Goal: Task Accomplishment & Management: Manage account settings

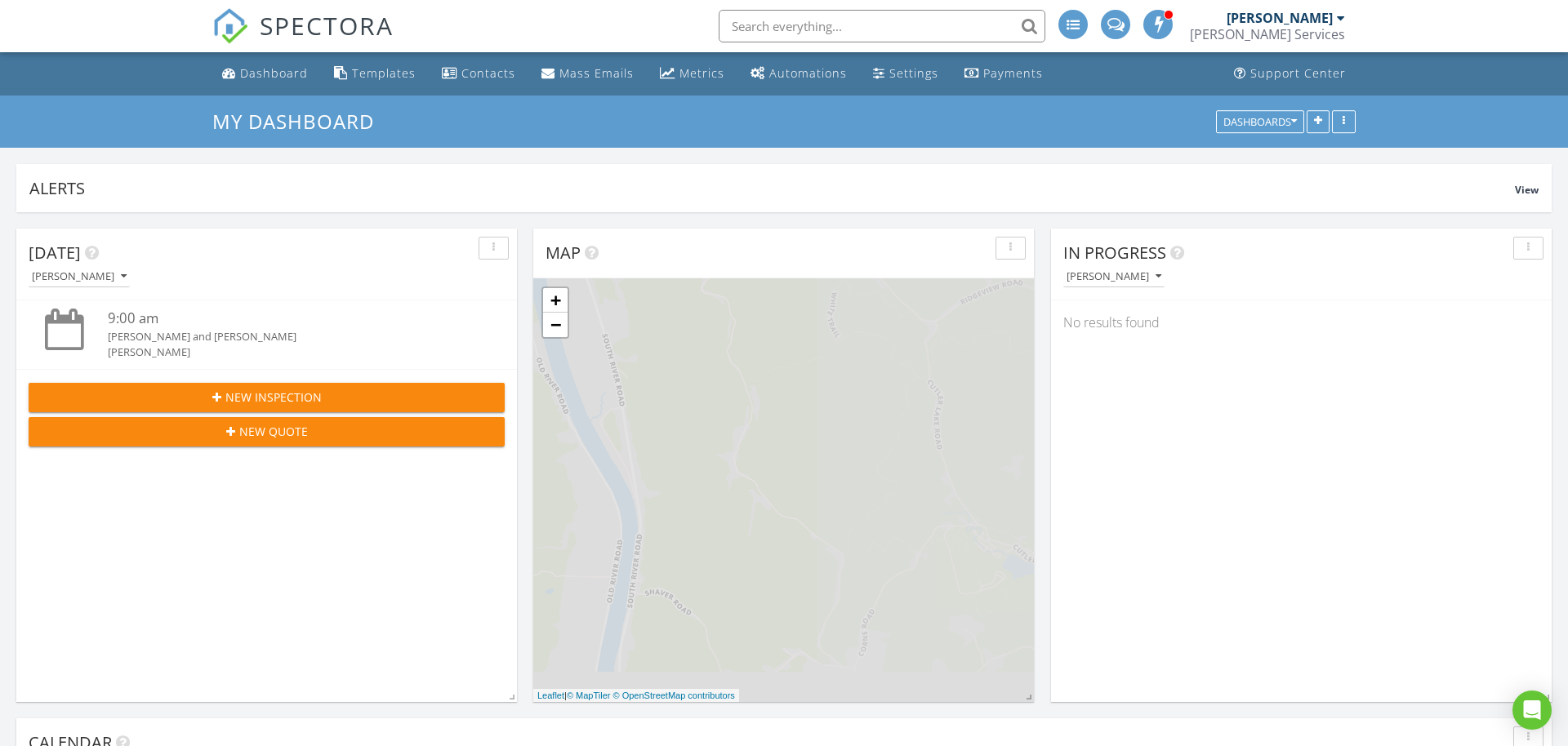
scroll to position [1486, 1569]
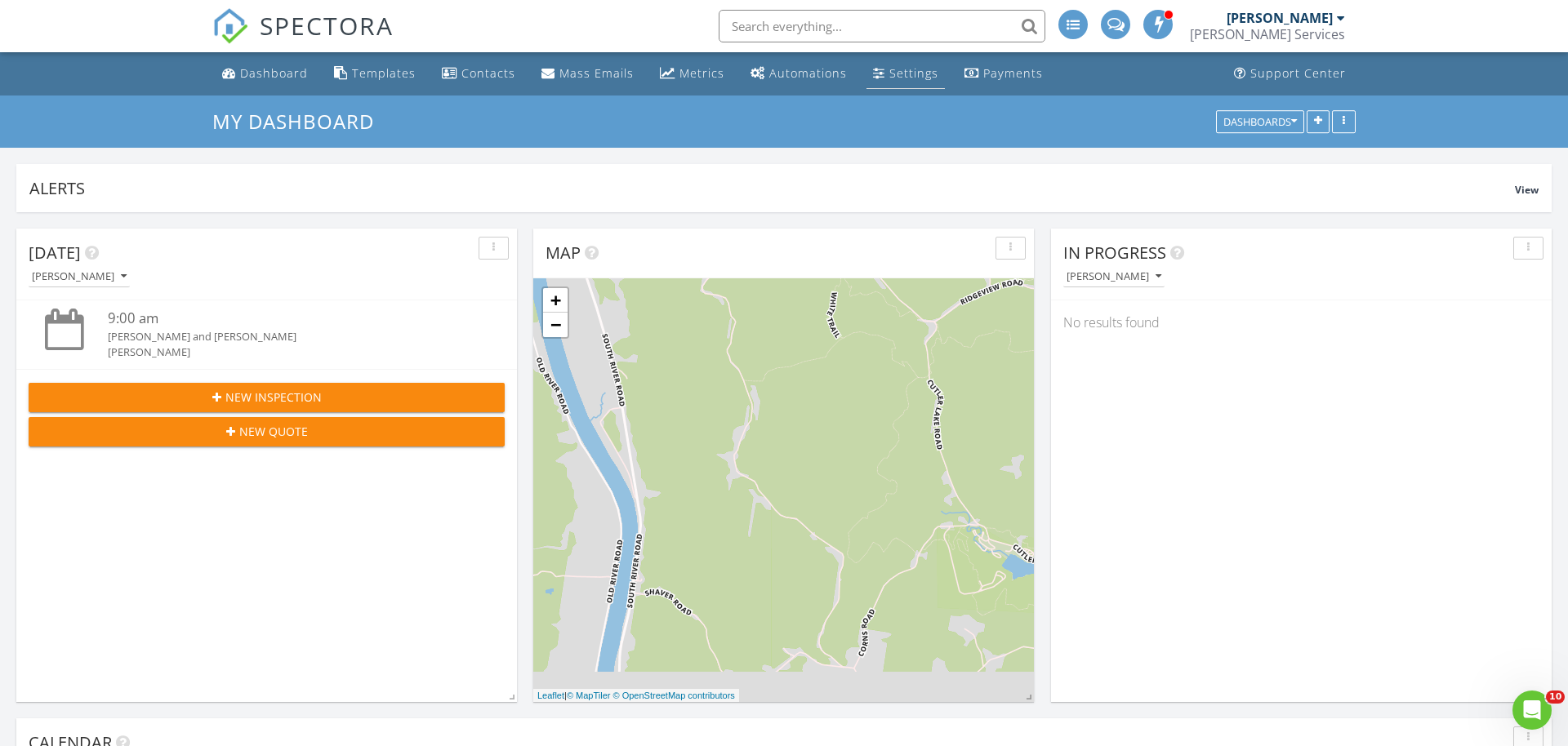
click at [910, 77] on div "Settings" at bounding box center [913, 73] width 49 height 16
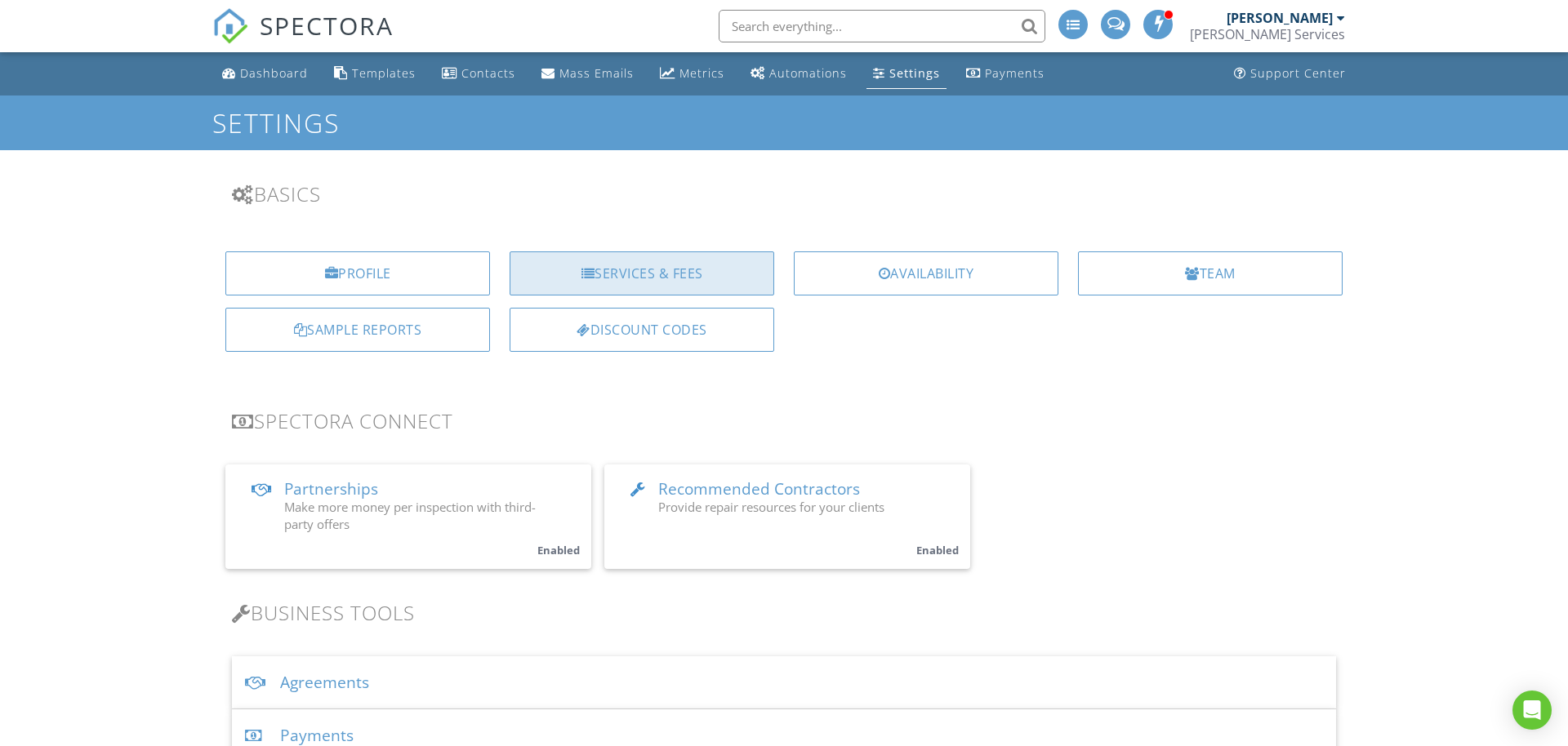
click at [582, 267] on div at bounding box center [588, 273] width 14 height 13
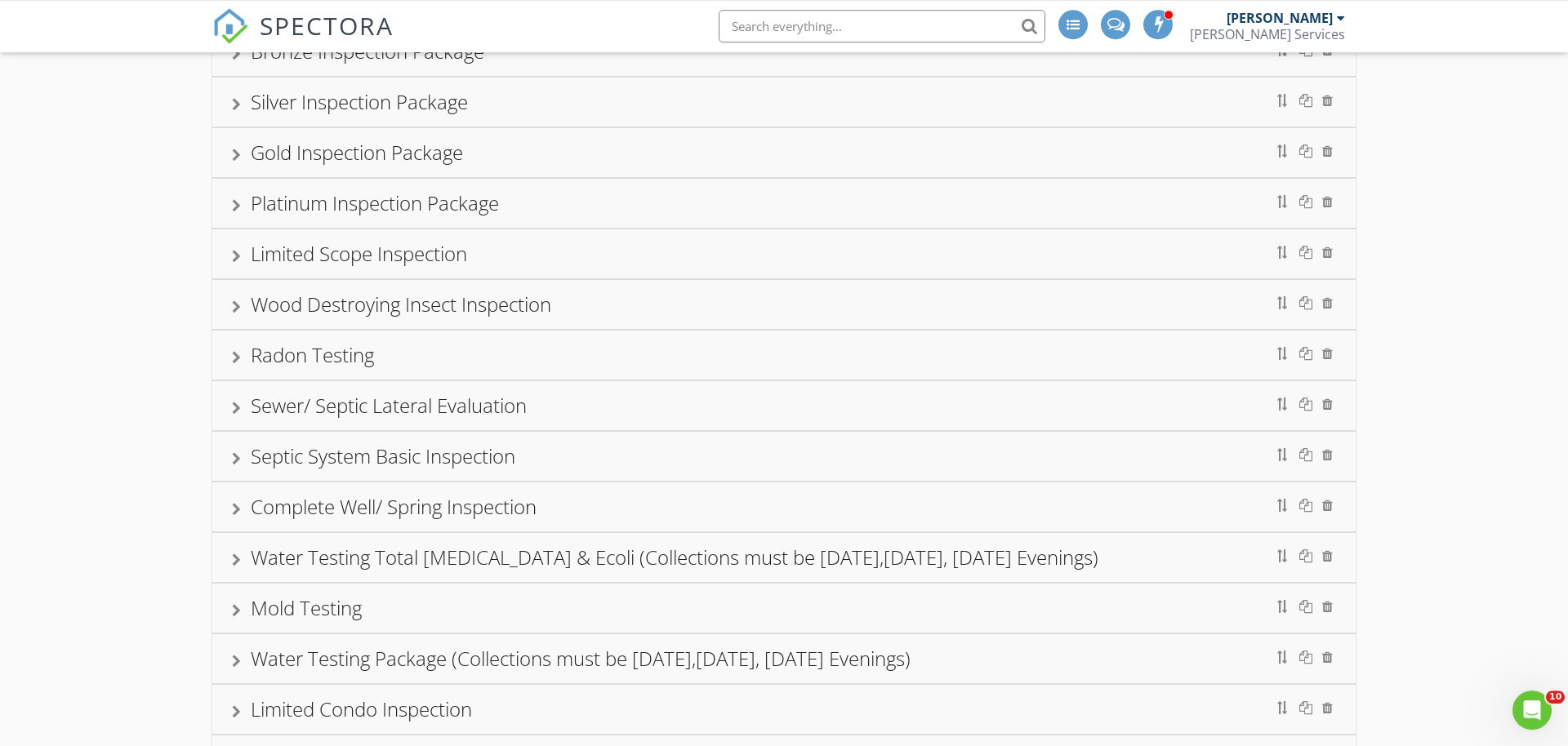
scroll to position [167, 0]
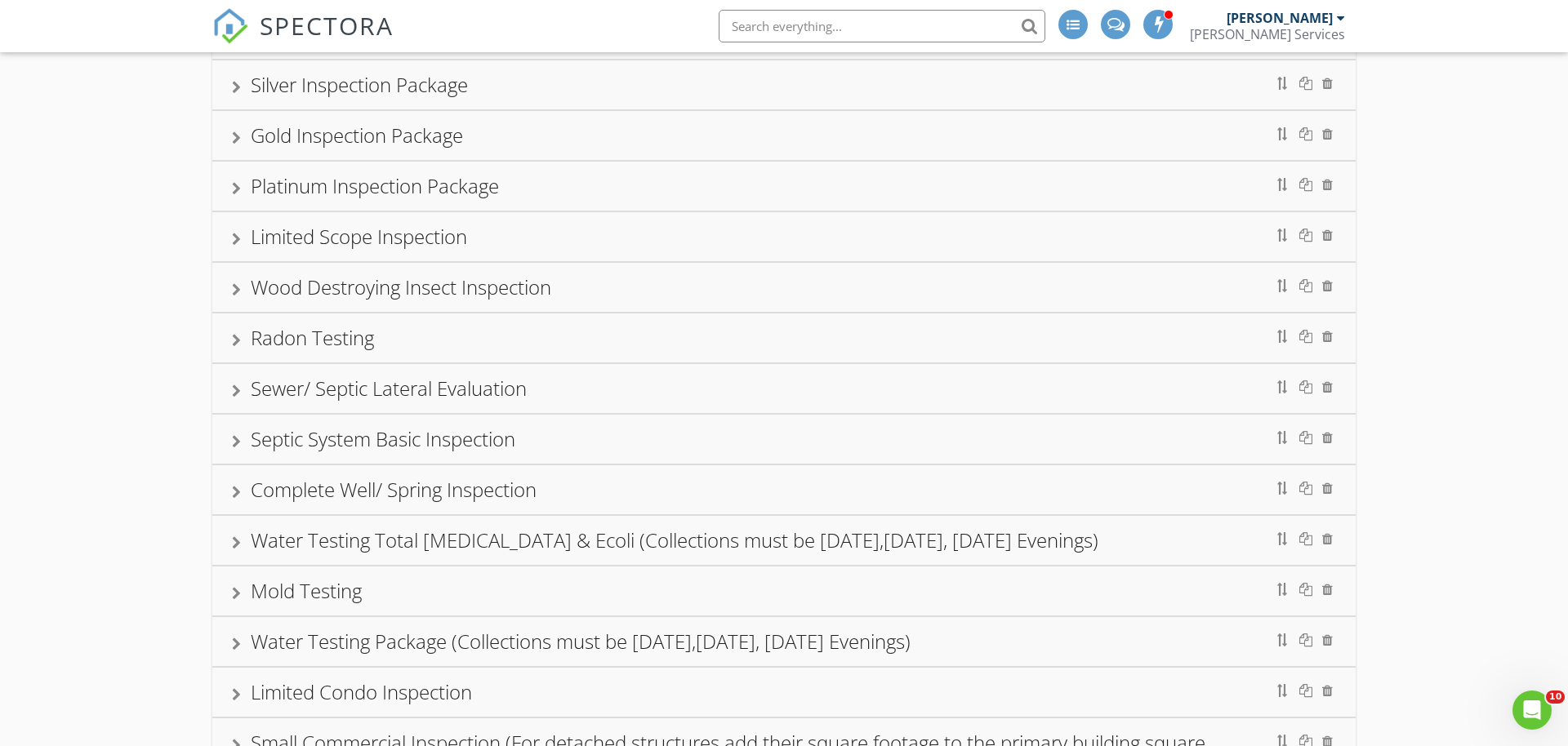
click at [236, 391] on div at bounding box center [236, 390] width 9 height 13
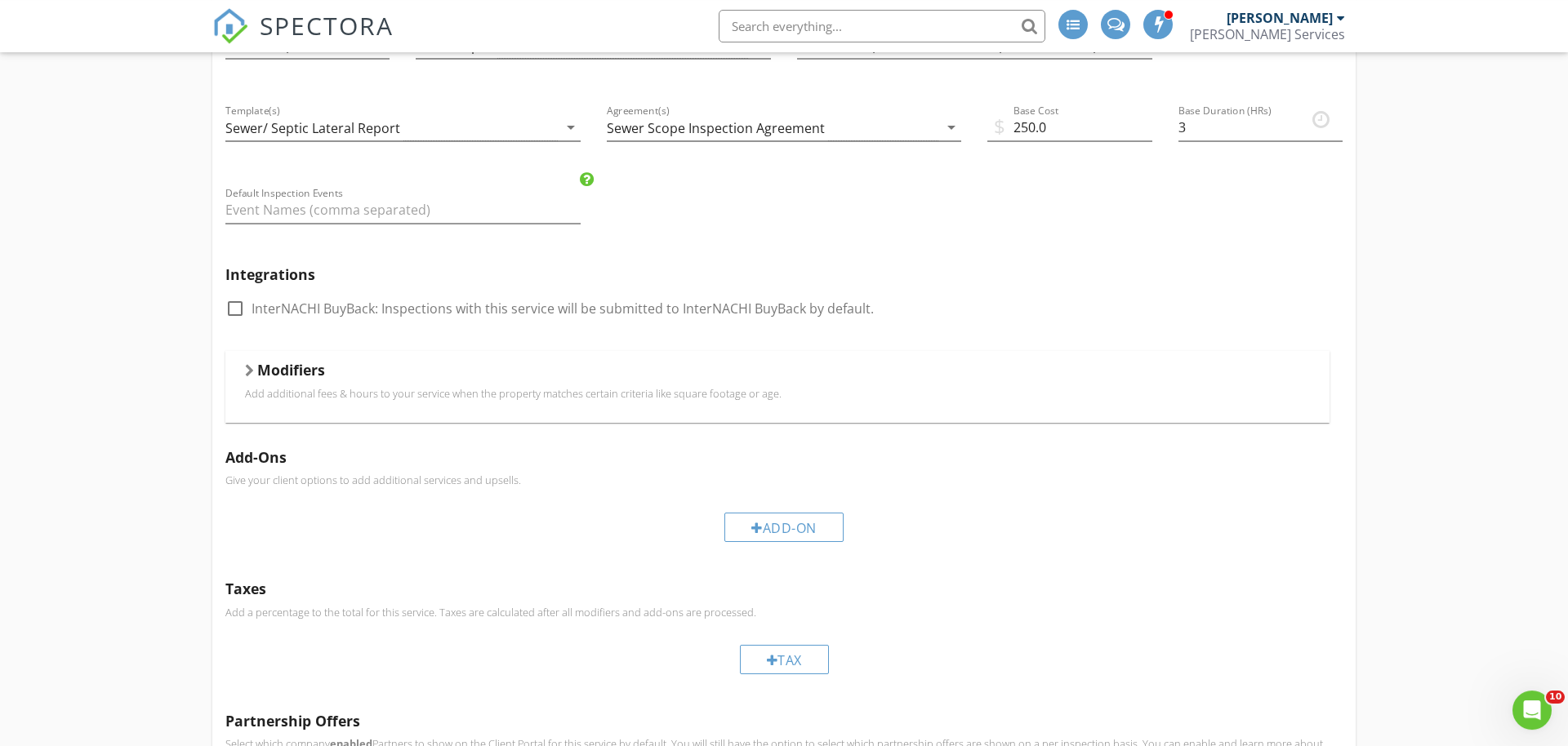
scroll to position [582, 0]
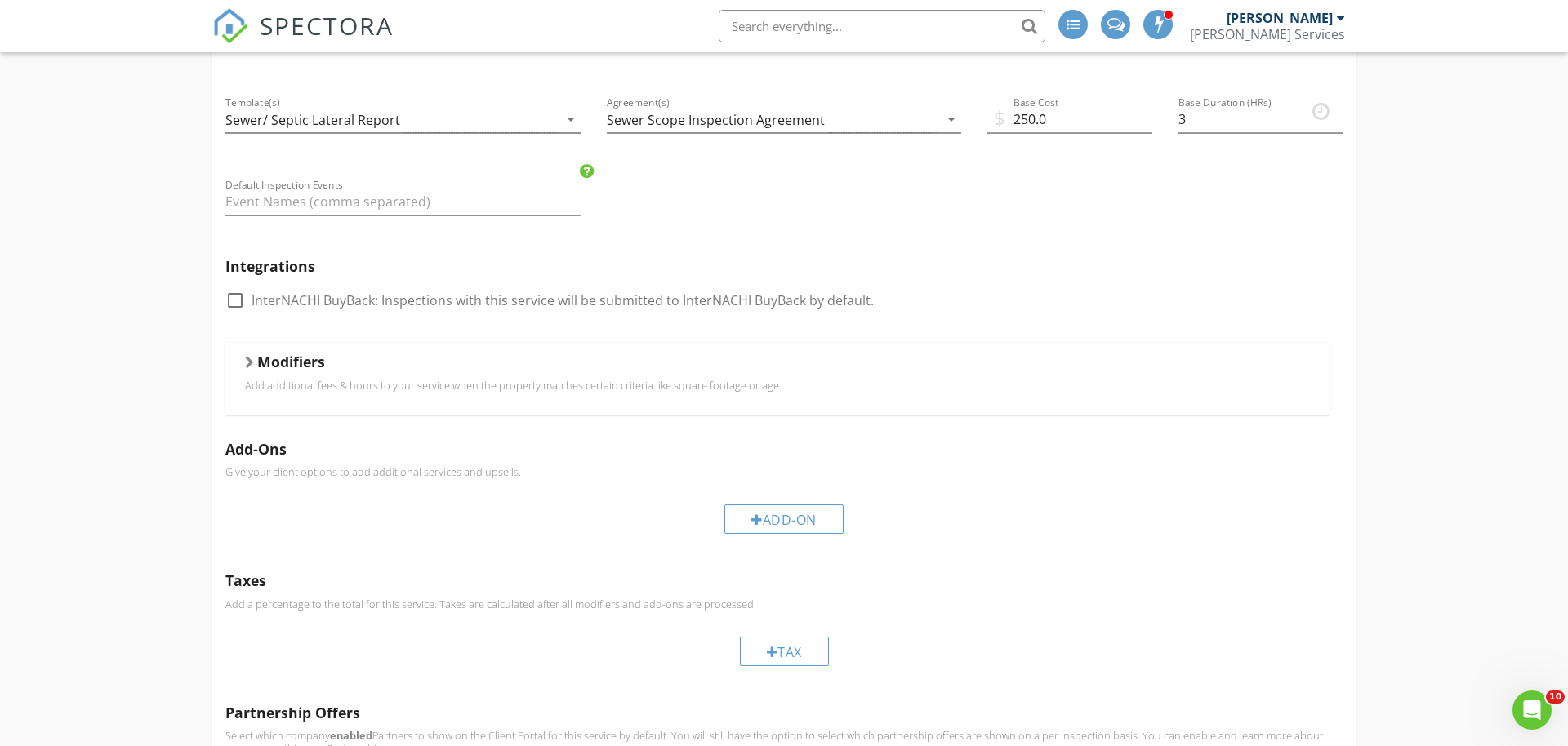
click at [304, 382] on p "Add additional fees & hours to your service when the property matches certain c…" at bounding box center [777, 384] width 1065 height 13
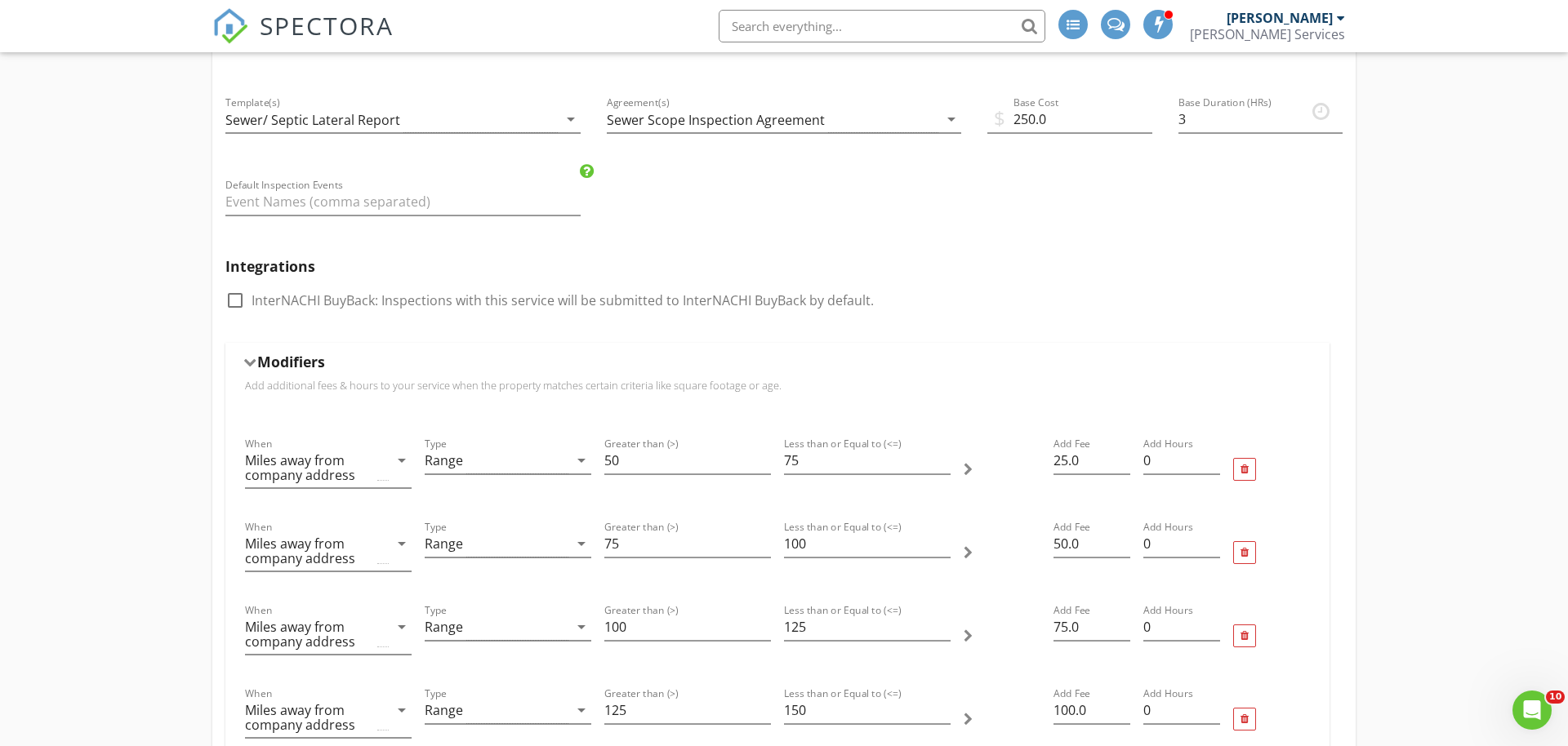
click at [282, 366] on h5 "Modifiers" at bounding box center [291, 361] width 67 height 17
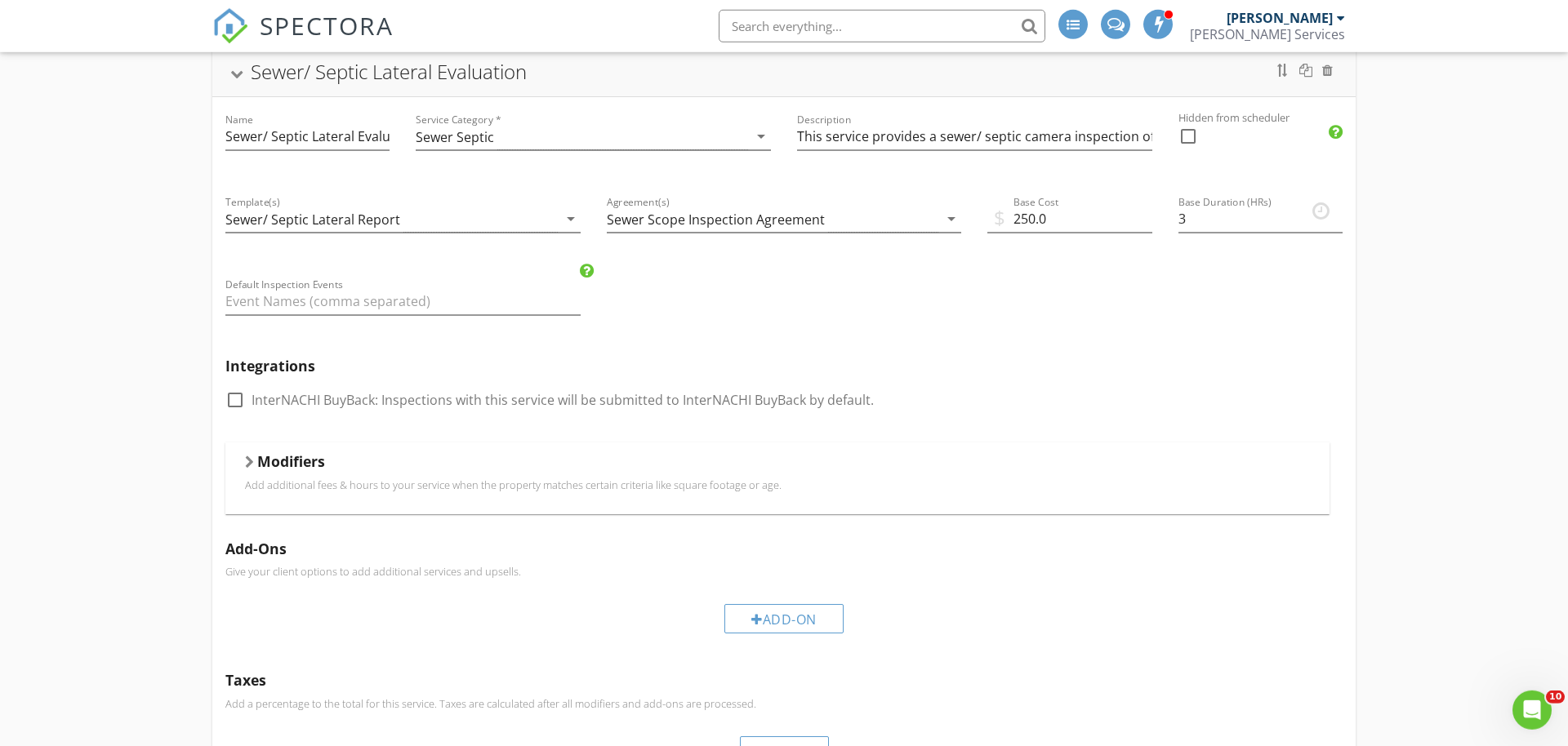
scroll to position [416, 0]
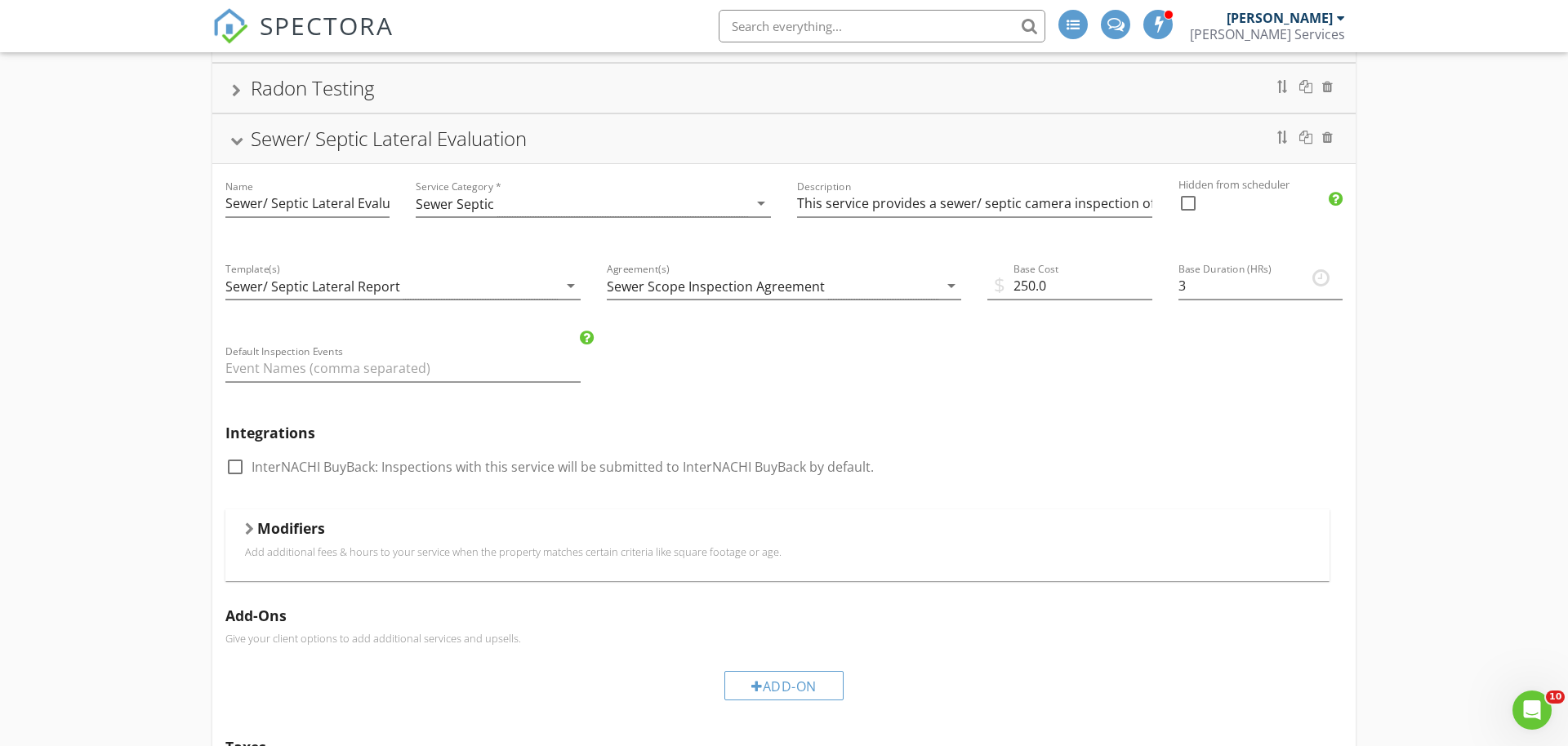
click at [228, 148] on div "Sewer/ Septic Lateral Evaluation" at bounding box center [784, 138] width 1144 height 49
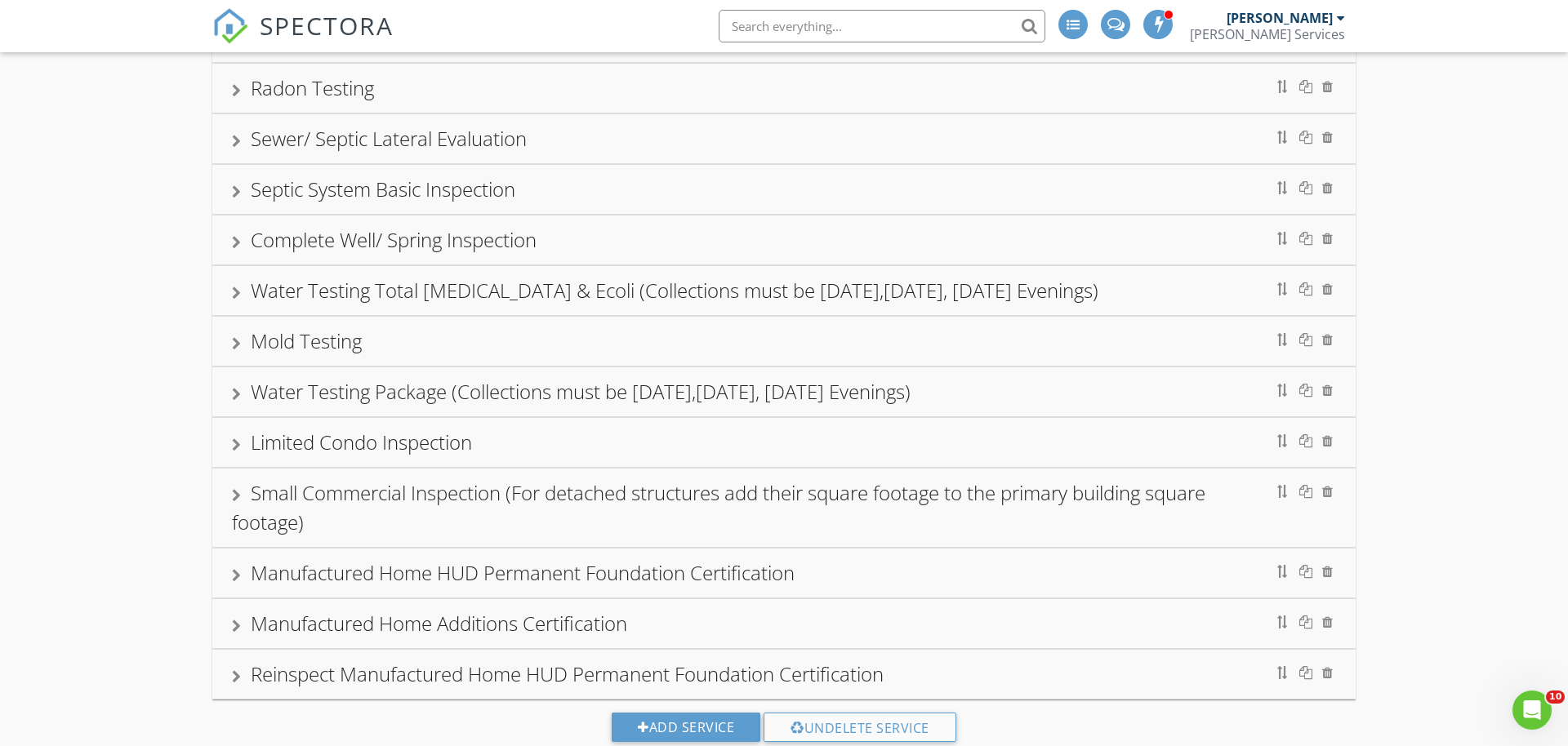
click at [258, 195] on div "Septic System Basic Inspection" at bounding box center [382, 189] width 264 height 27
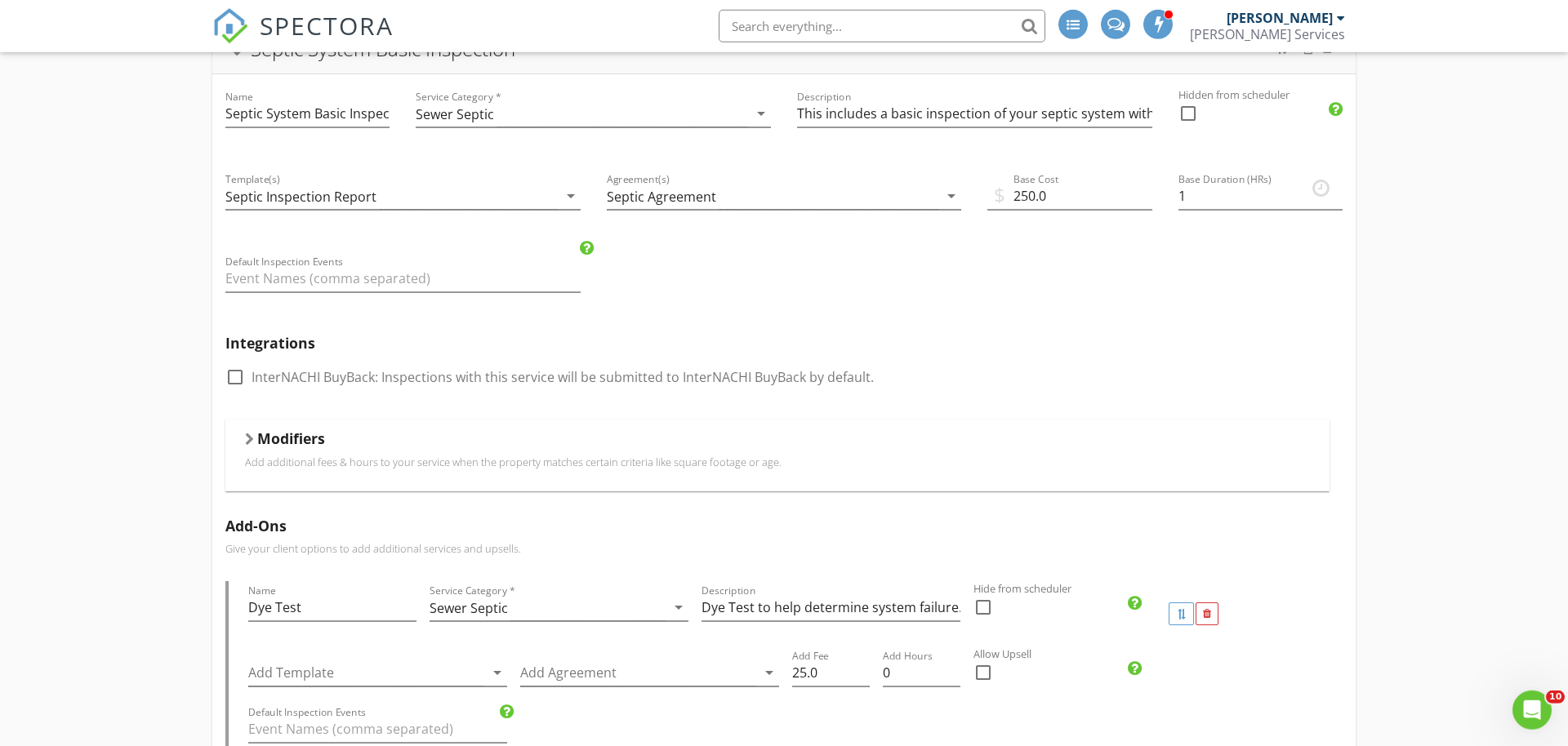
scroll to position [582, 0]
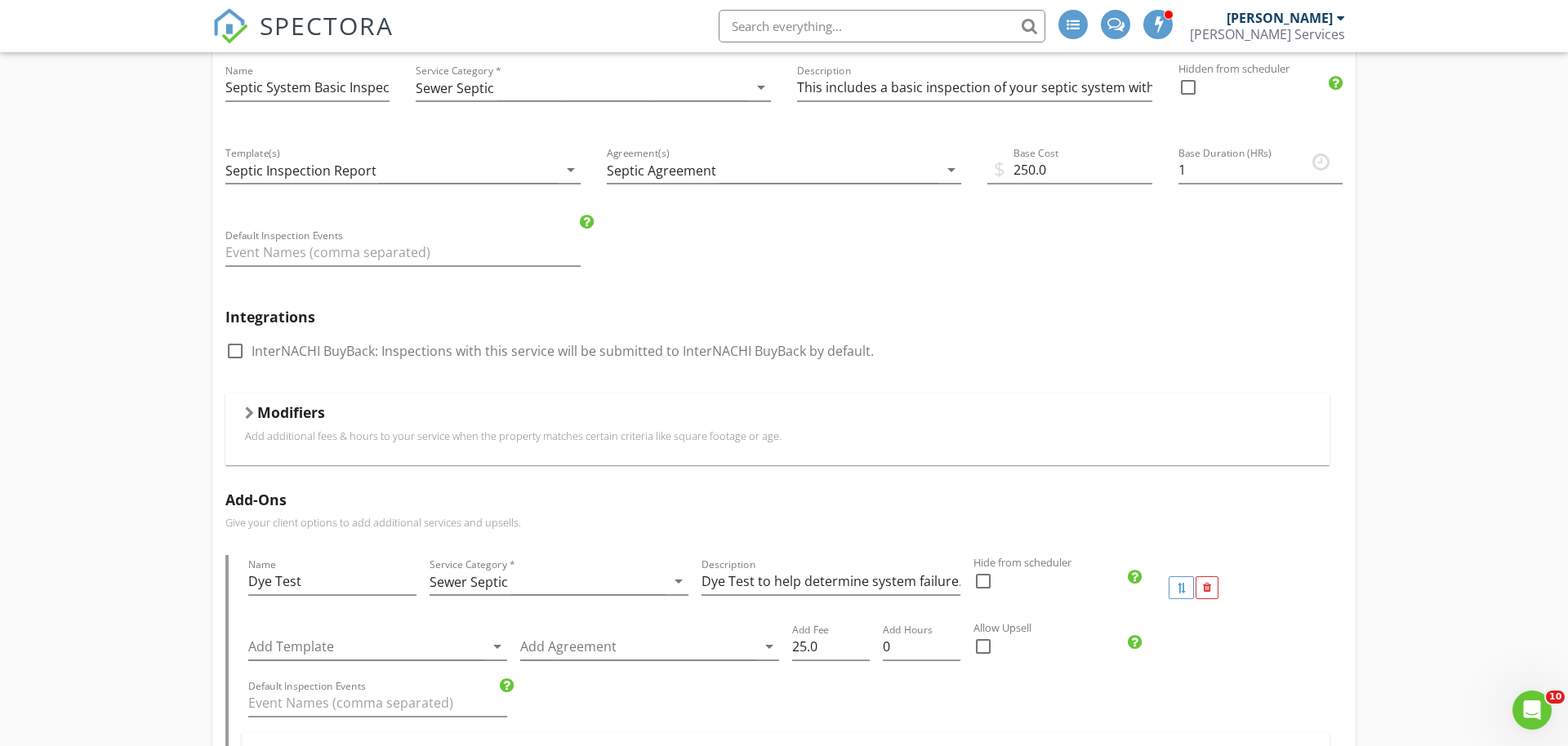
click at [262, 417] on h5 "Modifiers" at bounding box center [291, 412] width 67 height 17
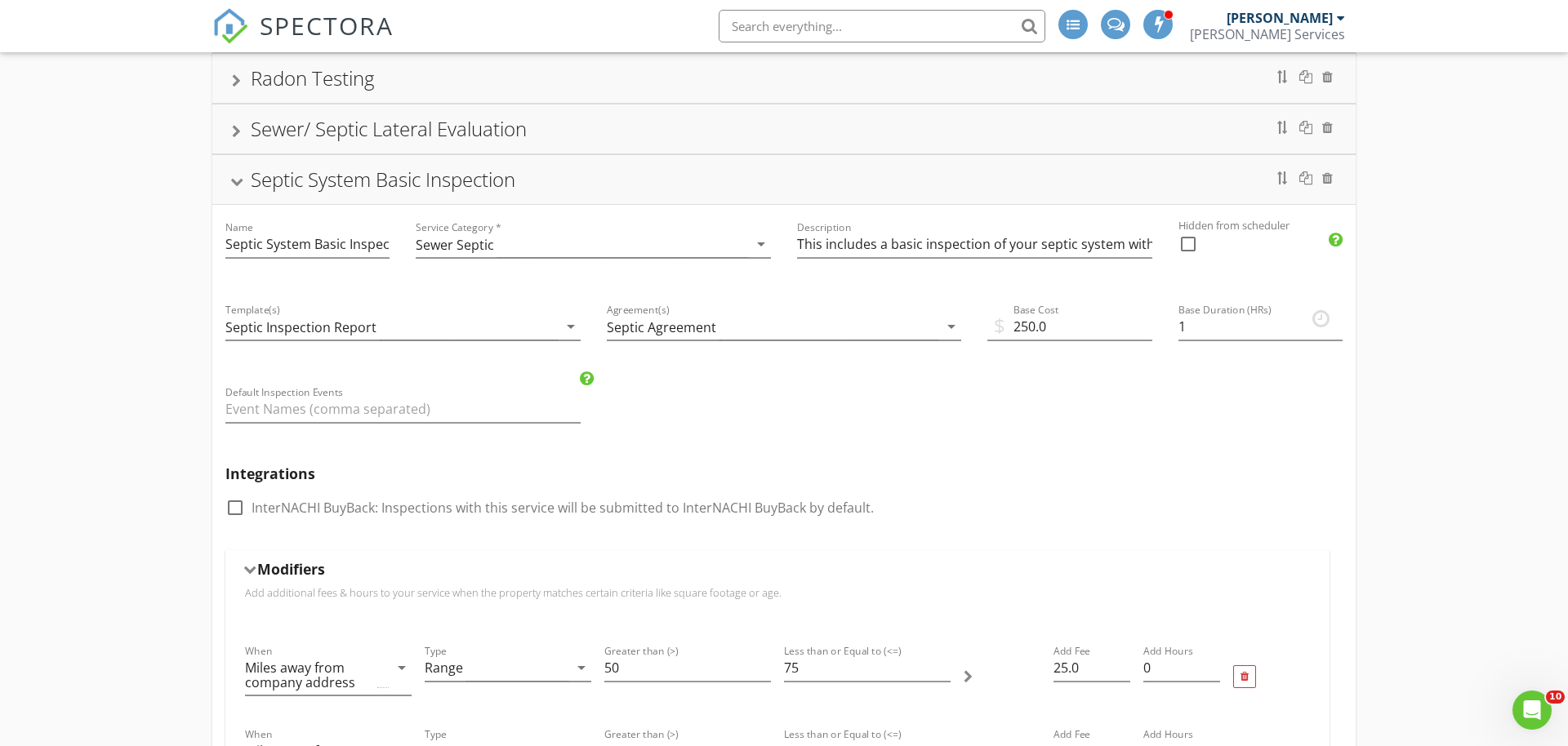
scroll to position [416, 0]
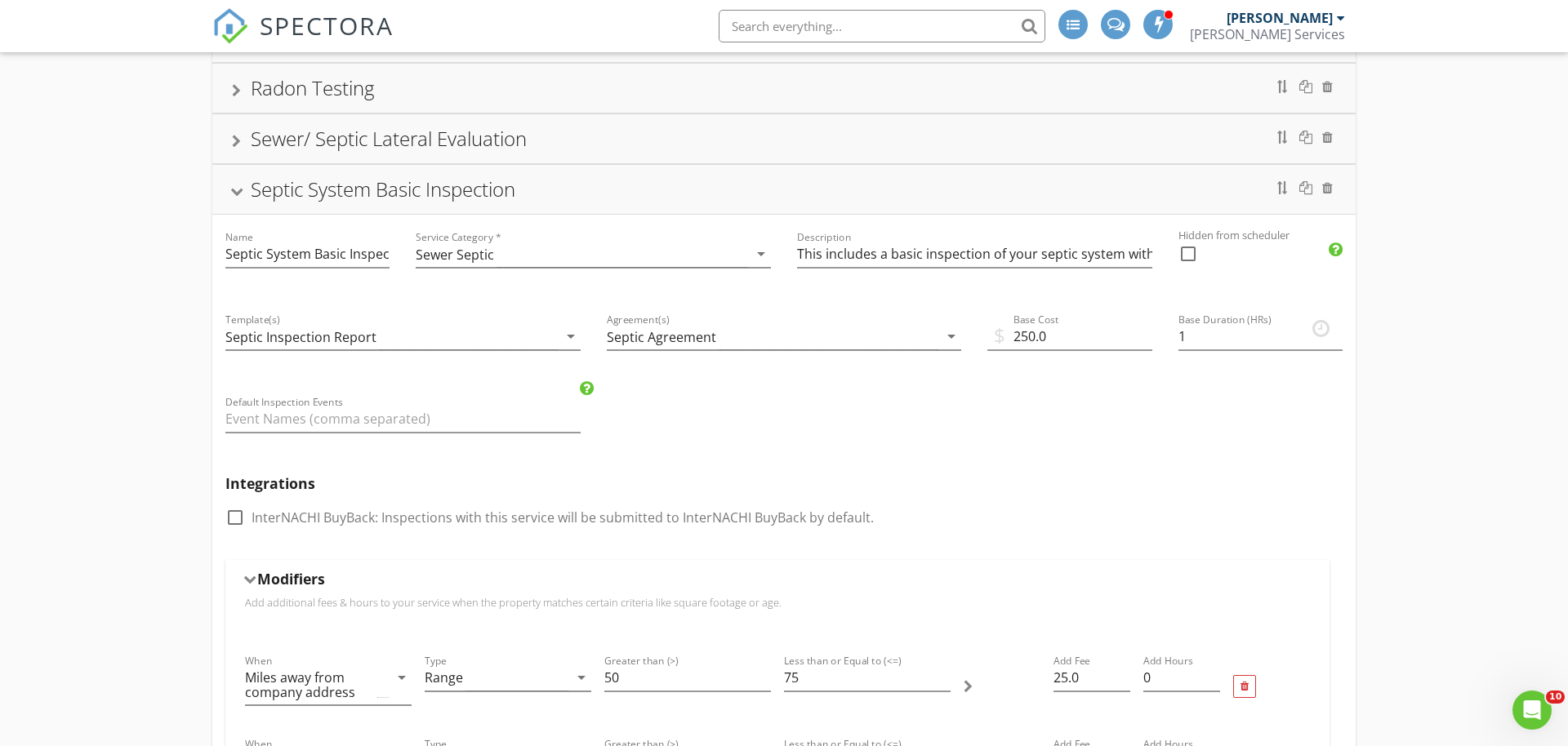
click at [255, 187] on div "Septic System Basic Inspection" at bounding box center [382, 189] width 264 height 27
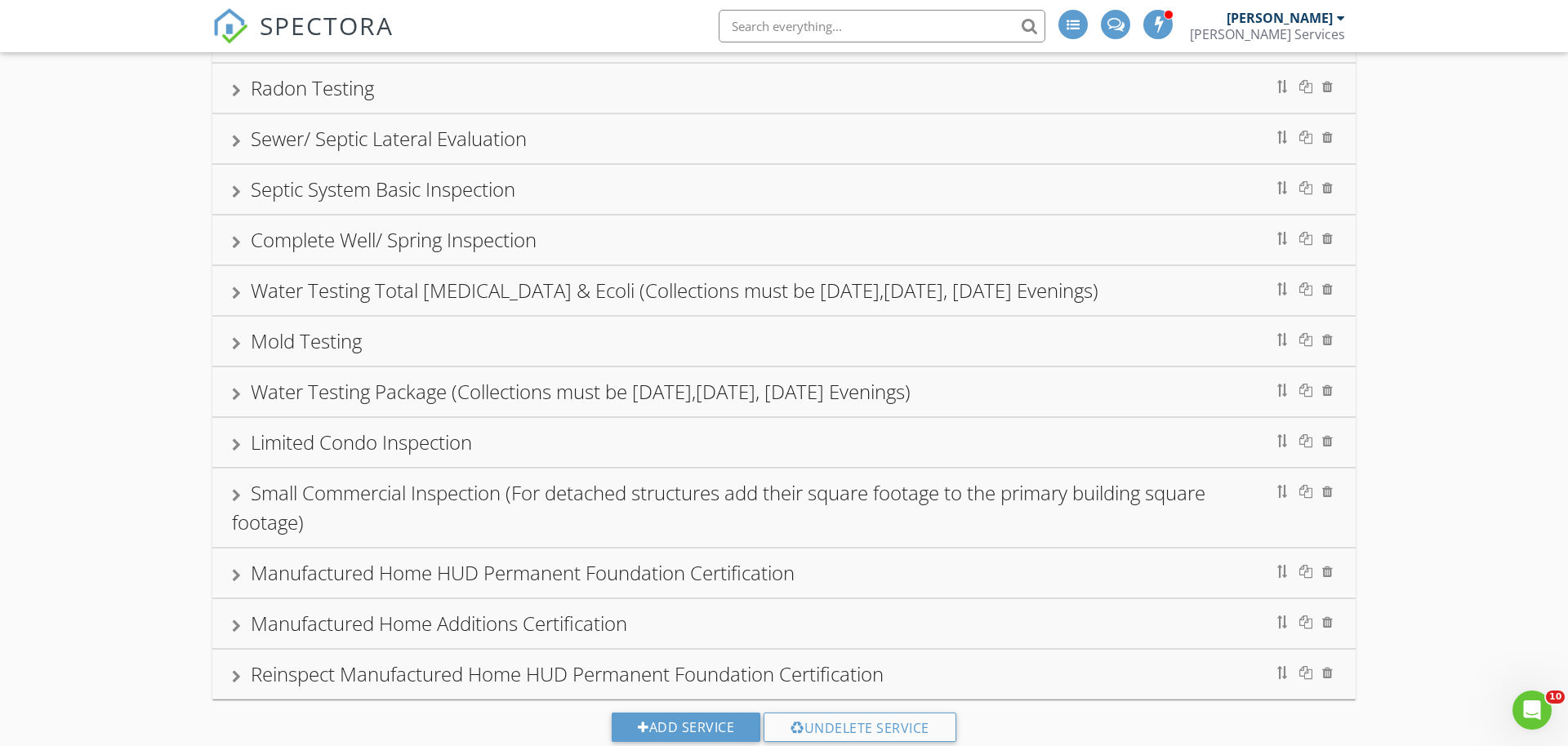
click at [268, 245] on div "Complete Well/ Spring Inspection" at bounding box center [393, 240] width 286 height 27
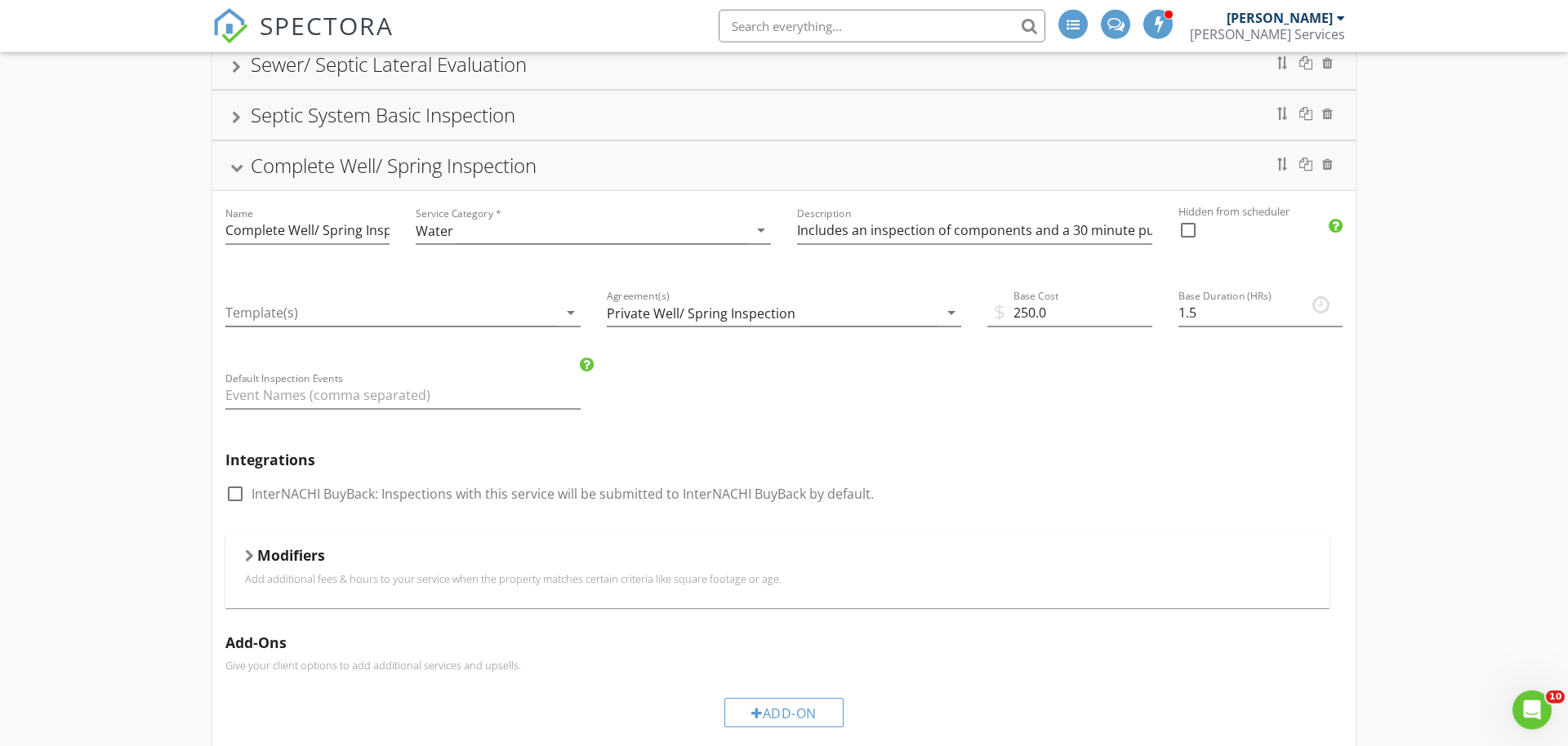
scroll to position [499, 0]
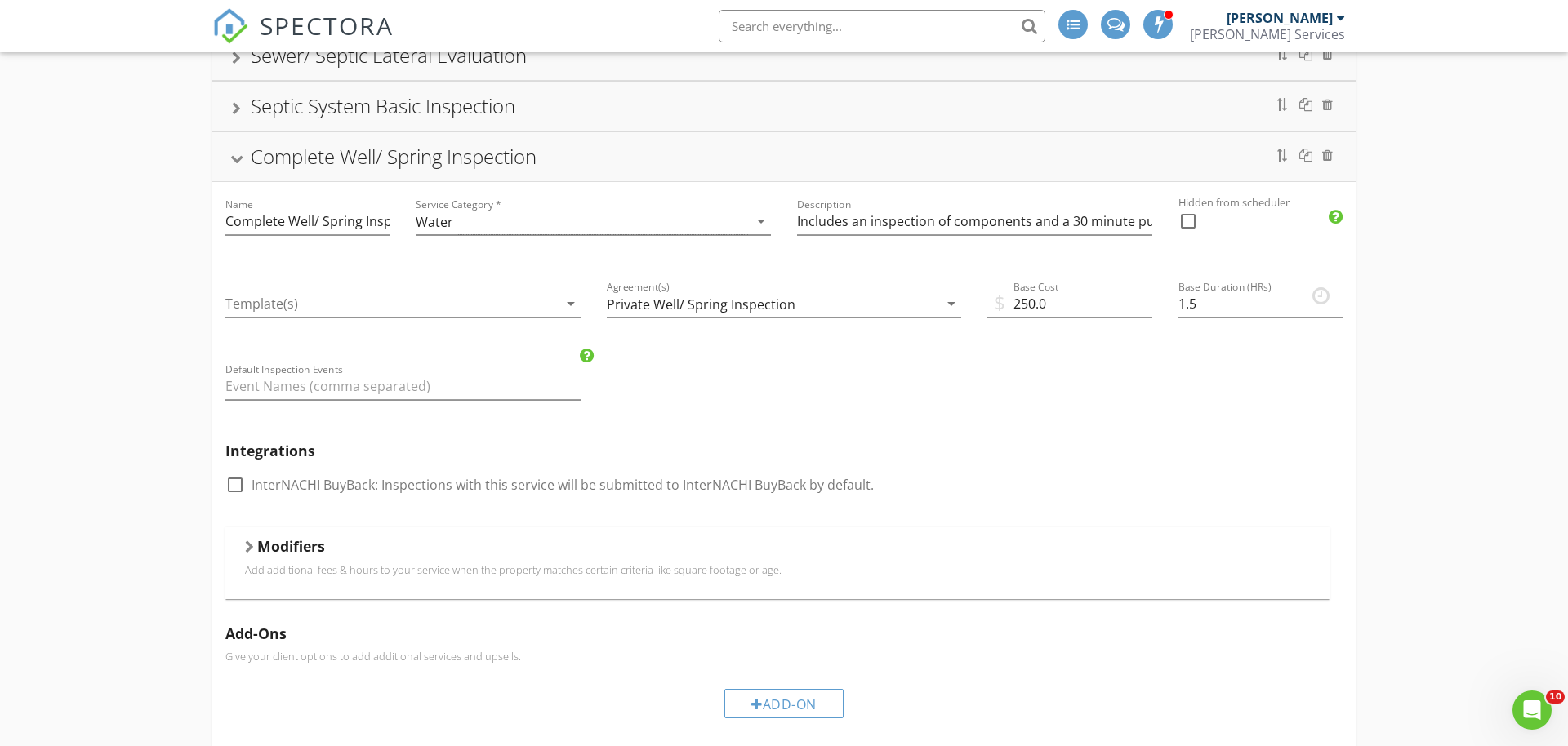
click at [297, 580] on div "Modifiers Add additional fees & hours to your service when the property matches…" at bounding box center [777, 563] width 1065 height 52
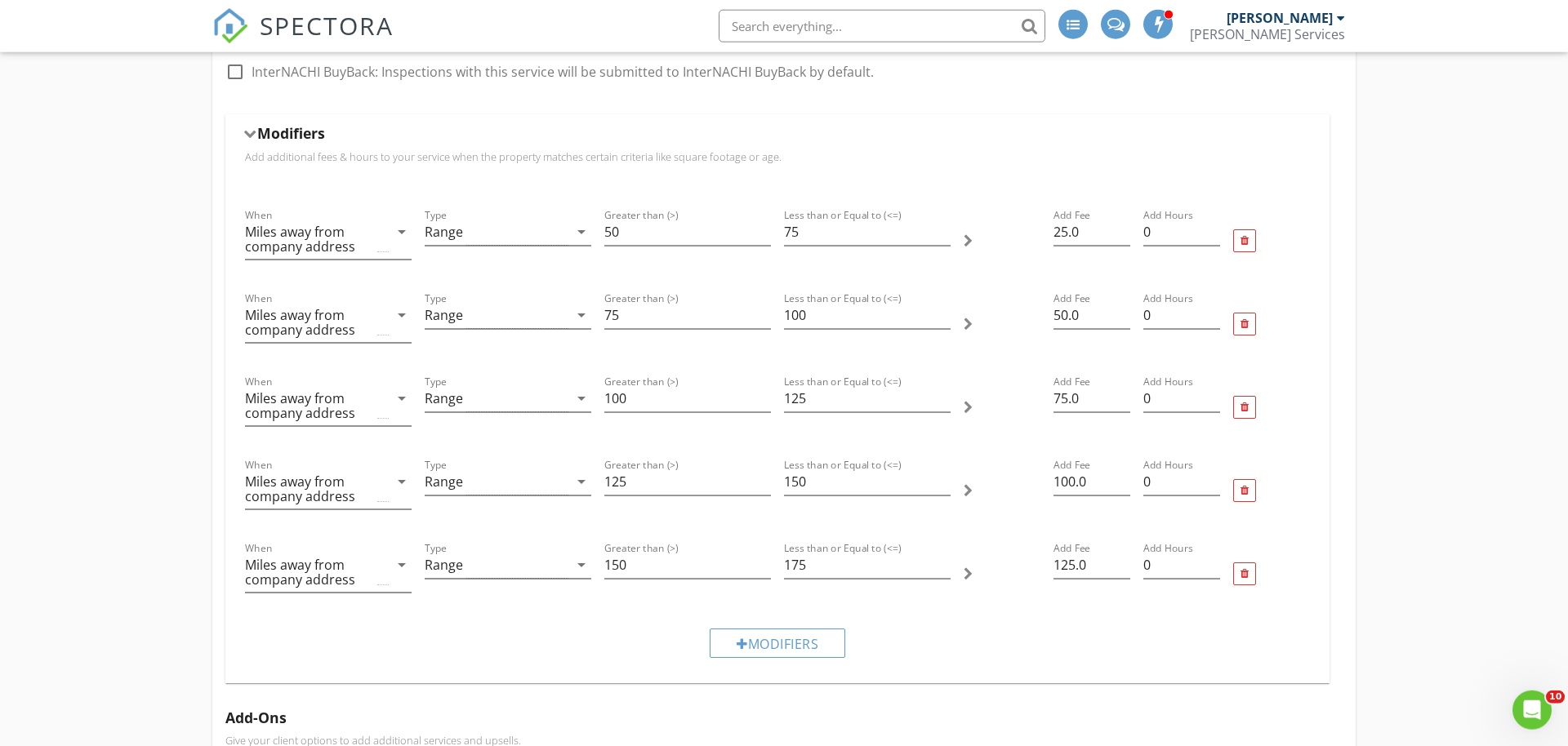
scroll to position [916, 0]
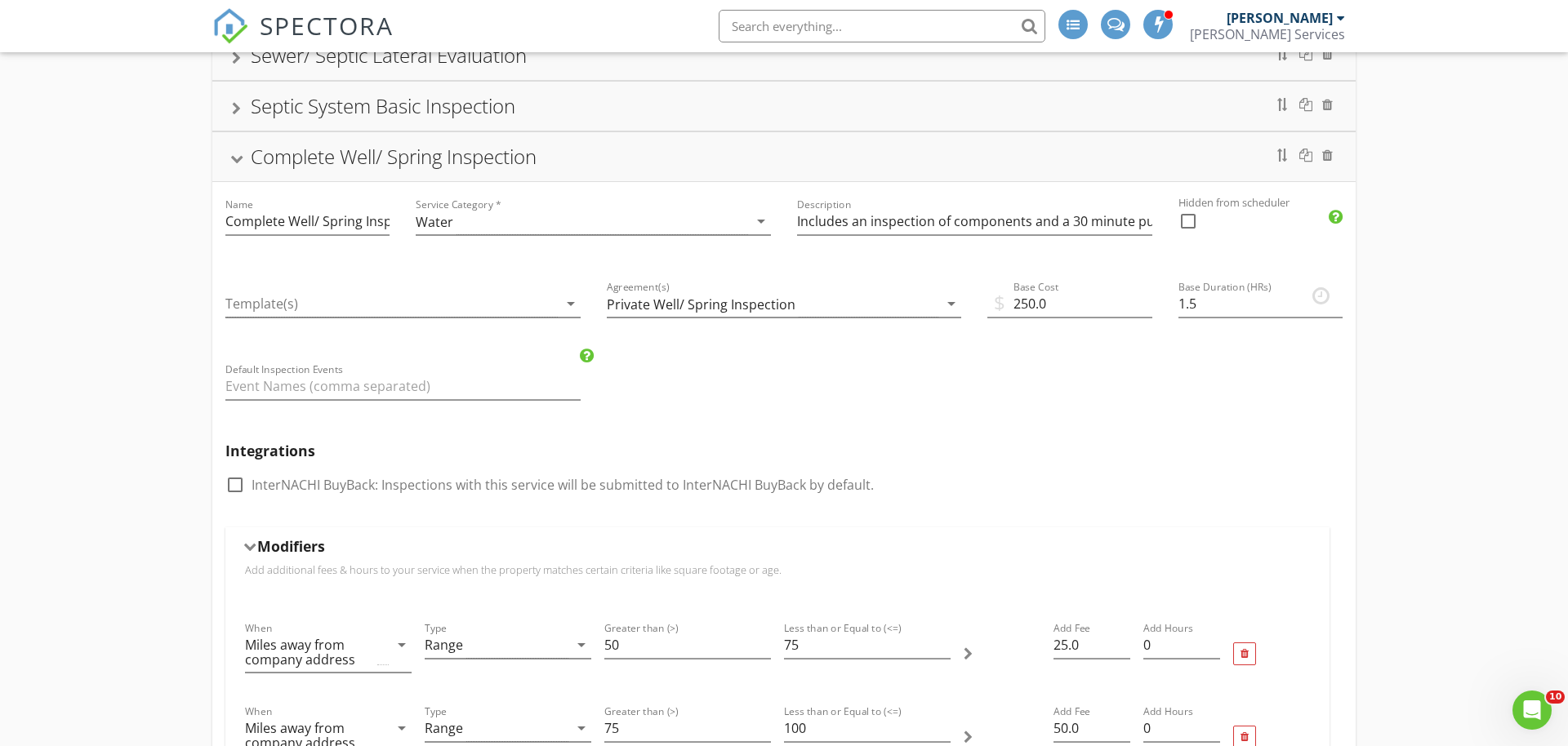
click at [290, 156] on div "Complete Well/ Spring Inspection" at bounding box center [393, 156] width 286 height 27
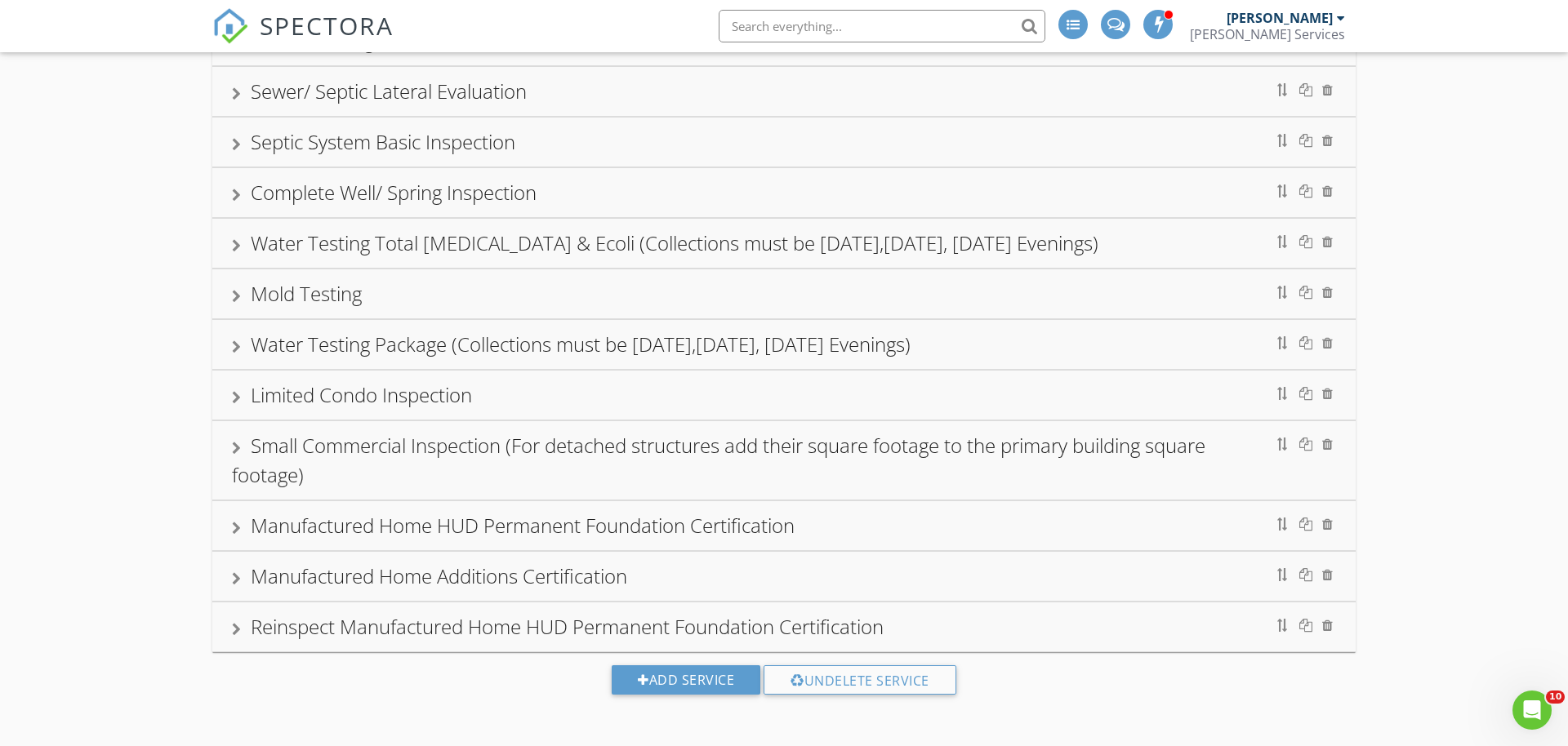
scroll to position [463, 0]
click at [293, 245] on div "Water Testing Total Coliform Bacteria & Ecoli (Collections must be Monday,Tuesd…" at bounding box center [674, 243] width 848 height 27
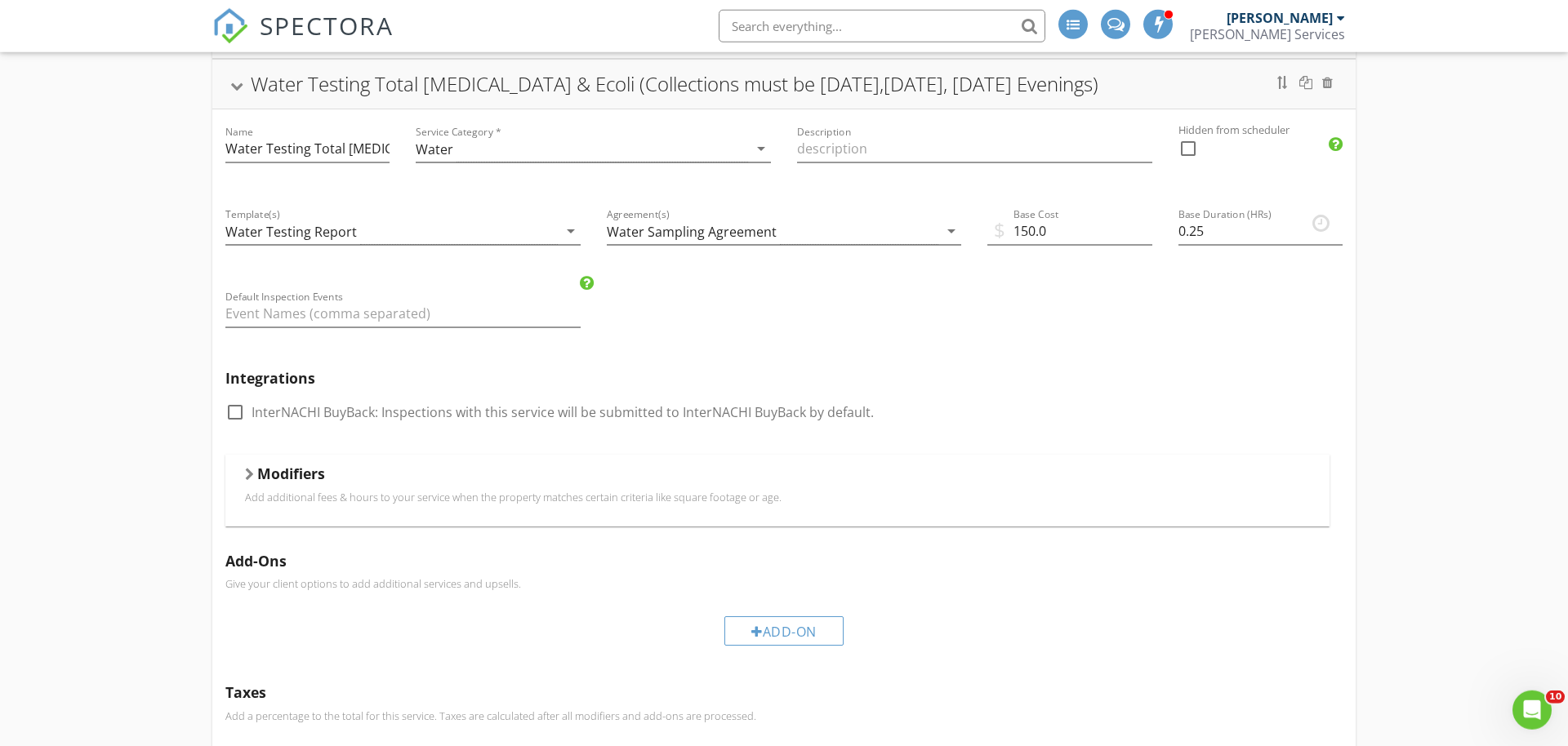
scroll to position [630, 0]
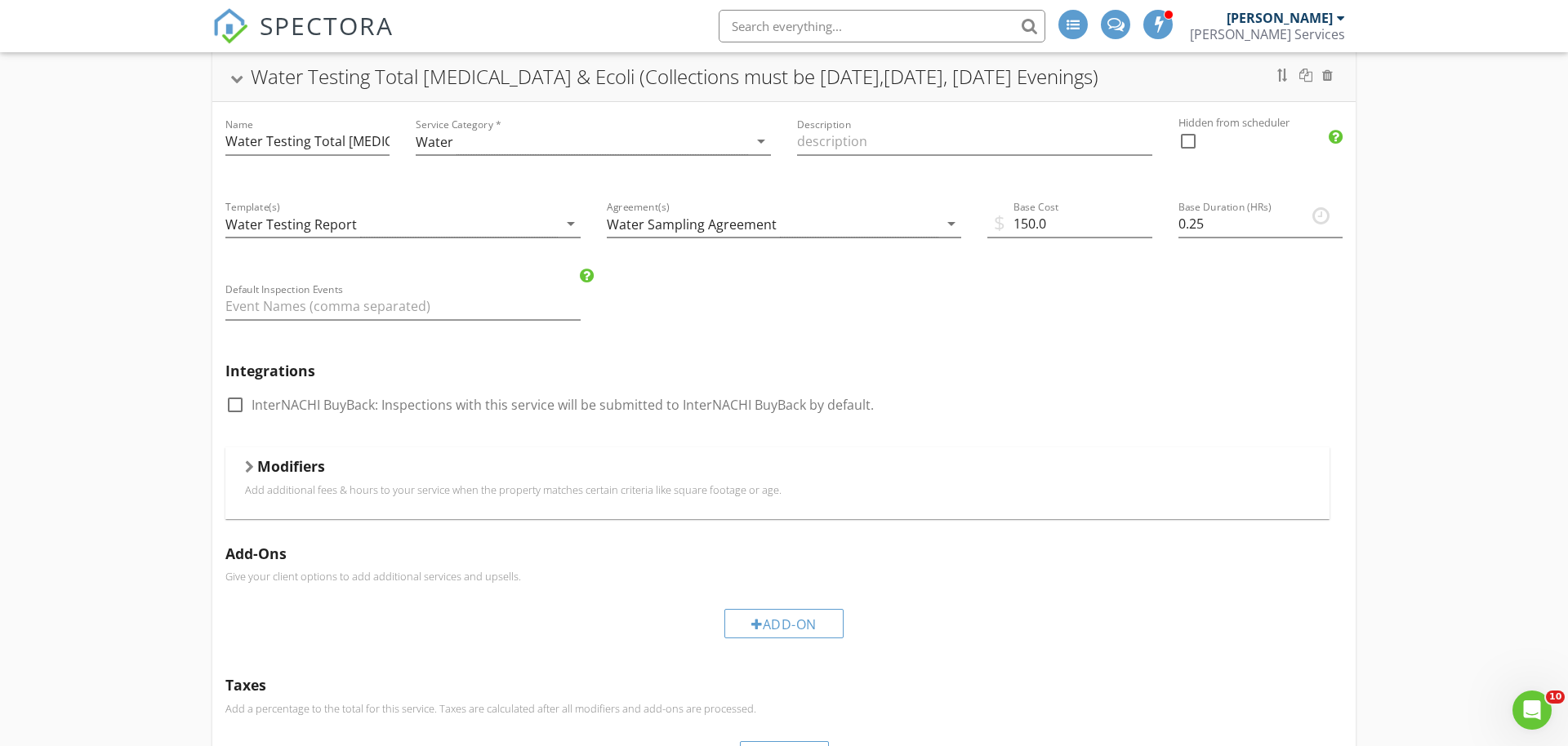
click at [281, 486] on p "Add additional fees & hours to your service when the property matches certain c…" at bounding box center [777, 489] width 1065 height 13
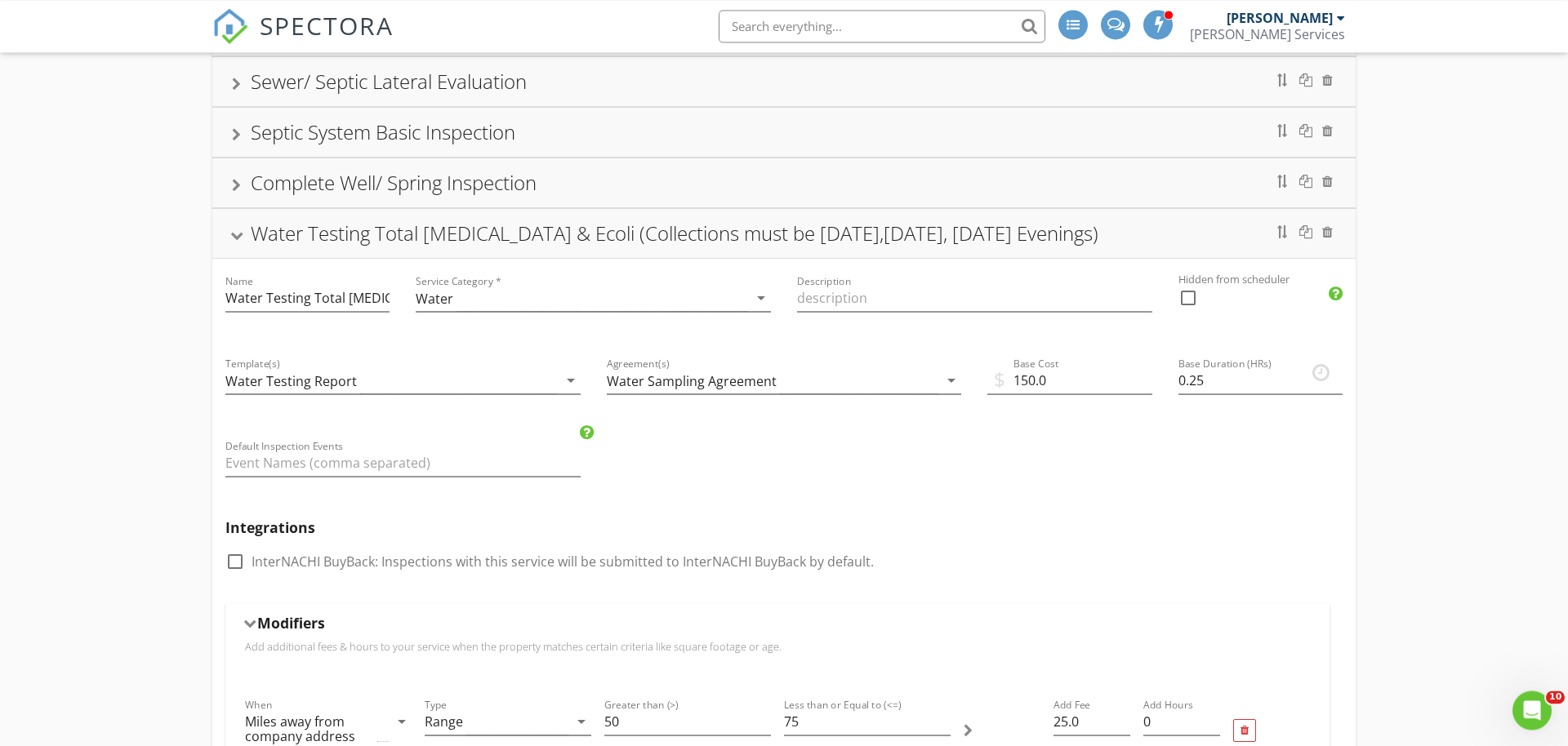
scroll to position [463, 0]
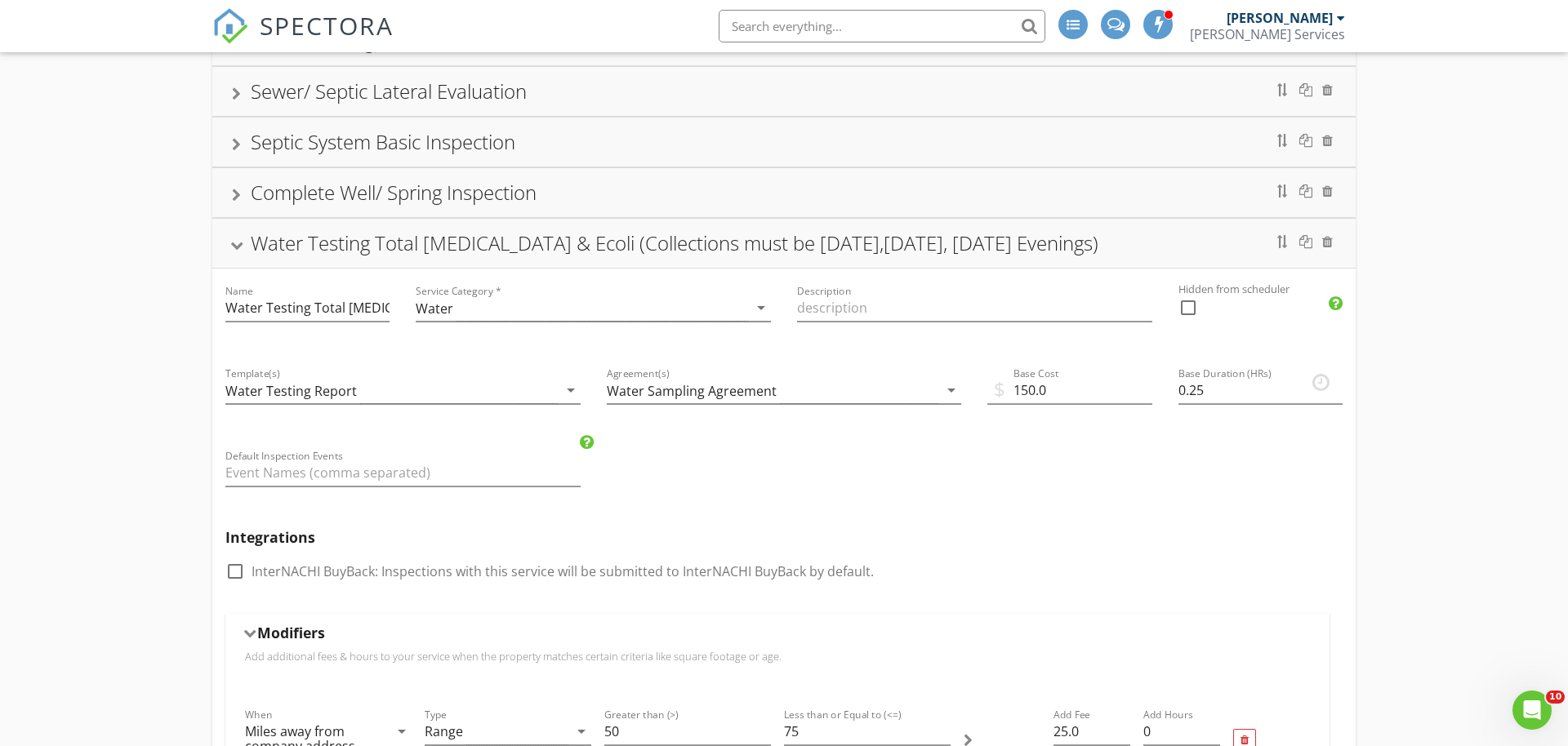
click at [263, 255] on div "Water Testing Total Coliform Bacteria & Ecoli (Collections must be Monday,Tuesd…" at bounding box center [674, 243] width 848 height 27
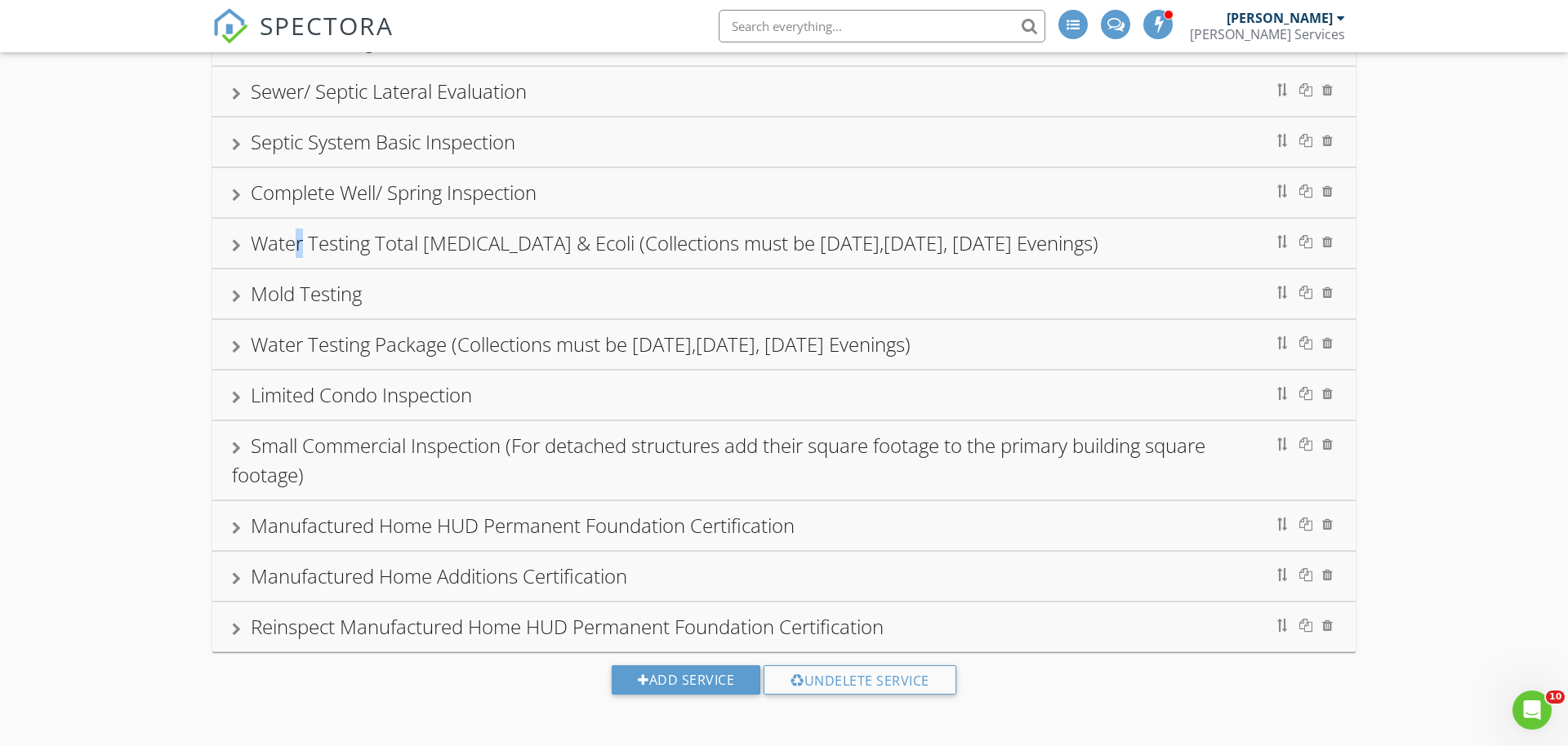
click at [301, 254] on div "Water Testing Total Coliform Bacteria & Ecoli (Collections must be Monday,Tuesd…" at bounding box center [674, 243] width 848 height 27
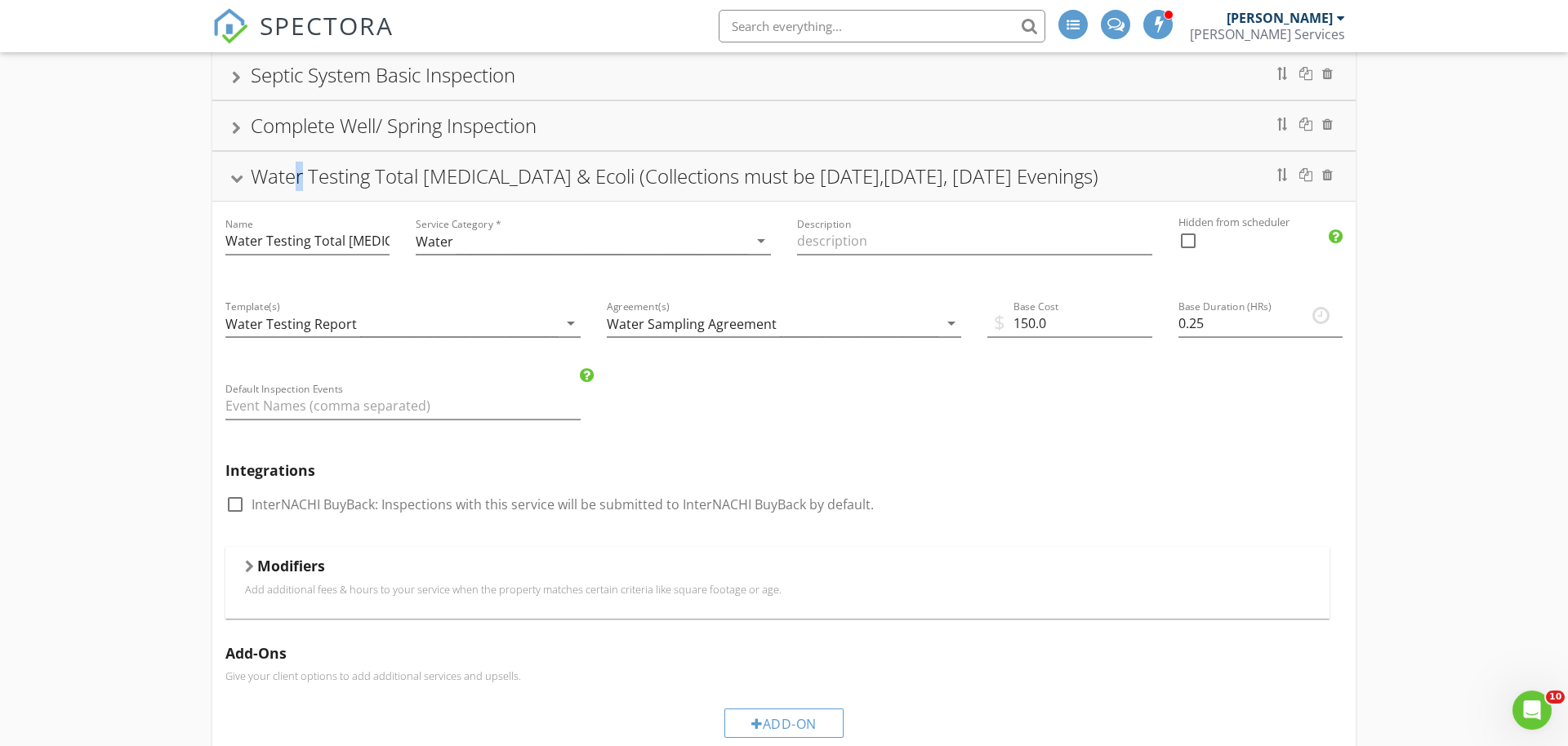
scroll to position [713, 0]
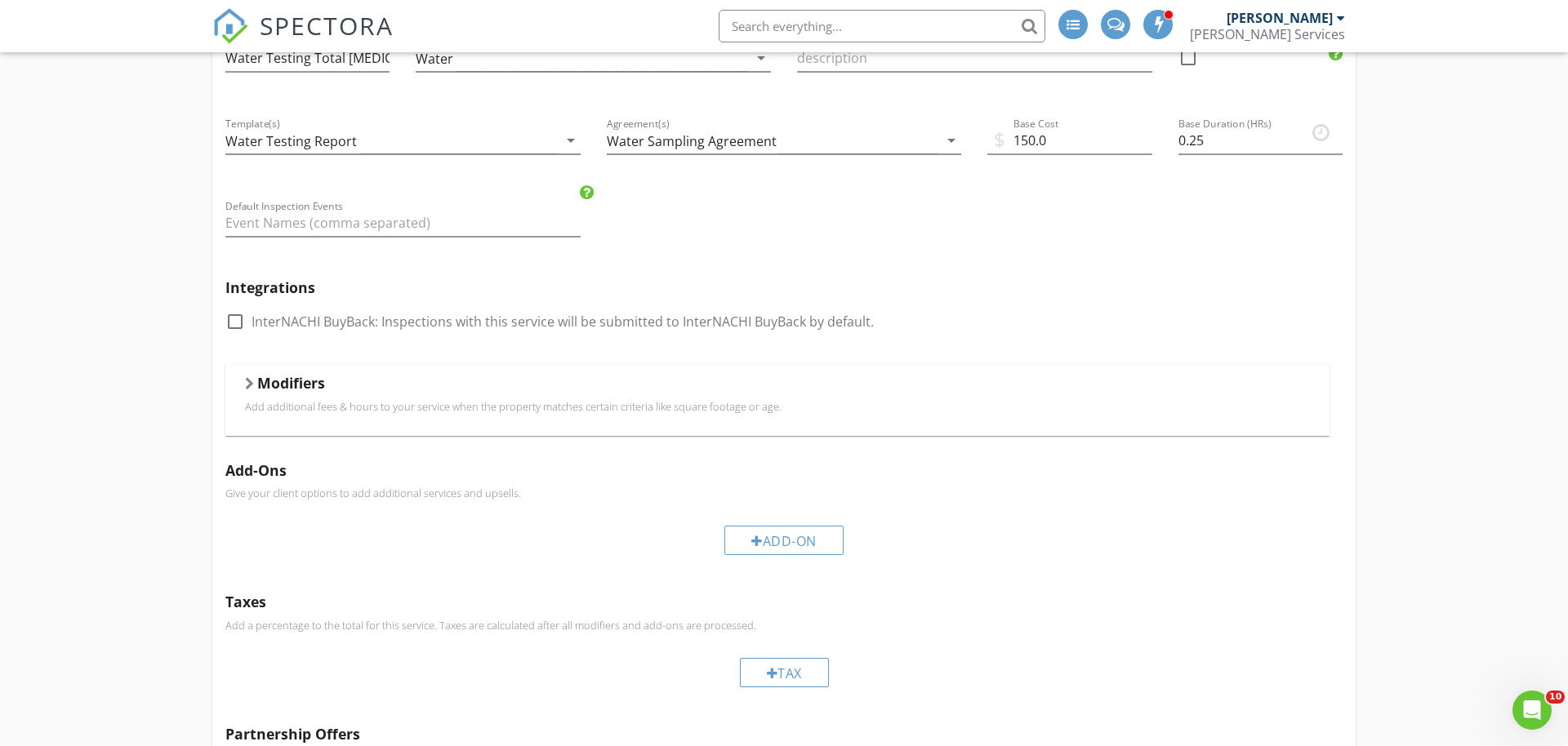
click at [314, 374] on h5 "Modifiers" at bounding box center [291, 382] width 67 height 17
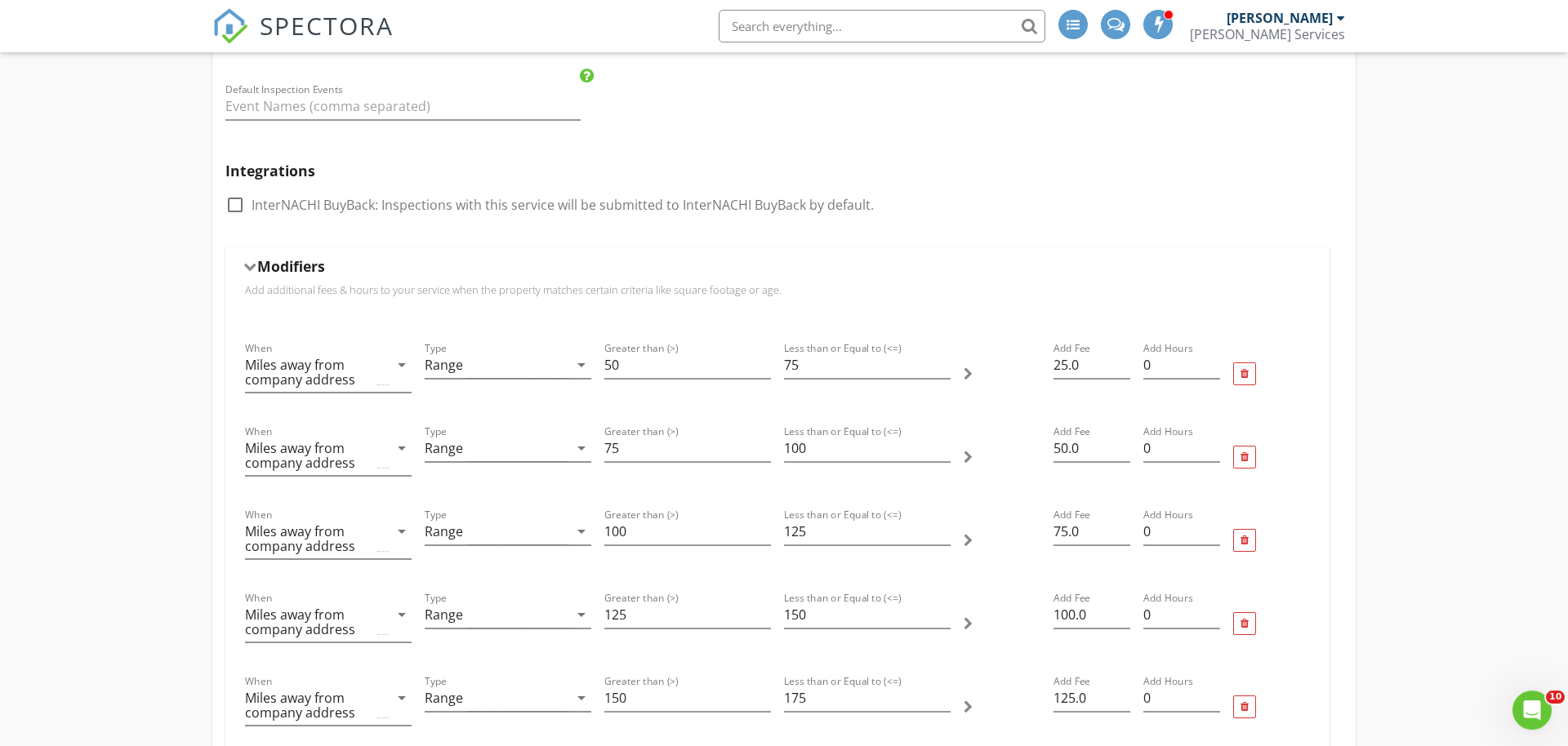
scroll to position [547, 0]
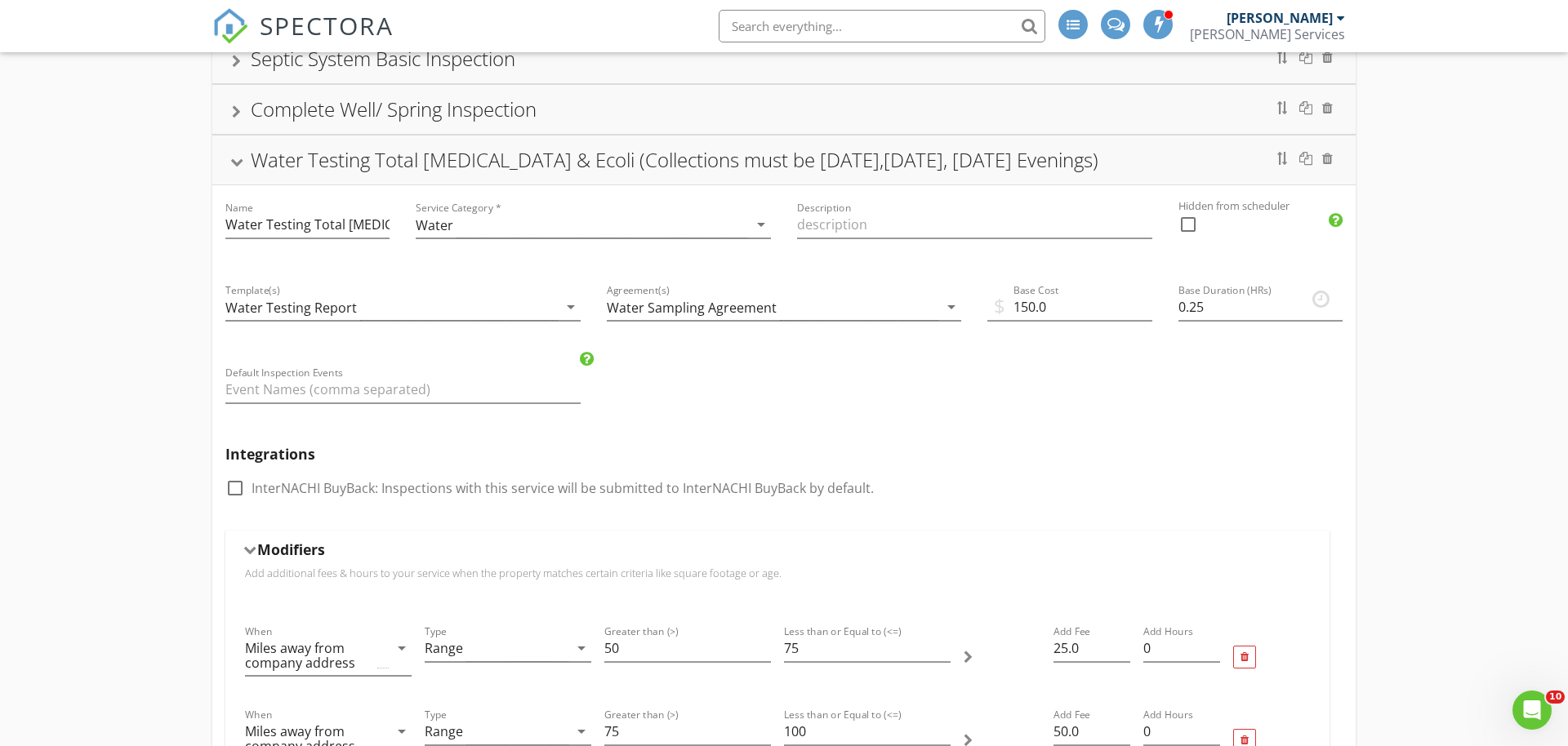
click at [234, 165] on div at bounding box center [236, 162] width 13 height 9
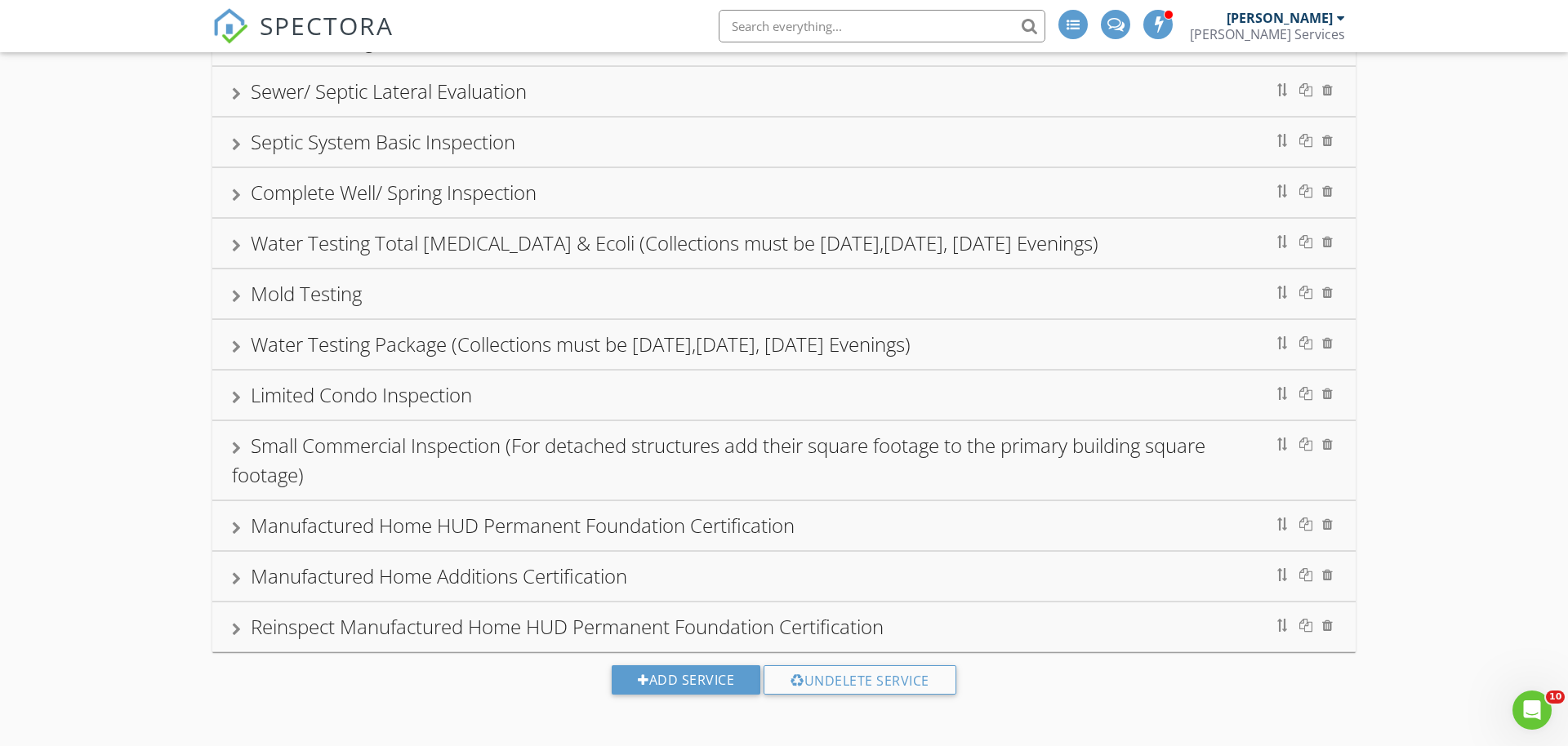
scroll to position [463, 0]
click at [288, 288] on div "Mold Testing" at bounding box center [306, 294] width 111 height 27
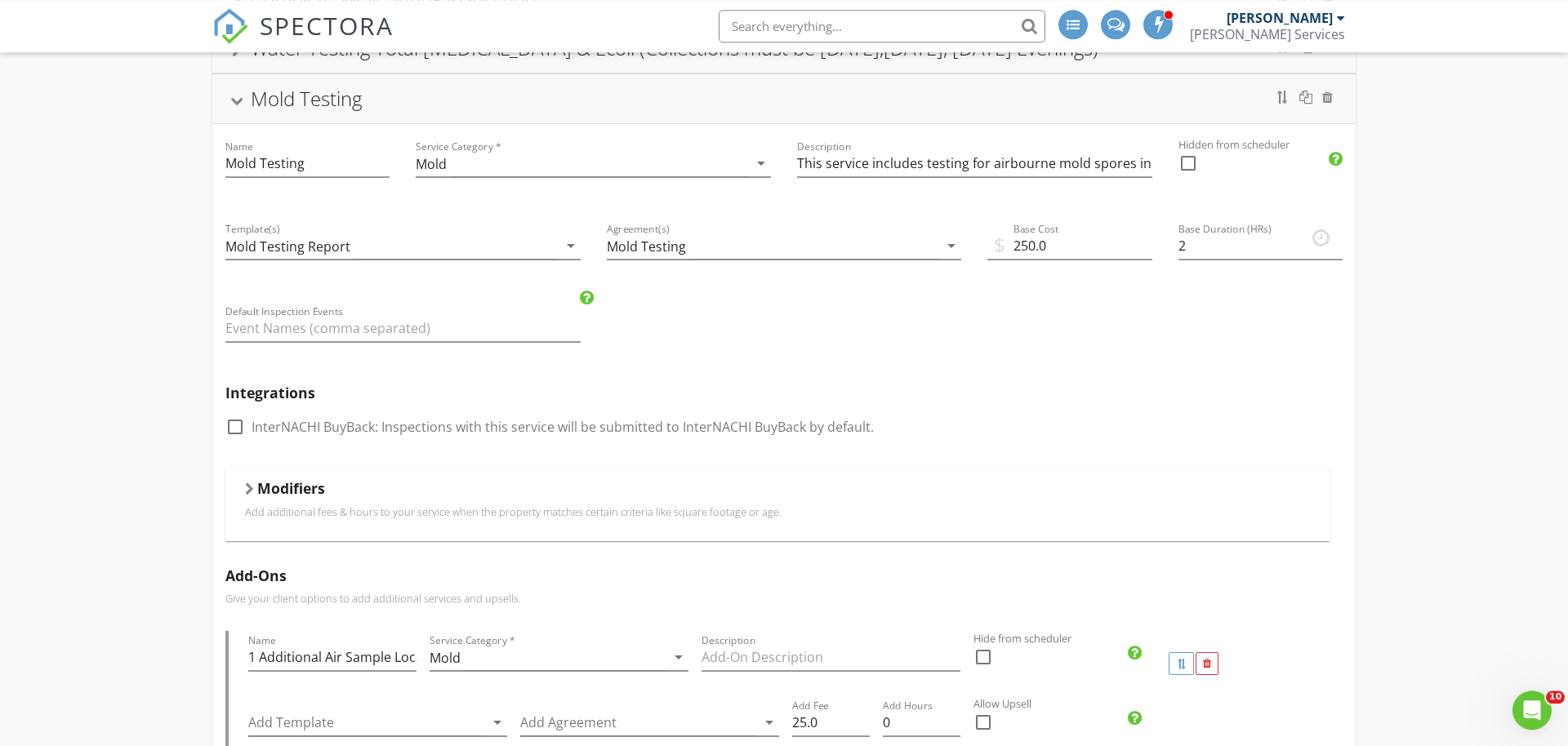
scroll to position [713, 0]
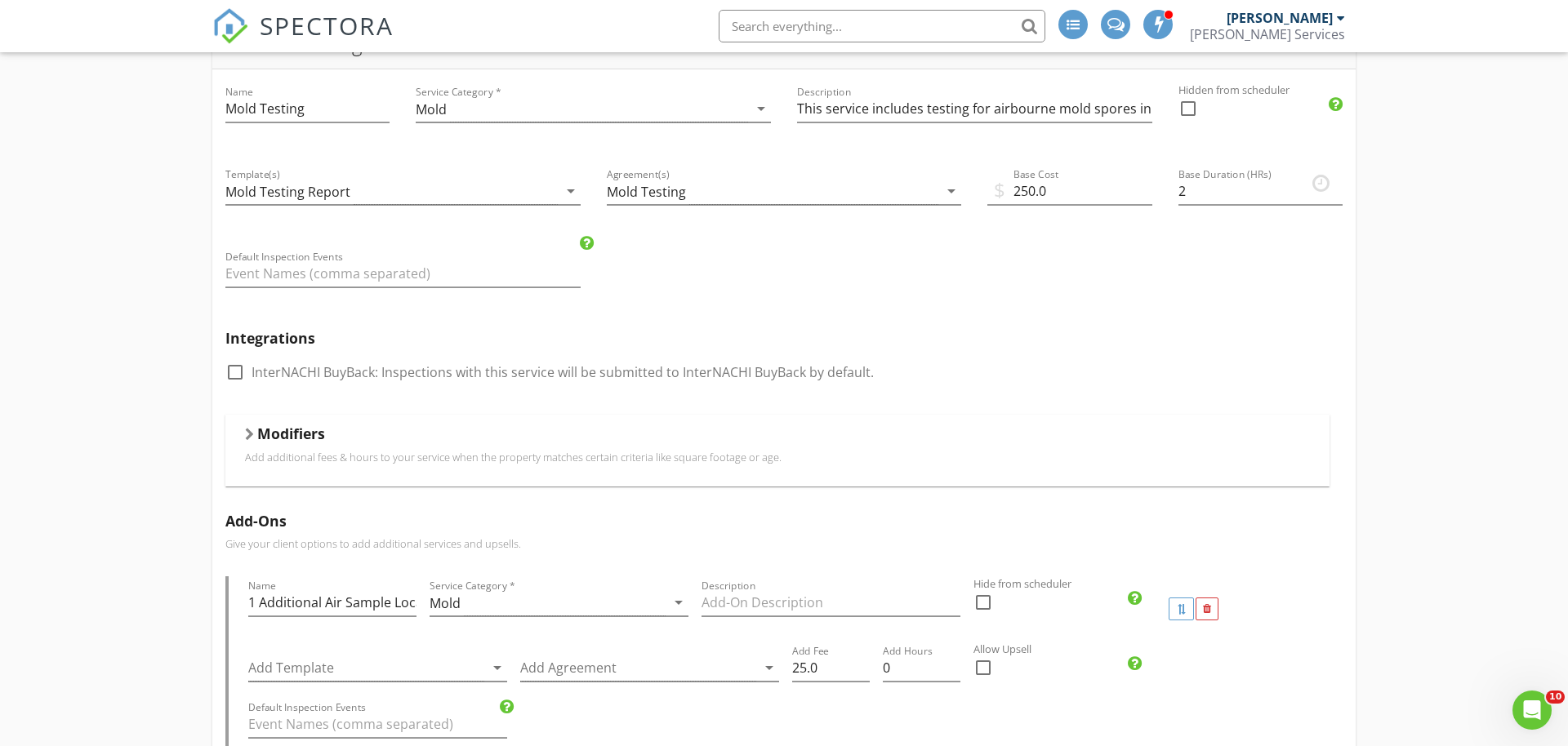
click at [295, 447] on div "Modifiers" at bounding box center [777, 437] width 1065 height 25
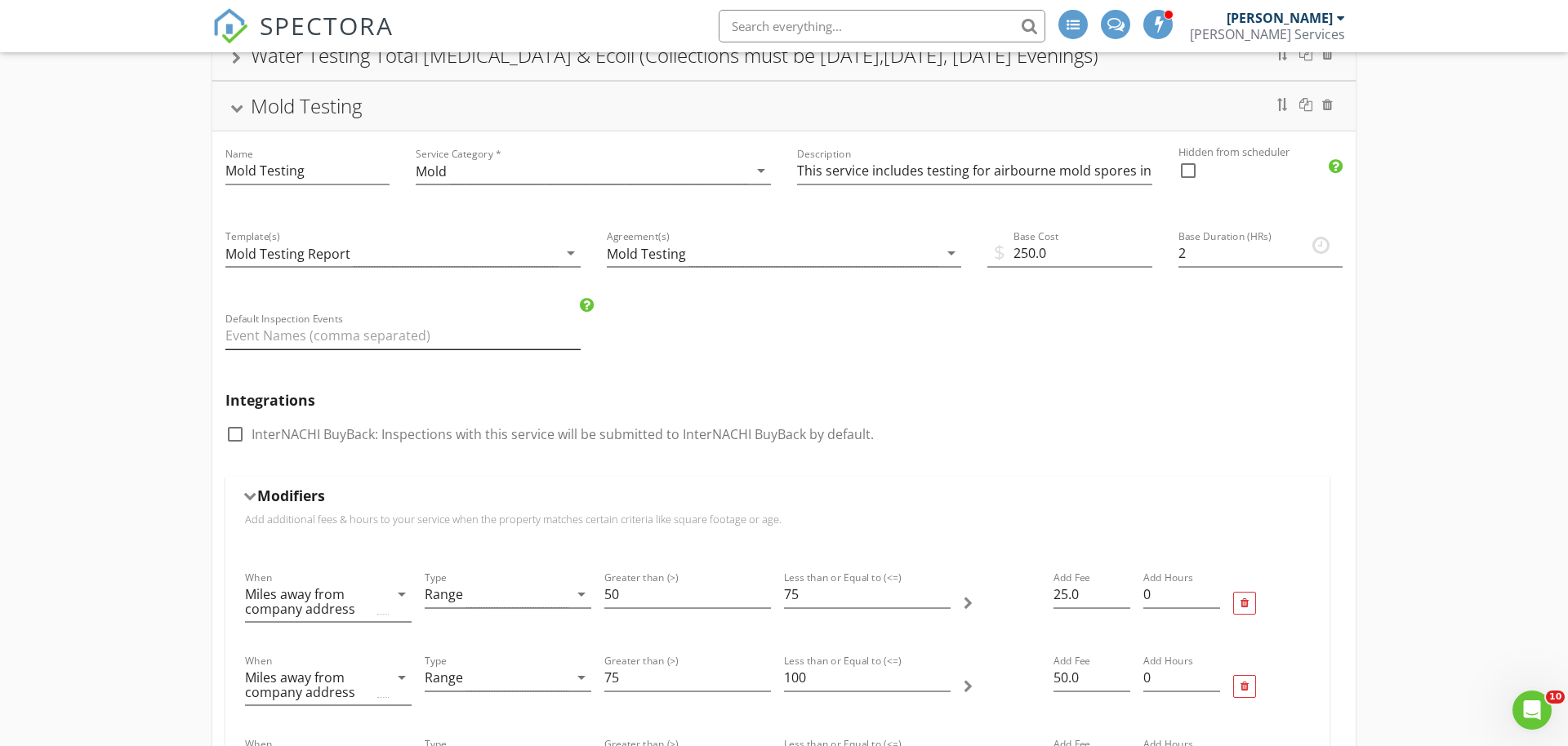
scroll to position [630, 0]
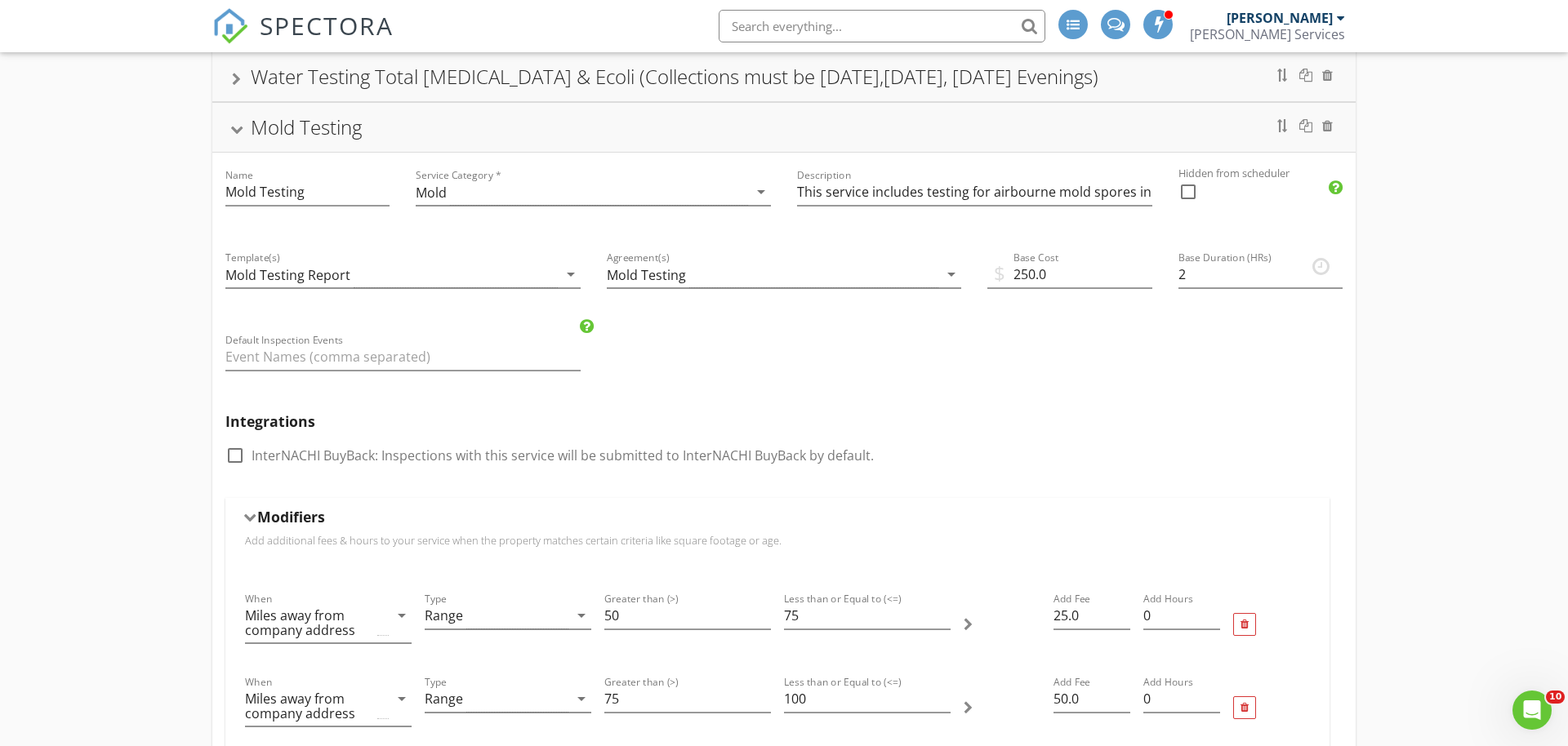
click at [269, 141] on div "Mold Testing" at bounding box center [784, 127] width 1104 height 29
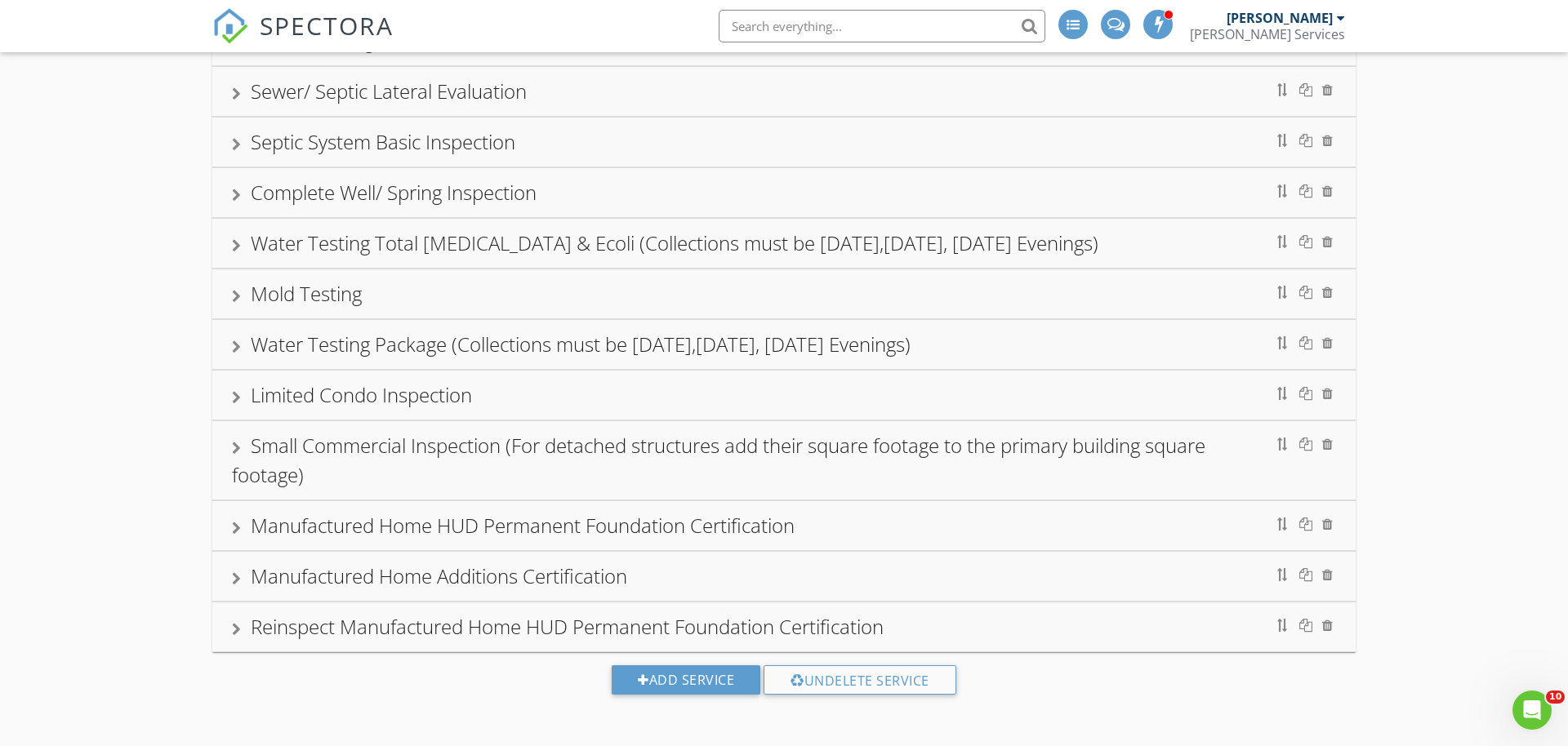
scroll to position [463, 0]
click at [288, 403] on div "Limited Condo Inspection" at bounding box center [361, 395] width 221 height 27
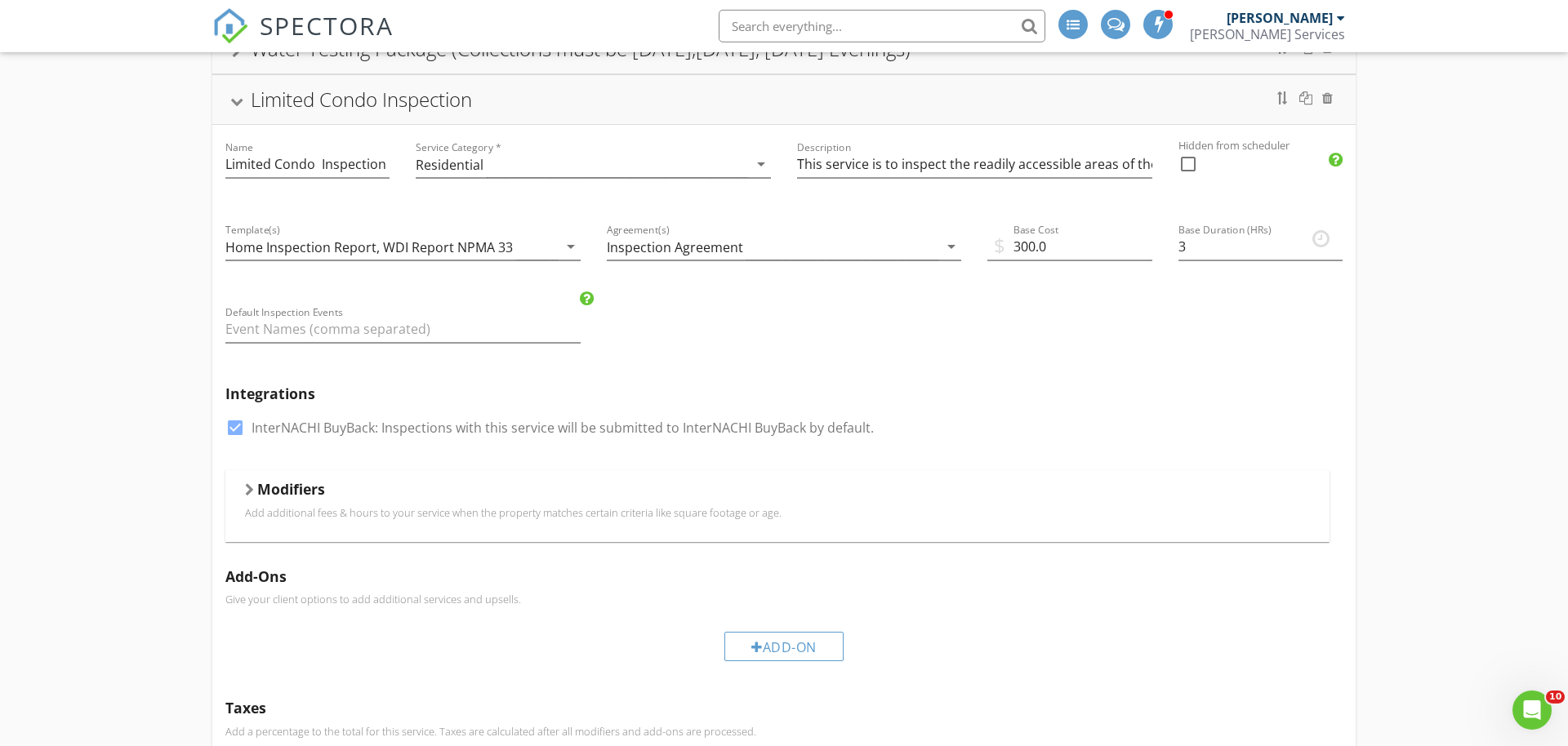
scroll to position [797, 0]
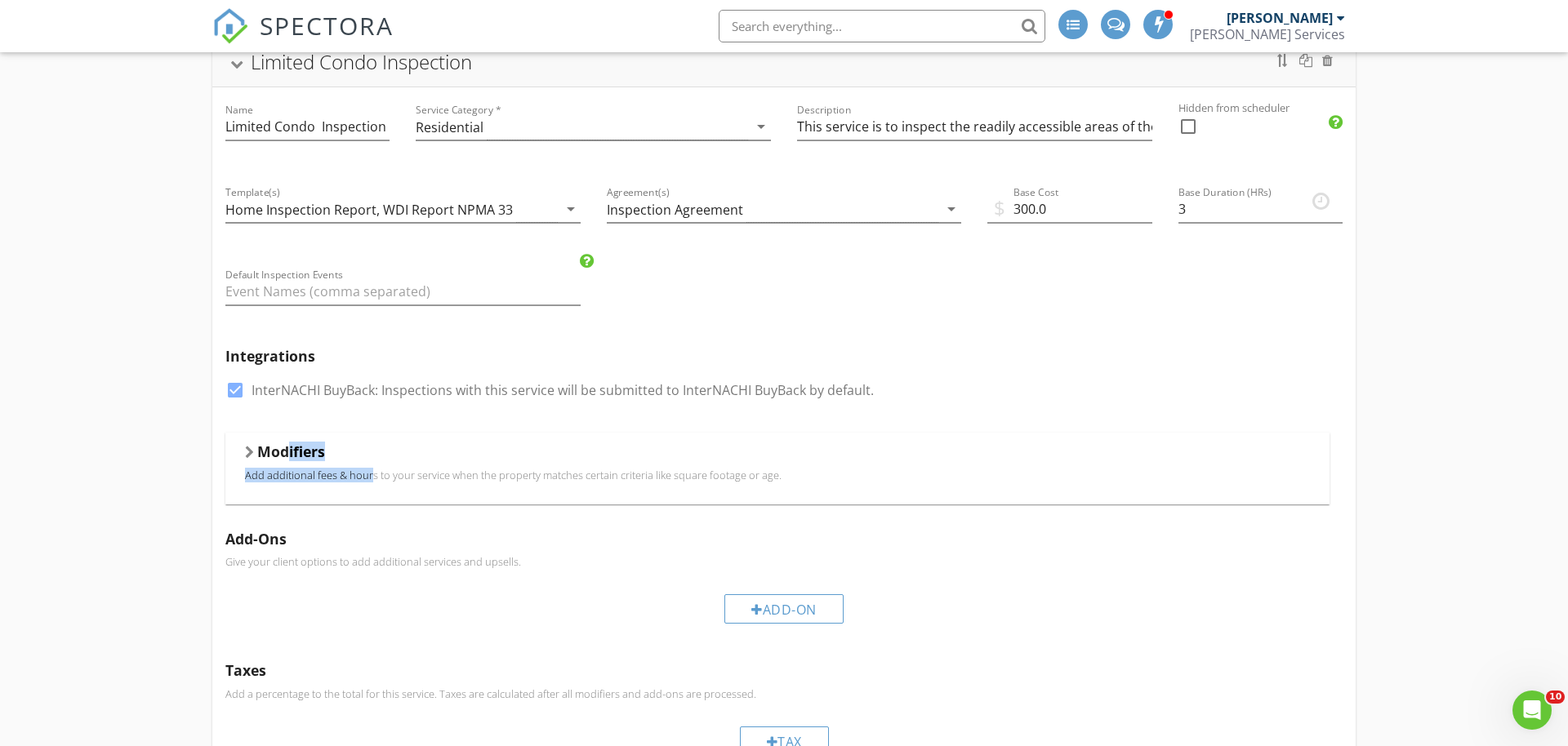
click at [290, 467] on div "Modifiers Add additional fees & hours to your service when the property matches…" at bounding box center [777, 468] width 1065 height 52
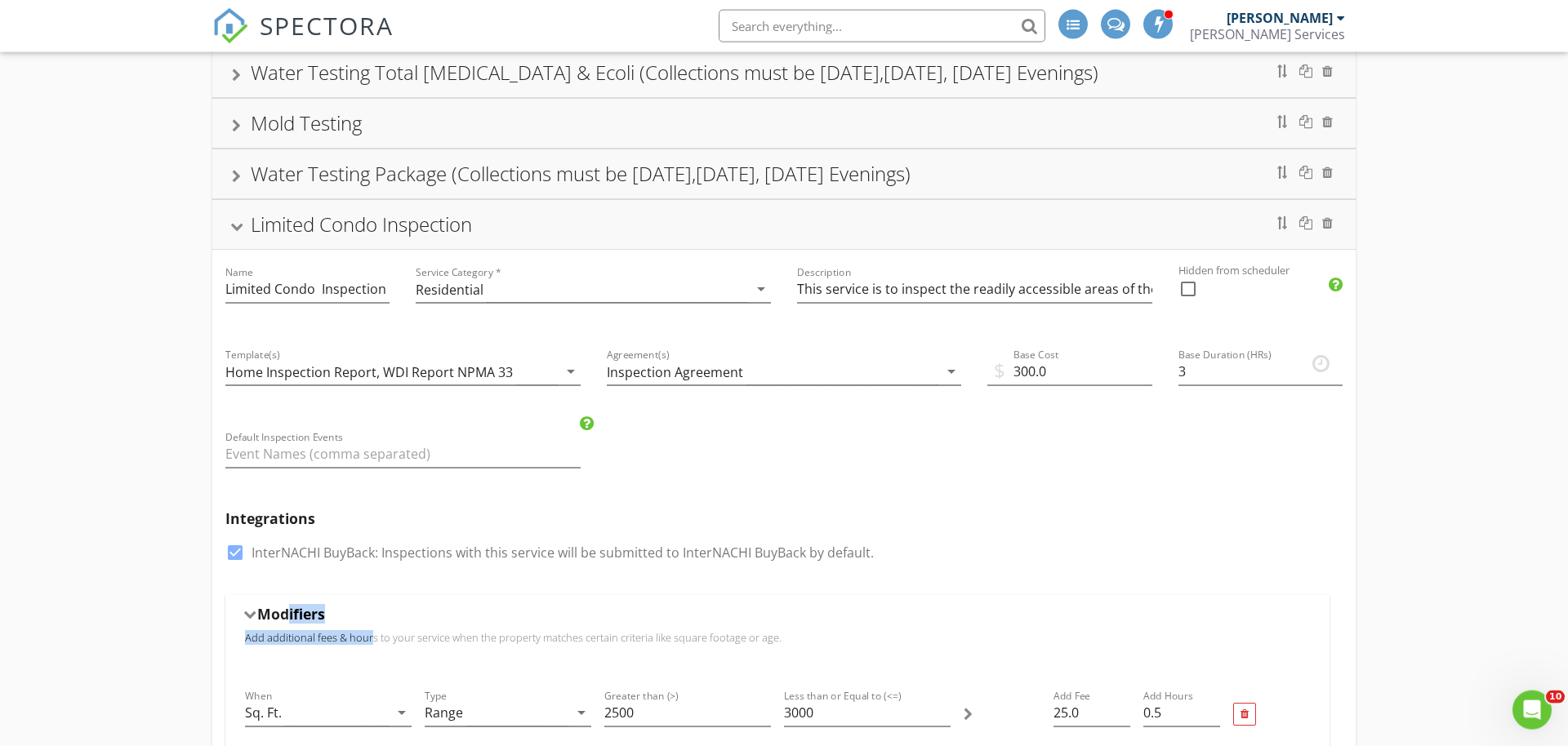
scroll to position [630, 0]
click at [254, 238] on div "Limited Condo Inspection" at bounding box center [361, 228] width 221 height 27
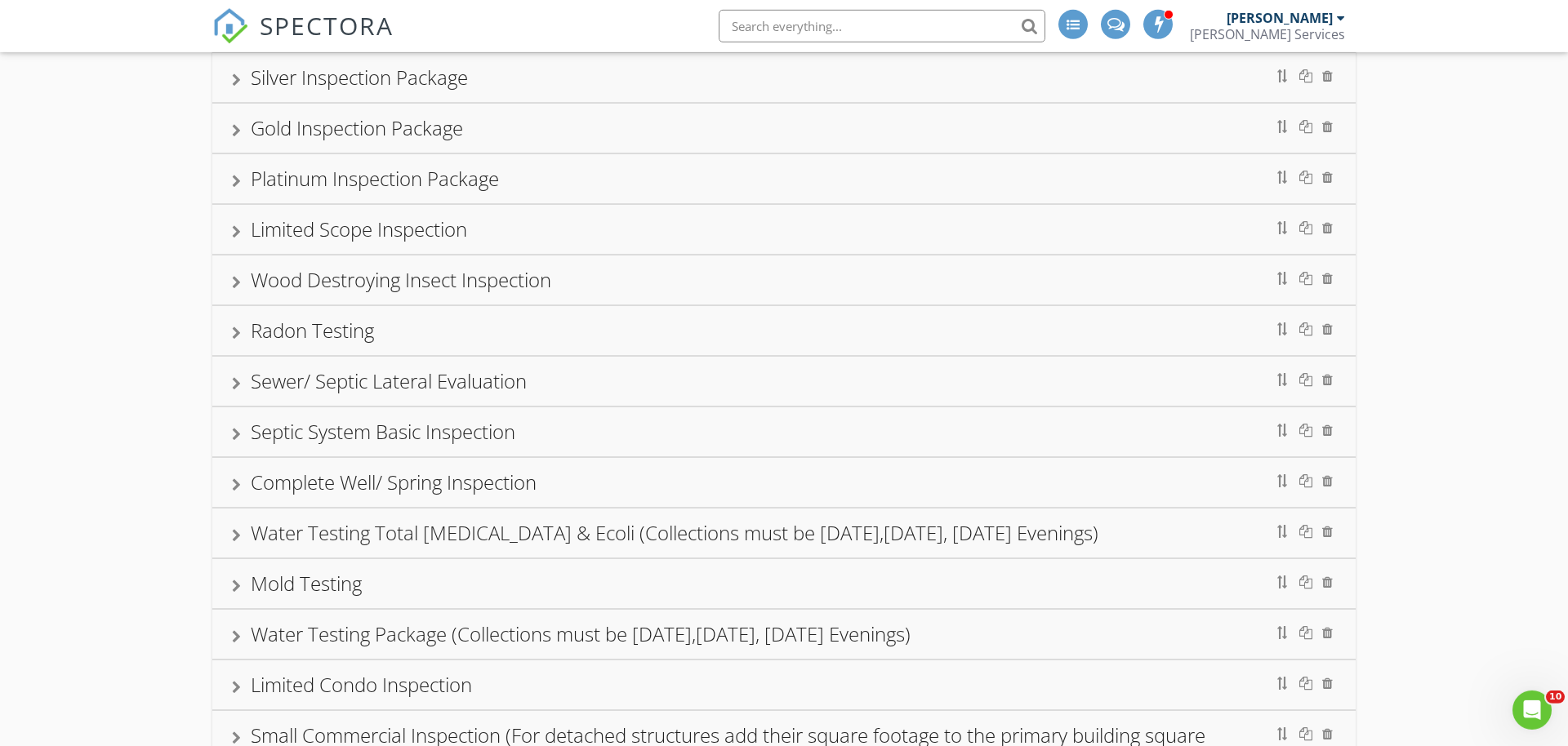
scroll to position [0, 0]
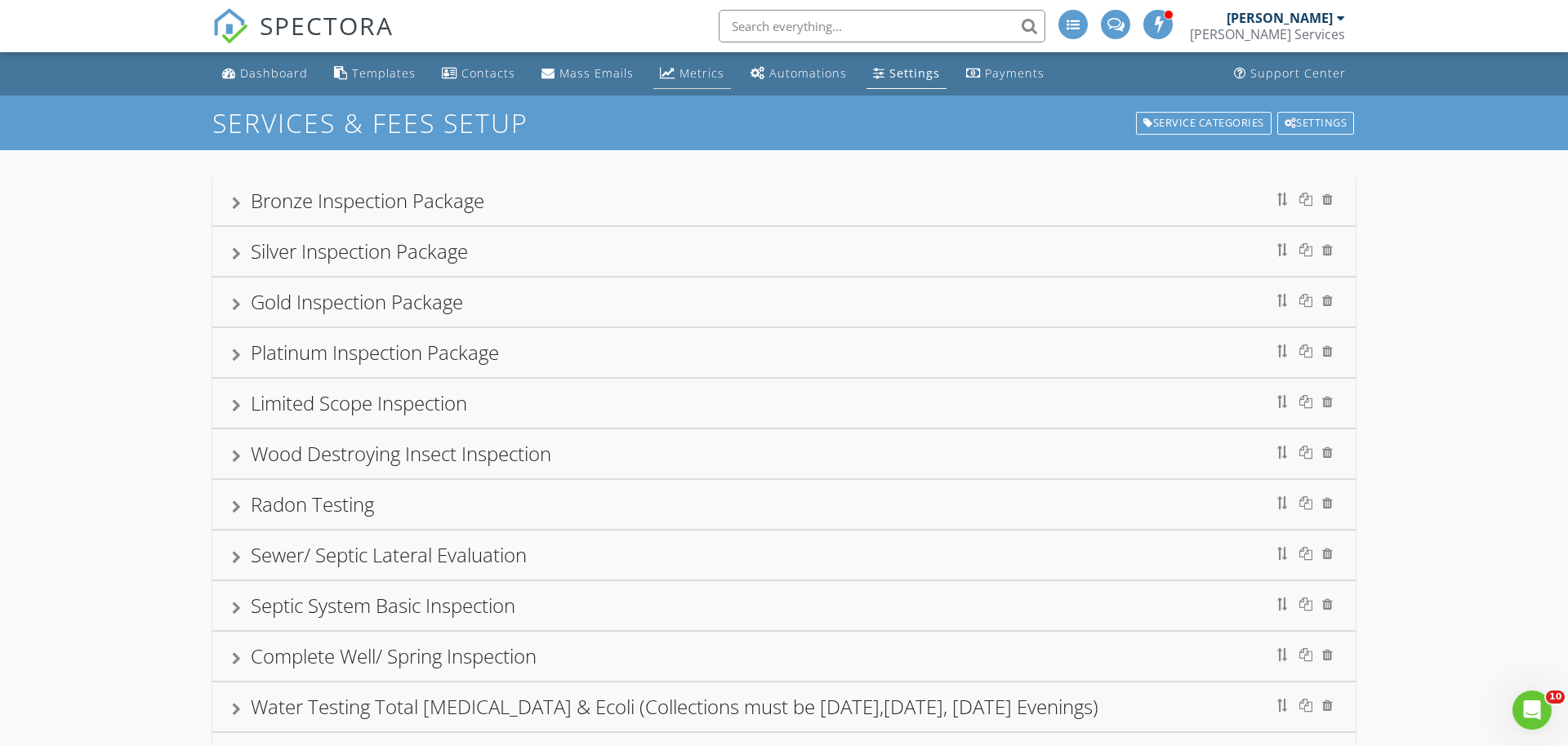
click at [693, 86] on link "Metrics" at bounding box center [691, 73] width 77 height 30
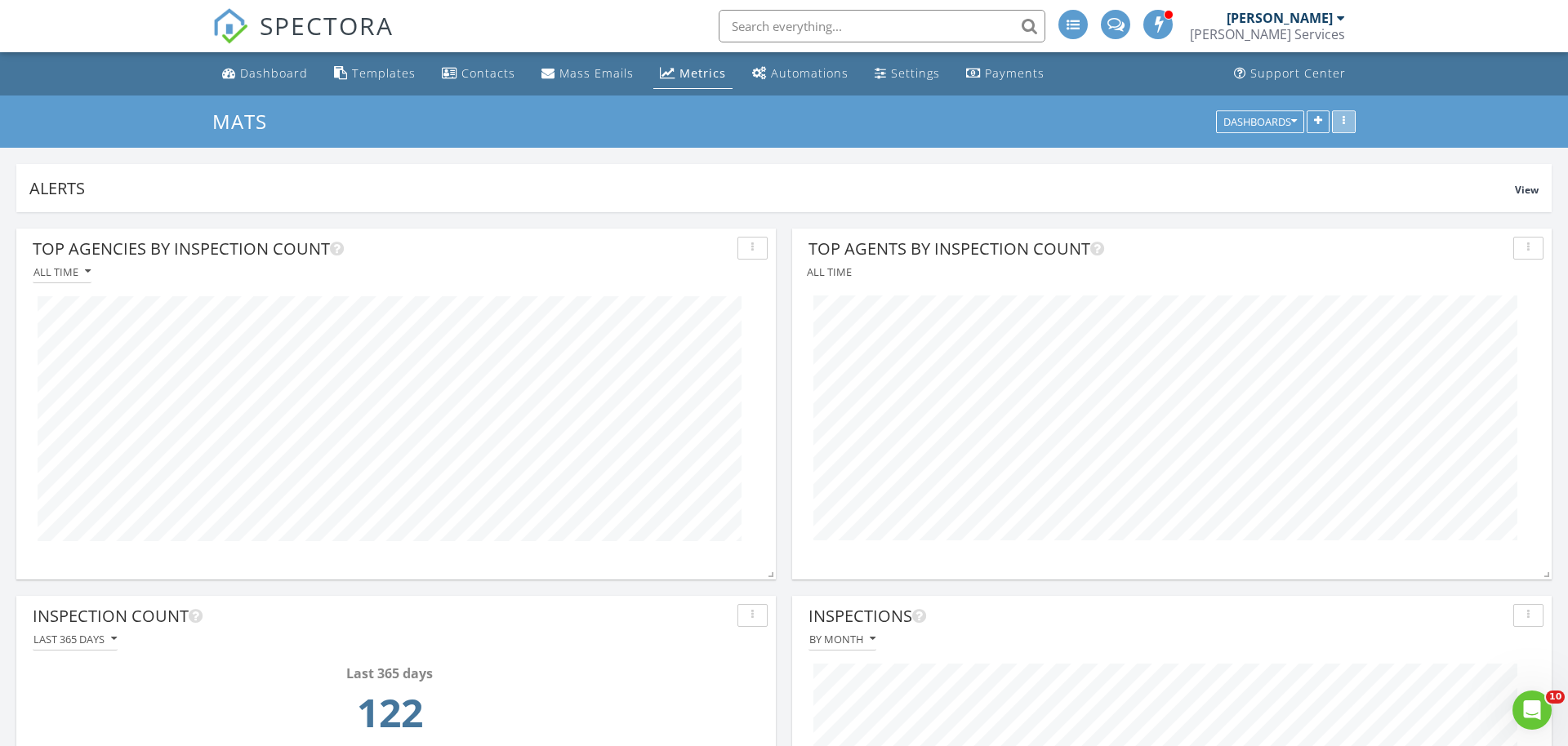
click at [1345, 121] on div "button" at bounding box center [1344, 122] width 16 height 12
click at [1391, 116] on div "Mats Dashboards" at bounding box center [784, 122] width 1568 height 53
click at [1323, 122] on button "button" at bounding box center [1317, 121] width 22 height 22
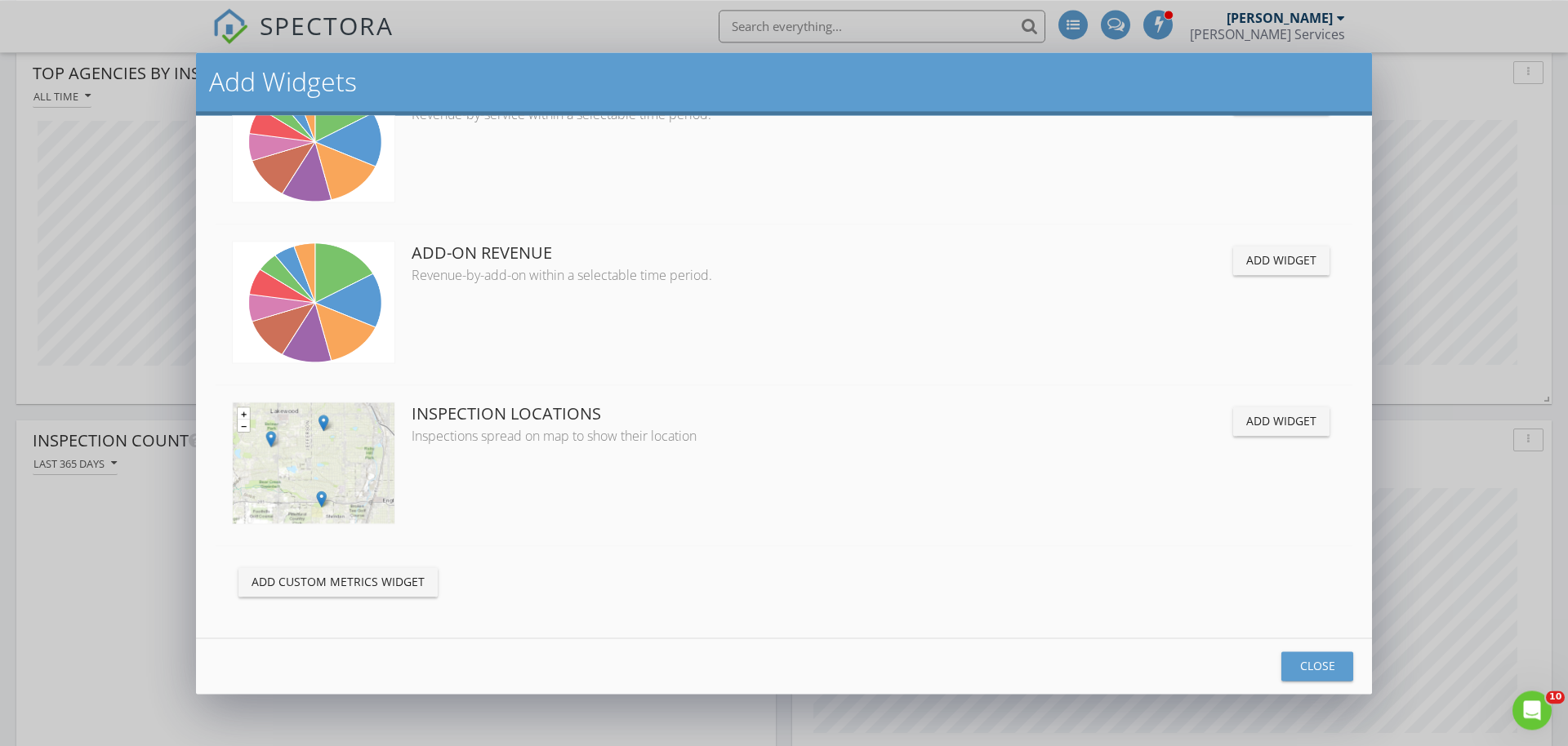
scroll to position [250, 0]
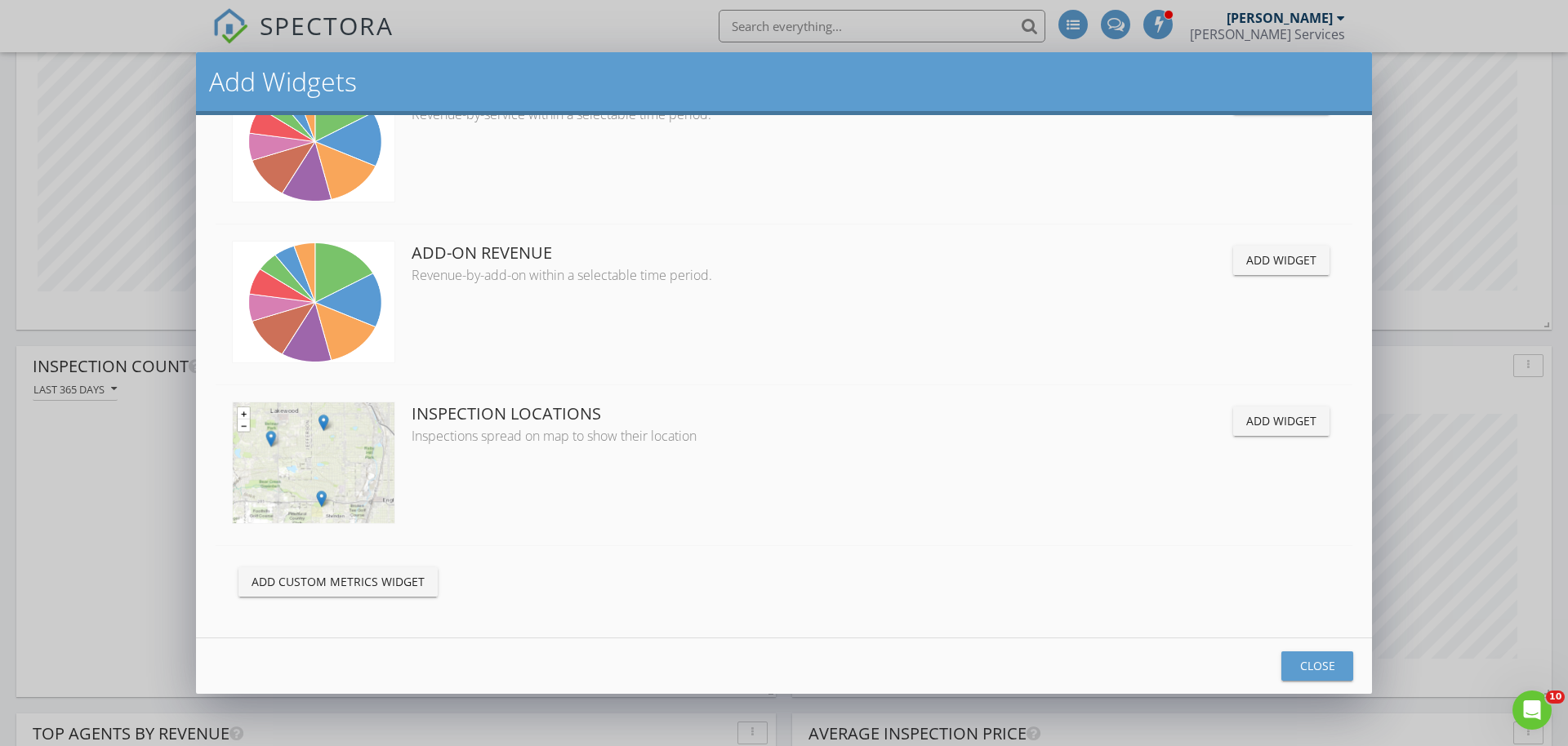
click at [395, 579] on div "Add Custom Metrics Widget" at bounding box center [338, 581] width 173 height 18
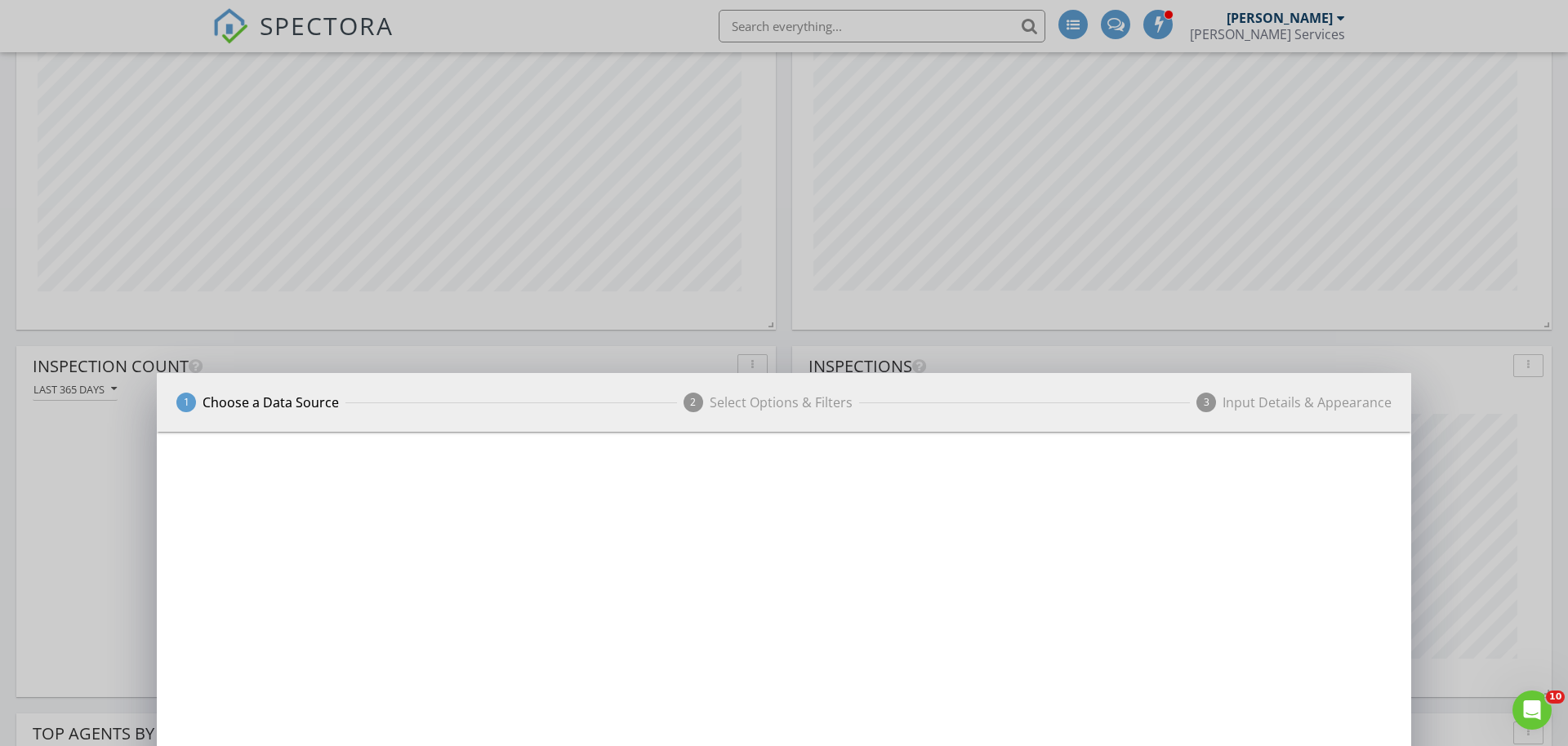
scroll to position [351, 759]
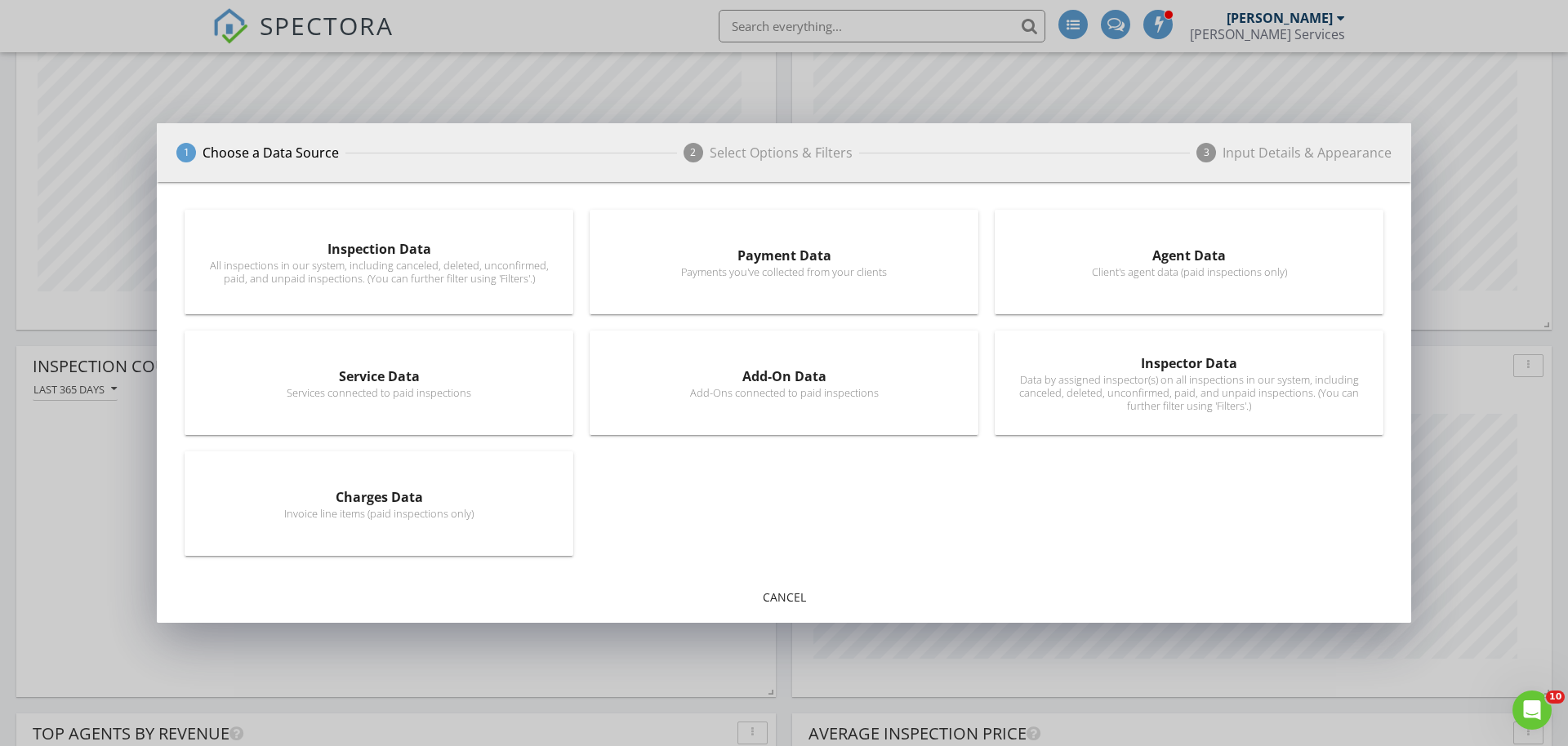
click at [403, 288] on div "Inspection Data All inspections in our system, including canceled, deleted, unc…" at bounding box center [379, 262] width 373 height 72
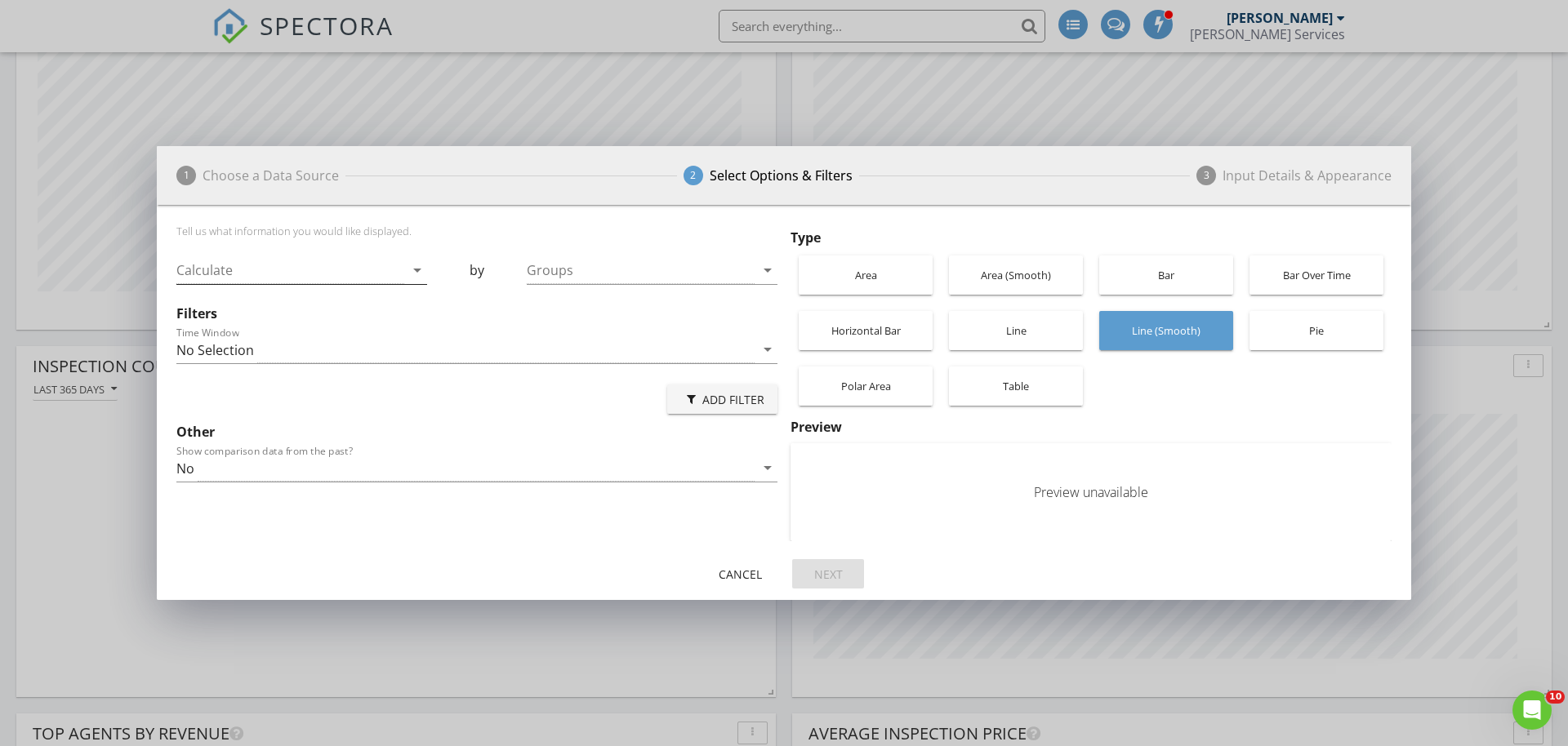
click at [303, 278] on div at bounding box center [290, 271] width 227 height 27
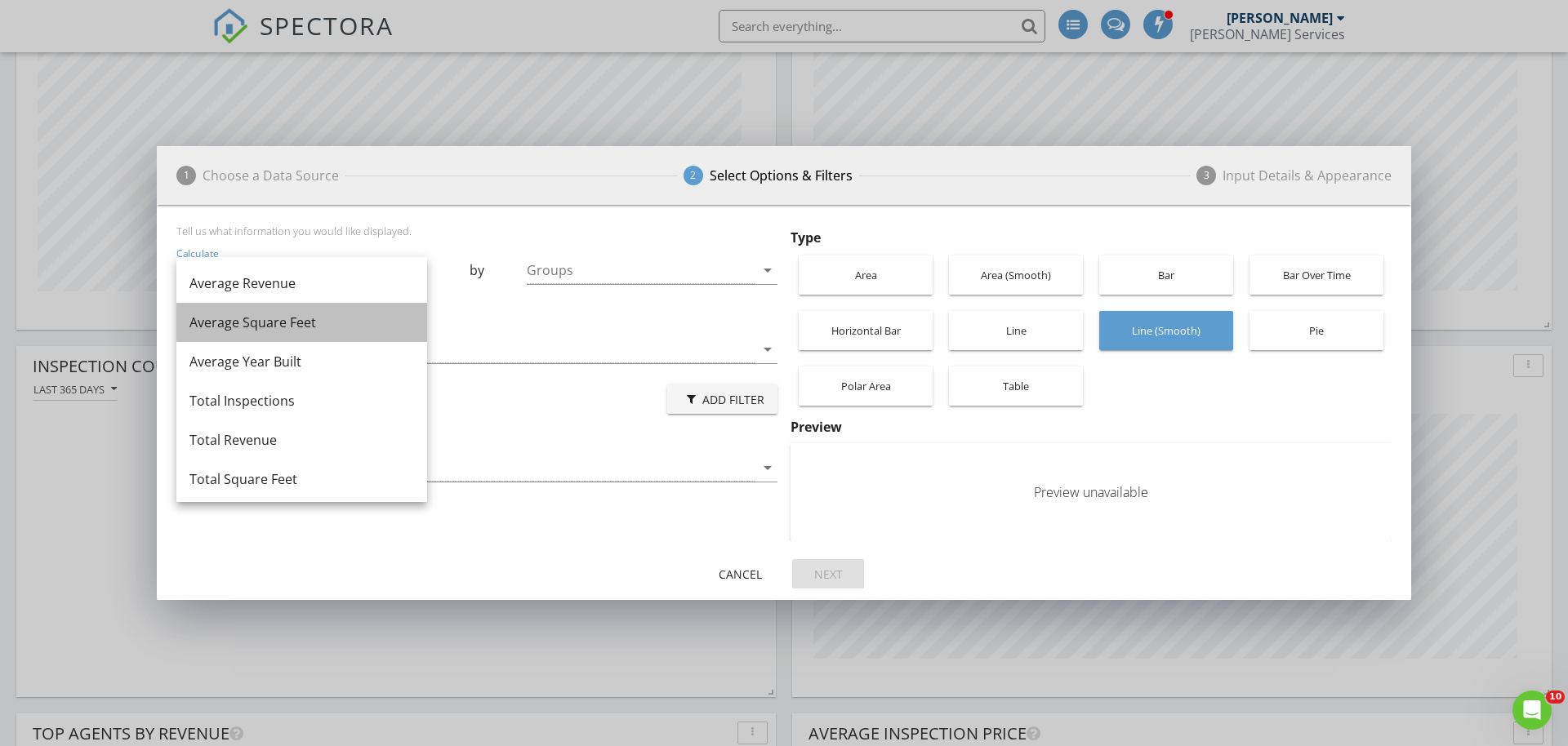
click at [303, 314] on div "Average Square Feet" at bounding box center [302, 323] width 224 height 20
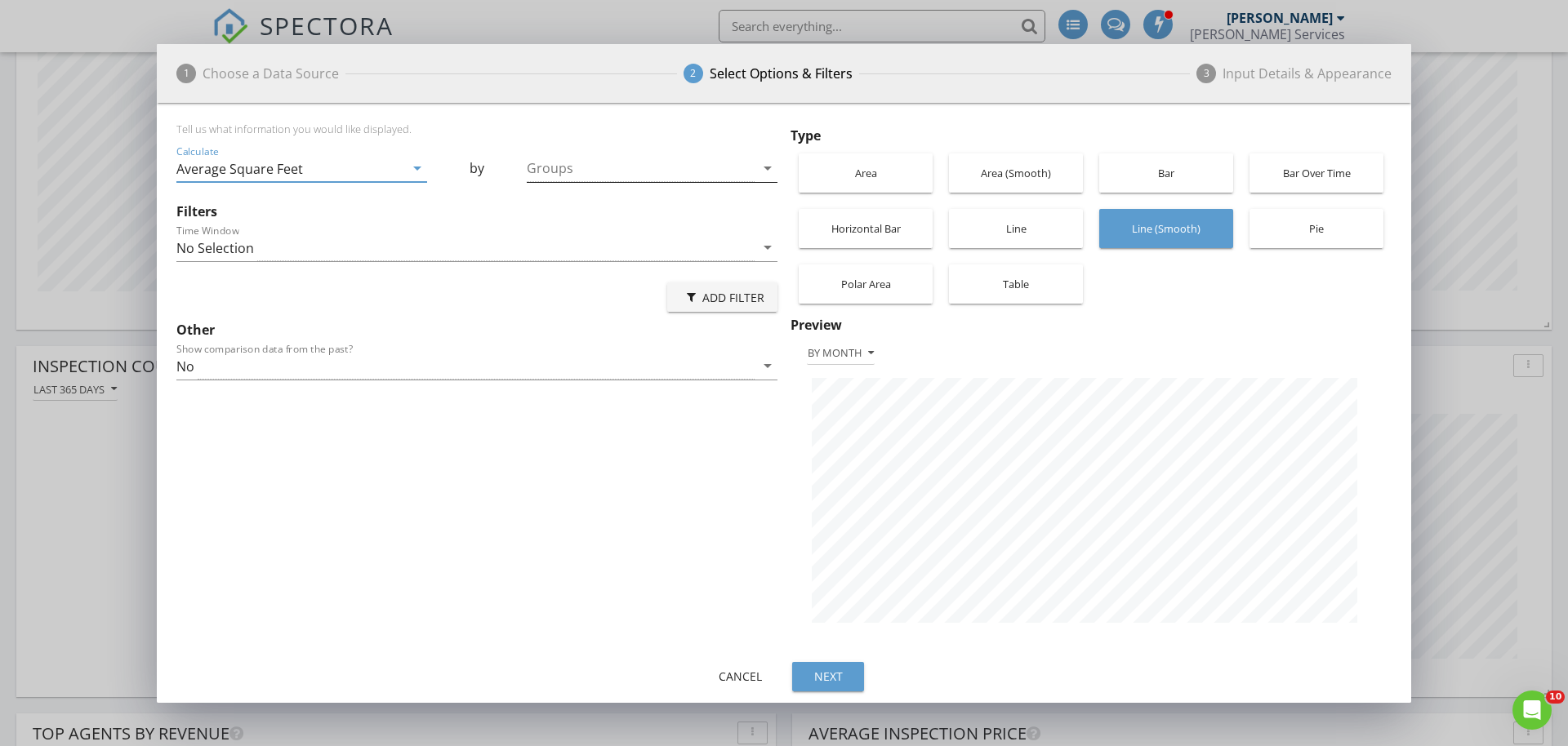
click at [571, 163] on div at bounding box center [640, 169] width 227 height 27
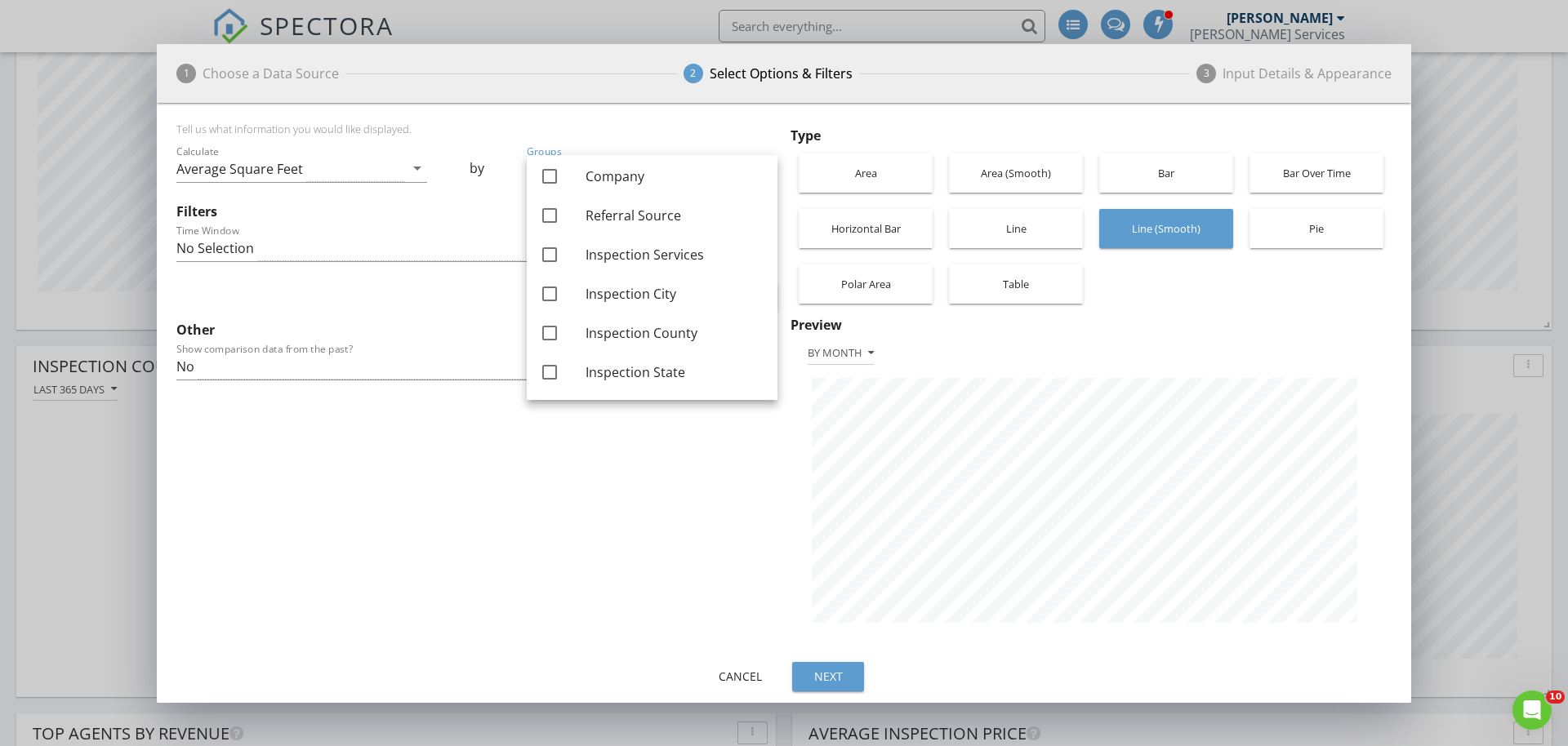
scroll to position [0, 0]
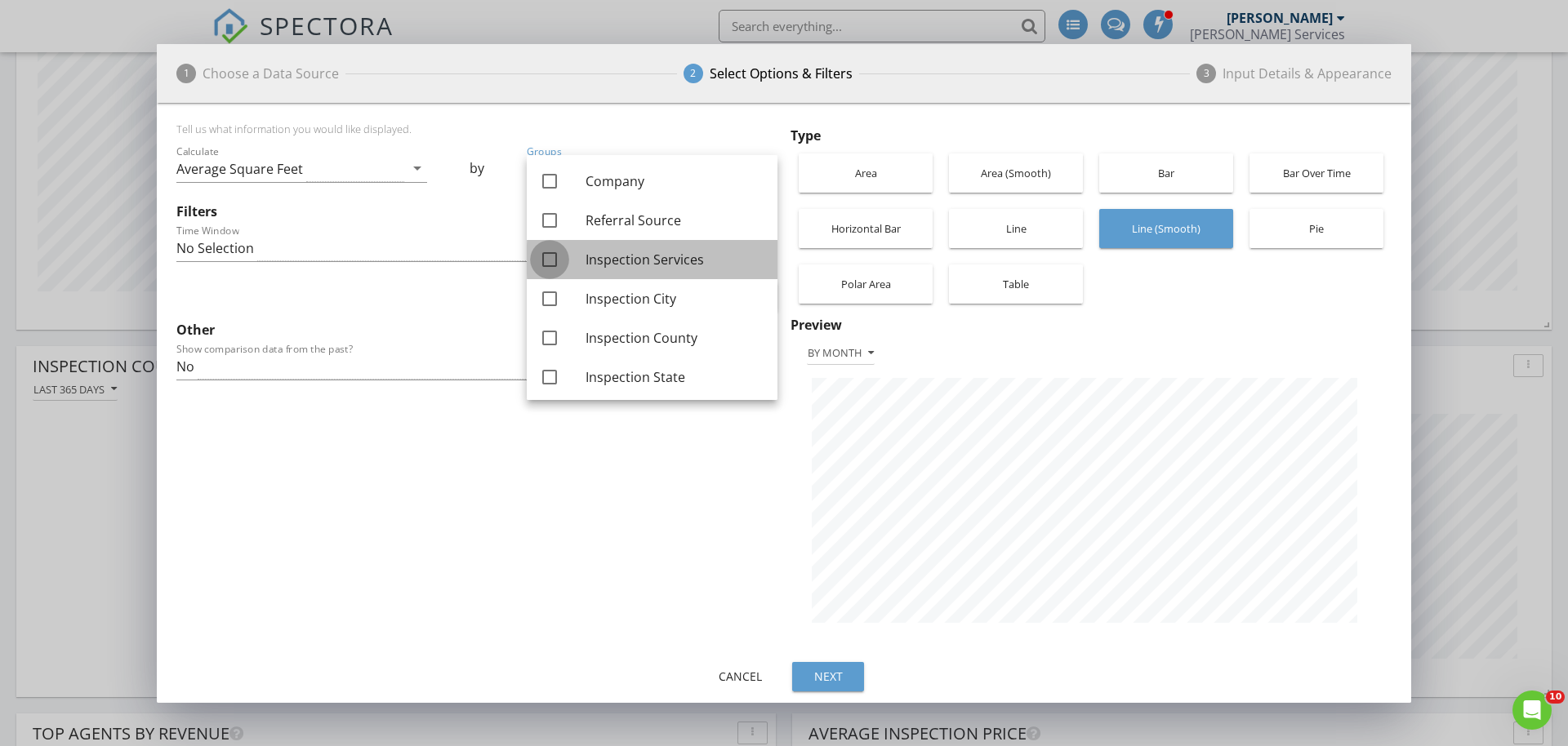
click at [551, 261] on div at bounding box center [549, 259] width 27 height 27
checkbox input "true"
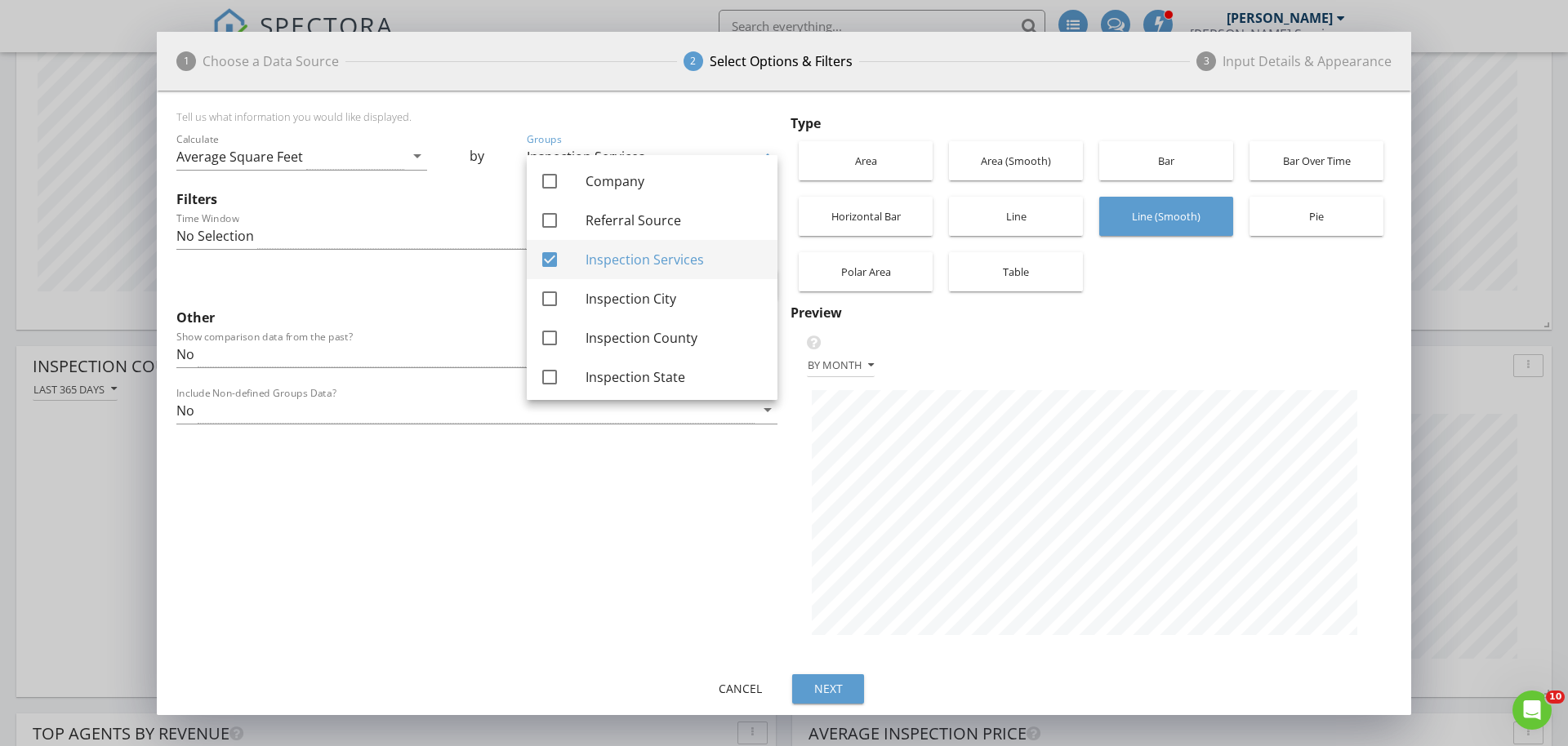
scroll to position [815456, 815255]
click at [430, 280] on div "Add Filter" at bounding box center [477, 285] width 601 height 39
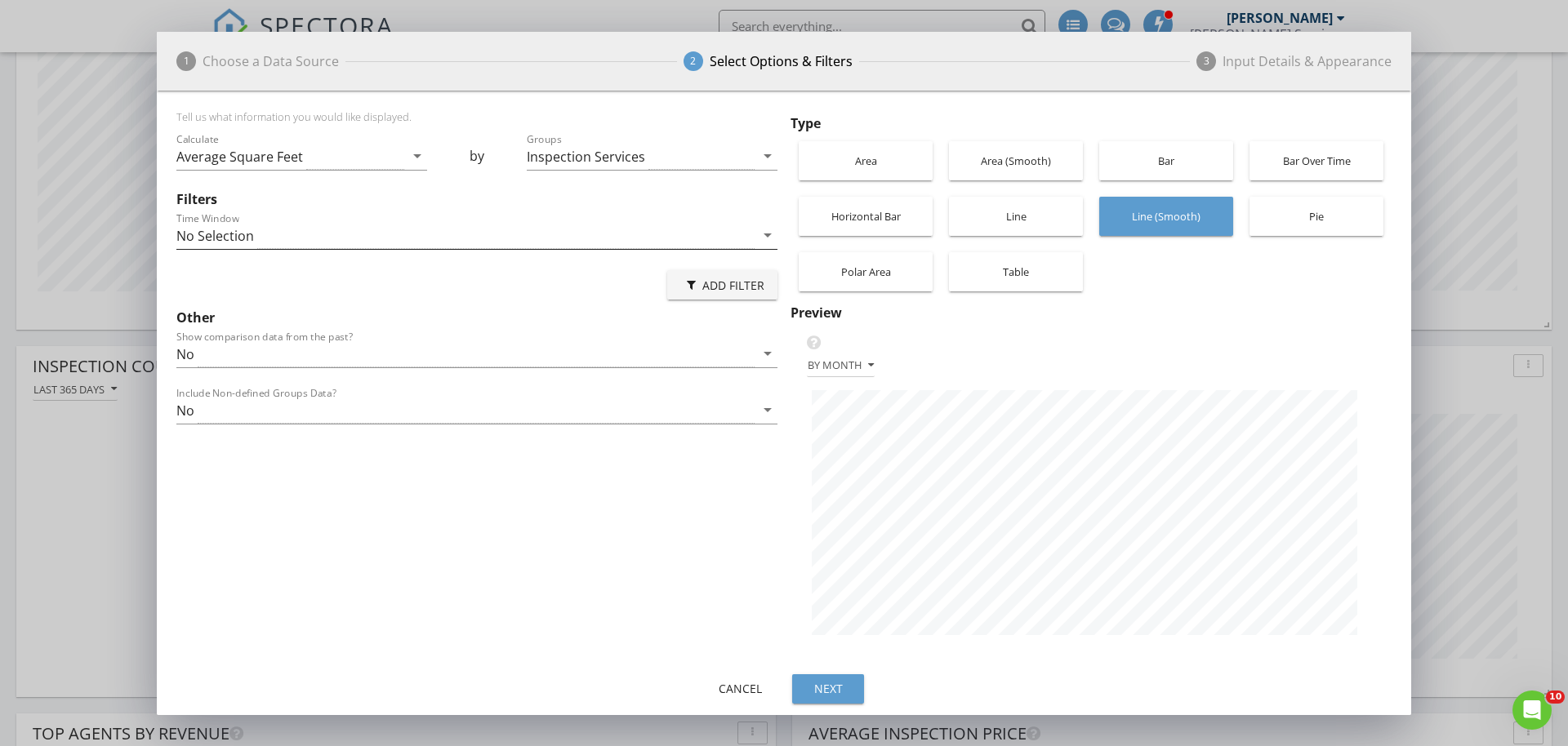
click at [336, 243] on div "No Selection" at bounding box center [465, 236] width 578 height 27
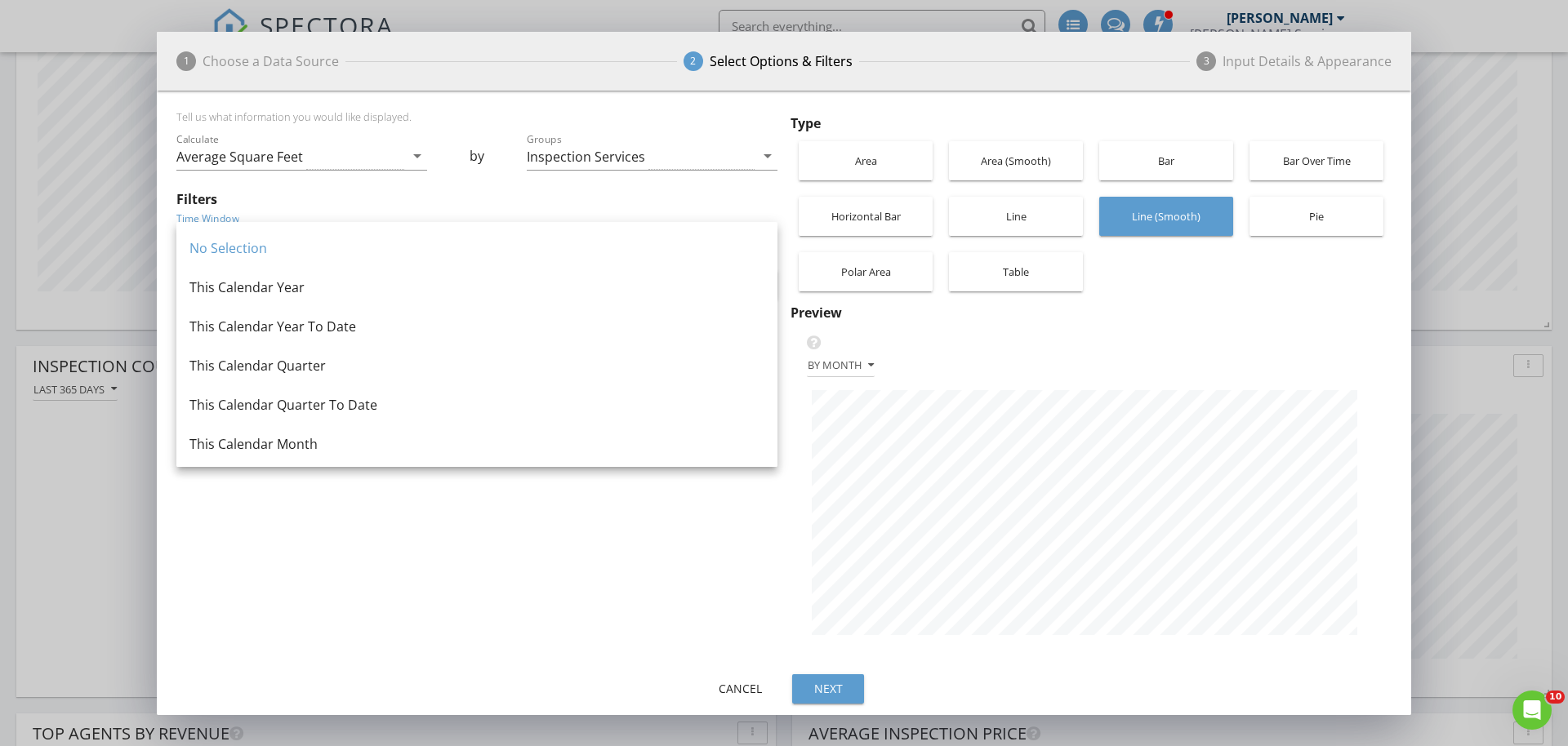
click at [336, 243] on div "No Selection" at bounding box center [476, 248] width 575 height 20
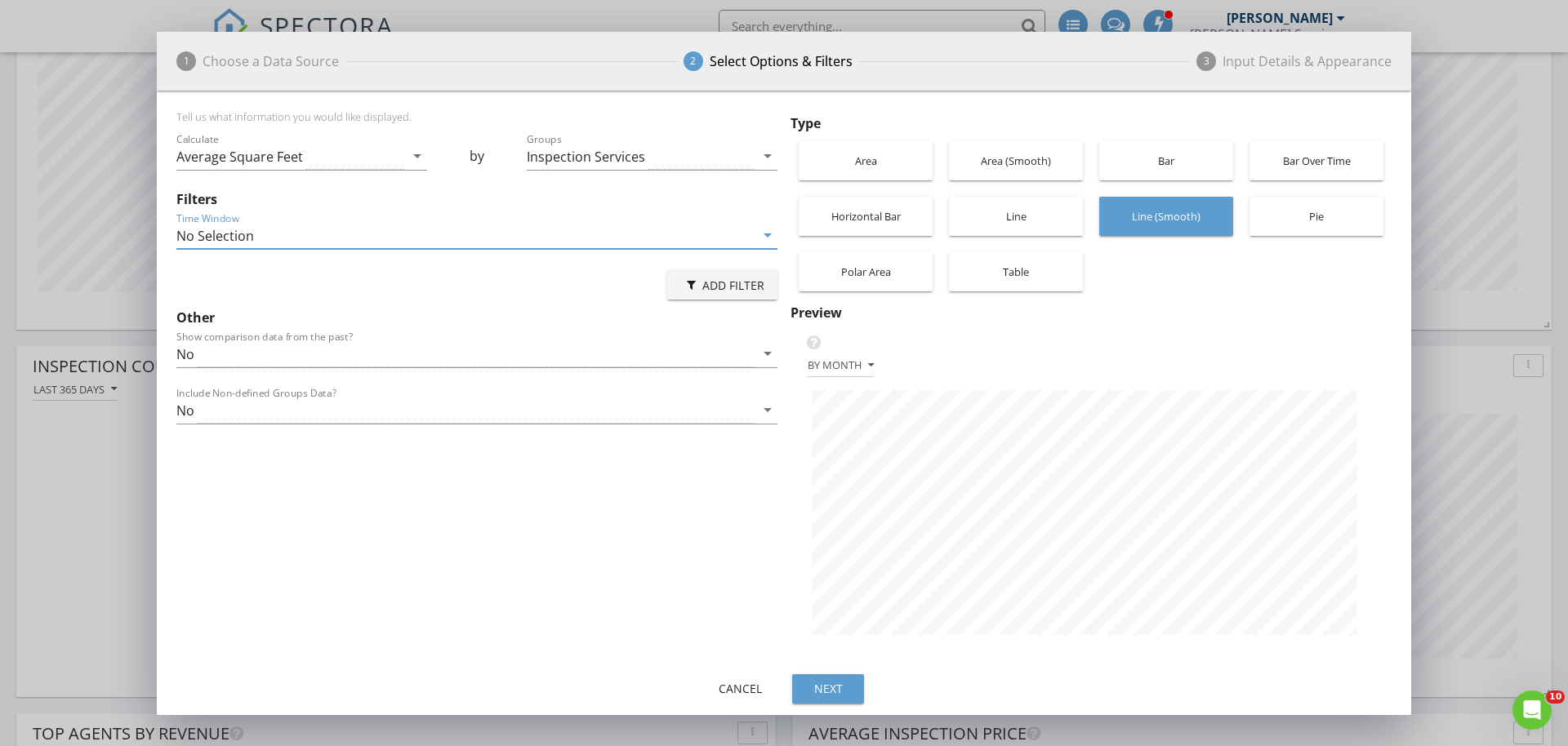
click at [337, 243] on div "No Selection" at bounding box center [465, 236] width 578 height 27
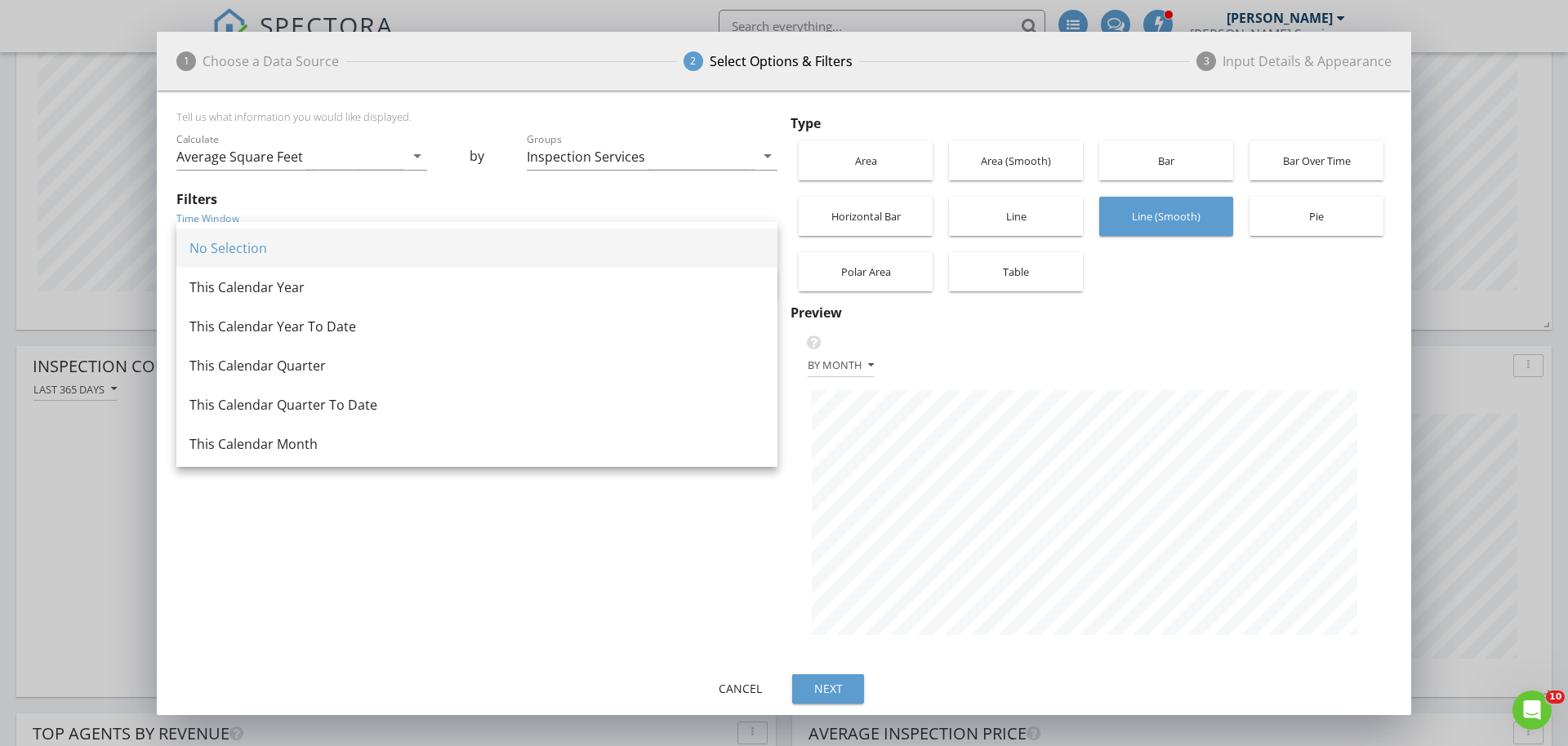
click at [342, 236] on div "No Selection" at bounding box center [476, 248] width 575 height 39
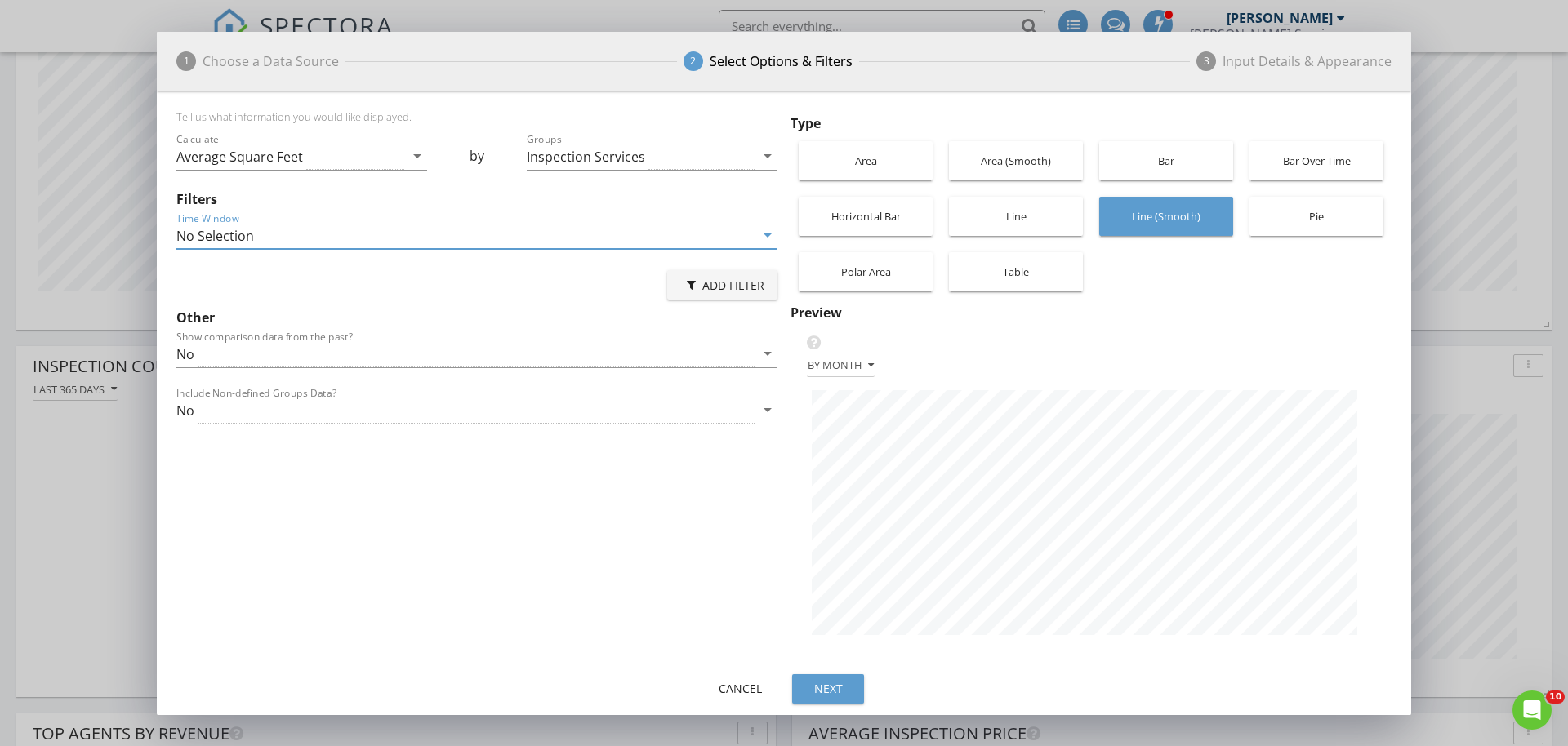
click at [1010, 218] on div "Line" at bounding box center [1016, 216] width 118 height 39
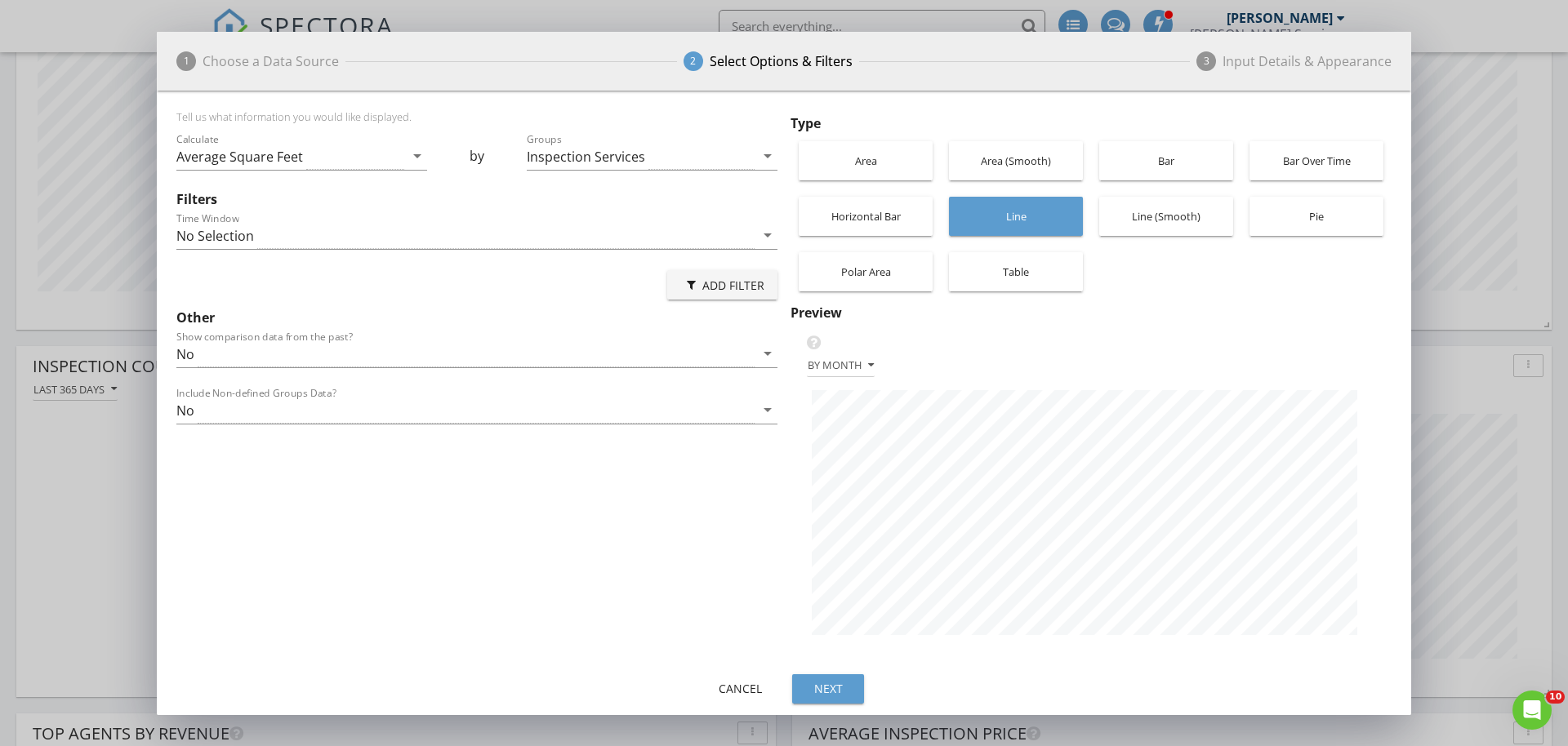
scroll to position [577, 1254]
click at [1222, 152] on div "Bar" at bounding box center [1166, 161] width 118 height 39
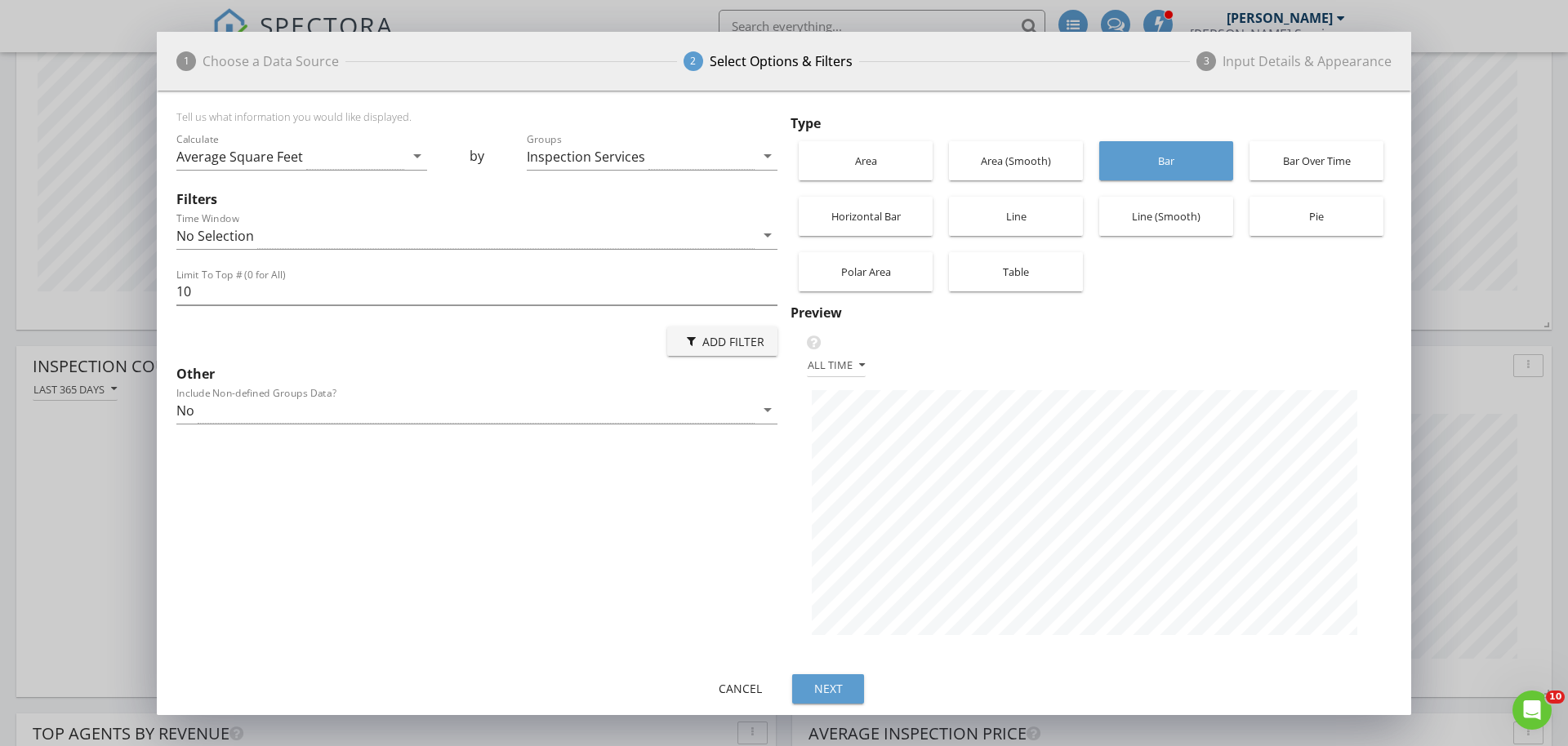
click at [1288, 165] on div "Bar Over Time" at bounding box center [1316, 161] width 118 height 39
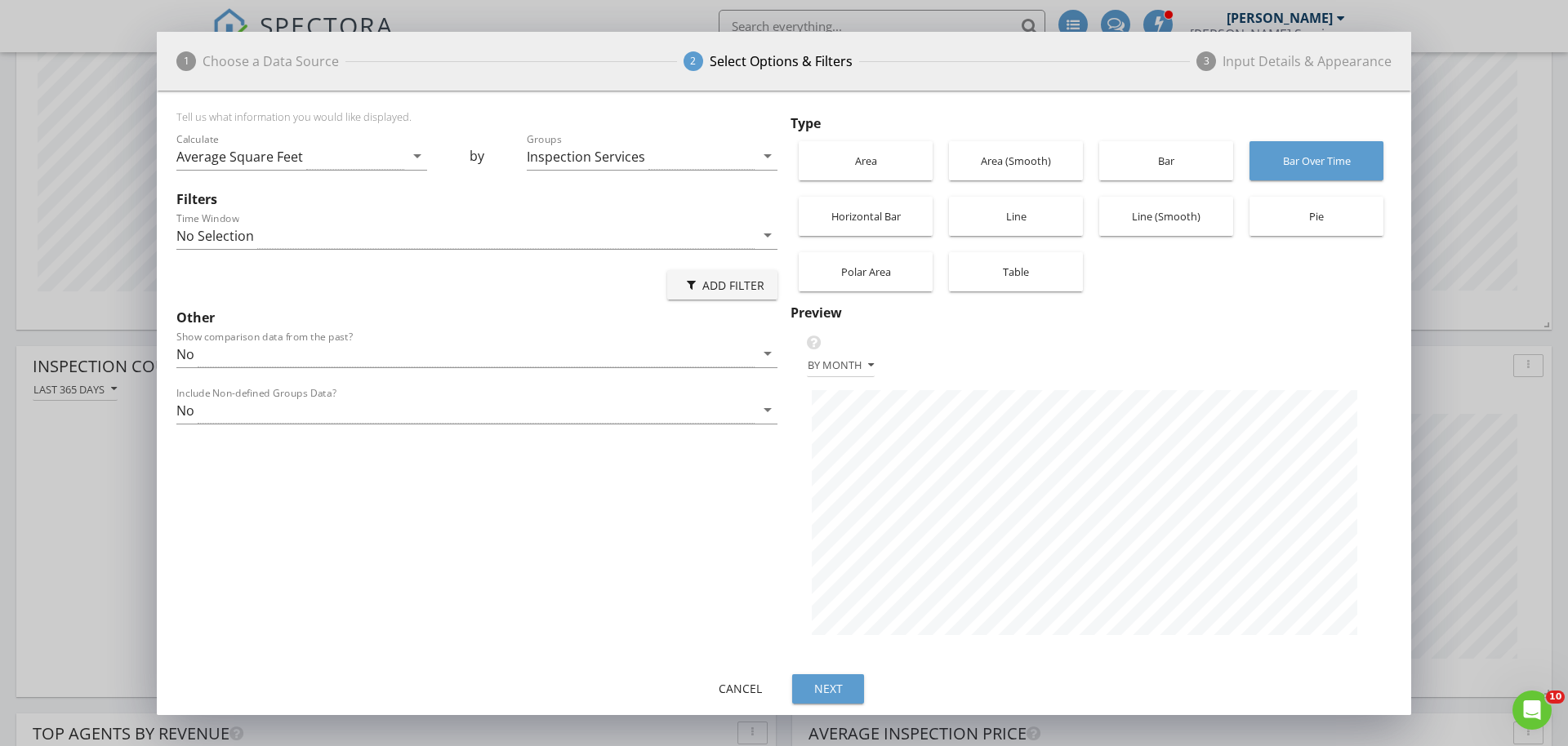
click at [1113, 153] on div "Bar" at bounding box center [1166, 161] width 118 height 39
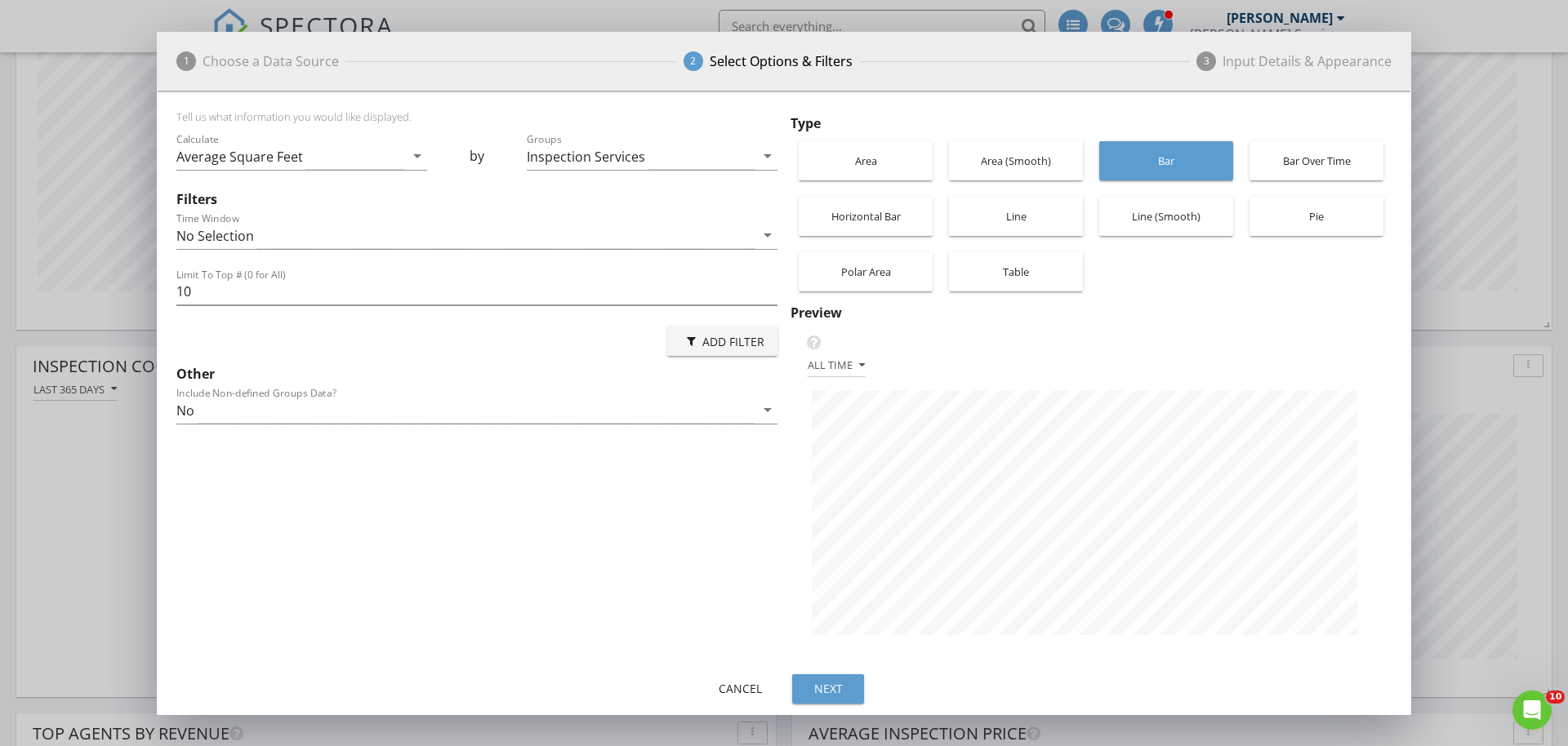
click at [1033, 267] on div "Table" at bounding box center [1016, 272] width 118 height 39
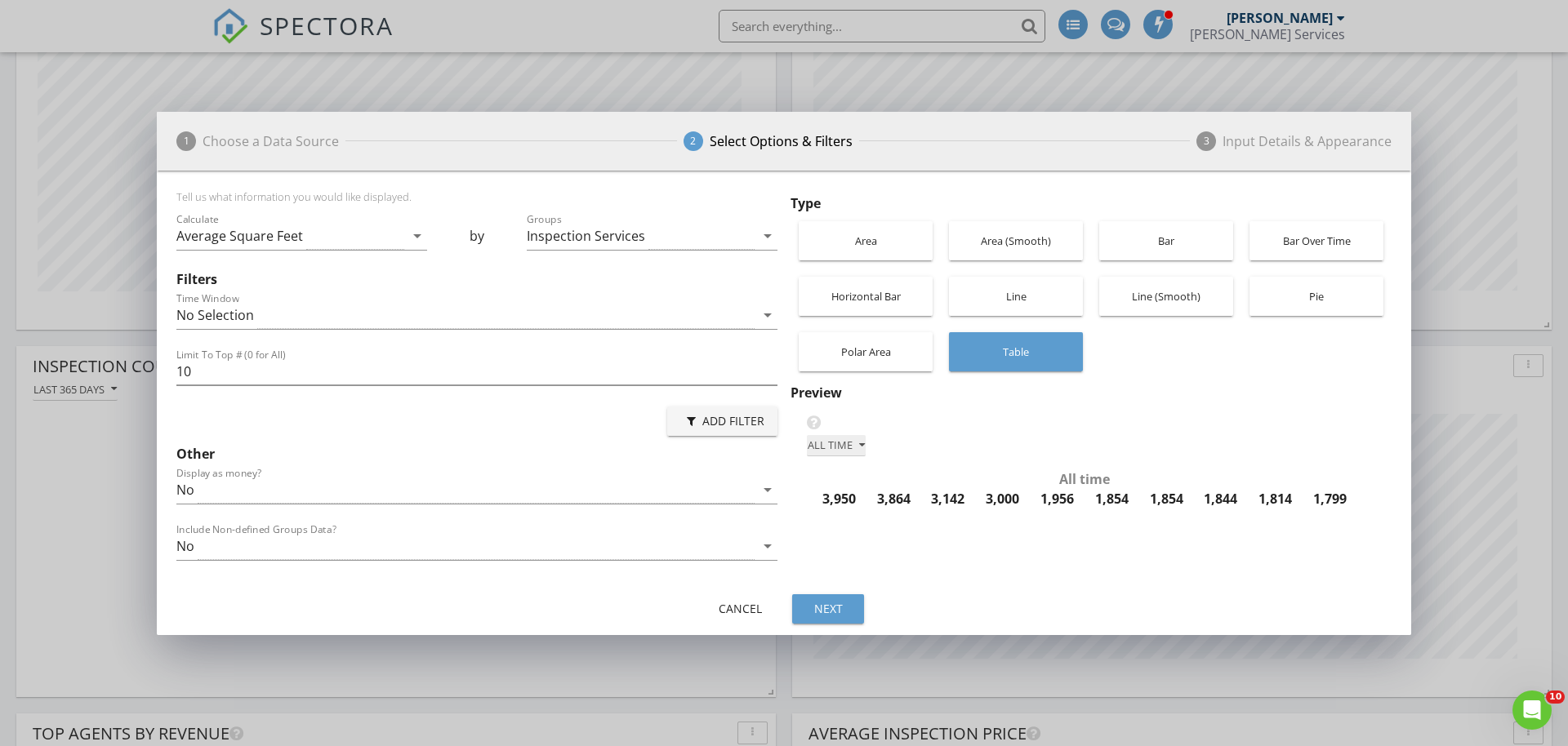
click at [837, 441] on div "All time" at bounding box center [836, 446] width 58 height 12
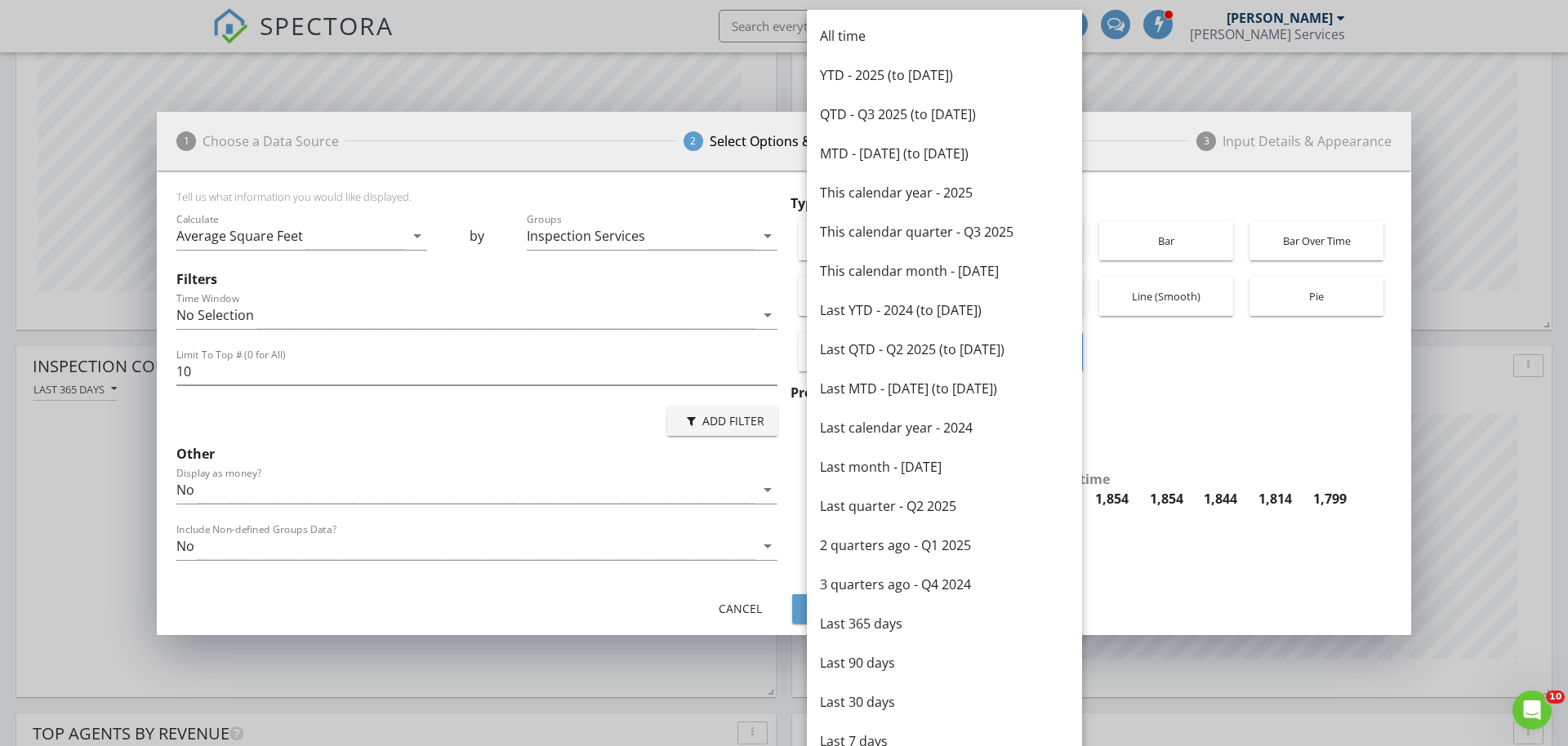
click at [1298, 437] on div "All time" at bounding box center [1090, 446] width 584 height 22
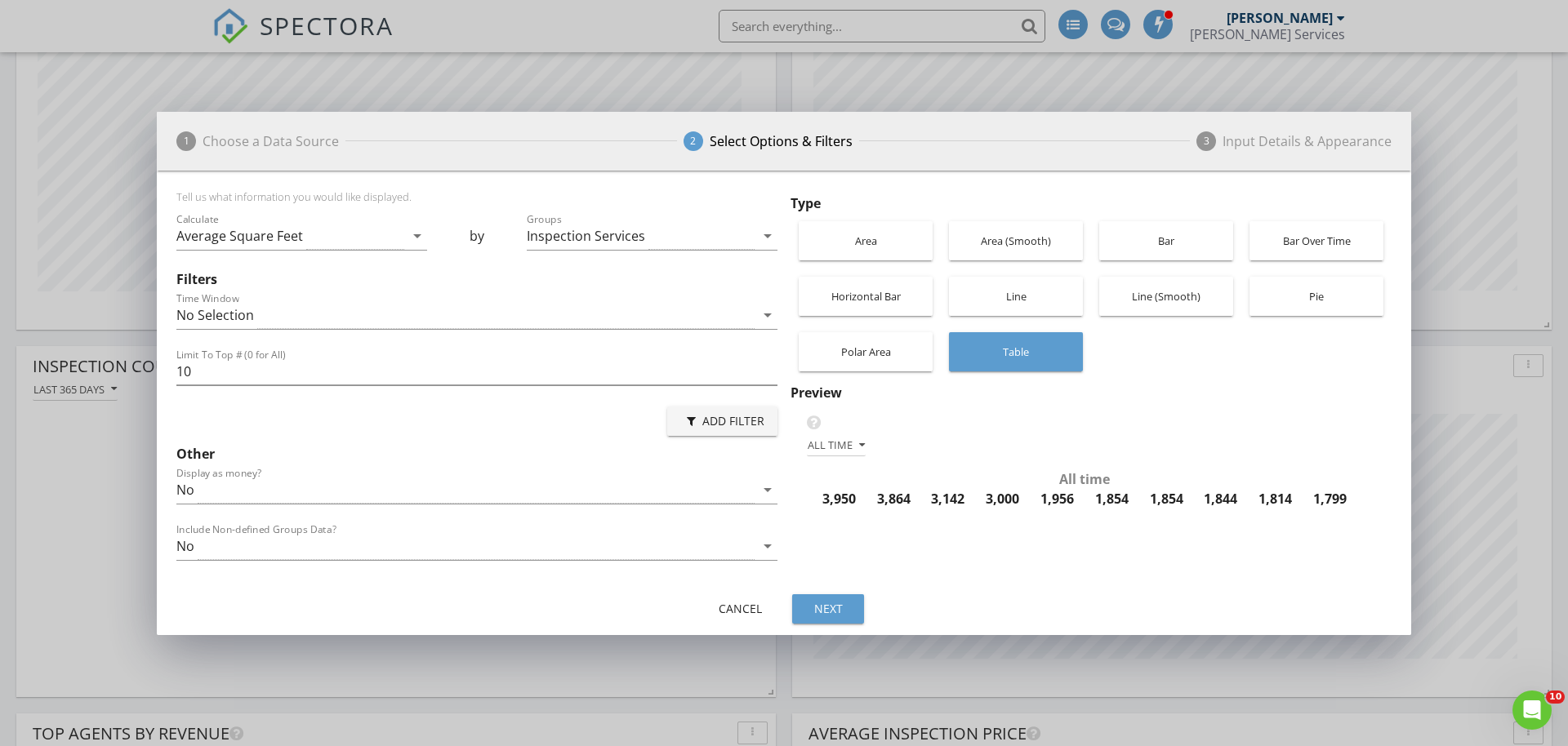
click at [881, 358] on div "Polar Area" at bounding box center [865, 352] width 118 height 39
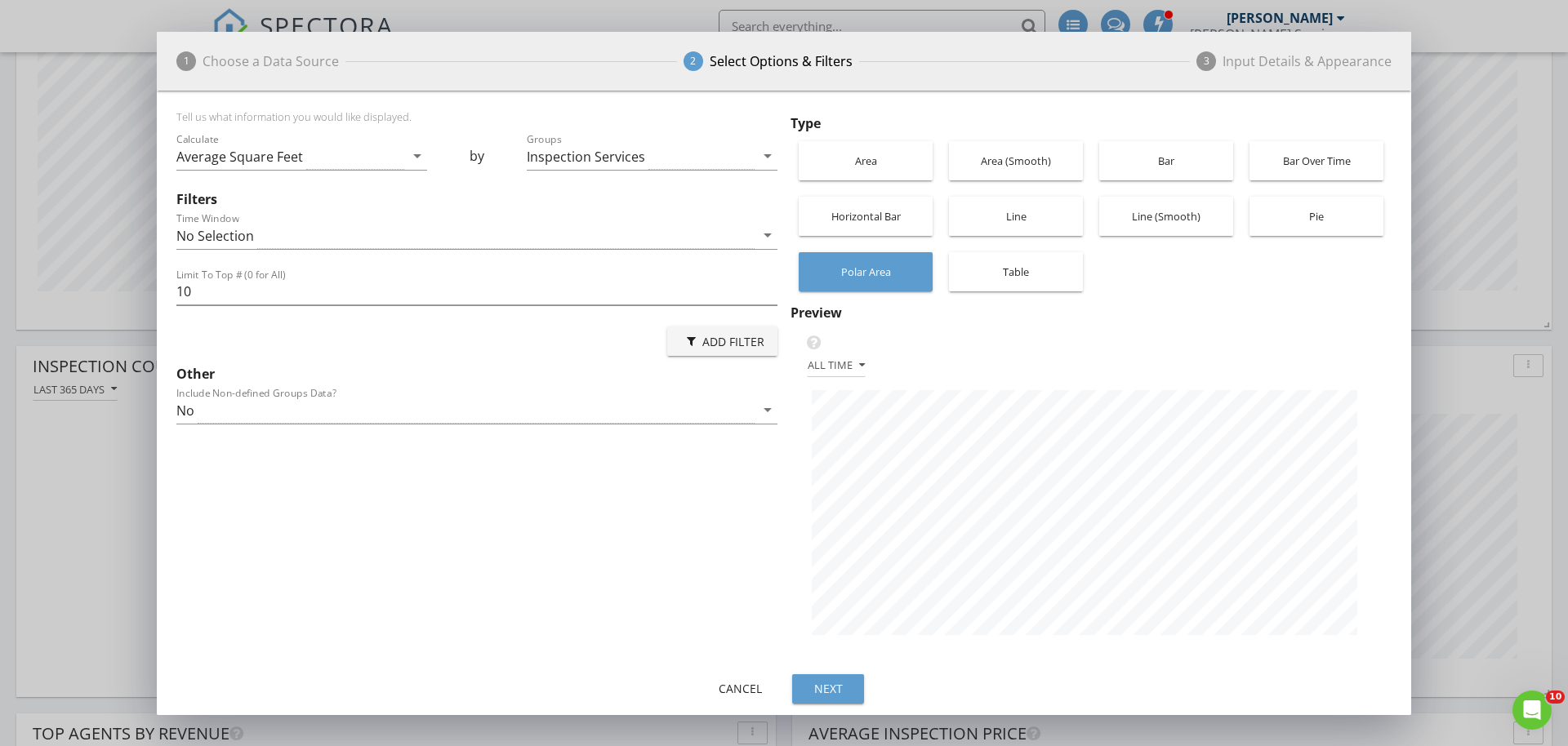
click at [882, 221] on div "Horizontal Bar" at bounding box center [865, 216] width 118 height 39
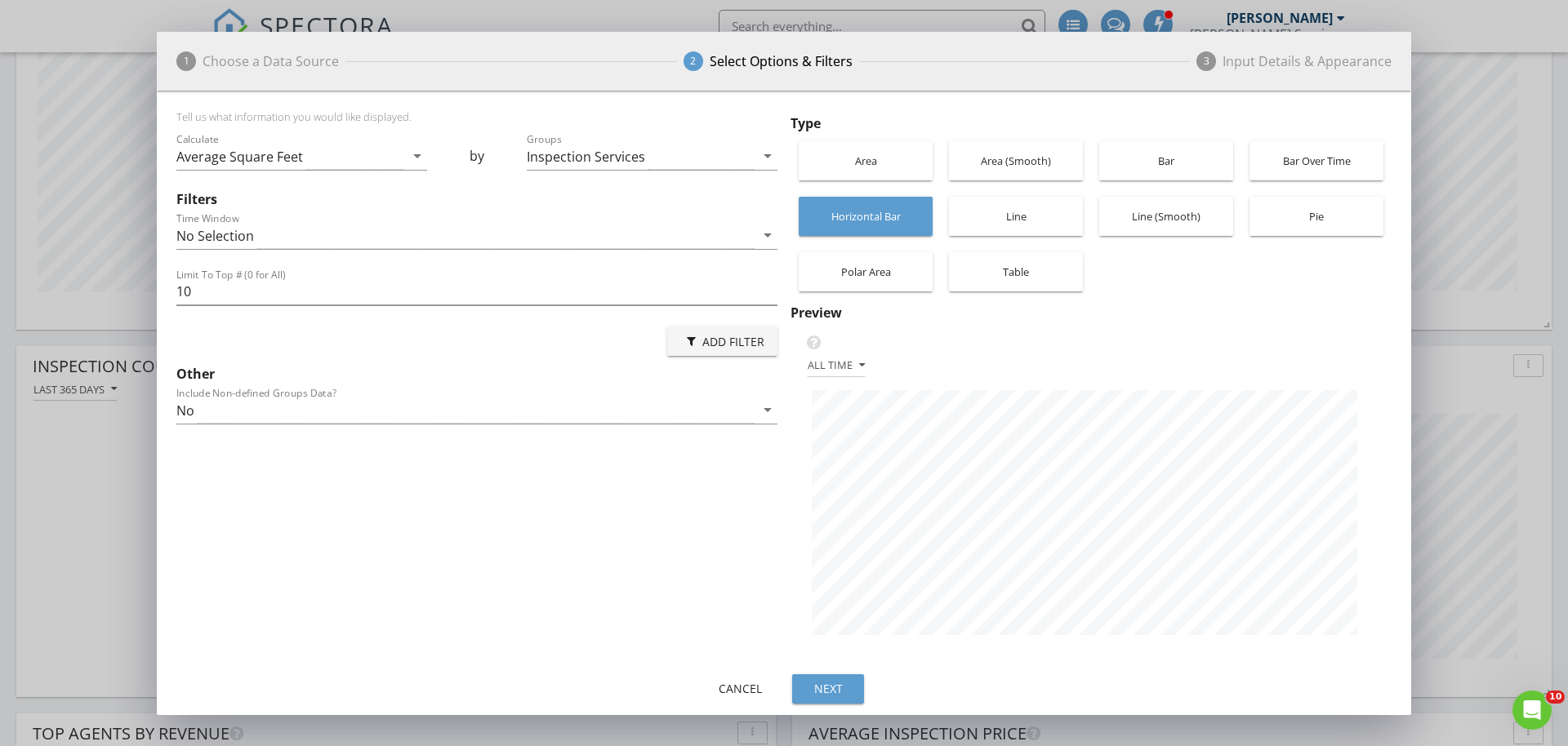
click at [887, 163] on div "Area" at bounding box center [865, 161] width 118 height 39
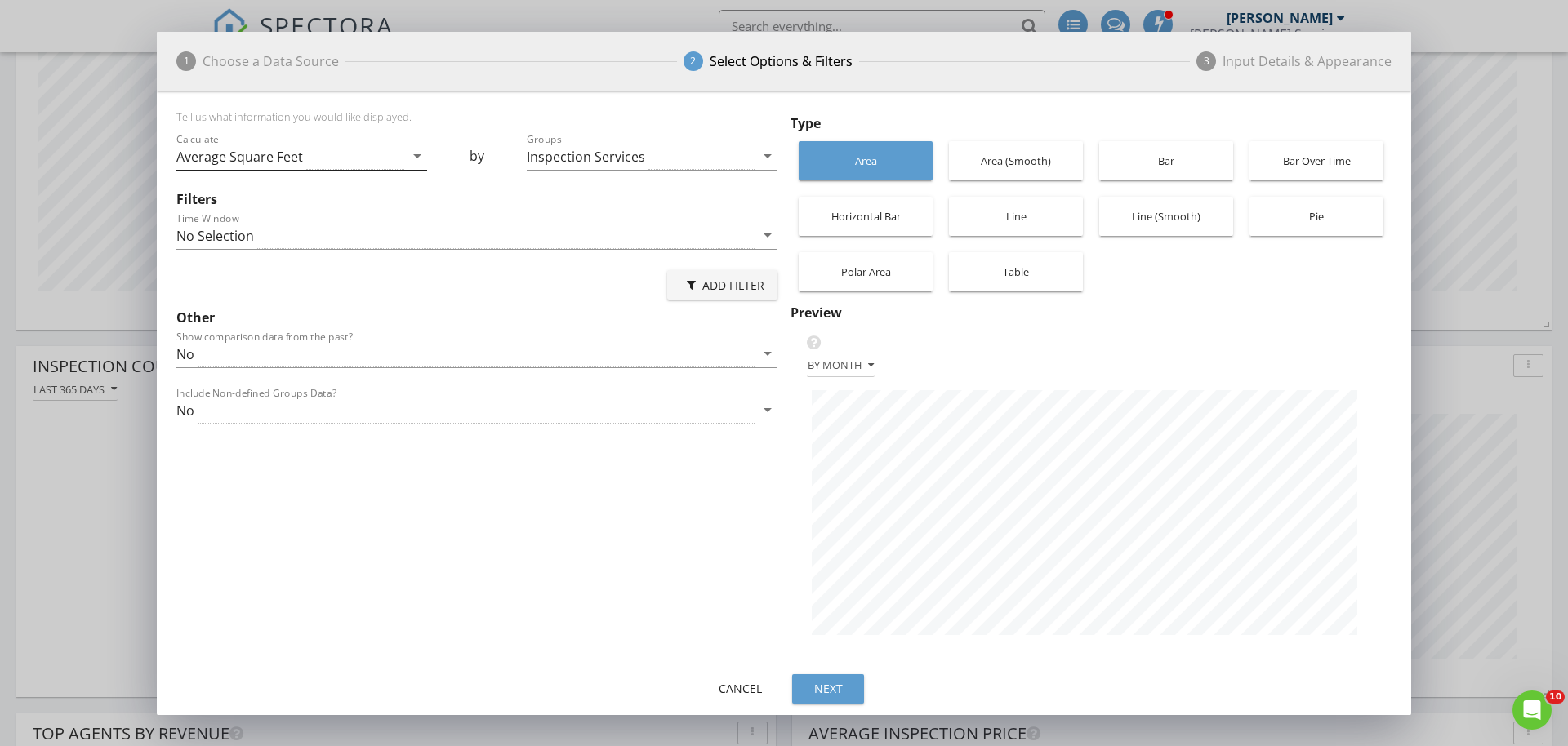
click at [353, 162] on div "Average Square Feet" at bounding box center [290, 156] width 227 height 27
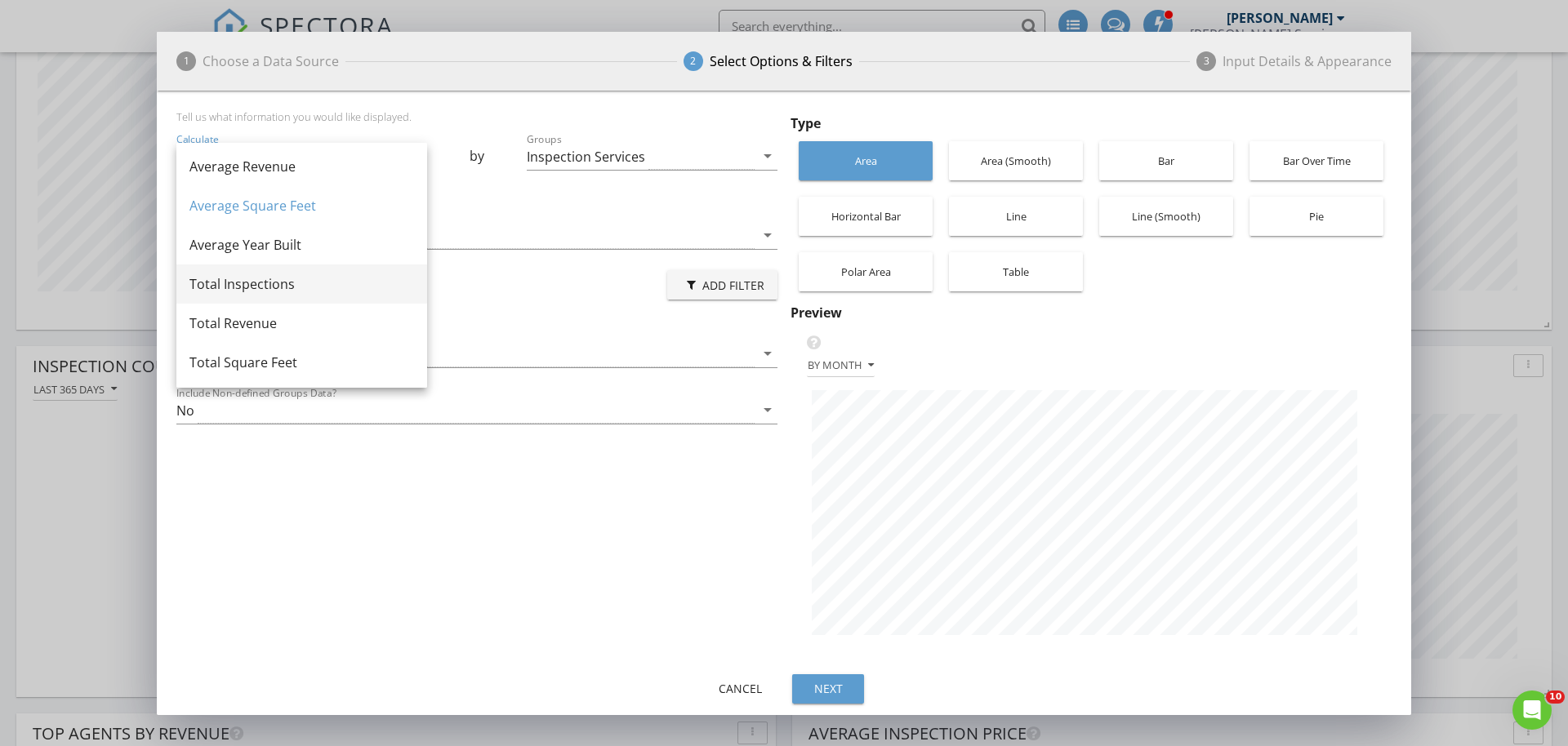
scroll to position [3, 0]
click at [311, 358] on div "Total Square Feet" at bounding box center [302, 362] width 224 height 20
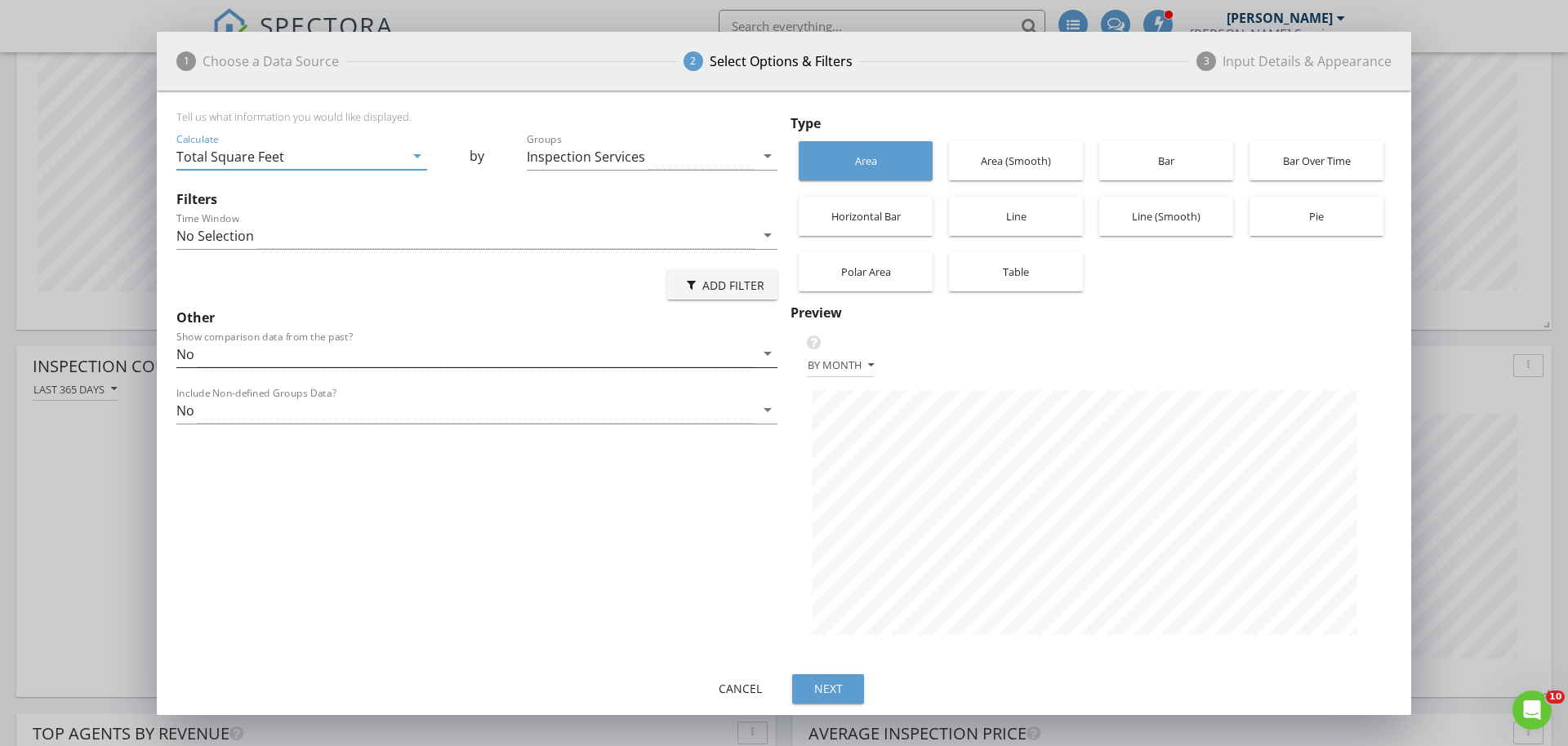
scroll to position [577, 1254]
click at [313, 158] on div "Total Square Feet" at bounding box center [290, 156] width 227 height 27
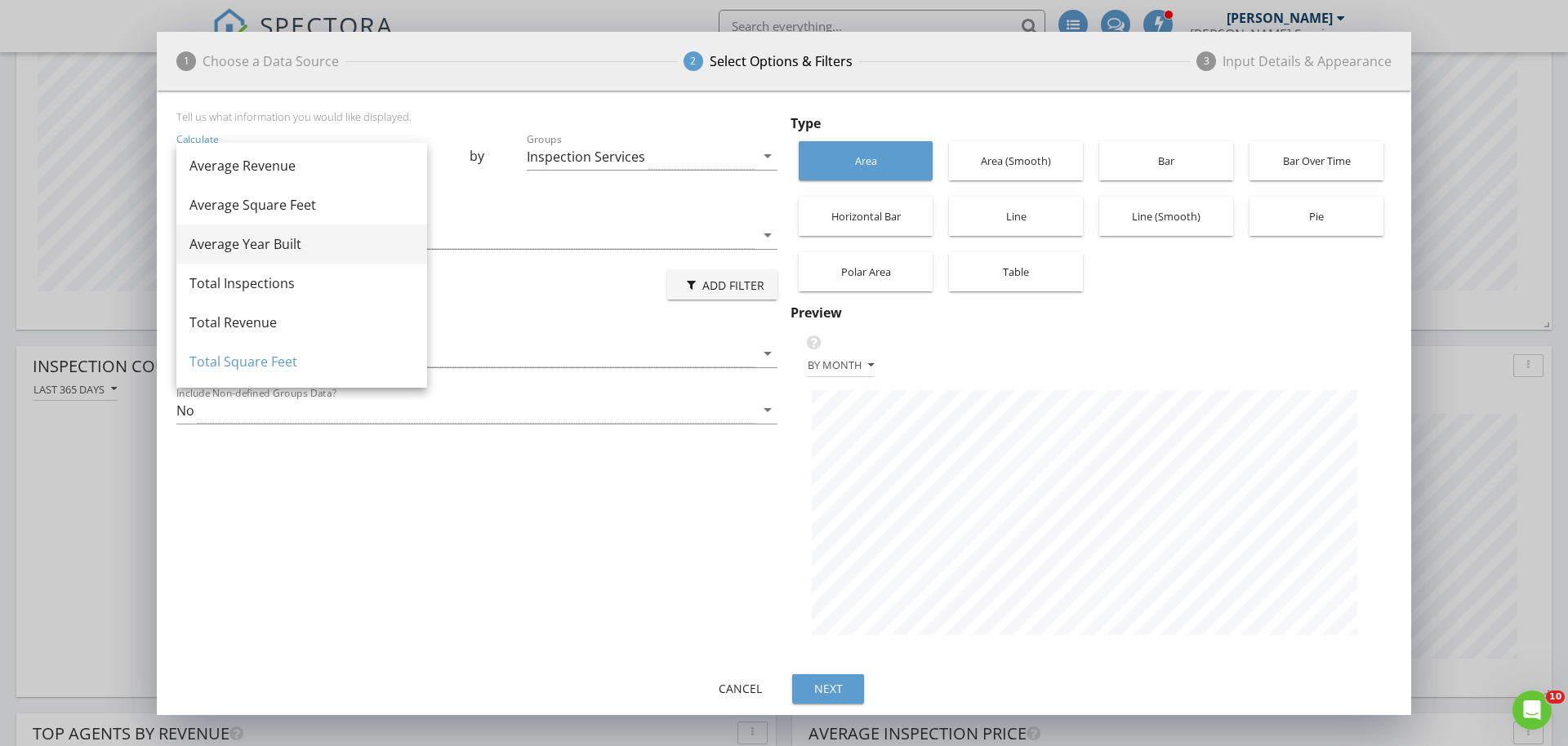
scroll to position [0, 0]
click at [311, 208] on div "Average Square Feet" at bounding box center [302, 208] width 224 height 20
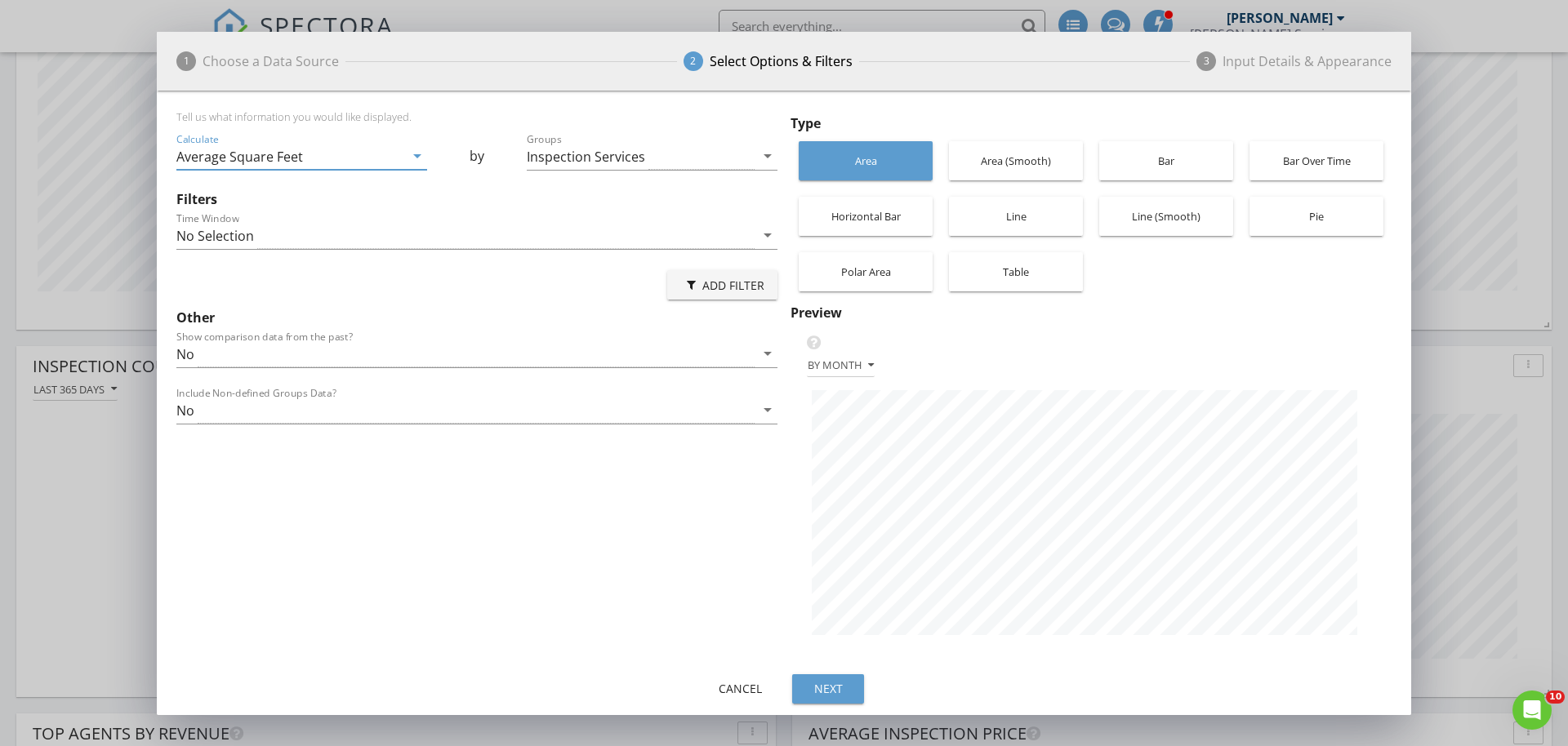
scroll to position [577, 1254]
click at [623, 161] on div "Inspection Services" at bounding box center [585, 156] width 118 height 15
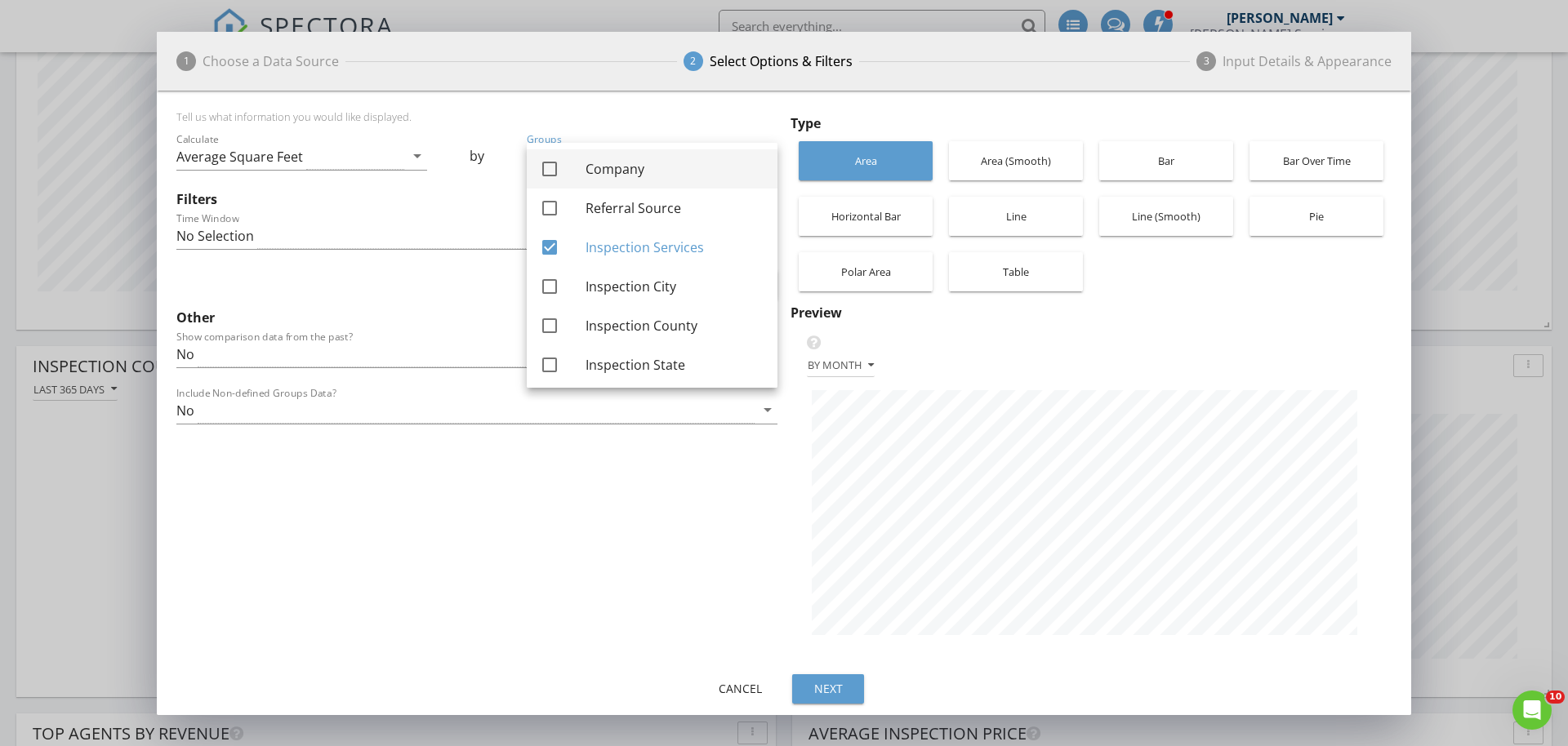
click at [617, 179] on div "Company" at bounding box center [674, 169] width 179 height 39
checkbox input "true"
click at [558, 253] on div at bounding box center [549, 247] width 27 height 27
click at [849, 363] on div "By month" at bounding box center [841, 366] width 66 height 12
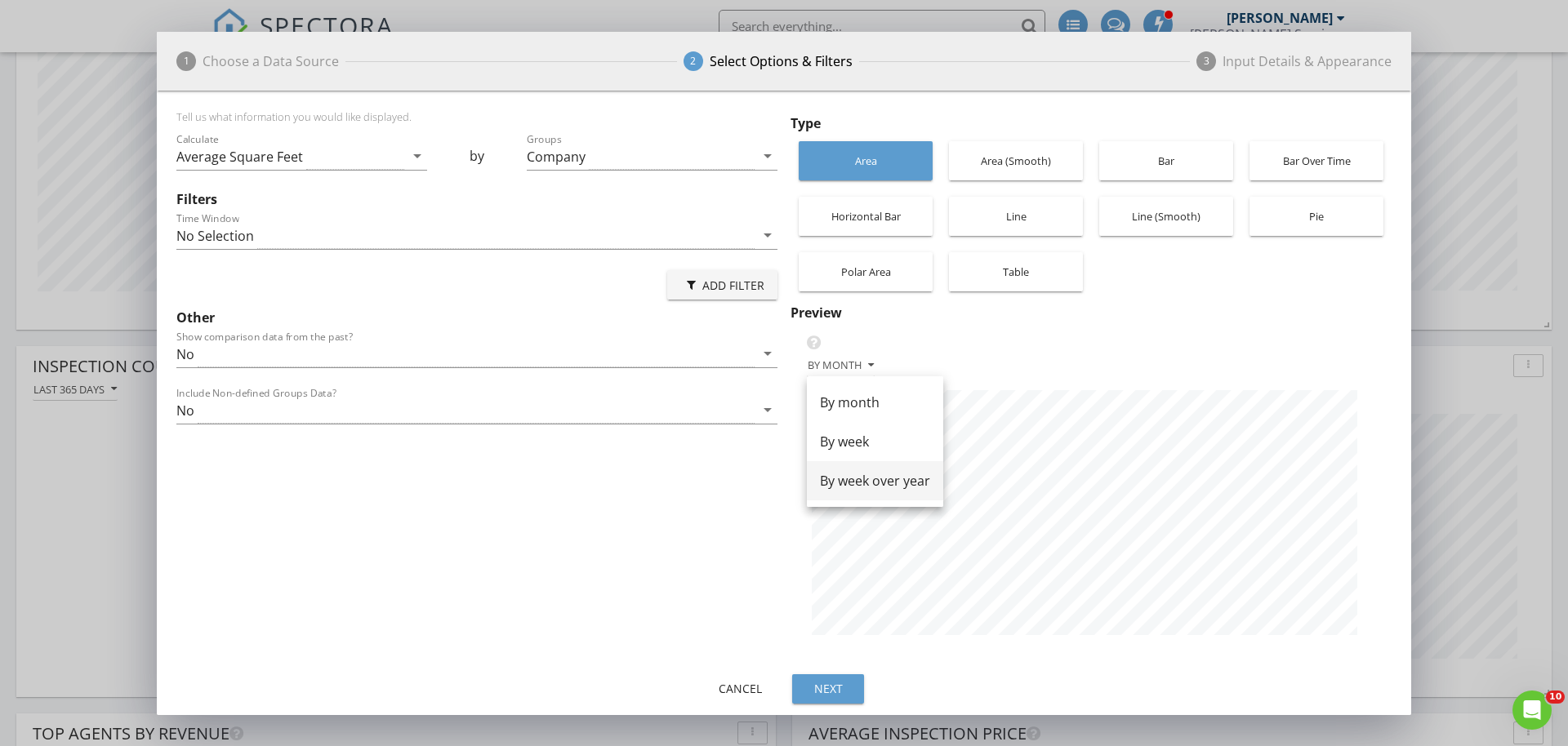
click at [864, 482] on div "By week over year" at bounding box center [874, 481] width 110 height 20
click at [493, 151] on div "by" at bounding box center [477, 158] width 101 height 57
click at [533, 166] on div "Company" at bounding box center [640, 156] width 227 height 27
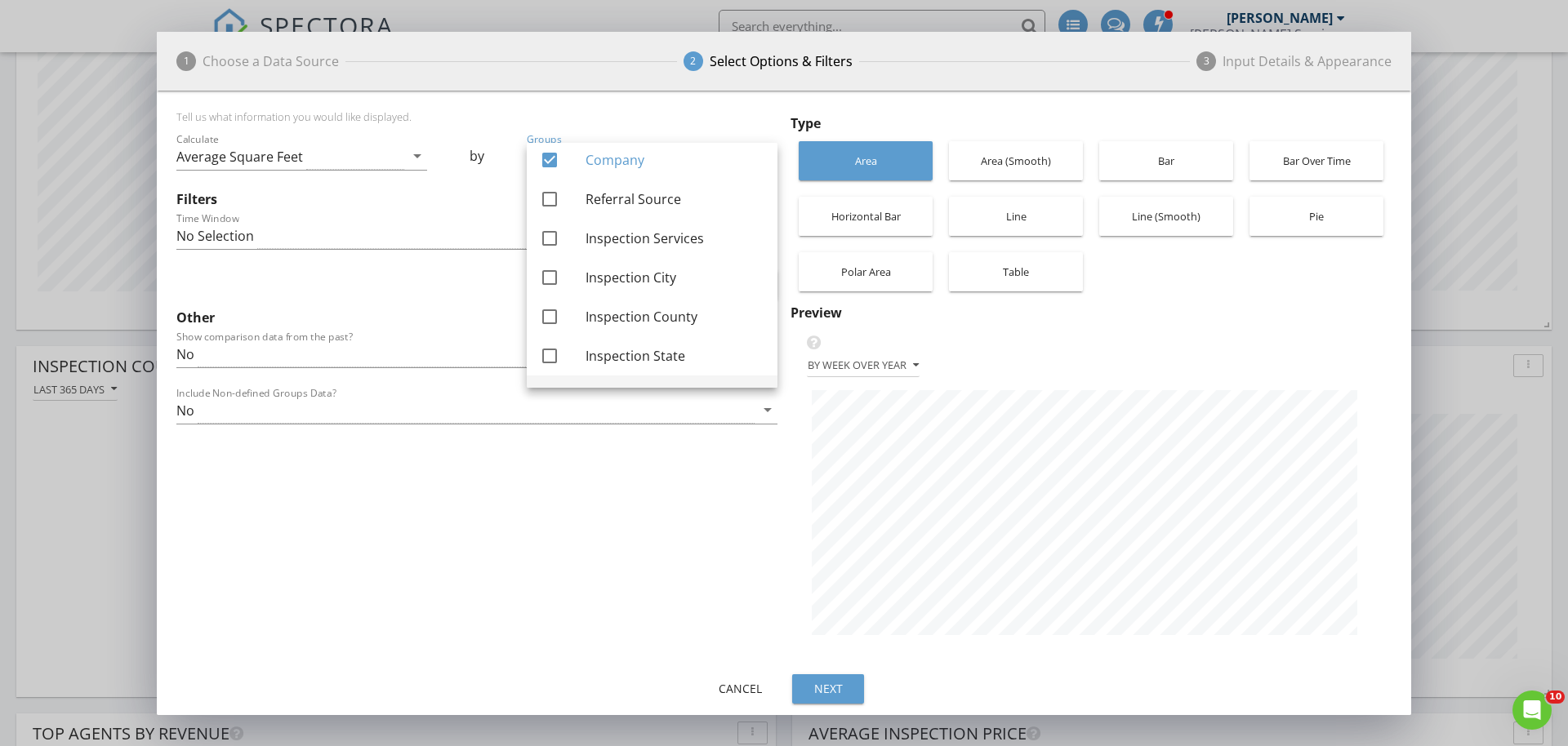
scroll to position [0, 0]
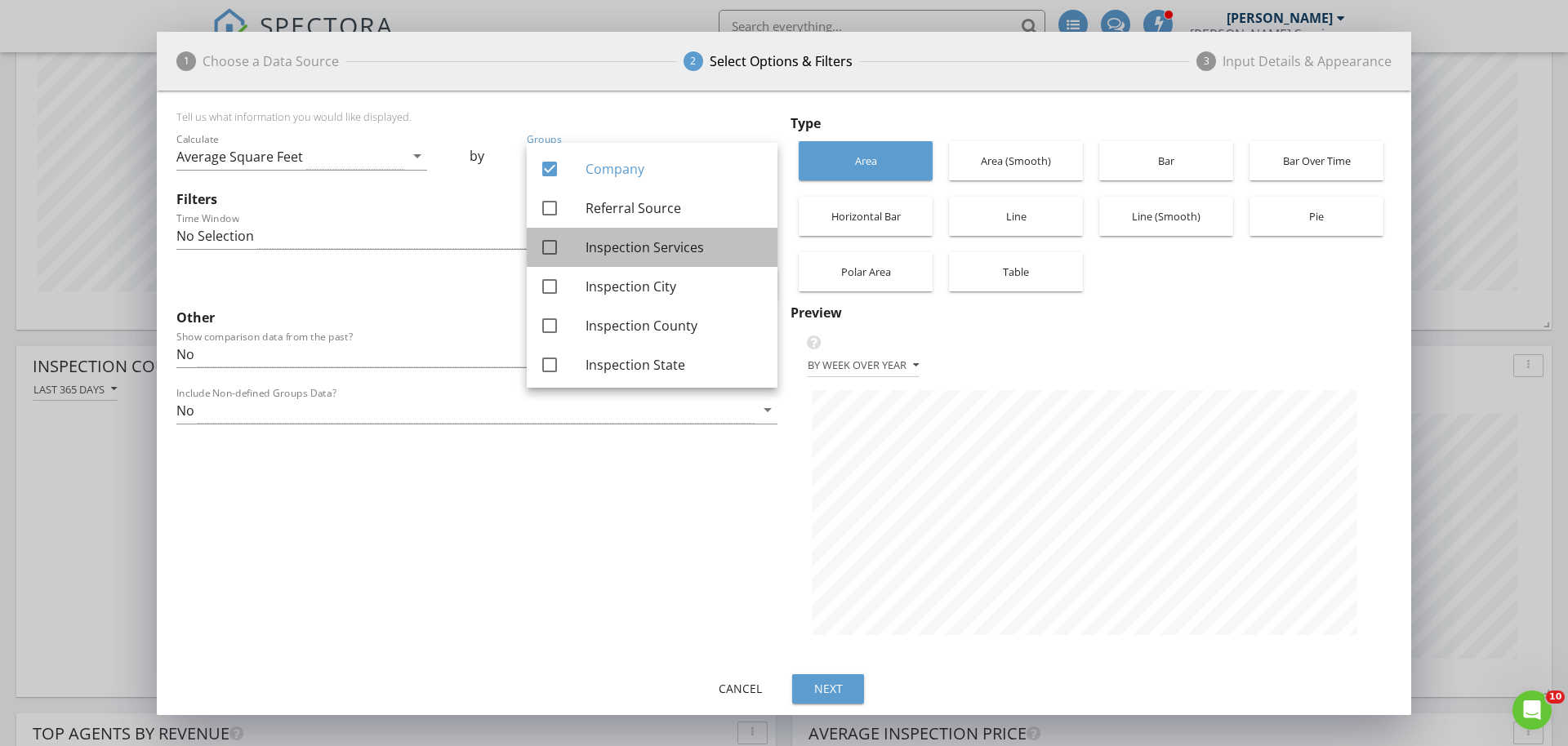
click at [663, 241] on div "Inspection Services" at bounding box center [674, 248] width 179 height 20
checkbox input "true"
click at [625, 172] on div "Company" at bounding box center [674, 169] width 179 height 20
checkbox input "false"
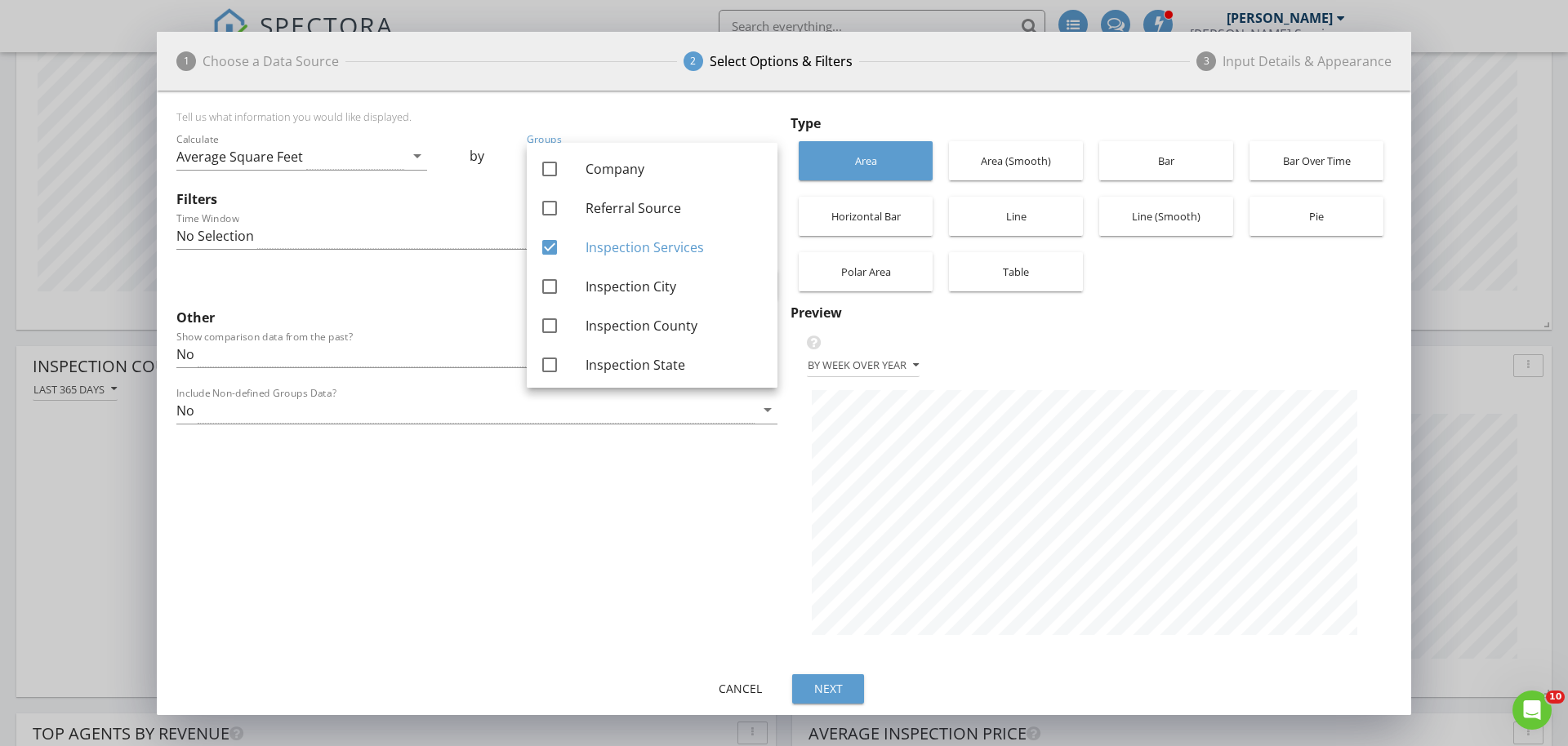
click at [1142, 154] on div "Bar" at bounding box center [1166, 161] width 118 height 39
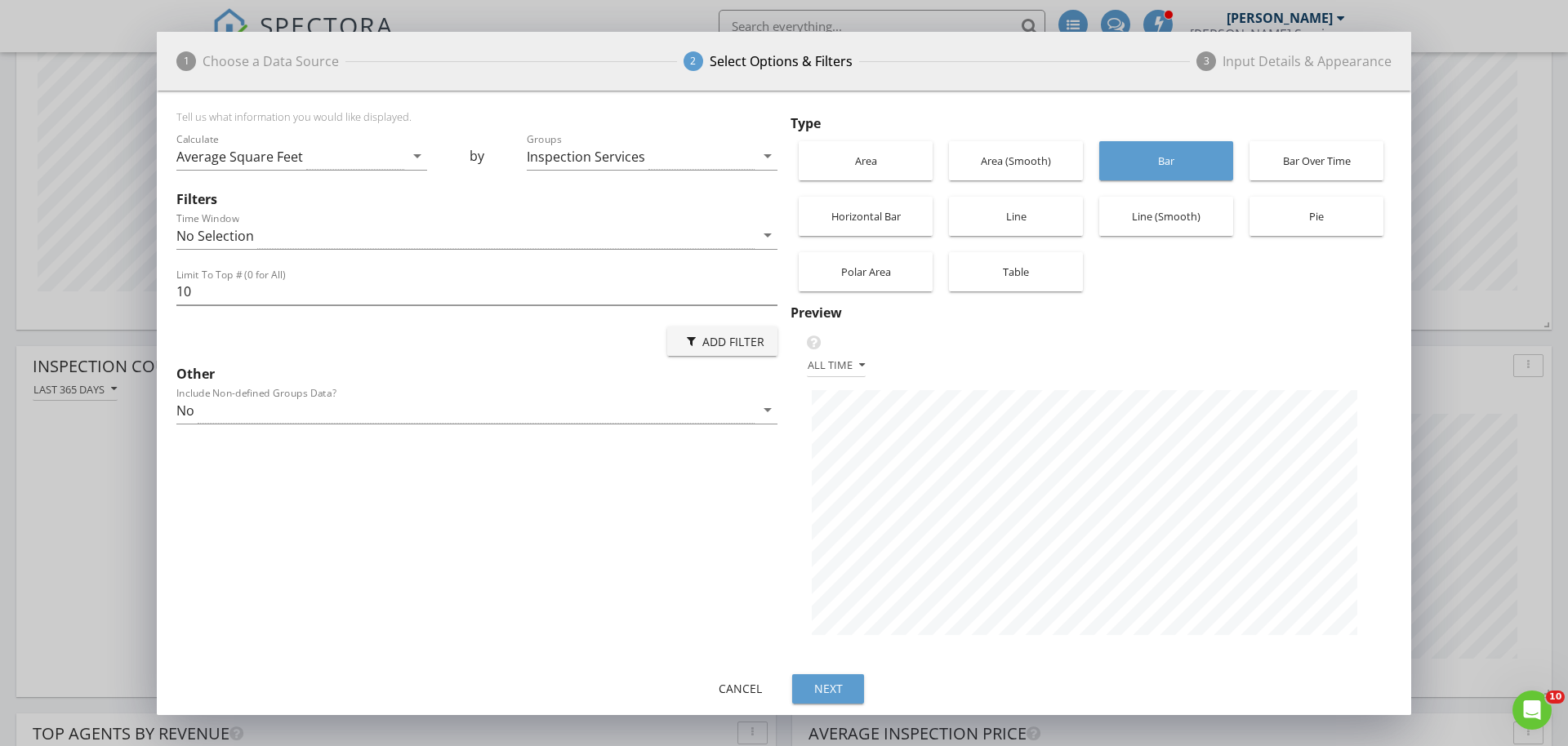
click at [839, 687] on div "Next" at bounding box center [827, 688] width 46 height 18
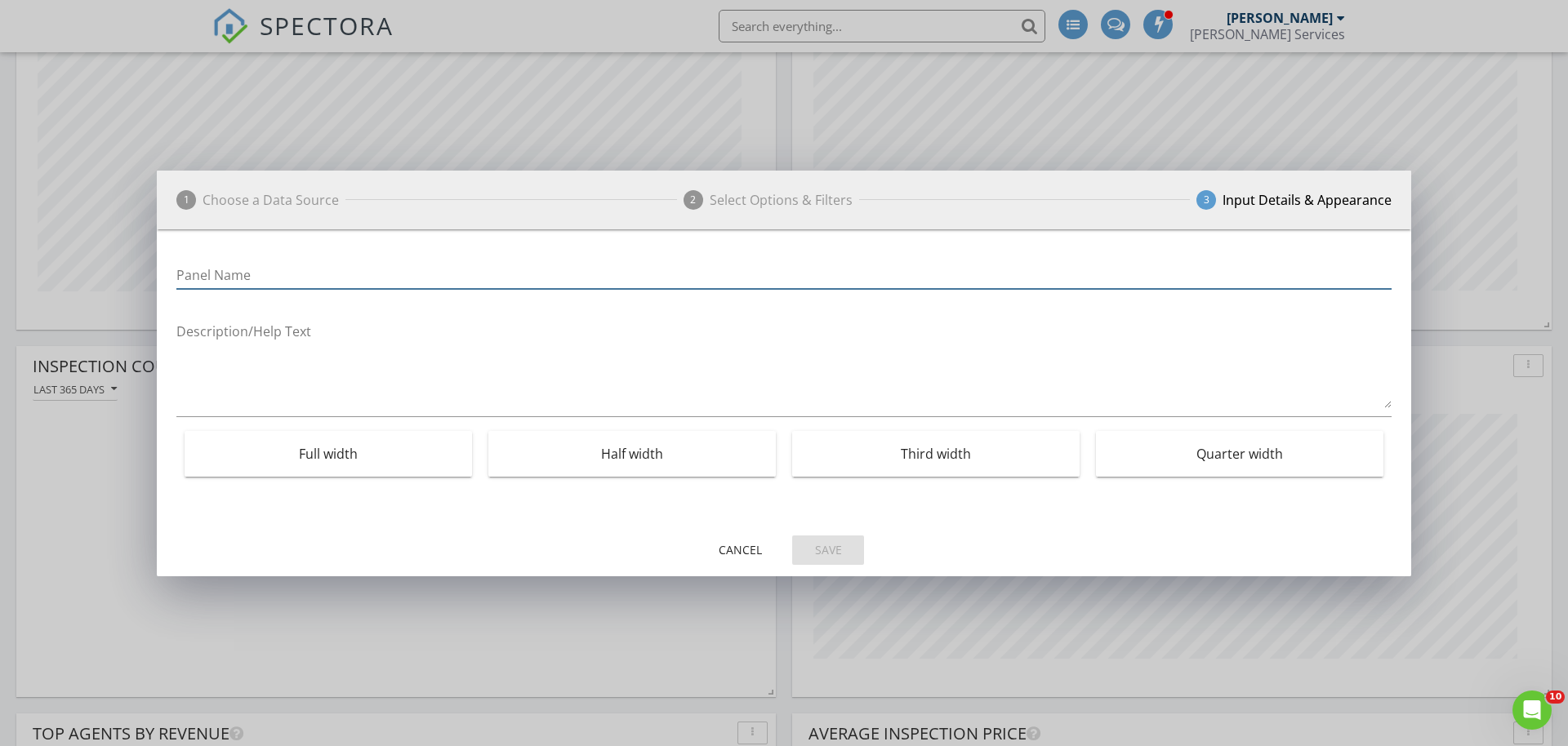
click at [285, 267] on input "Panel Name" at bounding box center [784, 276] width 1215 height 27
click at [191, 274] on input "Avrage SQ/FT" at bounding box center [784, 276] width 1215 height 27
type input "Average SQ/FT"
click at [844, 547] on div "Save" at bounding box center [827, 550] width 46 height 18
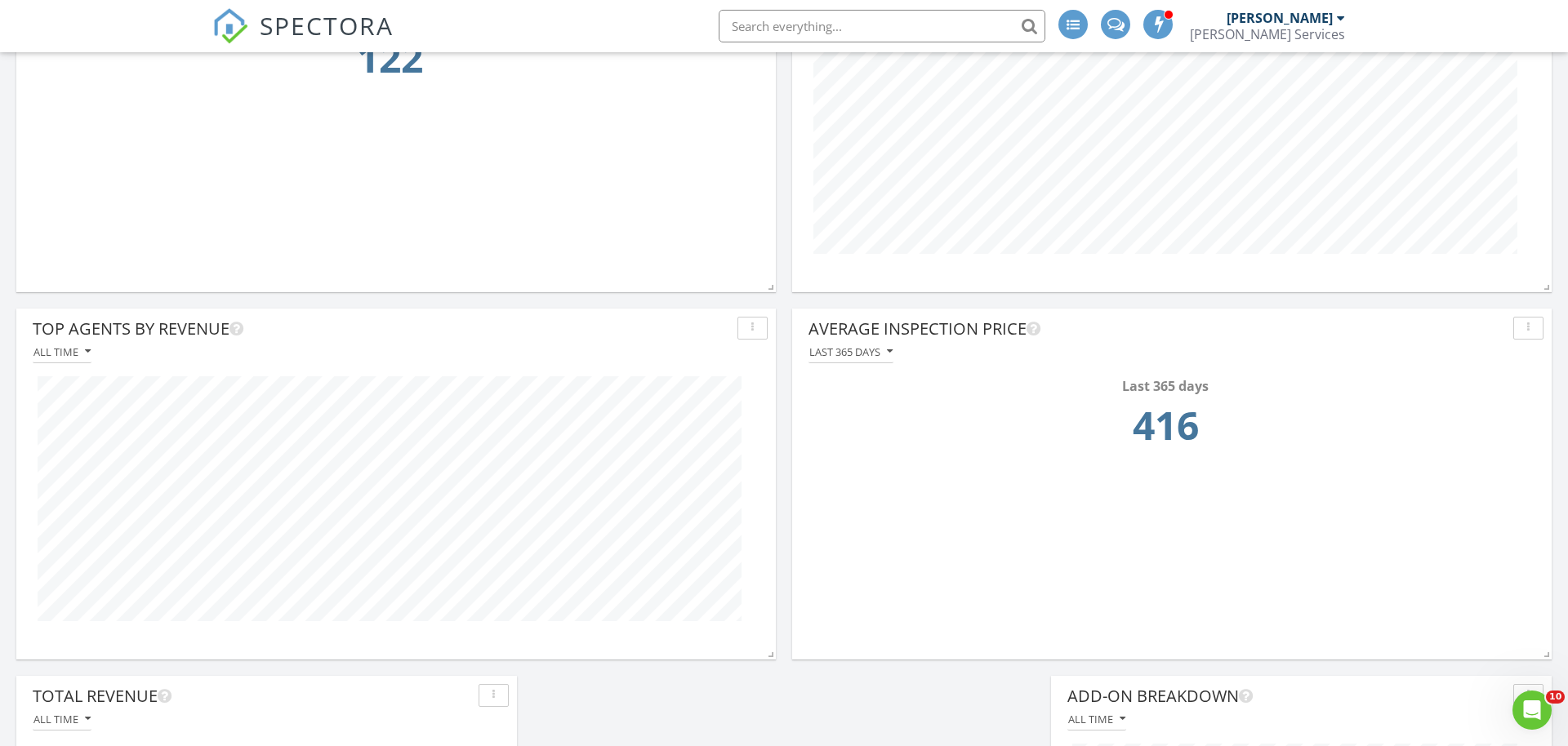
scroll to position [652, 0]
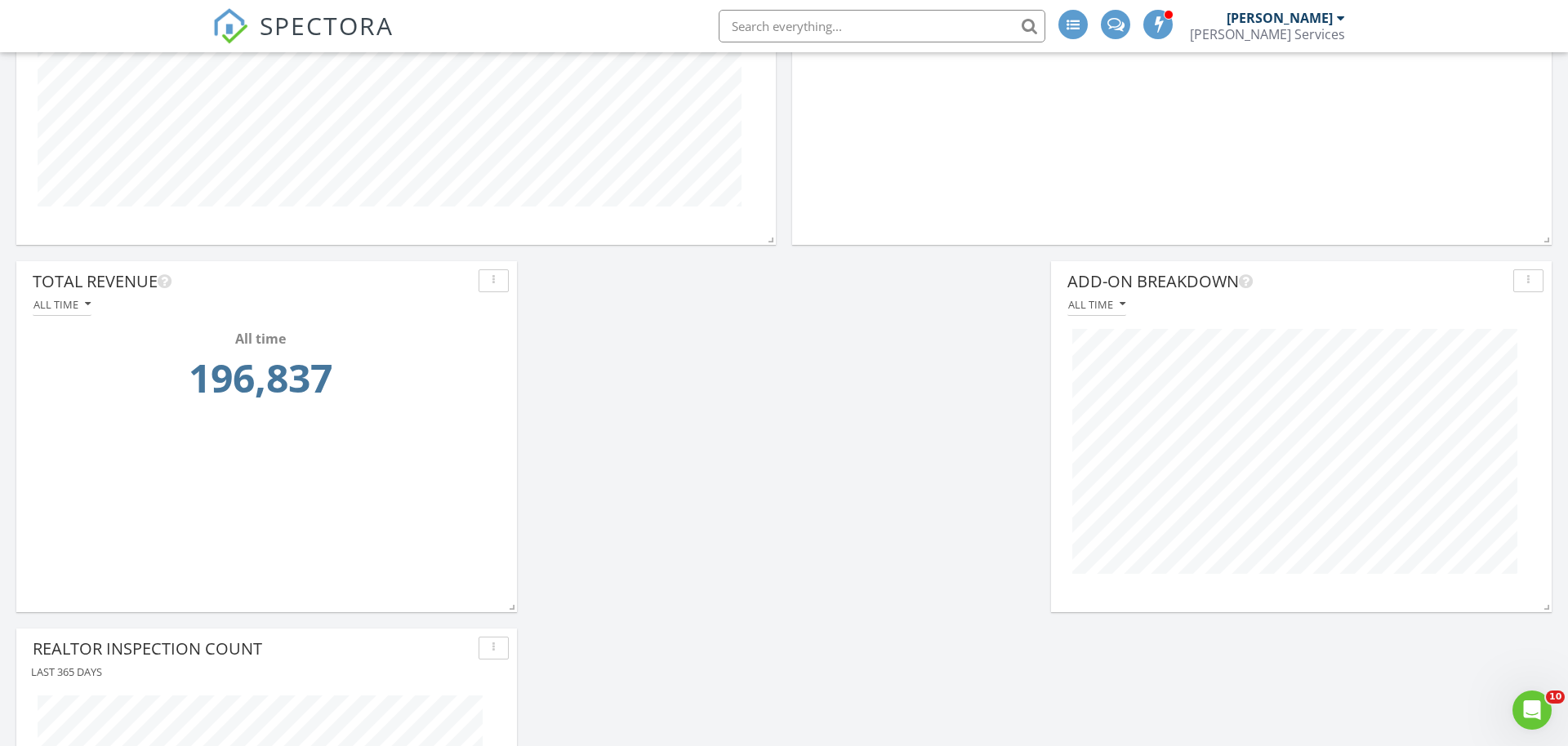
drag, startPoint x: 698, startPoint y: 442, endPoint x: 738, endPoint y: 431, distance: 41.5
click at [699, 441] on div "Top Agencies by Inspection Count All time Top Agents by Inspection Count All ti…" at bounding box center [784, 69] width 1568 height 1853
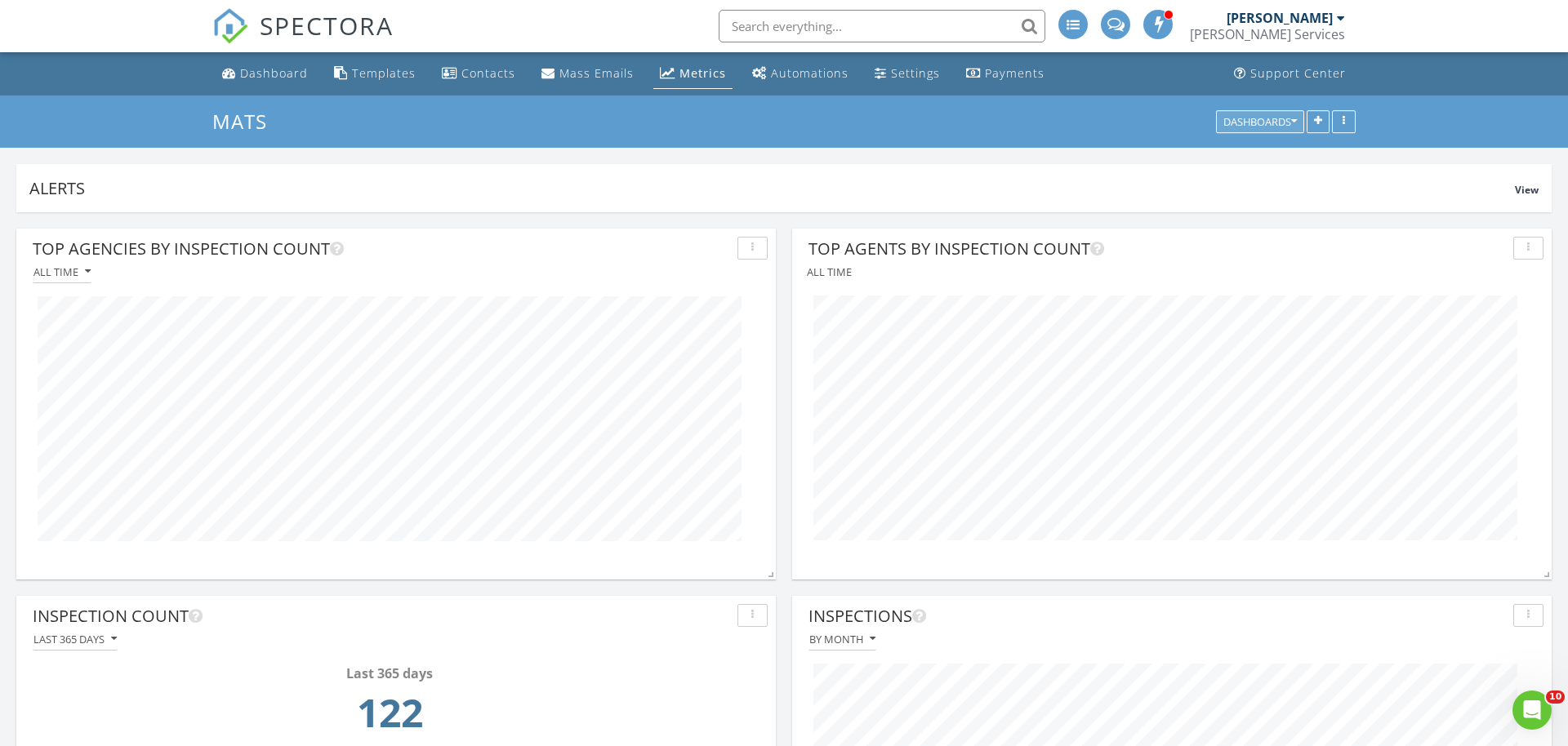
click at [1248, 124] on div "Dashboards" at bounding box center [1260, 122] width 73 height 12
click at [1243, 155] on span "Mats" at bounding box center [1237, 159] width 30 height 18
click at [1319, 123] on icon "button" at bounding box center [1317, 122] width 8 height 12
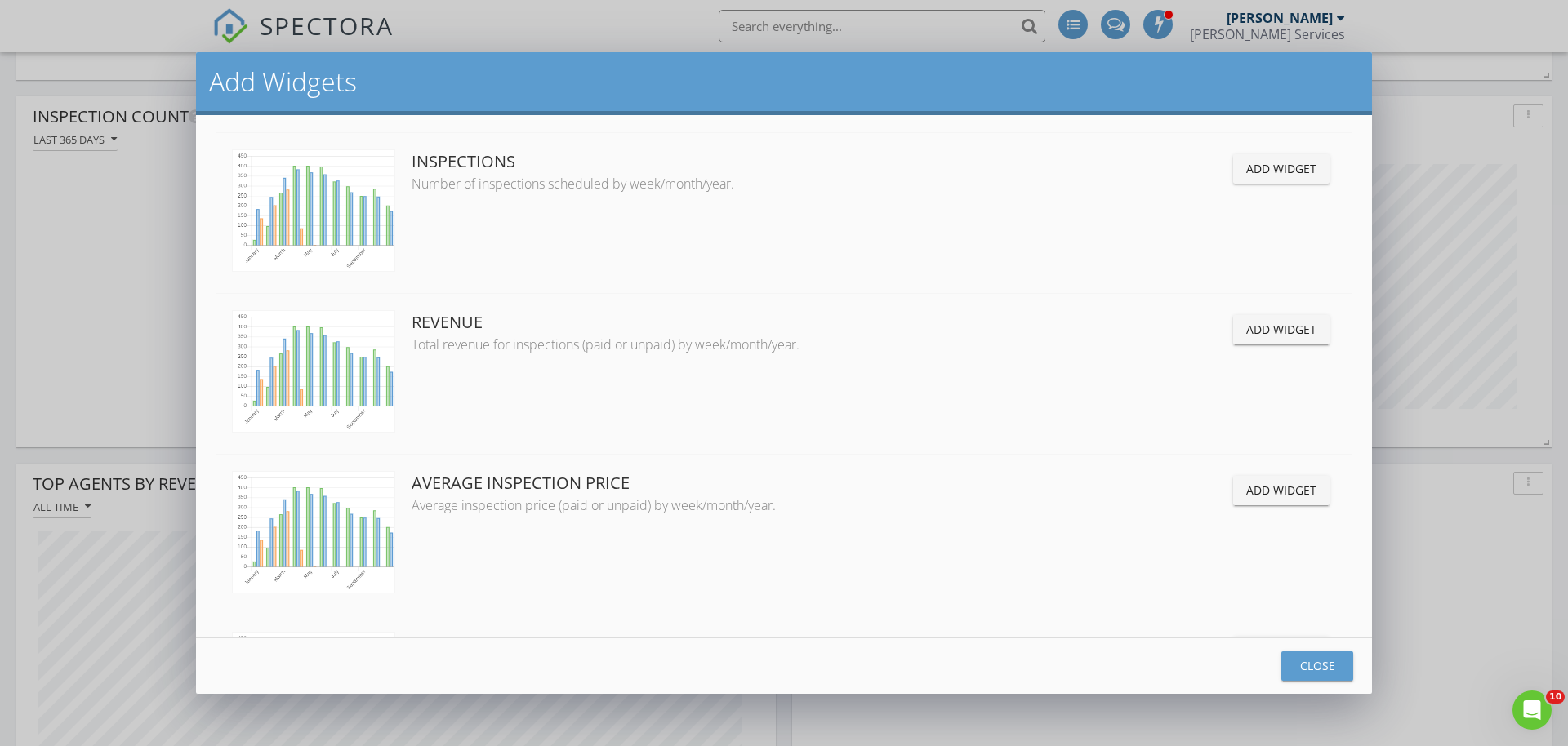
click at [1313, 664] on div "Close" at bounding box center [1316, 666] width 46 height 18
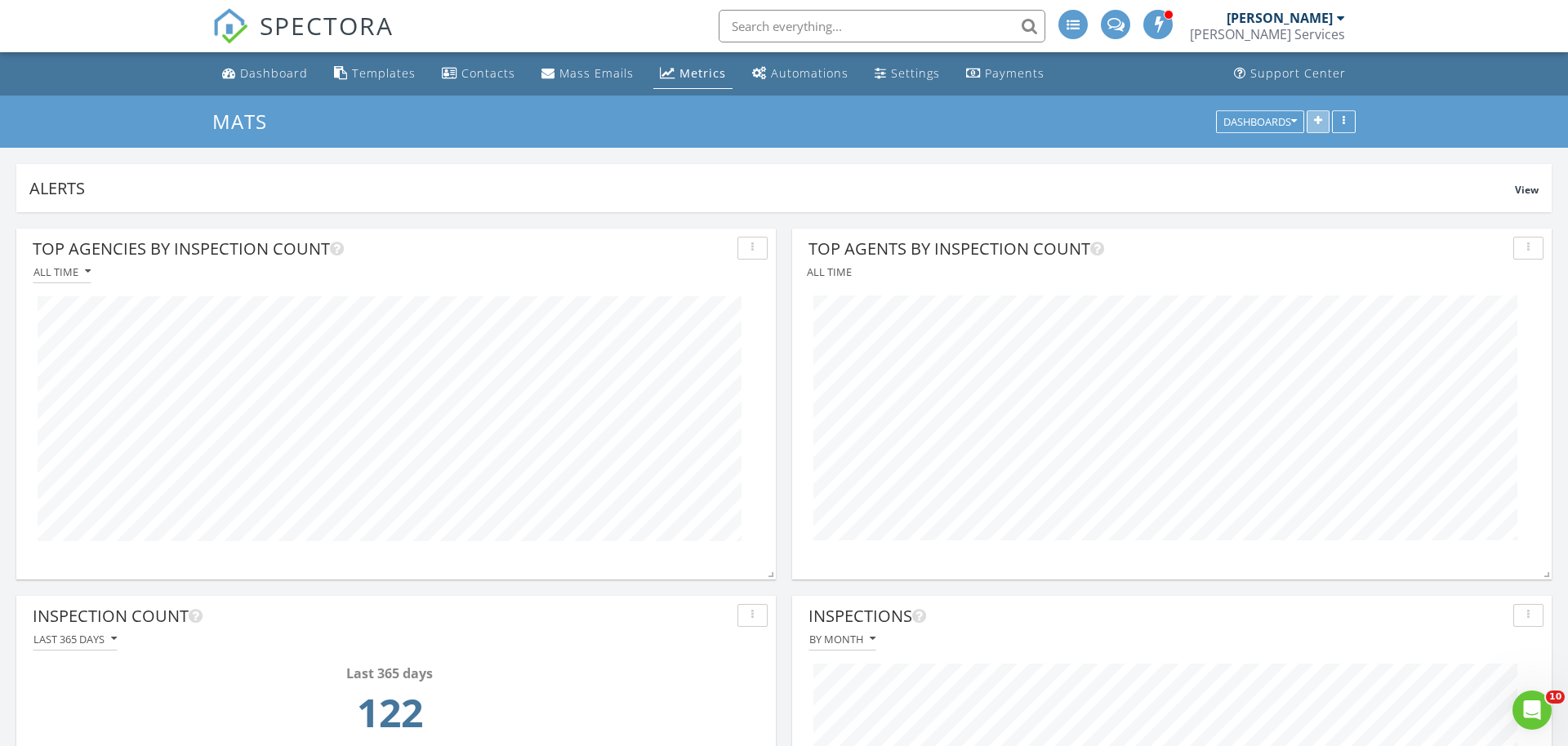
click at [1323, 120] on button "button" at bounding box center [1317, 121] width 22 height 22
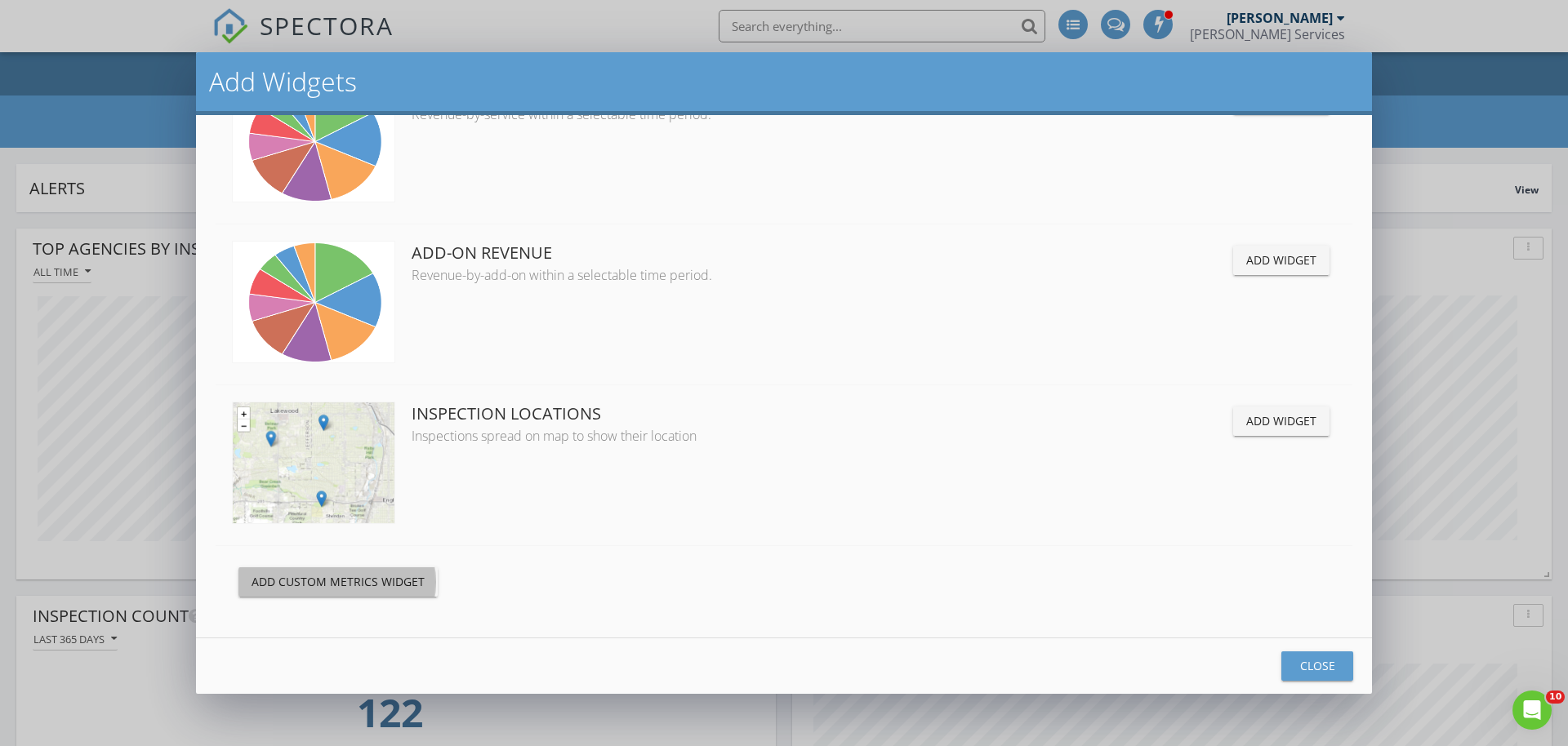
click at [427, 593] on button "Add Custom Metrics Widget" at bounding box center [338, 582] width 199 height 29
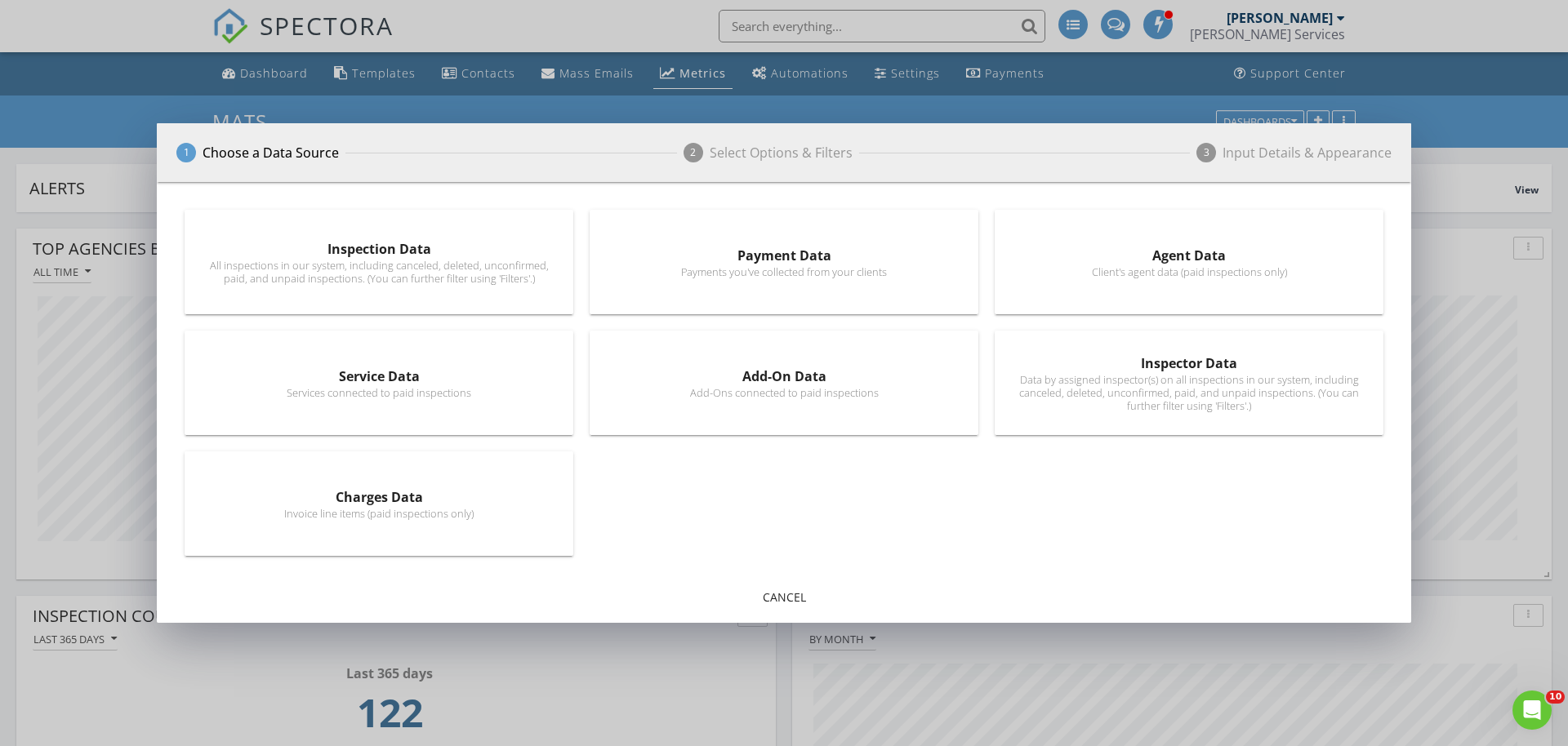
click at [409, 258] on div "All inspections in our system, including canceled, deleted, unconfirmed, paid, …" at bounding box center [379, 271] width 346 height 26
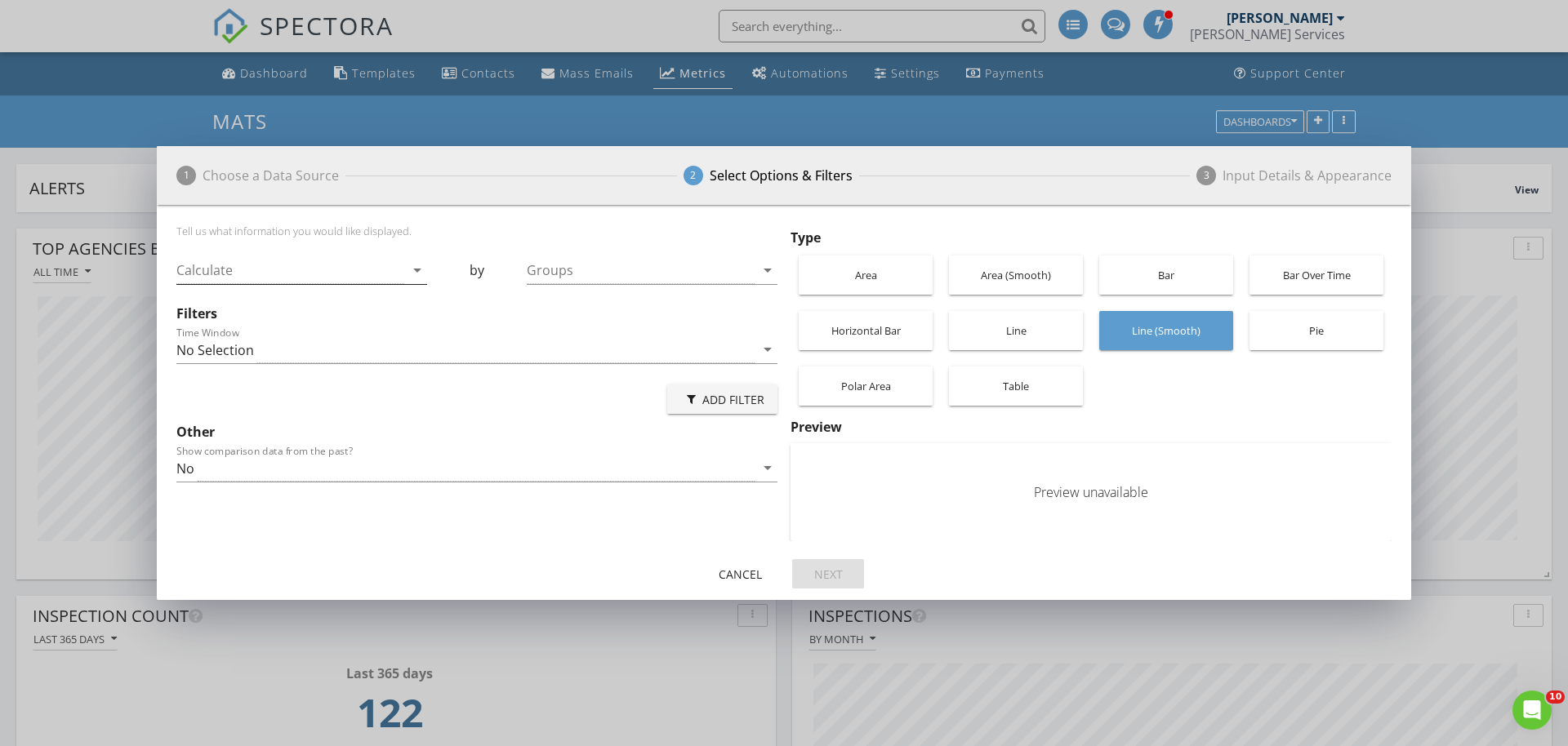
click at [249, 276] on div at bounding box center [290, 271] width 227 height 27
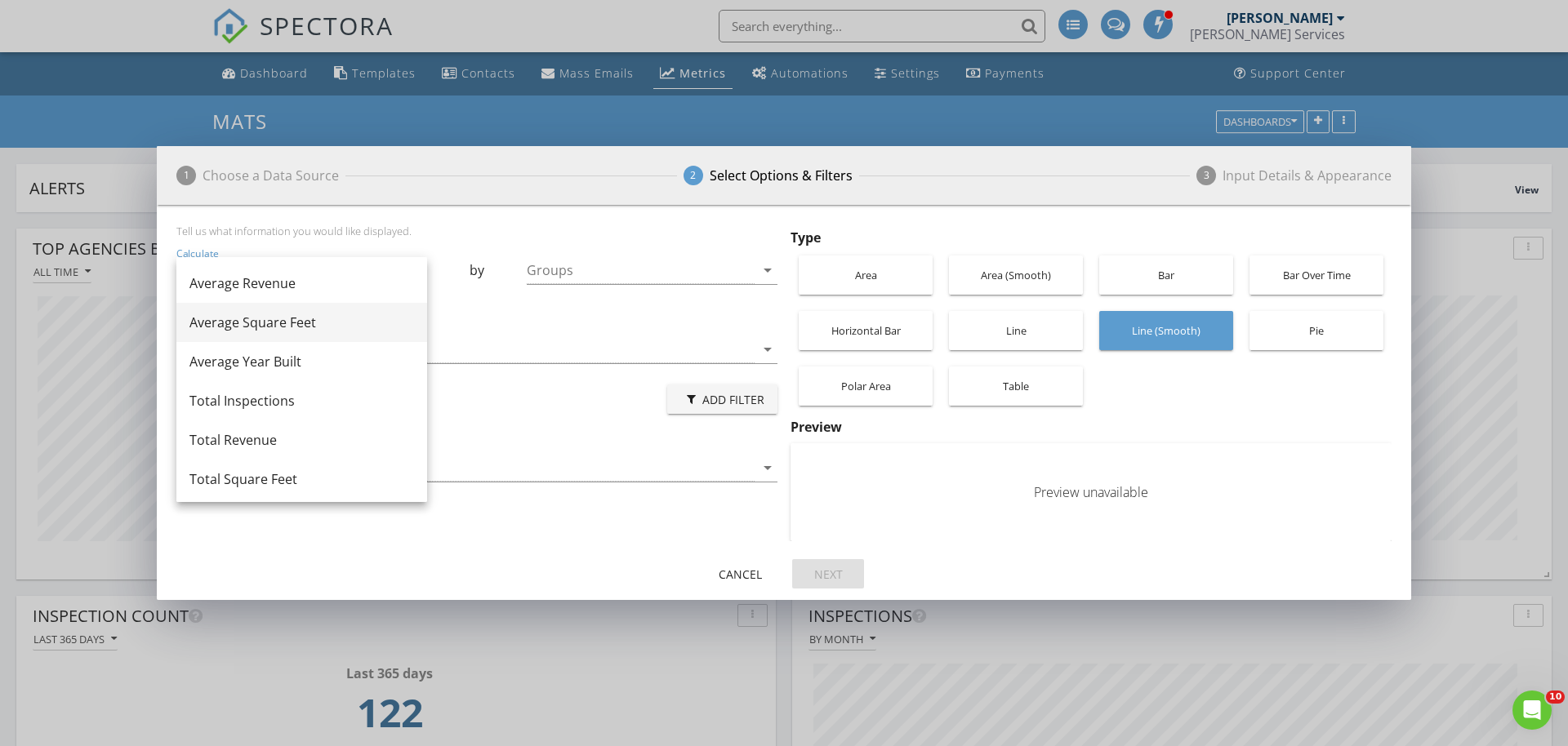
click at [257, 321] on div "Average Square Feet" at bounding box center [302, 323] width 224 height 20
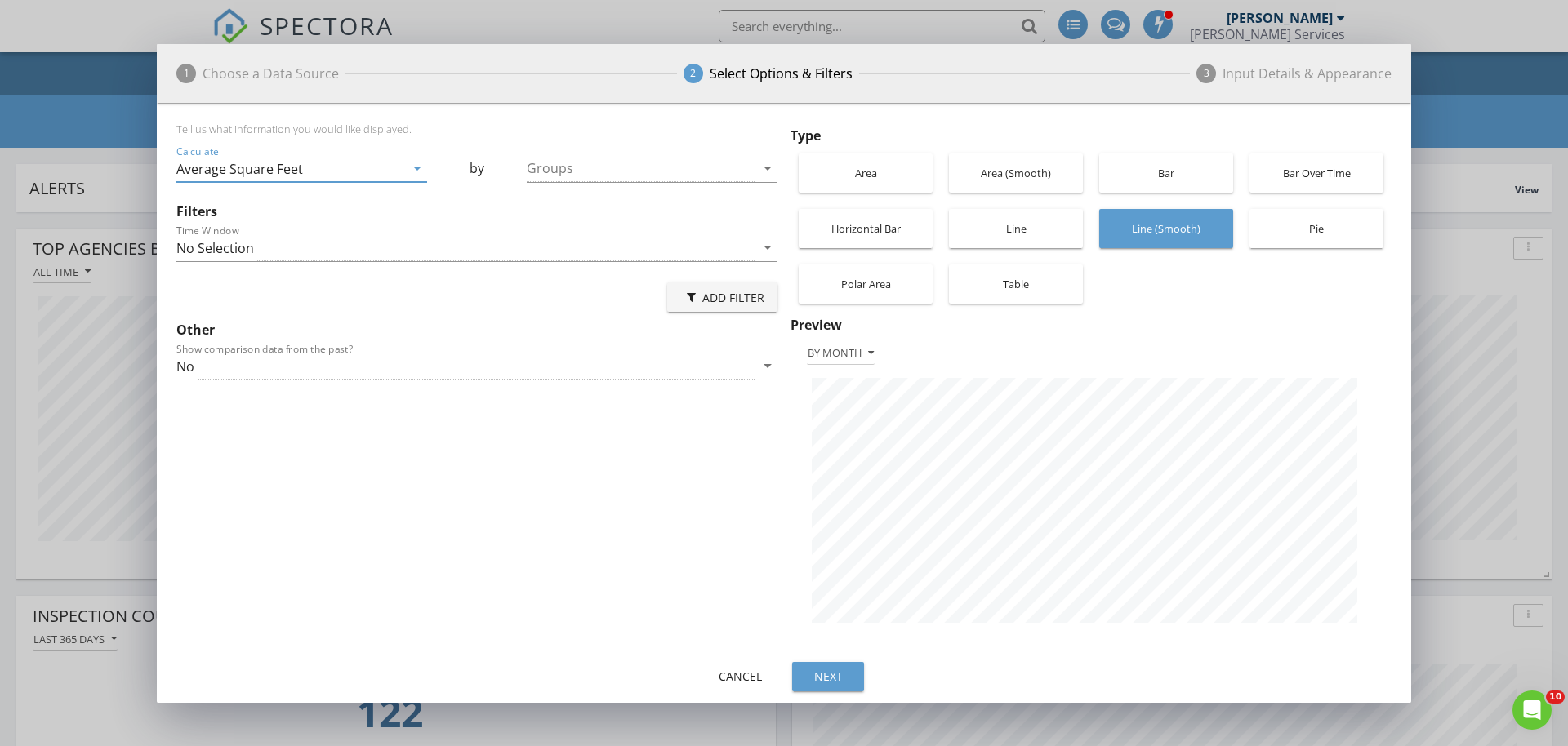
click at [1155, 181] on div "Bar" at bounding box center [1166, 173] width 118 height 39
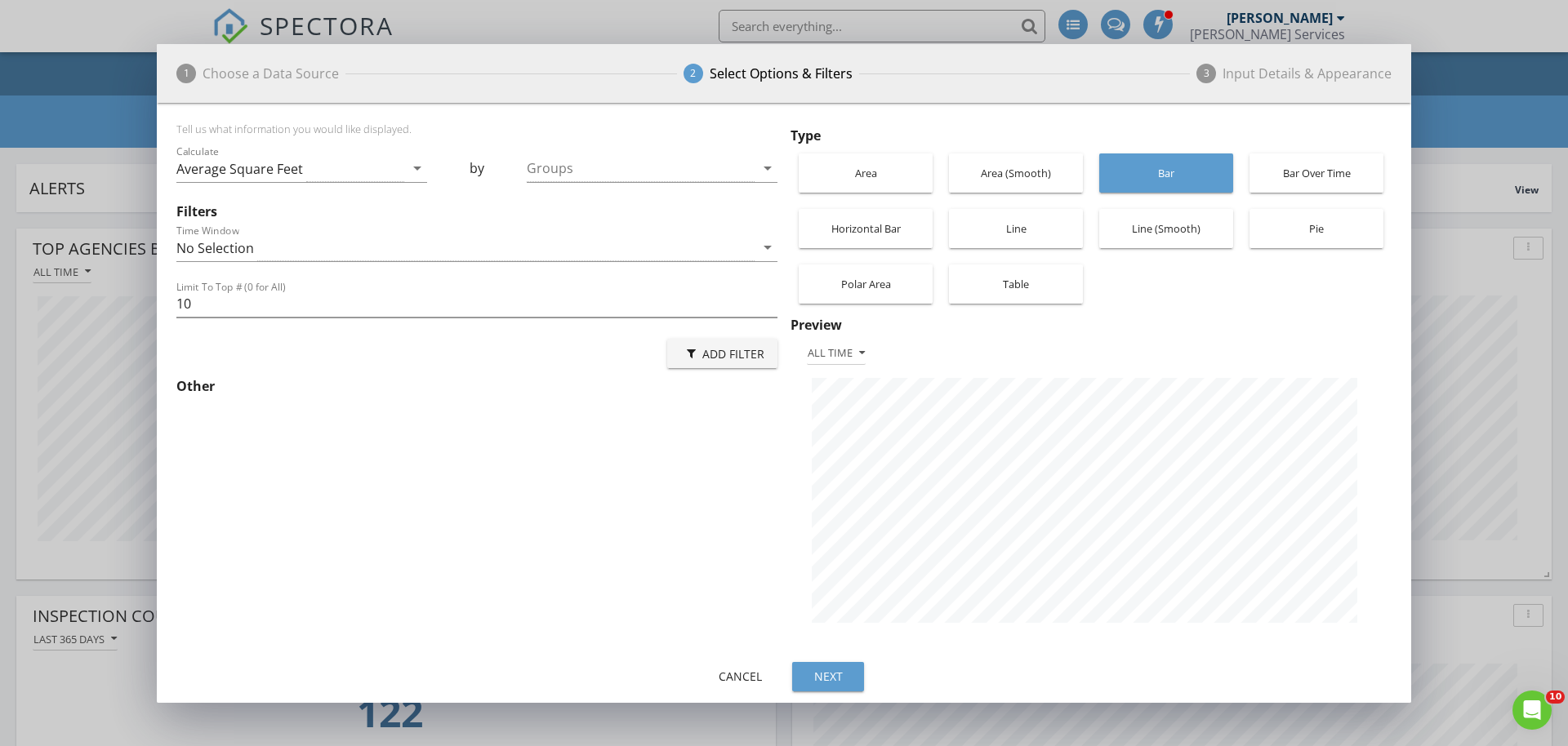
click at [1463, 92] on div "1 Choose a Data Source 2 Select Options & Filters 3 Input Details & Appearance …" at bounding box center [784, 373] width 1568 height 746
click at [723, 676] on div "Cancel" at bounding box center [740, 677] width 46 height 18
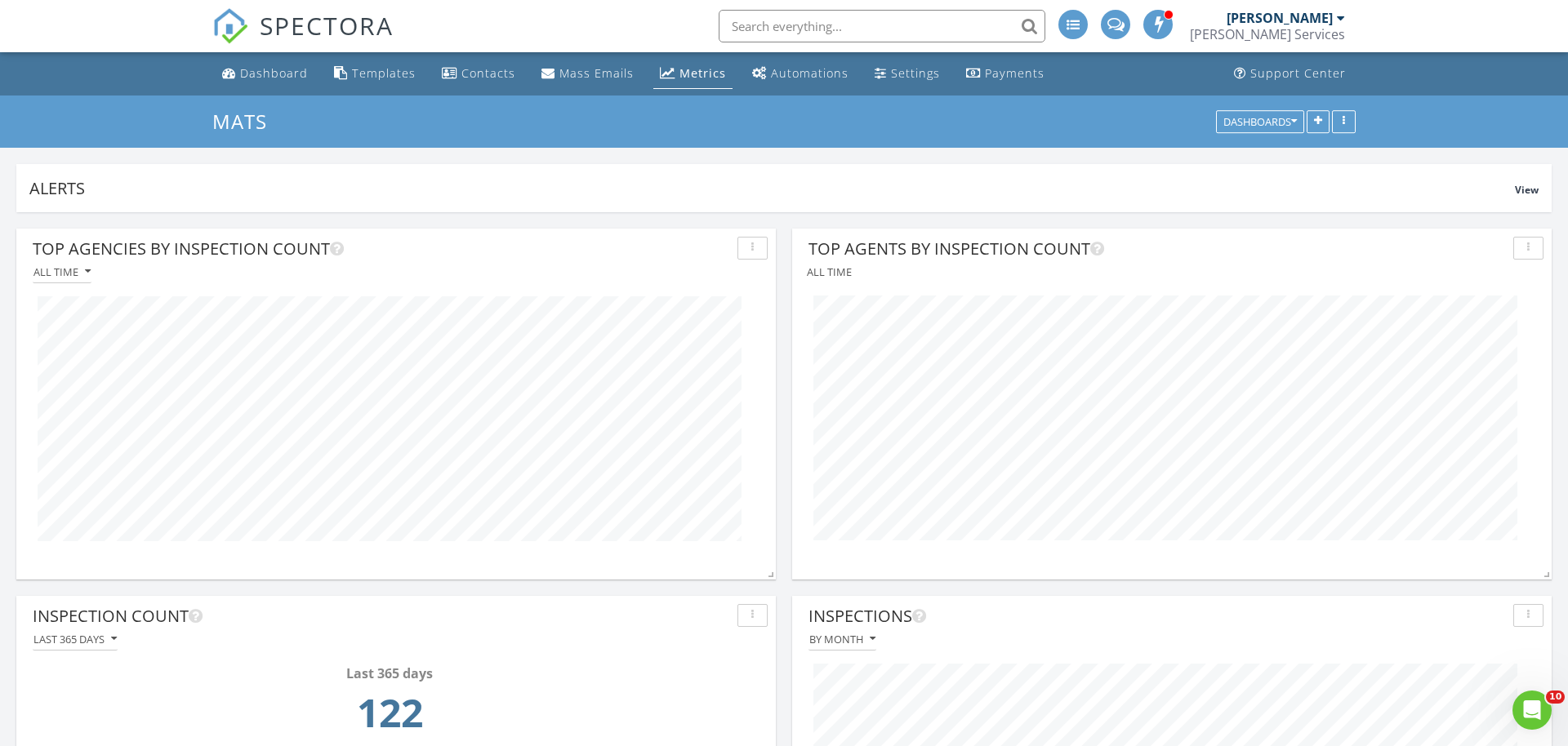
scroll to position [351, 501]
click at [891, 74] on div "Settings" at bounding box center [915, 73] width 49 height 16
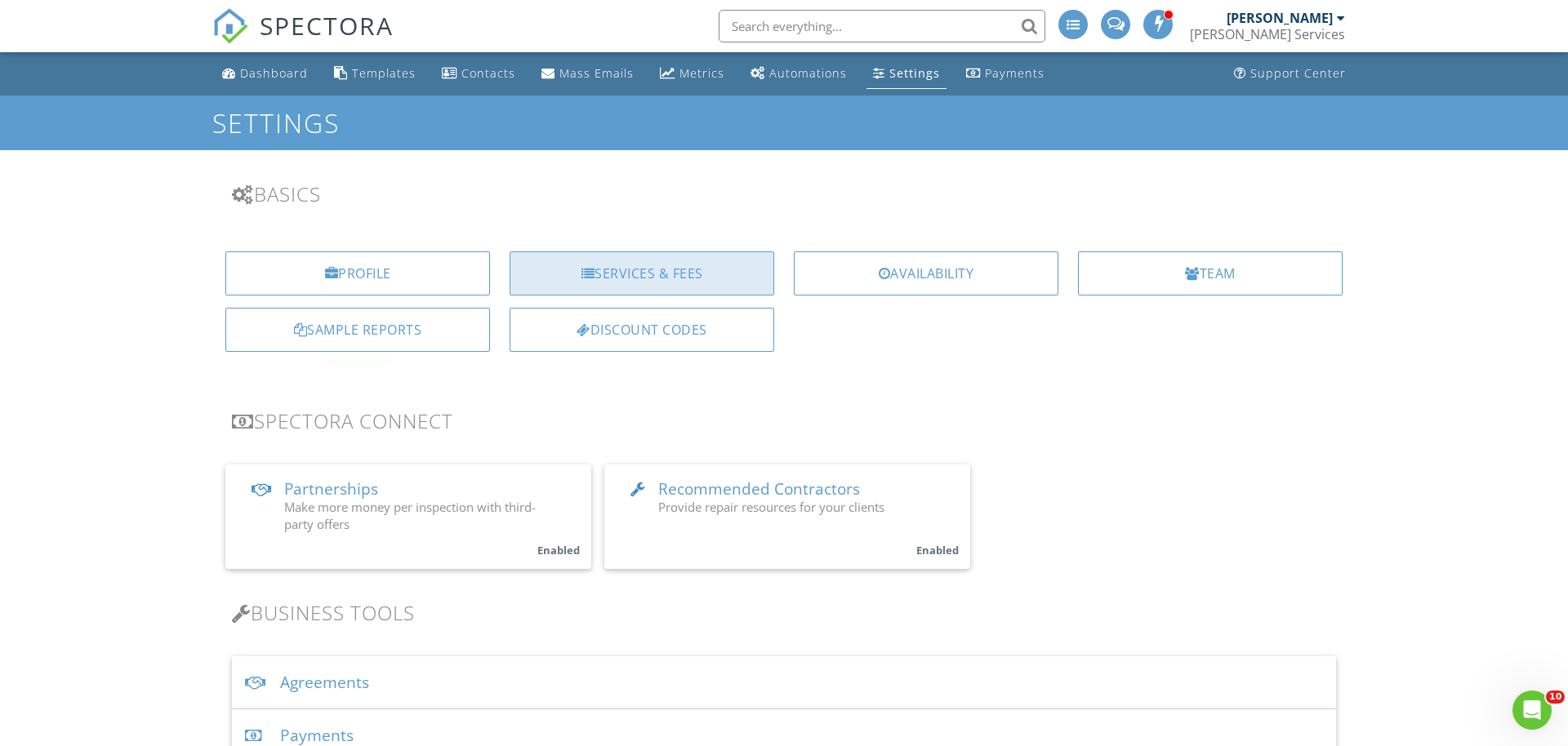
click at [624, 278] on div "Services & Fees" at bounding box center [641, 273] width 264 height 44
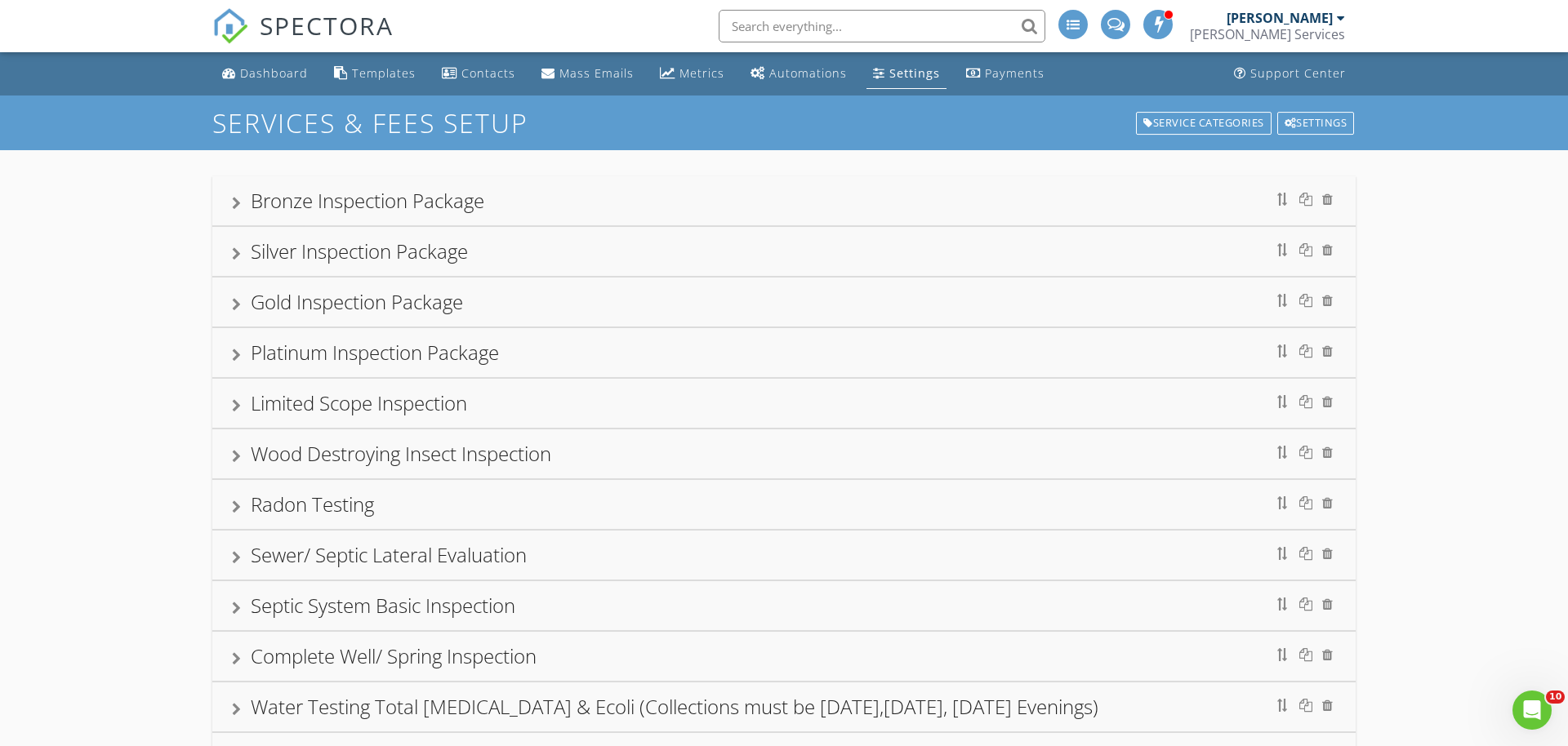
click at [406, 206] on div "Bronze Inspection Package" at bounding box center [367, 201] width 233 height 27
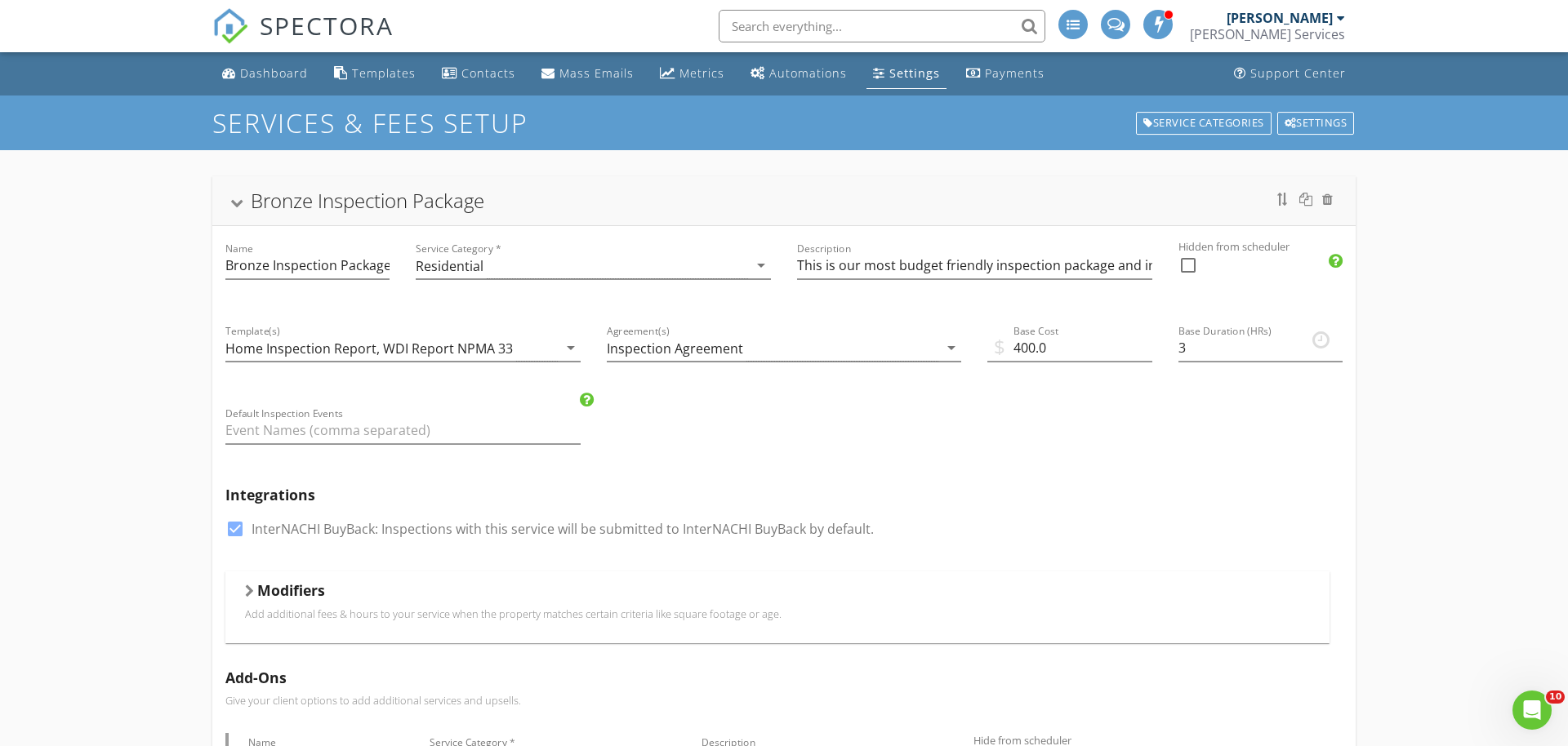
click at [320, 617] on p "Add additional fees & hours to your service when the property matches certain c…" at bounding box center [777, 613] width 1065 height 13
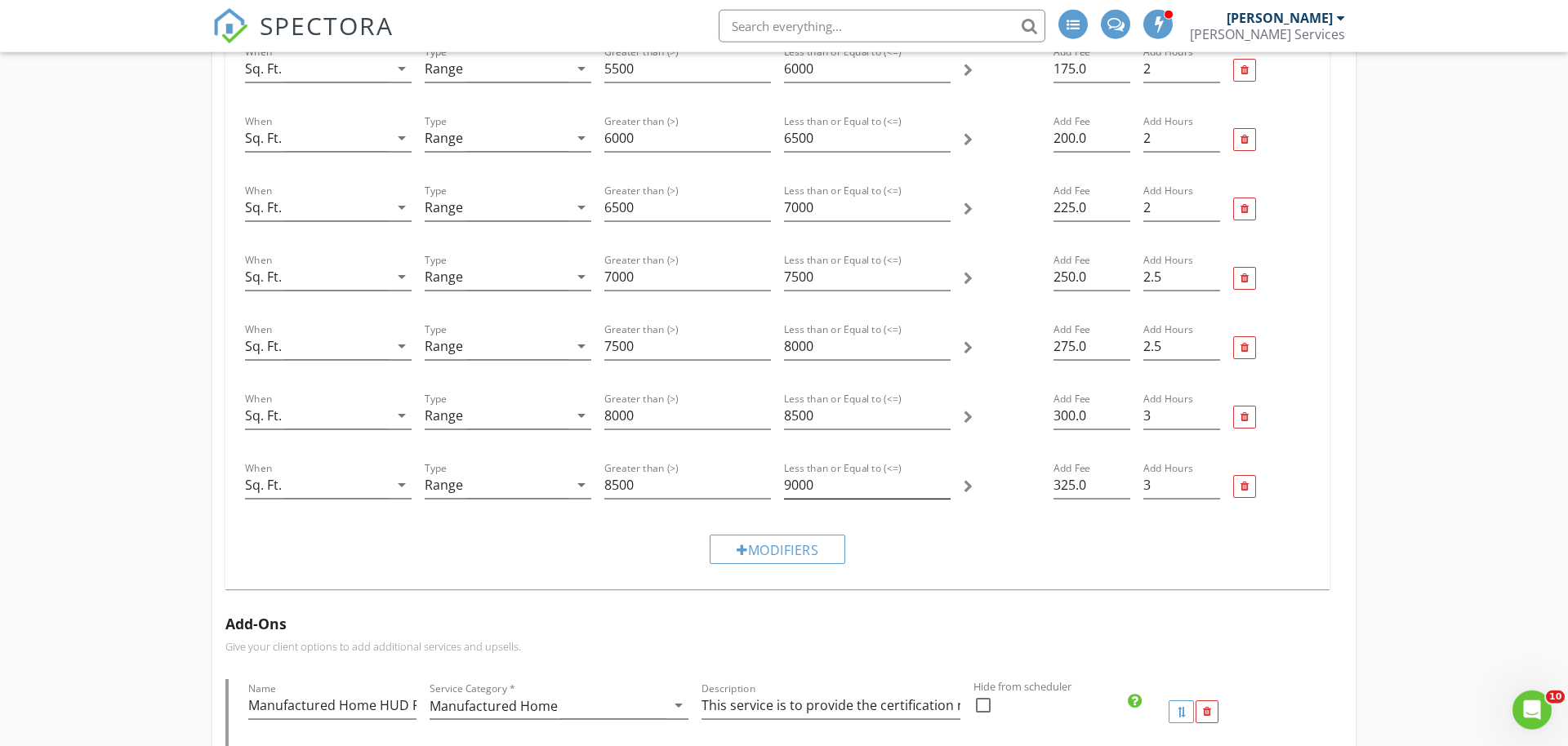
scroll to position [1082, 0]
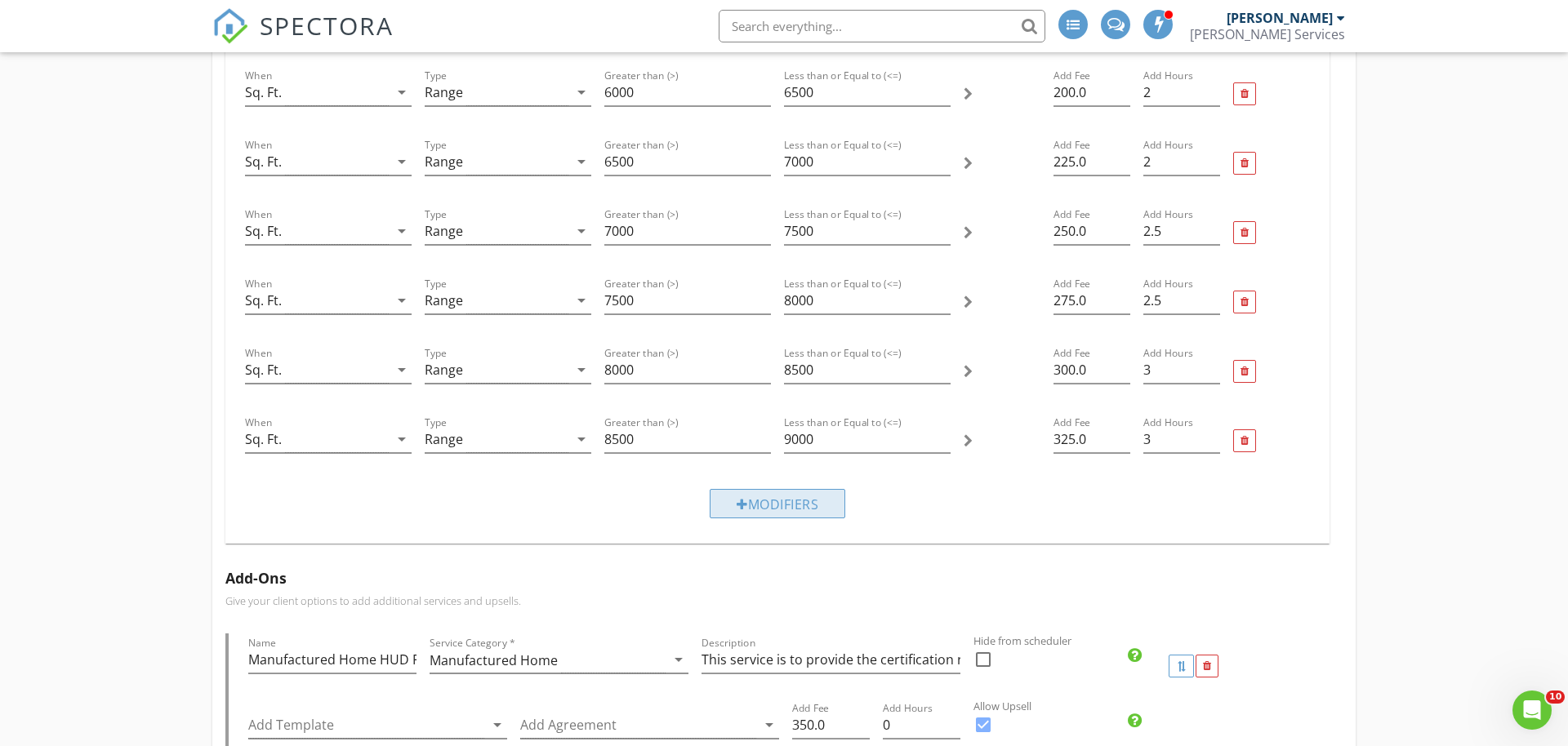
click at [748, 510] on div "Modifiers" at bounding box center [777, 503] width 136 height 29
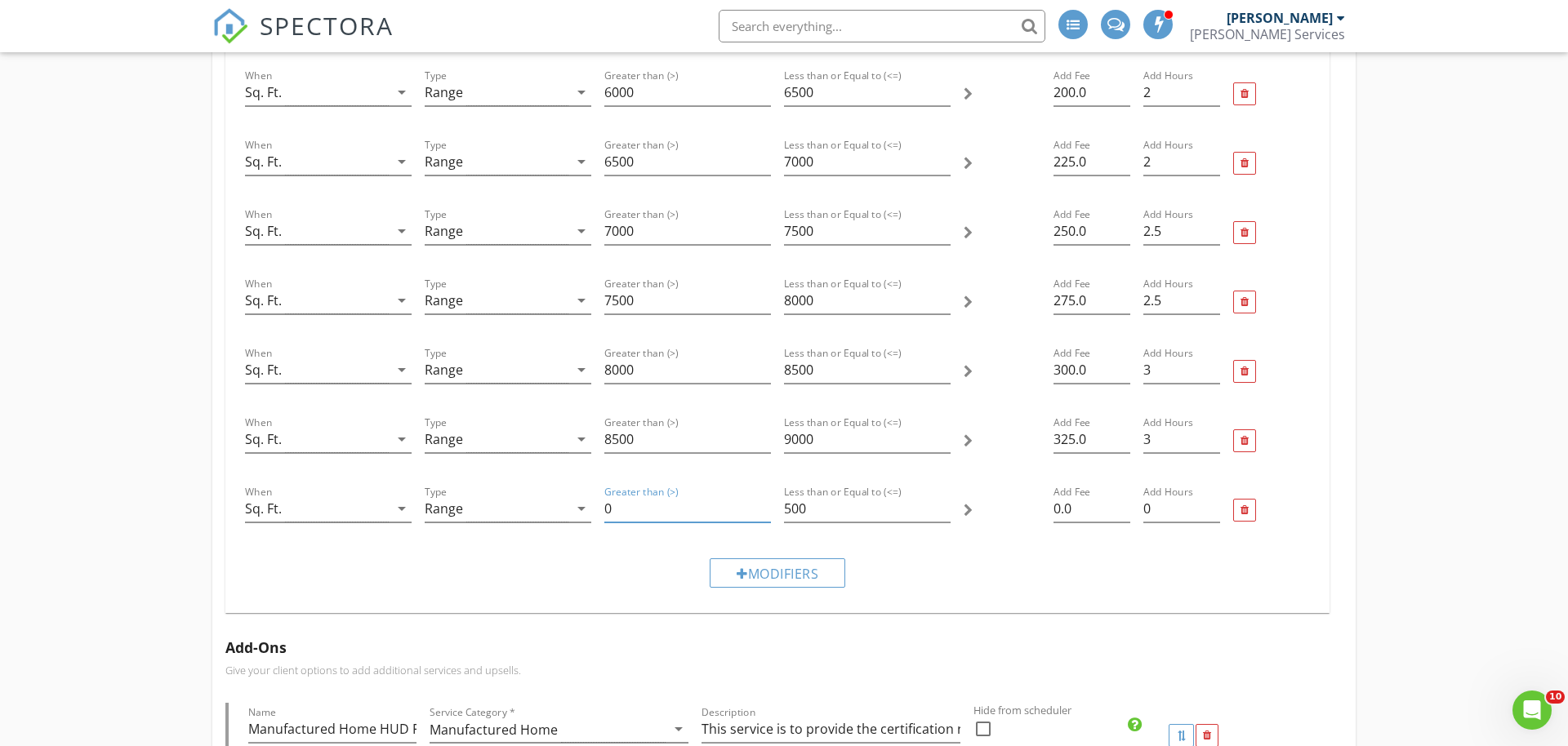
click at [633, 508] on input "0" at bounding box center [687, 509] width 167 height 27
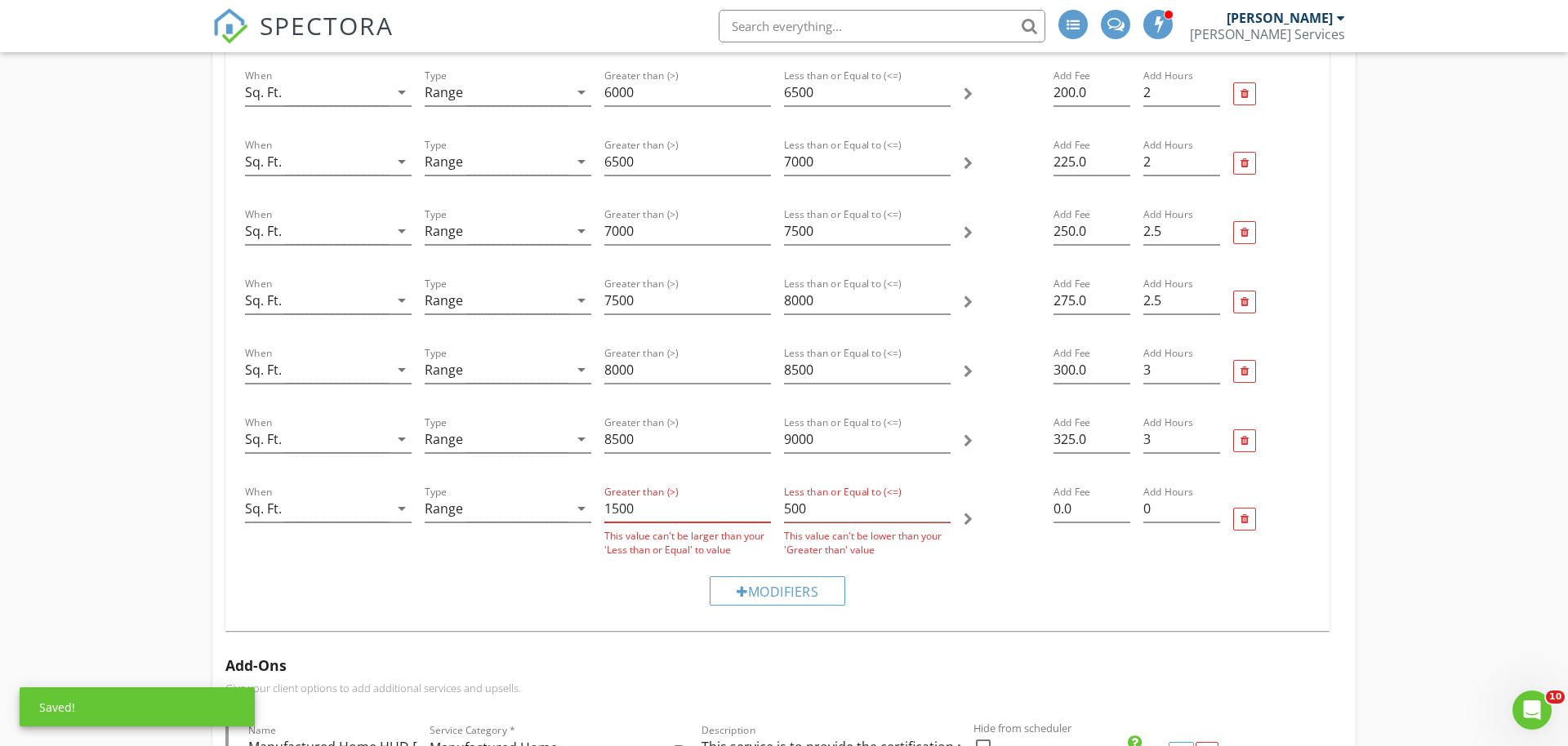
type input "1500"
click at [834, 503] on input "500" at bounding box center [866, 509] width 167 height 27
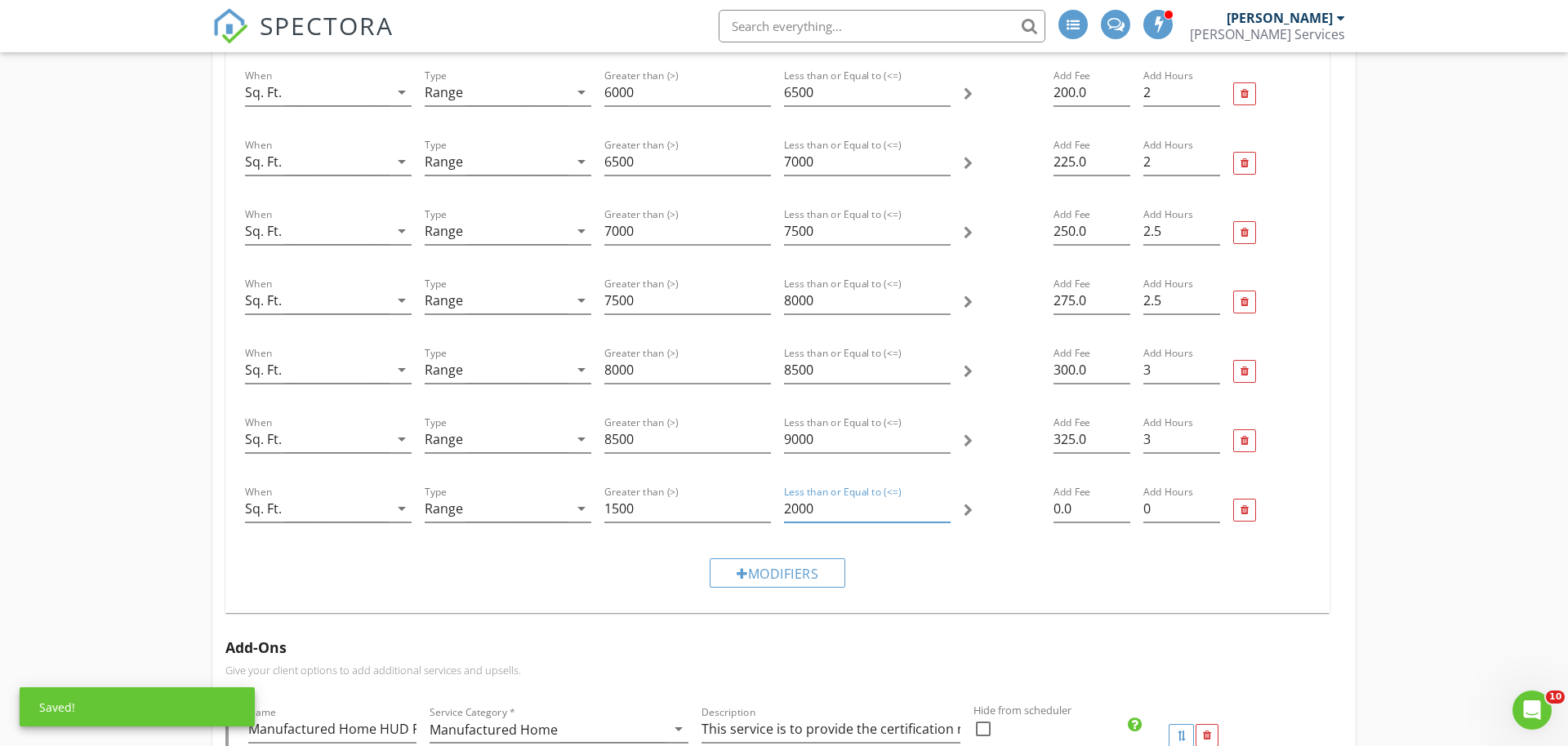
type input "2000"
click at [953, 572] on div "Modifiers" at bounding box center [777, 572] width 1078 height 55
click at [1068, 504] on input "0.0" at bounding box center [1091, 509] width 77 height 27
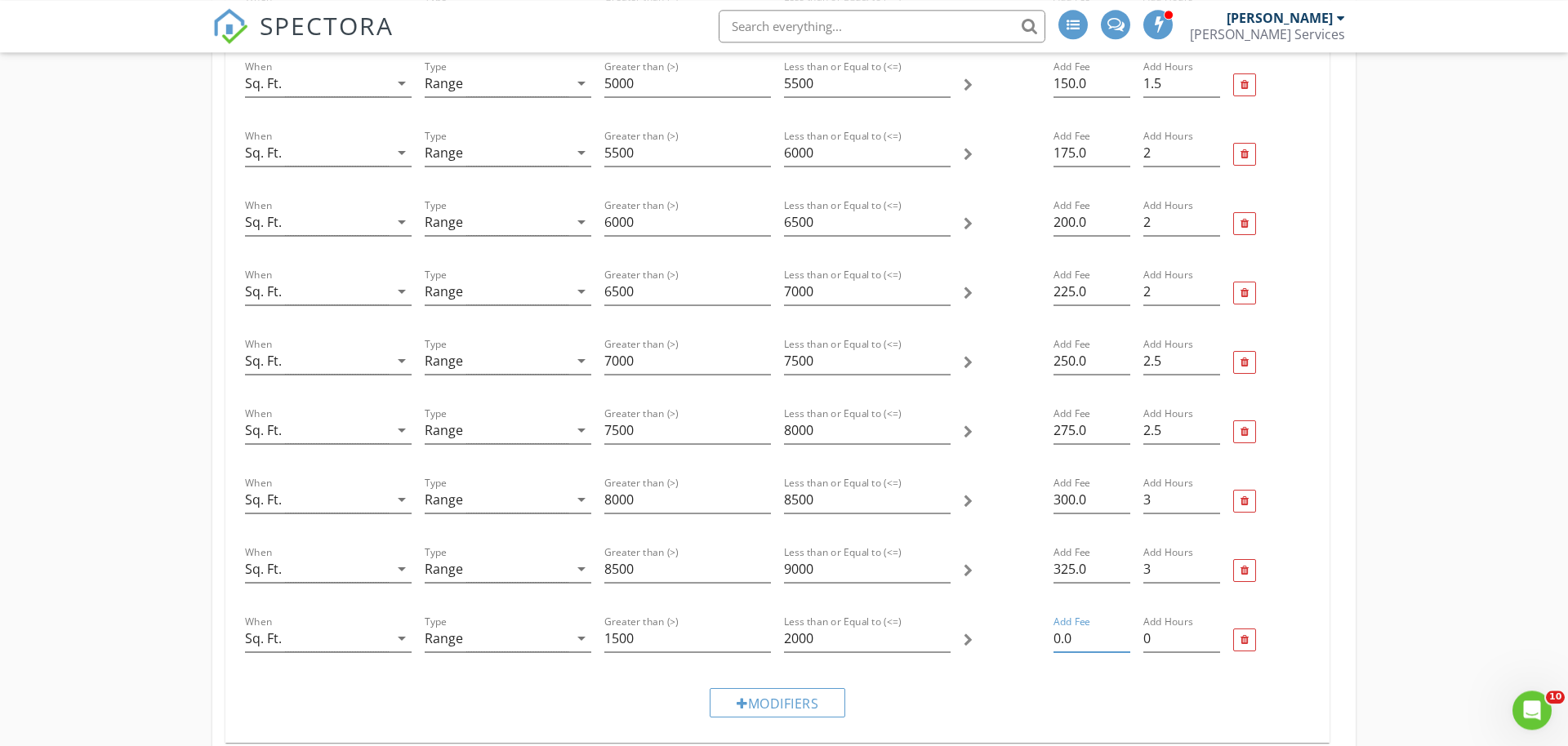
scroll to position [999, 0]
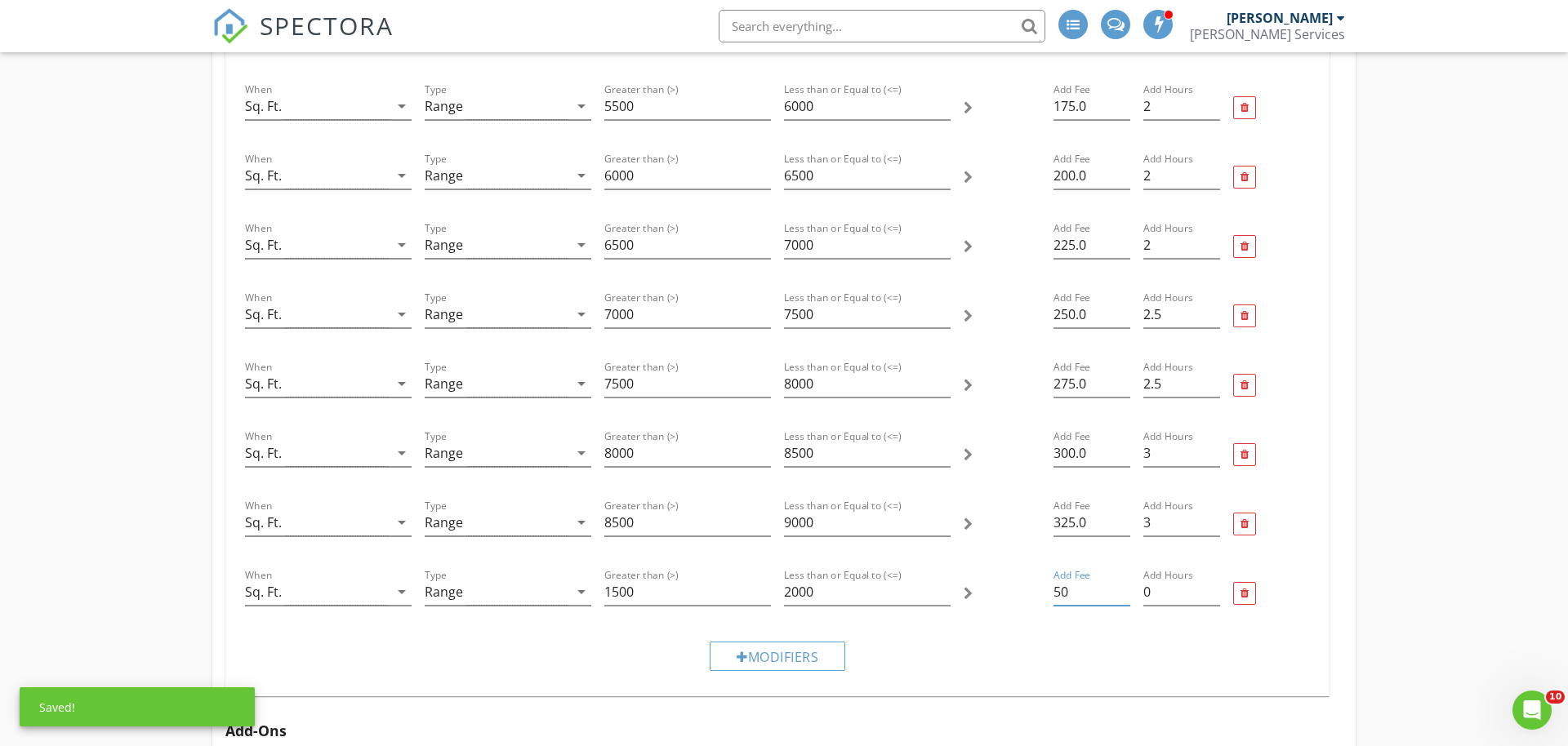
type input "50"
click at [1077, 668] on div "Modifiers" at bounding box center [777, 655] width 1078 height 55
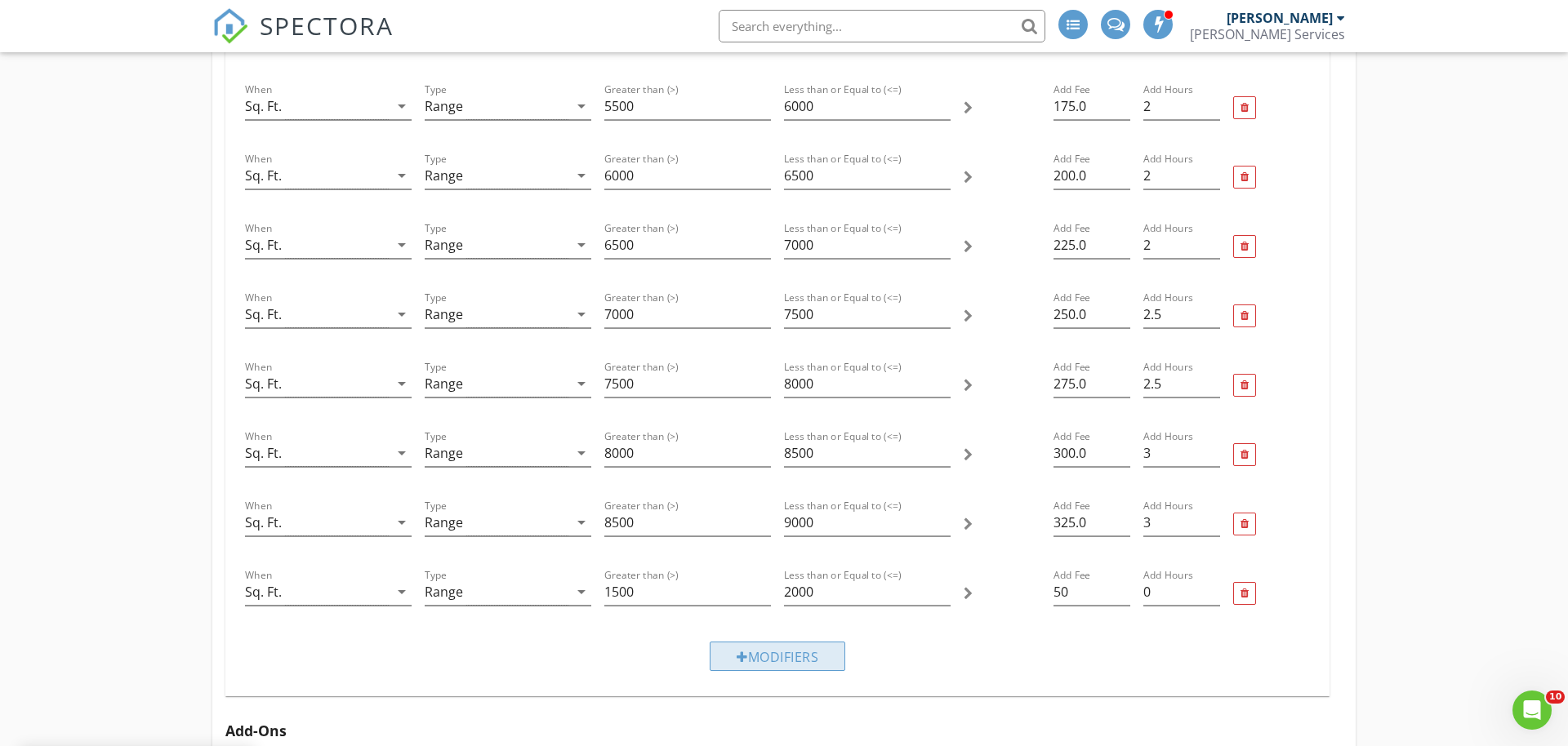
click at [744, 668] on div "Modifiers" at bounding box center [777, 656] width 136 height 29
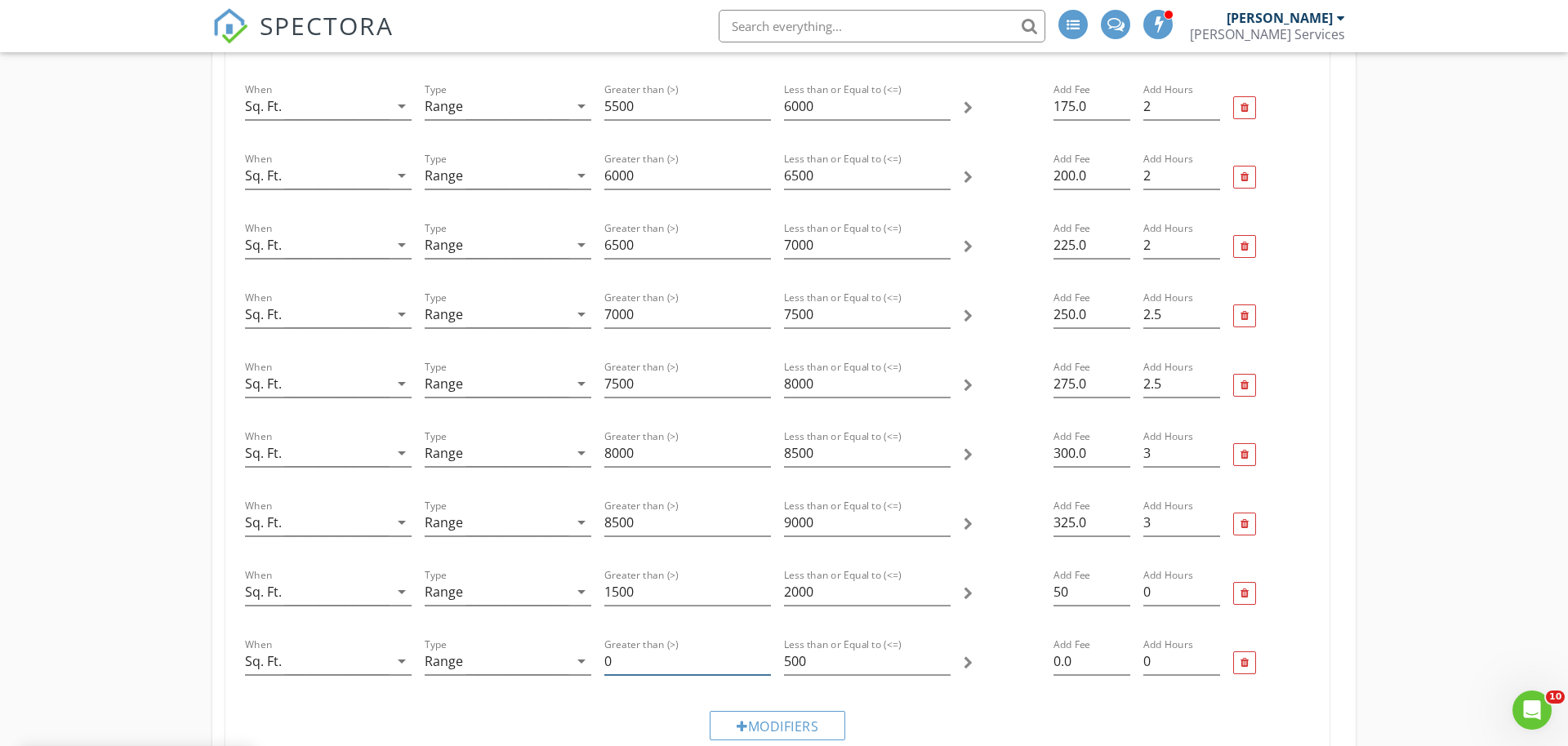
click at [639, 653] on input "0" at bounding box center [687, 661] width 167 height 27
click at [639, 654] on input "0" at bounding box center [687, 661] width 167 height 27
type input "2000"
click at [829, 661] on input "500" at bounding box center [866, 661] width 167 height 27
click at [829, 662] on input "500" at bounding box center [866, 661] width 167 height 27
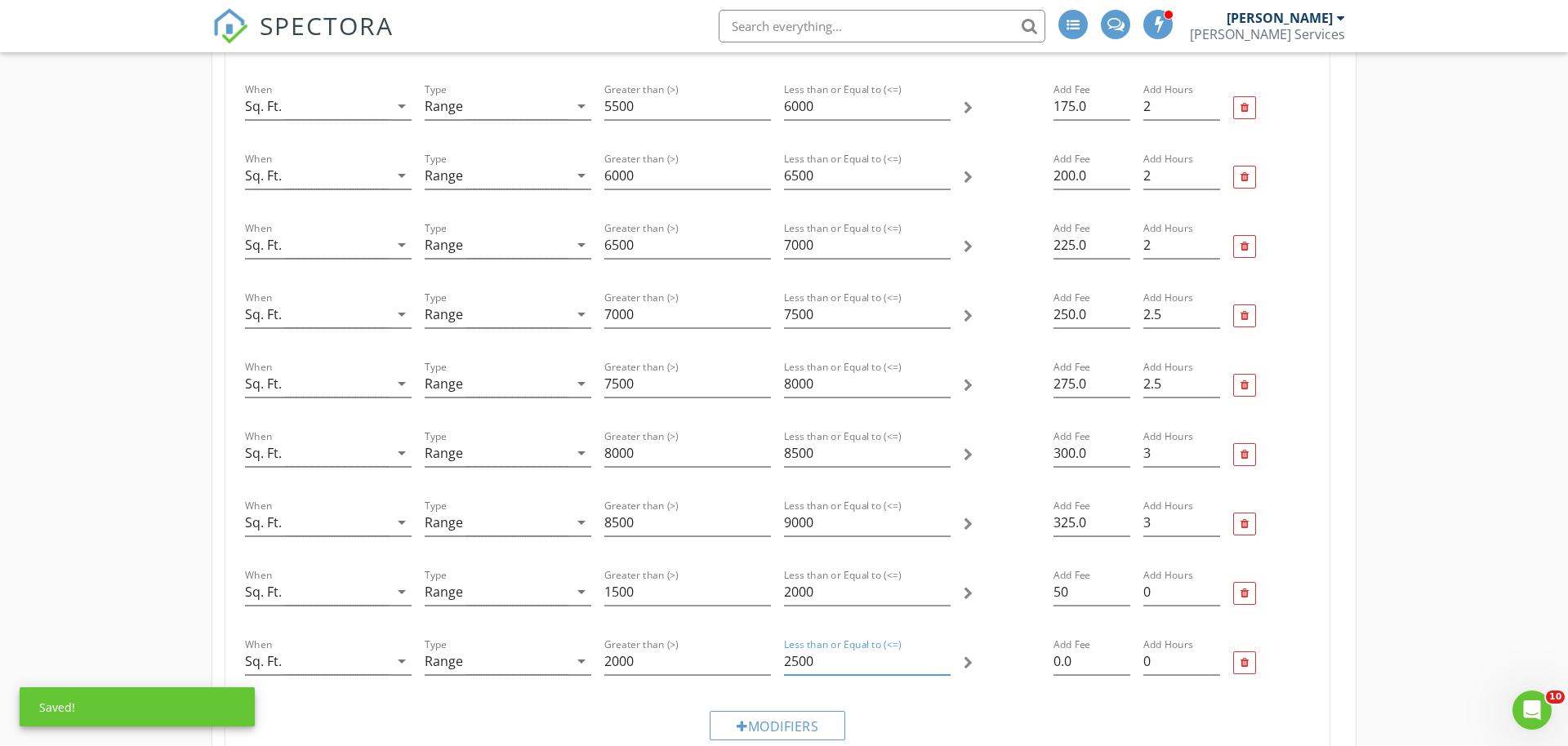
type input "2500"
drag, startPoint x: 1102, startPoint y: 690, endPoint x: 1093, endPoint y: 678, distance: 15.0
click at [1102, 689] on div at bounding box center [1091, 687] width 77 height 10
click at [1080, 656] on input "0.0" at bounding box center [1091, 661] width 77 height 27
click at [1080, 657] on input "0.0" at bounding box center [1091, 661] width 77 height 27
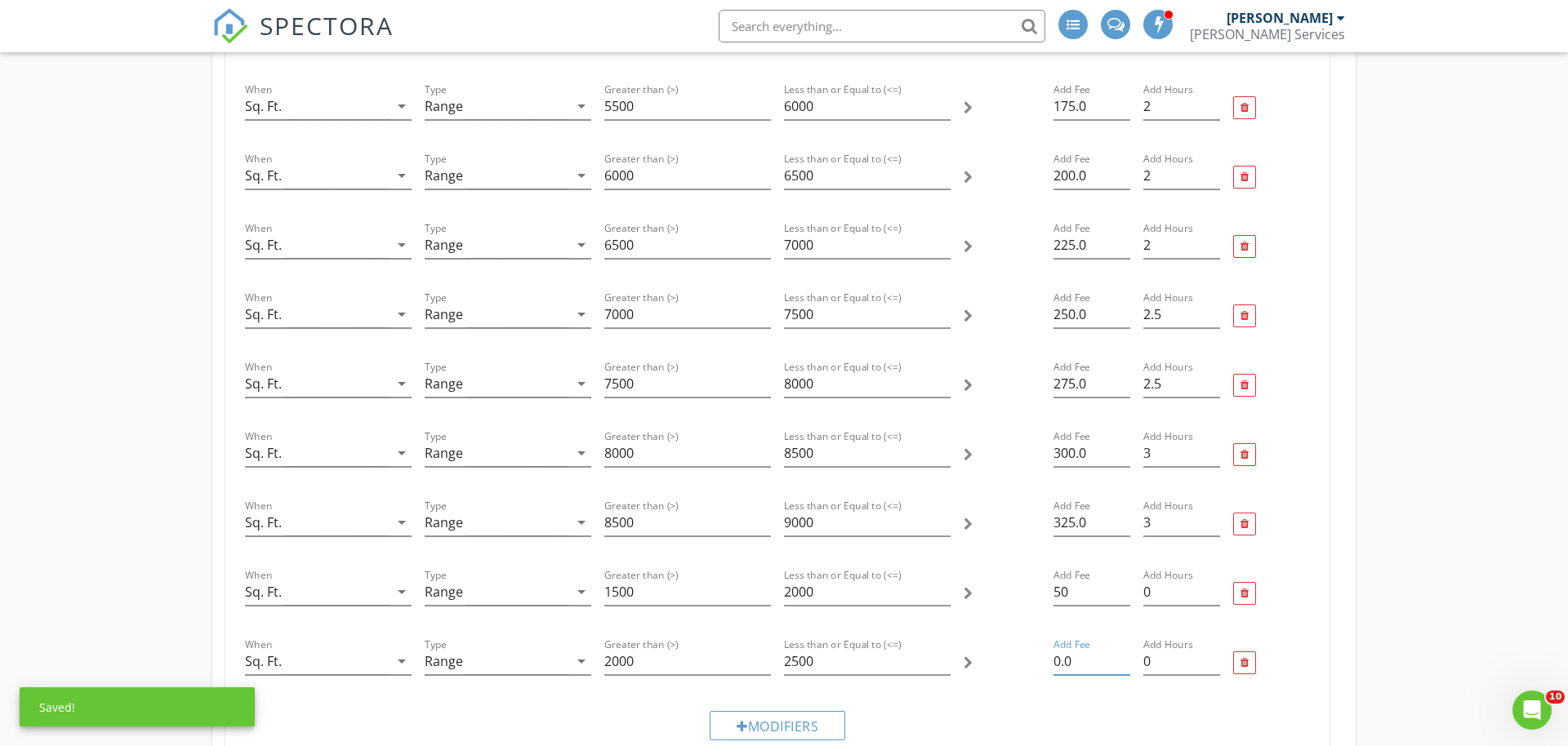
click at [1080, 657] on input "0.0" at bounding box center [1091, 661] width 77 height 27
type input "100"
click at [1043, 703] on div "Modifiers" at bounding box center [777, 725] width 1078 height 55
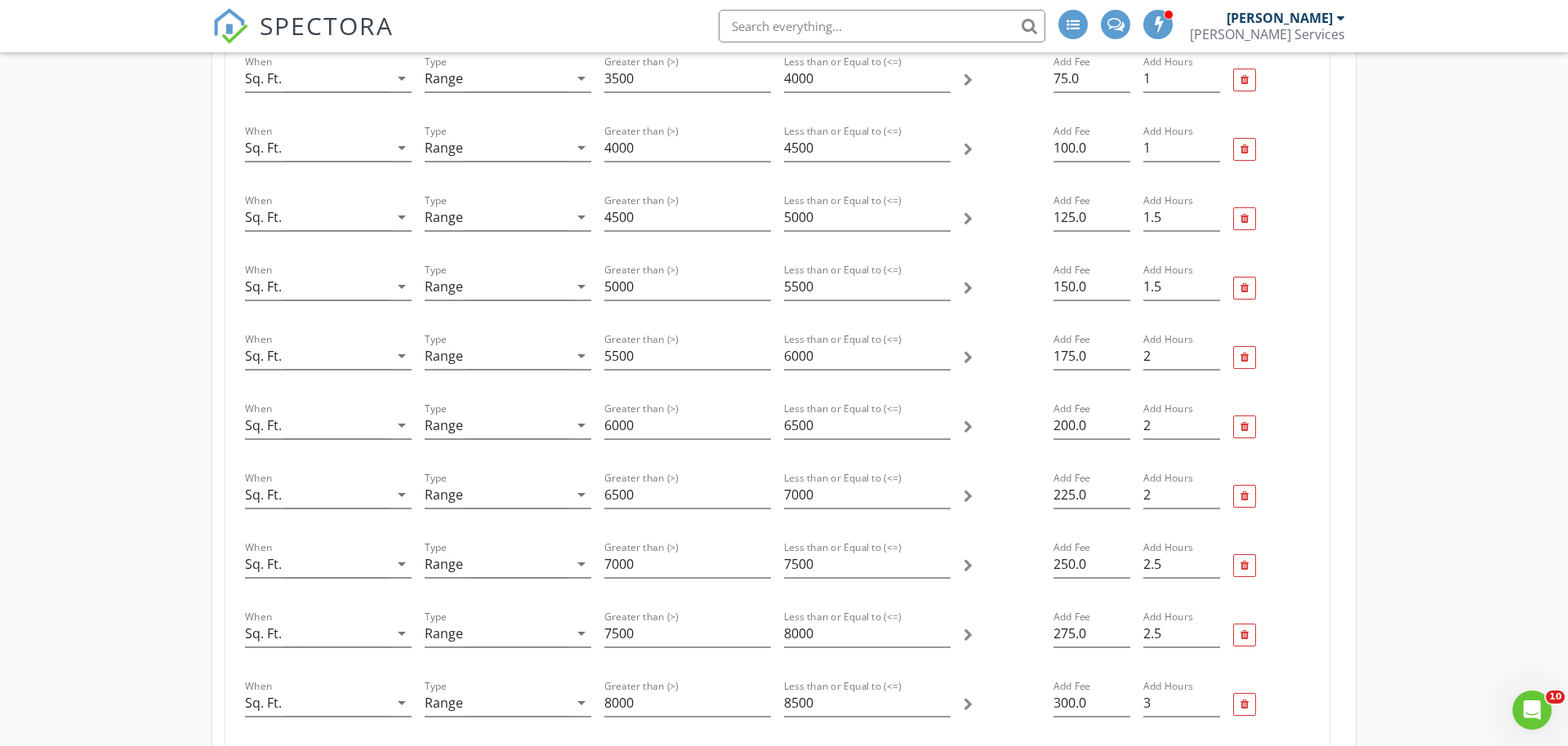
scroll to position [333, 0]
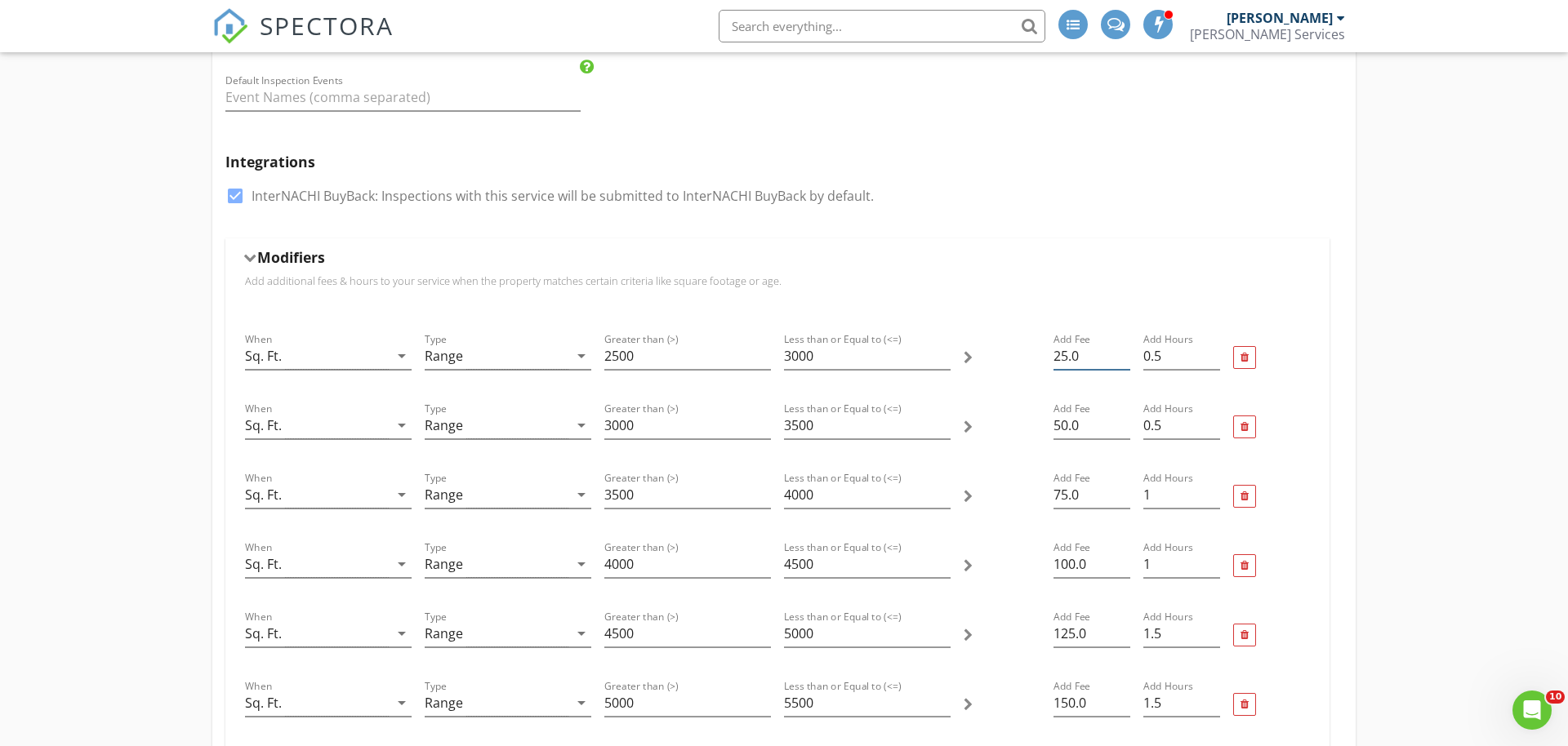
click at [1064, 364] on input "25.0" at bounding box center [1091, 356] width 77 height 27
type input "150"
click at [1081, 427] on input "50.0" at bounding box center [1091, 426] width 77 height 27
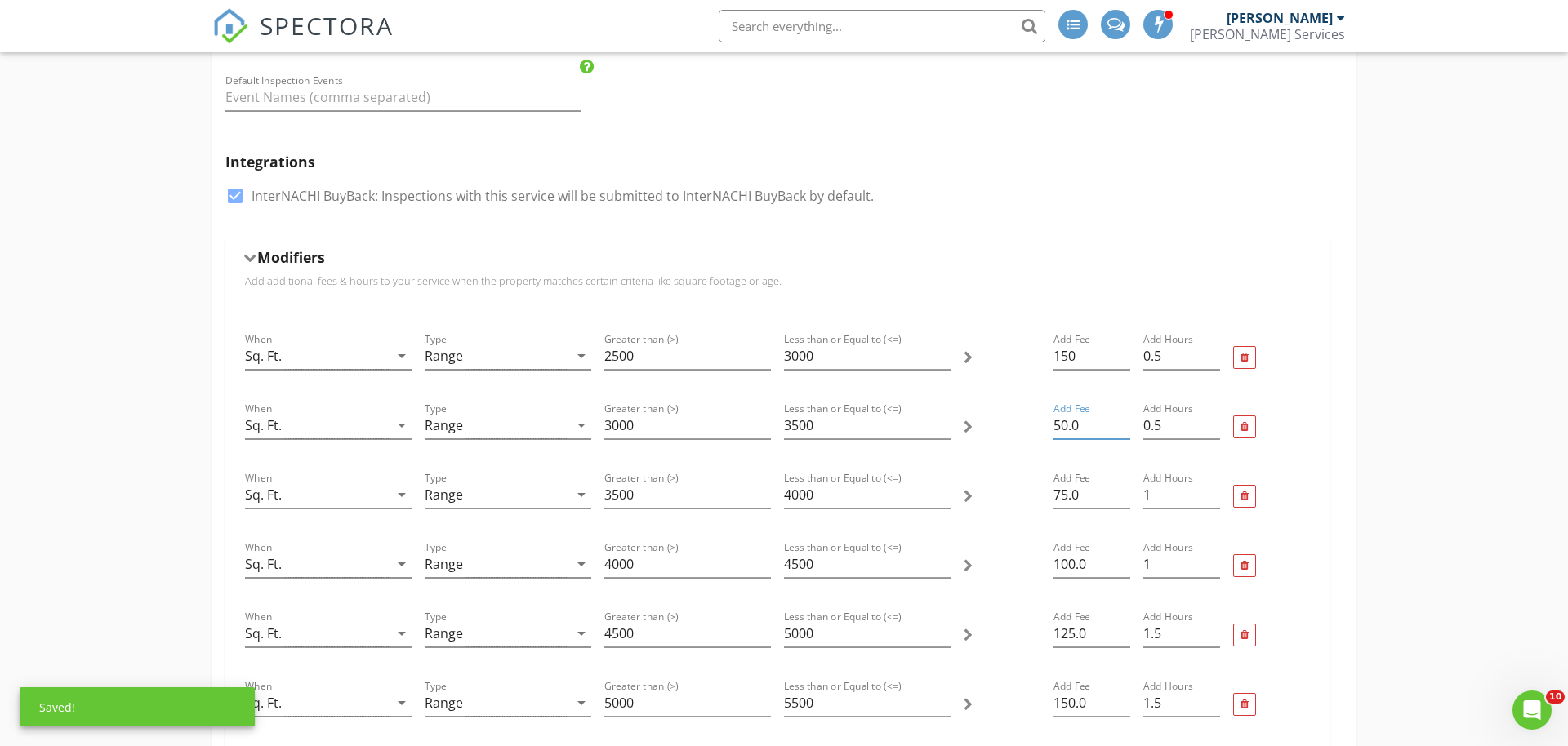
click at [1081, 427] on input "50.0" at bounding box center [1091, 426] width 77 height 27
type input "200"
click at [1074, 491] on input "75.0" at bounding box center [1091, 495] width 77 height 27
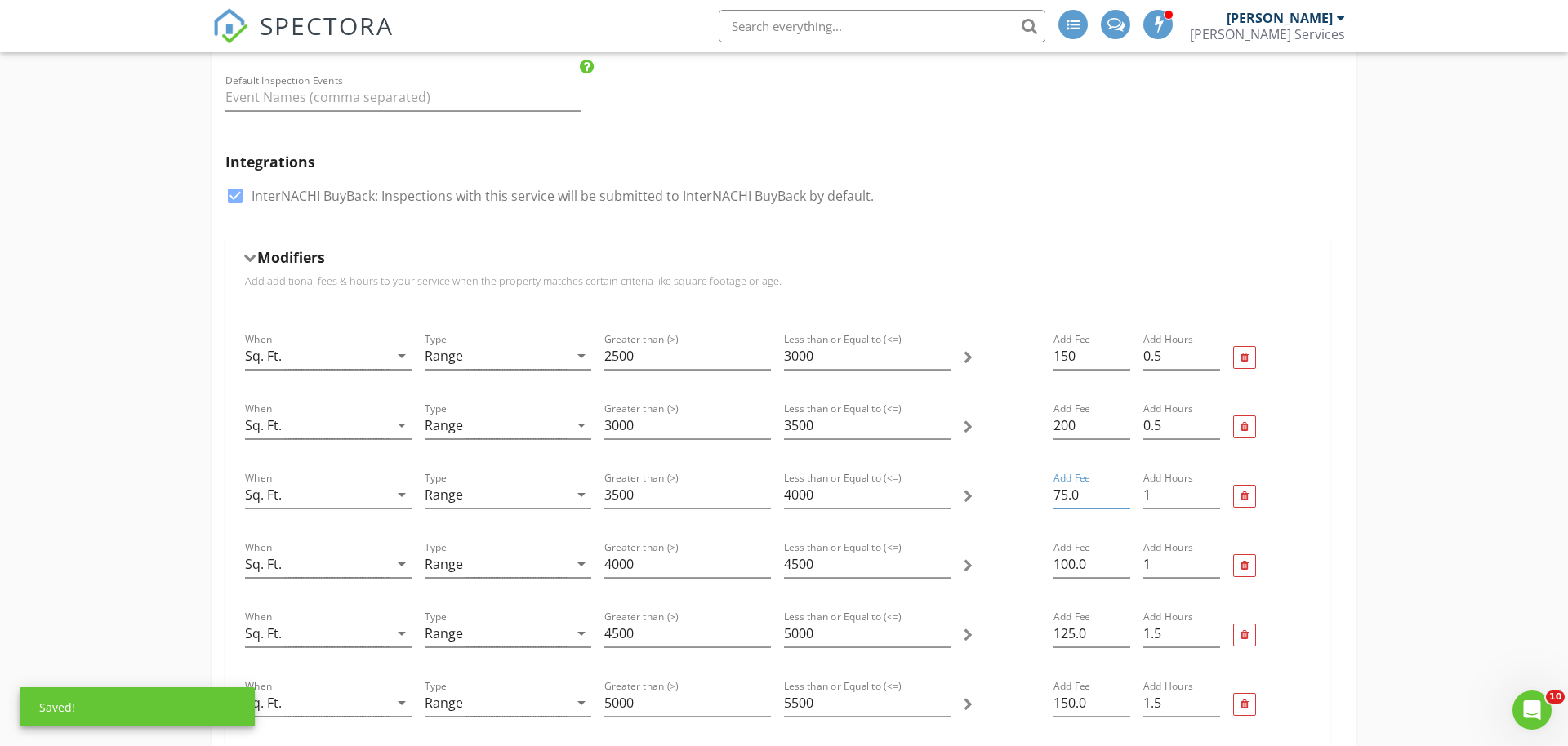
click at [1074, 491] on input "75.0" at bounding box center [1091, 495] width 77 height 27
type input "250"
click at [1068, 568] on input "100.0" at bounding box center [1091, 565] width 77 height 27
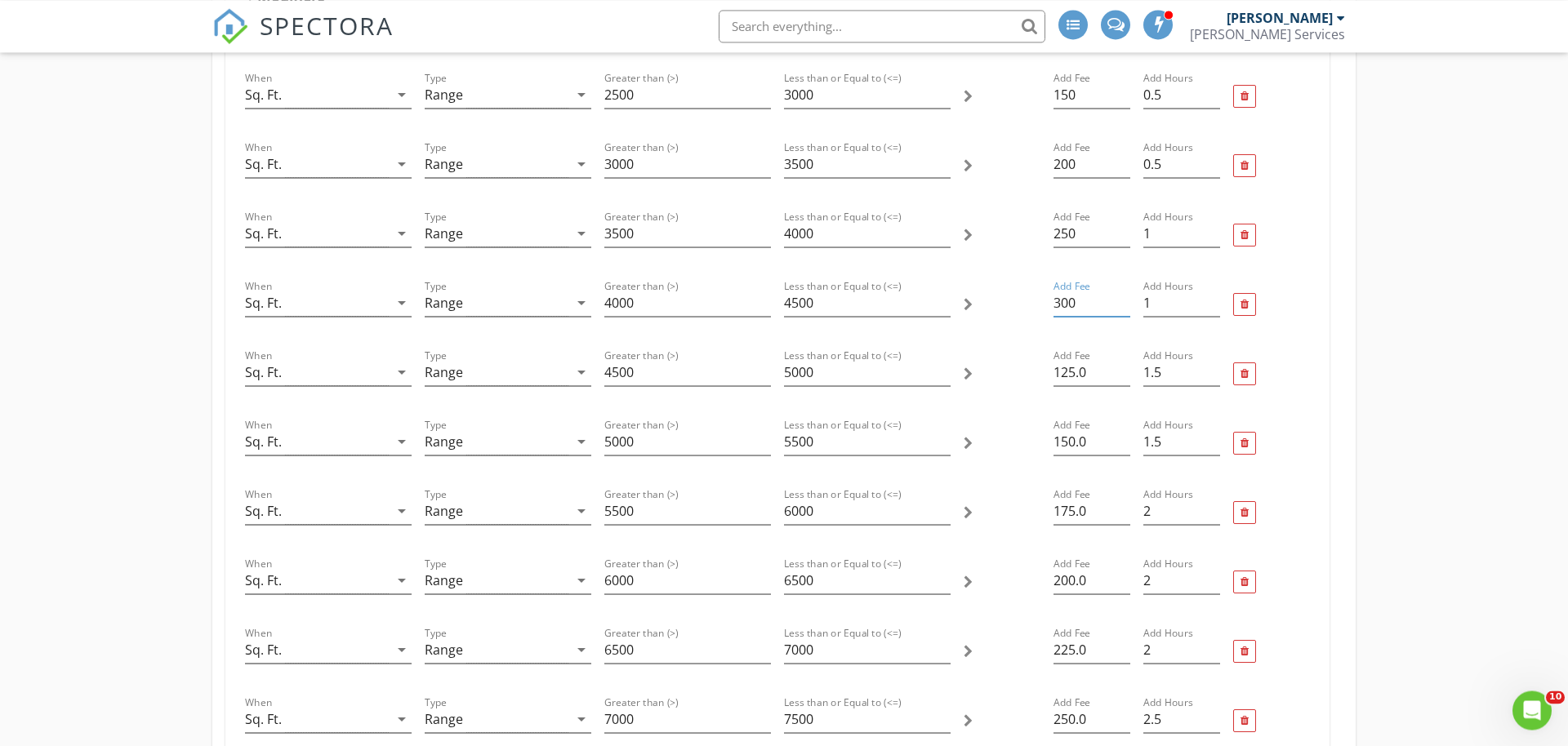
scroll to position [666, 0]
type input "300"
click at [1058, 306] on input "125.0" at bounding box center [1091, 301] width 77 height 27
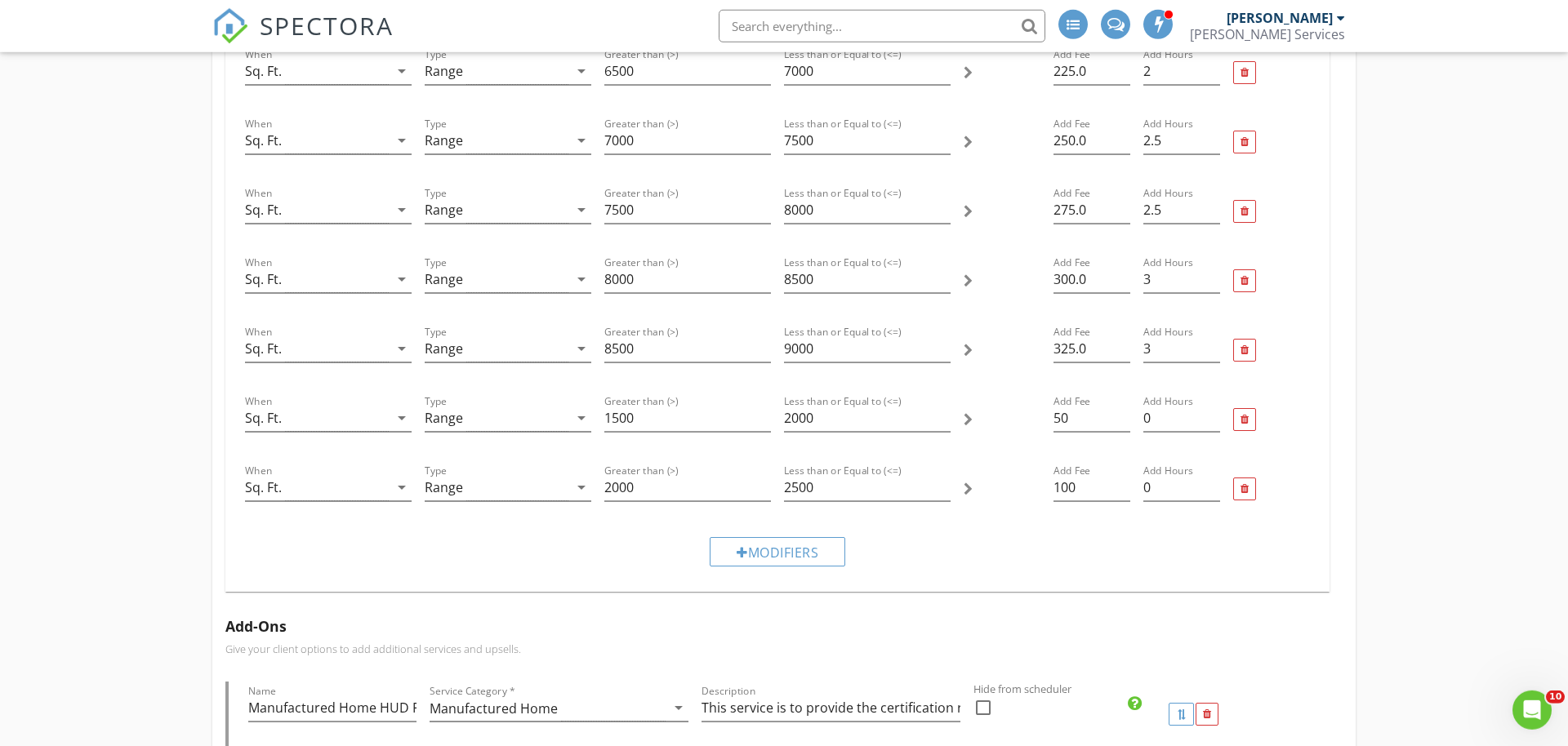
scroll to position [1165, 0]
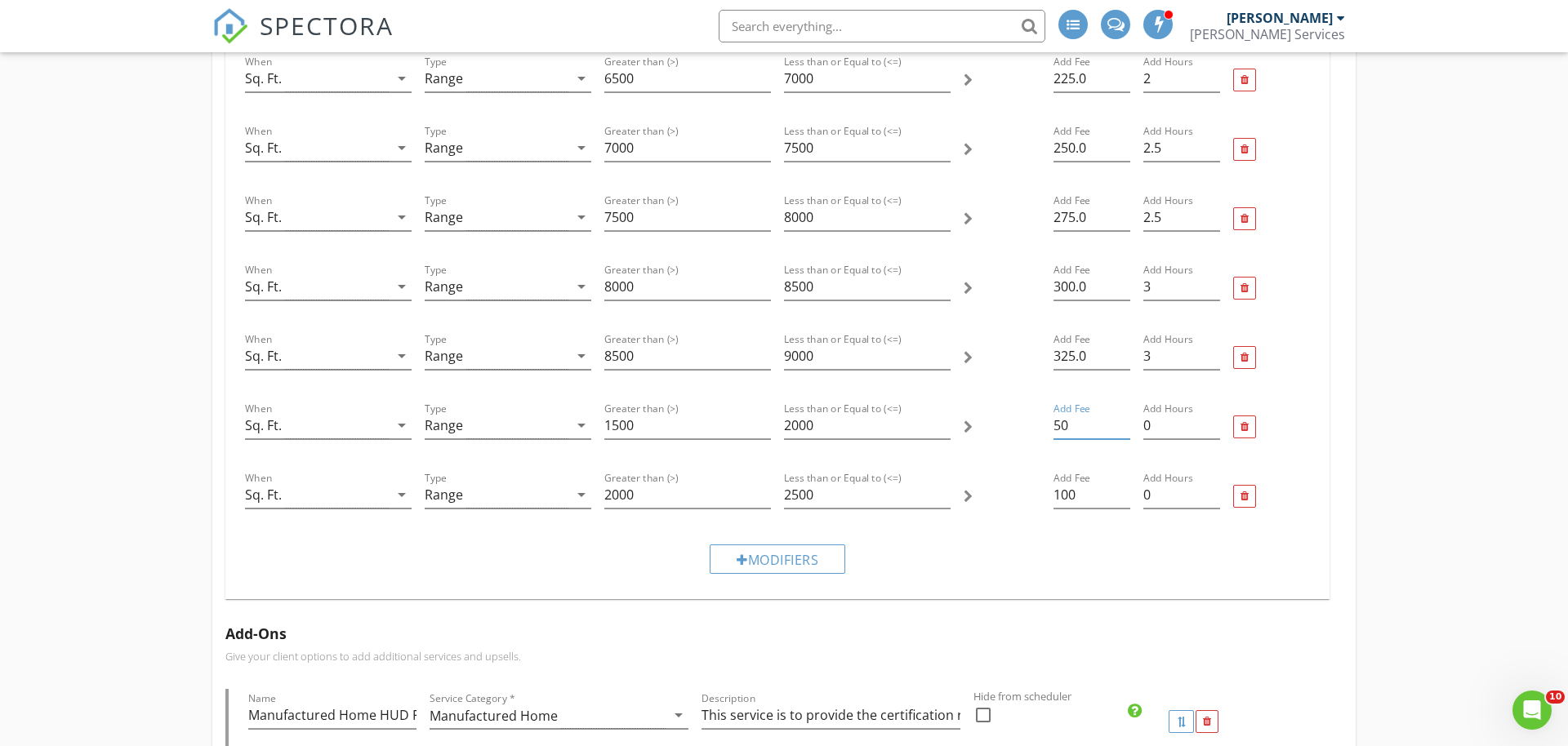
click at [1064, 422] on input "50" at bounding box center [1091, 426] width 77 height 27
click at [1064, 421] on input "50" at bounding box center [1091, 426] width 77 height 27
type input "25"
click at [1067, 485] on input "100" at bounding box center [1091, 495] width 77 height 27
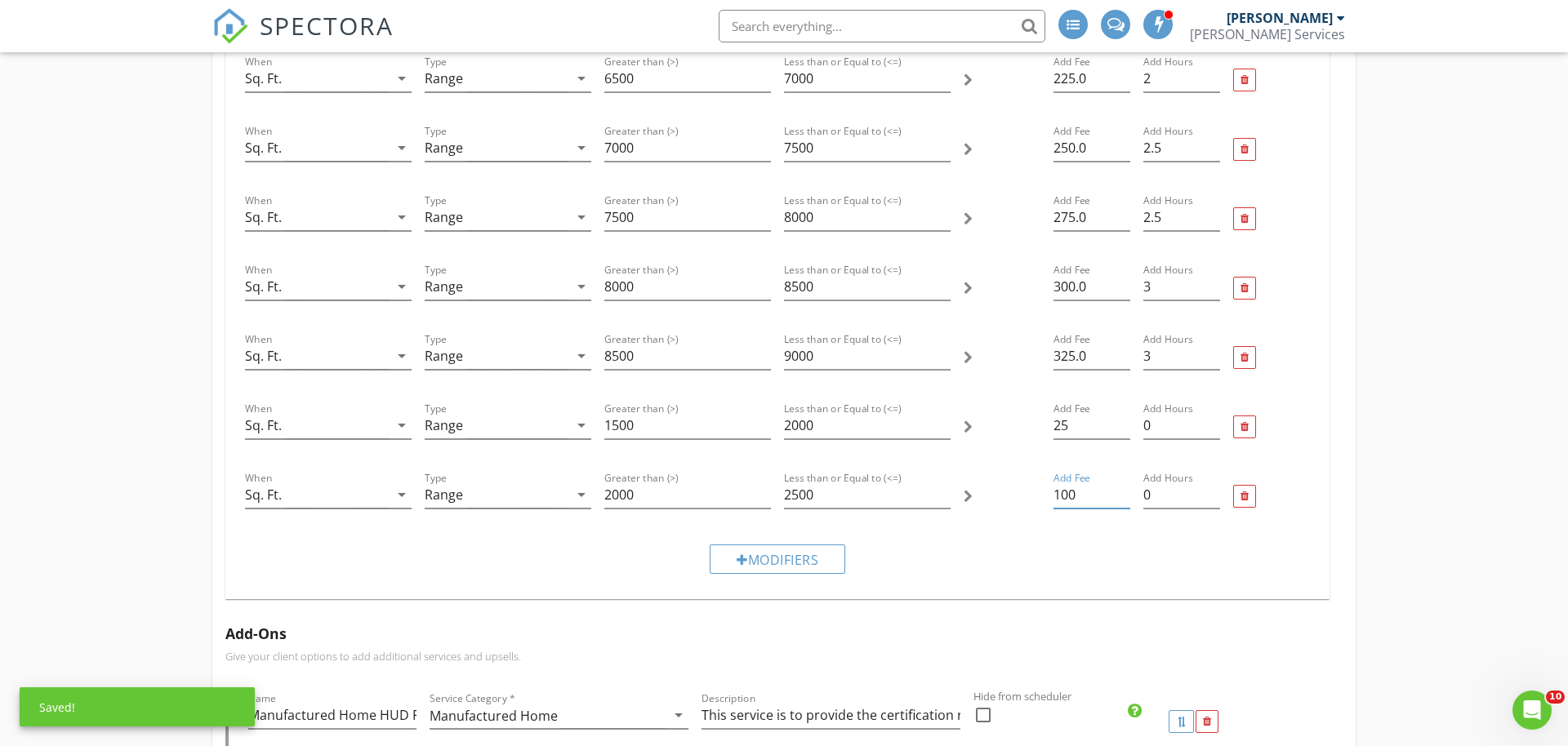
click at [1067, 485] on input "100" at bounding box center [1091, 495] width 77 height 27
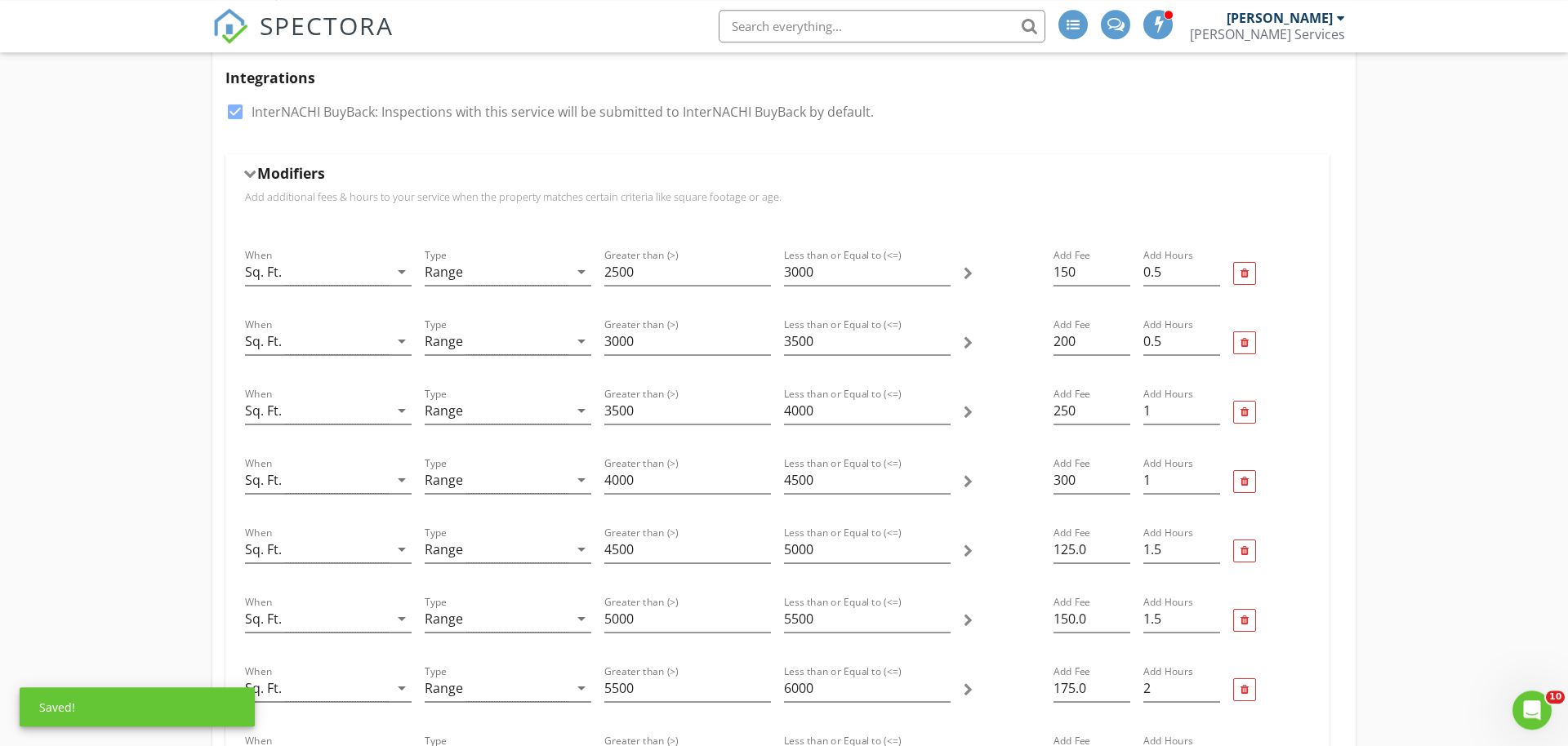
scroll to position [416, 0]
type input "50"
click at [1065, 270] on input "150" at bounding box center [1091, 273] width 77 height 27
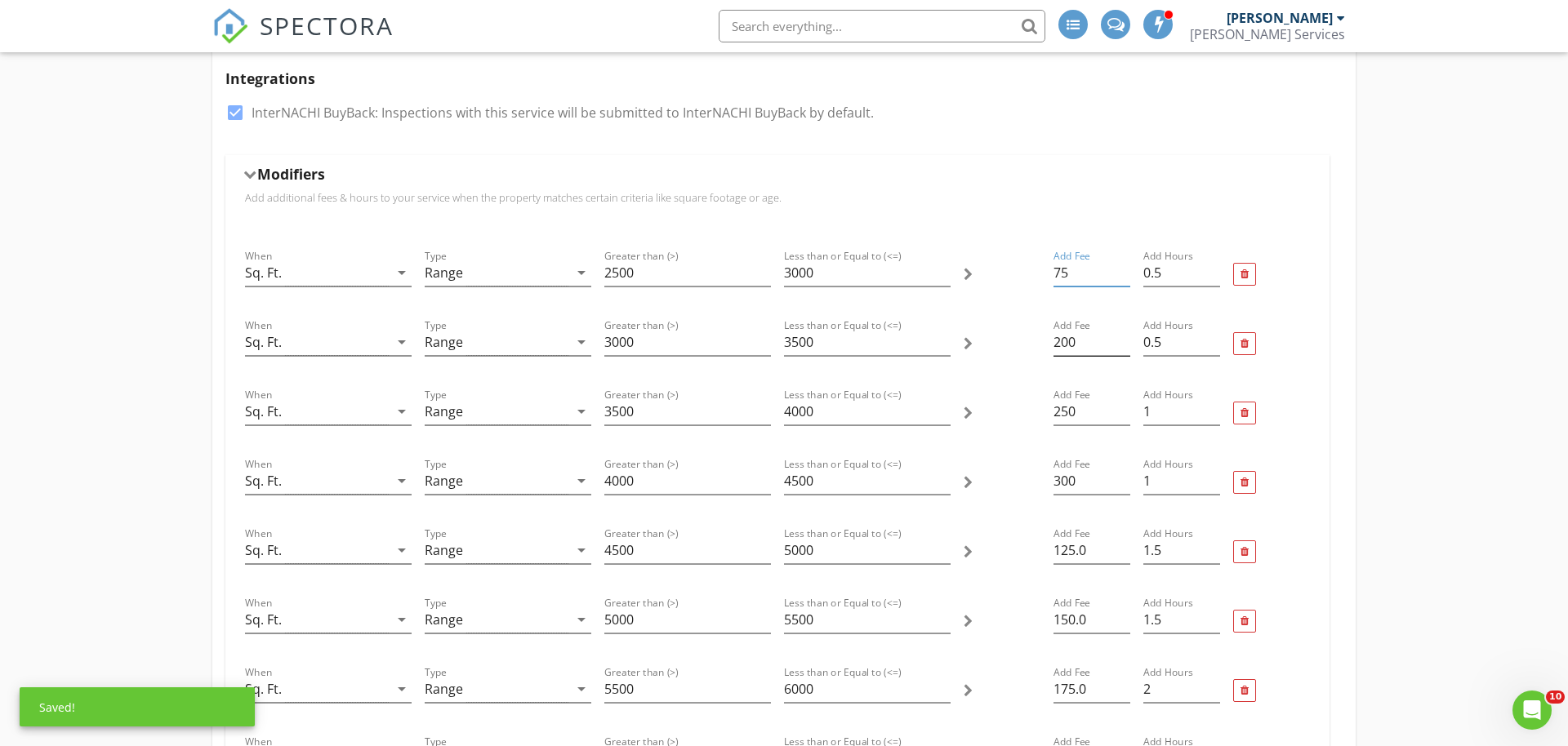
type input "75"
click at [1068, 333] on input "200" at bounding box center [1091, 342] width 77 height 27
type input "100"
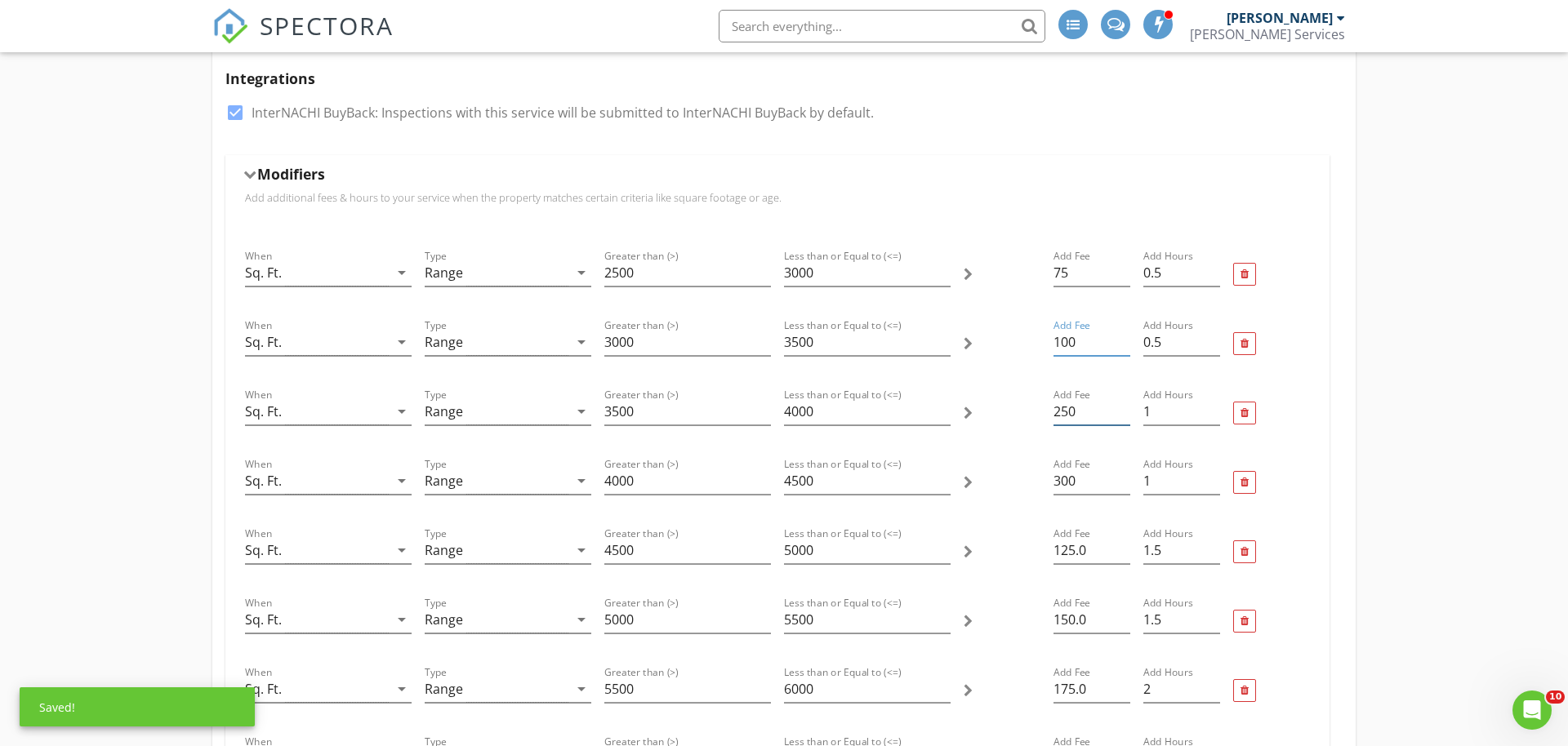
click at [1079, 407] on input "250" at bounding box center [1091, 412] width 77 height 27
type input "125"
click at [1078, 478] on input "300" at bounding box center [1091, 481] width 77 height 27
click at [1078, 477] on input "300" at bounding box center [1091, 481] width 77 height 27
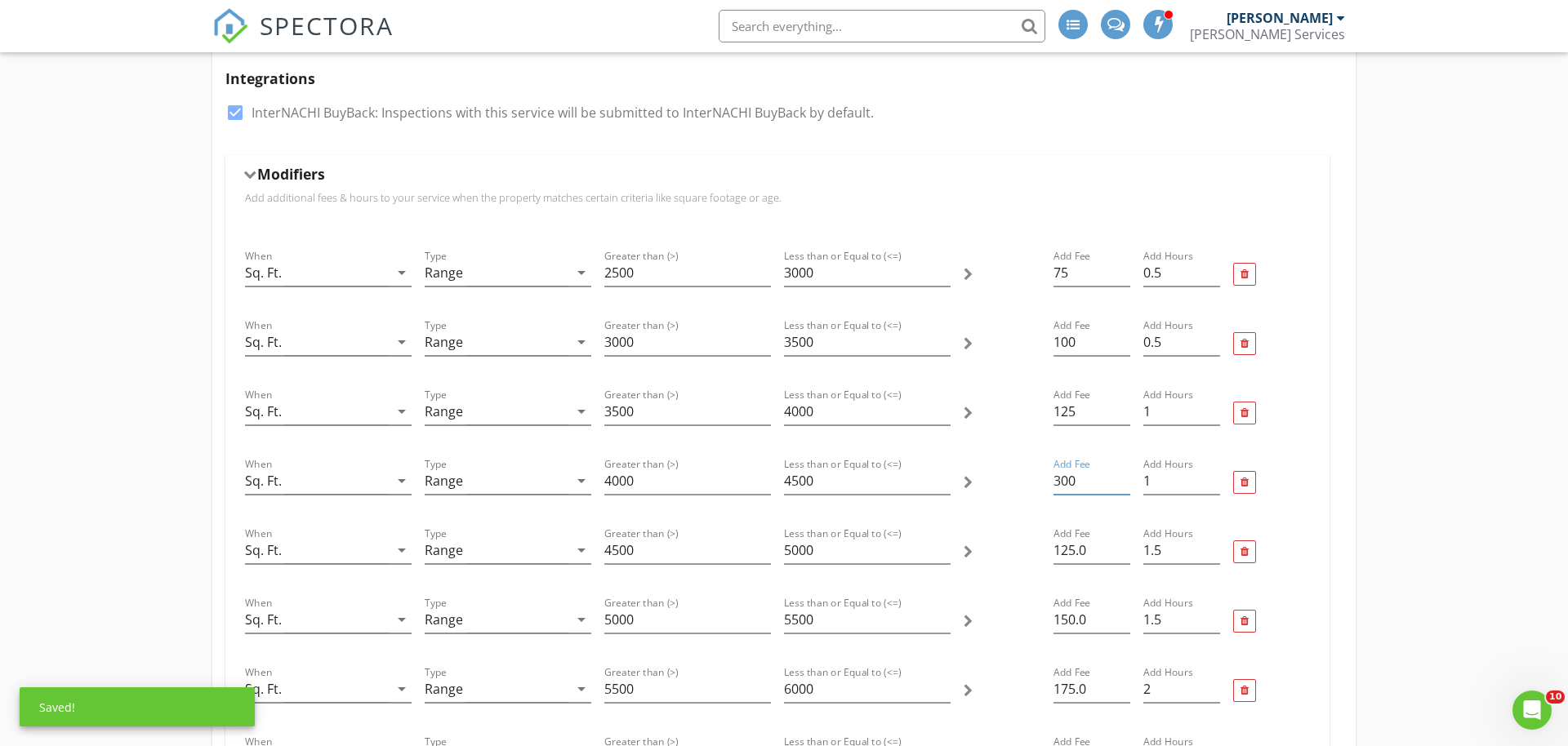
click at [1078, 477] on input "300" at bounding box center [1091, 481] width 77 height 27
type input "150"
click at [1070, 542] on input "125.0" at bounding box center [1091, 551] width 77 height 27
click at [1077, 548] on input "125.0" at bounding box center [1091, 551] width 77 height 27
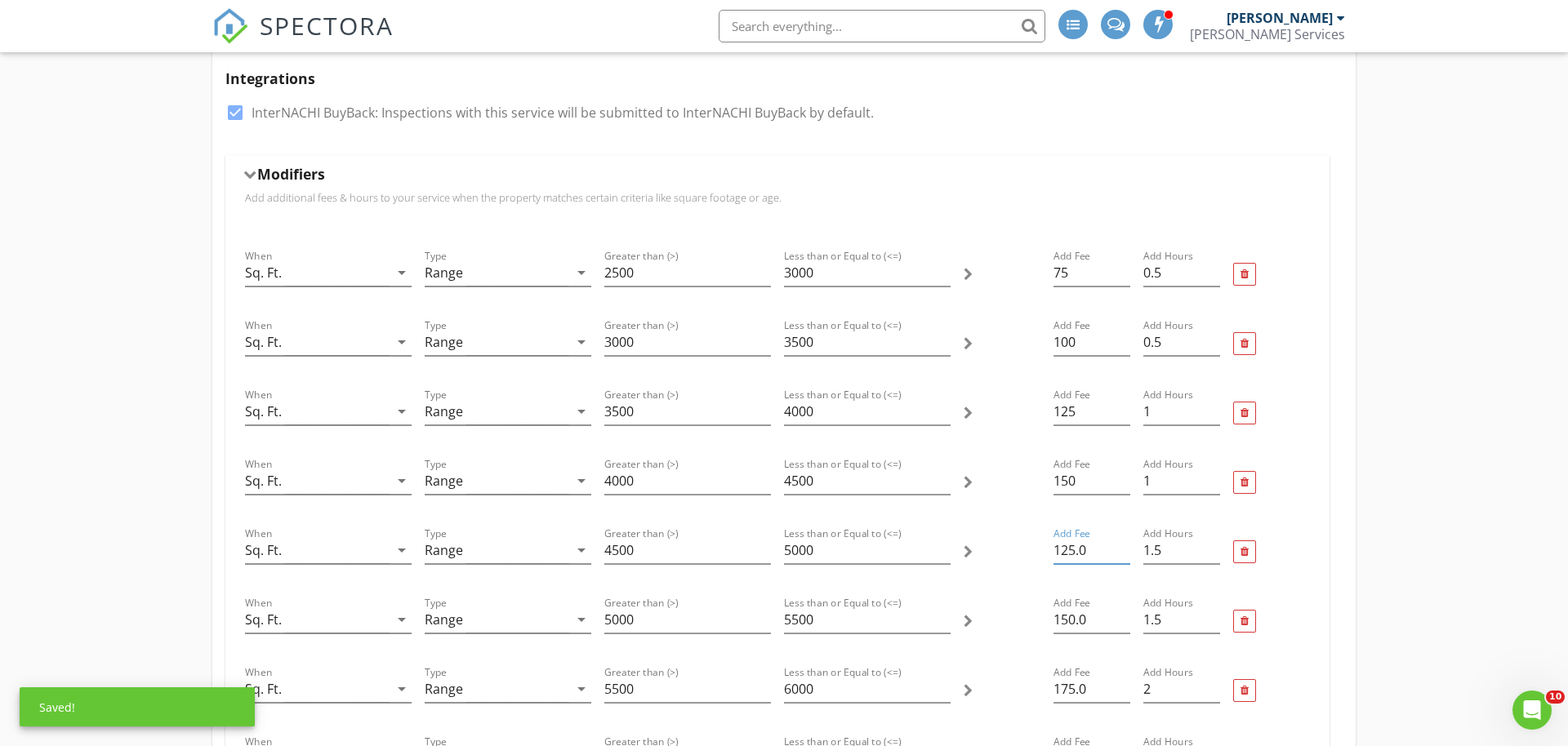
click at [1077, 548] on input "125.0" at bounding box center [1091, 551] width 77 height 27
type input "175"
click at [1083, 609] on input "150.0" at bounding box center [1091, 620] width 77 height 27
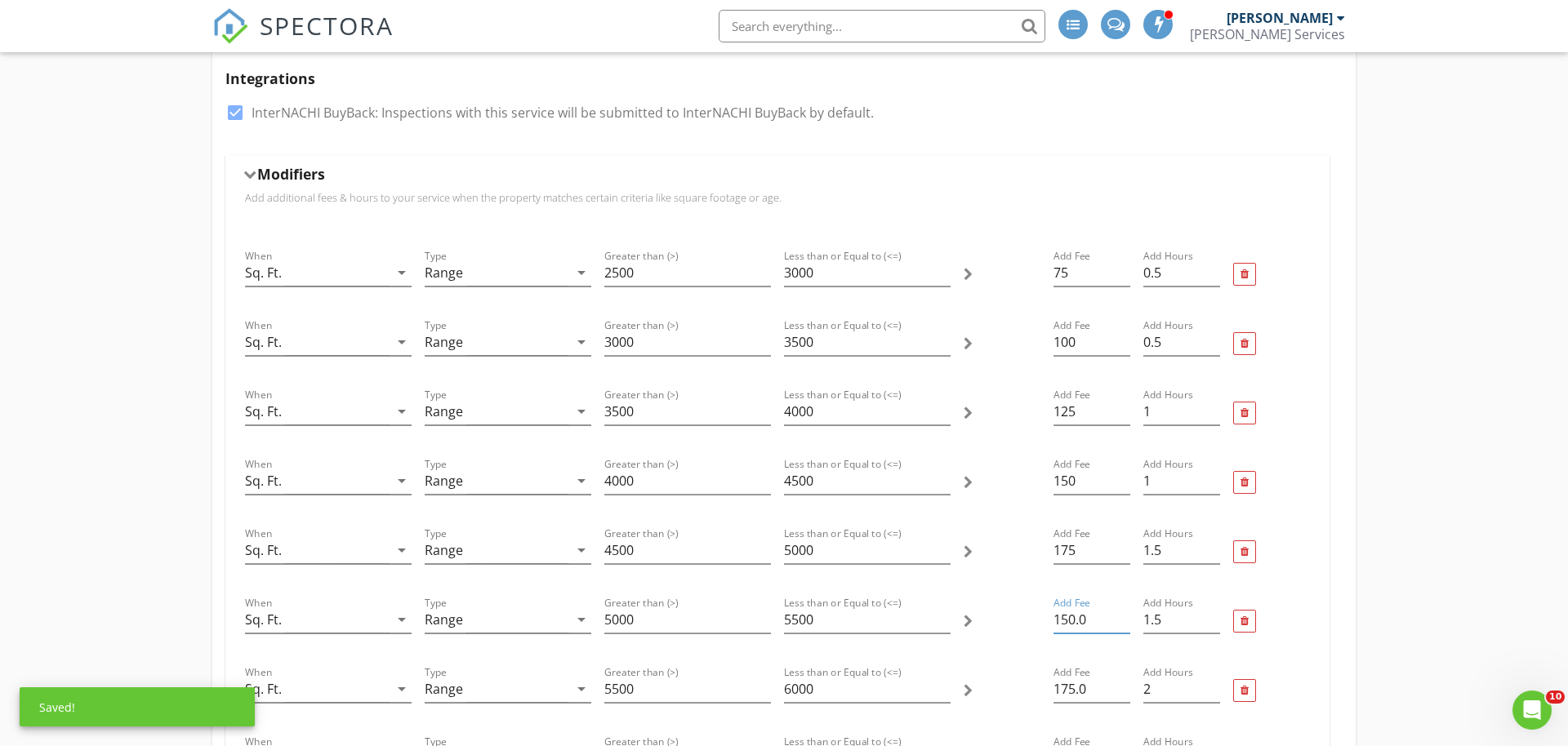
click at [1083, 609] on input "150.0" at bounding box center [1091, 620] width 77 height 27
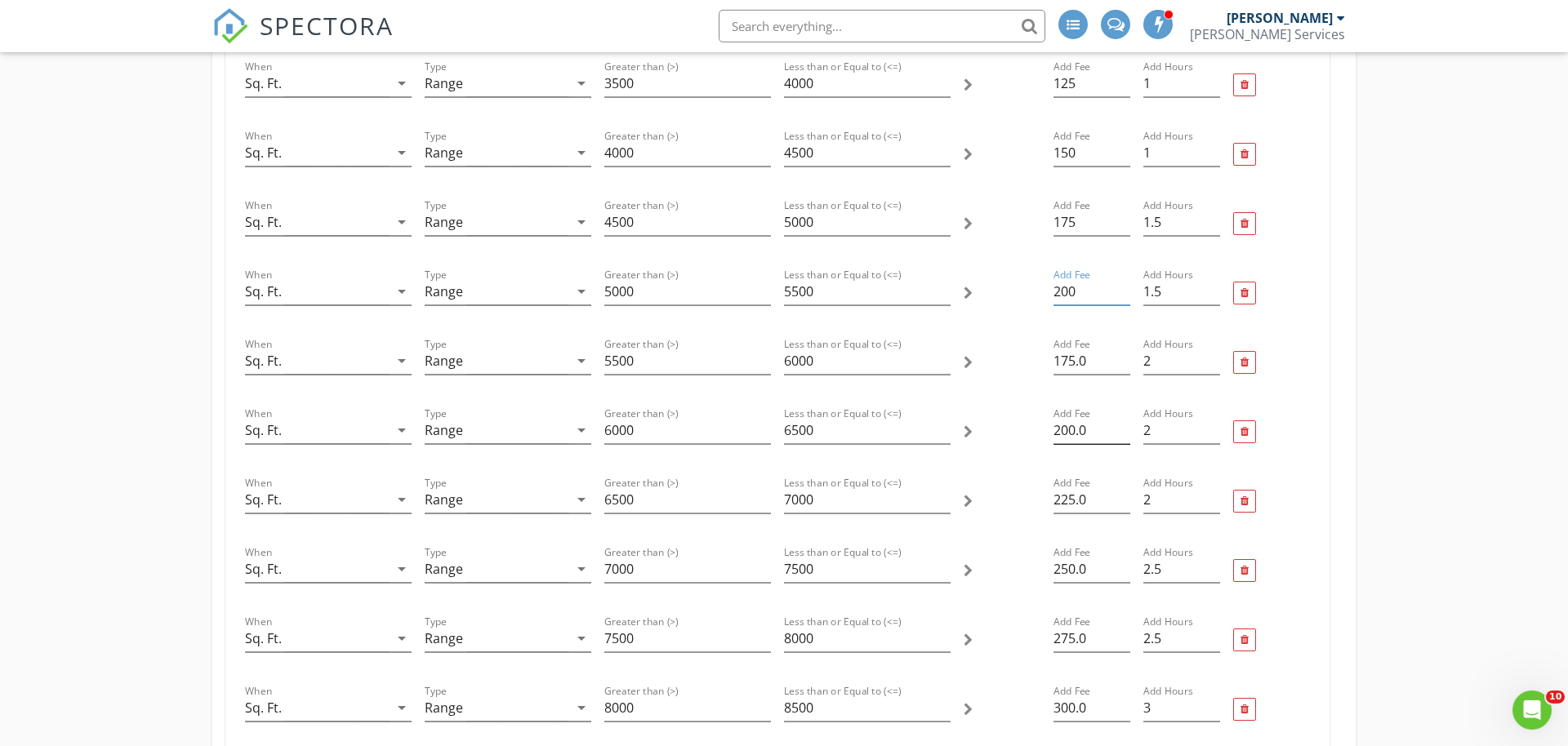
scroll to position [749, 0]
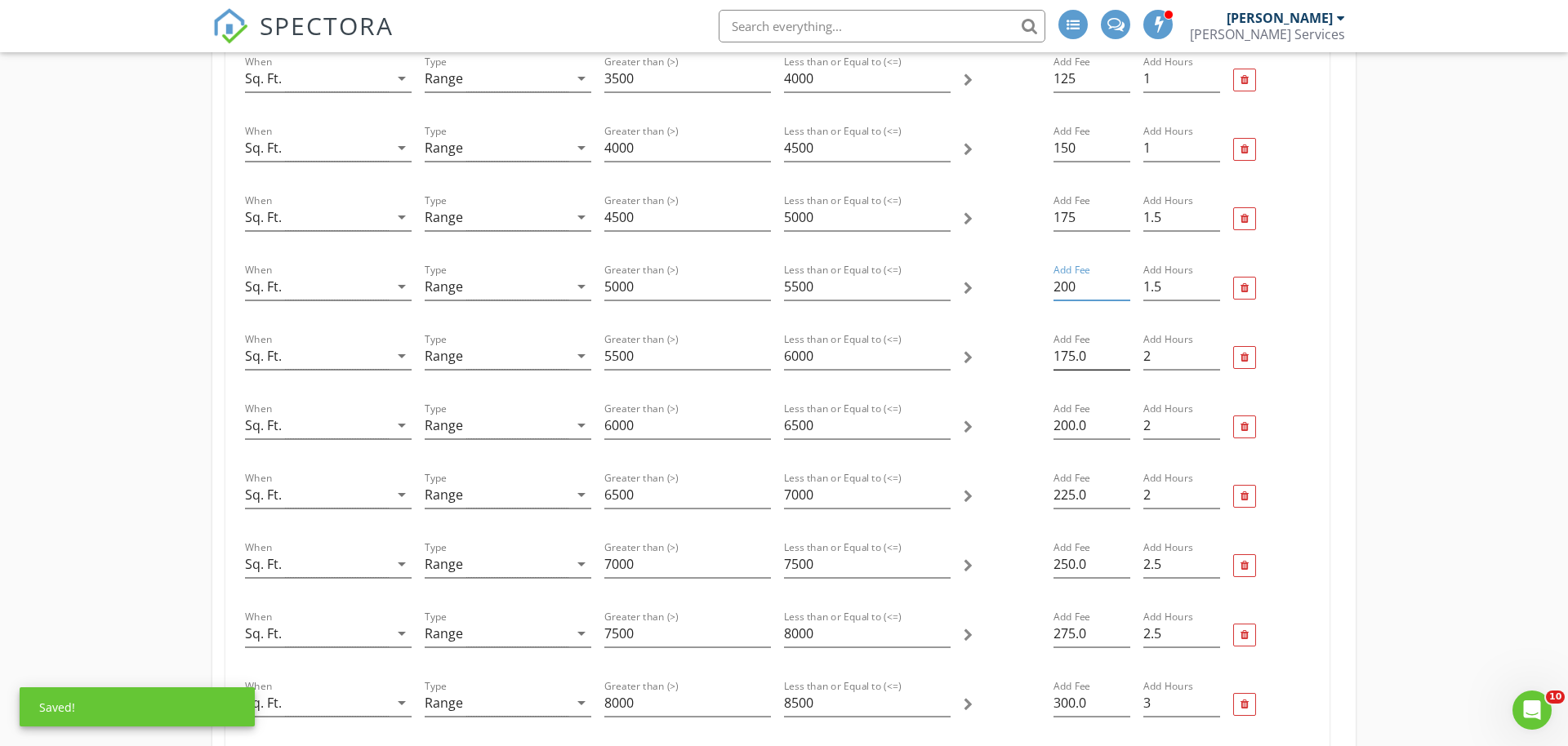
type input "200"
click at [1081, 362] on input "175.0" at bounding box center [1091, 356] width 77 height 27
type input "225"
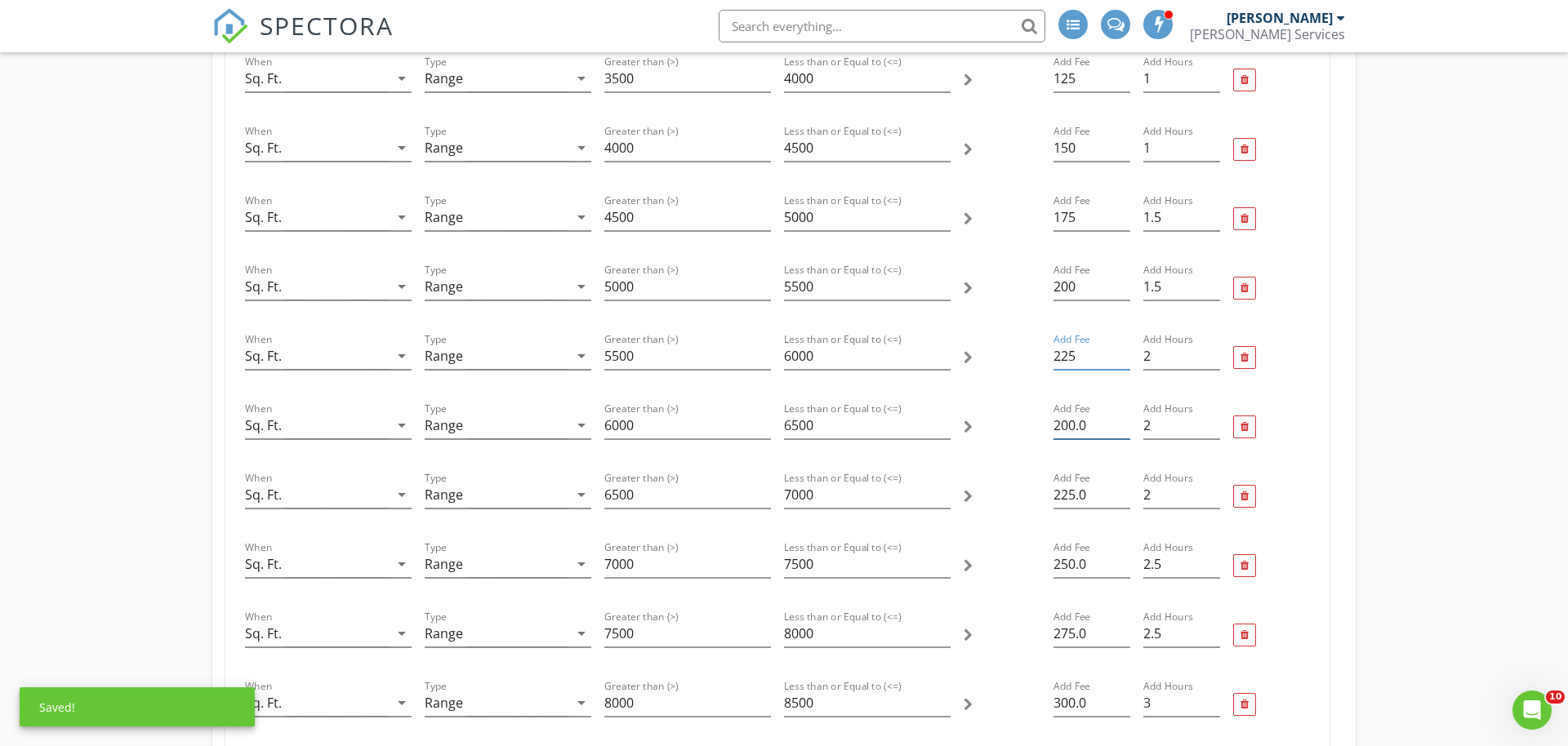
click at [1068, 417] on input "200.0" at bounding box center [1091, 426] width 77 height 27
click at [1071, 418] on input "200.0" at bounding box center [1091, 426] width 77 height 27
type input "250"
click at [1072, 488] on input "225.0" at bounding box center [1091, 495] width 77 height 27
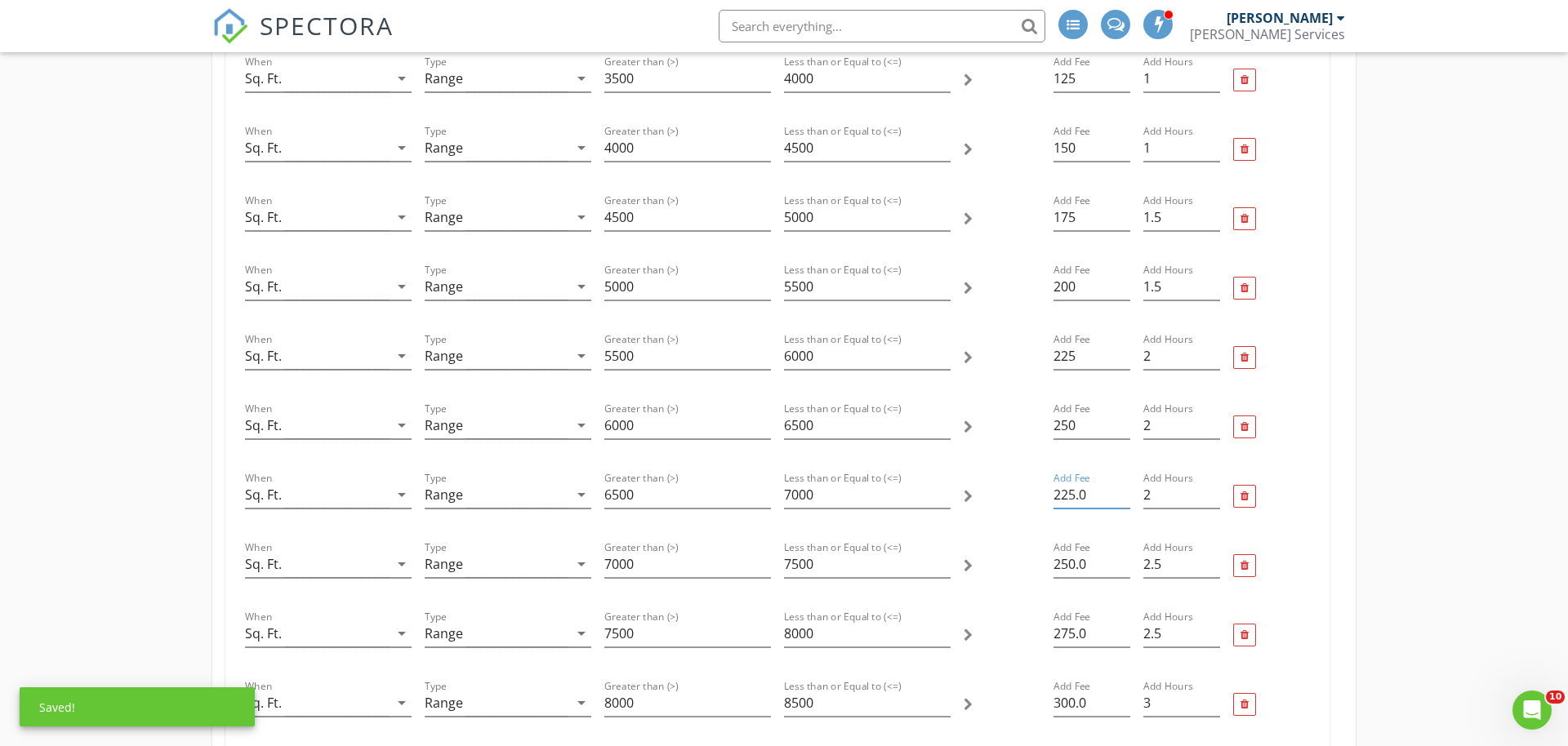
click at [1072, 488] on input "225.0" at bounding box center [1091, 495] width 77 height 27
type input "275"
click at [1065, 565] on input "250.0" at bounding box center [1091, 565] width 77 height 27
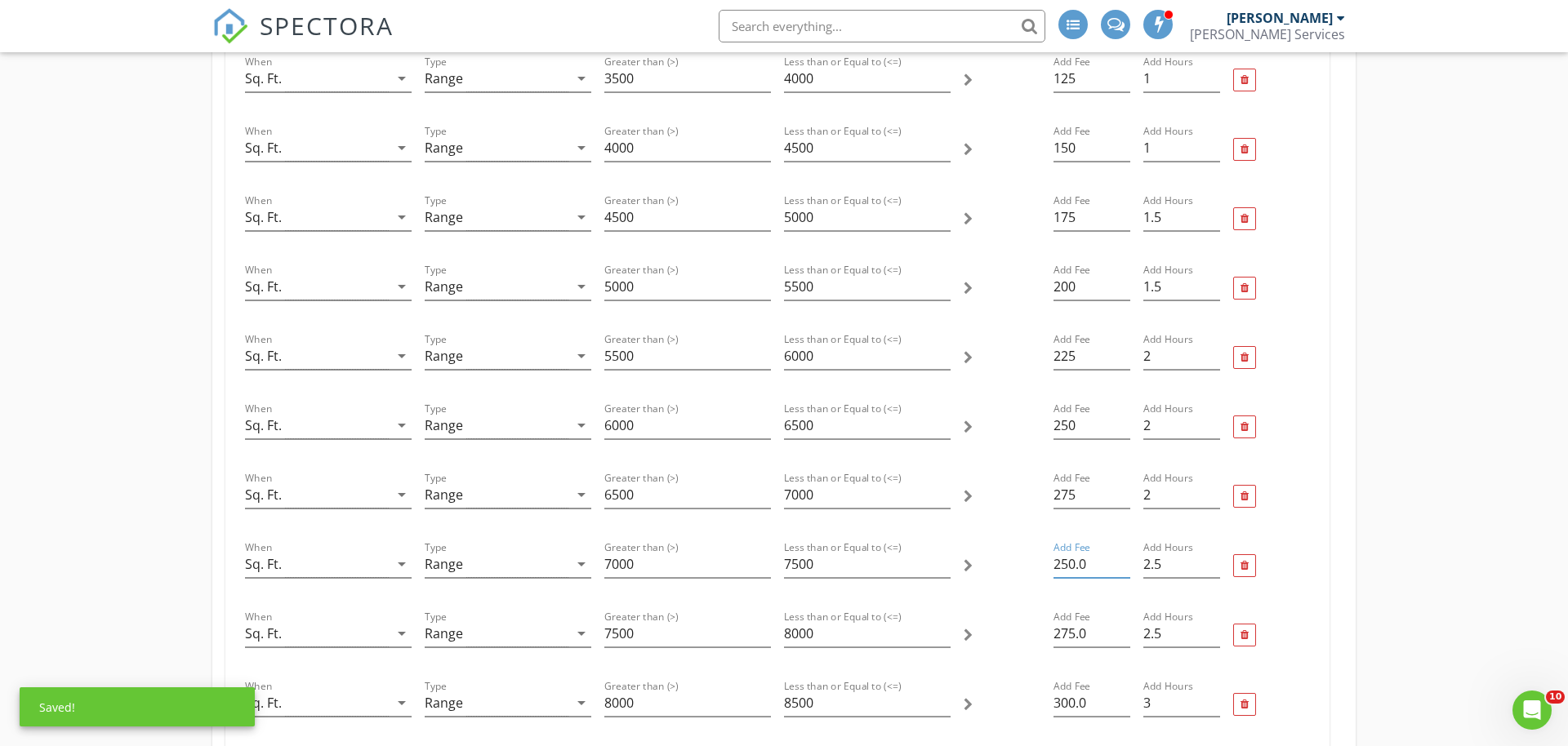
click at [1065, 565] on input "250.0" at bounding box center [1091, 565] width 77 height 27
type input "300"
click at [1065, 635] on input "275.0" at bounding box center [1091, 634] width 77 height 27
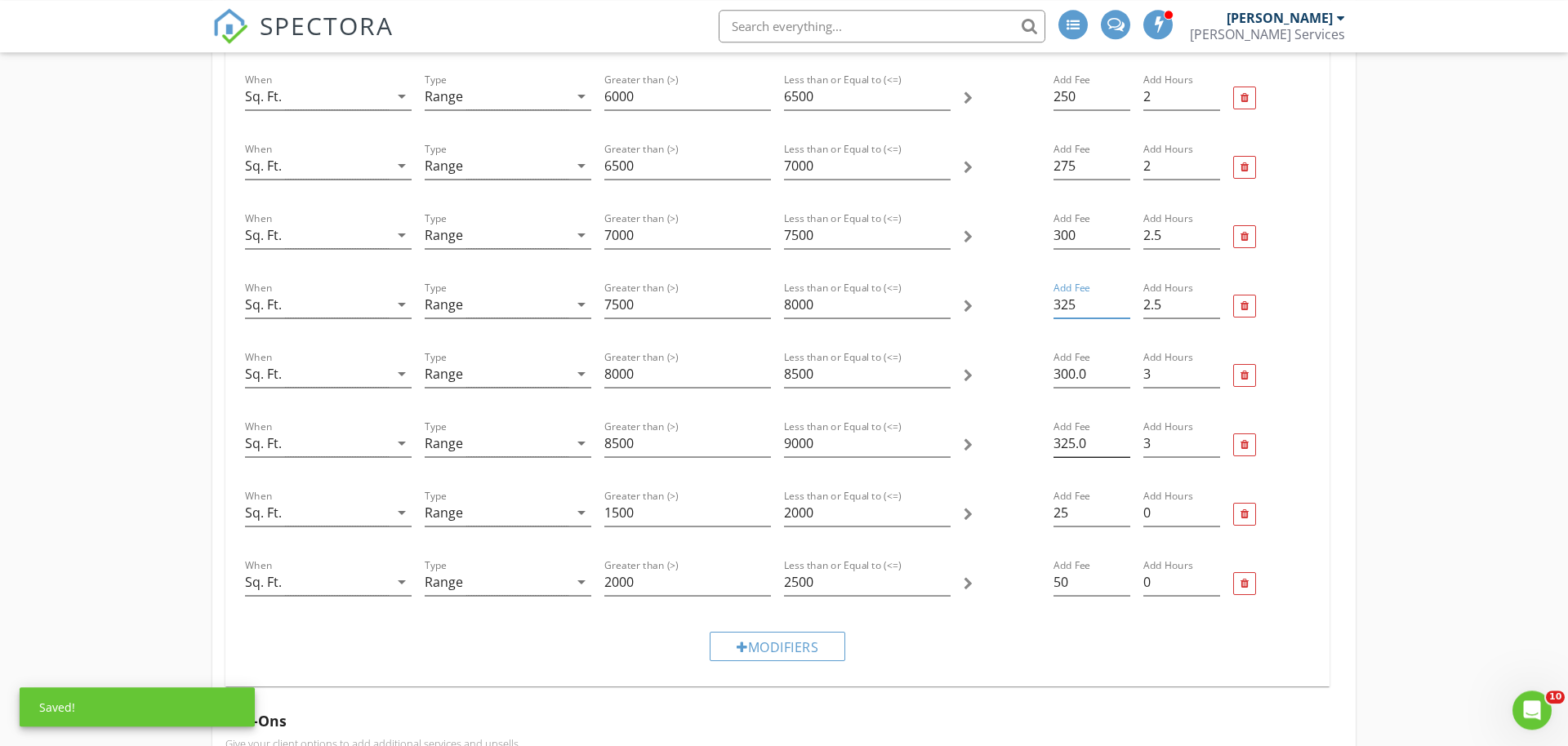
scroll to position [1082, 0]
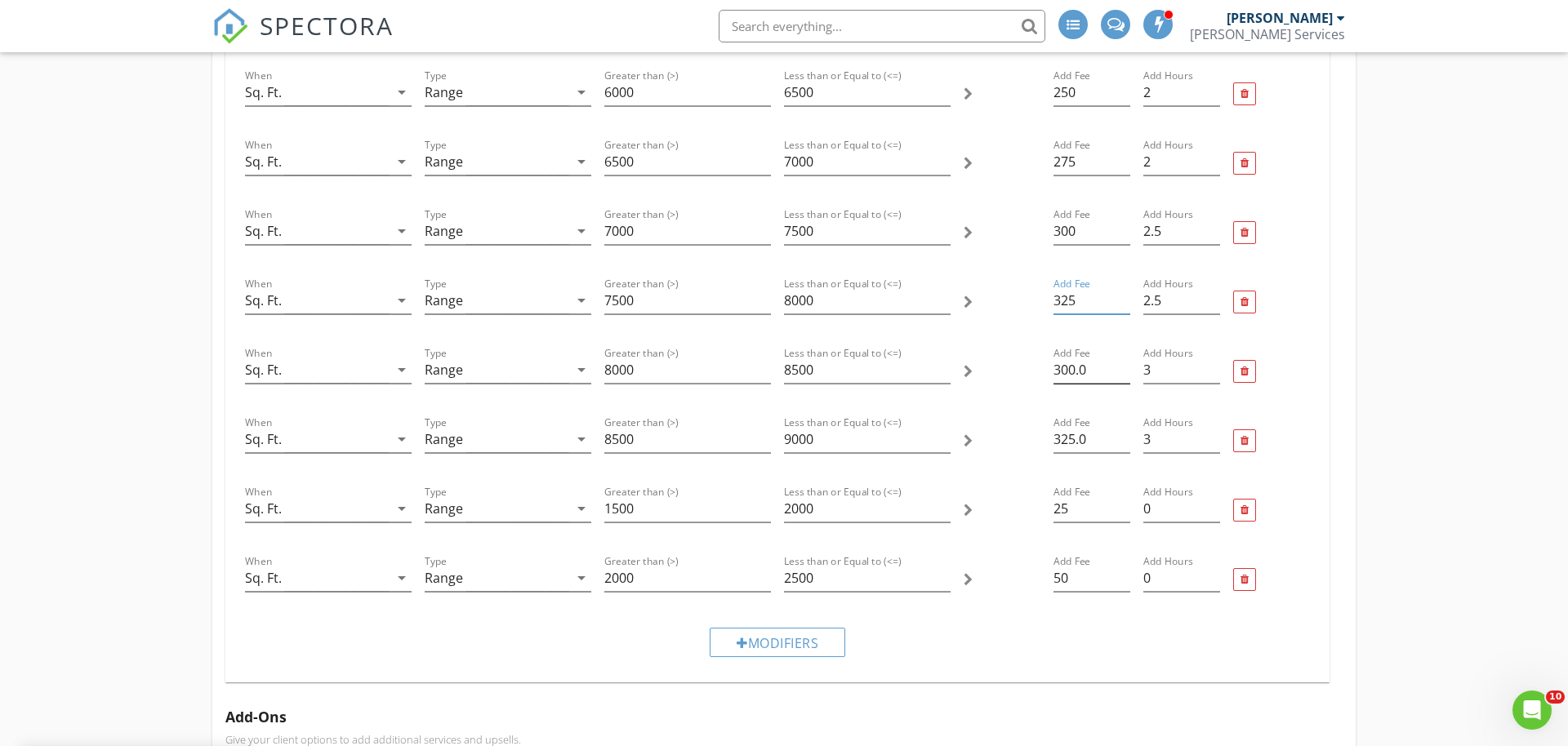
type input "325"
click at [1092, 373] on input "300.0" at bounding box center [1091, 371] width 77 height 27
type input "350"
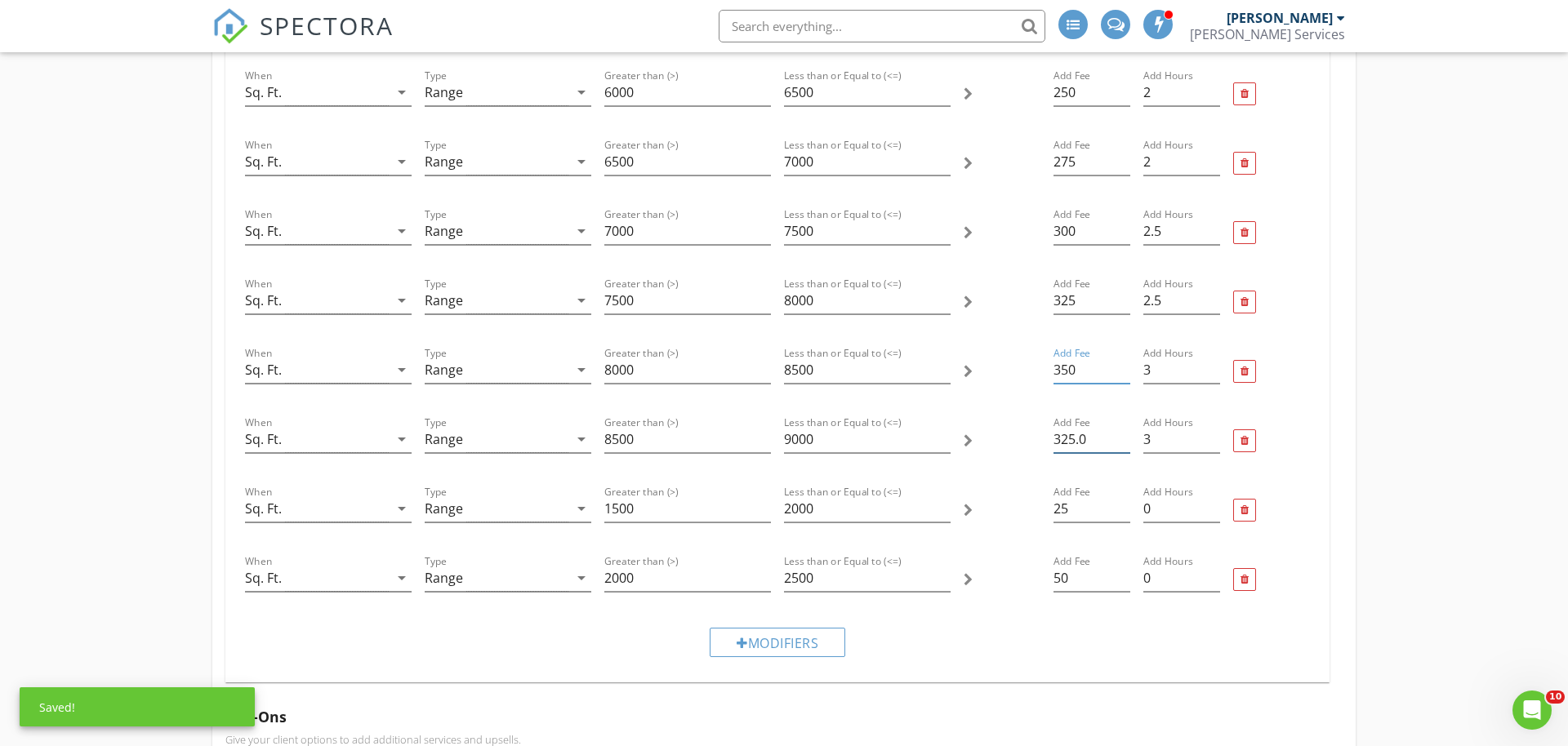
click at [1065, 436] on input "325.0" at bounding box center [1091, 440] width 77 height 27
type input "375"
click at [1329, 373] on div "Modifiers Add additional fees & hours to your service when the property matches…" at bounding box center [778, 92] width 1130 height 1205
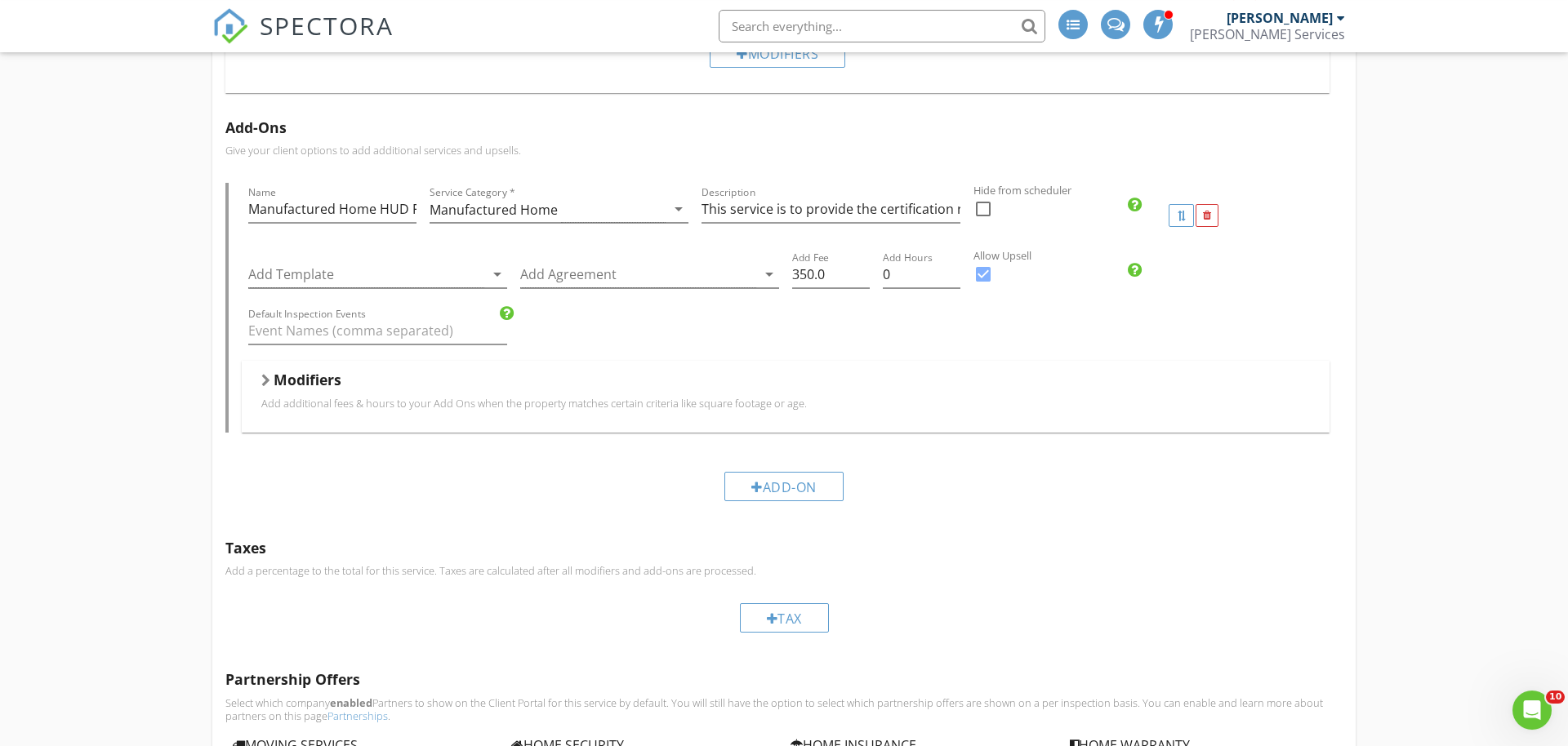
scroll to position [1665, 0]
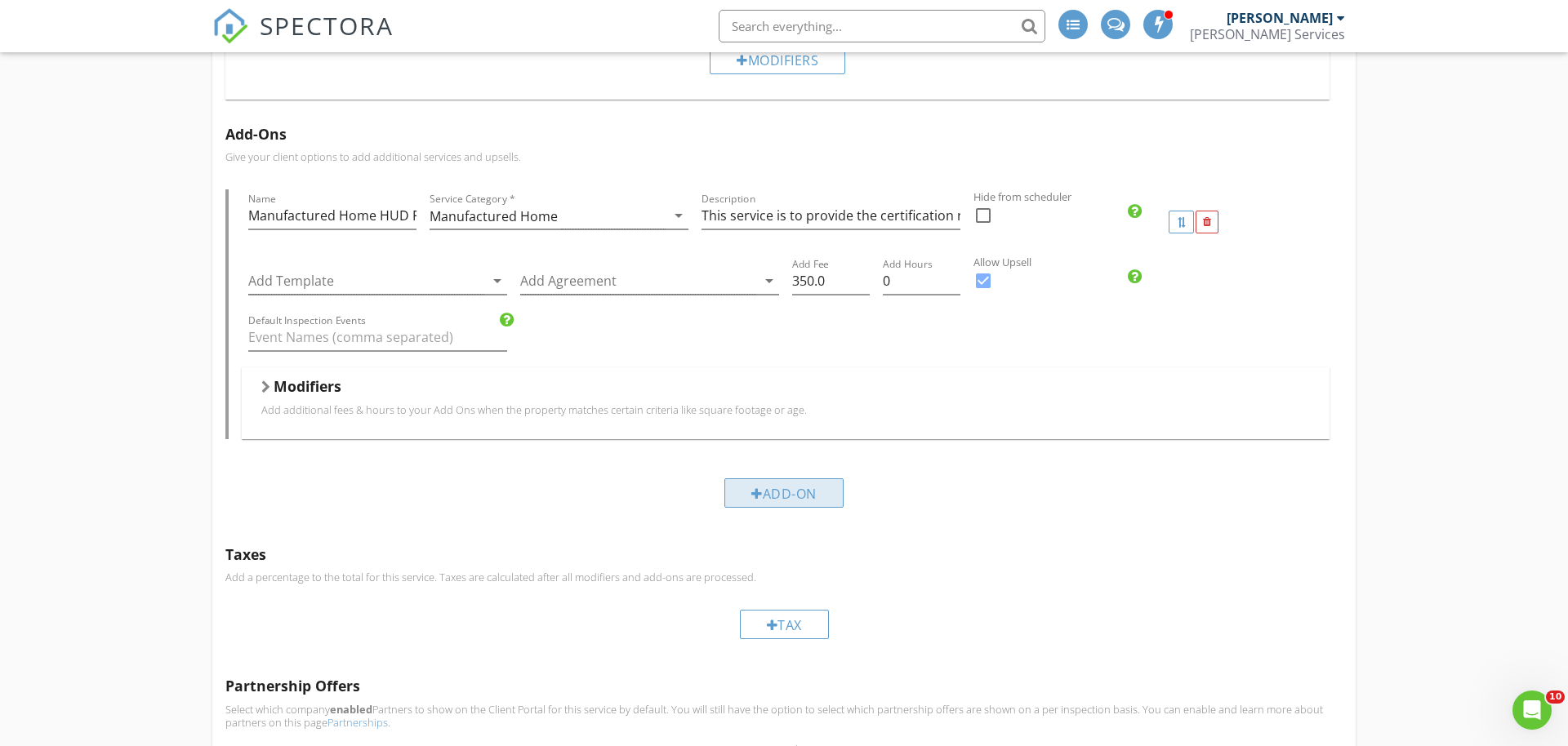
click at [796, 492] on div "Add-On" at bounding box center [784, 492] width 119 height 29
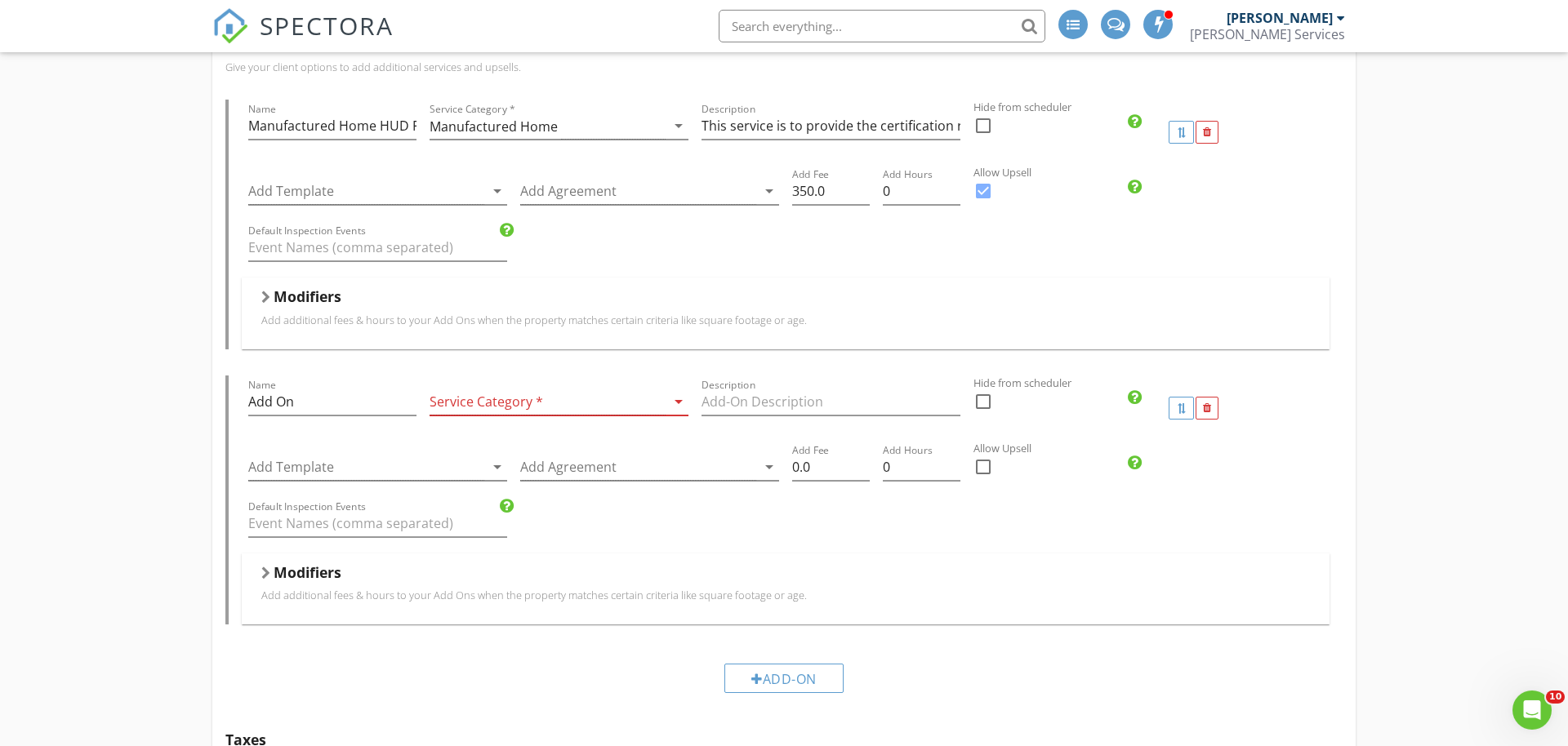
scroll to position [1747, 0]
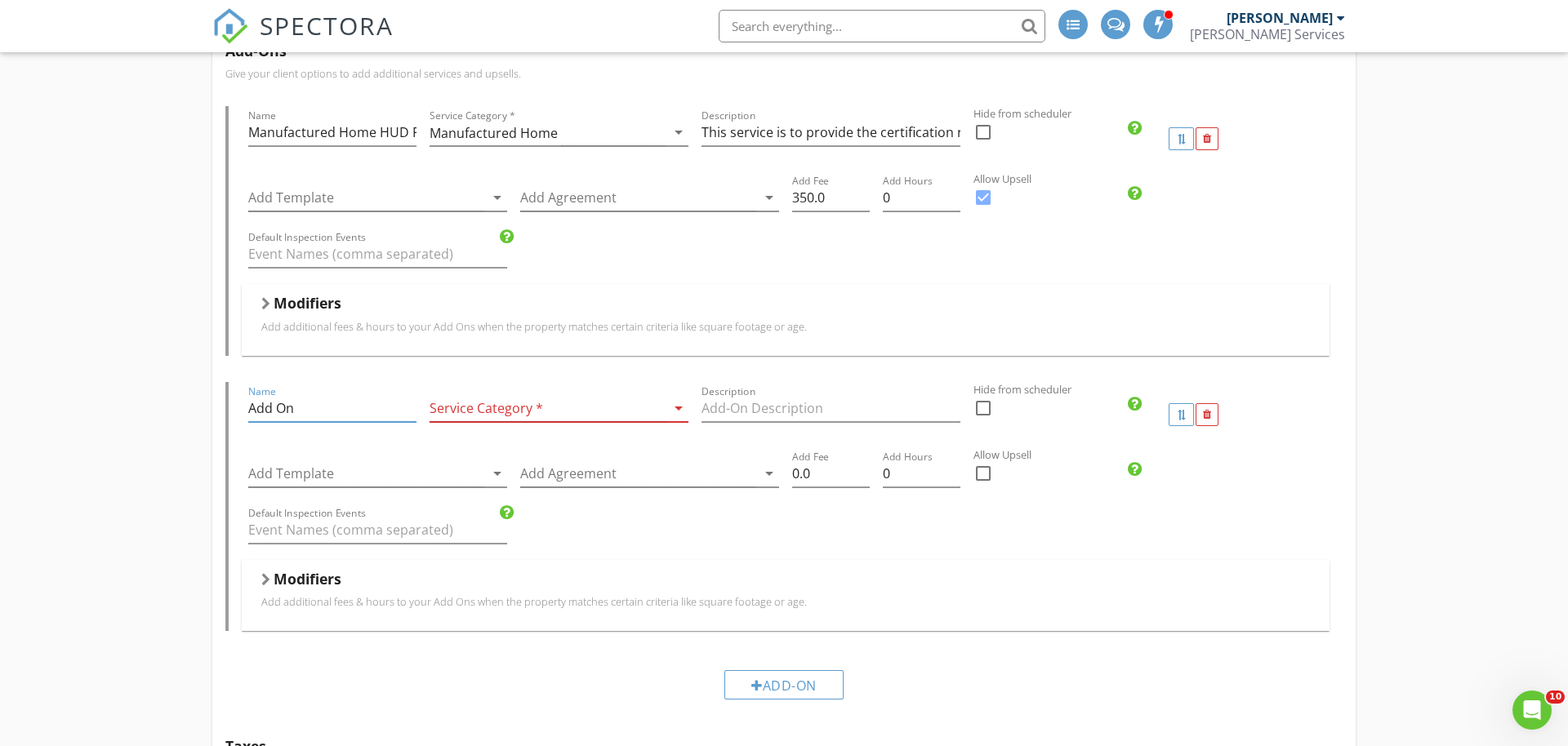
click at [321, 408] on input "Add On" at bounding box center [332, 409] width 168 height 27
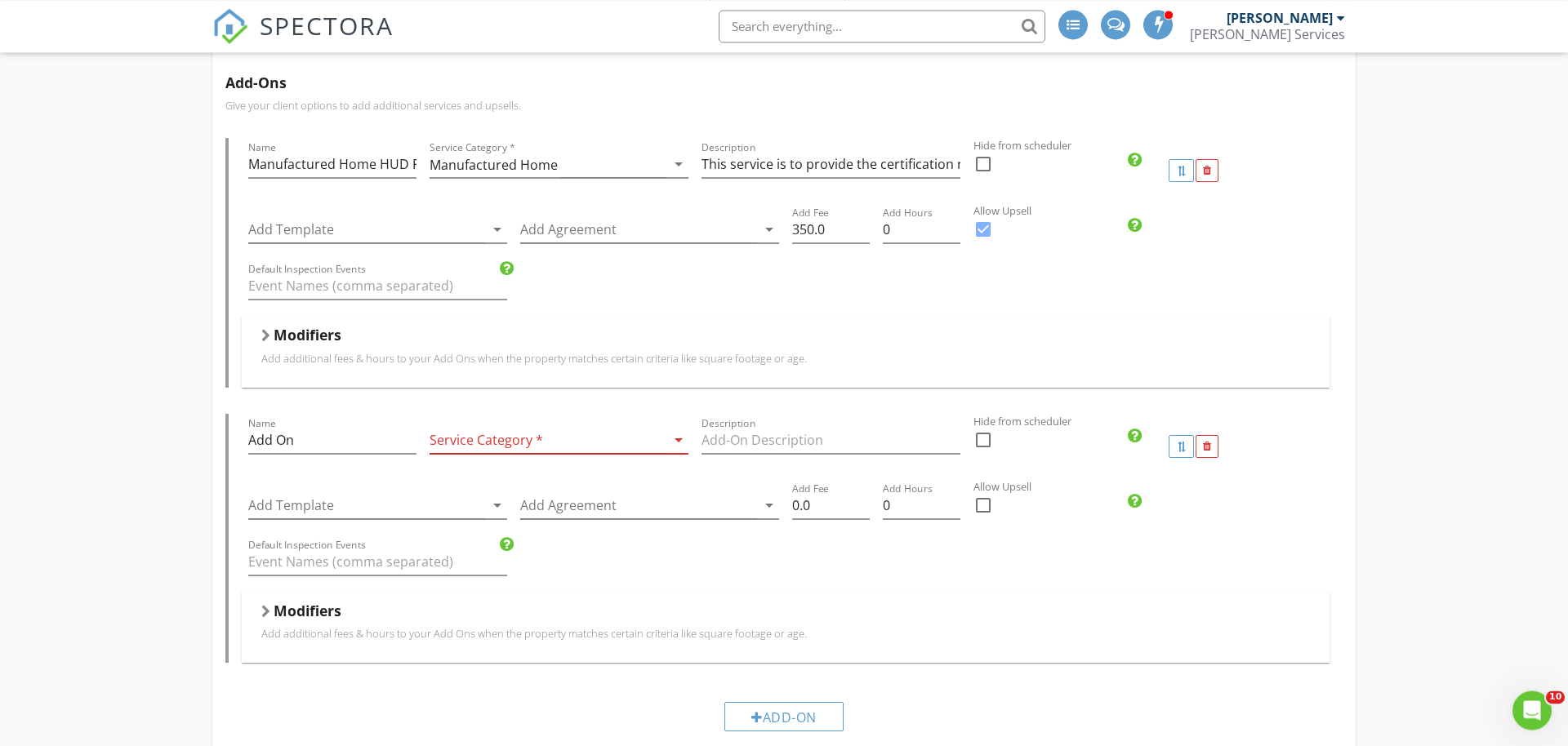
scroll to position [1665, 0]
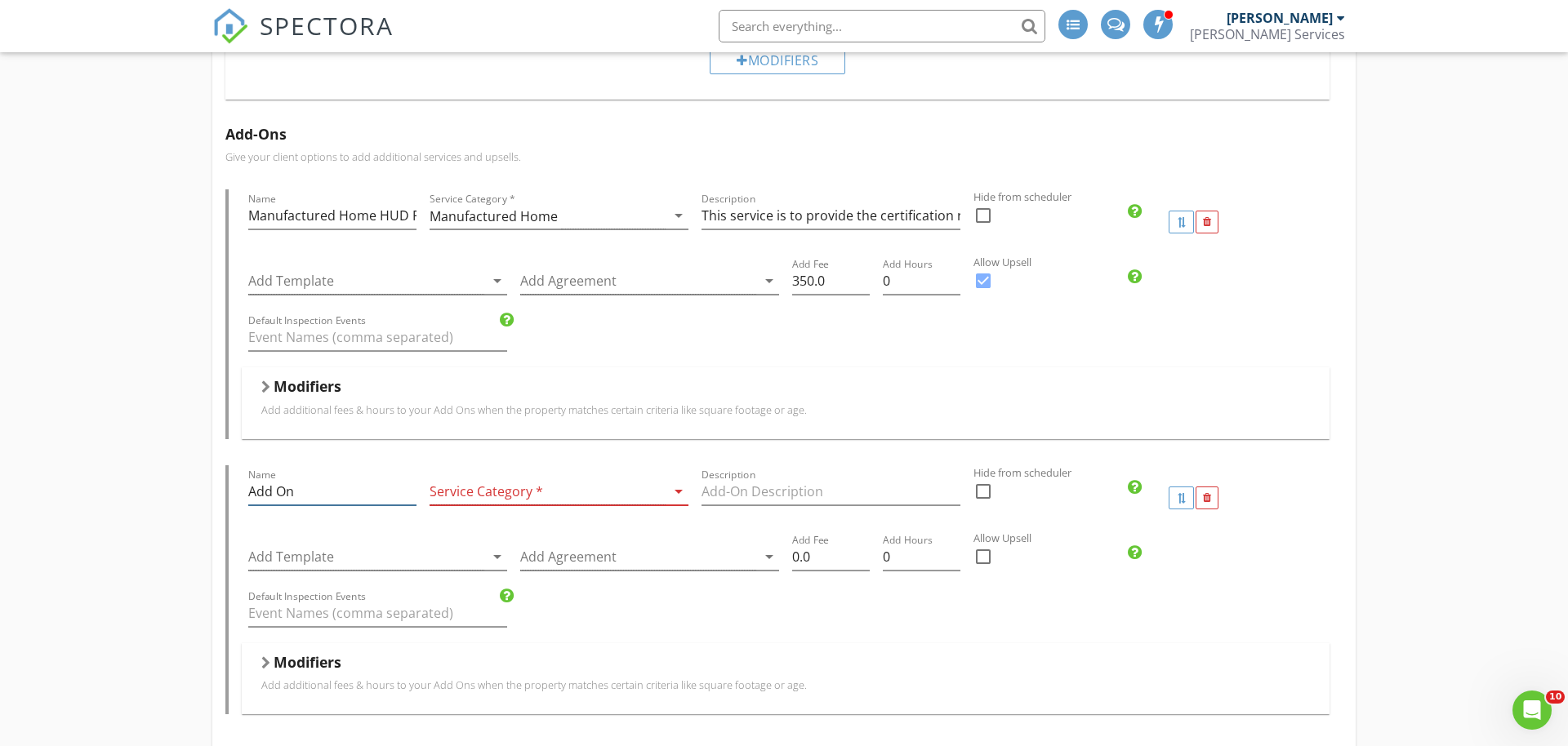
click at [320, 502] on input "Add On" at bounding box center [332, 491] width 168 height 27
click at [320, 495] on input "Add On" at bounding box center [332, 491] width 168 height 27
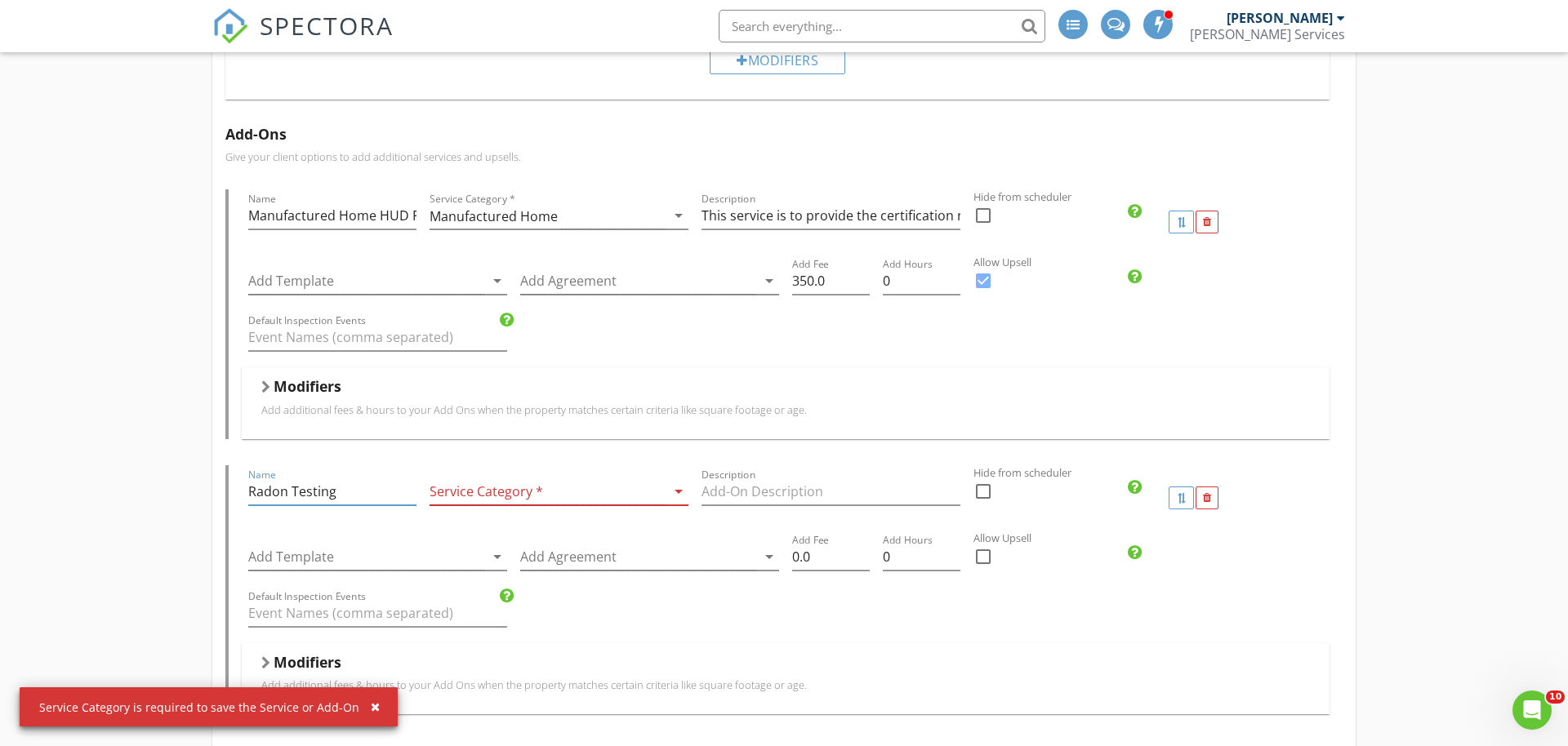
type input "Radon Testing"
click at [453, 489] on div at bounding box center [547, 491] width 236 height 27
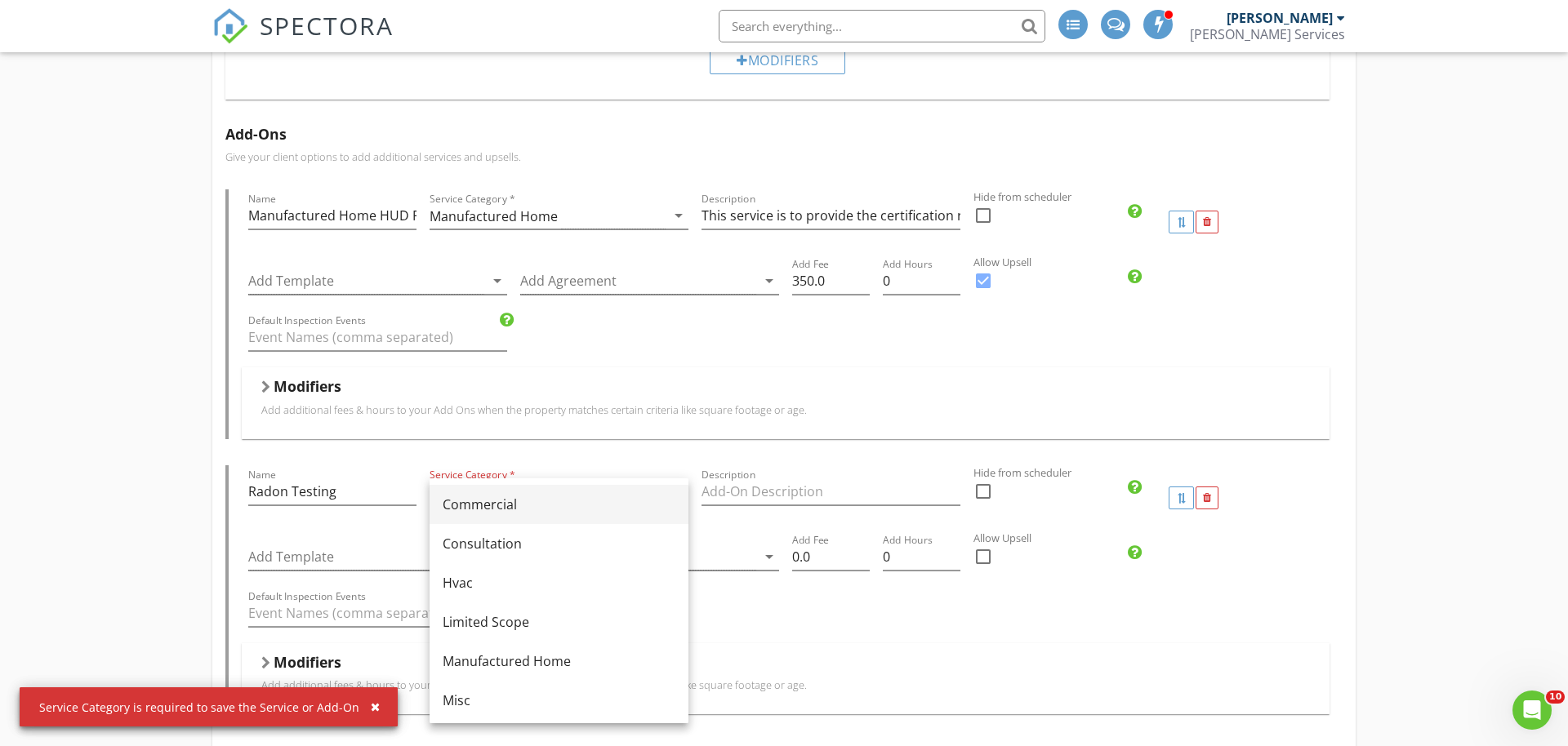
scroll to position [320, 0]
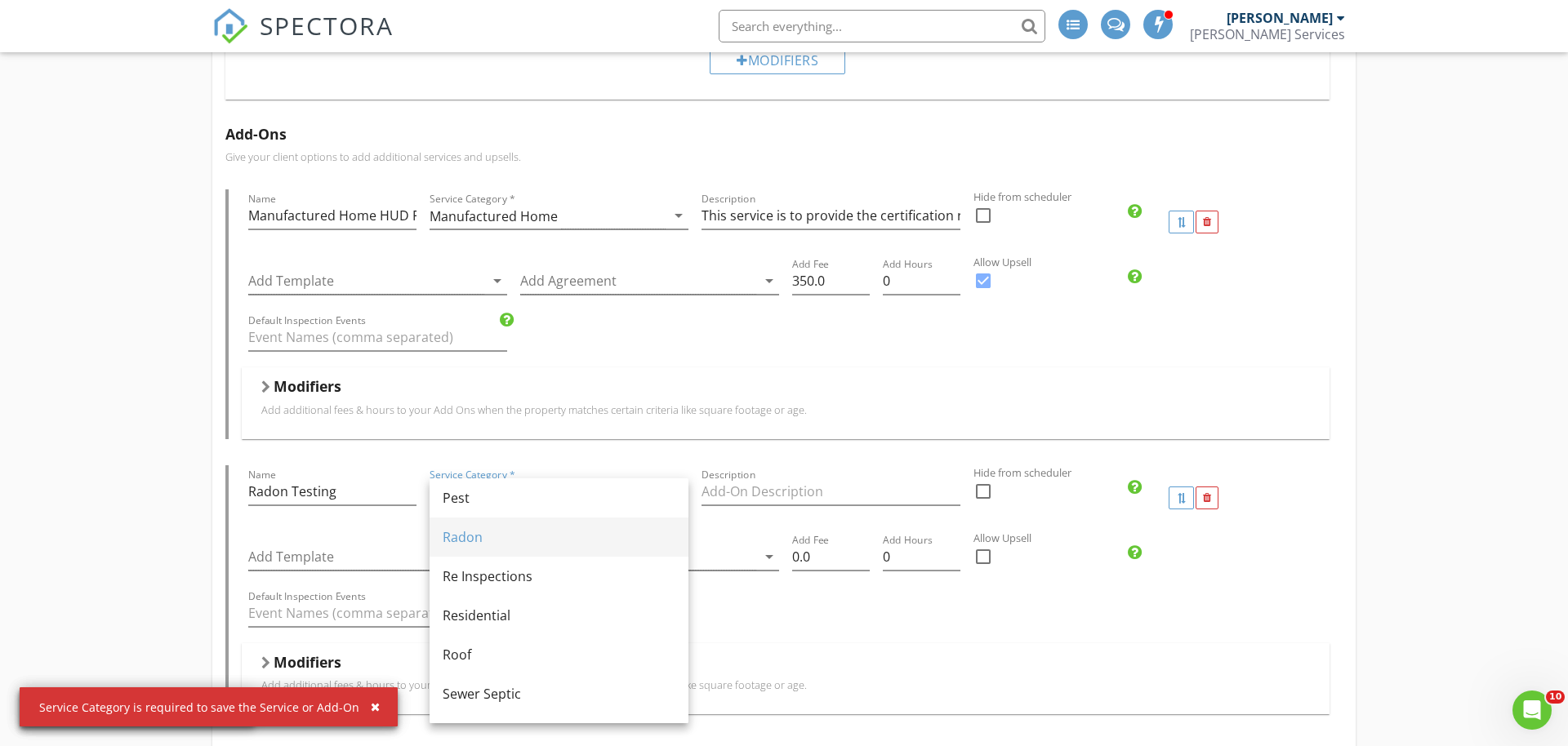
click at [508, 531] on div "Radon" at bounding box center [559, 537] width 232 height 20
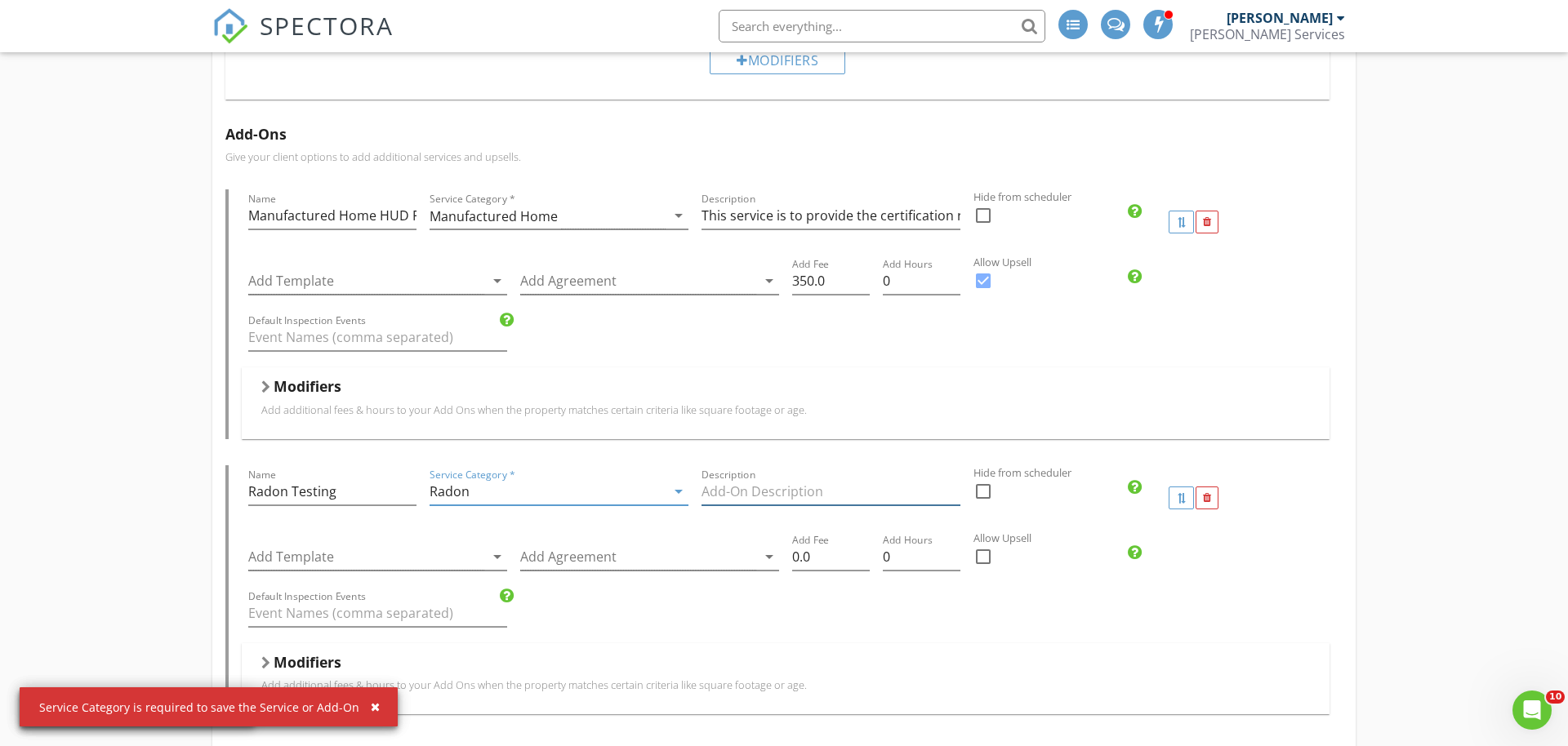
click at [788, 501] on input "Description" at bounding box center [830, 491] width 259 height 27
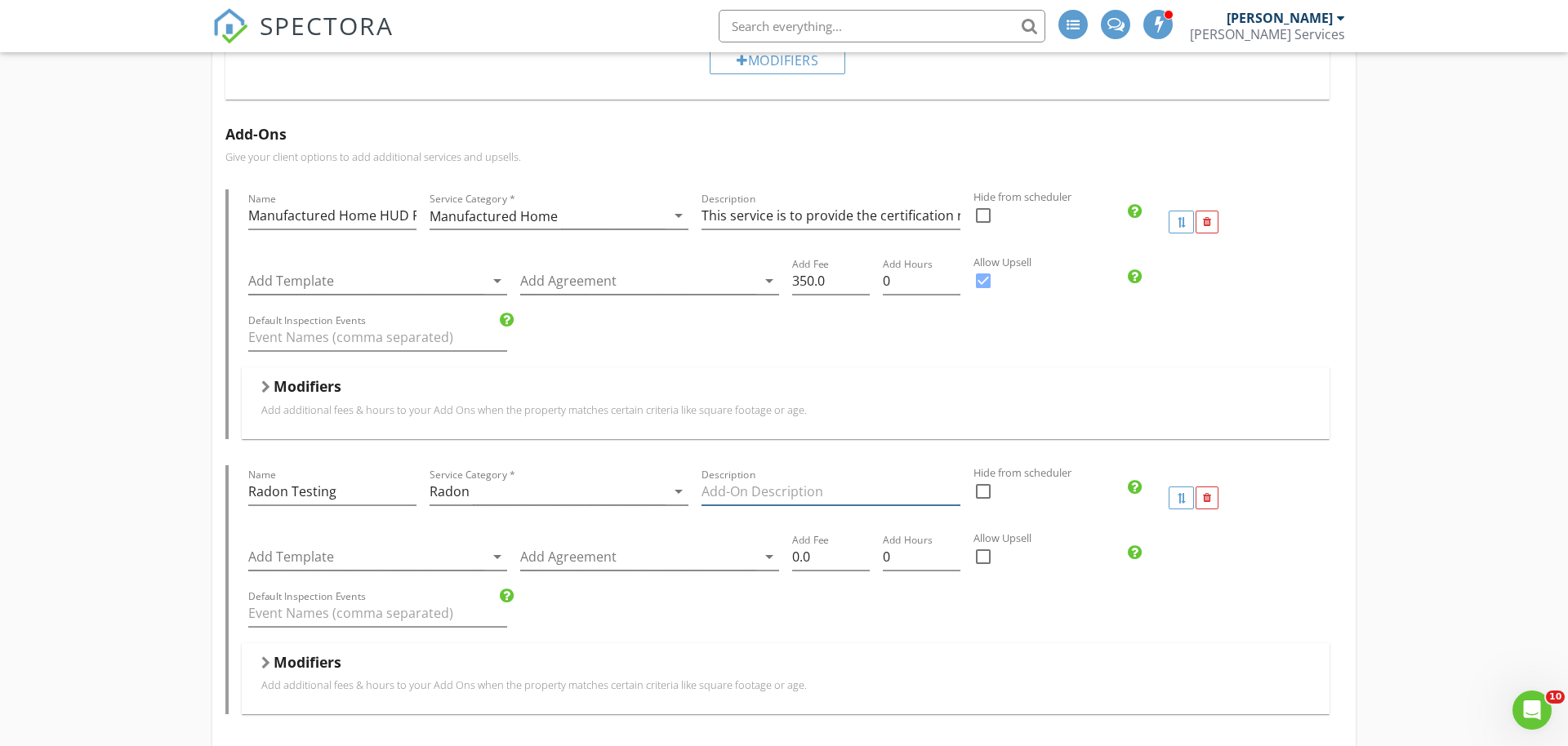
click at [817, 492] on input "Description" at bounding box center [830, 491] width 259 height 27
paste input "This includes a 48 hour radon test to determine if the radon levle are below th…"
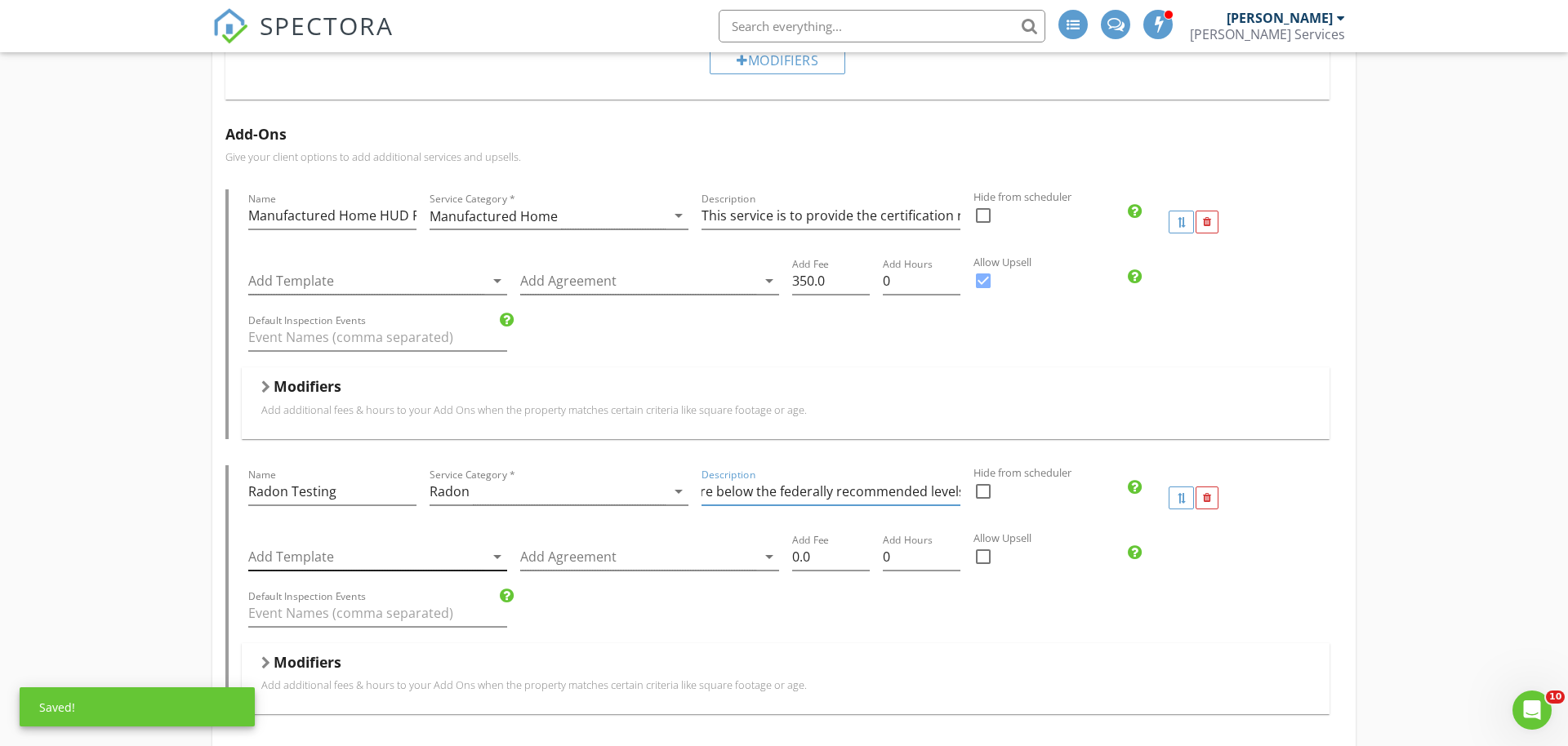
type input "This includes a 48 hour radon test to determine if the radon levle are below th…"
click at [342, 565] on div at bounding box center [366, 557] width 236 height 27
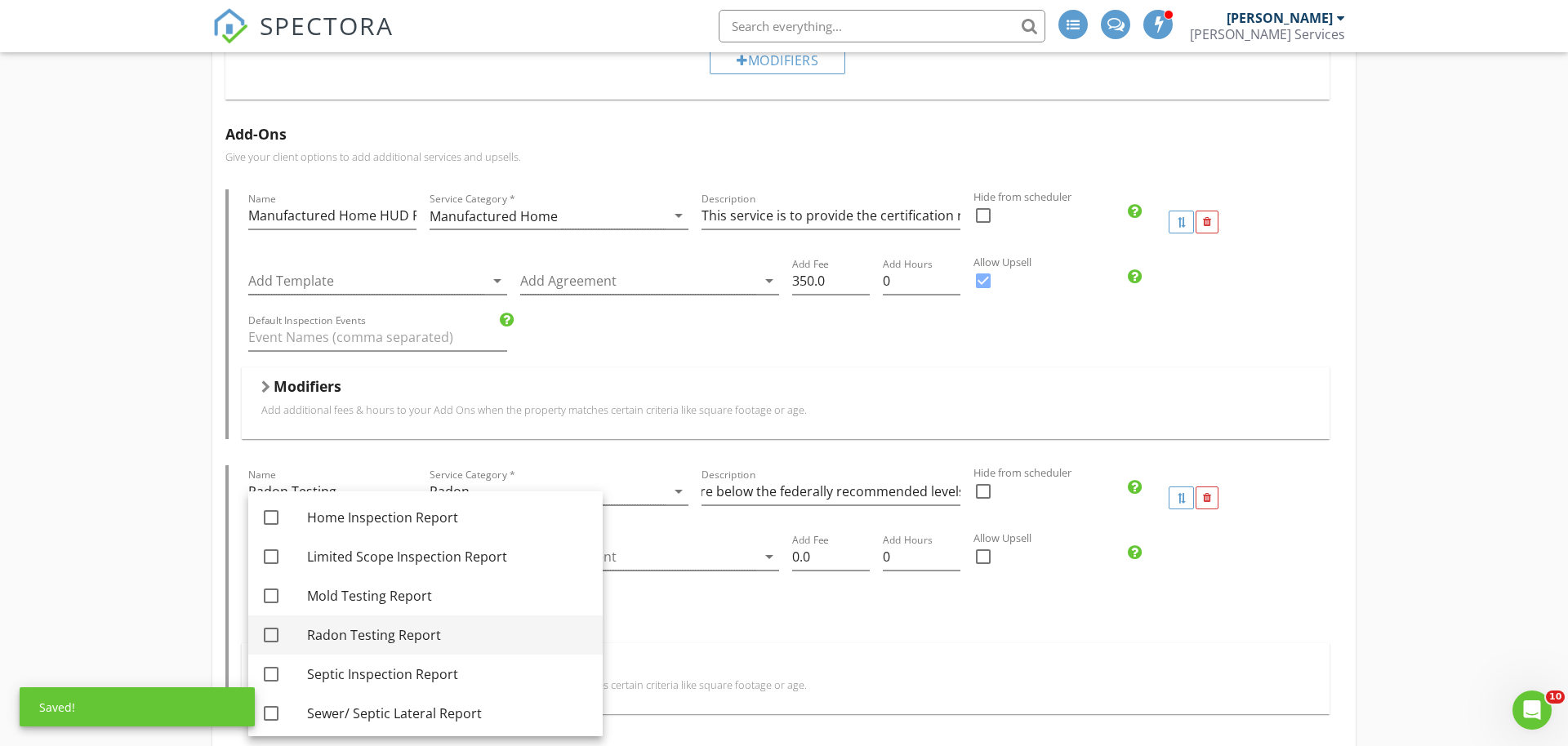
click at [358, 641] on div "Radon Testing Report" at bounding box center [449, 635] width 283 height 20
click at [358, 635] on div "Radon Testing Report" at bounding box center [449, 635] width 283 height 20
checkbox input "false"
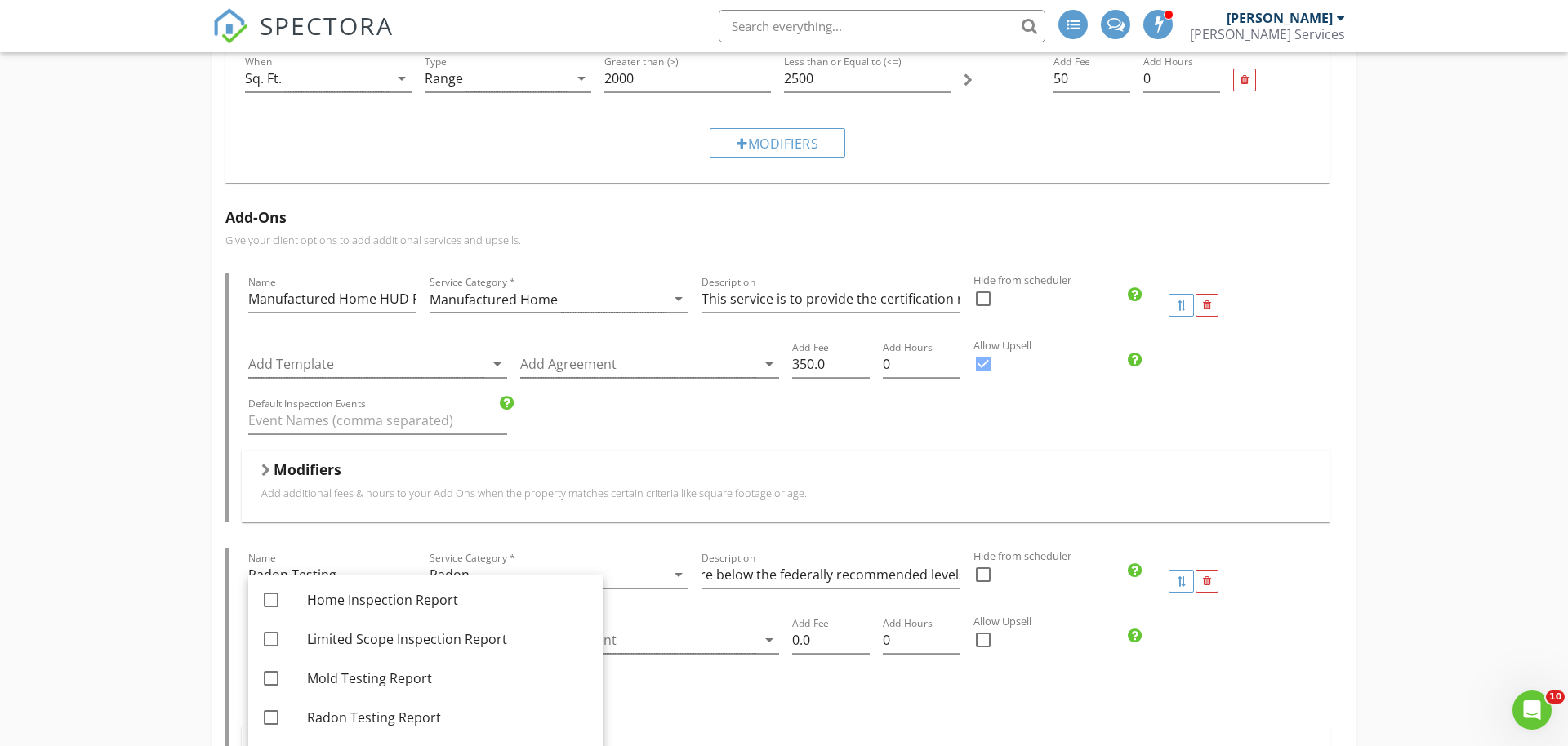
scroll to position [0, 0]
click at [317, 534] on div "Name Manufactured Home HUD Permanent Foundation Certification Service Category …" at bounding box center [784, 534] width 1117 height 525
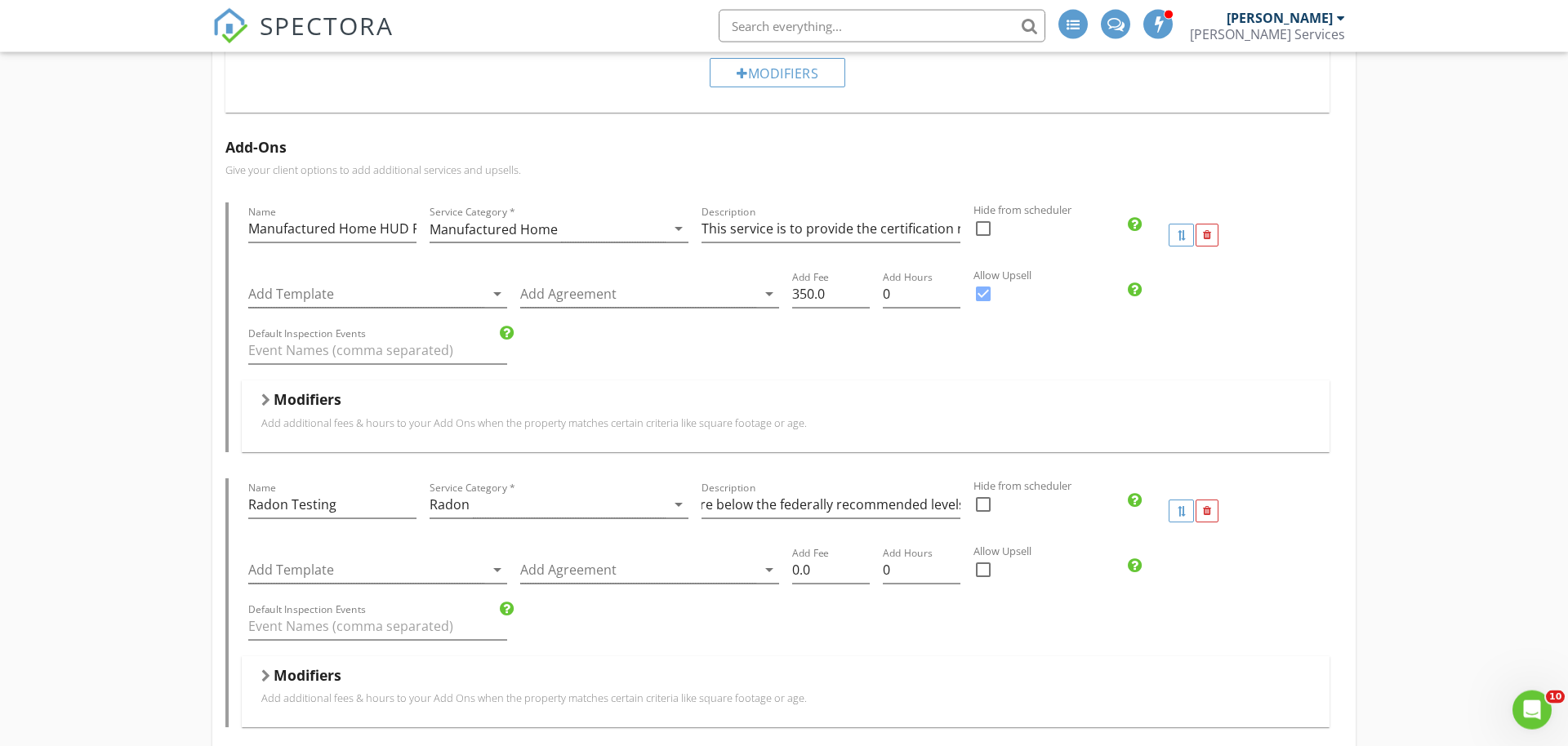
scroll to position [1665, 0]
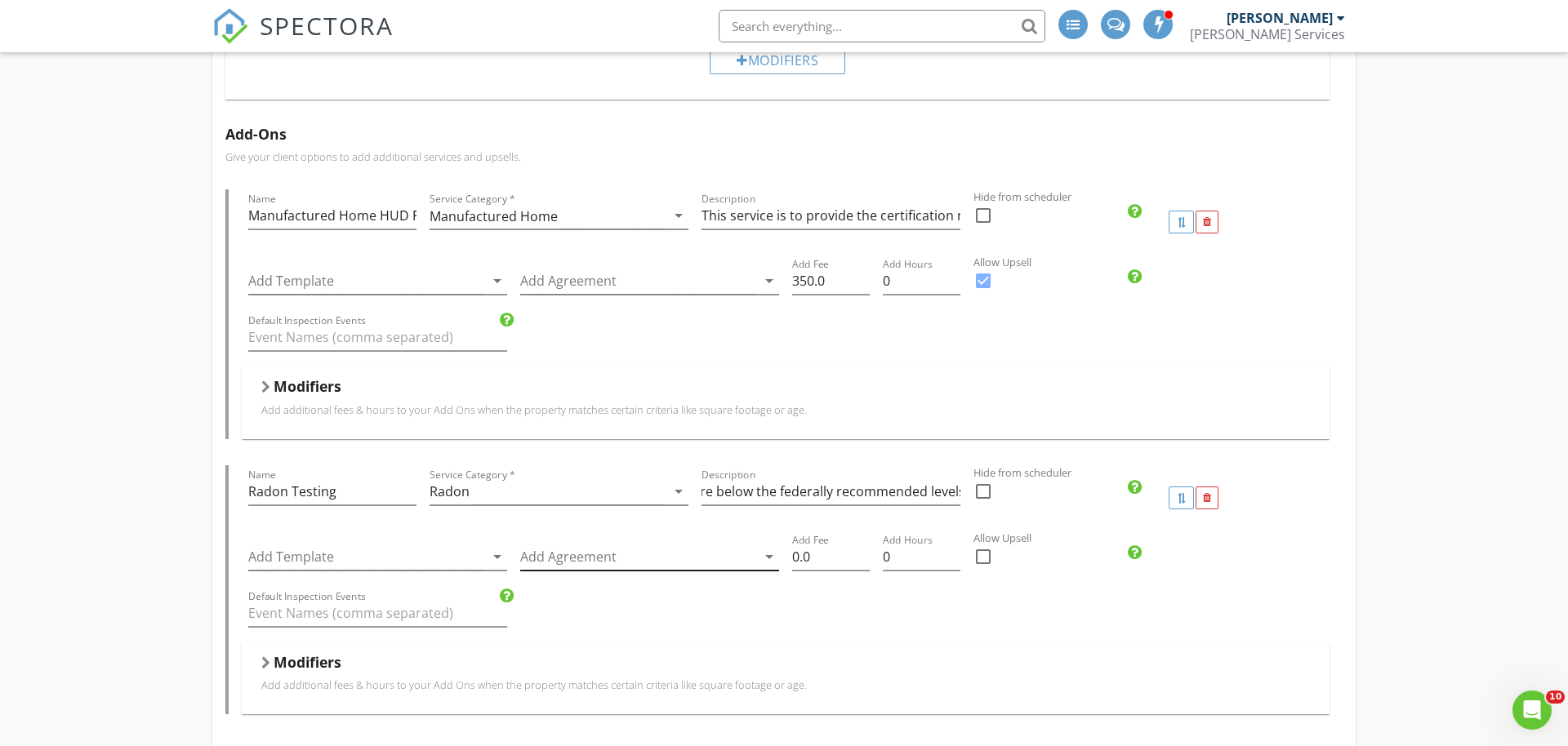
click at [595, 564] on div at bounding box center [638, 557] width 236 height 27
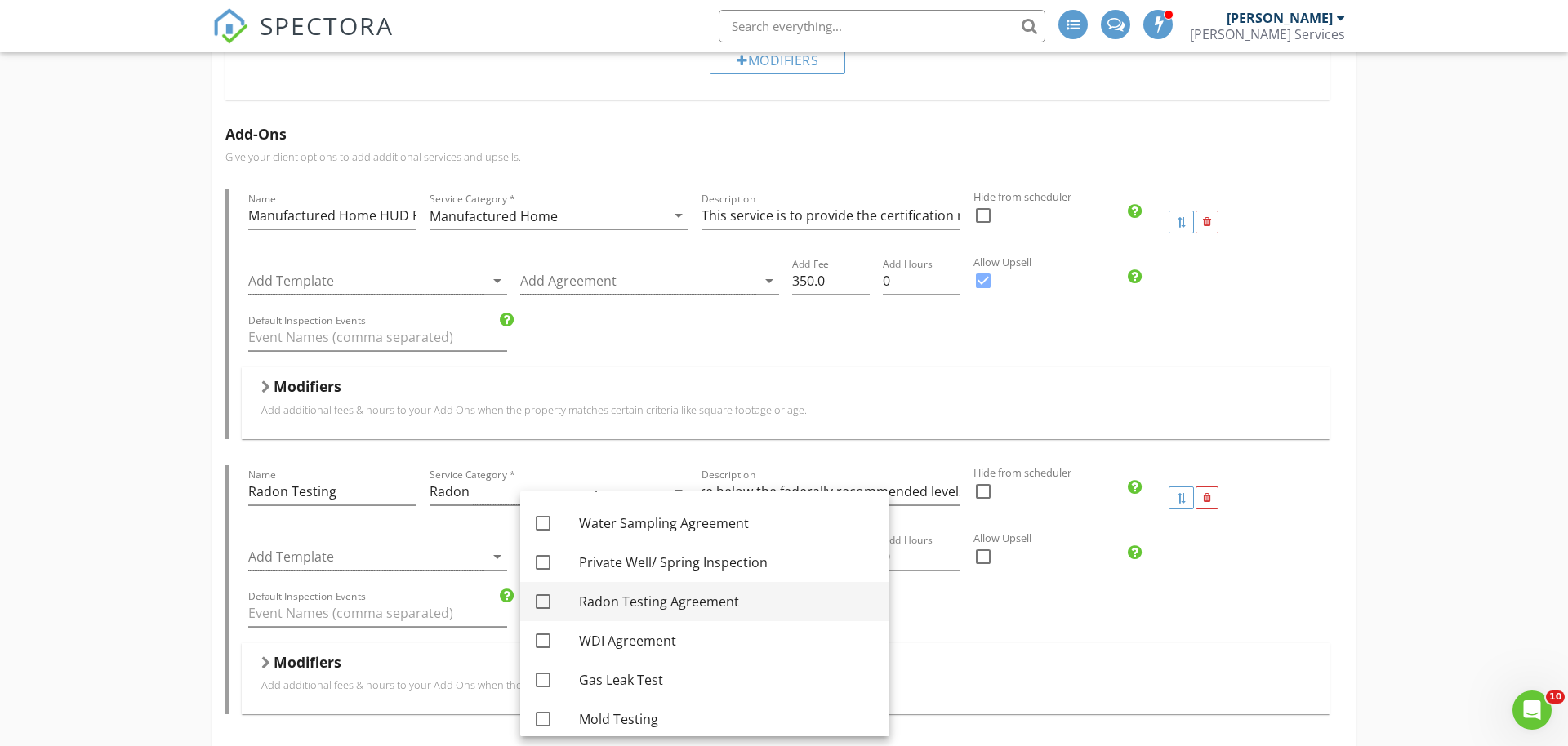
scroll to position [107, 0]
click at [623, 612] on div "Radon Testing Agreement" at bounding box center [727, 606] width 298 height 20
checkbox input "true"
click at [1042, 616] on div "Default Inspection Events" at bounding box center [785, 615] width 1088 height 57
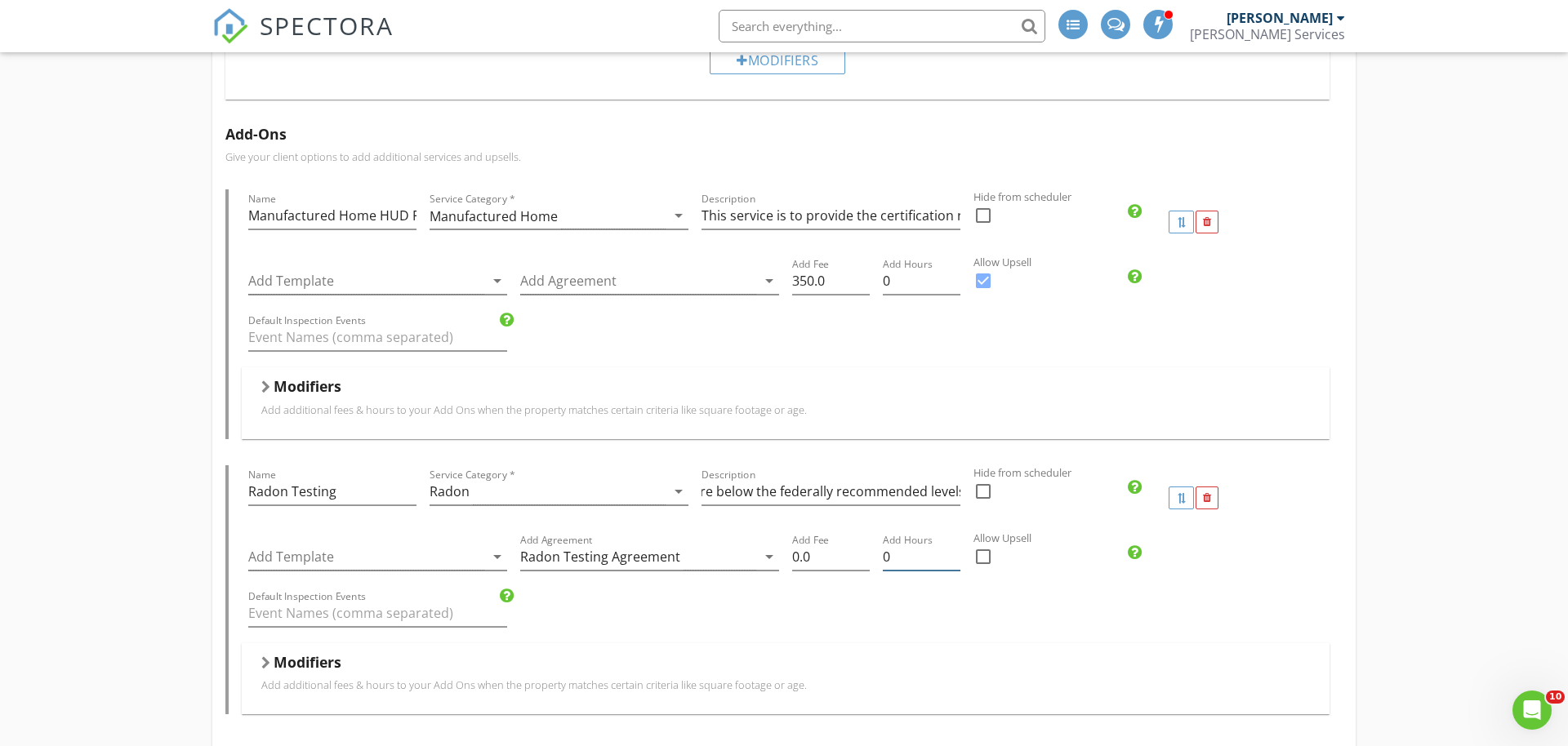
click at [894, 558] on input "0" at bounding box center [921, 557] width 77 height 27
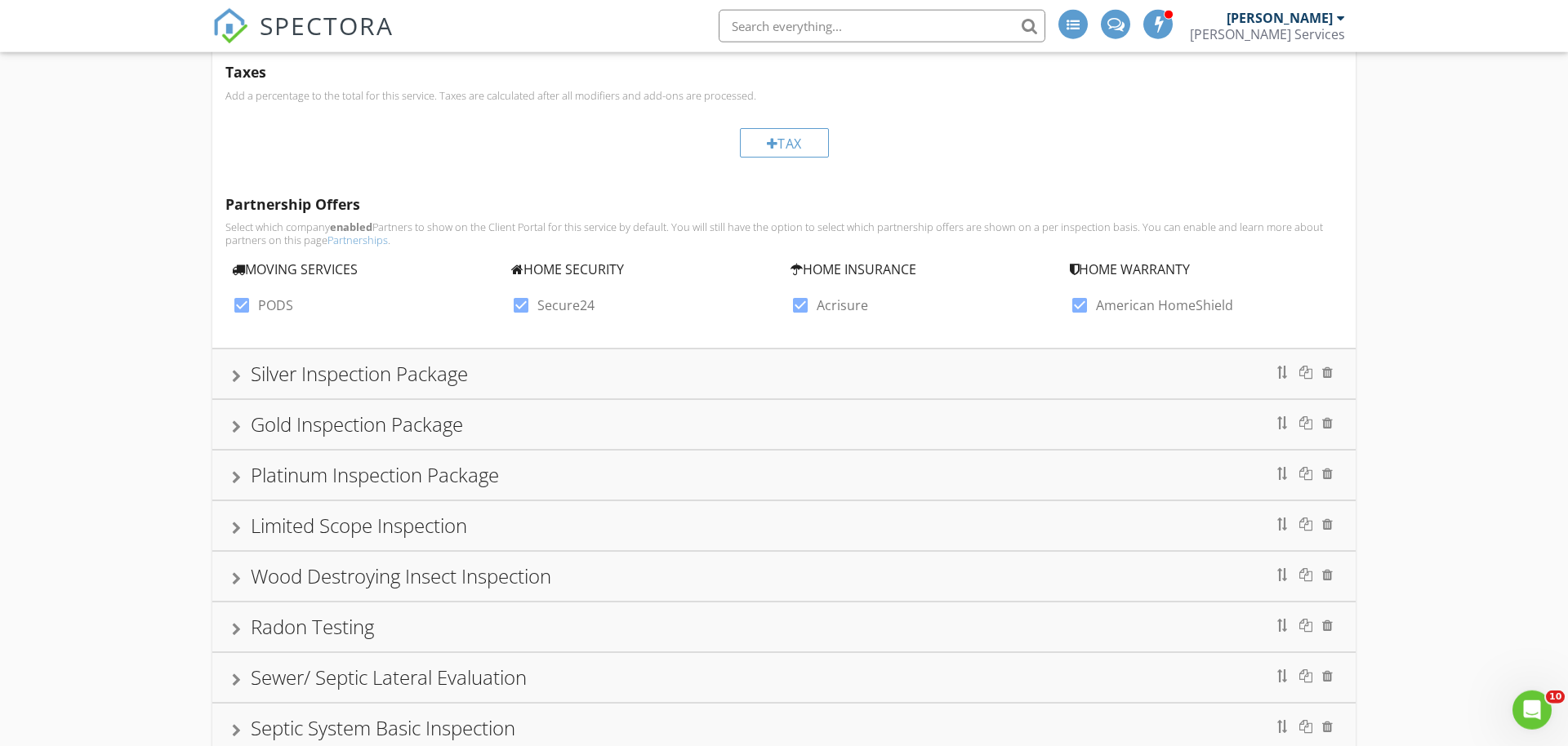
scroll to position [2414, 0]
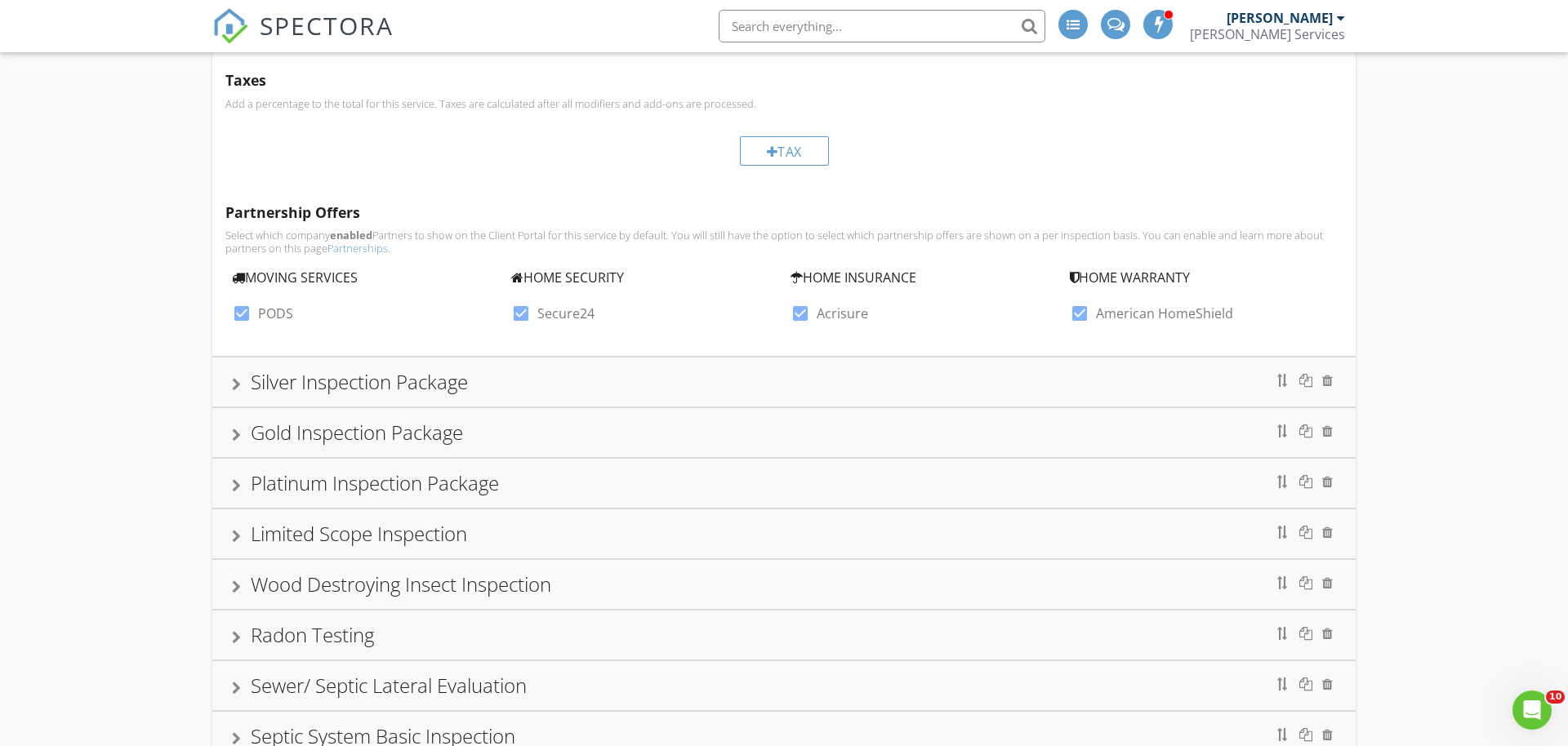
click at [333, 444] on div "Gold Inspection Package" at bounding box center [357, 432] width 213 height 27
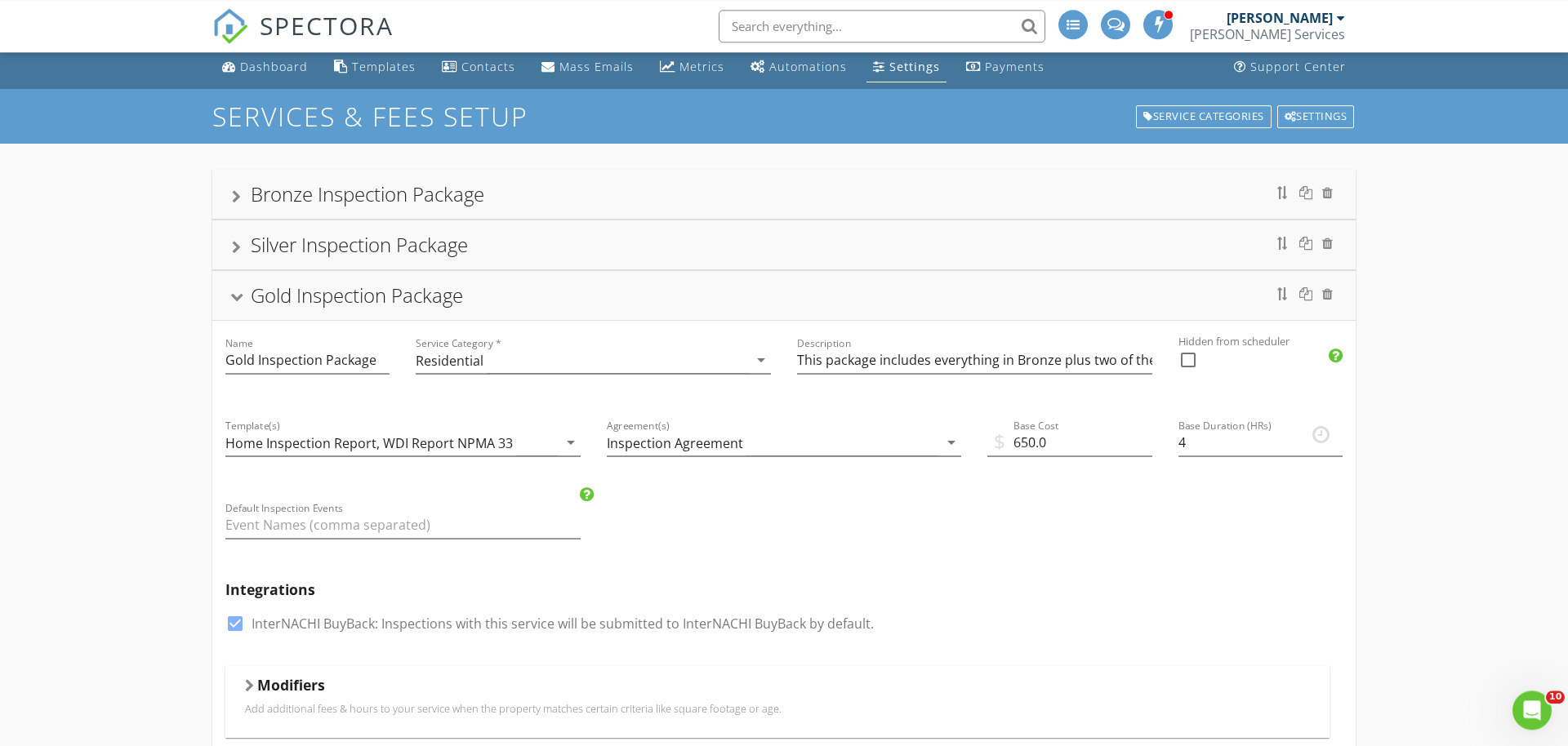
scroll to position [0, 0]
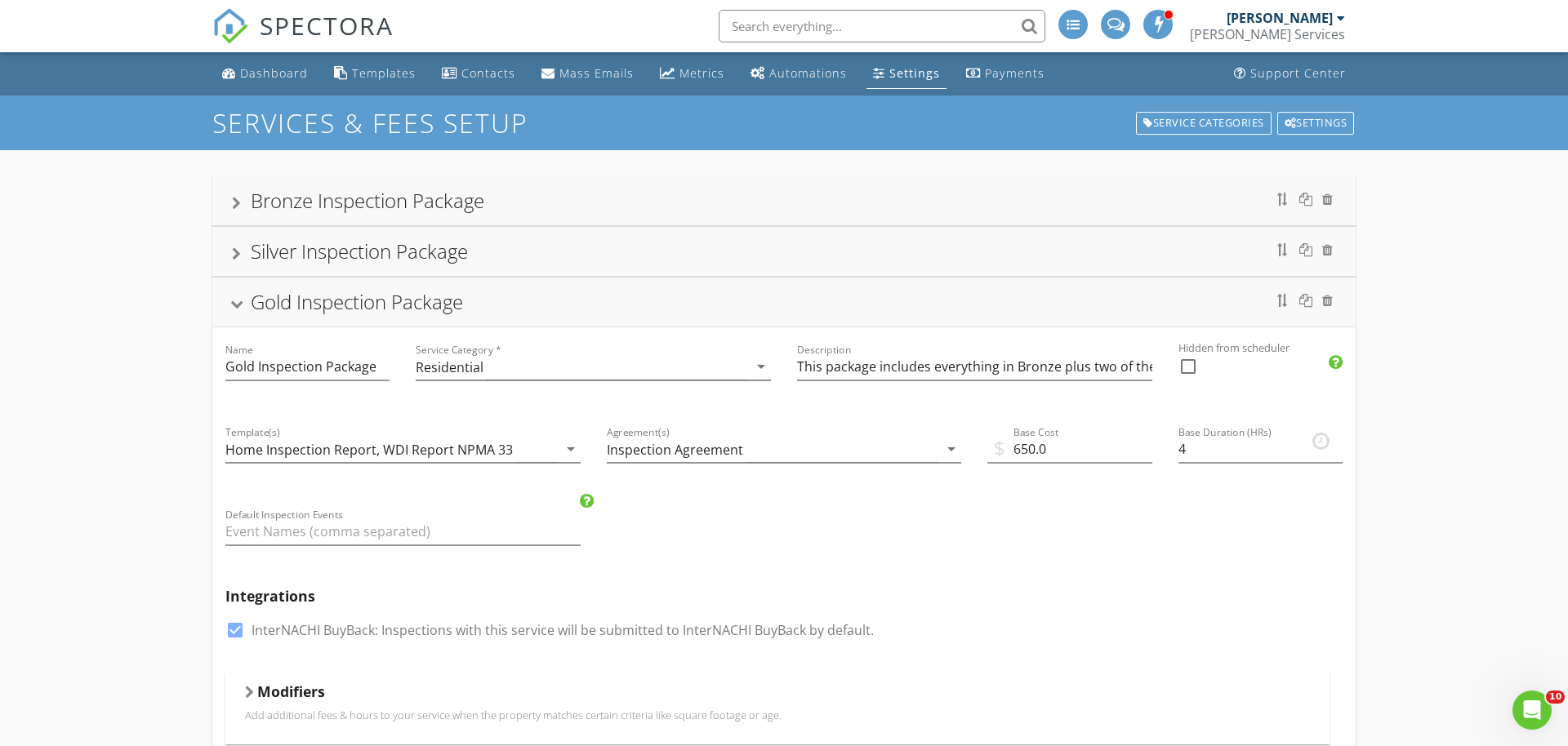
click at [257, 311] on div "Gold Inspection Package" at bounding box center [357, 301] width 213 height 27
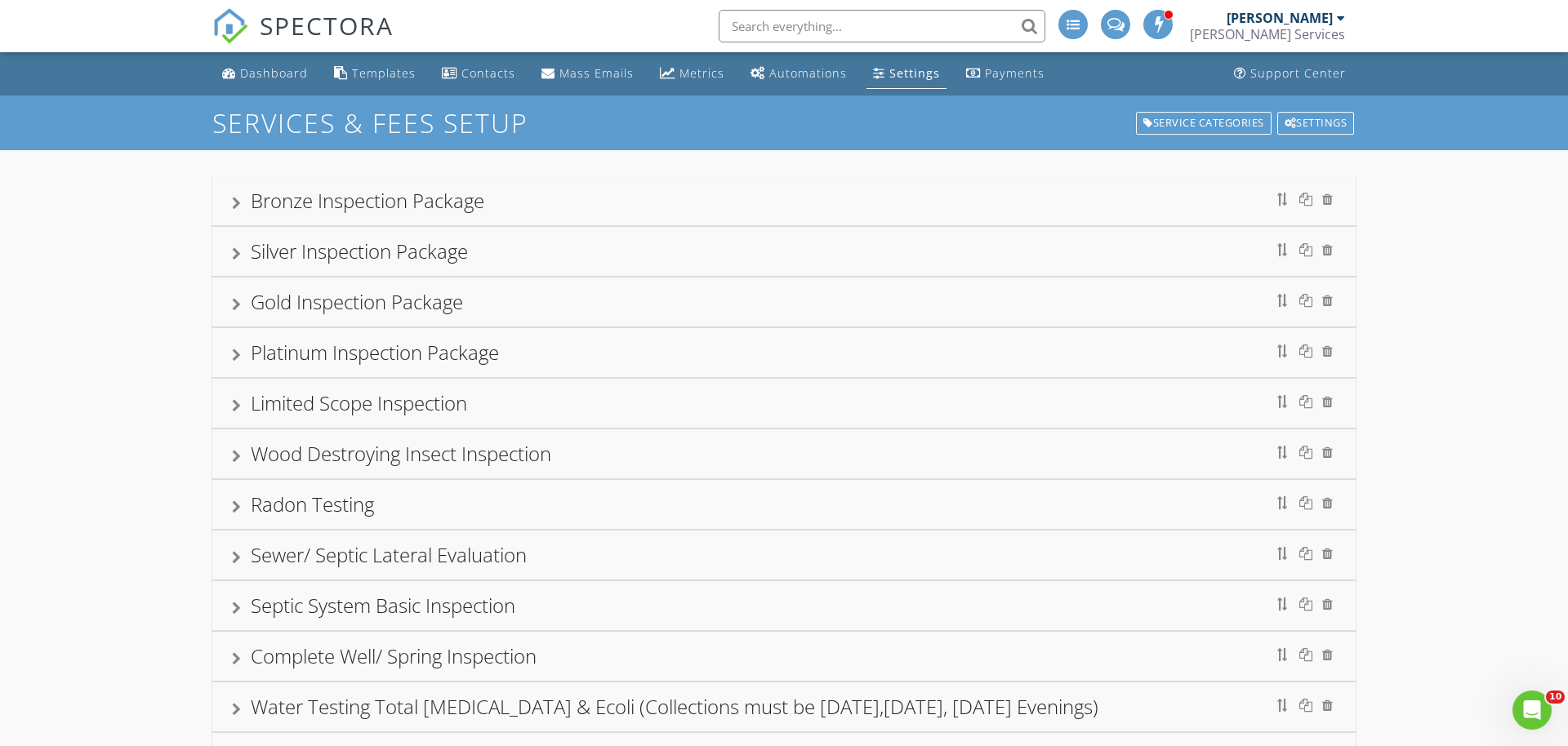
click at [282, 242] on div "Silver Inspection Package" at bounding box center [359, 252] width 218 height 27
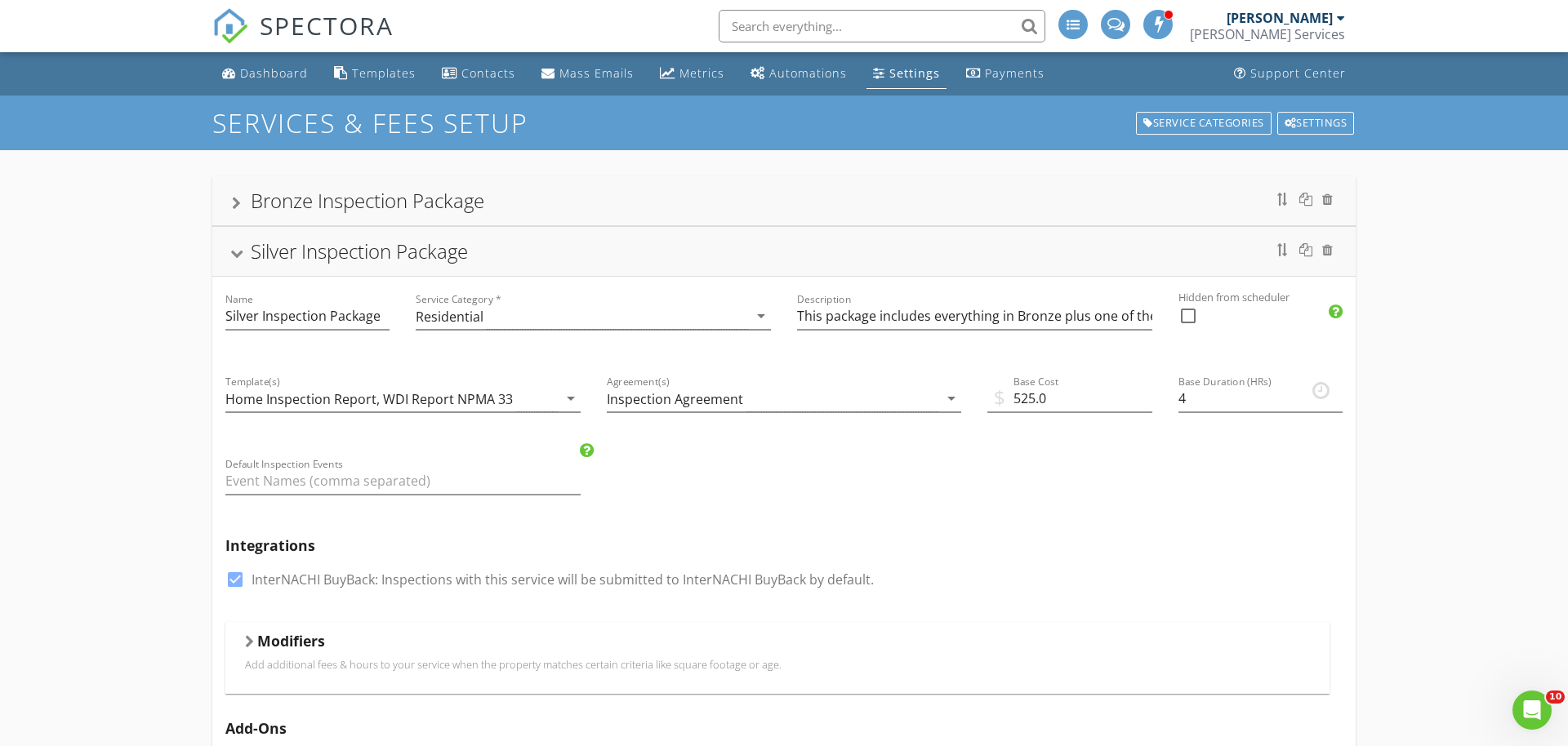
click at [394, 203] on div "Bronze Inspection Package" at bounding box center [367, 201] width 233 height 27
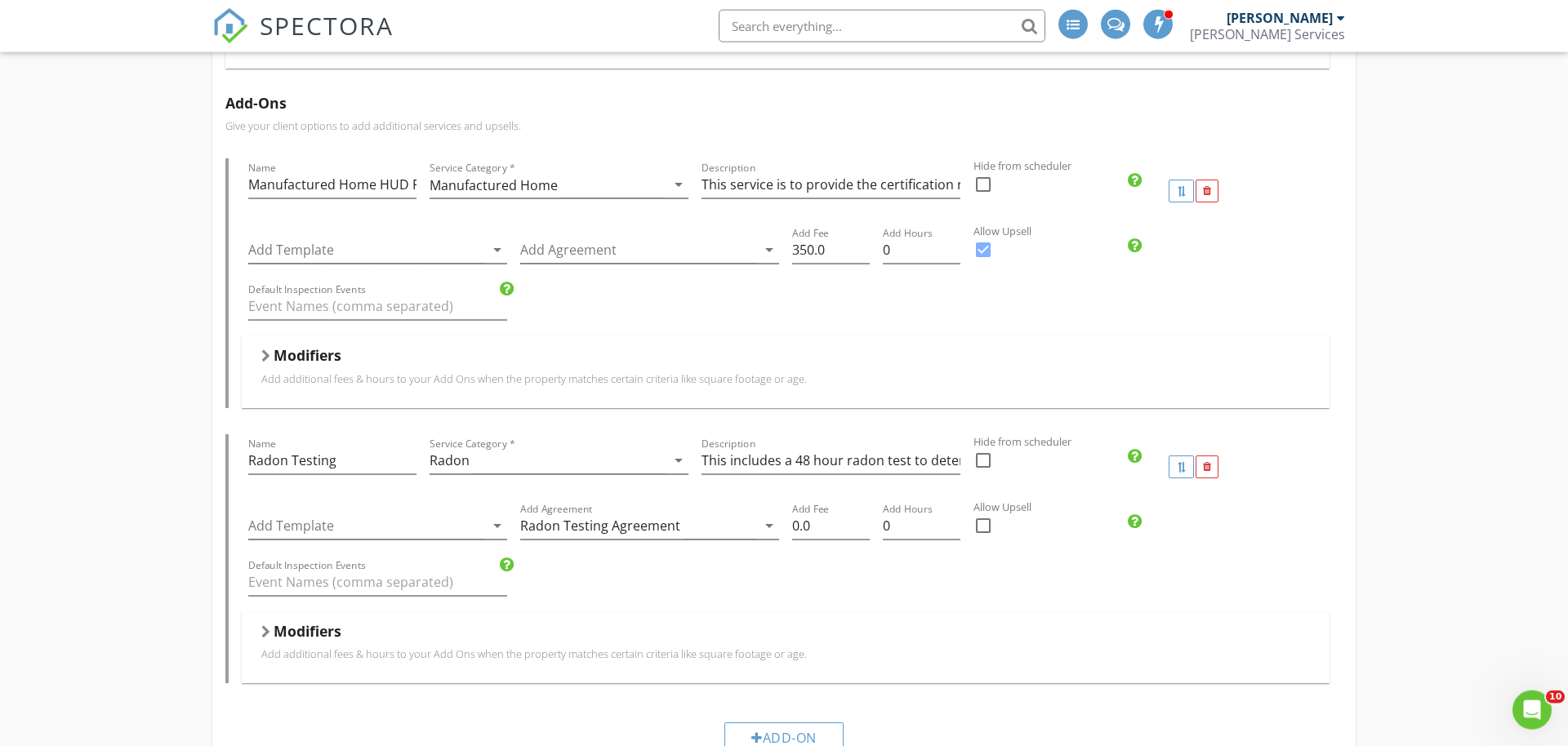
scroll to position [582, 0]
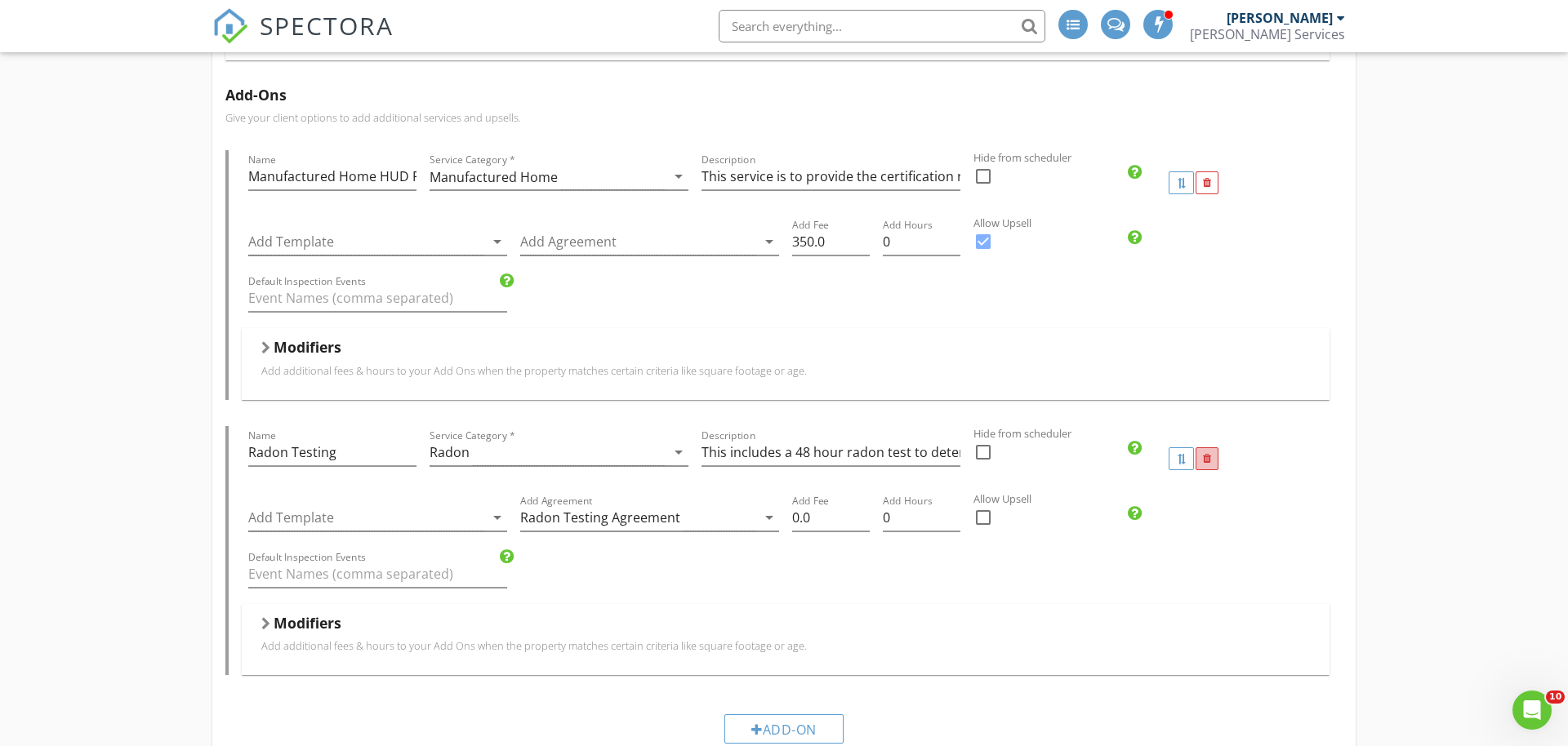
click at [1208, 460] on div at bounding box center [1207, 458] width 8 height 11
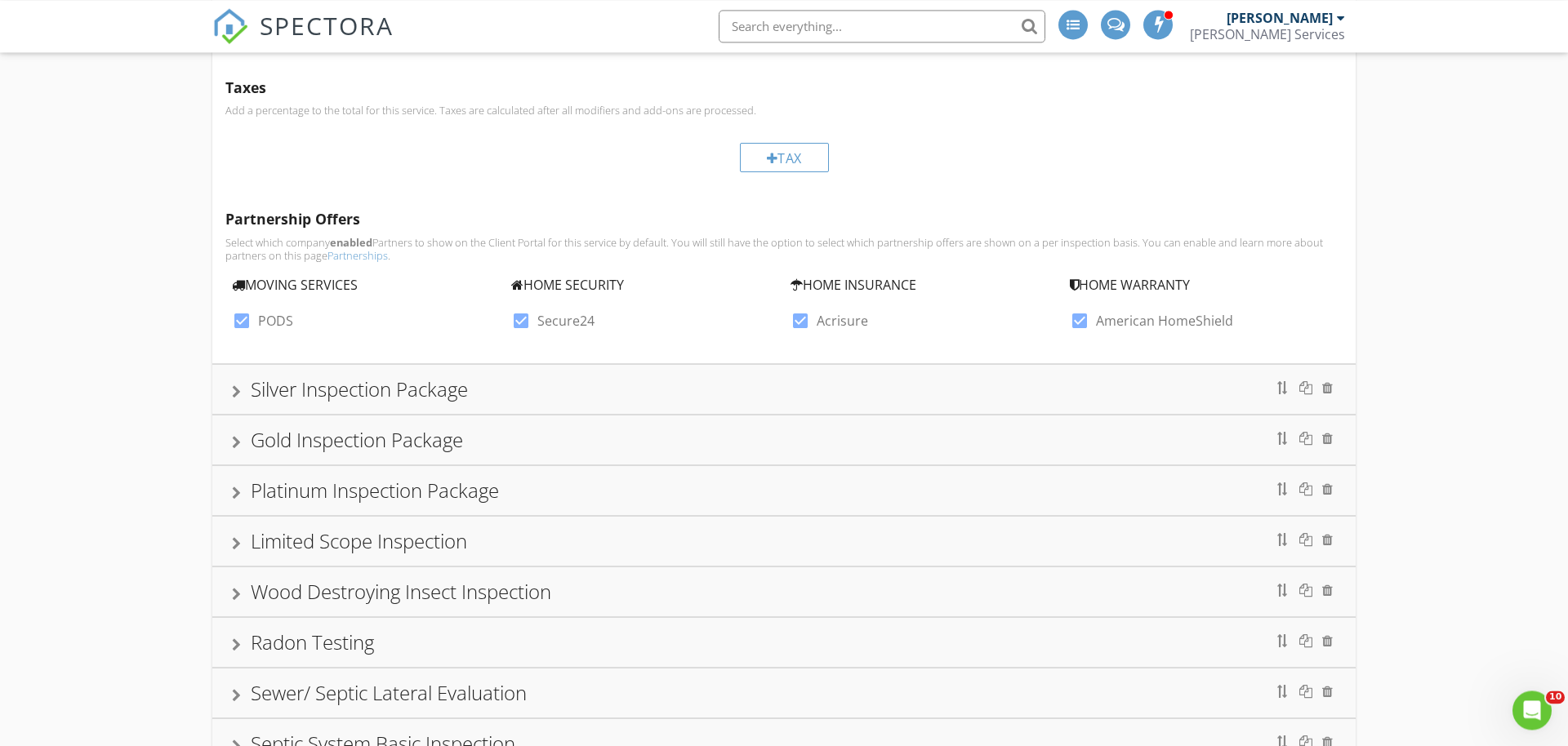
scroll to position [999, 0]
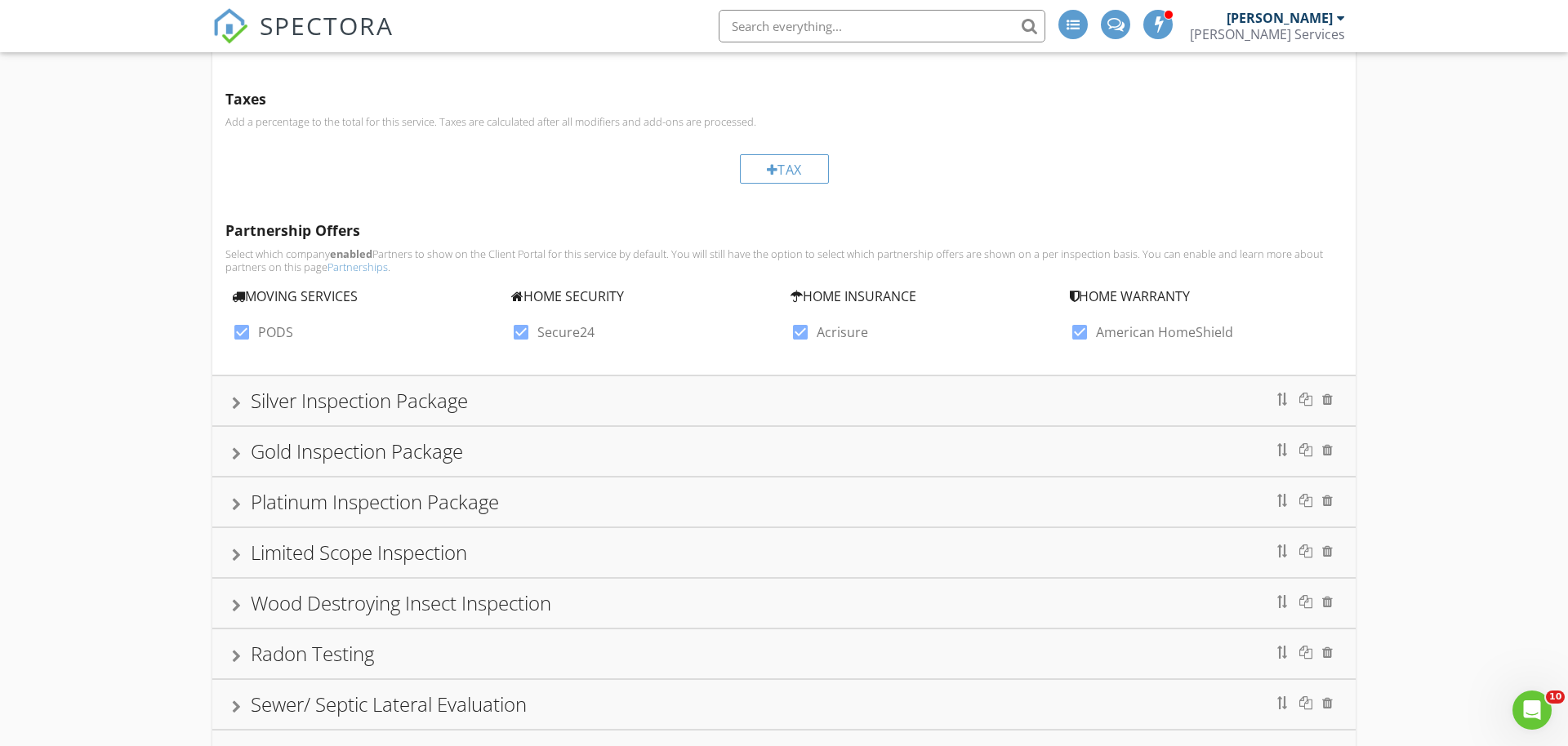
click at [218, 402] on div "Silver Inspection Package" at bounding box center [784, 401] width 1144 height 49
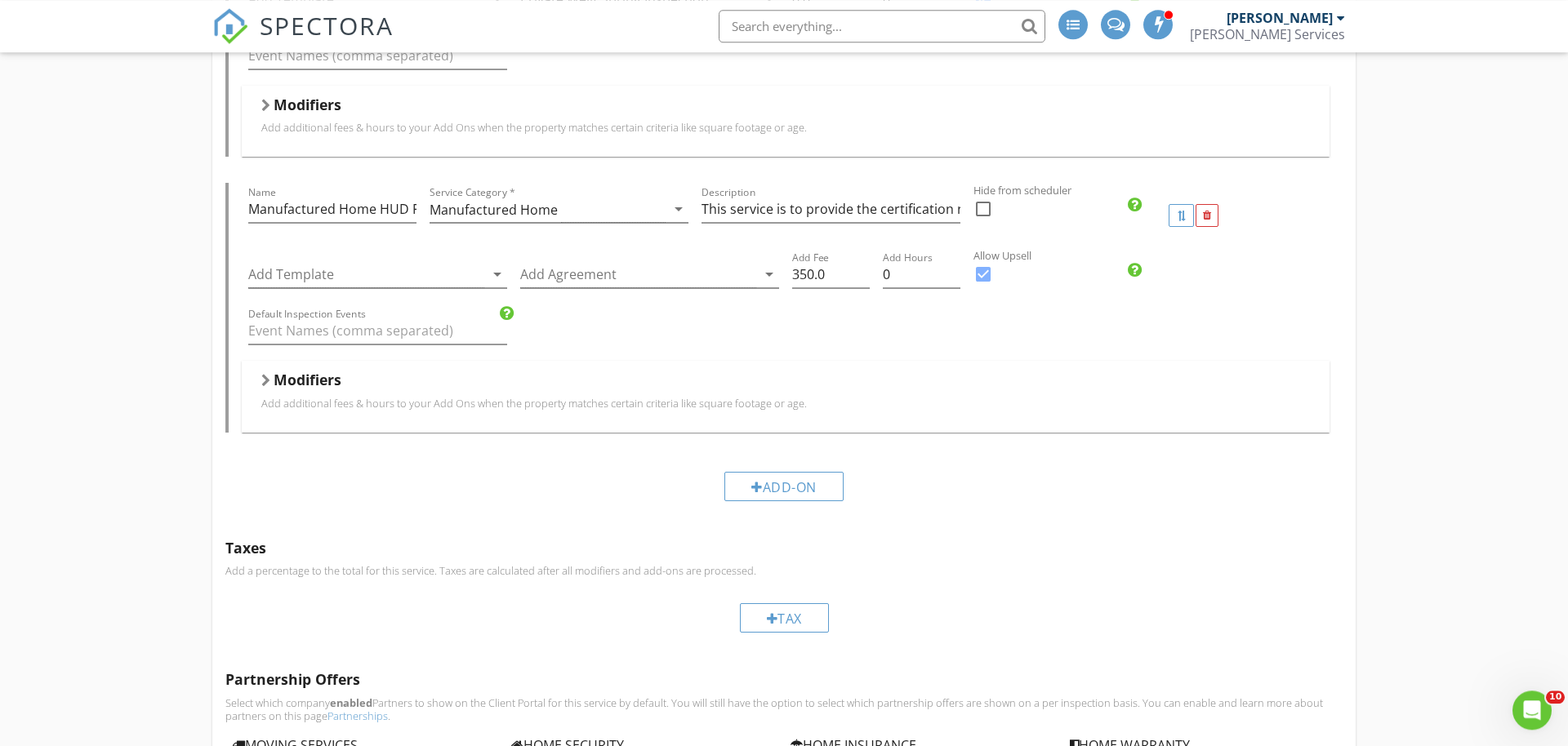
scroll to position [1561, 0]
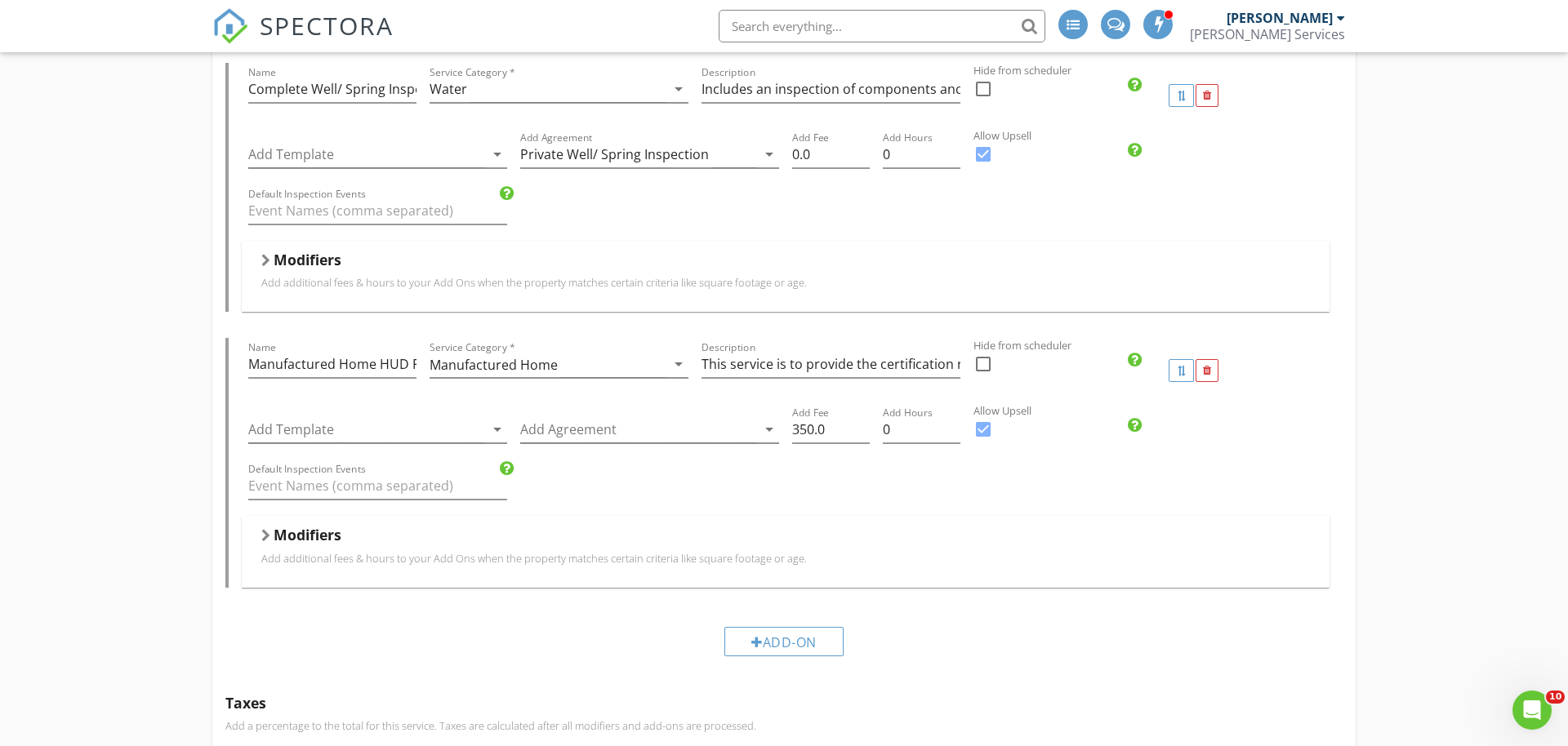
click at [344, 549] on div "Modifiers" at bounding box center [785, 538] width 1048 height 25
click at [341, 548] on div "Modifiers" at bounding box center [785, 538] width 1048 height 25
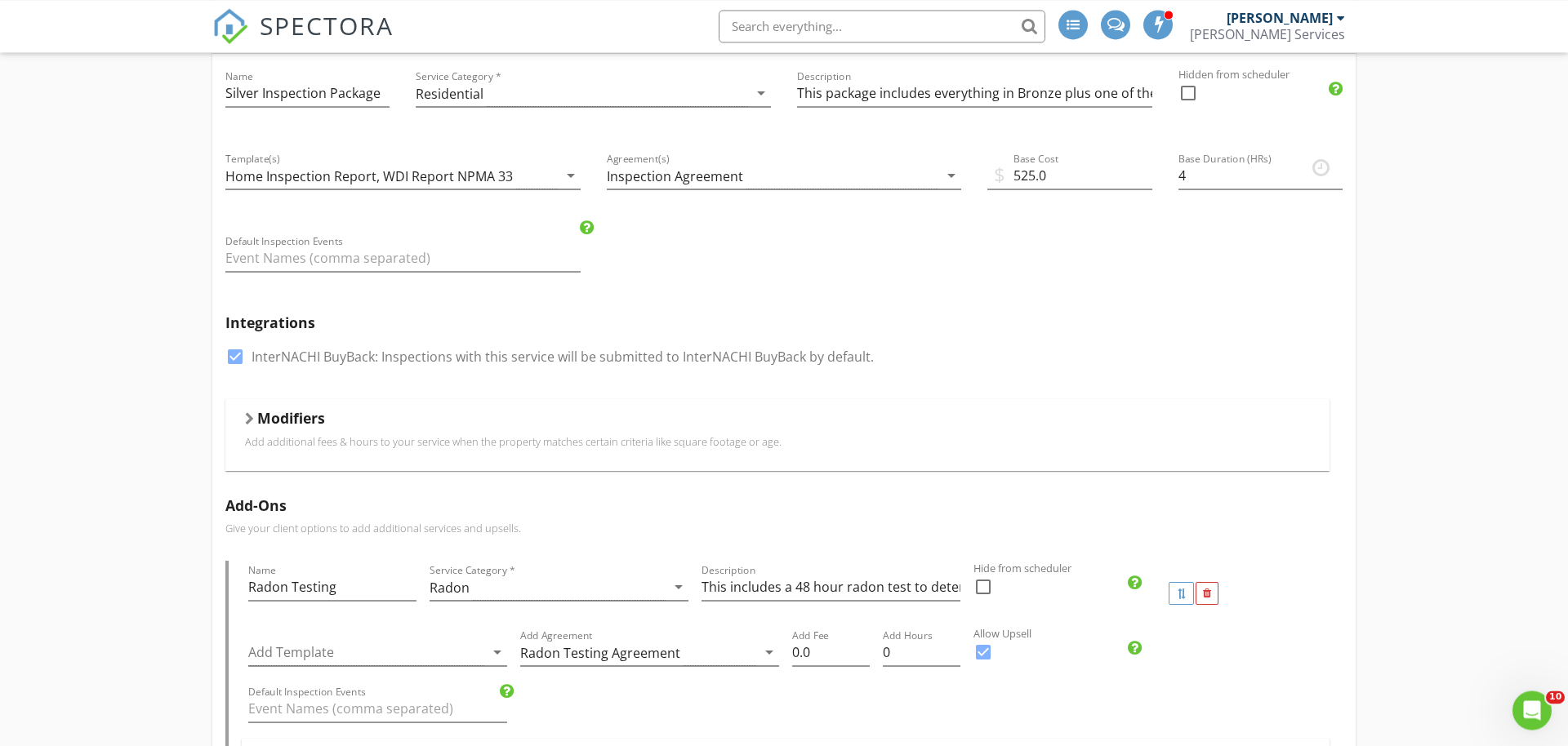
scroll to position [146, 0]
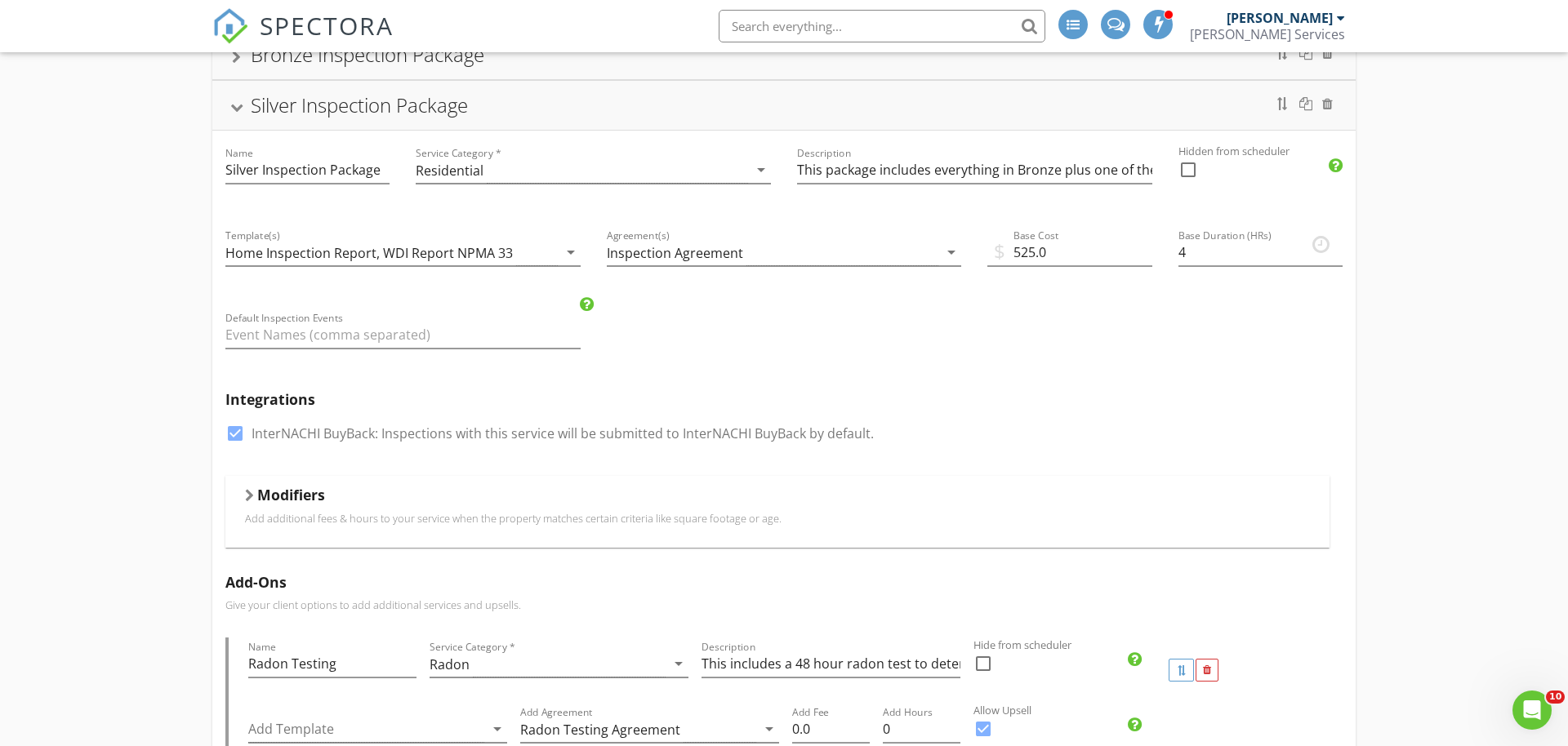
click at [328, 583] on h5 "Add-Ons" at bounding box center [784, 581] width 1117 height 17
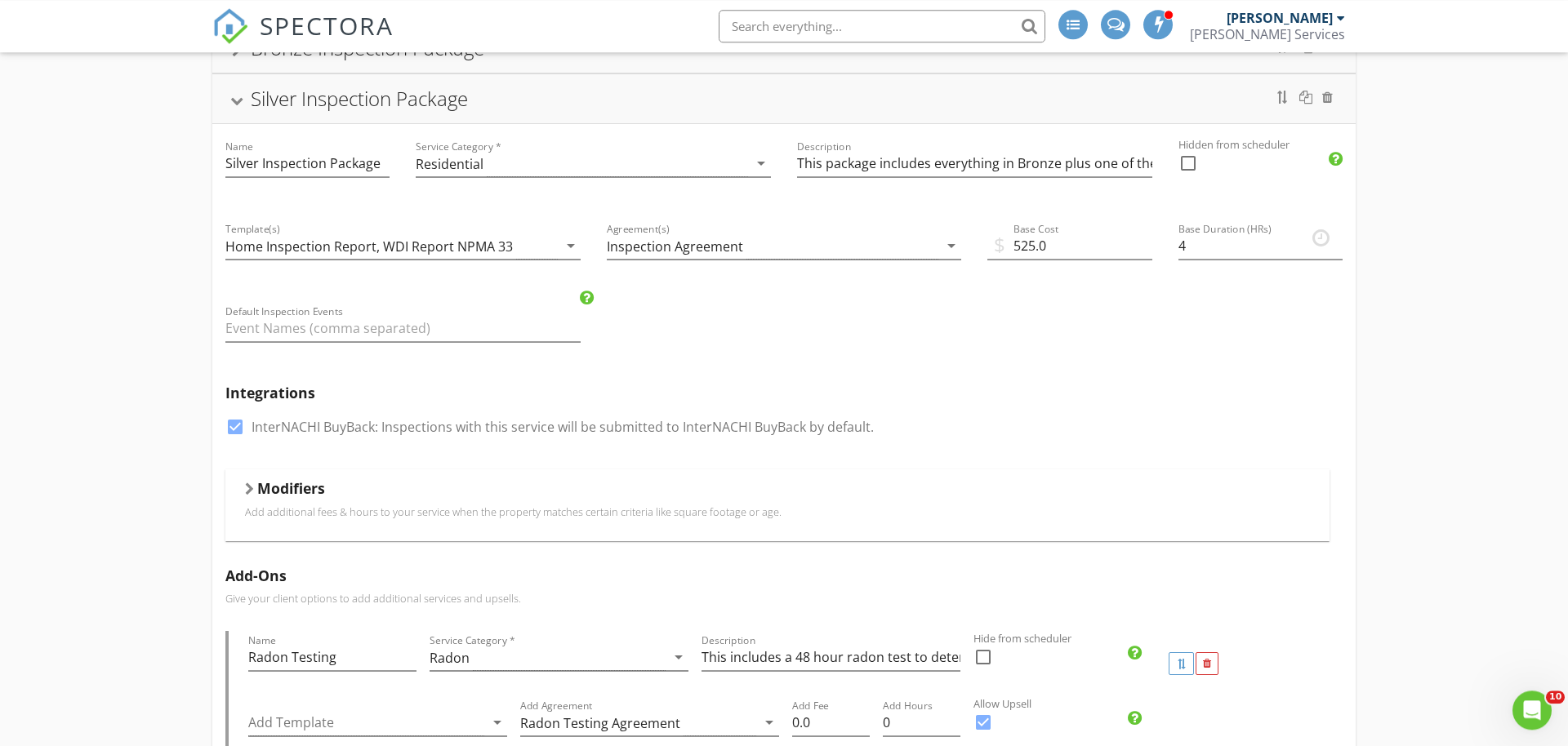
scroll to position [167, 0]
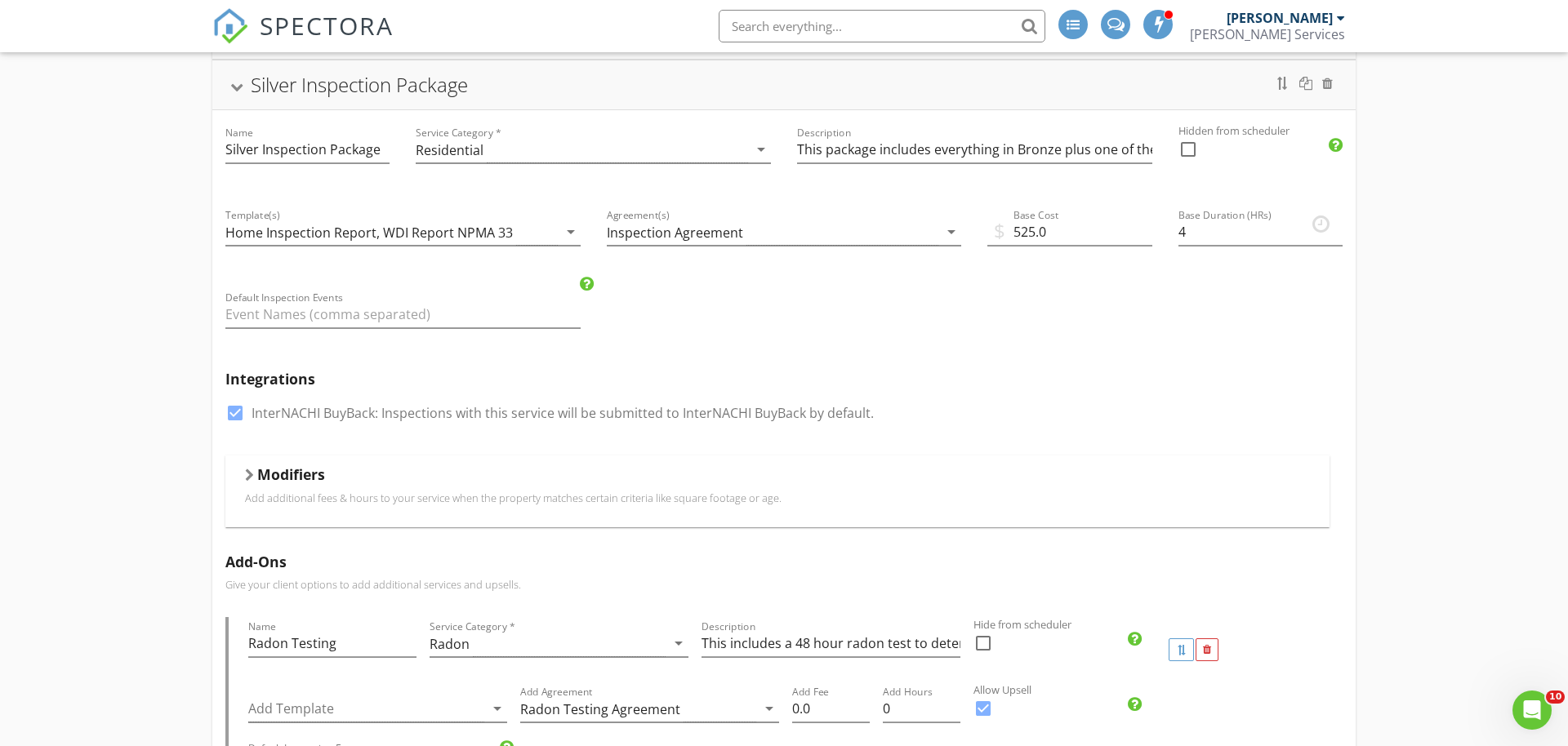
click at [295, 483] on h5 "Modifiers" at bounding box center [291, 474] width 67 height 17
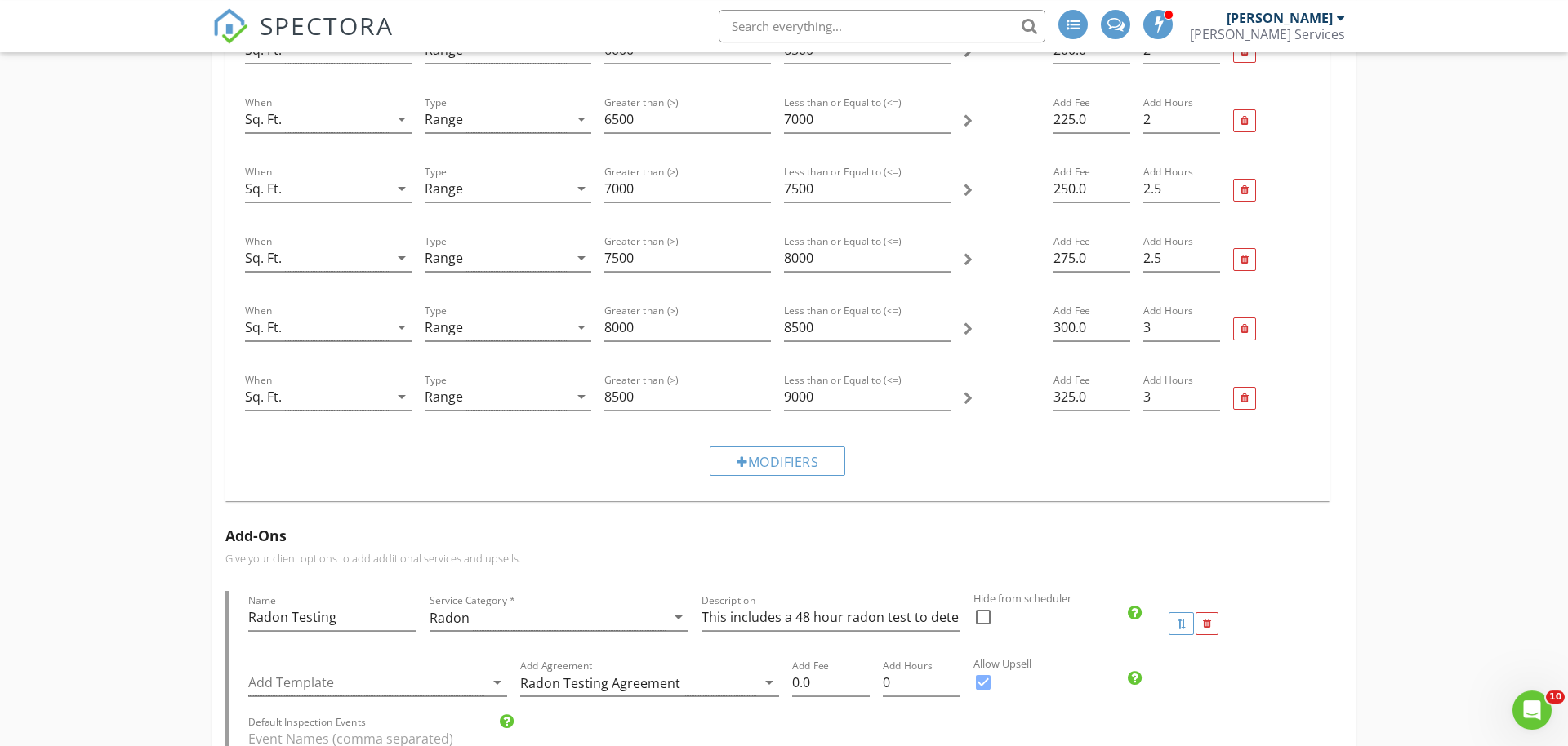
scroll to position [1248, 0]
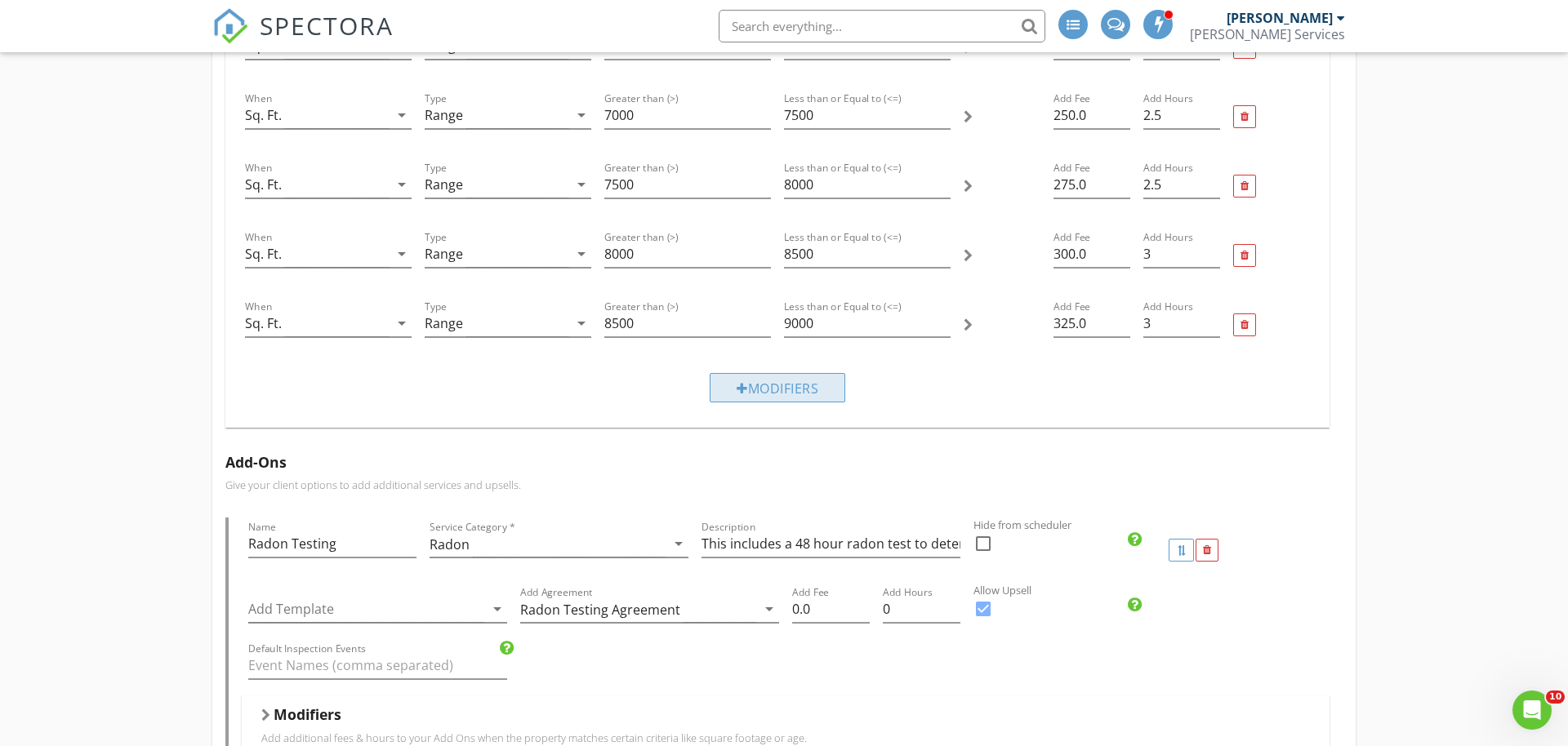
click at [801, 387] on div "Modifiers" at bounding box center [777, 387] width 136 height 29
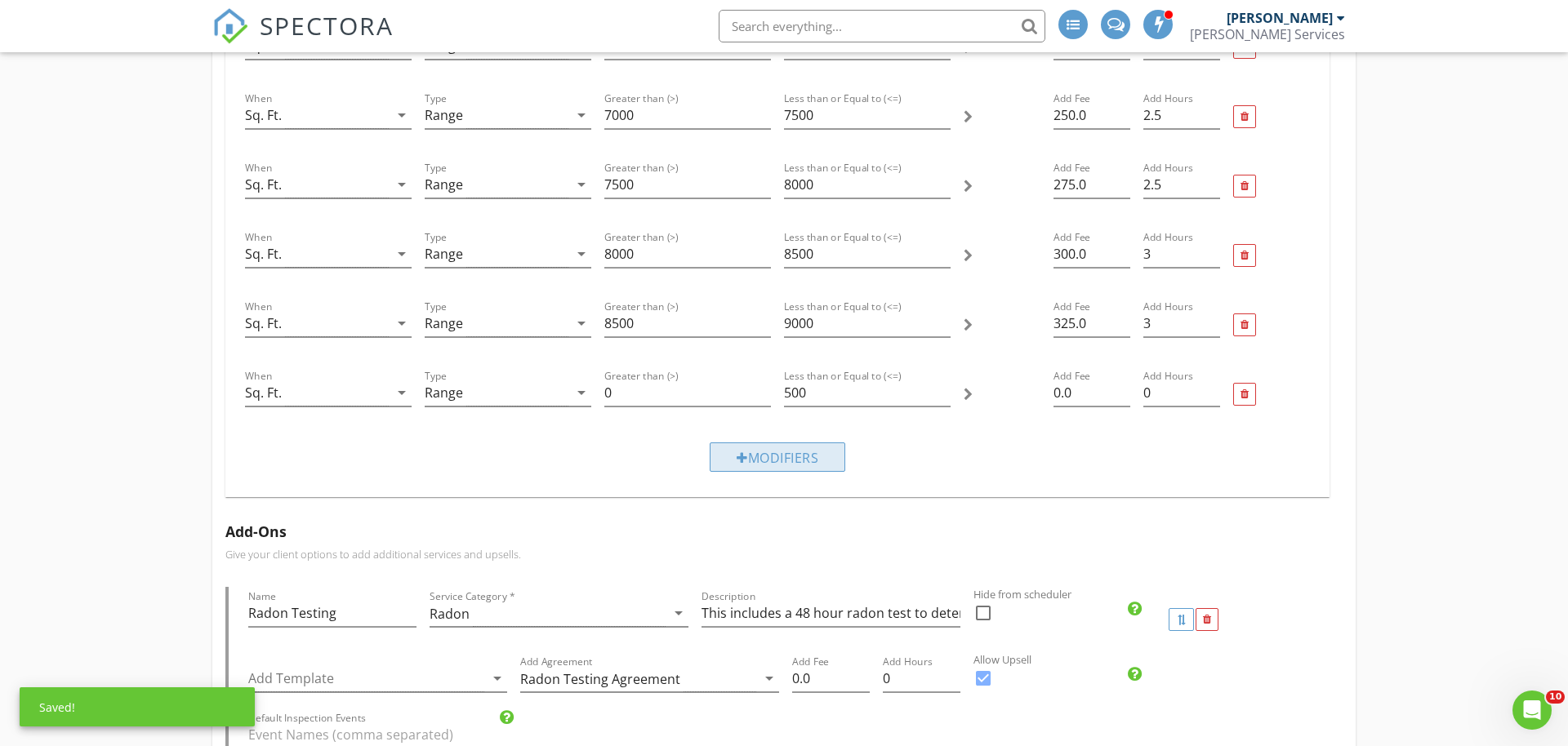
click at [737, 457] on div at bounding box center [743, 457] width 12 height 13
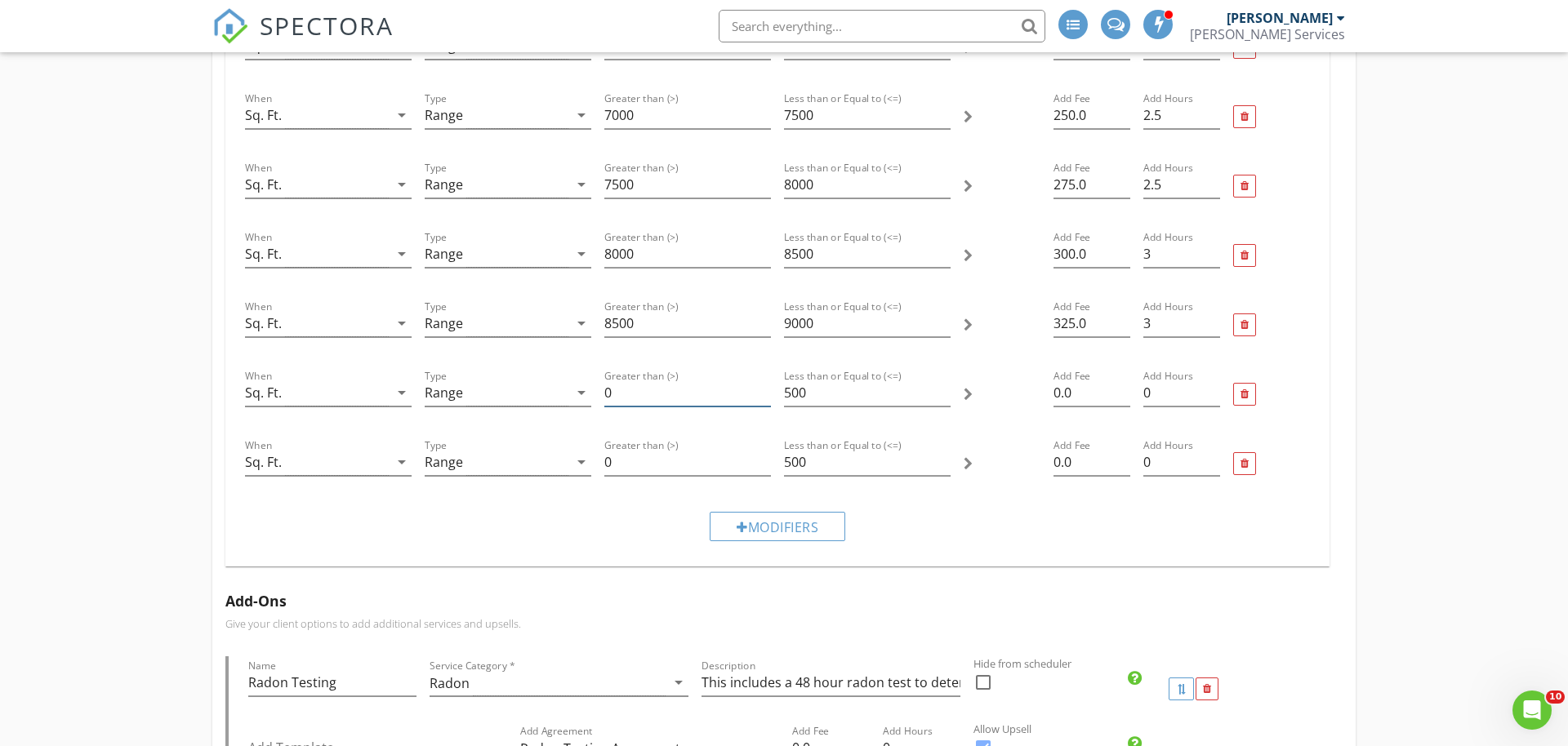
click at [650, 395] on input "0" at bounding box center [687, 393] width 167 height 27
click at [650, 394] on input "0" at bounding box center [687, 393] width 167 height 27
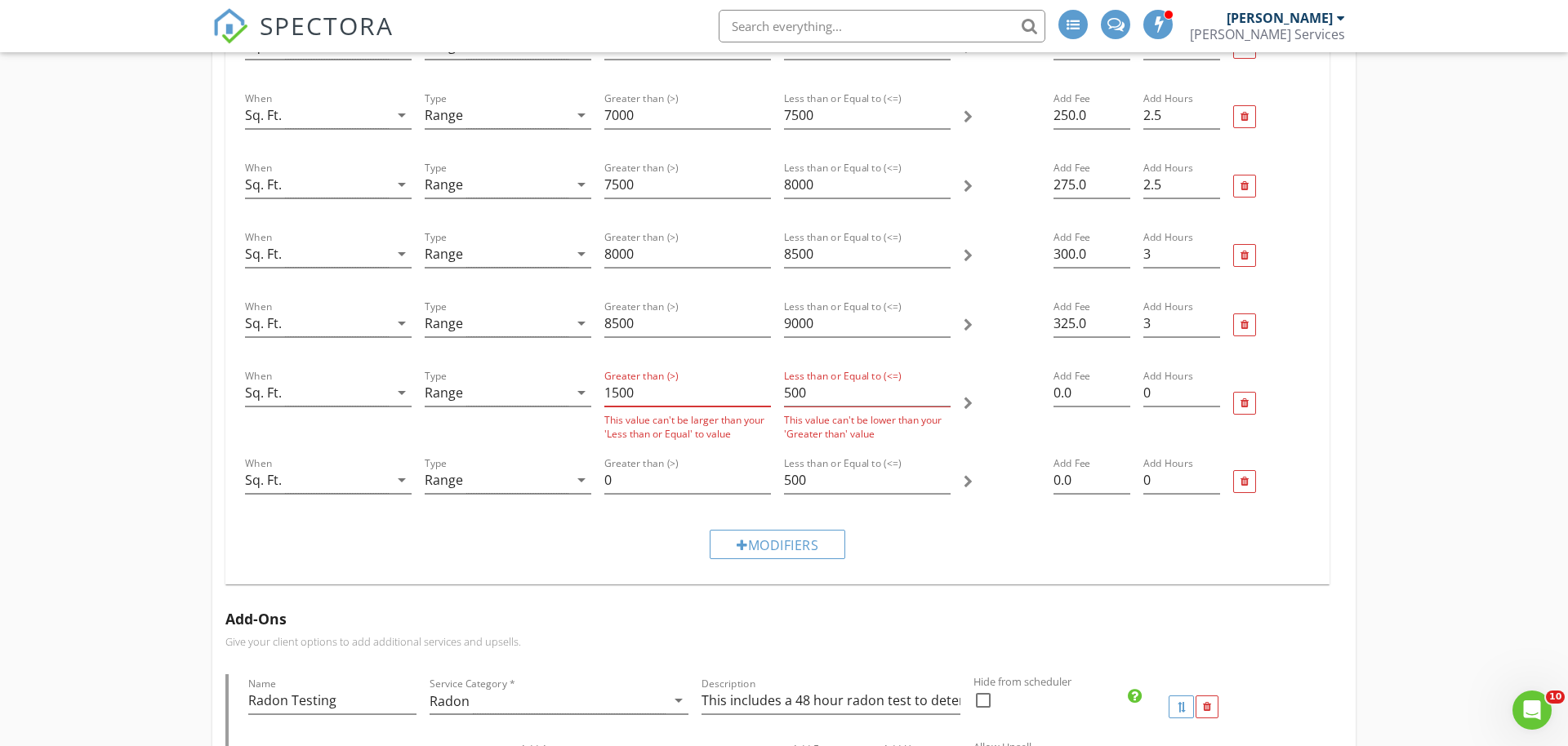
type input "1500"
click at [820, 395] on input "500" at bounding box center [866, 393] width 167 height 27
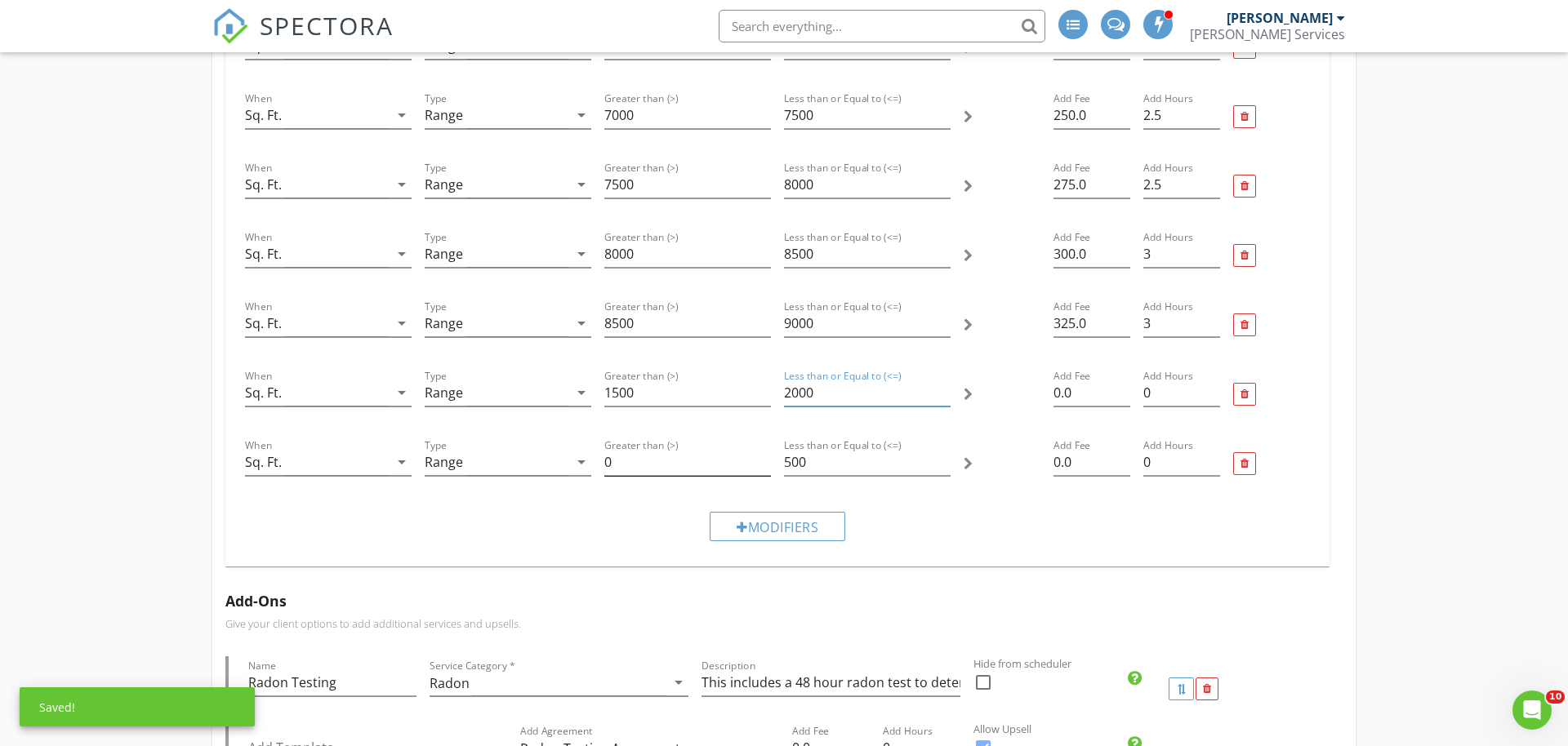
type input "2000"
click at [630, 465] on input "0" at bounding box center [687, 462] width 167 height 27
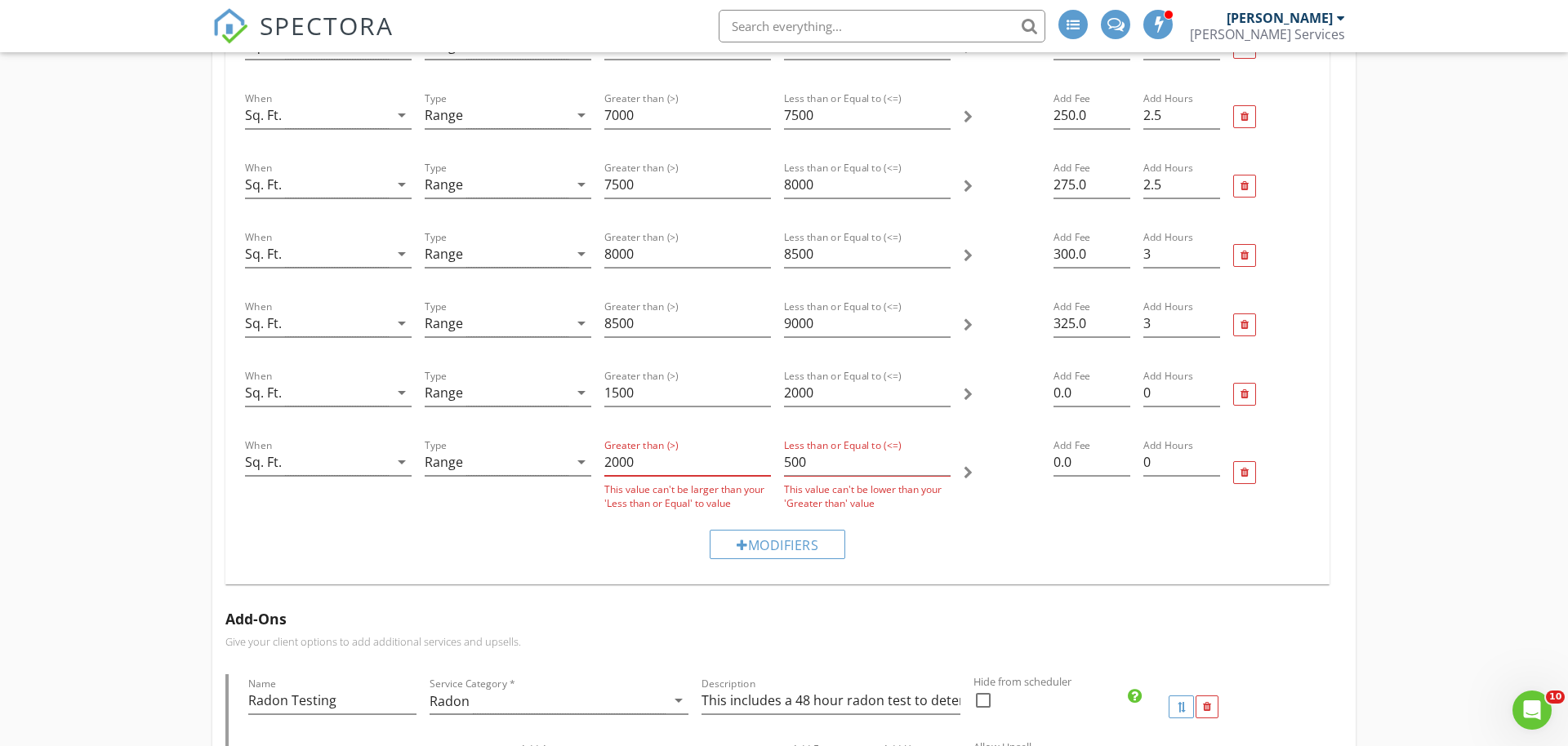
type input "2000"
click at [833, 465] on input "500" at bounding box center [866, 462] width 167 height 27
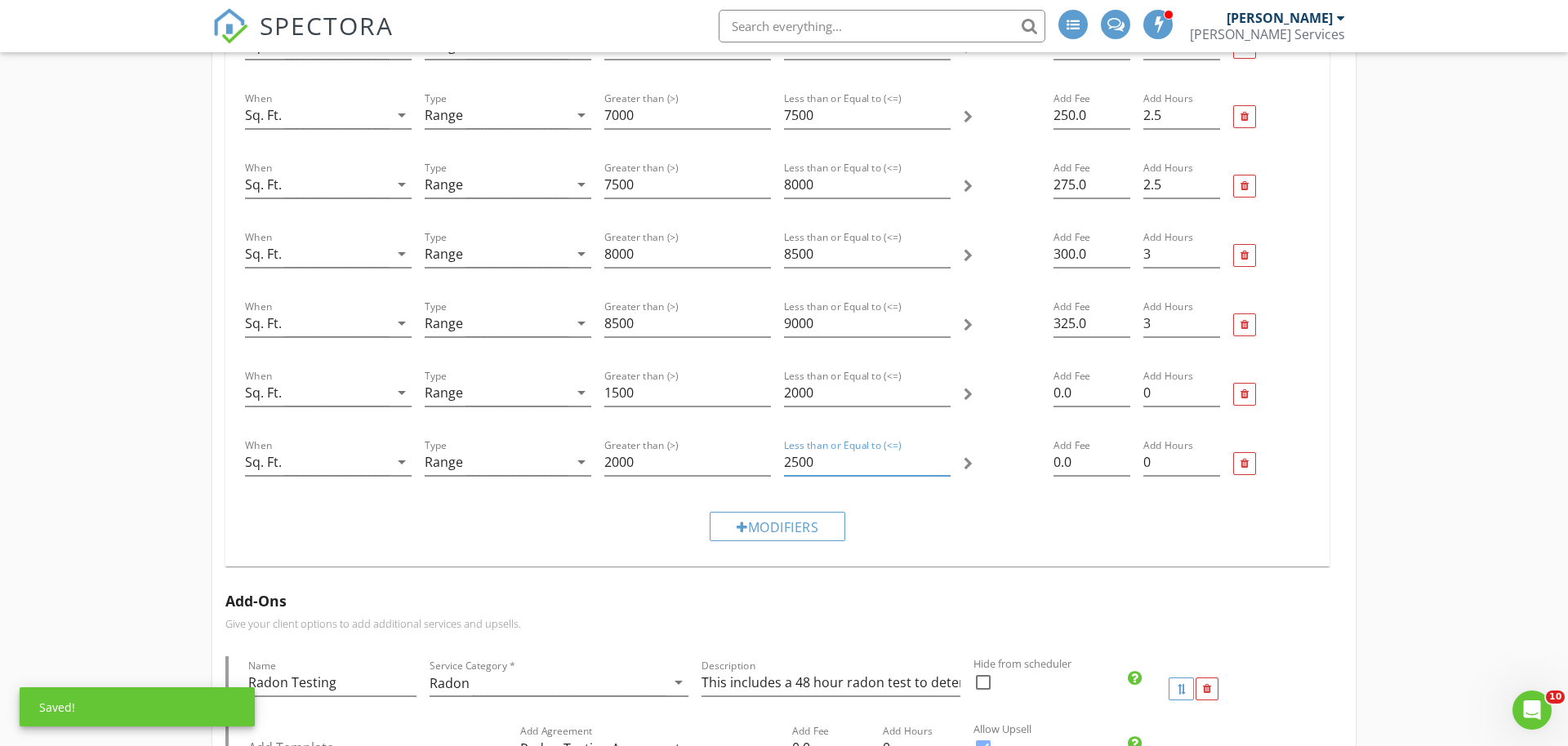
type input "2500"
click at [995, 395] on div at bounding box center [1002, 394] width 90 height 69
click at [1083, 391] on input "0.0" at bounding box center [1091, 393] width 77 height 27
click at [1082, 393] on input "0.0" at bounding box center [1091, 393] width 77 height 27
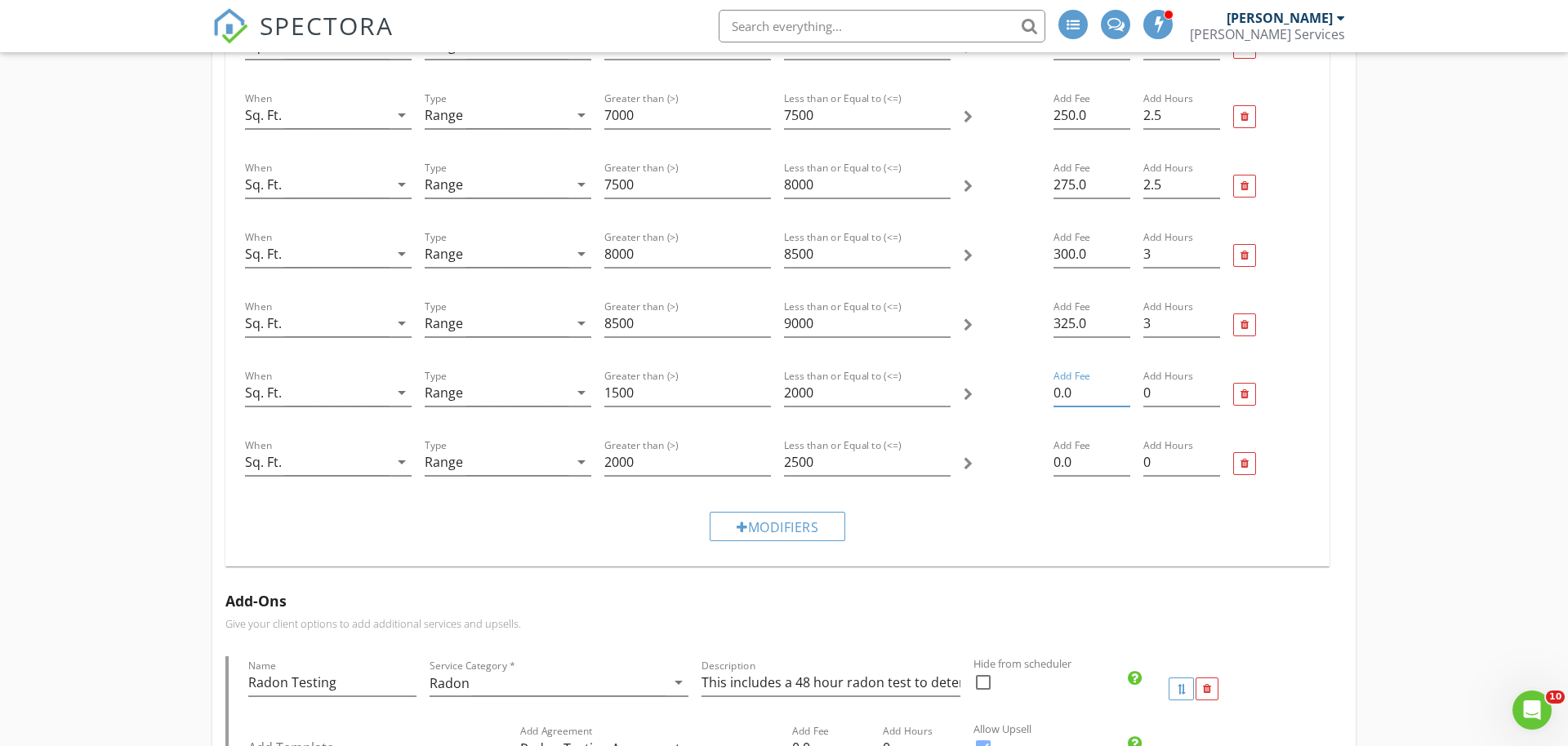
click at [1080, 393] on input "0.0" at bounding box center [1091, 393] width 77 height 27
type input "25"
click at [1085, 452] on input "0.0" at bounding box center [1091, 462] width 77 height 27
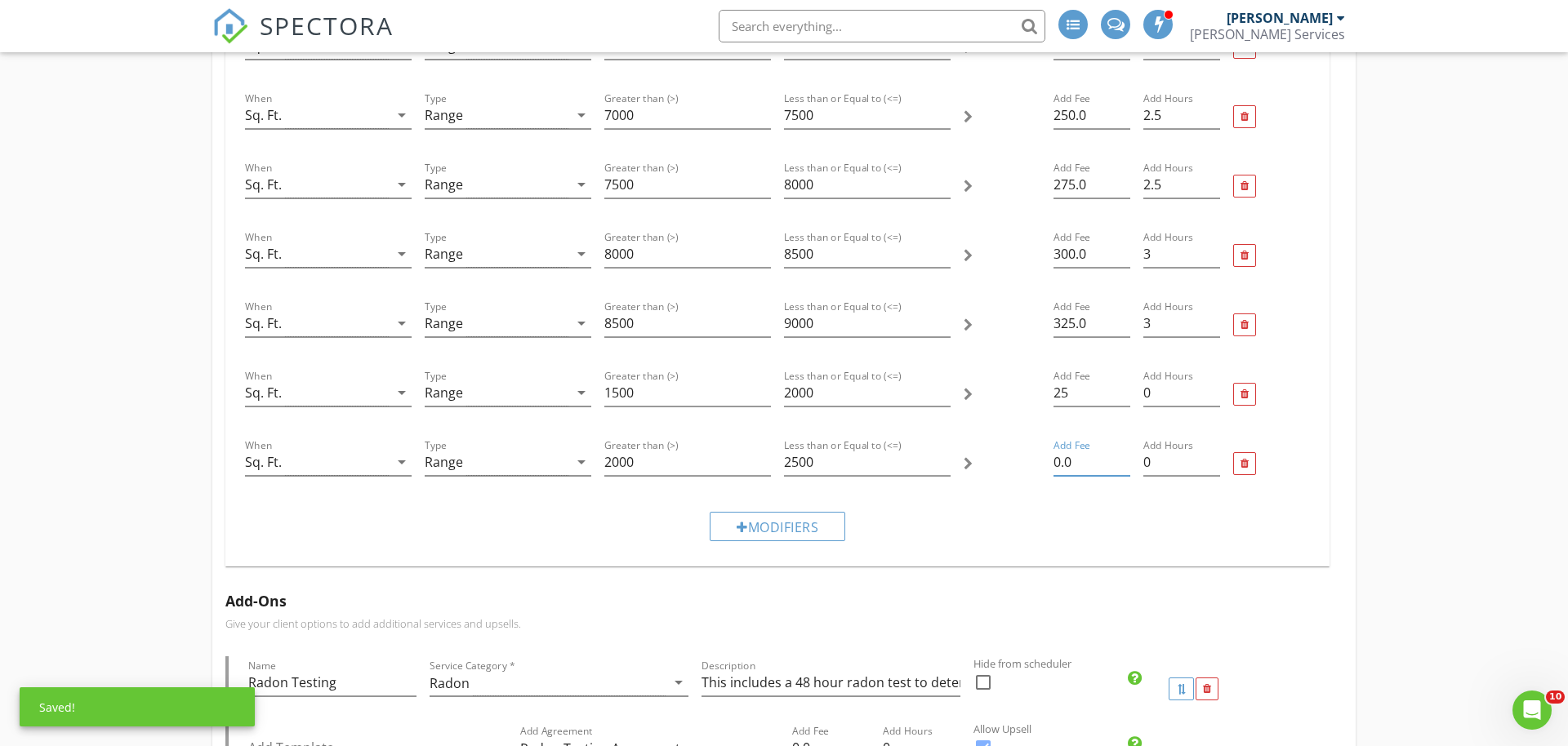
click at [1085, 452] on input "0.0" at bounding box center [1091, 462] width 77 height 27
click at [1084, 452] on input "0.0" at bounding box center [1091, 462] width 77 height 27
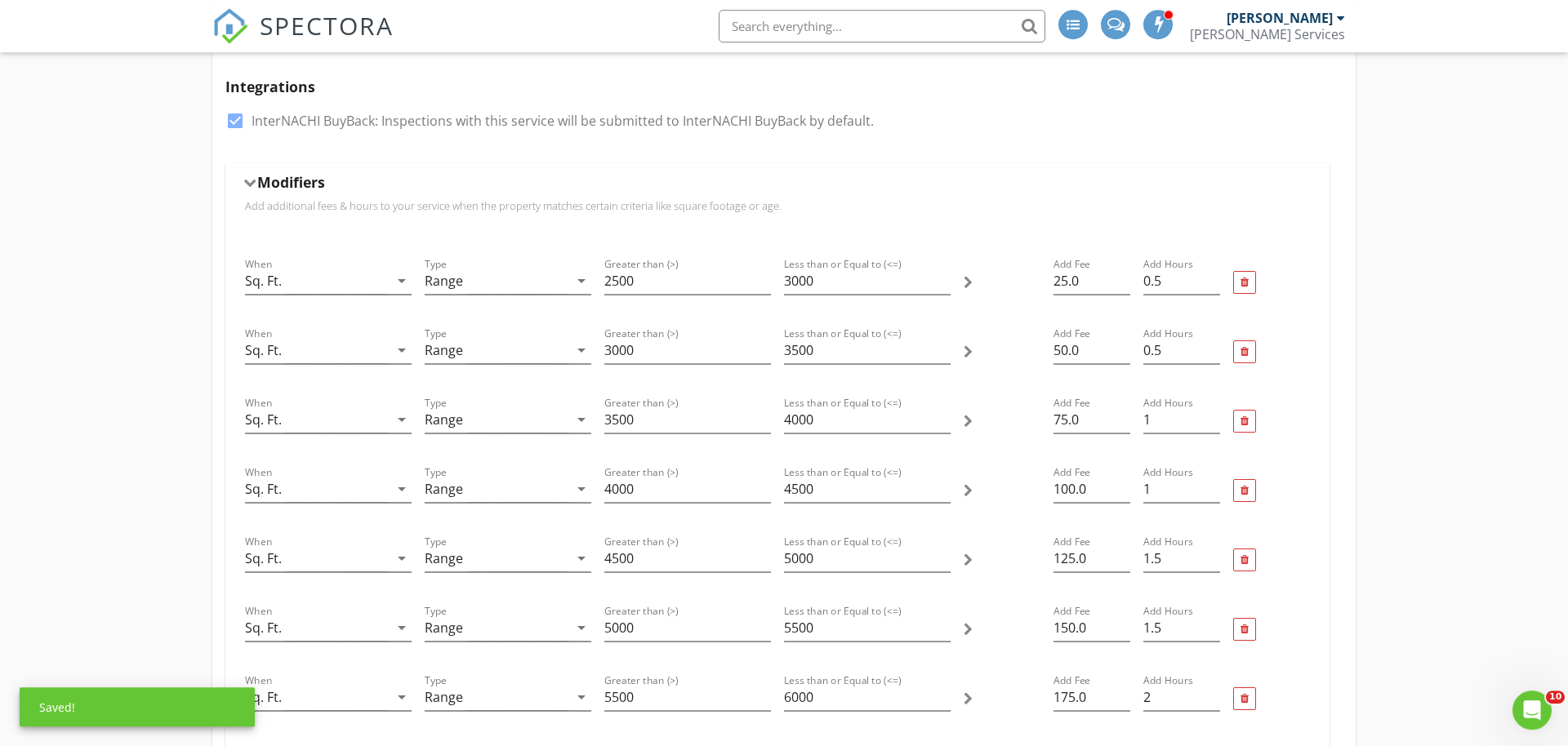
scroll to position [416, 0]
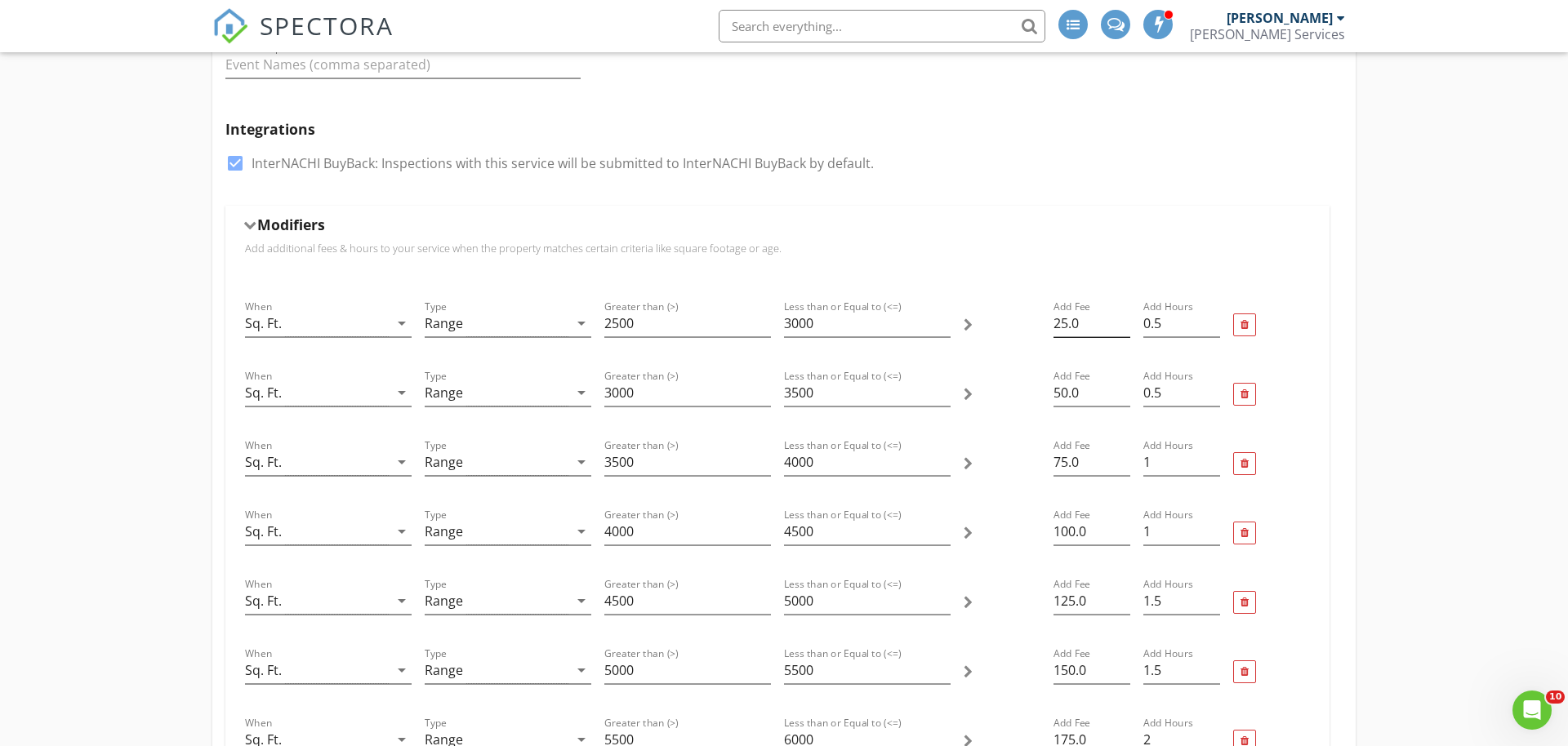
type input "50"
click at [1088, 329] on input "25.0" at bounding box center [1091, 324] width 77 height 27
click at [1088, 328] on input "25.0" at bounding box center [1091, 324] width 77 height 27
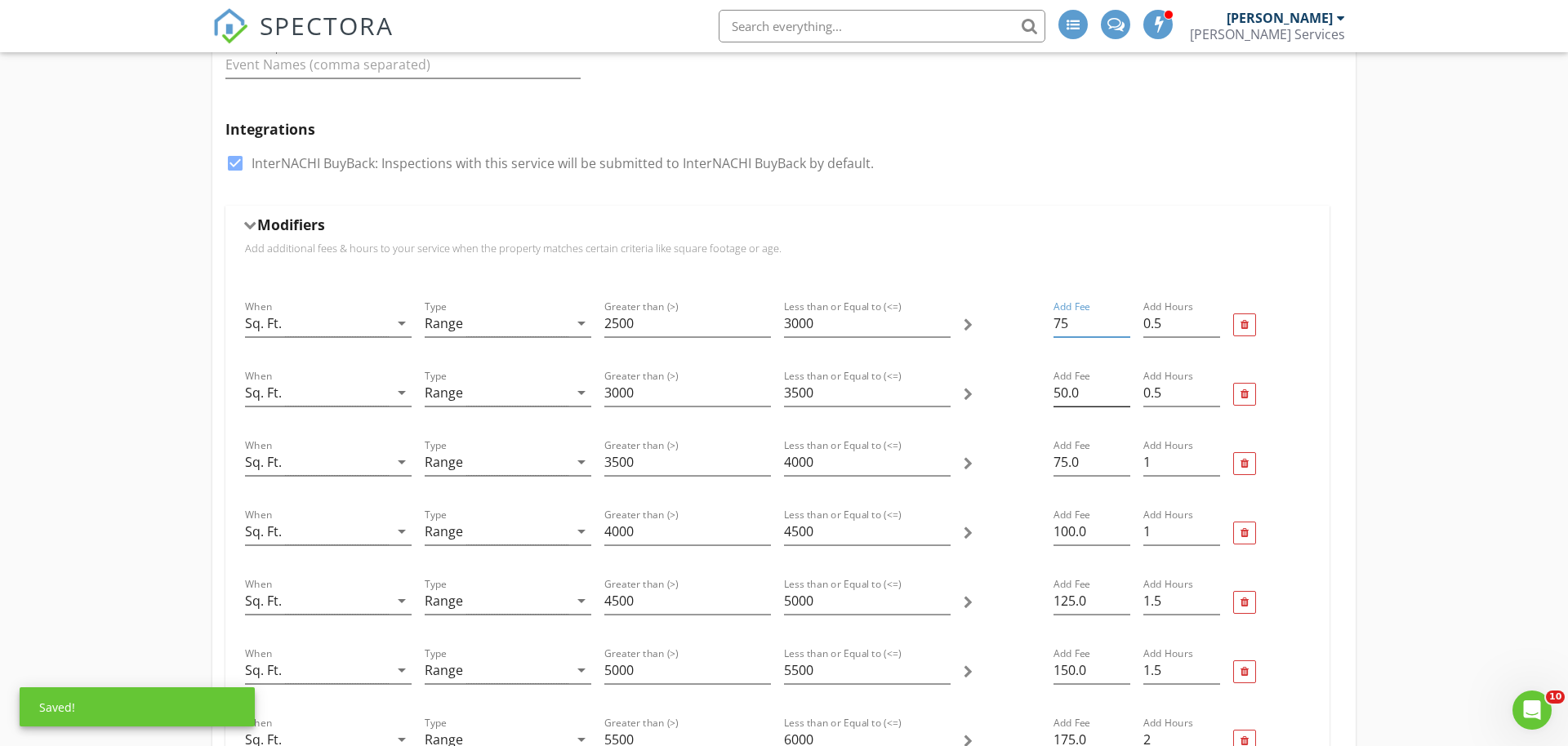
type input "75"
click at [1089, 387] on input "50.0" at bounding box center [1091, 393] width 77 height 27
type input "100"
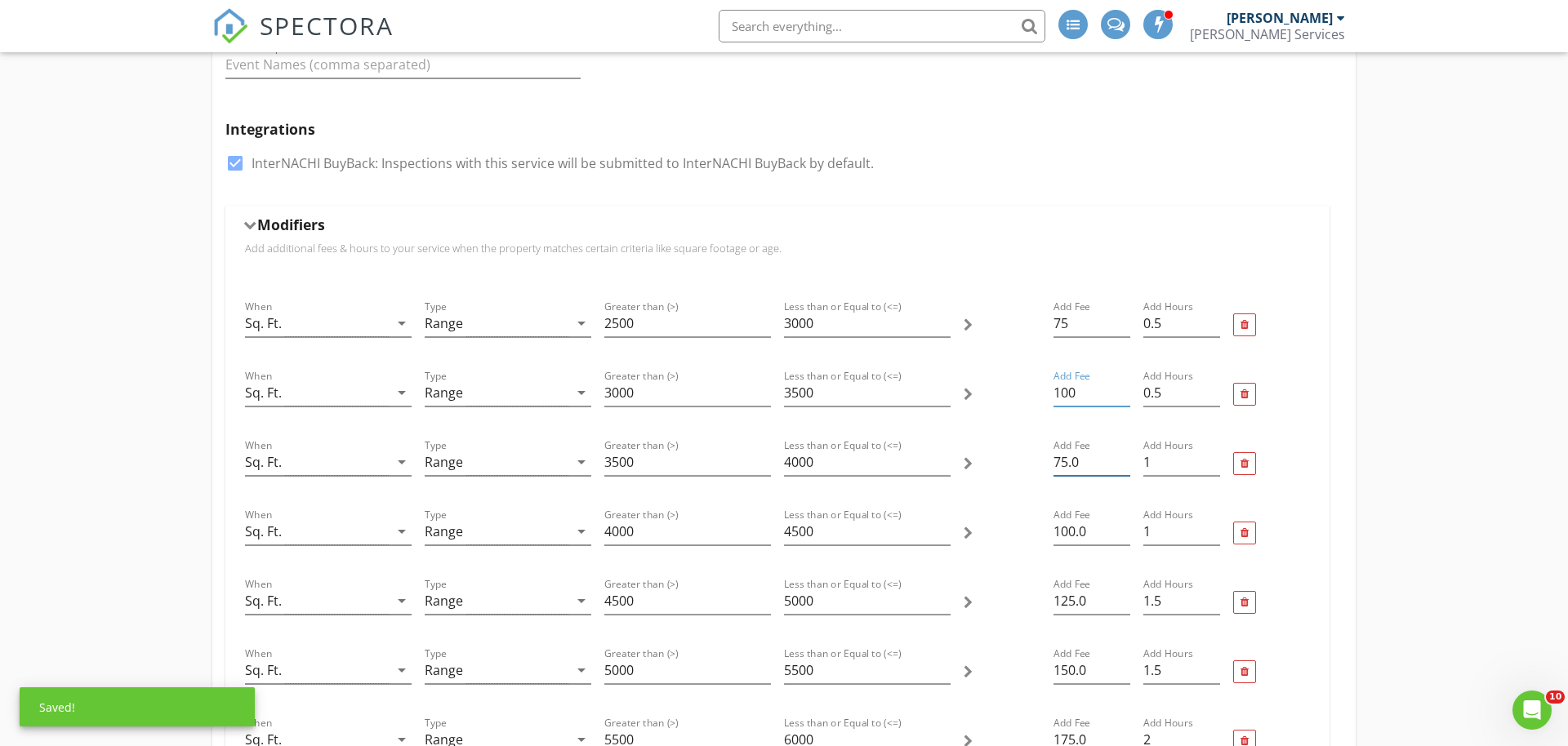
click at [1080, 460] on input "75.0" at bounding box center [1091, 462] width 77 height 27
type input "125"
click at [1103, 527] on input "100.0" at bounding box center [1091, 531] width 77 height 27
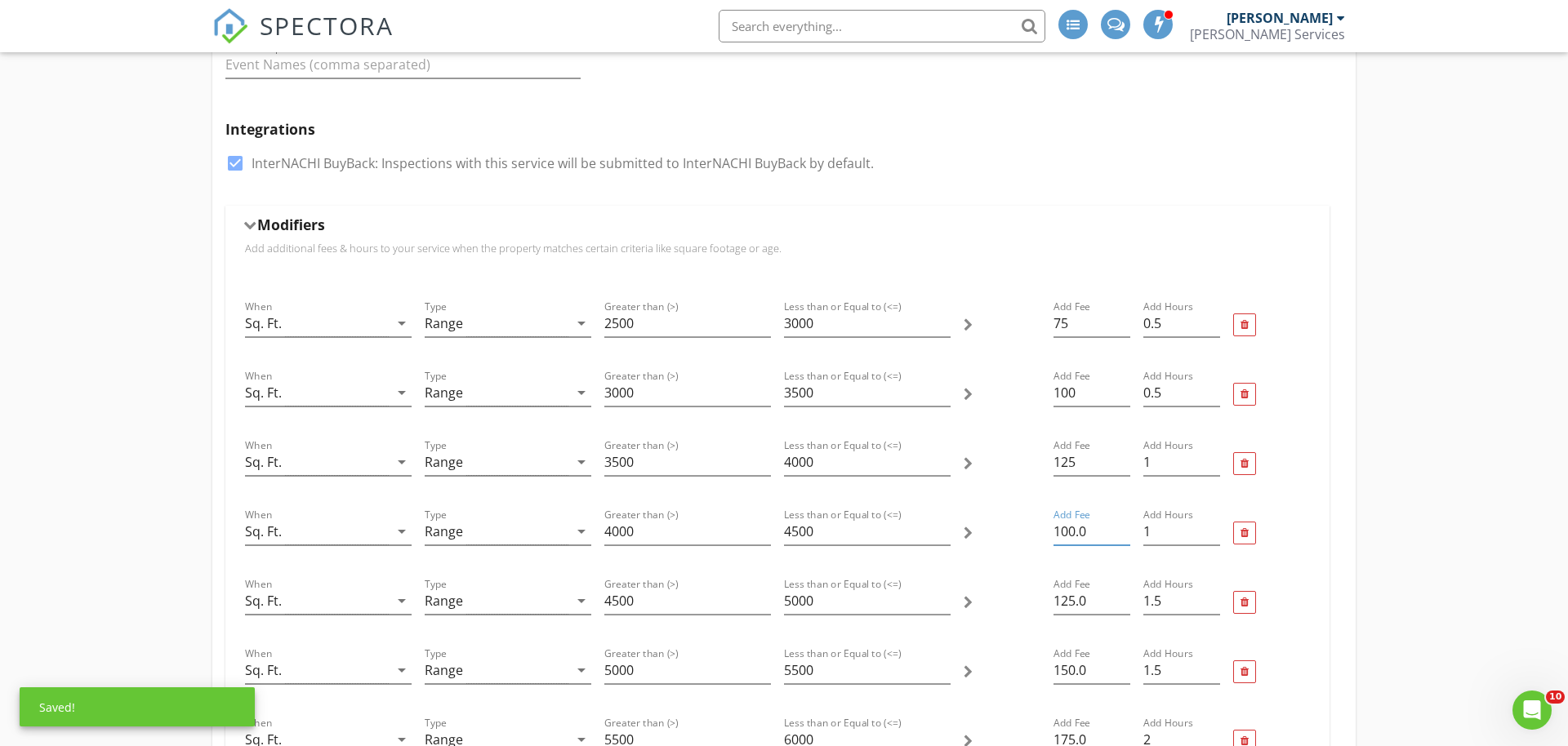
click at [1103, 528] on input "100.0" at bounding box center [1091, 531] width 77 height 27
type input "150"
click at [1088, 598] on input "125.0" at bounding box center [1091, 602] width 77 height 27
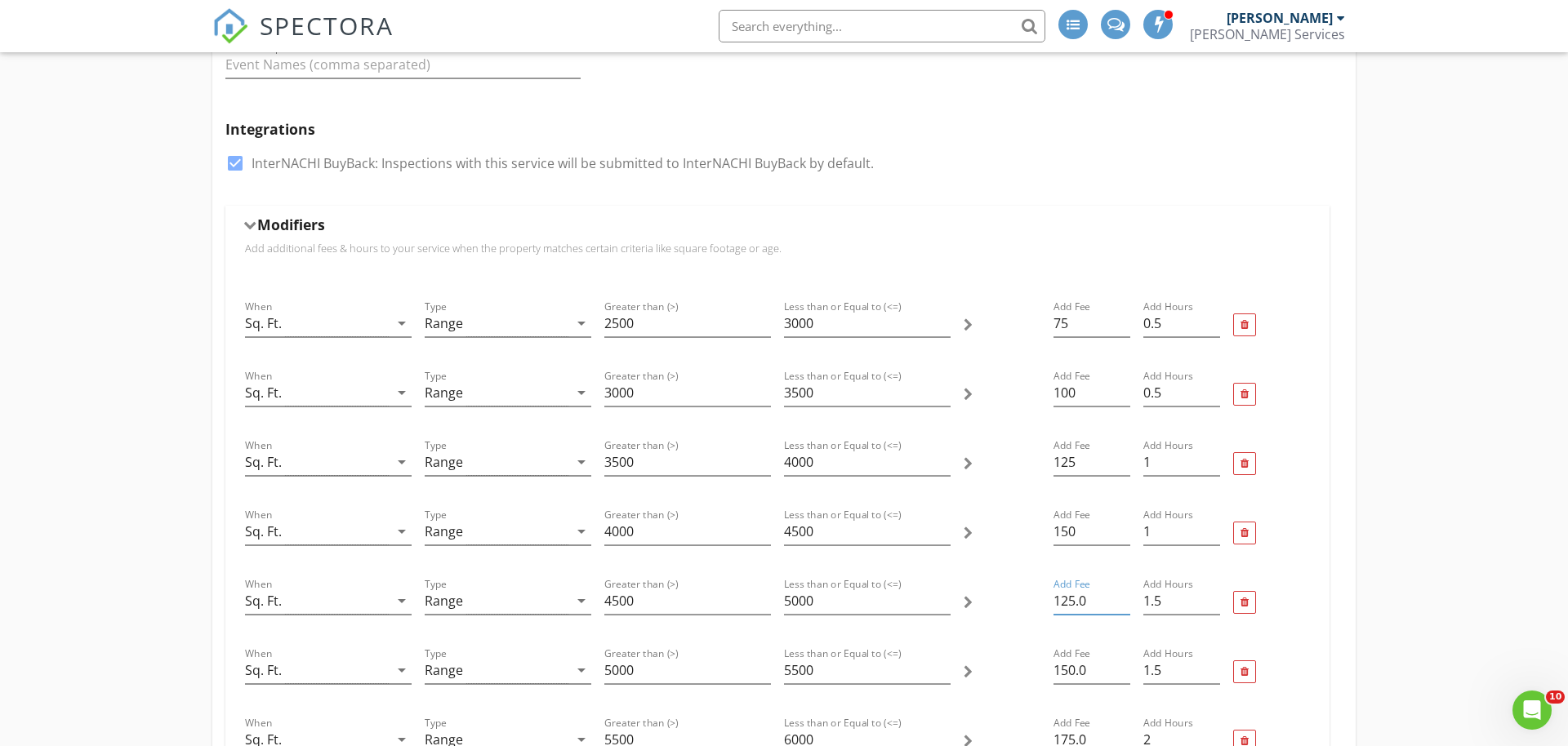
click at [1088, 598] on input "125.0" at bounding box center [1091, 602] width 77 height 27
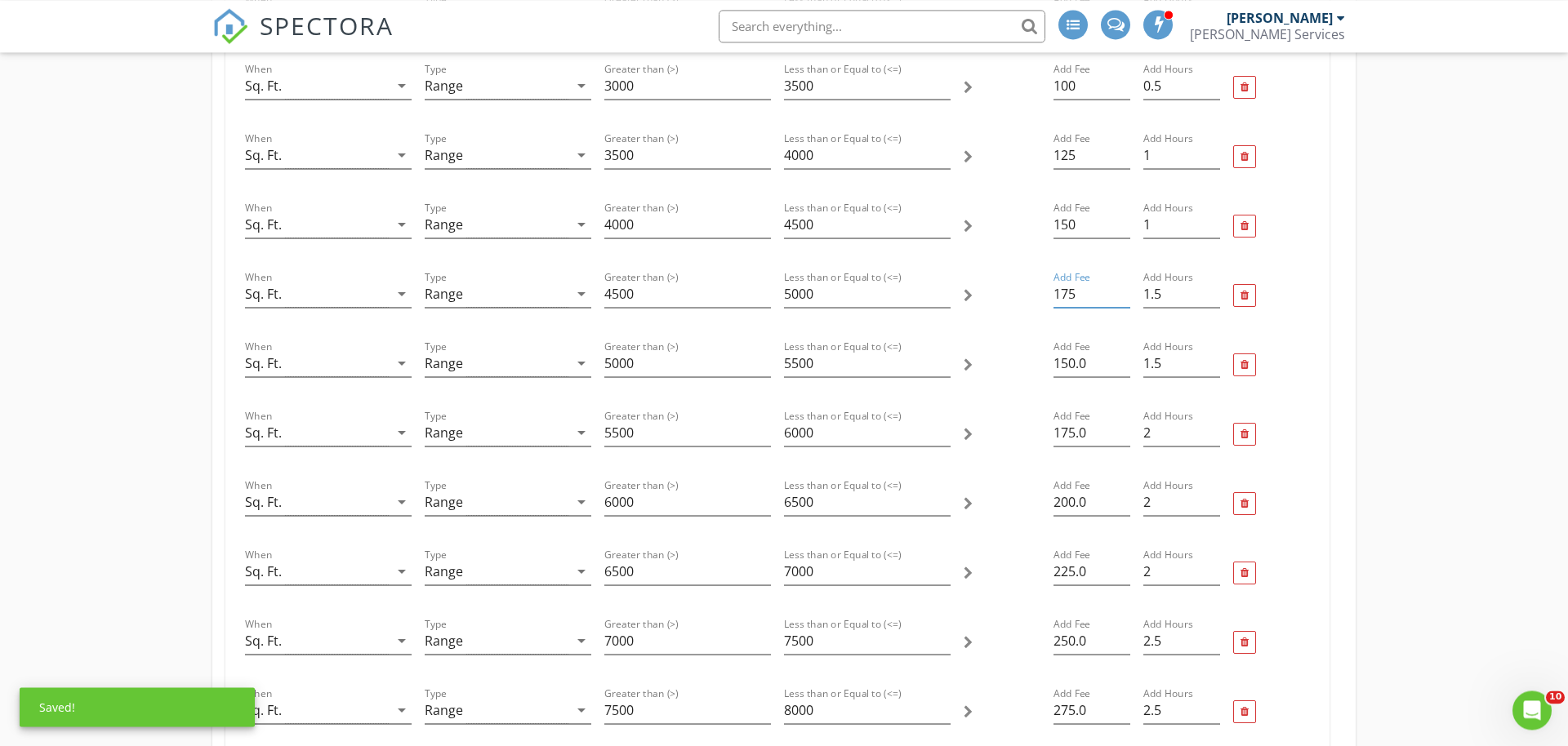
scroll to position [749, 0]
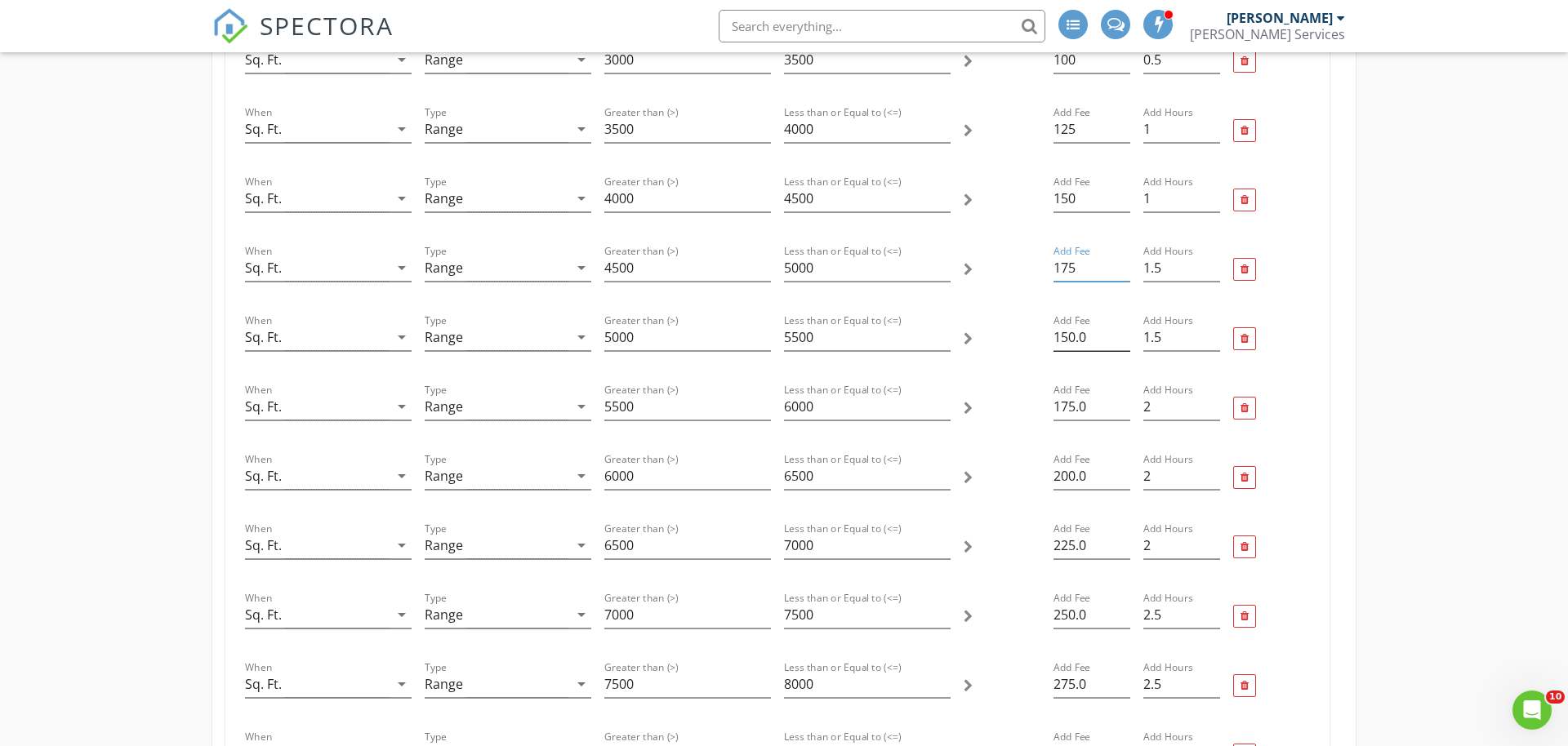
type input "175"
click at [1093, 341] on input "150.0" at bounding box center [1091, 337] width 77 height 27
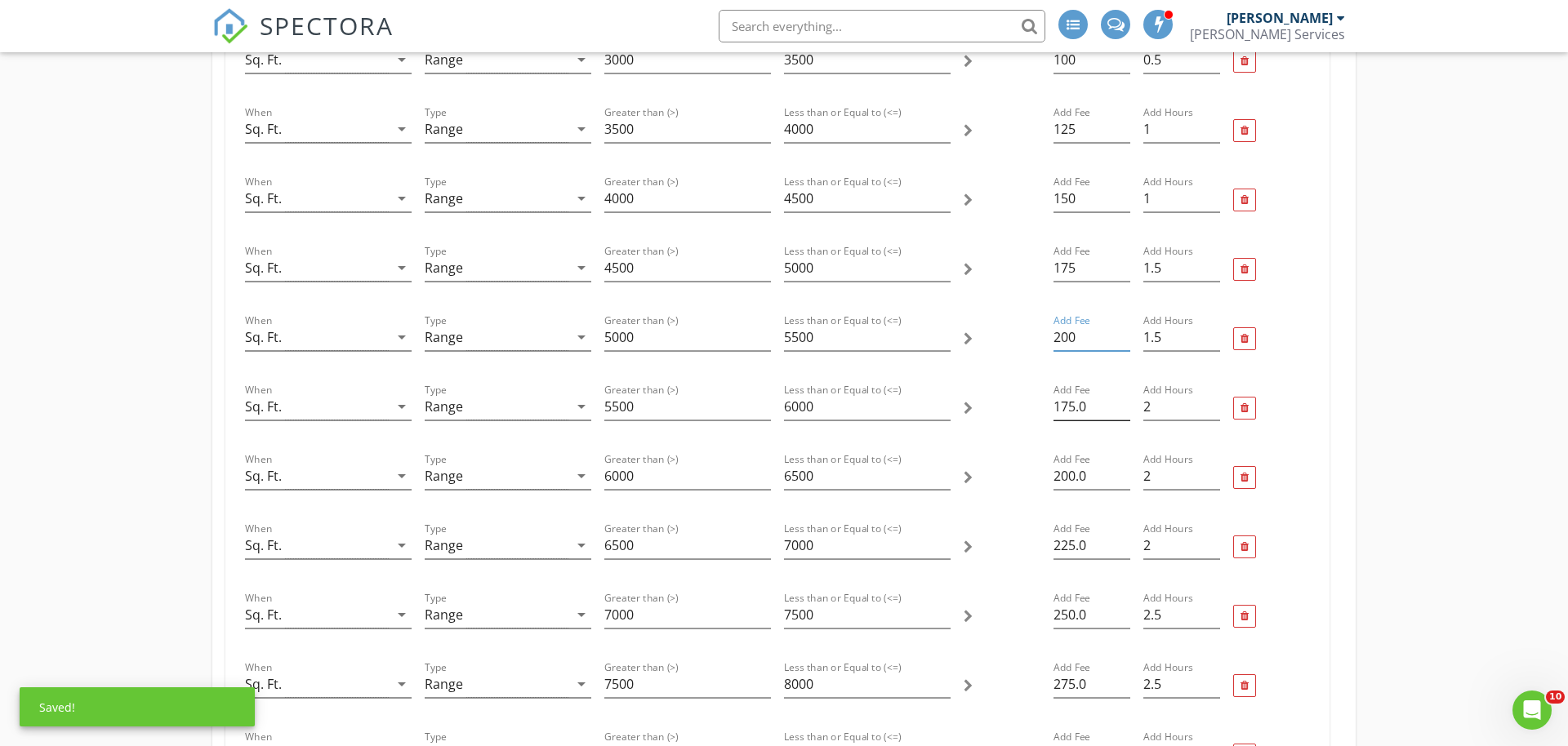
type input "200"
click at [1075, 408] on input "175.0" at bounding box center [1091, 407] width 77 height 27
type input "225"
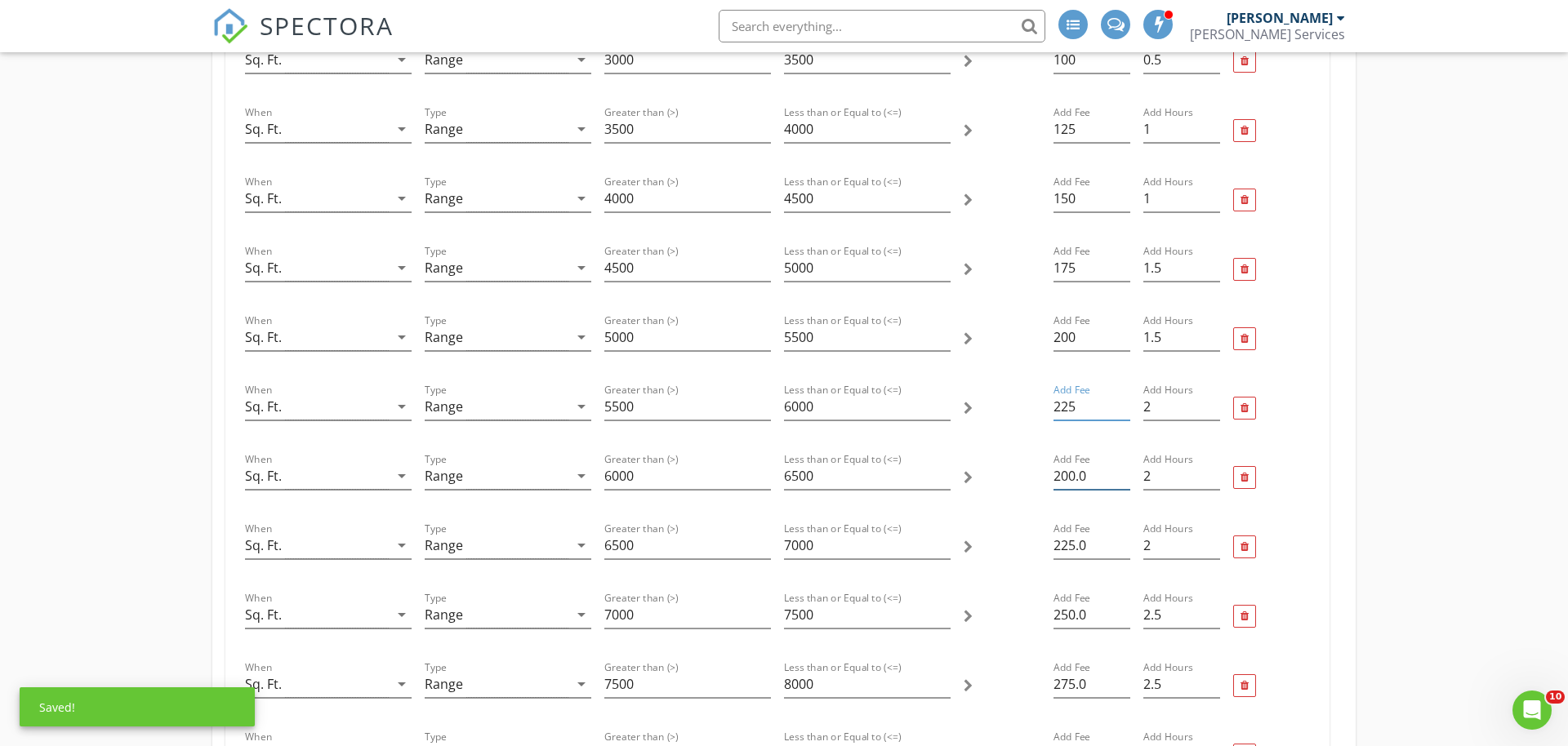
click at [1076, 481] on input "200.0" at bounding box center [1091, 476] width 77 height 27
type input "250"
click at [1062, 532] on input "225.0" at bounding box center [1091, 546] width 77 height 27
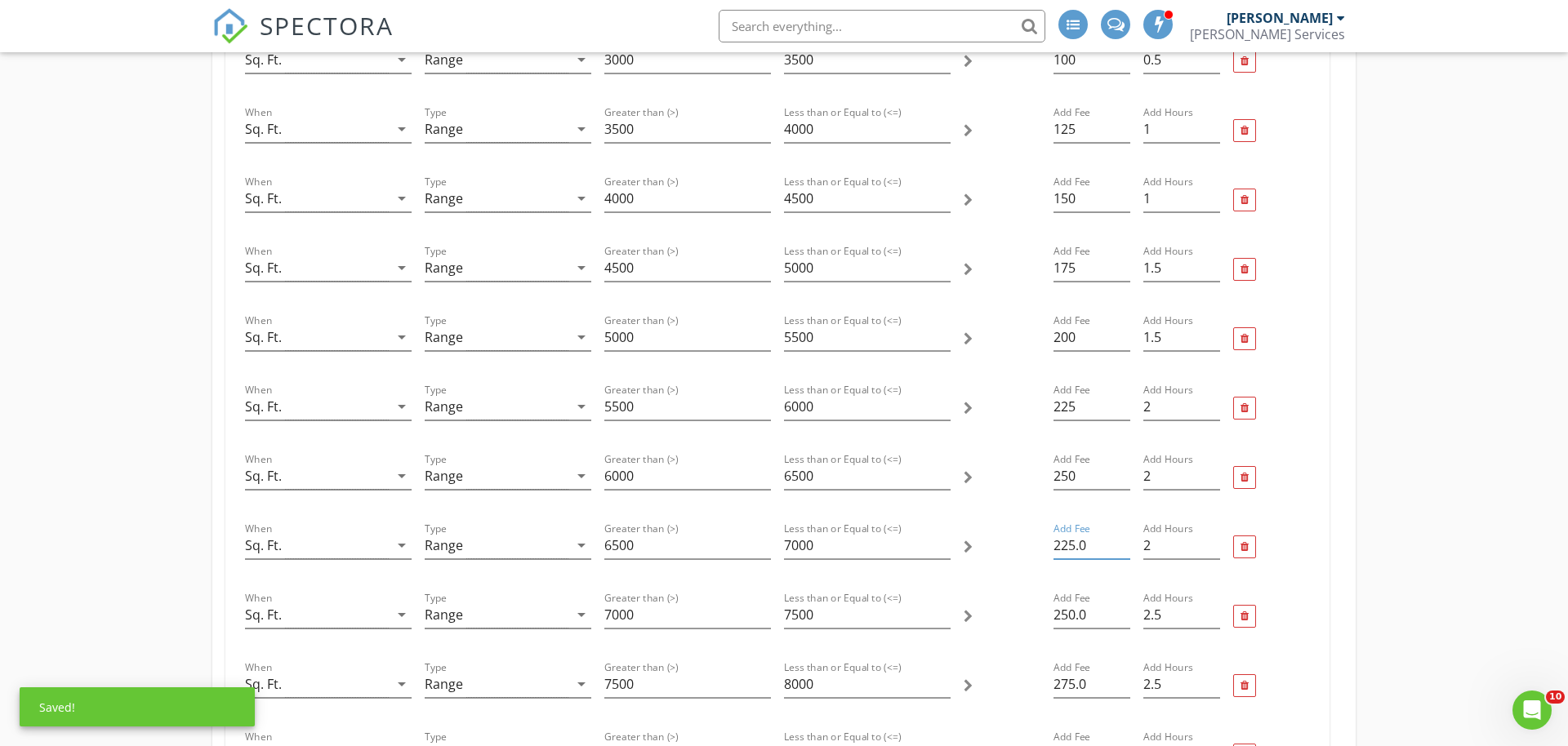
click at [1062, 532] on input "225.0" at bounding box center [1091, 546] width 77 height 27
type input "275"
click at [1063, 612] on input "250.0" at bounding box center [1091, 615] width 77 height 27
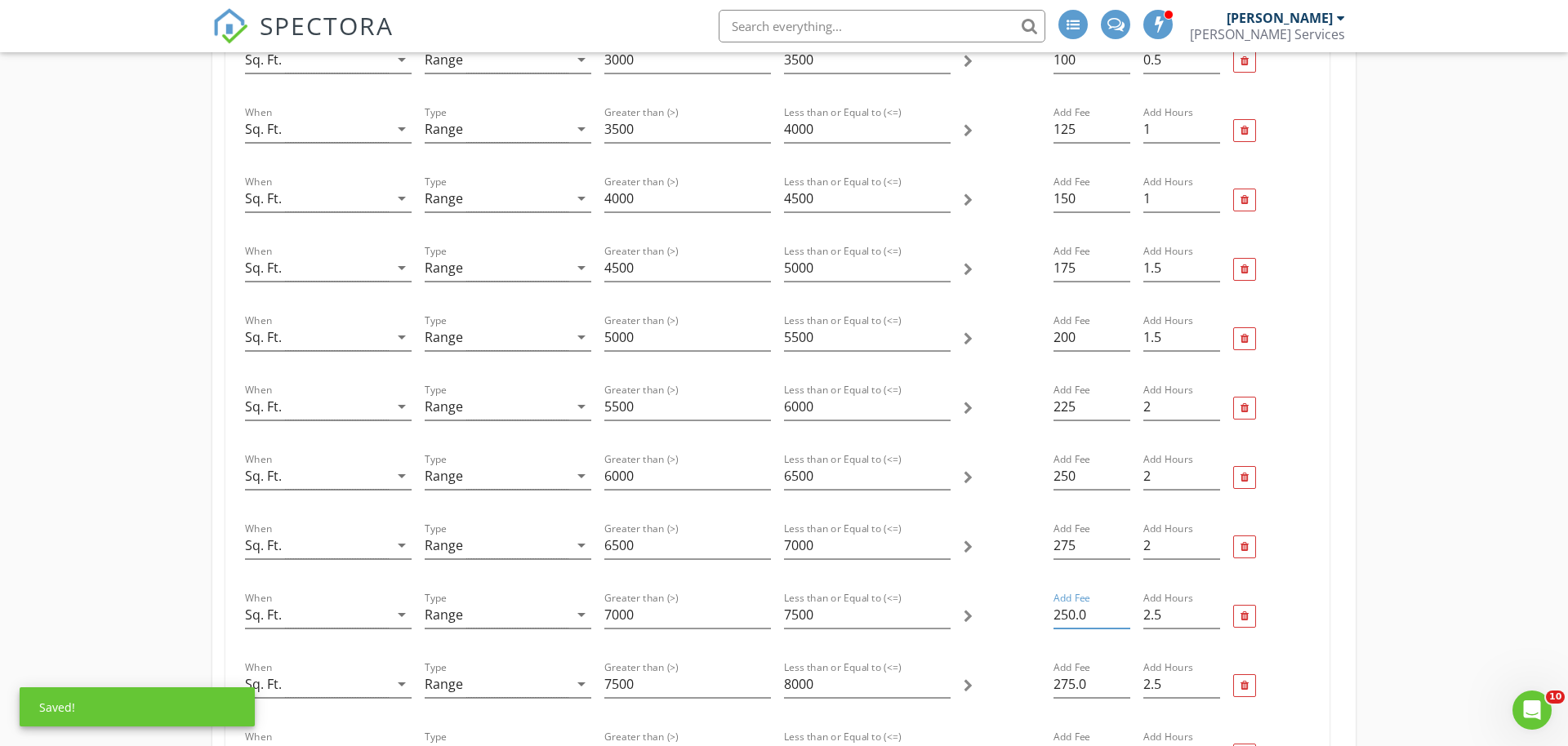
click at [1063, 612] on input "250.0" at bounding box center [1091, 615] width 77 height 27
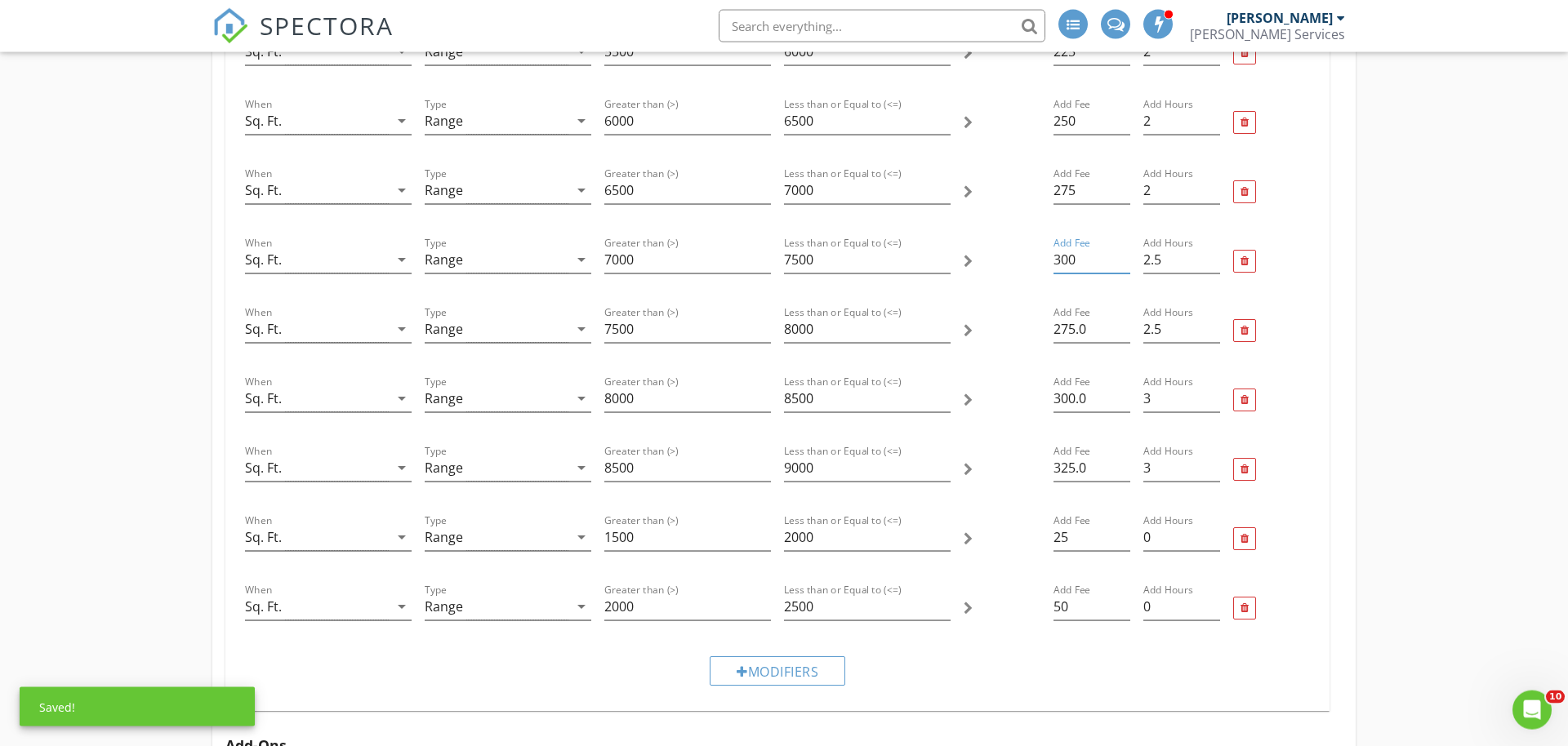
scroll to position [1165, 0]
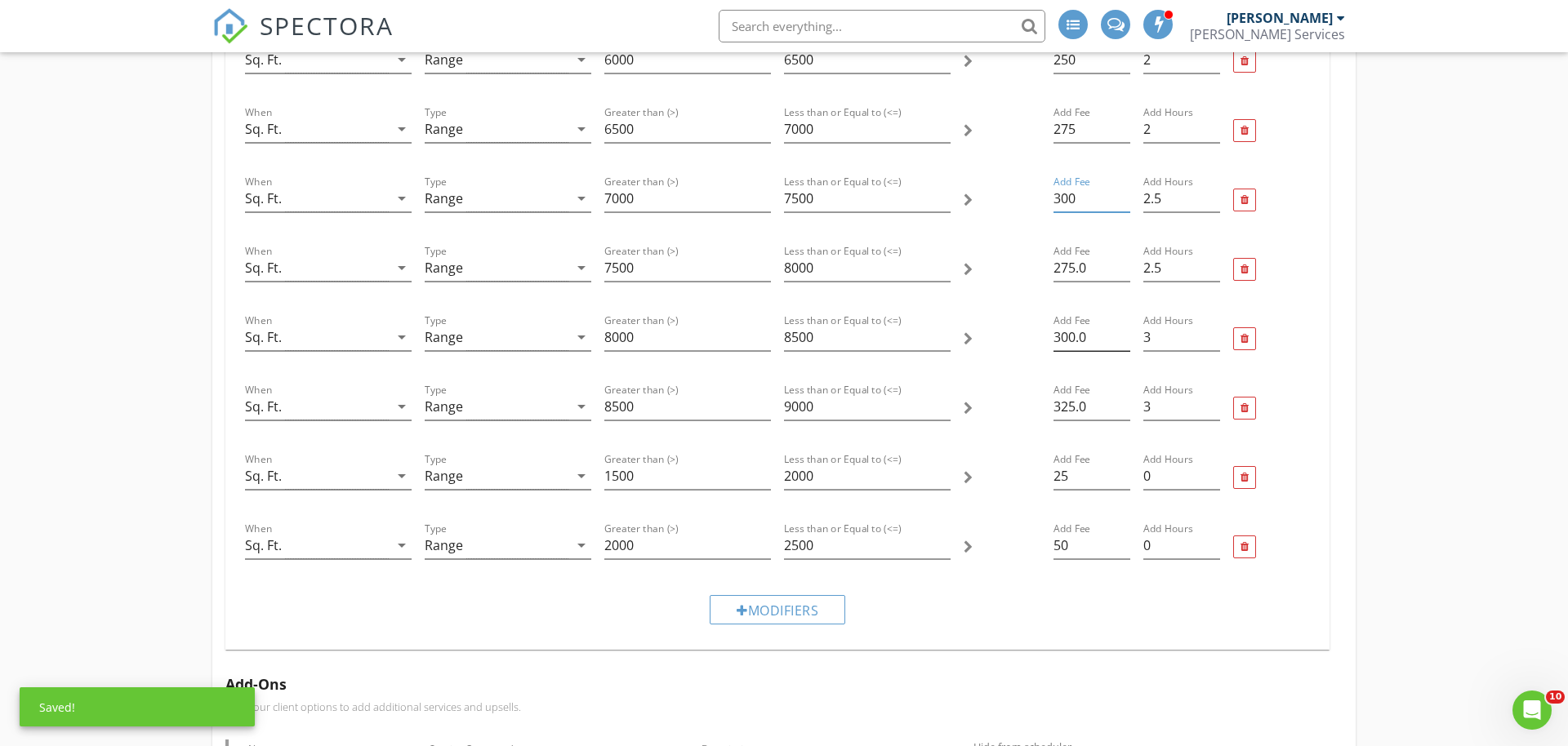
type input "300"
click at [1078, 327] on input "300.0" at bounding box center [1091, 337] width 77 height 27
type input "325"
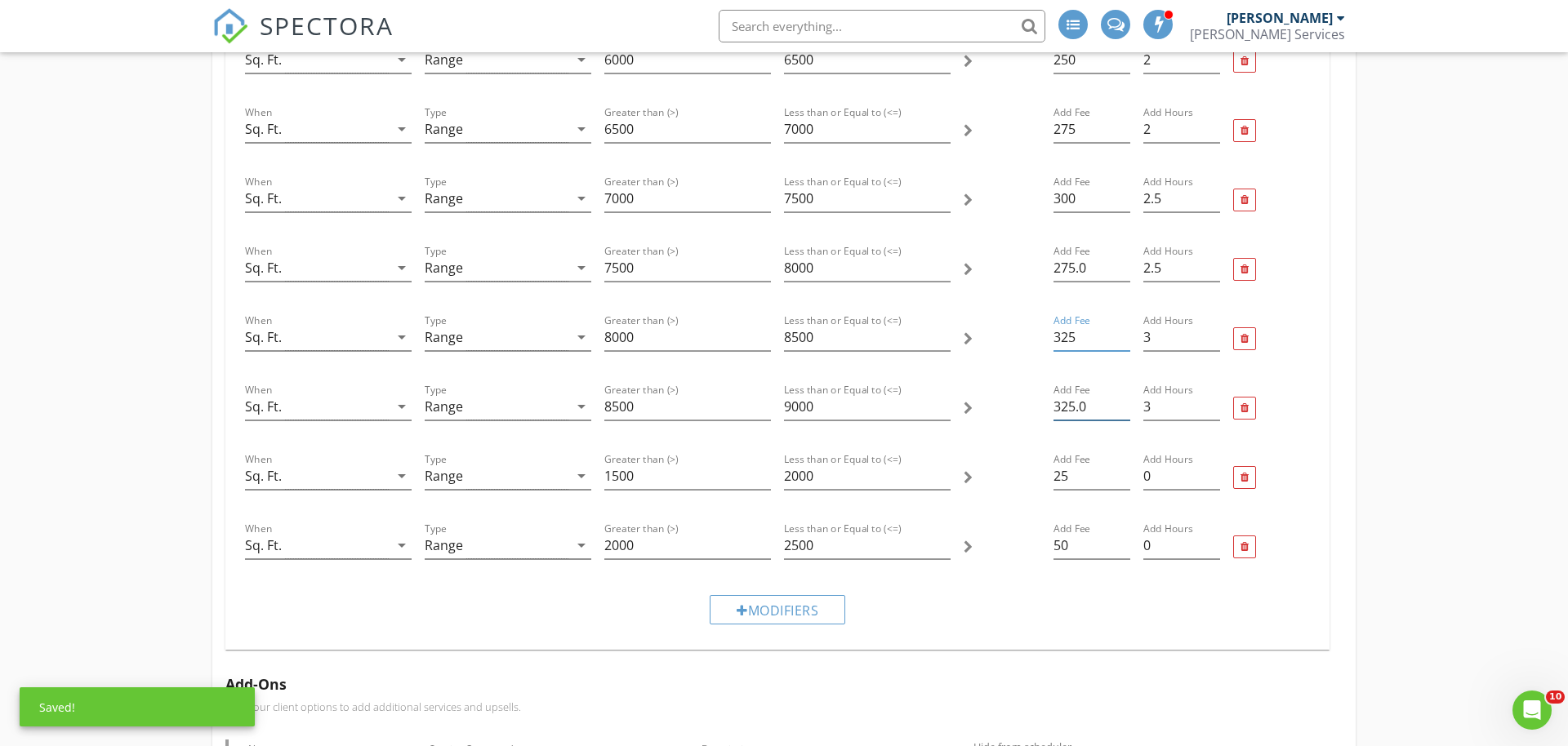
click at [1070, 415] on input "325.0" at bounding box center [1091, 407] width 77 height 27
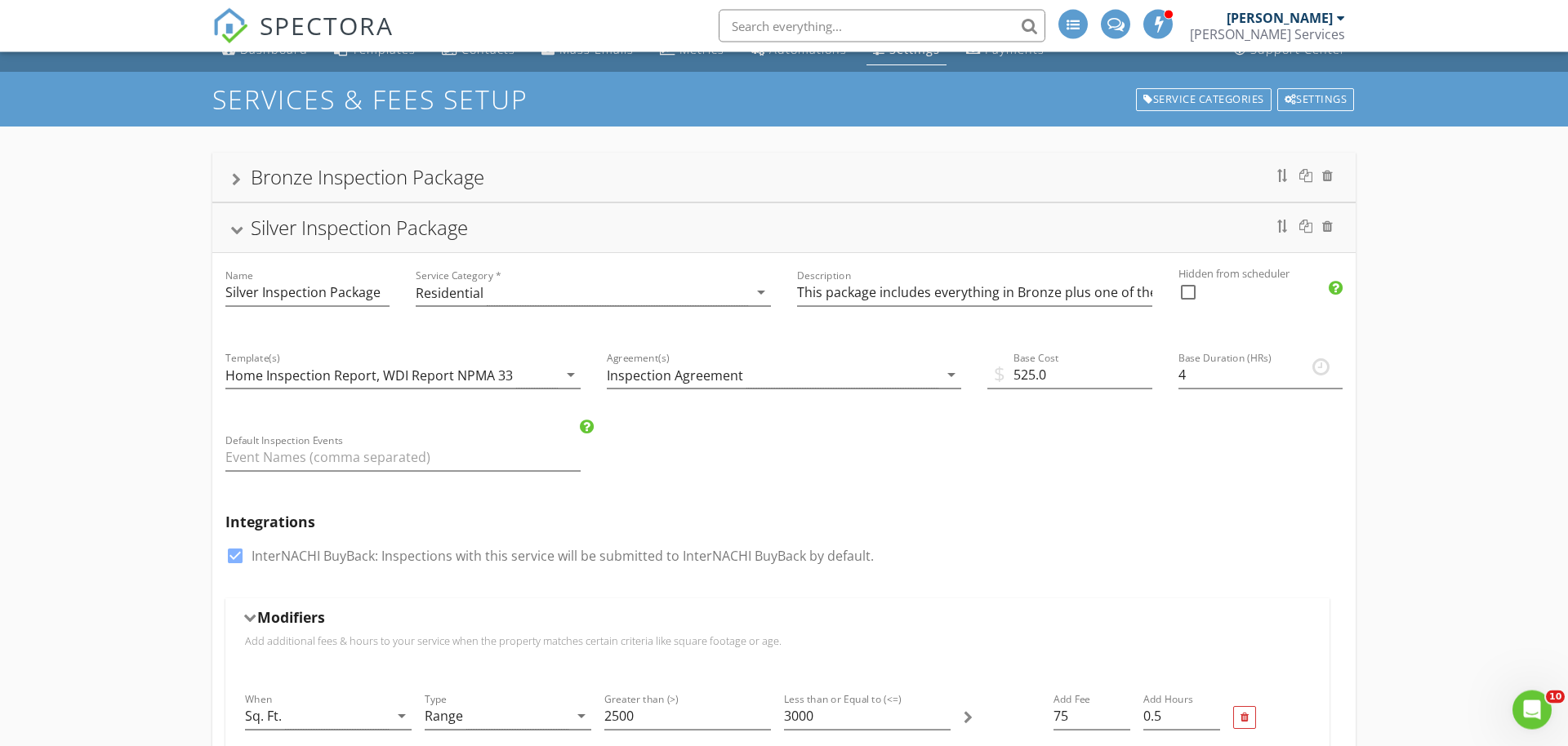
scroll to position [0, 0]
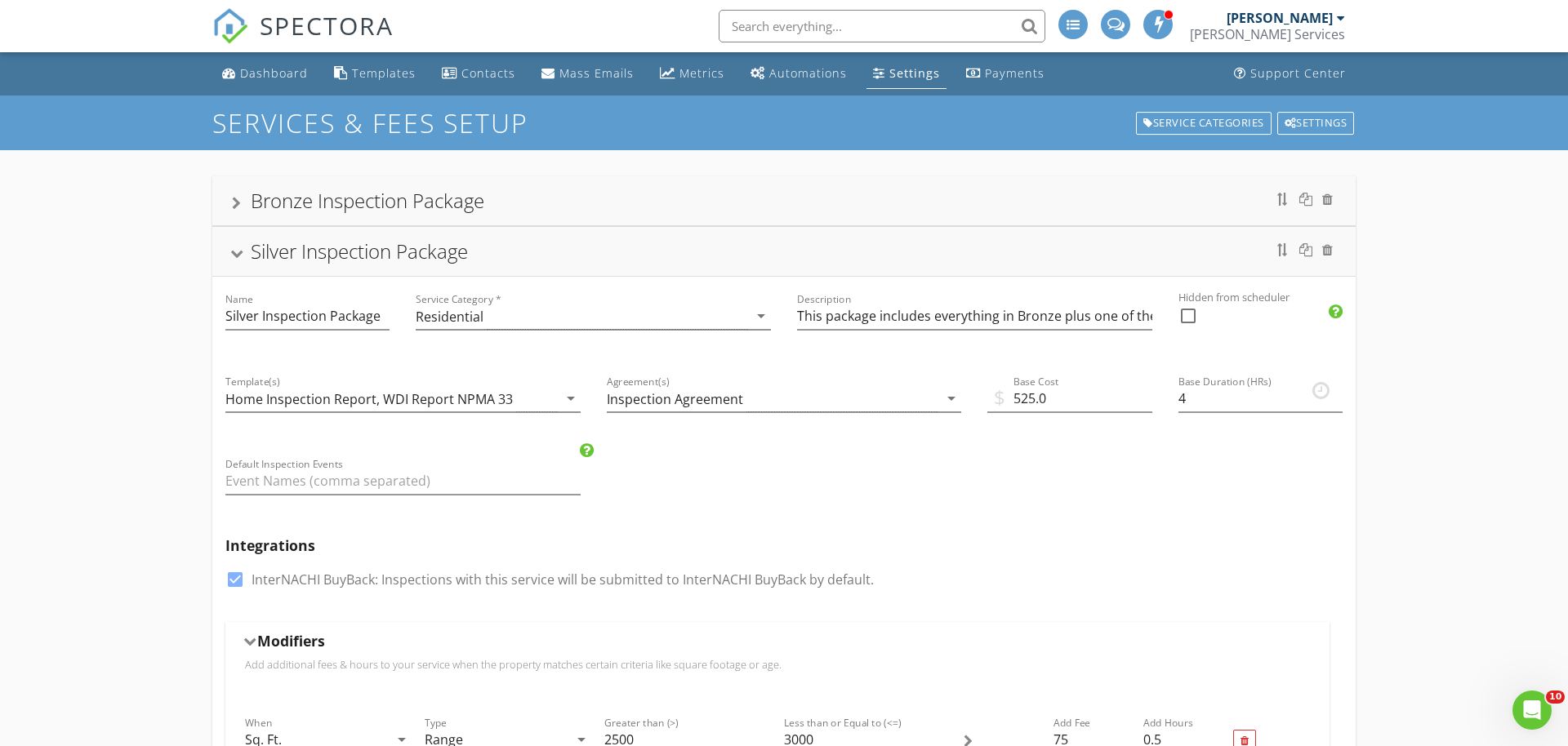
type input "350"
click at [458, 257] on div "Silver Inspection Package" at bounding box center [359, 252] width 218 height 27
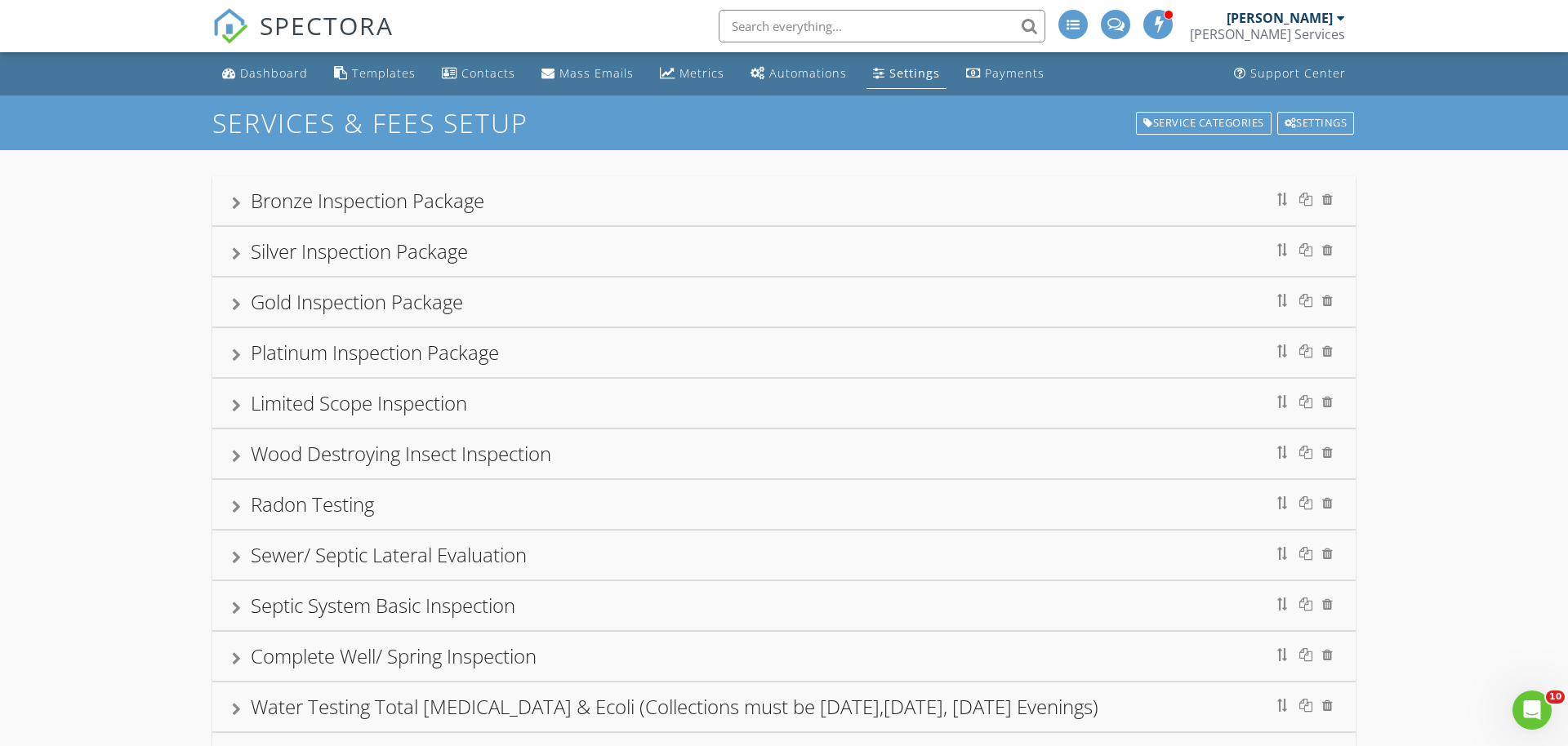
click at [437, 301] on div "Gold Inspection Package" at bounding box center [357, 301] width 213 height 27
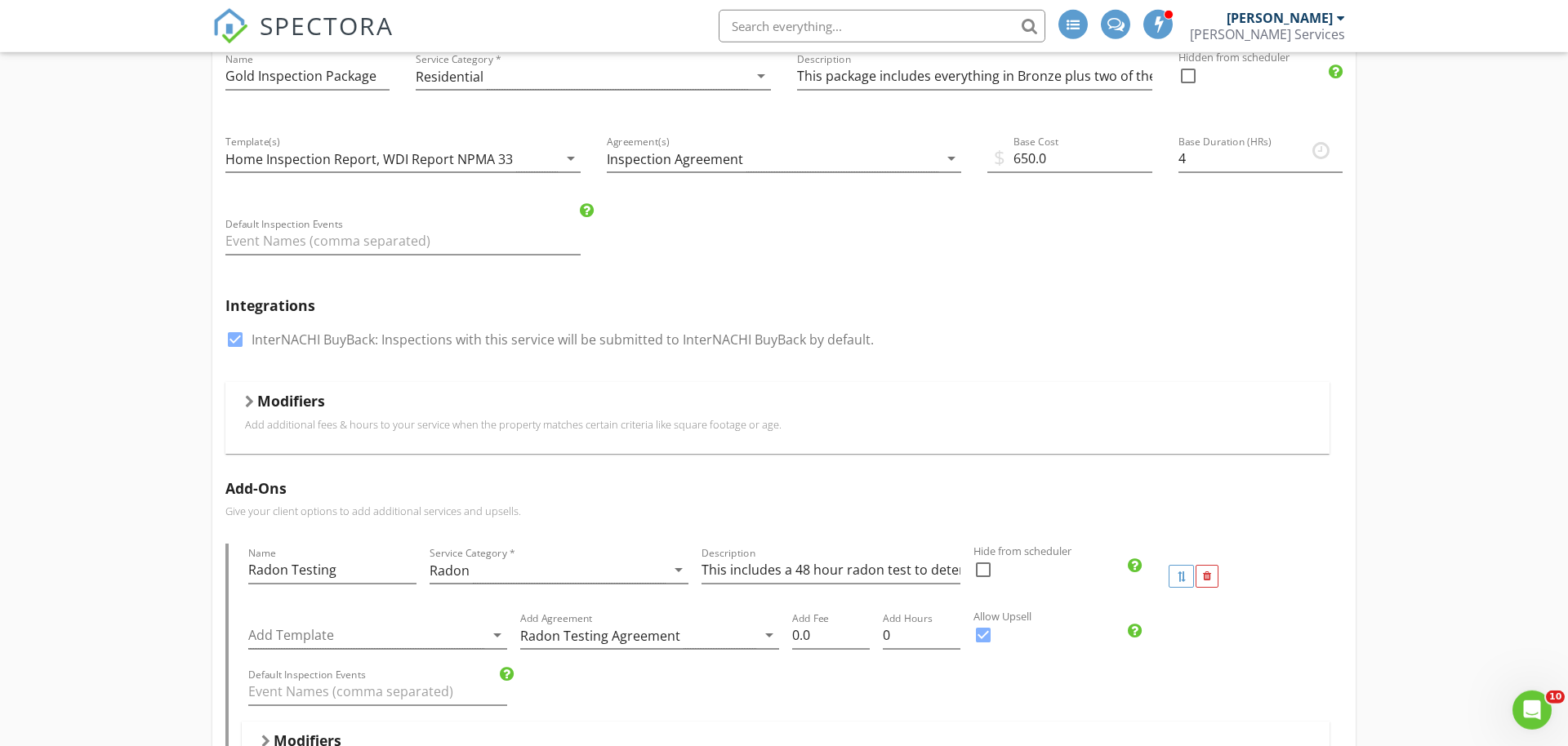
scroll to position [167, 0]
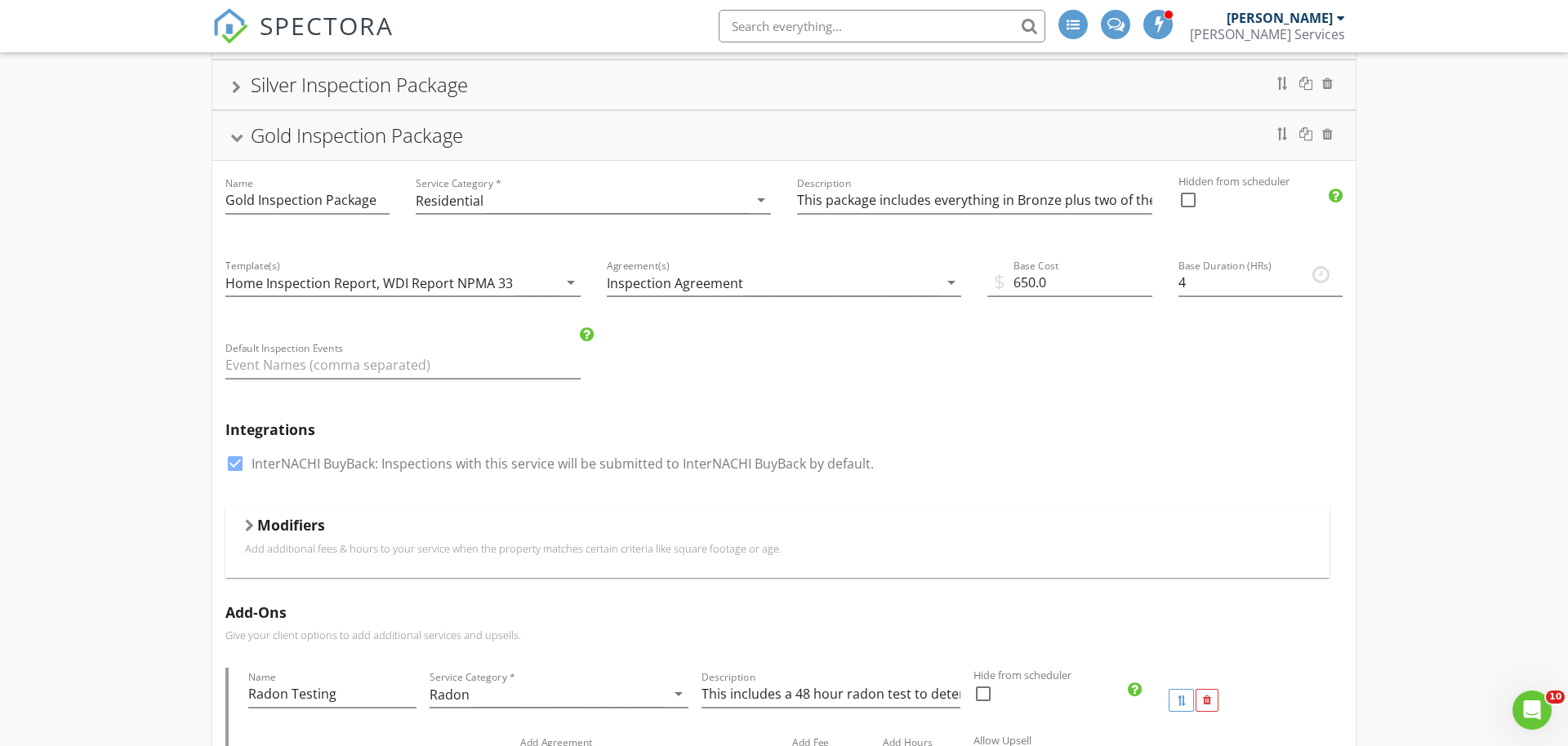
click at [353, 532] on div "Modifiers" at bounding box center [777, 529] width 1065 height 25
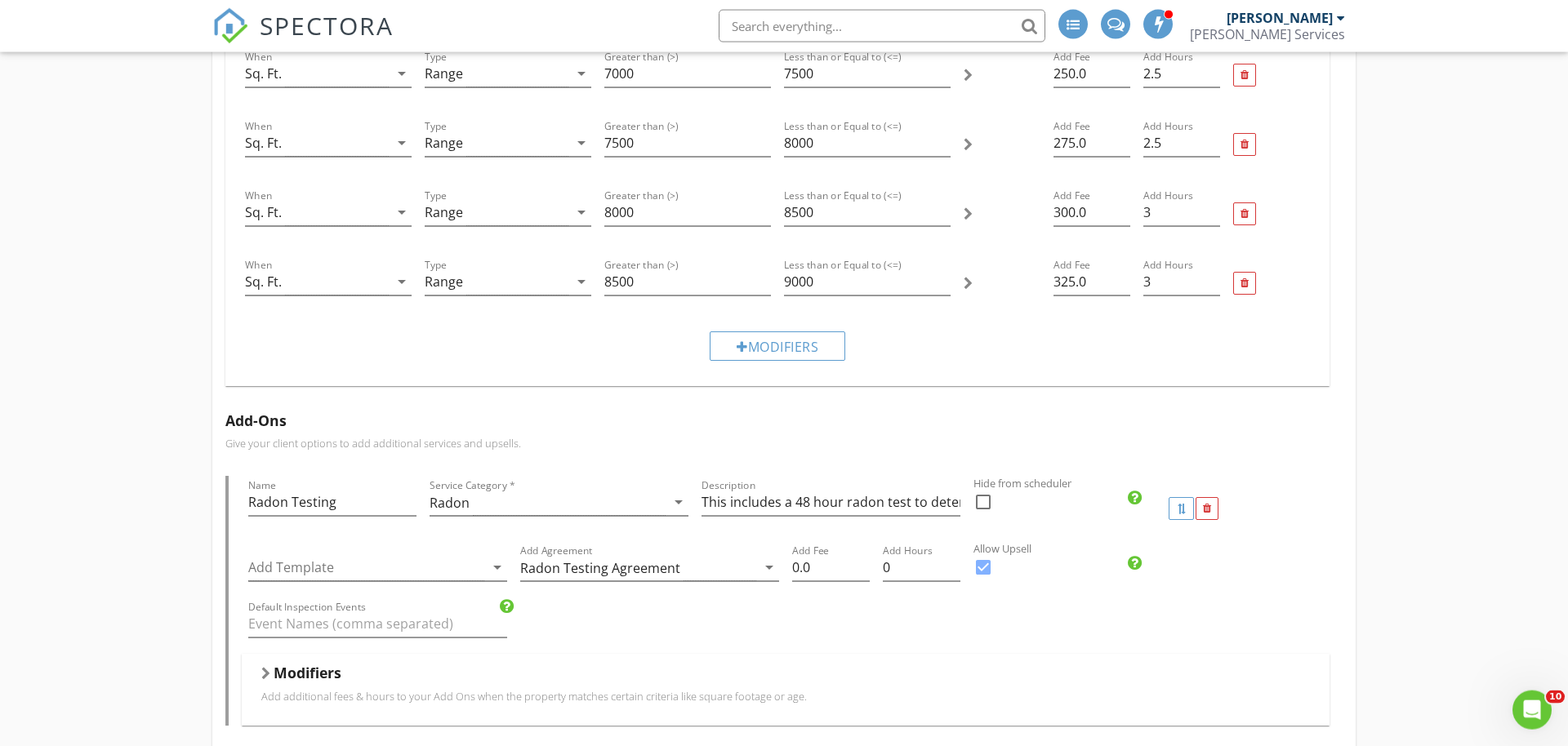
scroll to position [1332, 0]
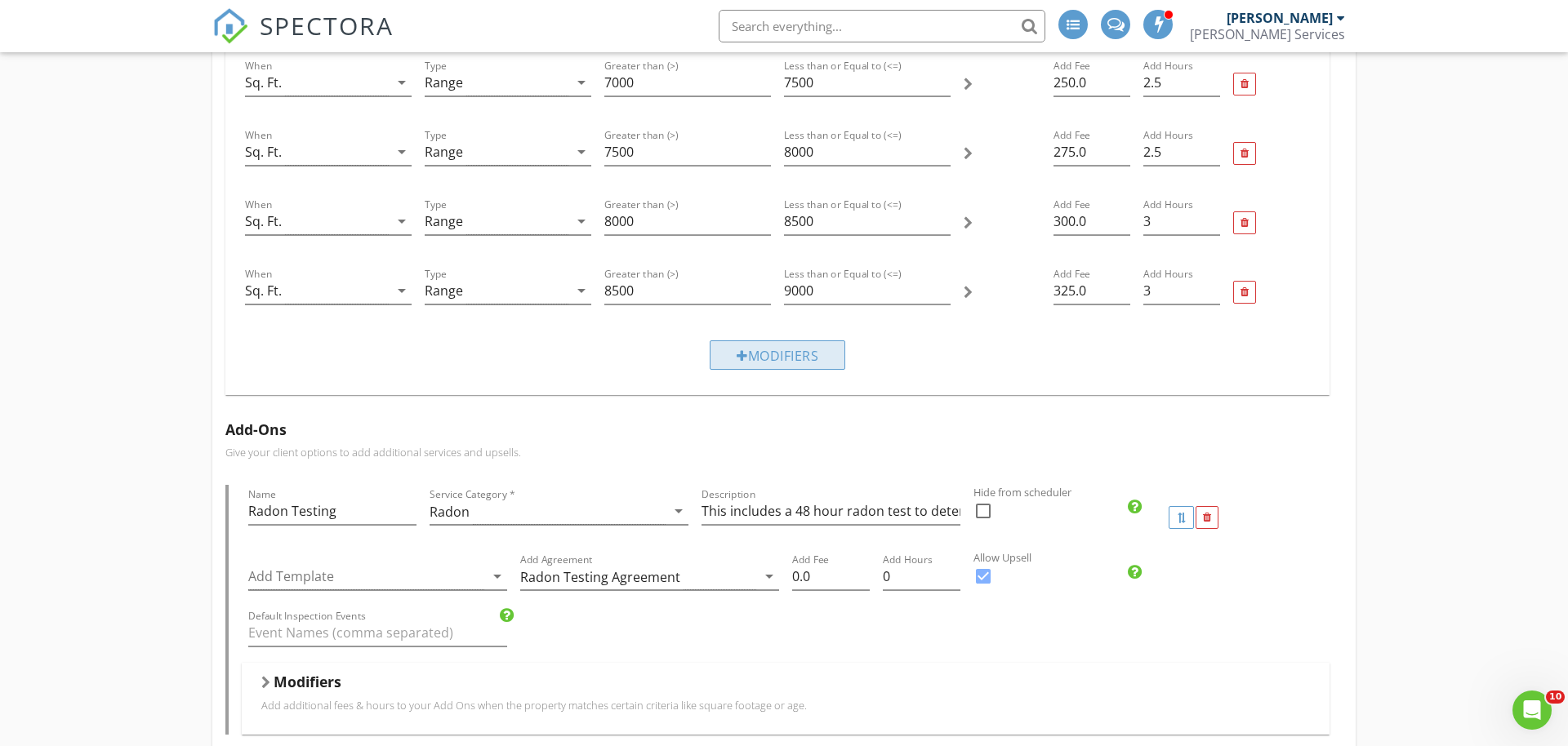
click at [772, 345] on div "Modifiers" at bounding box center [777, 355] width 136 height 29
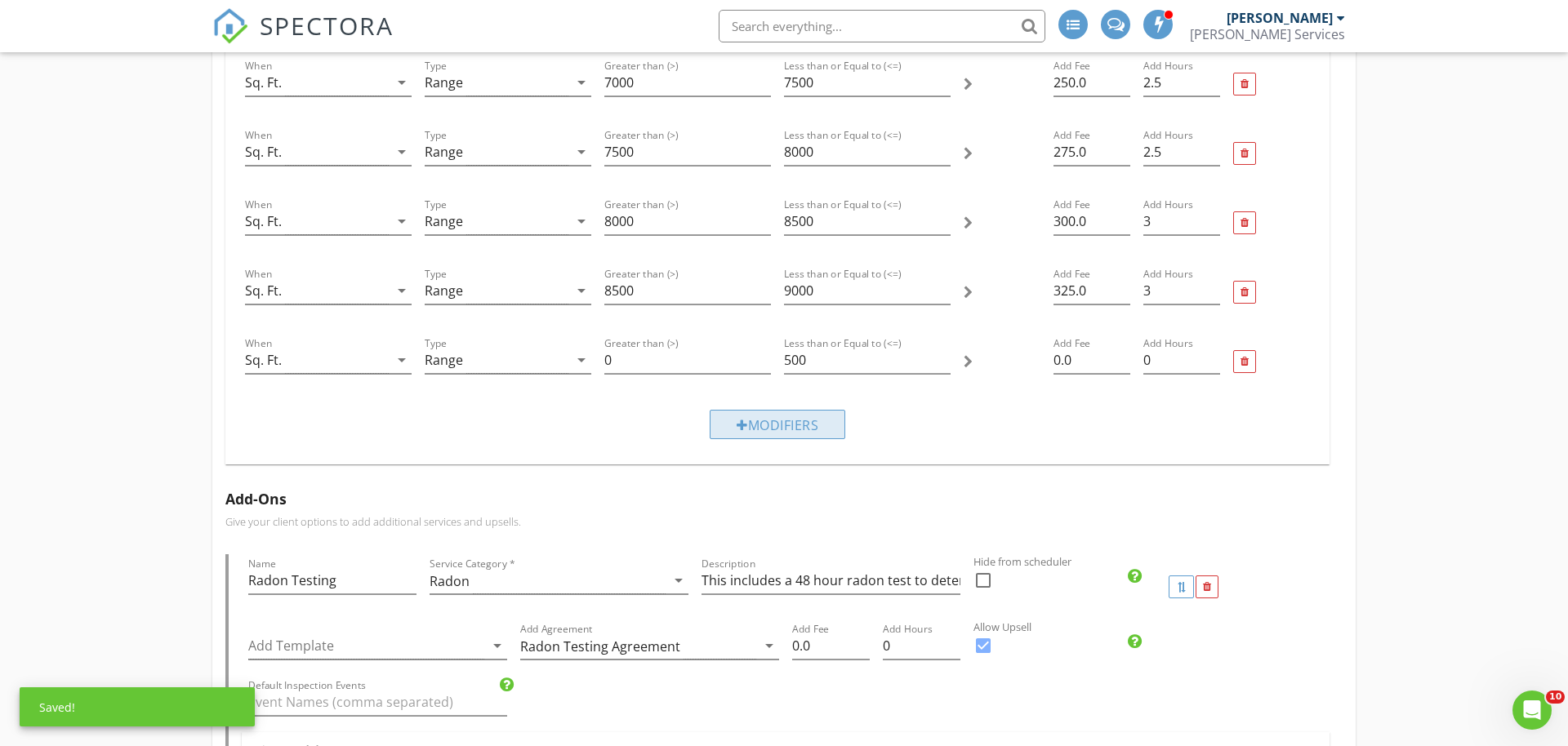
click at [756, 422] on div "Modifiers" at bounding box center [777, 424] width 136 height 29
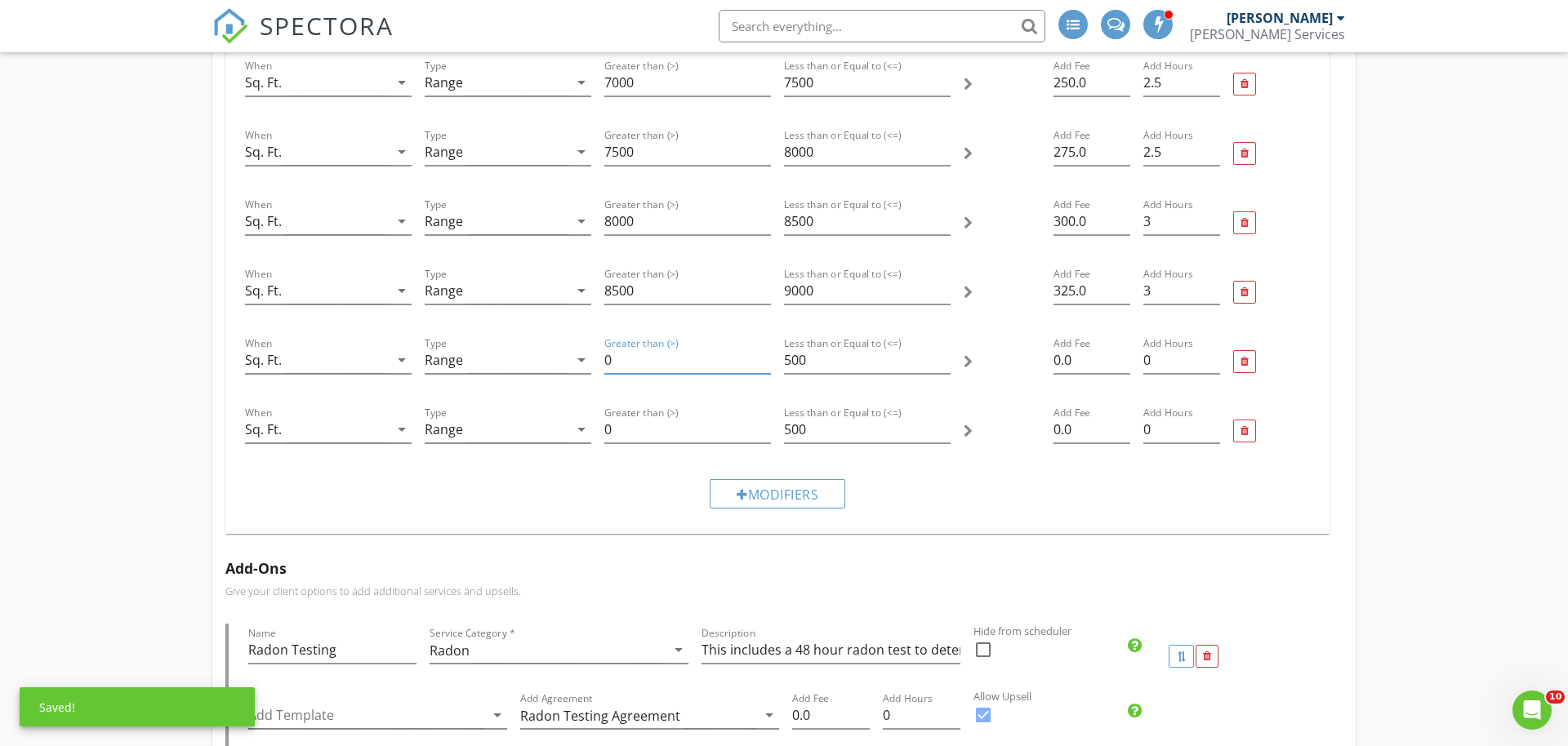
click at [678, 358] on input "0" at bounding box center [687, 361] width 167 height 27
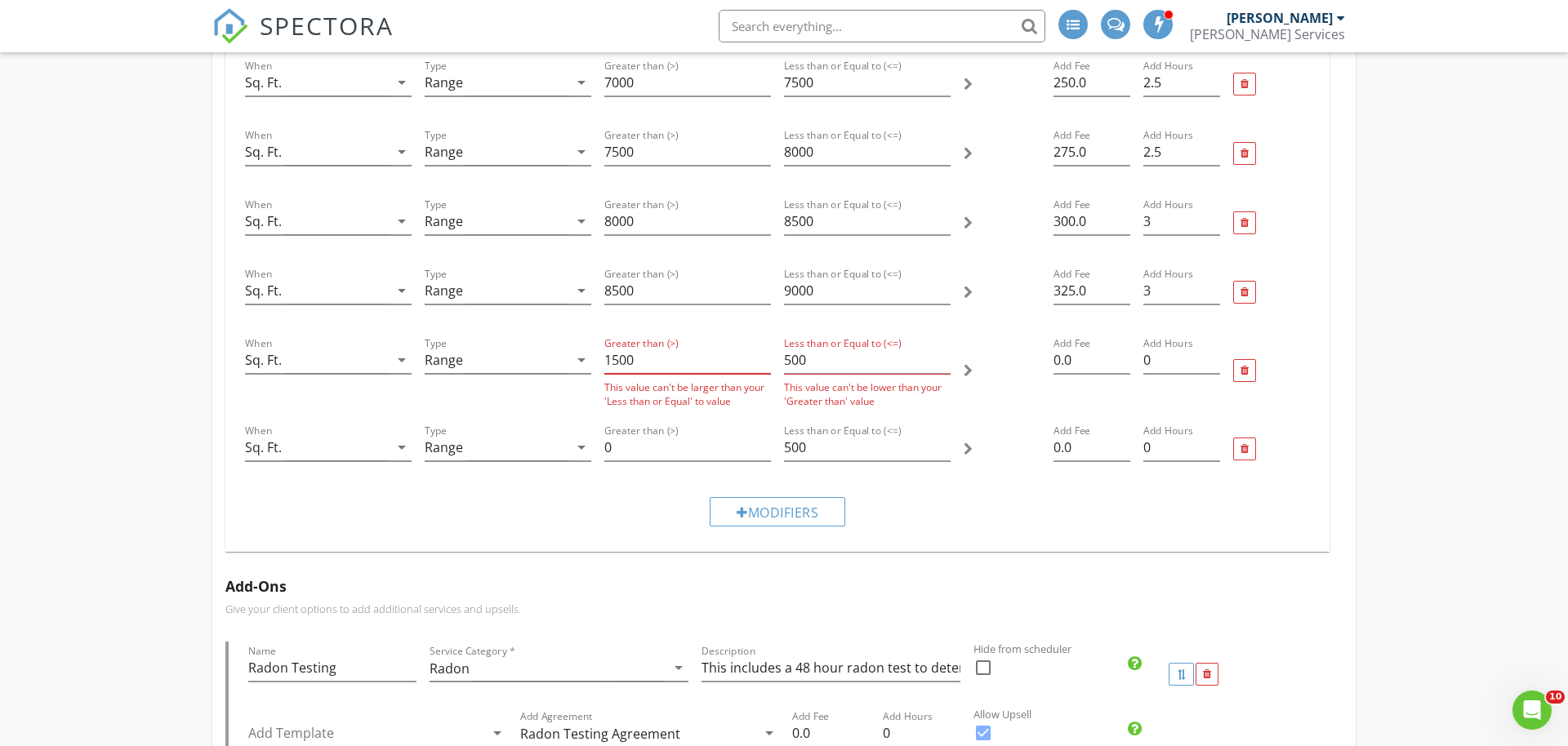
type input "1500"
click at [822, 366] on input "500" at bounding box center [866, 361] width 167 height 27
click at [822, 365] on input "500" at bounding box center [866, 361] width 167 height 27
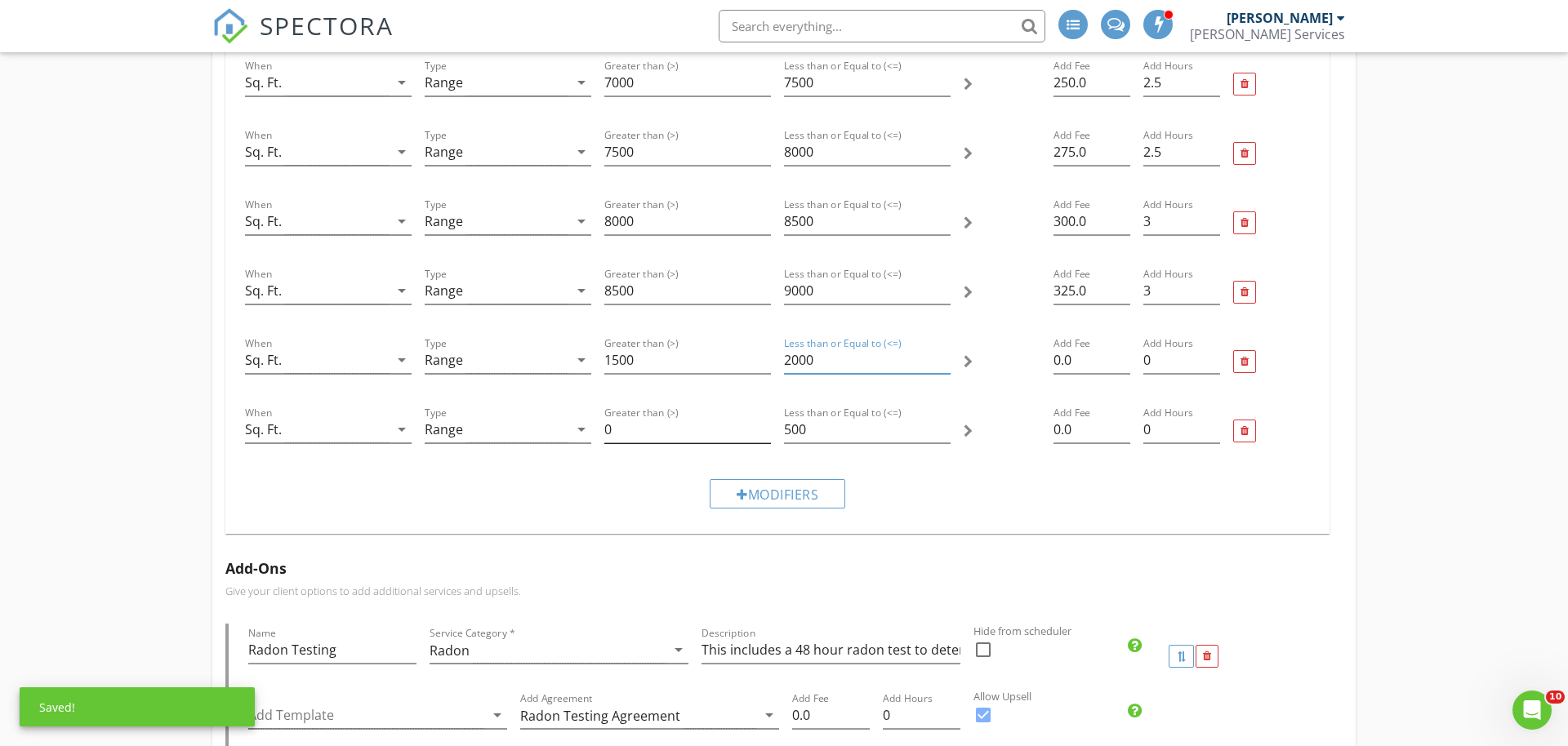
type input "2000"
click at [659, 435] on input "0" at bounding box center [687, 430] width 167 height 27
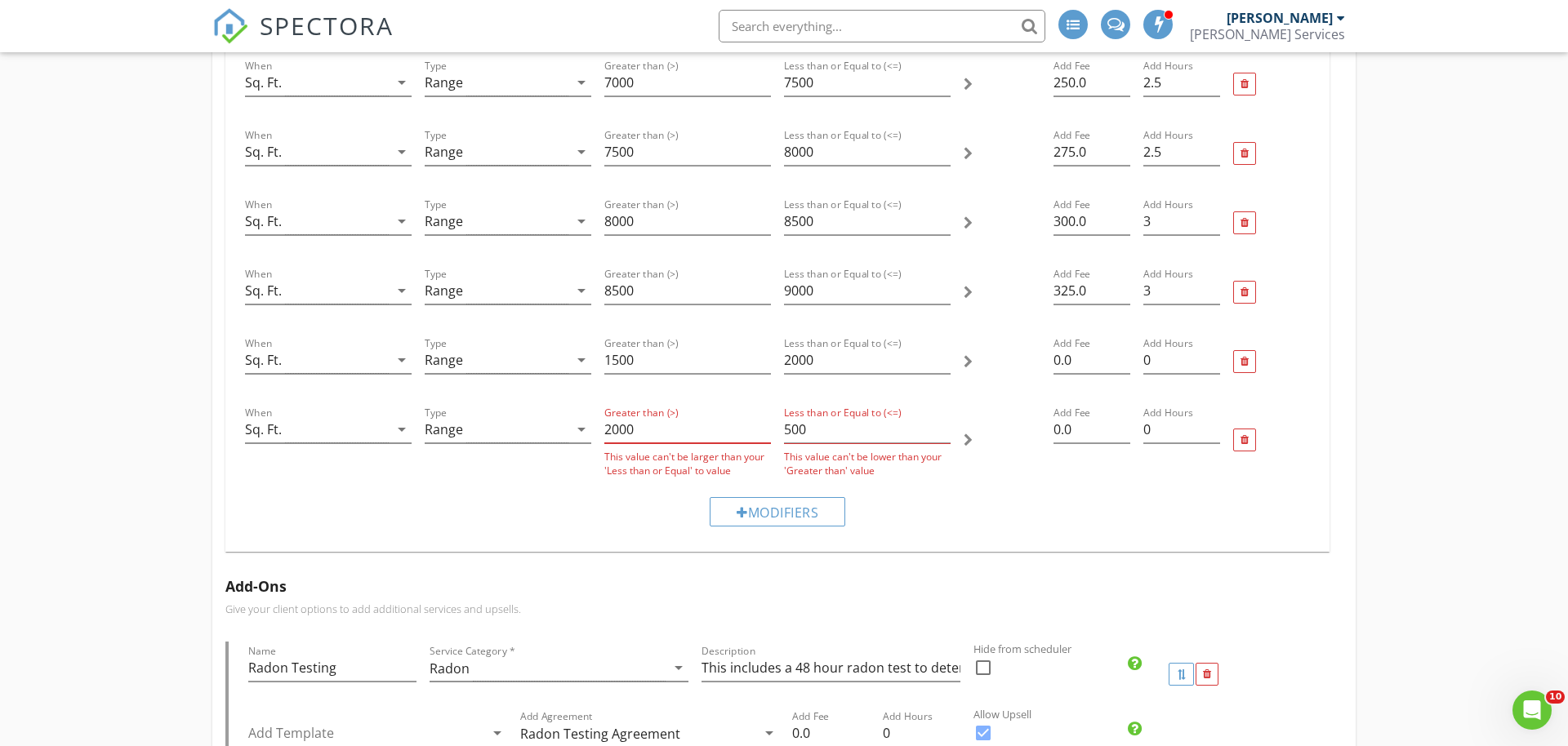
type input "2000"
click at [818, 434] on input "500" at bounding box center [866, 430] width 167 height 27
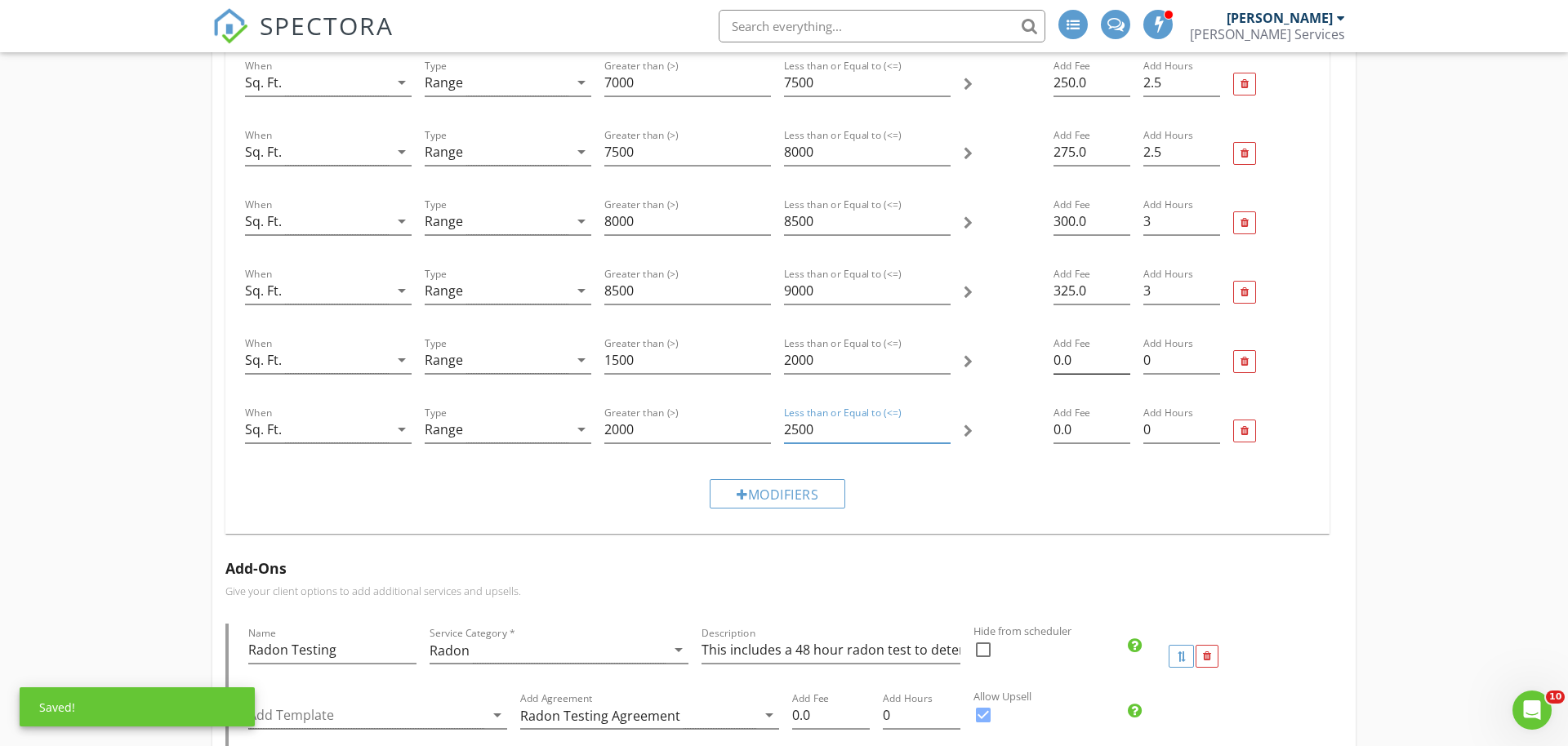
type input "2500"
click at [1072, 363] on input "0.0" at bounding box center [1091, 361] width 77 height 27
type input "25"
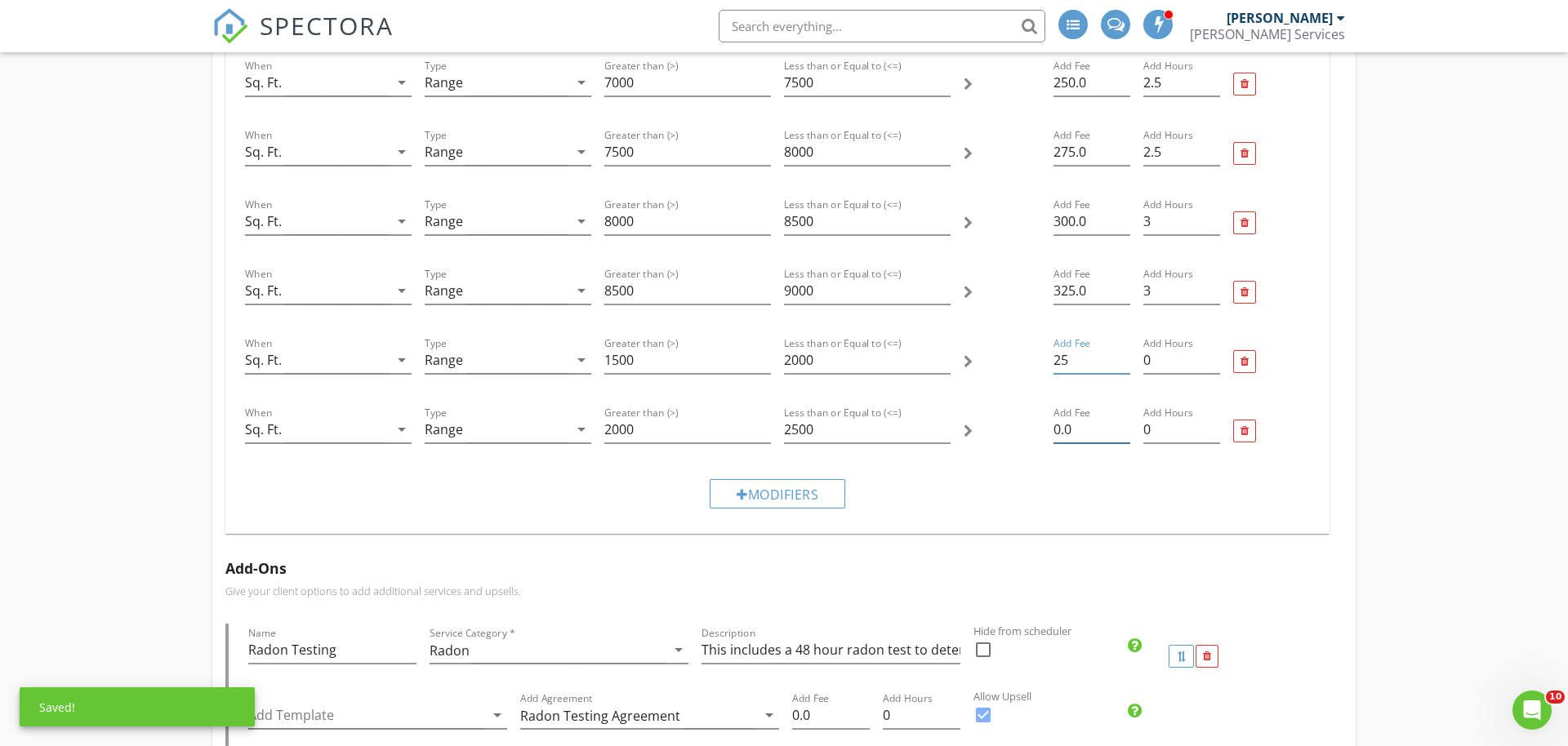
click at [1082, 422] on input "0.0" at bounding box center [1091, 430] width 77 height 27
type input "50"
click at [1076, 487] on div "Modifiers" at bounding box center [777, 493] width 1078 height 55
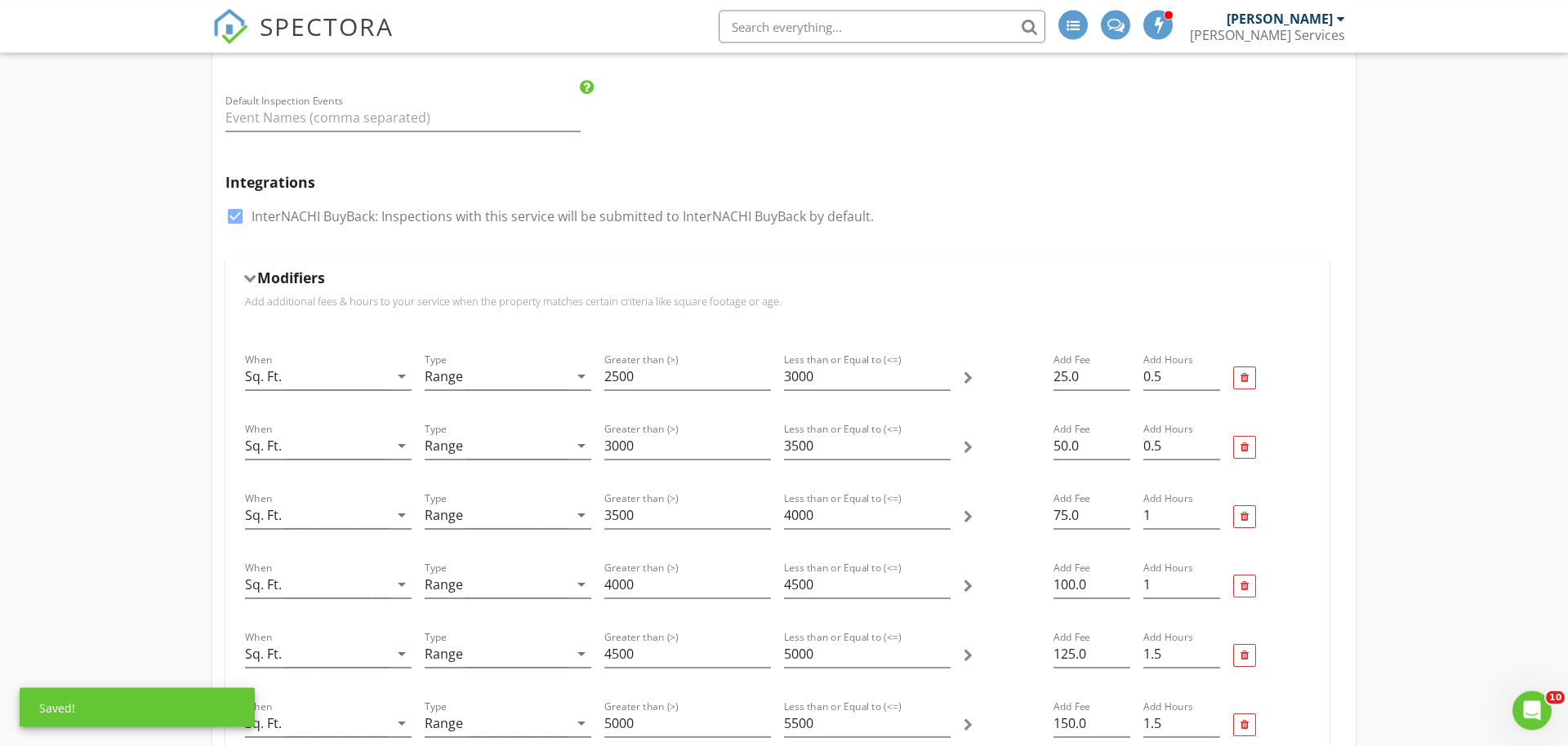
scroll to position [416, 0]
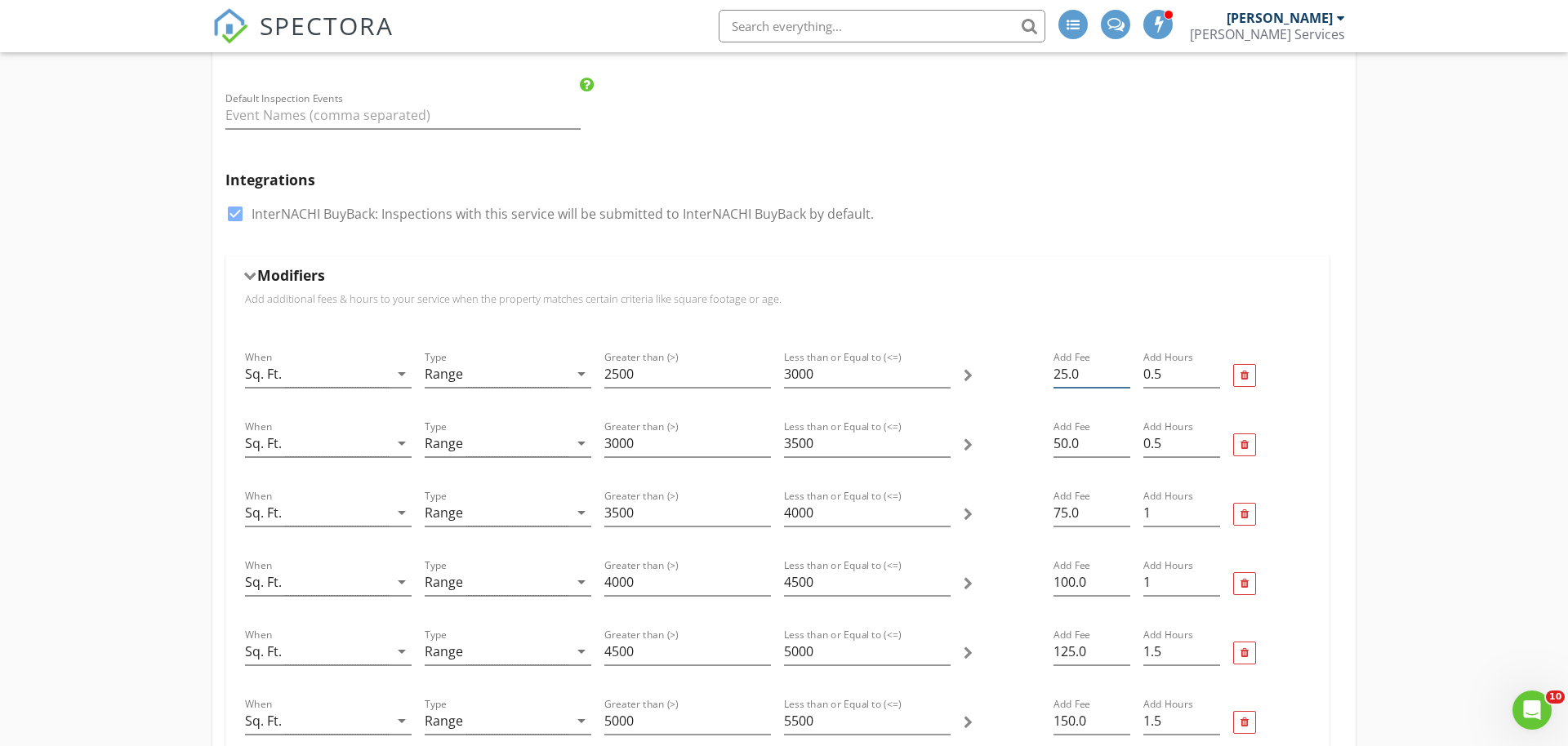
click at [1079, 364] on input "25.0" at bounding box center [1091, 374] width 77 height 27
click at [1079, 365] on input "25.0" at bounding box center [1091, 374] width 77 height 27
type input "75"
click at [1068, 438] on input "50.0" at bounding box center [1091, 444] width 77 height 27
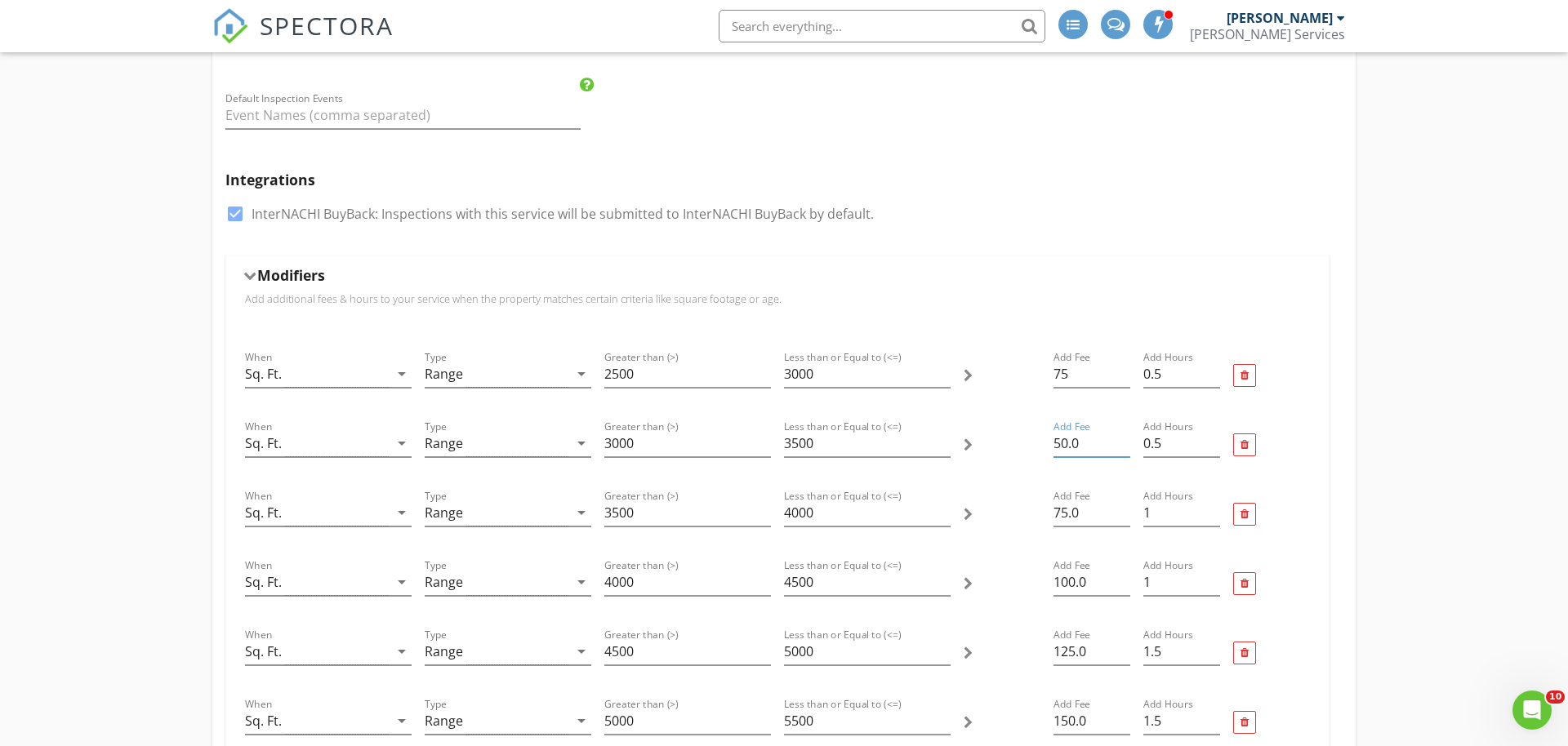
click at [1068, 438] on input "50.0" at bounding box center [1091, 444] width 77 height 27
type input "7"
type input "100"
click at [1090, 515] on input "75.0" at bounding box center [1091, 513] width 77 height 27
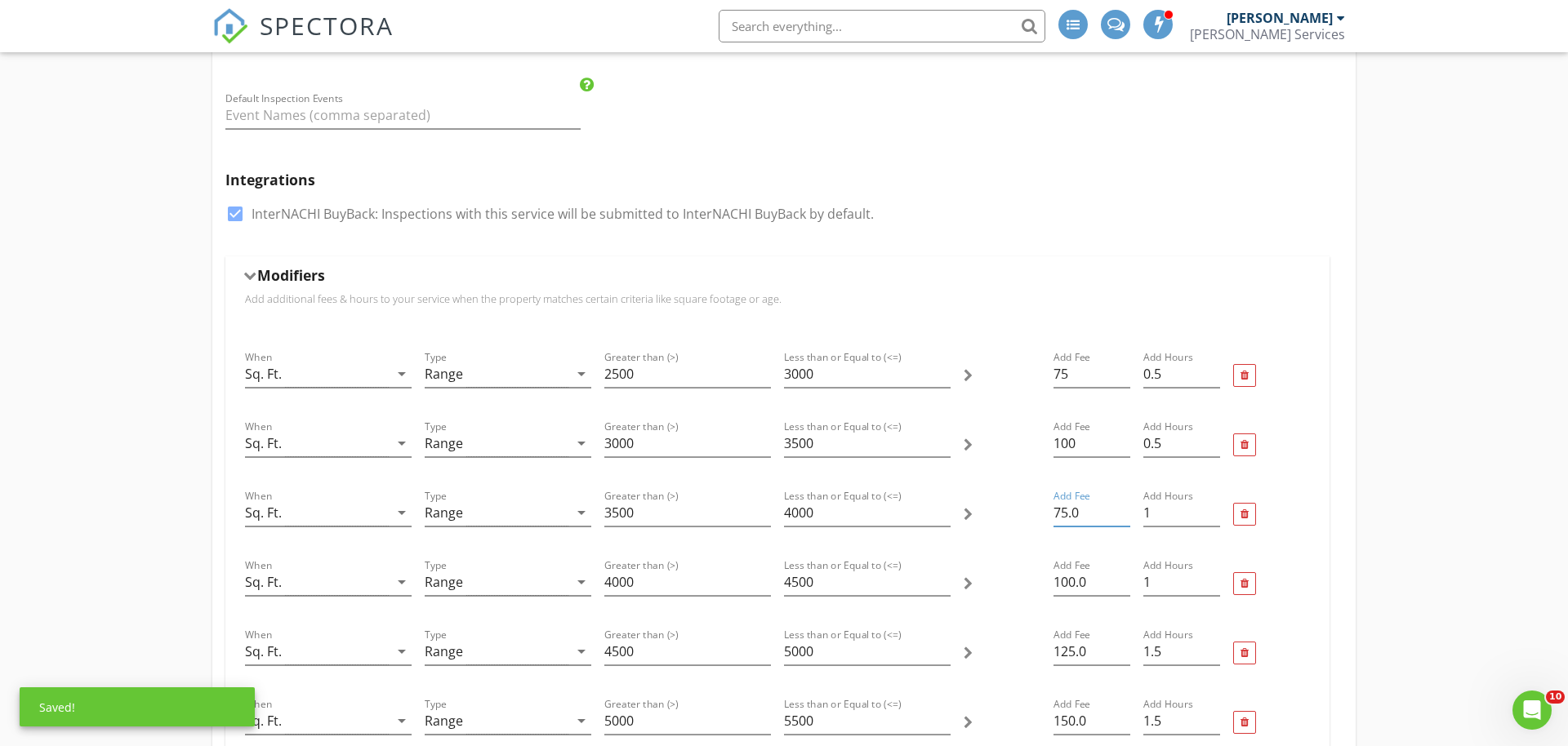
click at [1090, 515] on input "75.0" at bounding box center [1091, 513] width 77 height 27
type input "125"
click at [1068, 584] on input "100.0" at bounding box center [1091, 582] width 77 height 27
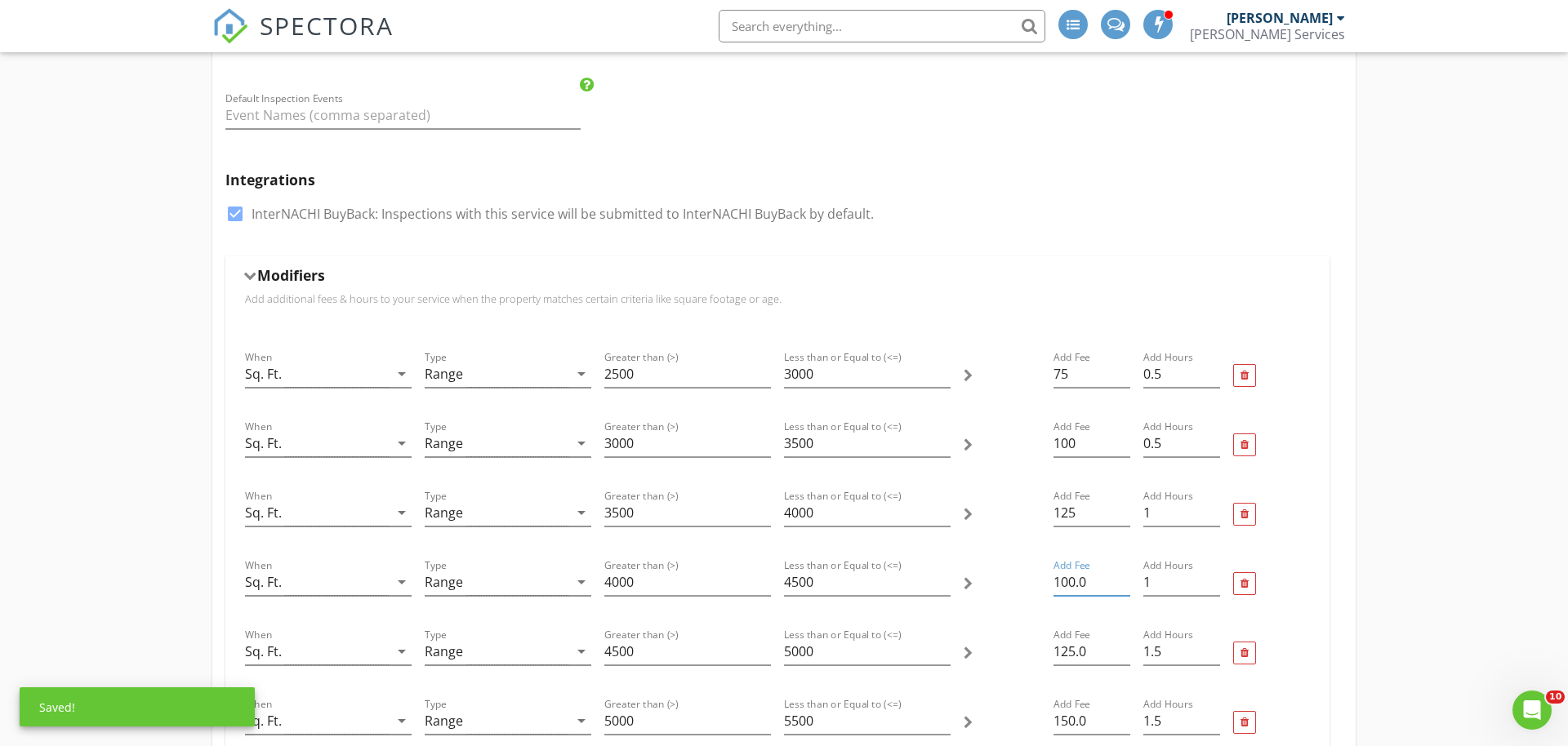
click at [1068, 584] on input "100.0" at bounding box center [1091, 582] width 77 height 27
type input "150"
click at [1064, 648] on input "125.0" at bounding box center [1091, 651] width 77 height 27
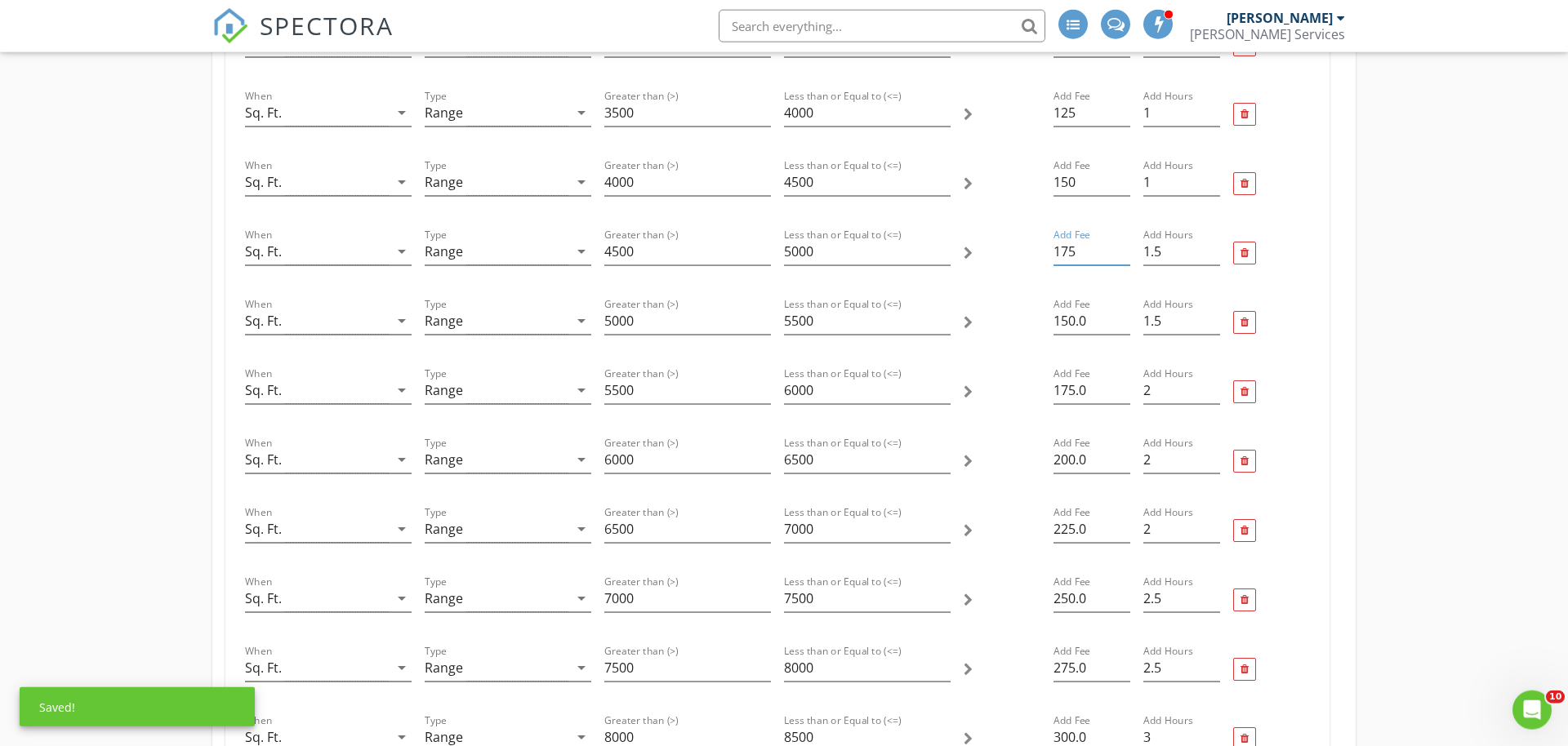
scroll to position [833, 0]
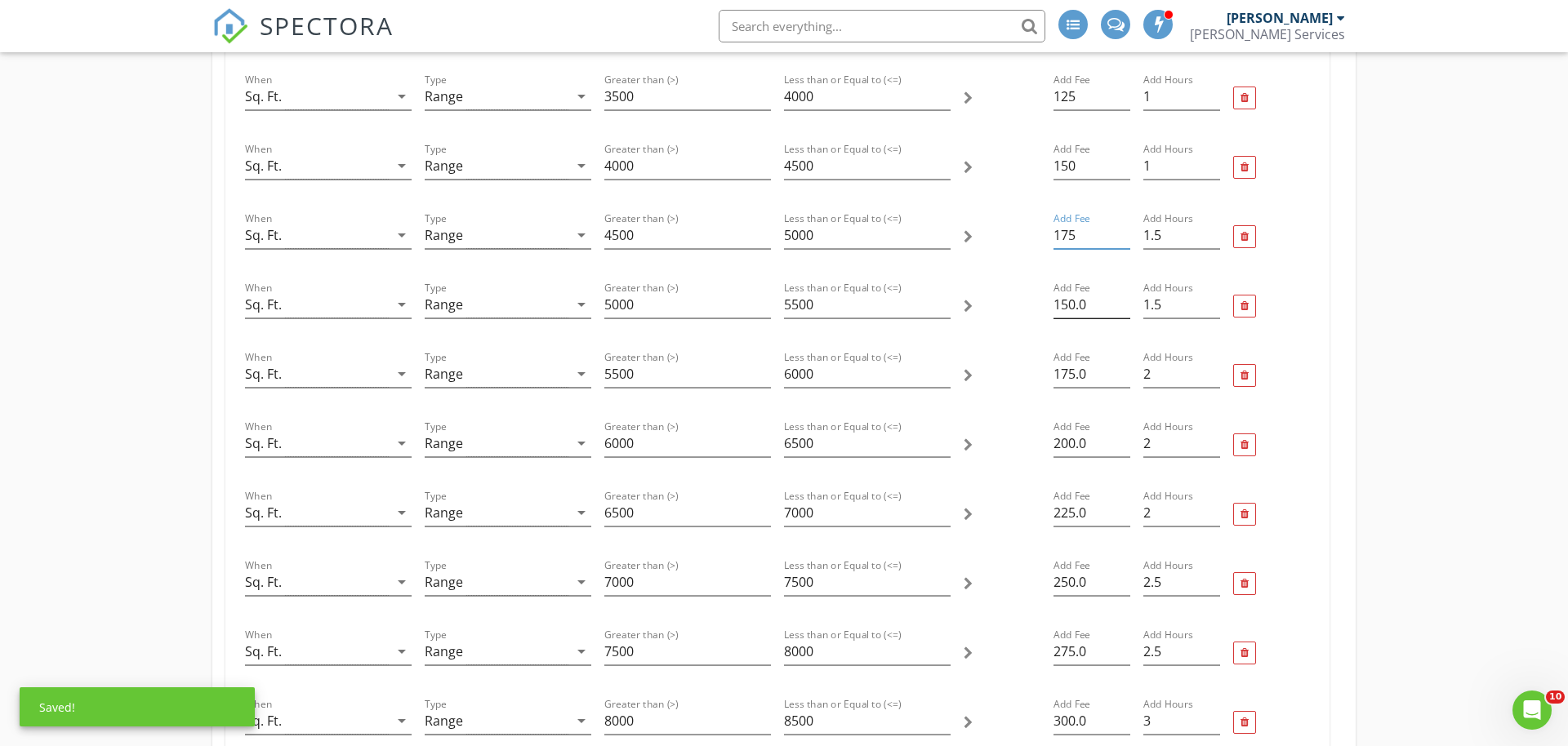
type input "175"
click at [1073, 299] on input "150.0" at bounding box center [1091, 305] width 77 height 27
click at [1073, 300] on input "150.0" at bounding box center [1091, 305] width 77 height 27
type input "200"
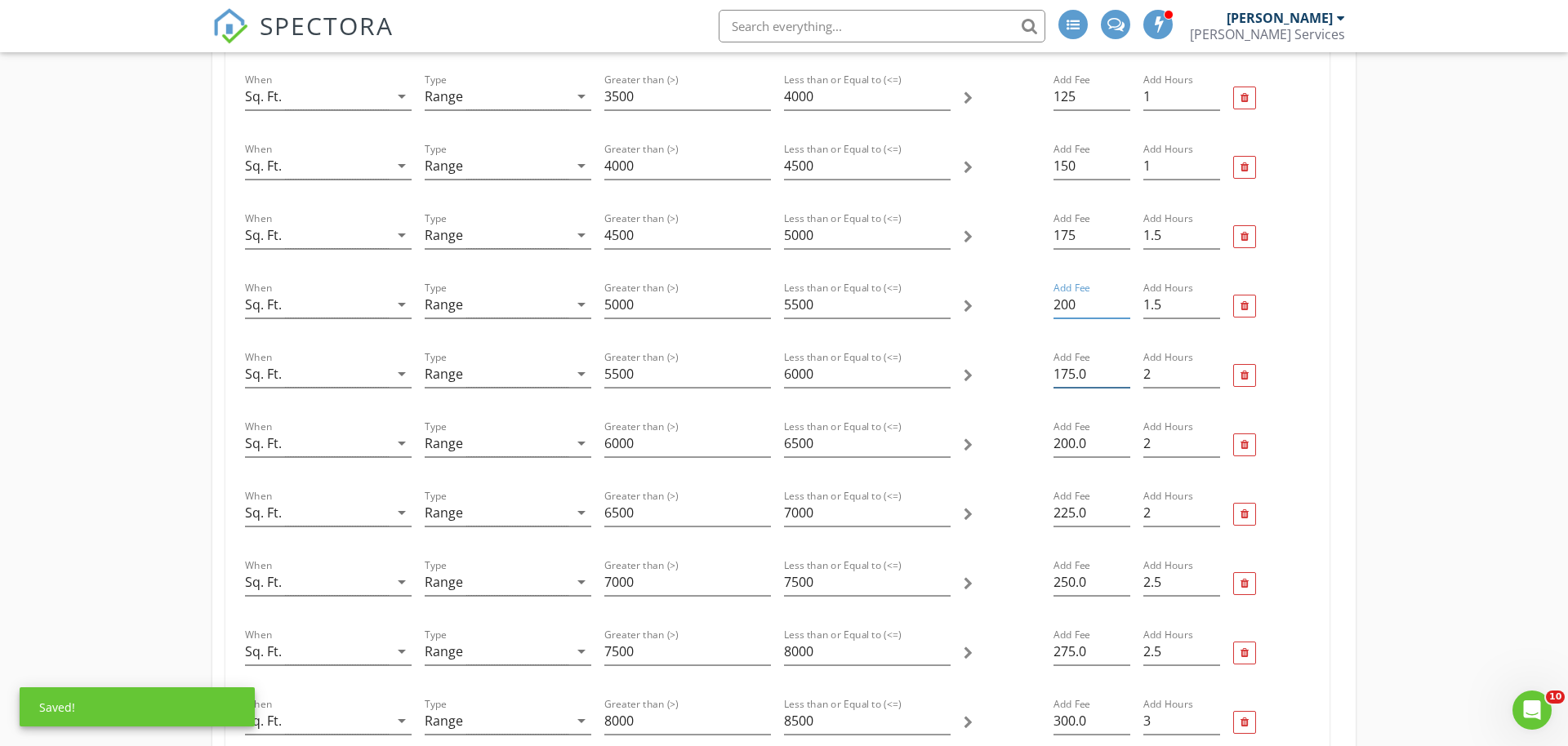
click at [1059, 365] on input "175.0" at bounding box center [1091, 374] width 77 height 27
type input "225"
click at [1073, 438] on input "200.0" at bounding box center [1091, 444] width 77 height 27
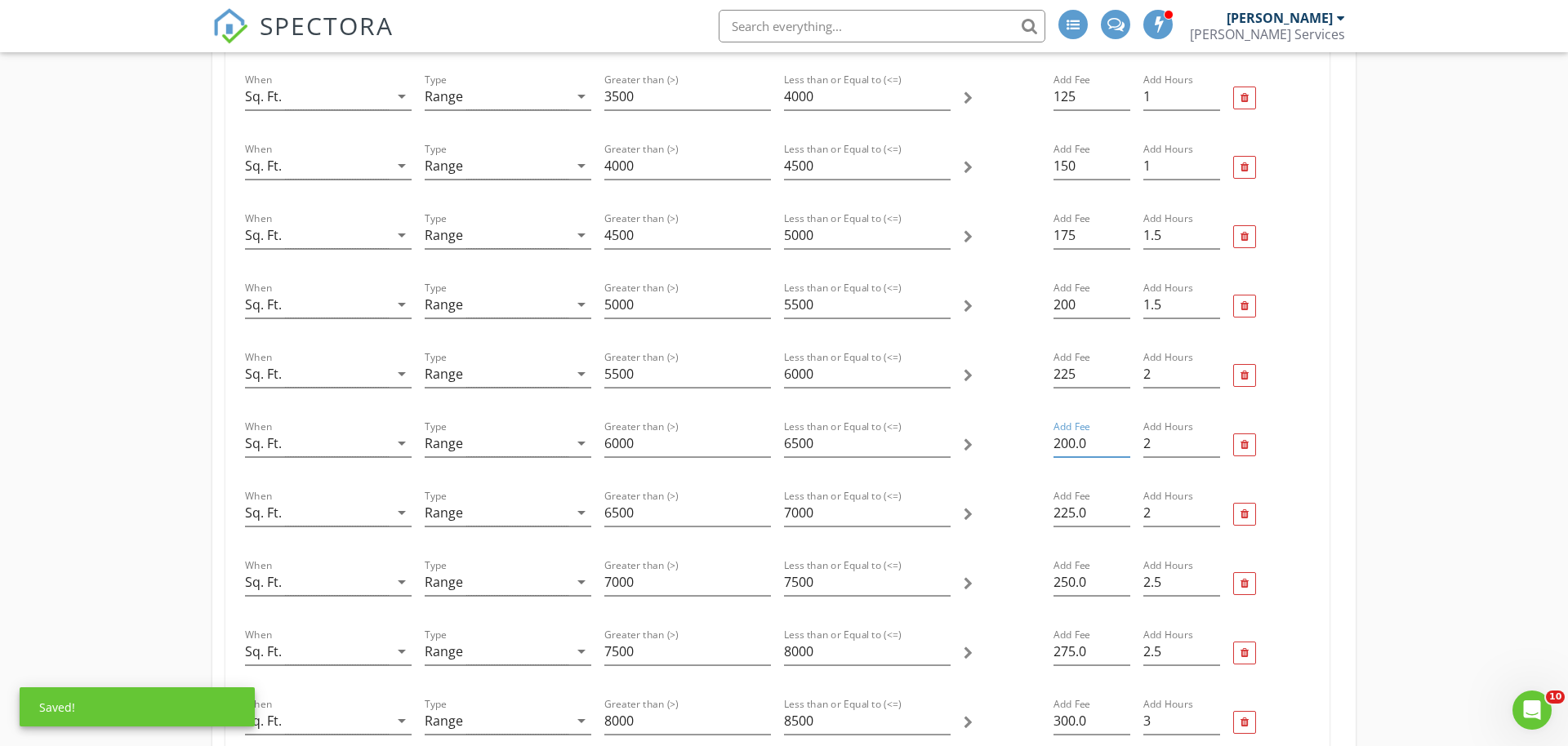
click at [1073, 438] on input "200.0" at bounding box center [1091, 444] width 77 height 27
type input "250"
click at [1065, 508] on input "225.0" at bounding box center [1091, 513] width 77 height 27
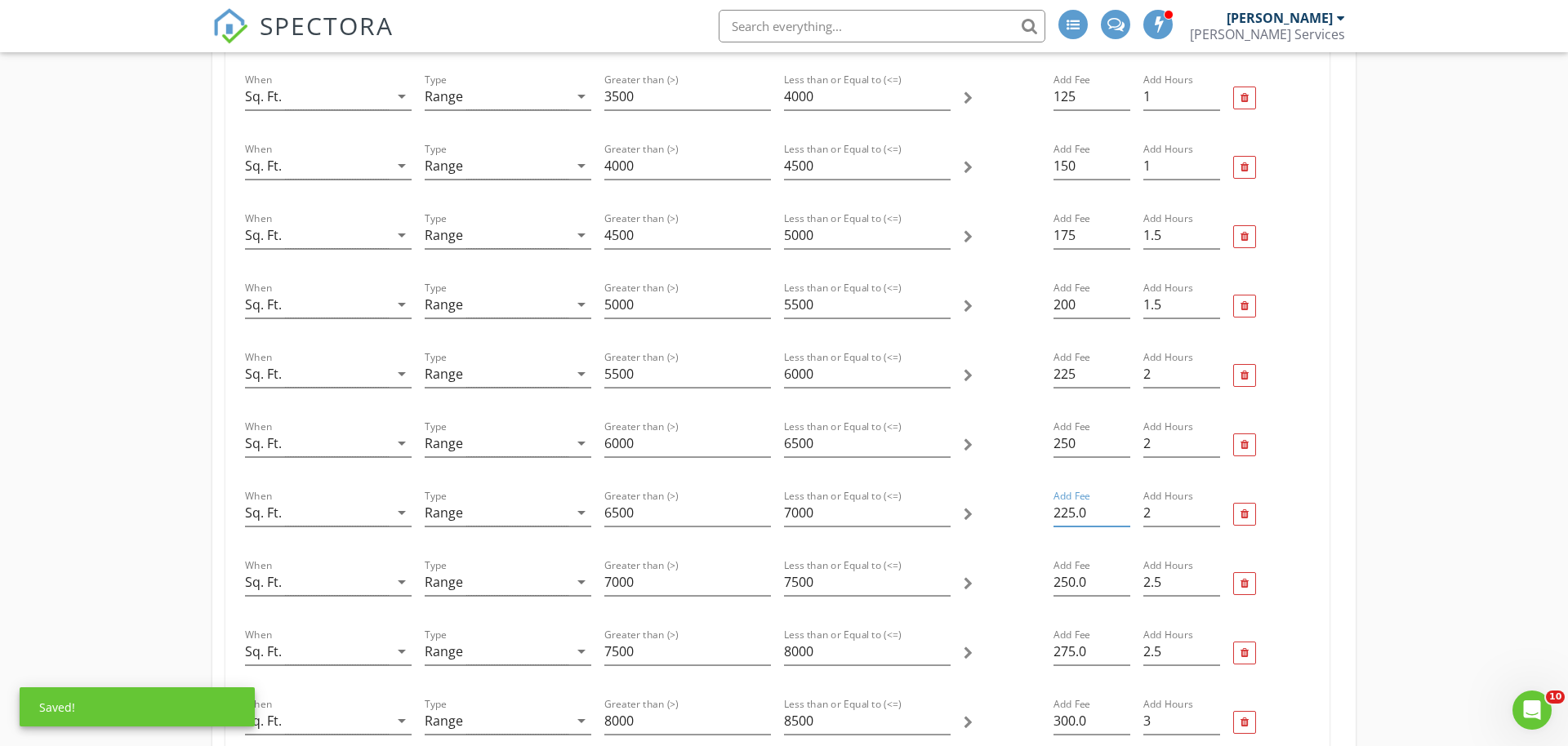
click at [1065, 508] on input "225.0" at bounding box center [1091, 513] width 77 height 27
type input "275"
click at [1072, 575] on input "250.0" at bounding box center [1091, 582] width 77 height 27
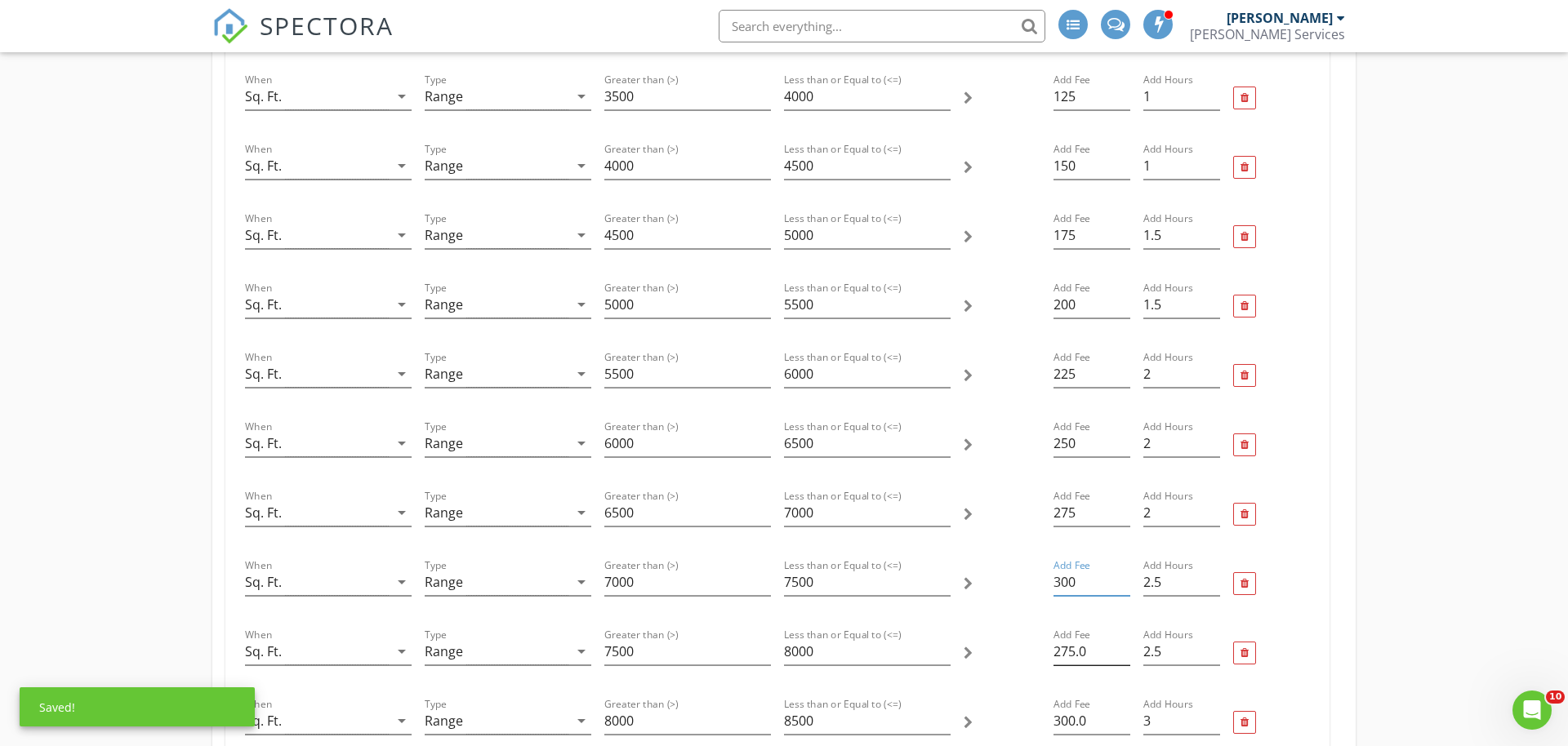
type input "300"
click at [1073, 651] on input "275.0" at bounding box center [1091, 651] width 77 height 27
type input "2"
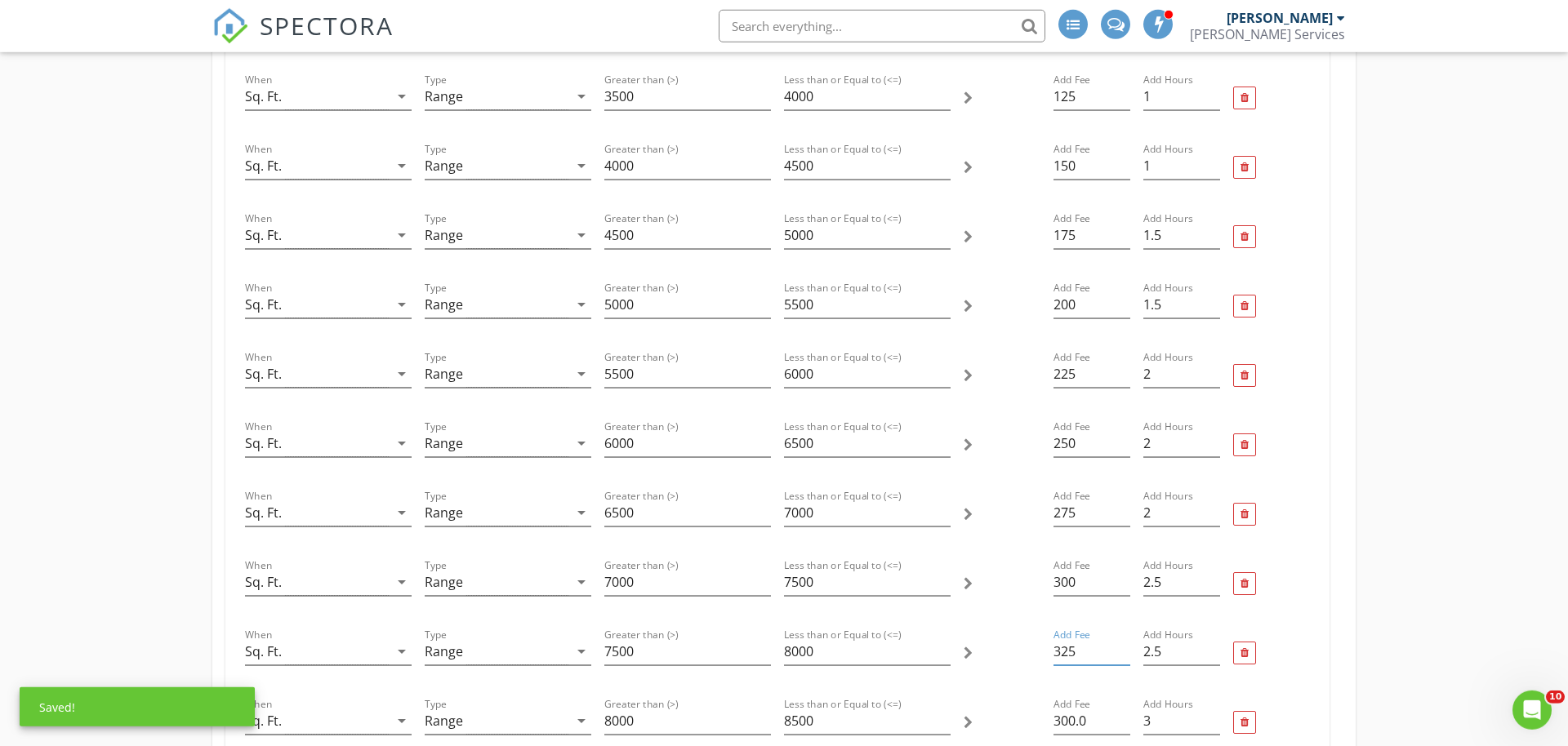
scroll to position [1165, 0]
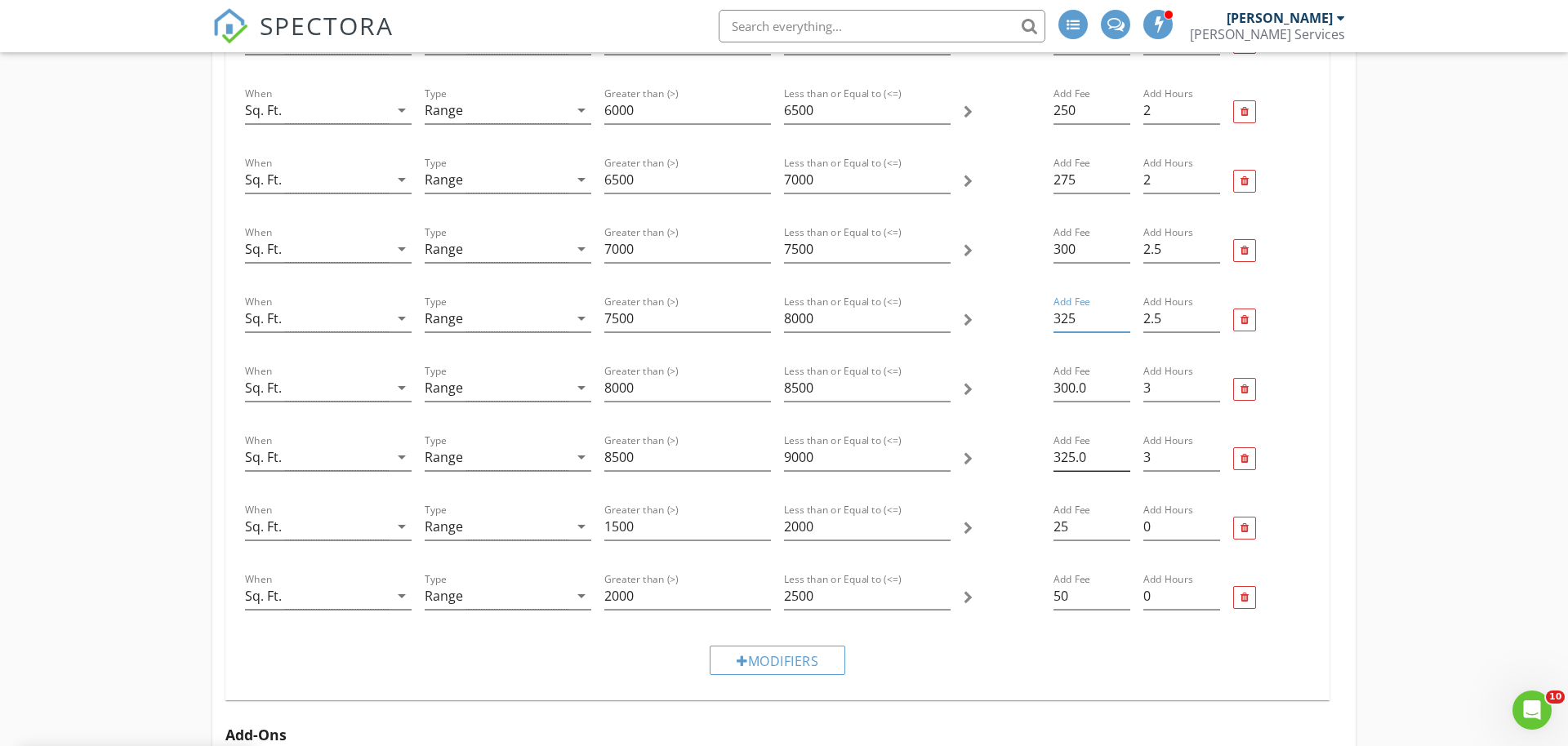
type input "325"
click at [1070, 446] on input "325.0" at bounding box center [1091, 457] width 77 height 27
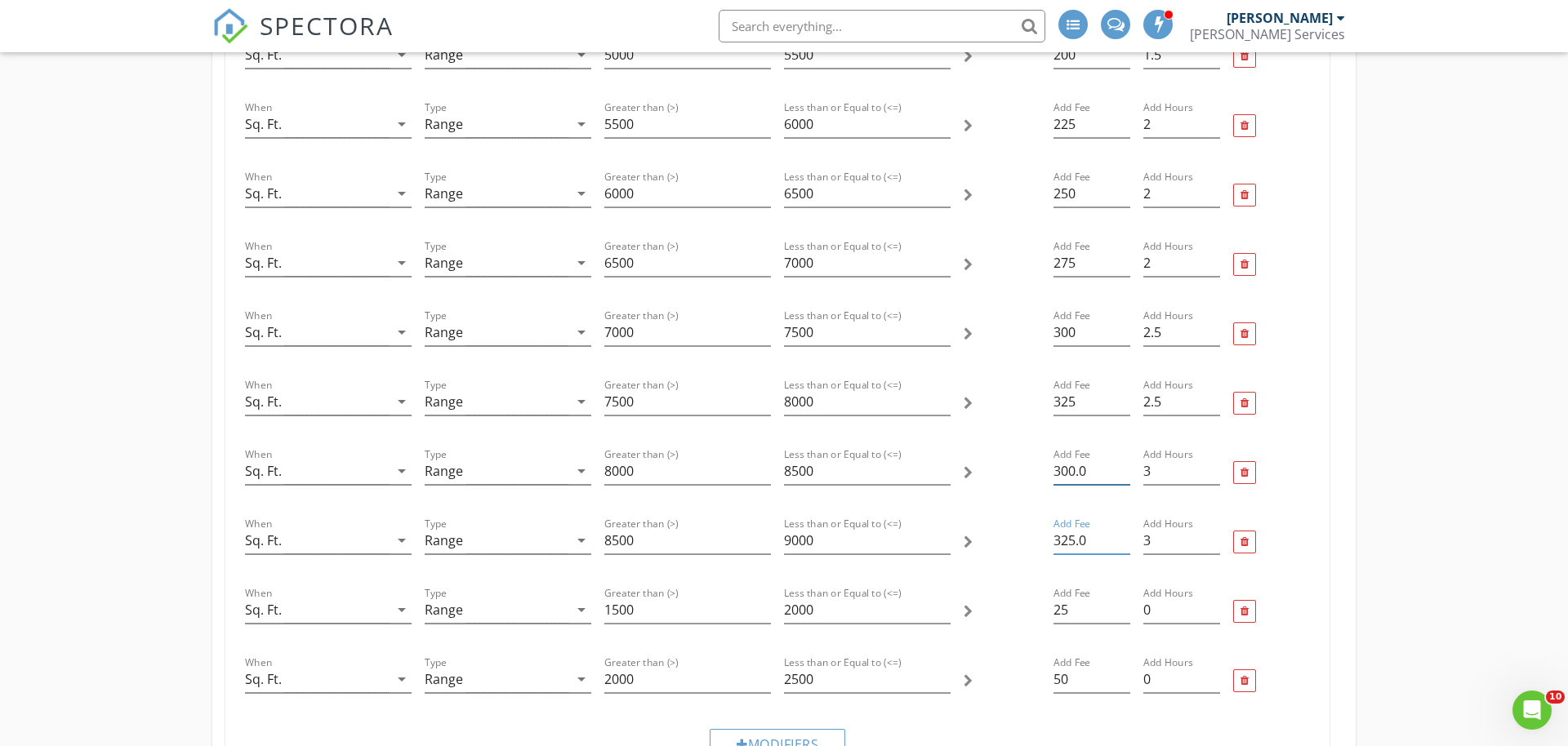
click at [1064, 464] on input "300.0" at bounding box center [1091, 471] width 77 height 27
click at [1064, 465] on input "300.0" at bounding box center [1091, 471] width 77 height 27
type input "350"
click at [1074, 543] on input "325.0" at bounding box center [1091, 541] width 77 height 27
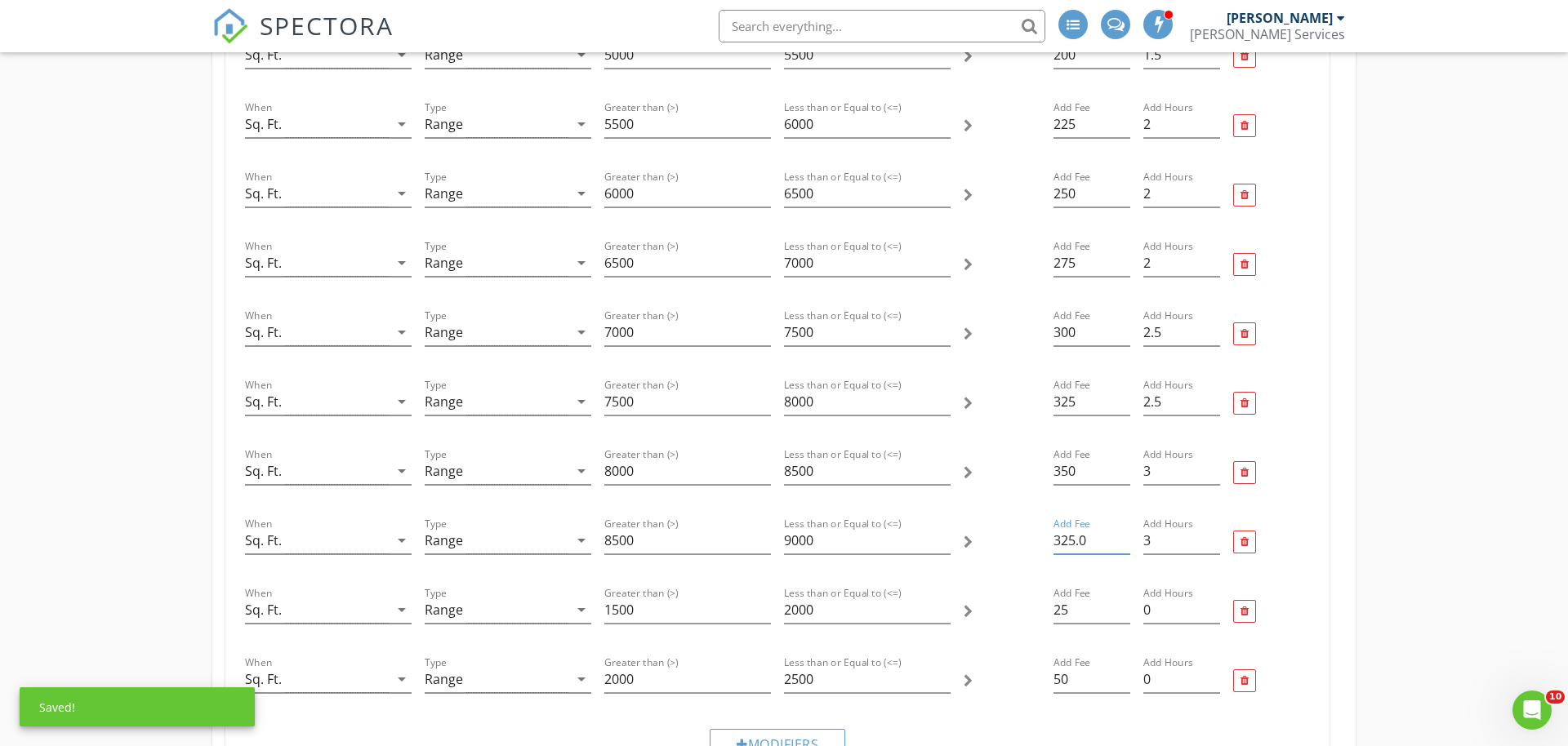
click at [1074, 543] on input "325.0" at bounding box center [1091, 541] width 77 height 27
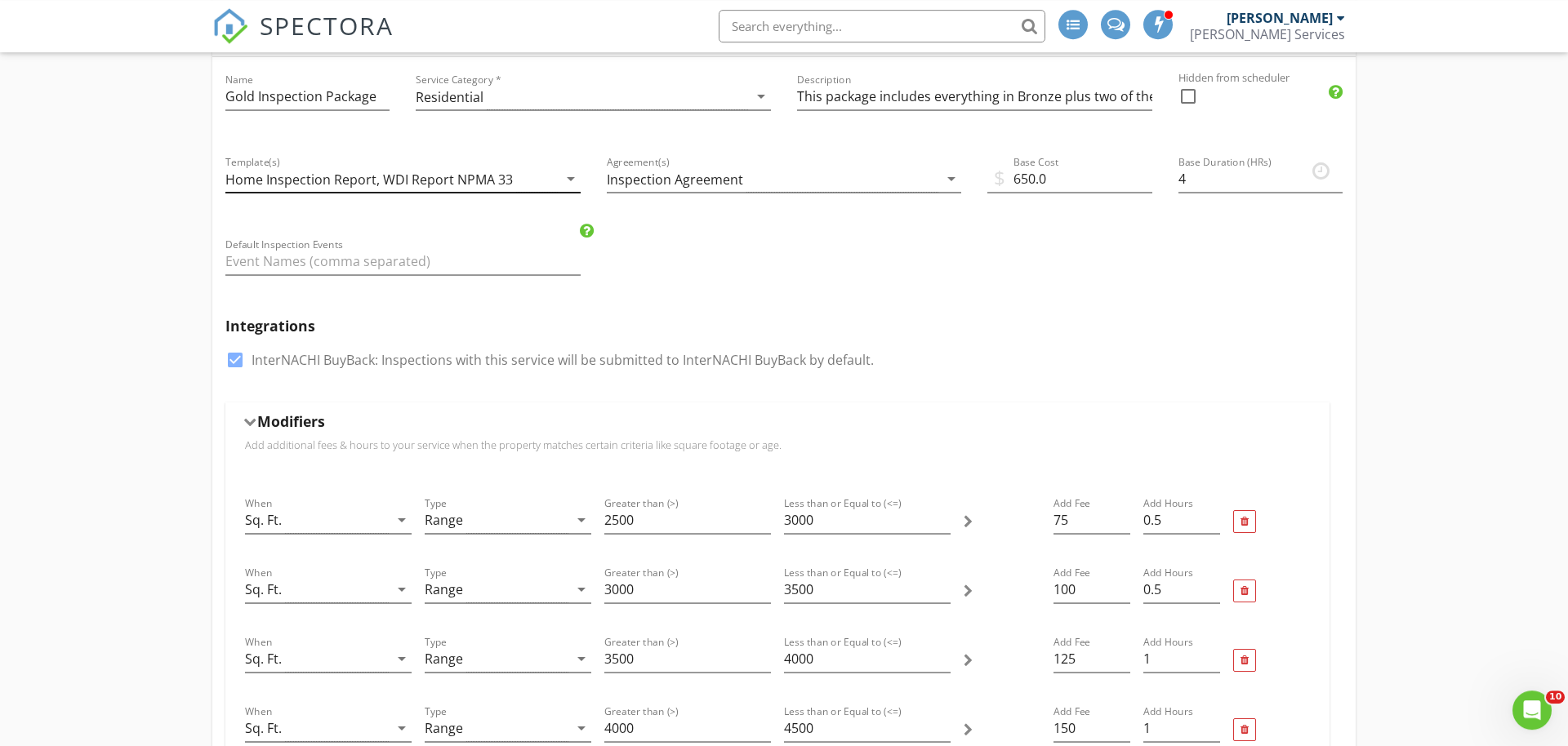
scroll to position [0, 0]
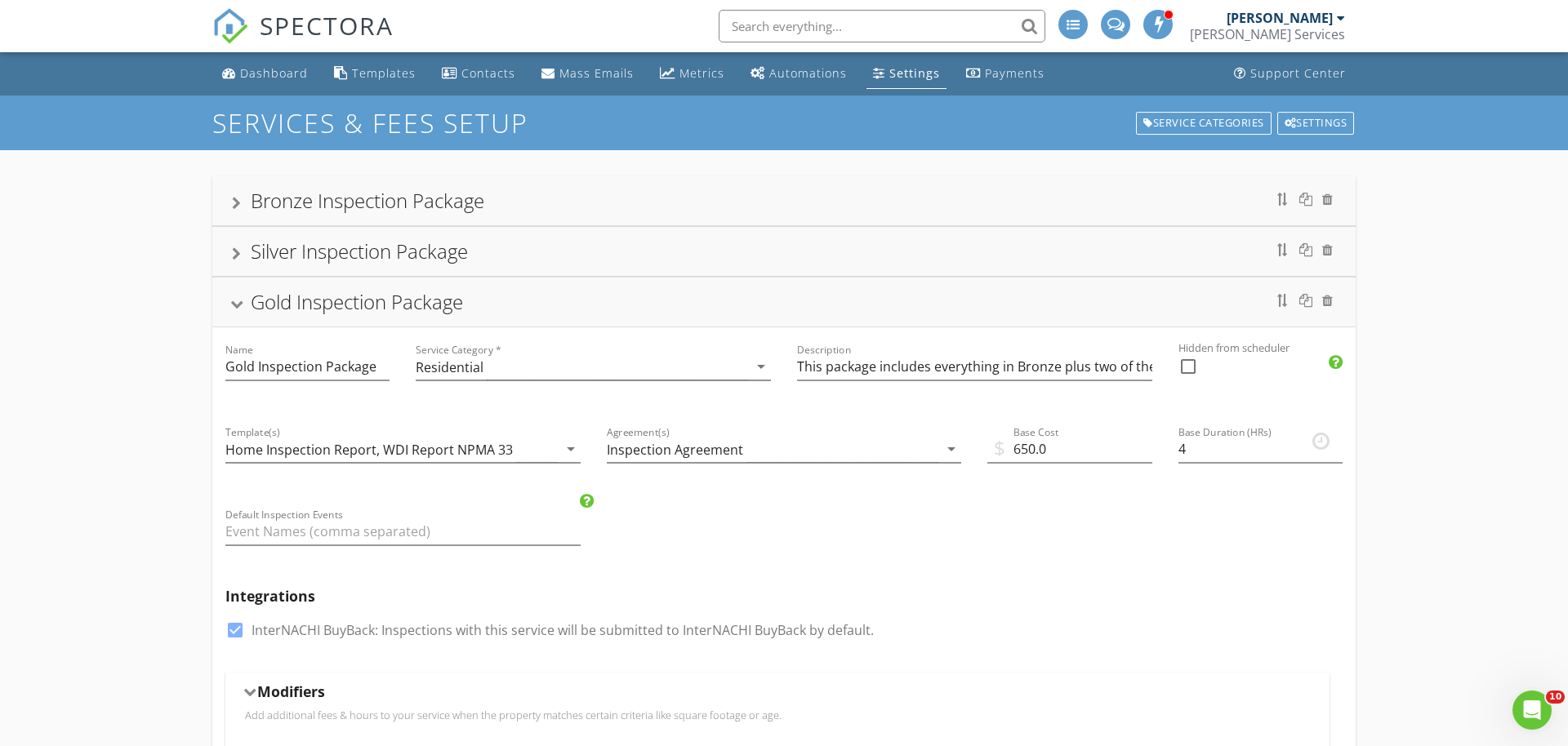
type input "375"
click at [502, 303] on div "Gold Inspection Package" at bounding box center [784, 302] width 1104 height 29
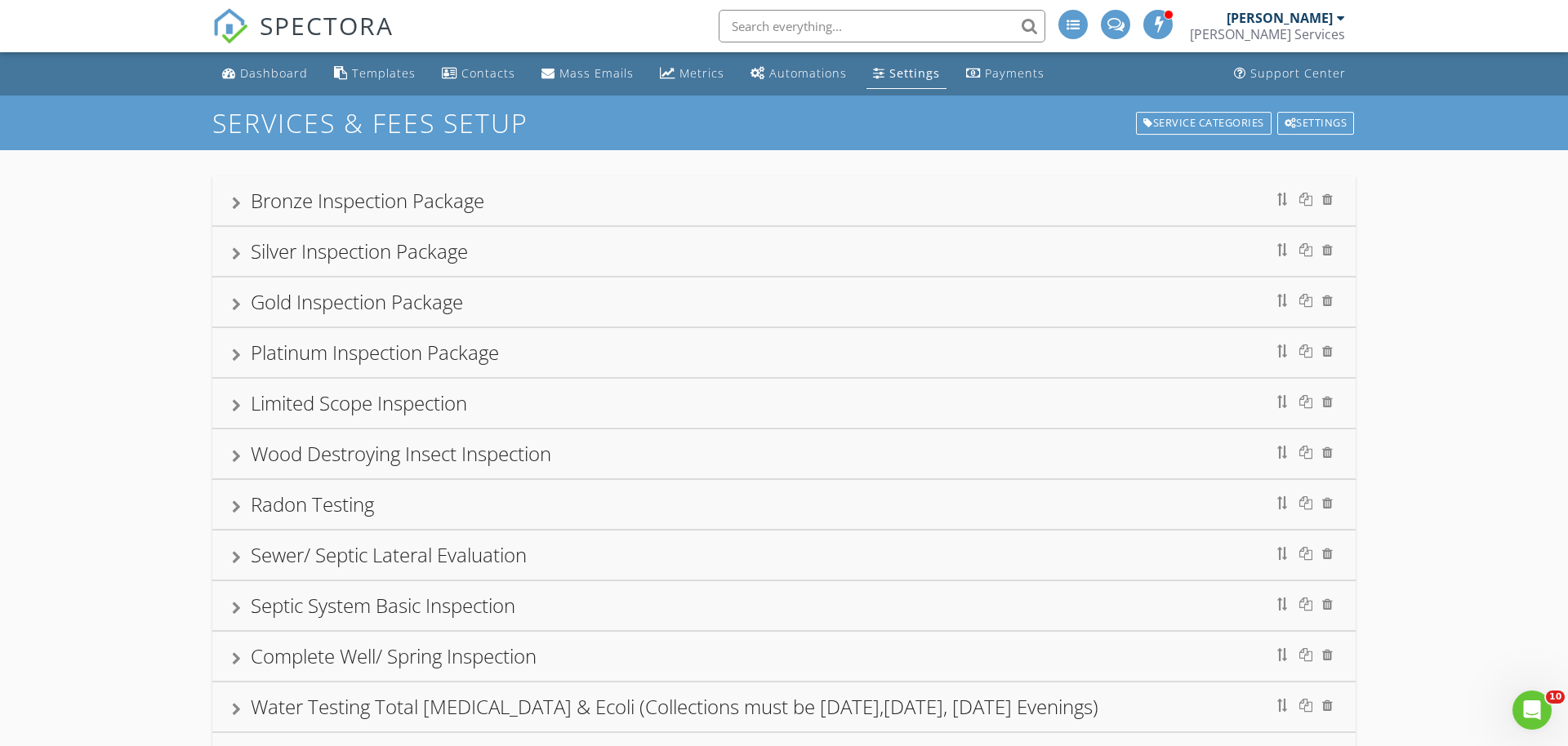
click at [532, 352] on div "Platinum Inspection Package" at bounding box center [784, 352] width 1104 height 29
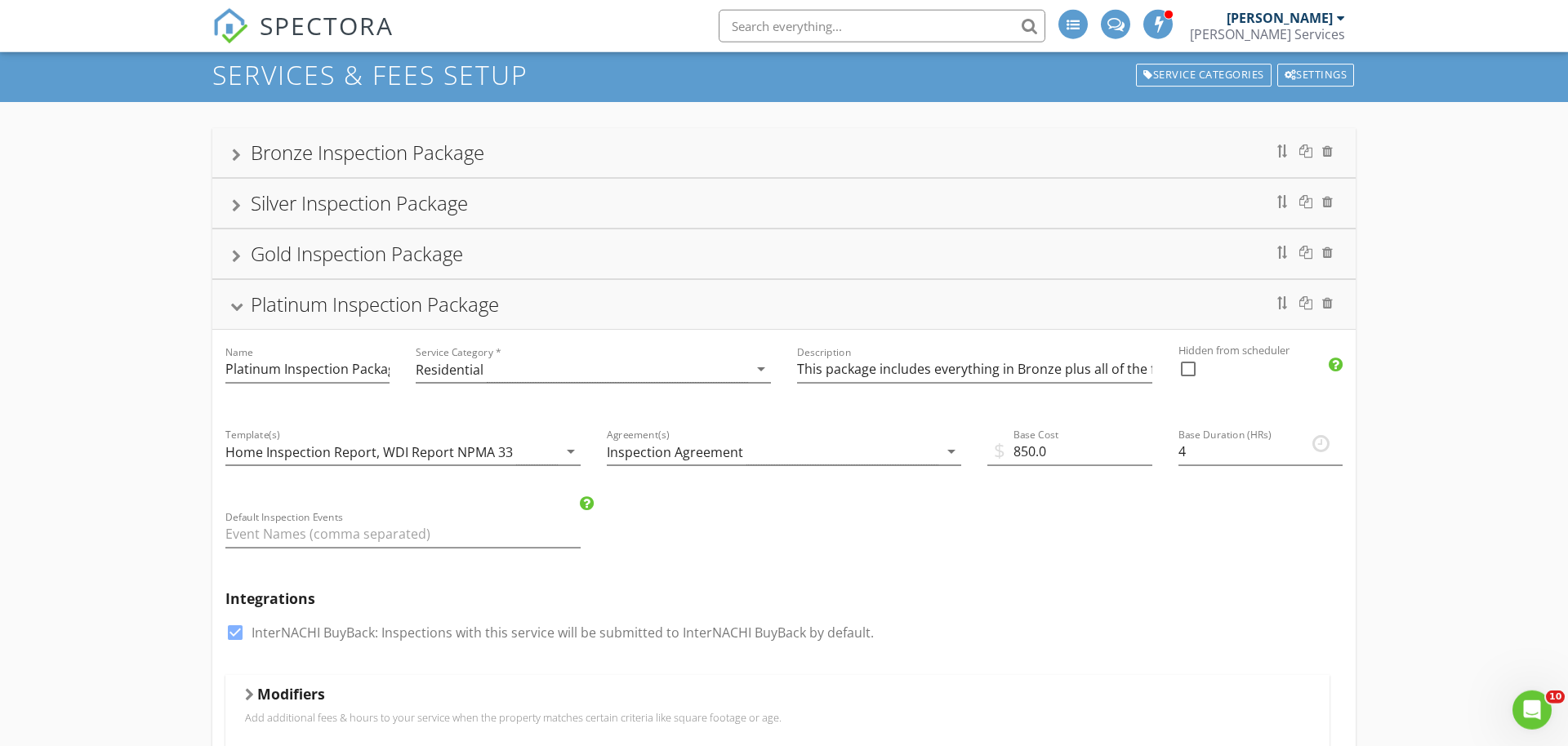
scroll to position [167, 0]
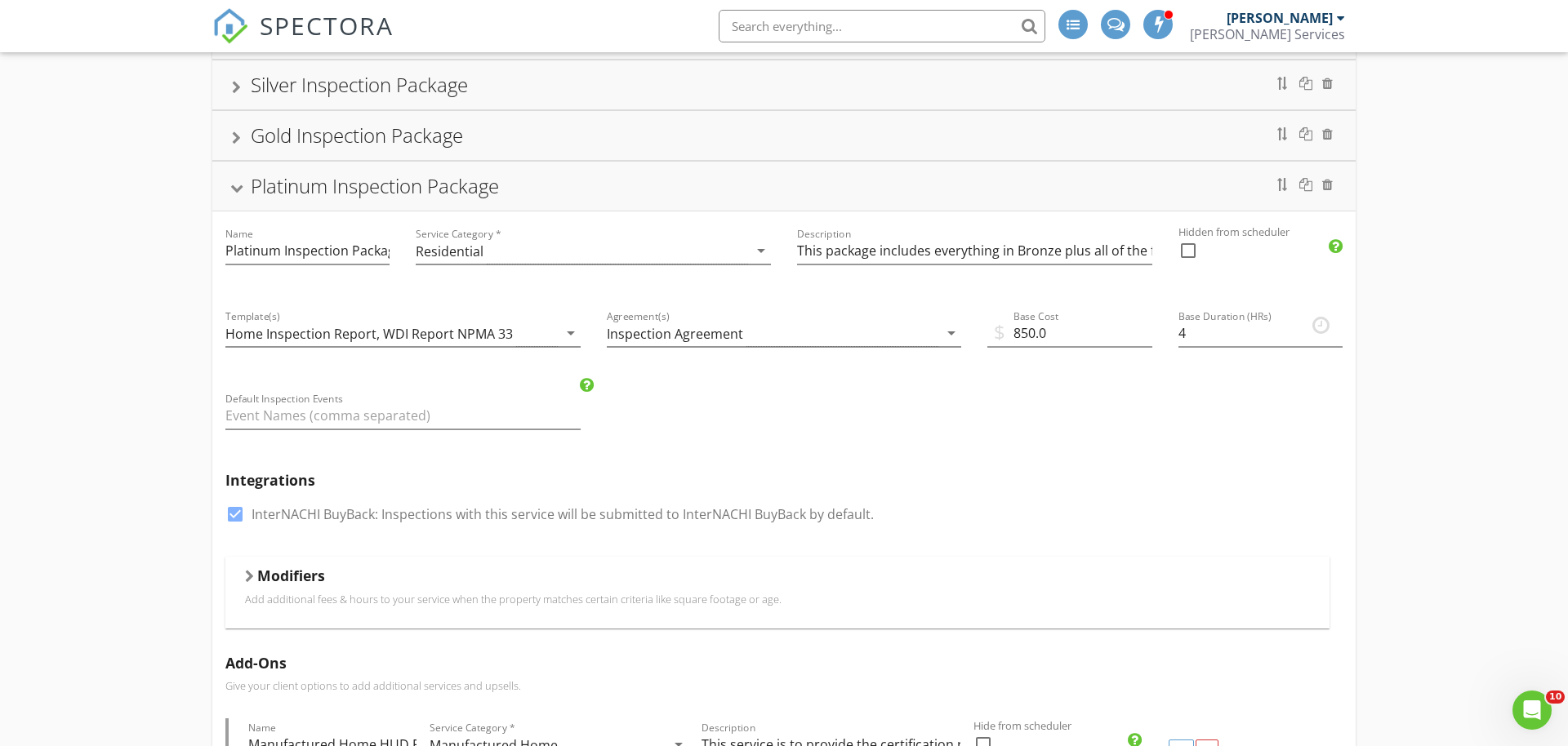
click at [558, 598] on p "Add additional fees & hours to your service when the property matches certain c…" at bounding box center [777, 599] width 1065 height 13
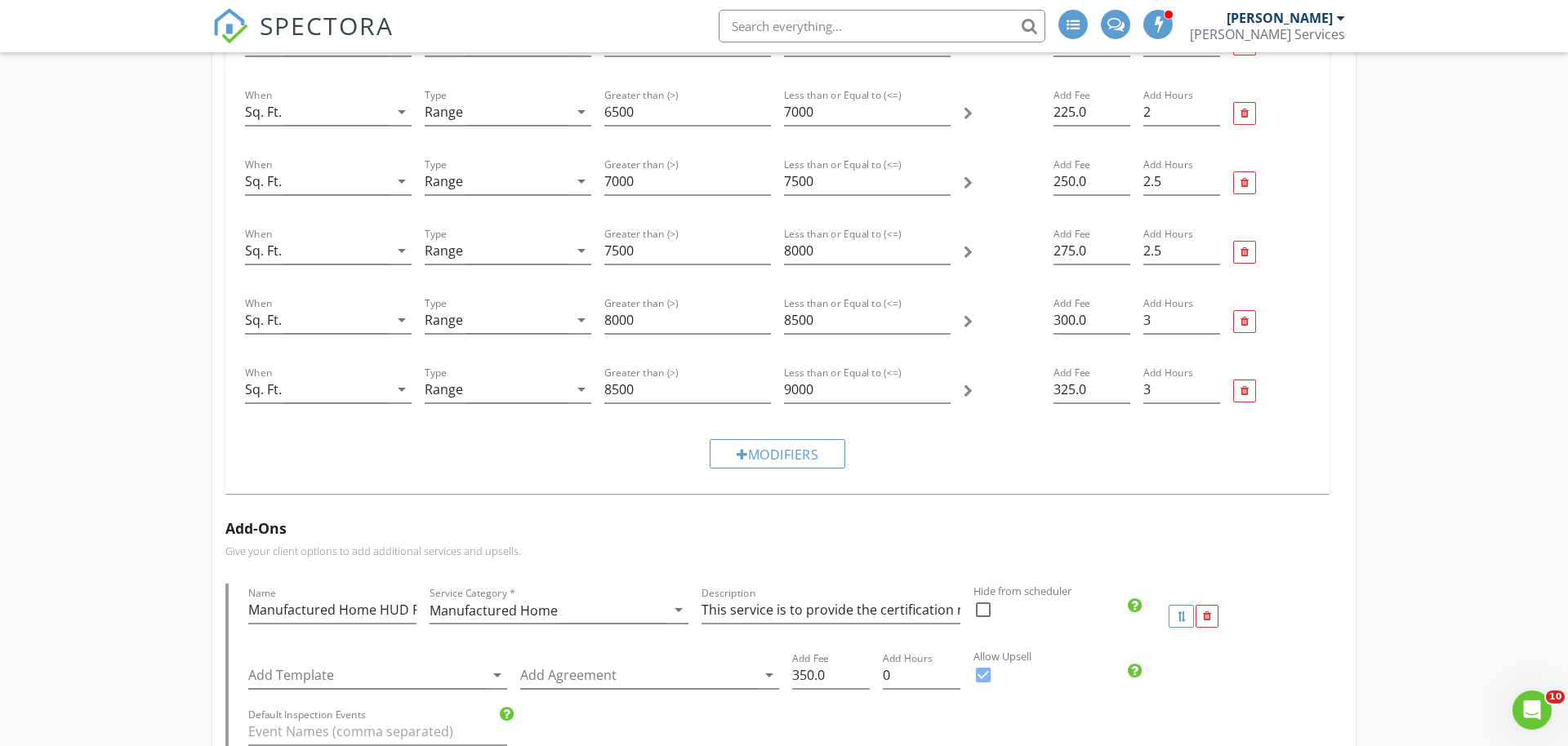
scroll to position [1248, 0]
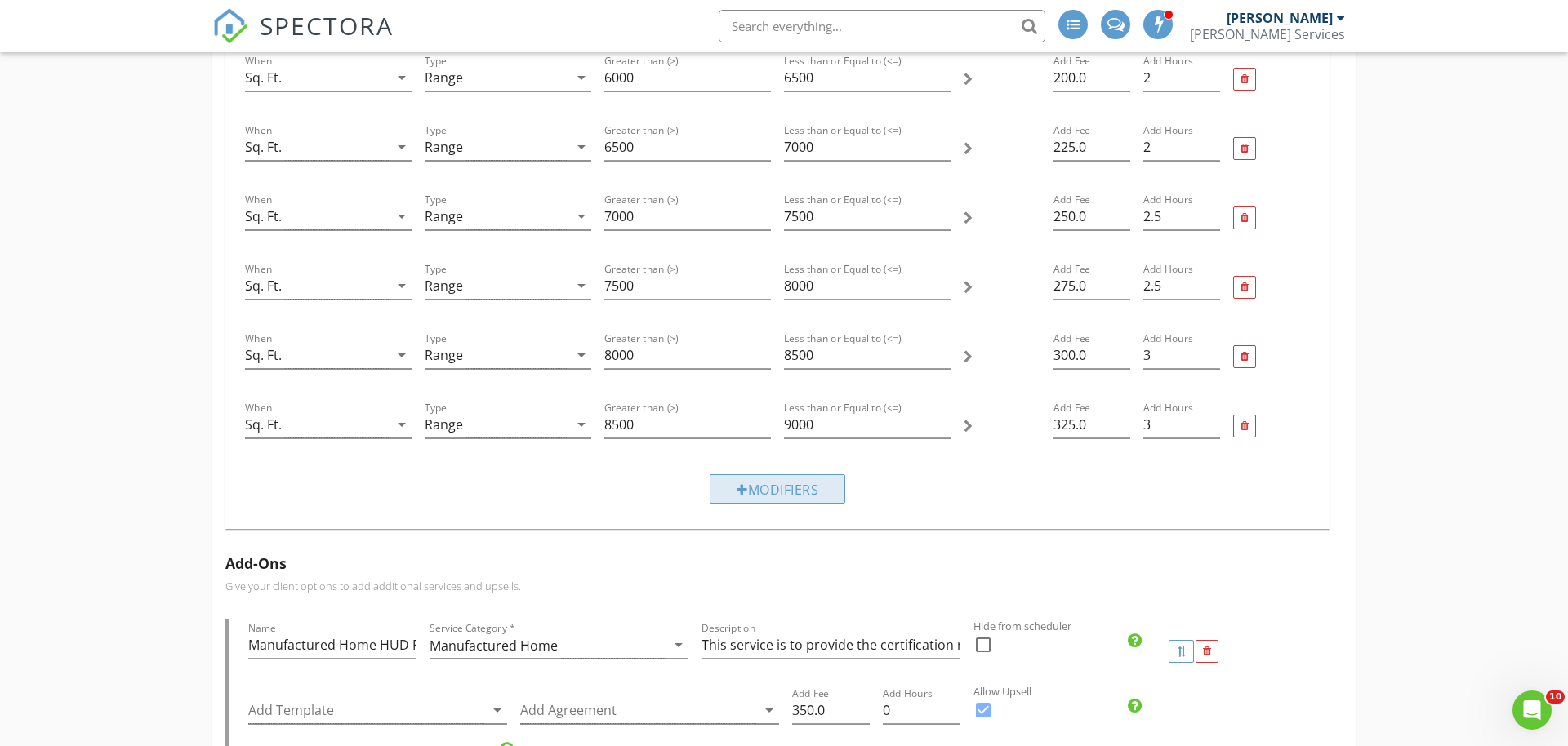
click at [756, 484] on div "Modifiers" at bounding box center [777, 489] width 136 height 29
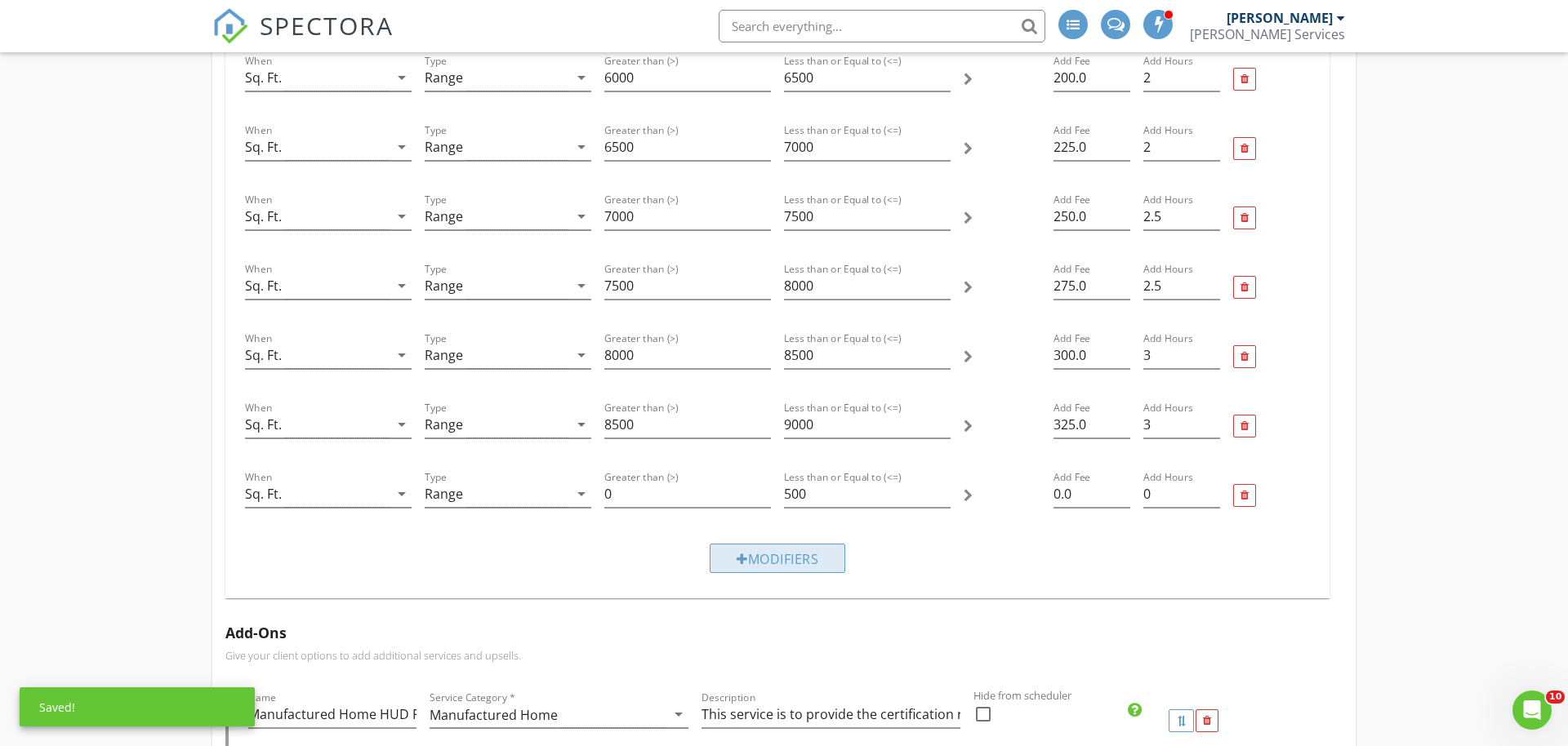
click at [785, 558] on div "Modifiers" at bounding box center [777, 558] width 136 height 29
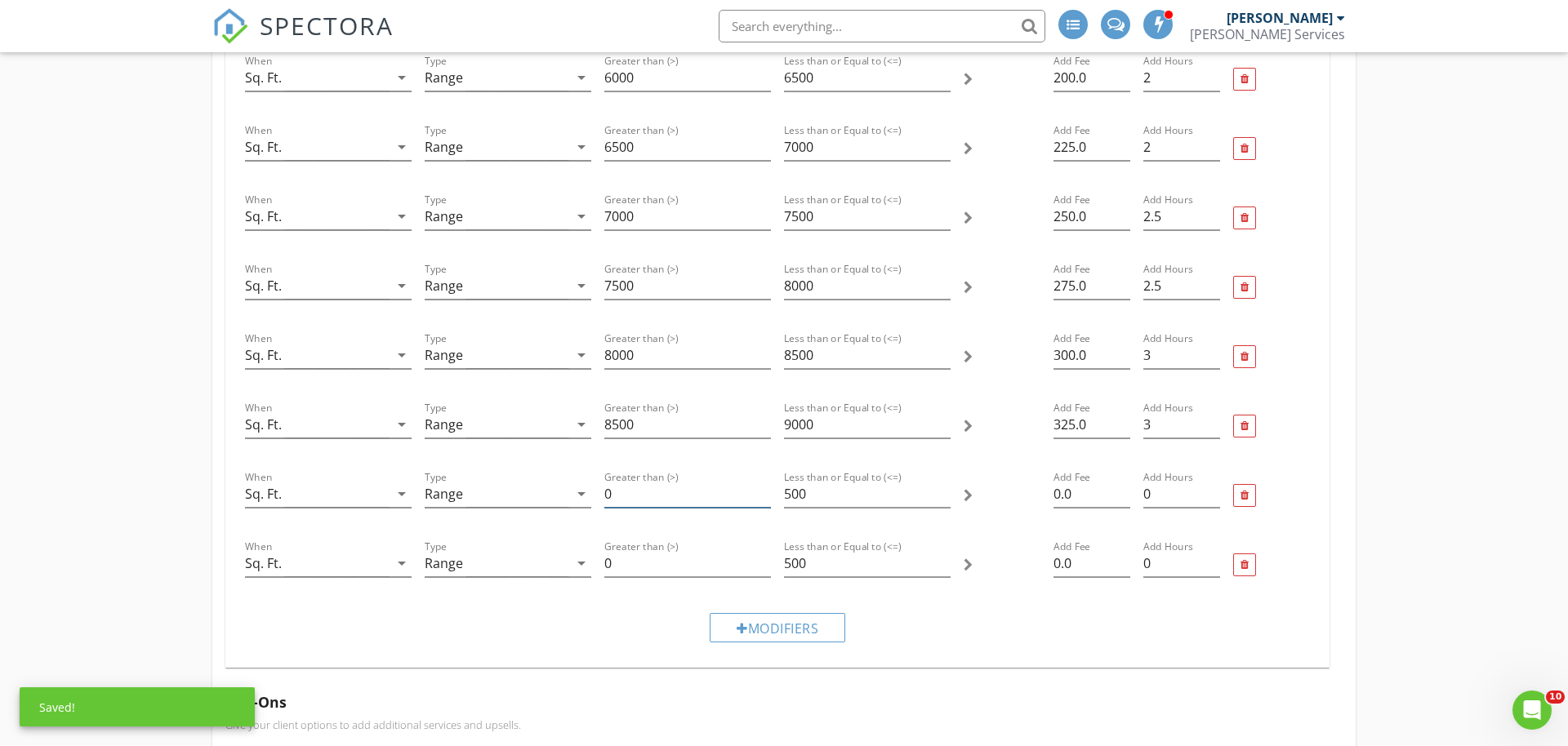
click at [680, 499] on input "0" at bounding box center [687, 494] width 167 height 27
click at [682, 497] on input "0" at bounding box center [687, 494] width 167 height 27
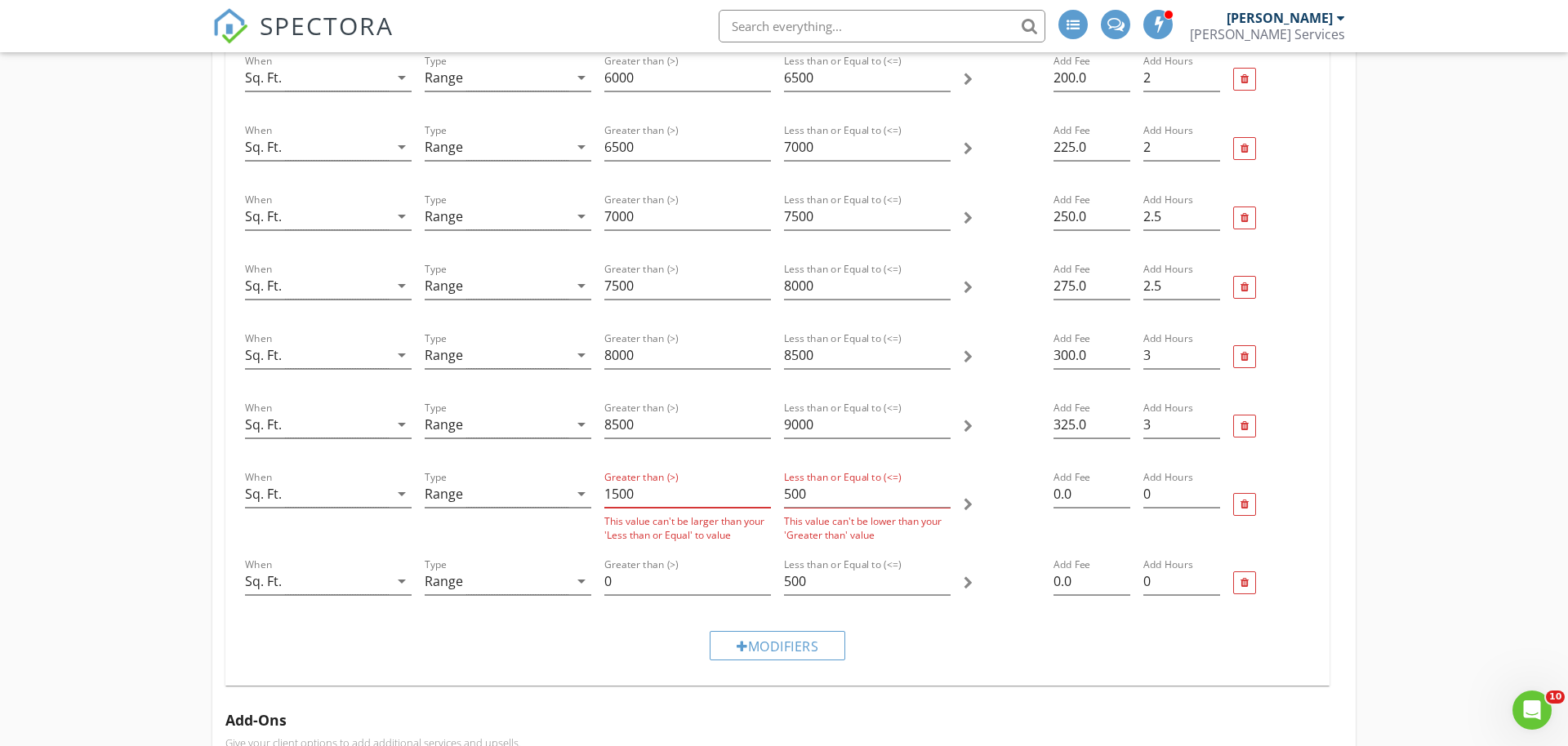
type input "1500"
click at [818, 502] on input "500" at bounding box center [866, 494] width 167 height 27
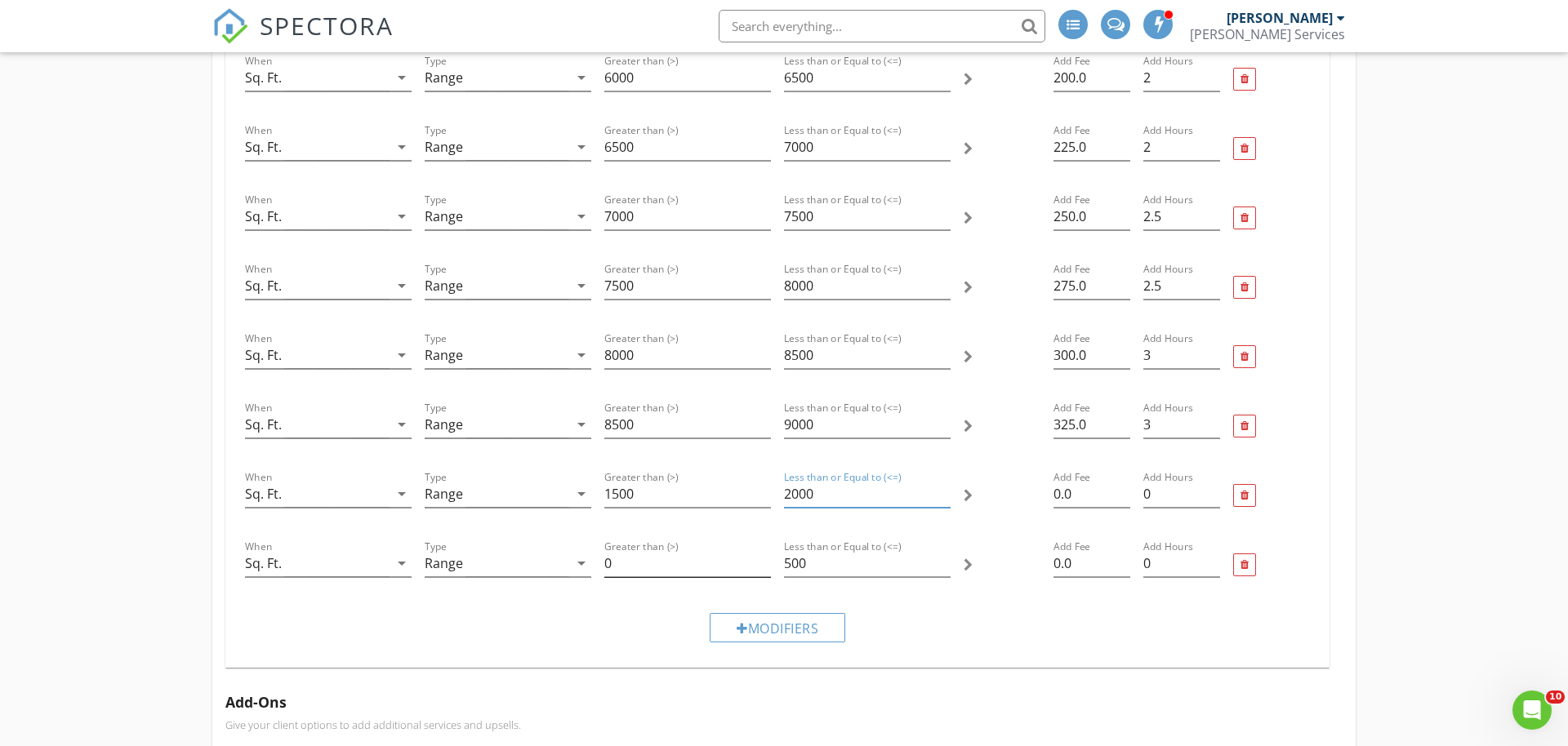
type input "2000"
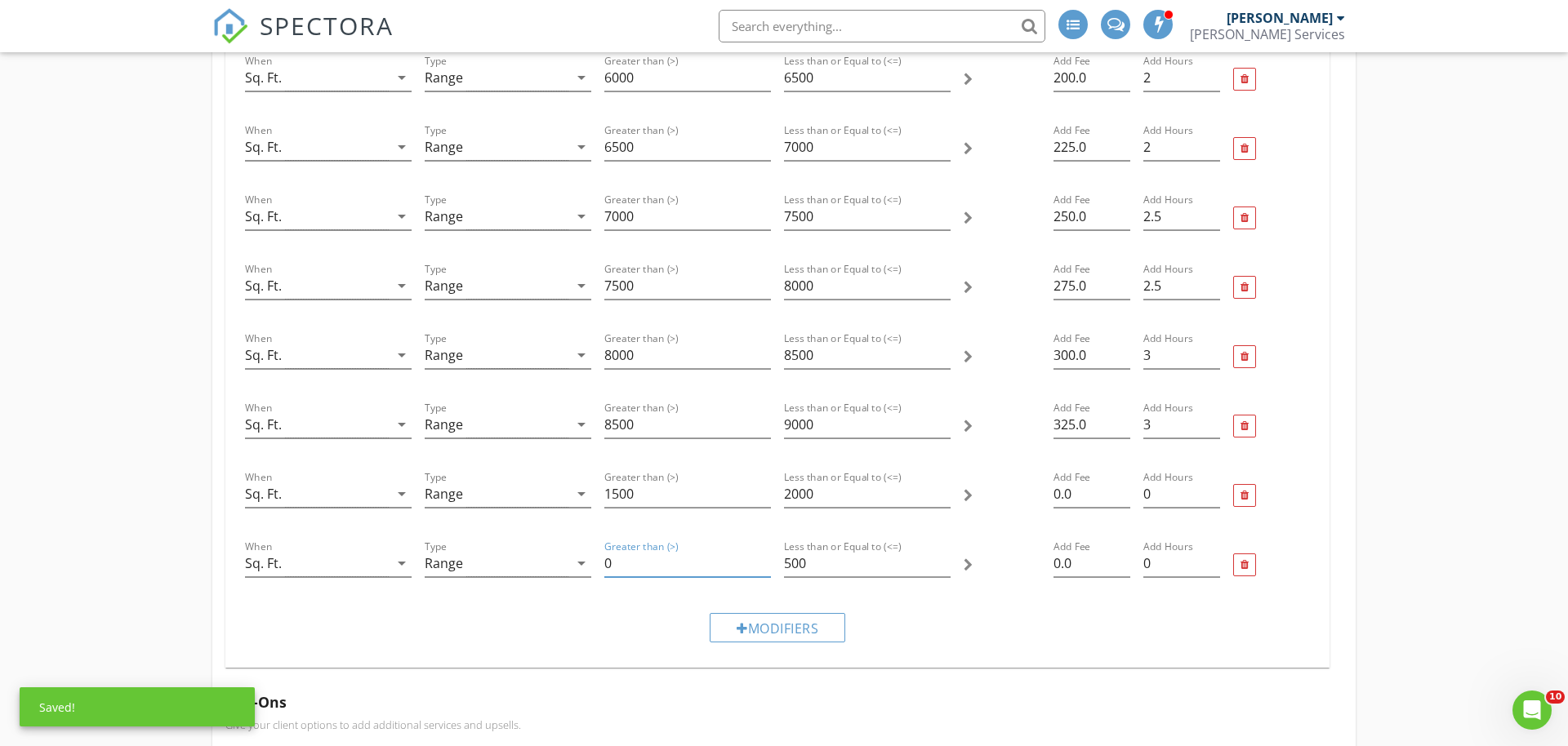
click at [632, 565] on input "0" at bounding box center [687, 564] width 167 height 27
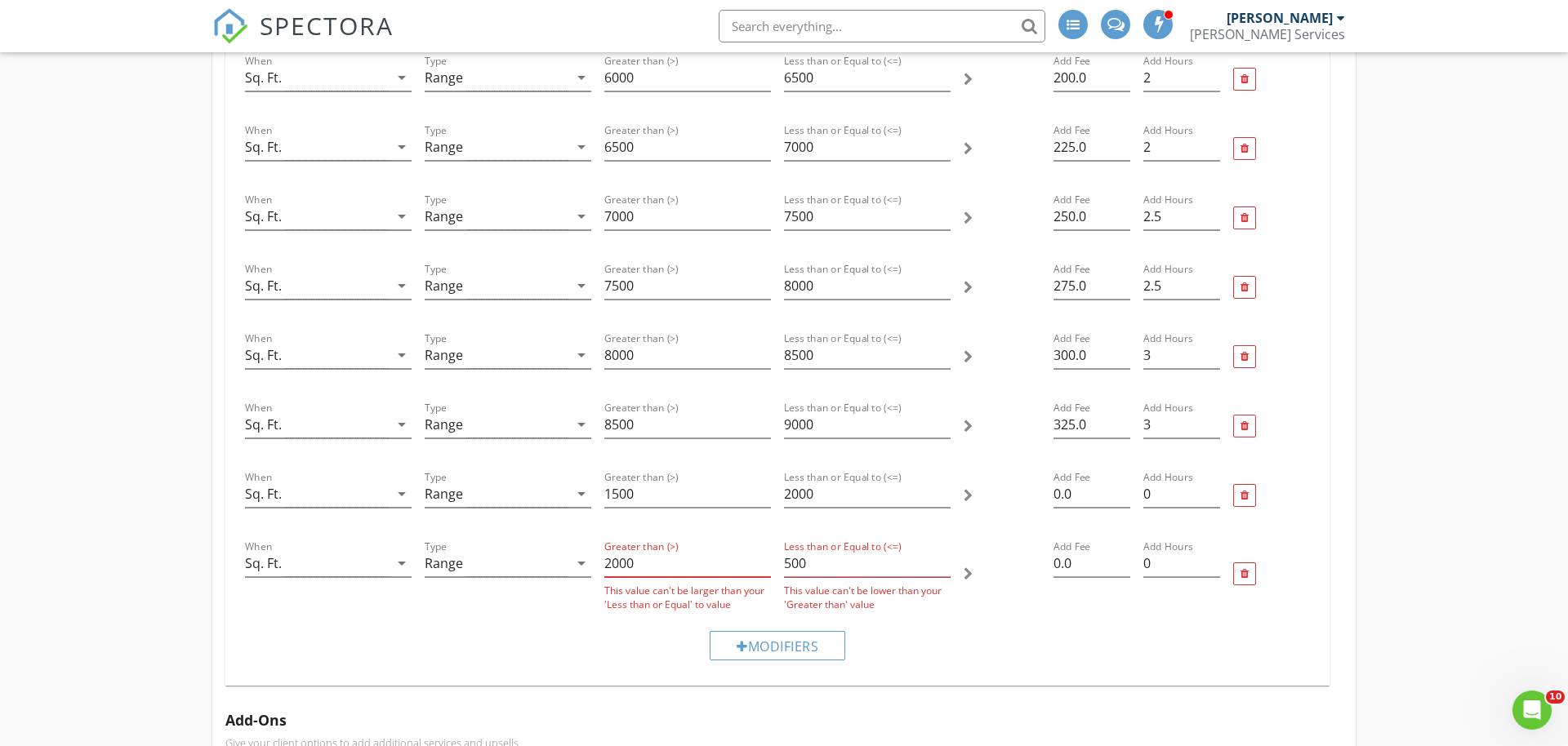
type input "2000"
click at [829, 566] on input "500" at bounding box center [866, 564] width 167 height 27
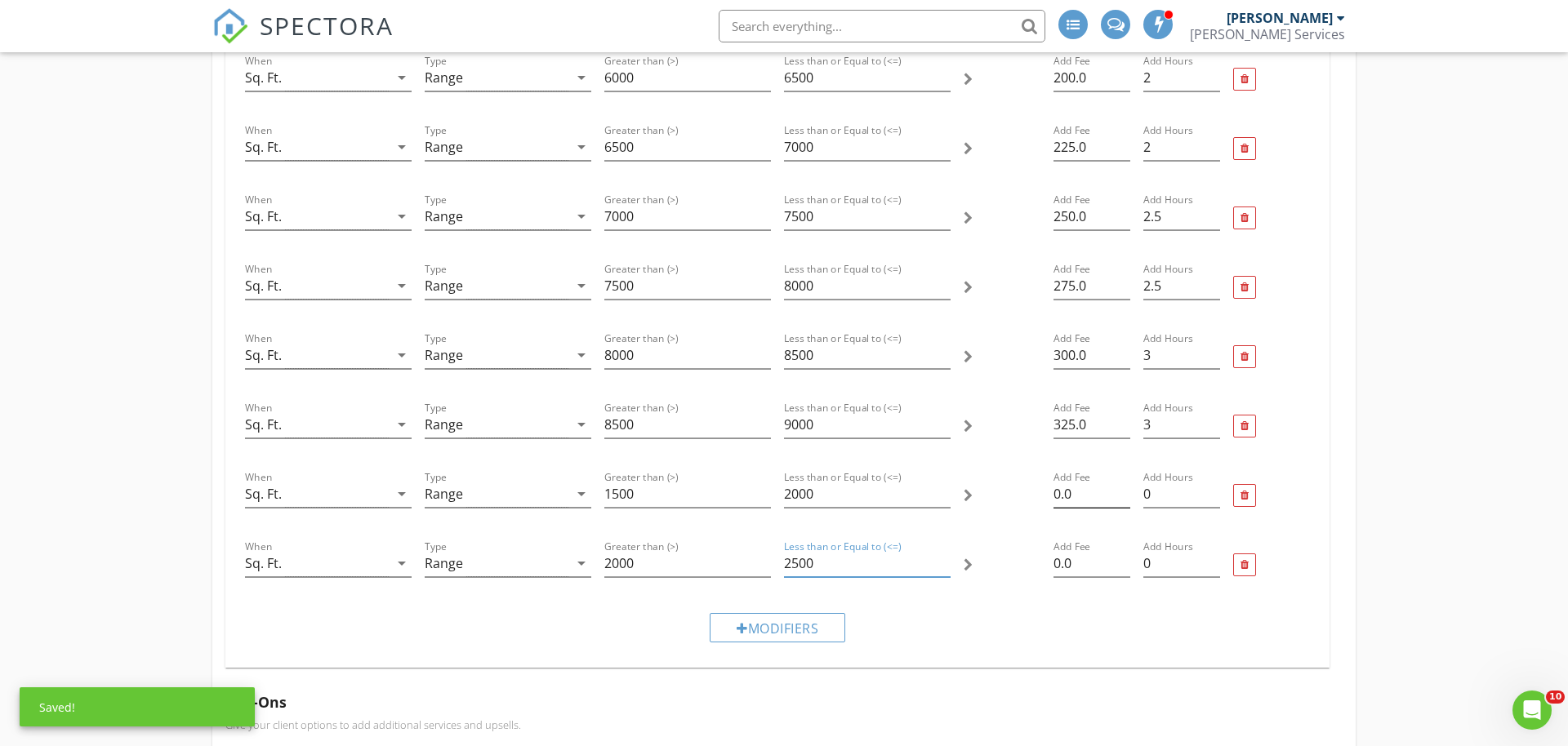
type input "2500"
click at [1071, 495] on input "0.0" at bounding box center [1091, 494] width 77 height 27
click at [1071, 496] on input "0.0" at bounding box center [1091, 494] width 77 height 27
type input "25"
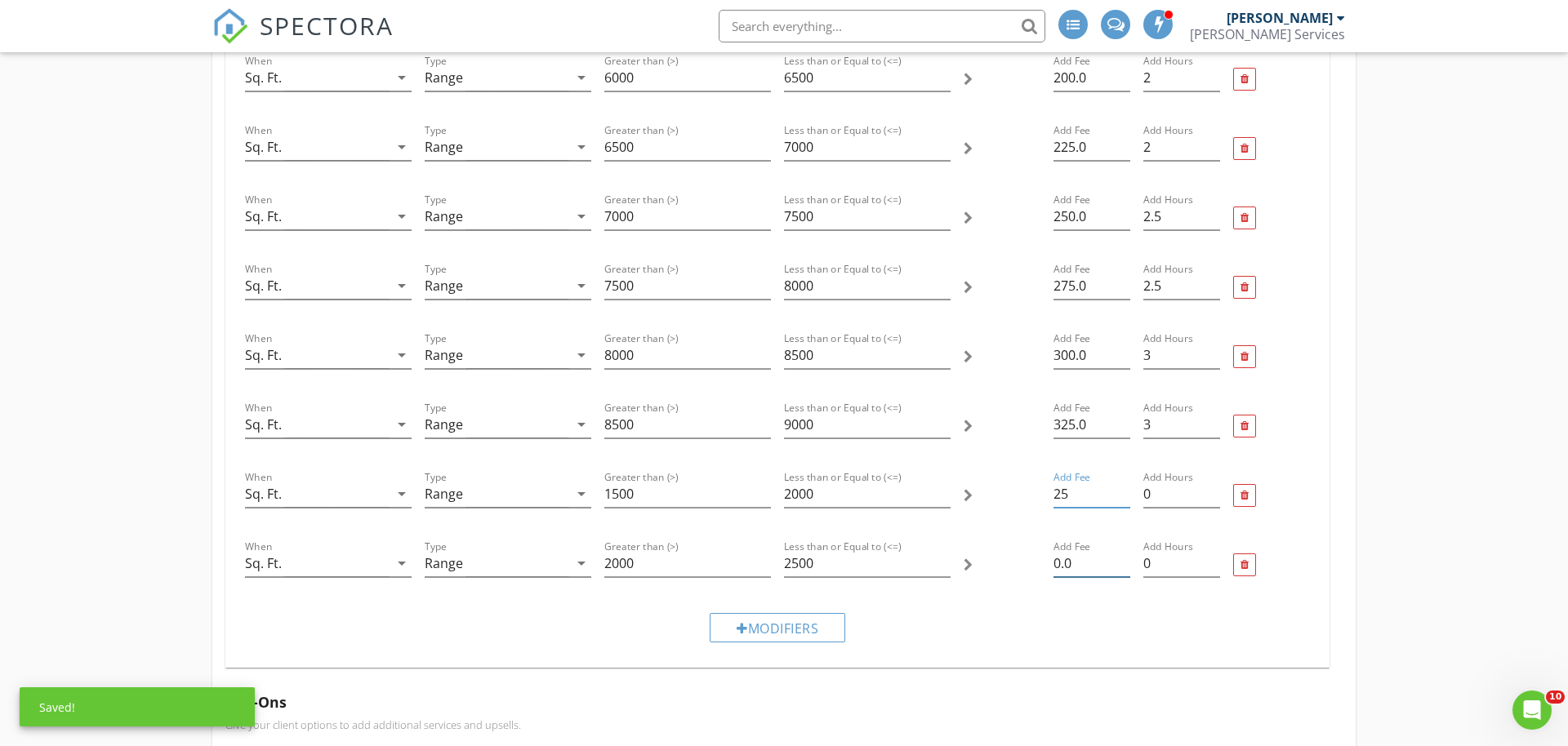
click at [1095, 561] on input "0.0" at bounding box center [1091, 564] width 77 height 27
click at [1095, 560] on input "0.0" at bounding box center [1091, 564] width 77 height 27
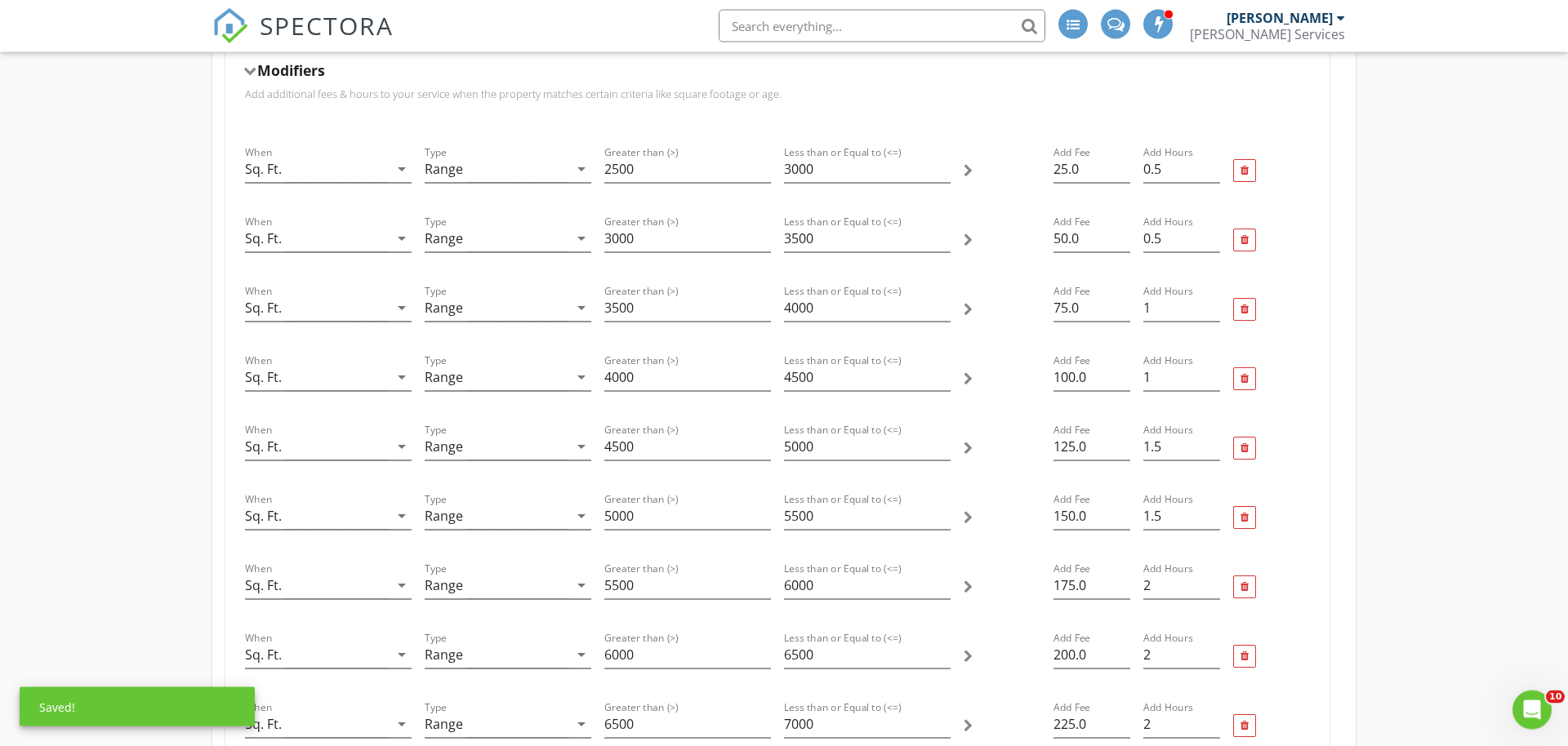
scroll to position [499, 0]
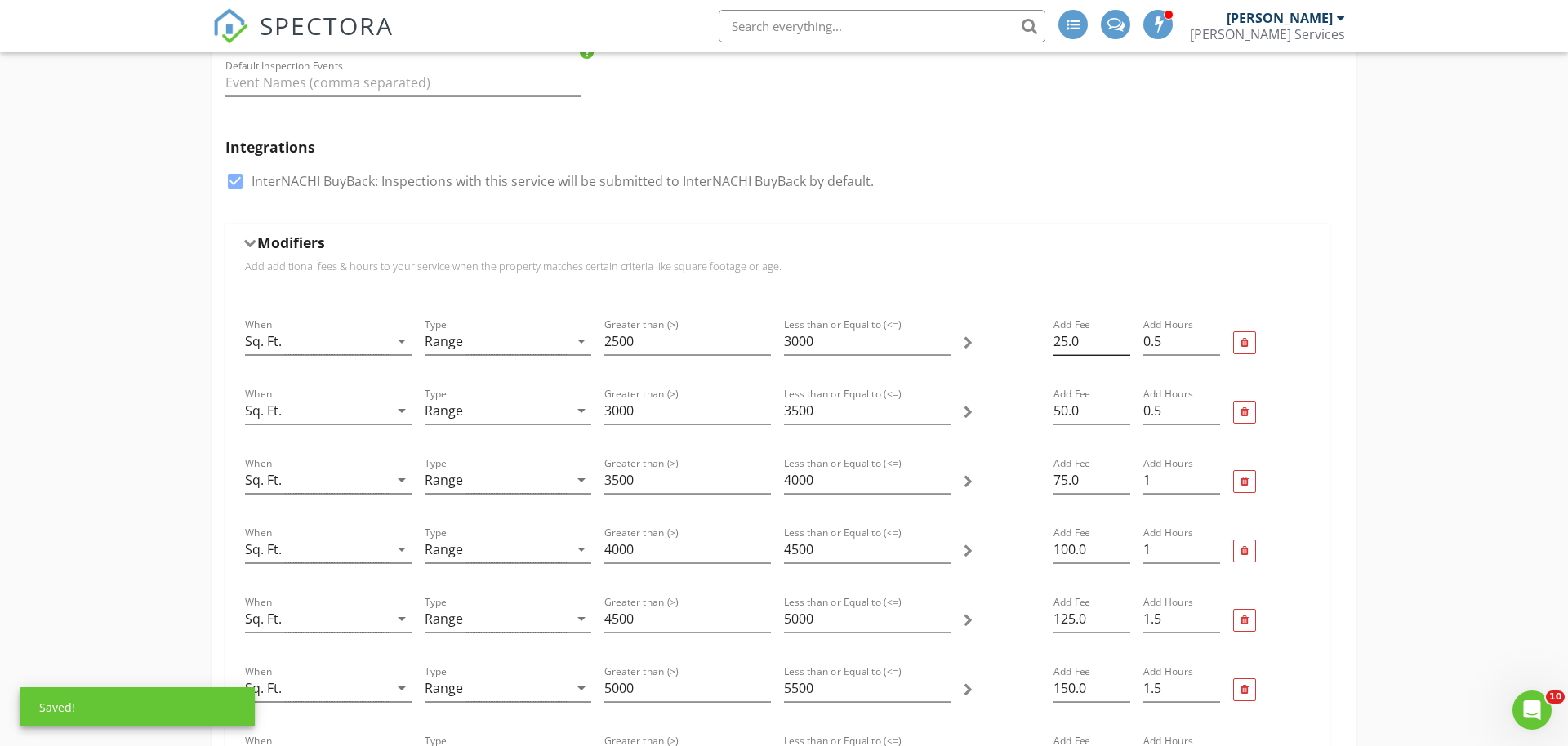
type input "50"
click at [1070, 343] on input "25.0" at bounding box center [1091, 341] width 77 height 27
click at [1070, 341] on input "25.0" at bounding box center [1091, 341] width 77 height 27
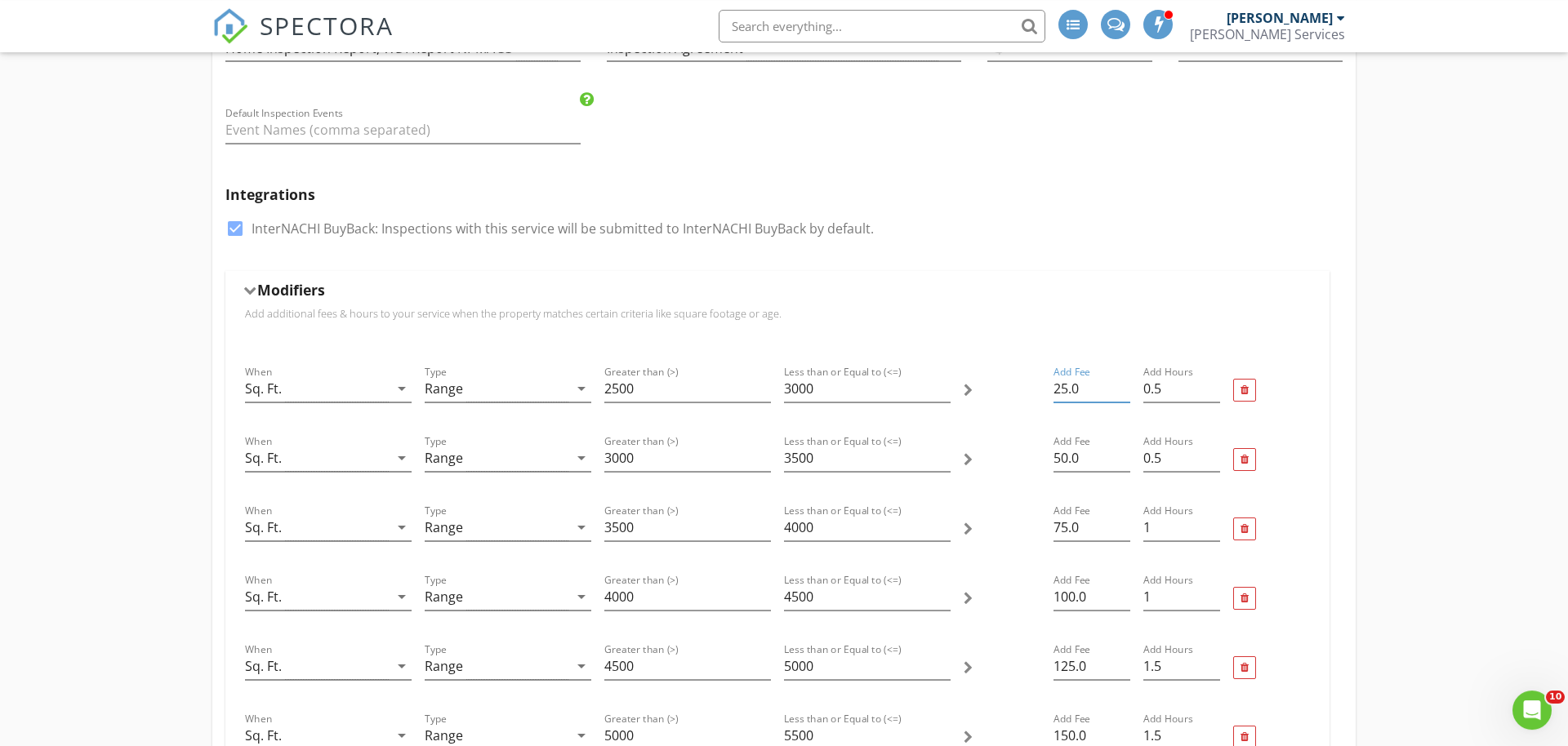
scroll to position [582, 0]
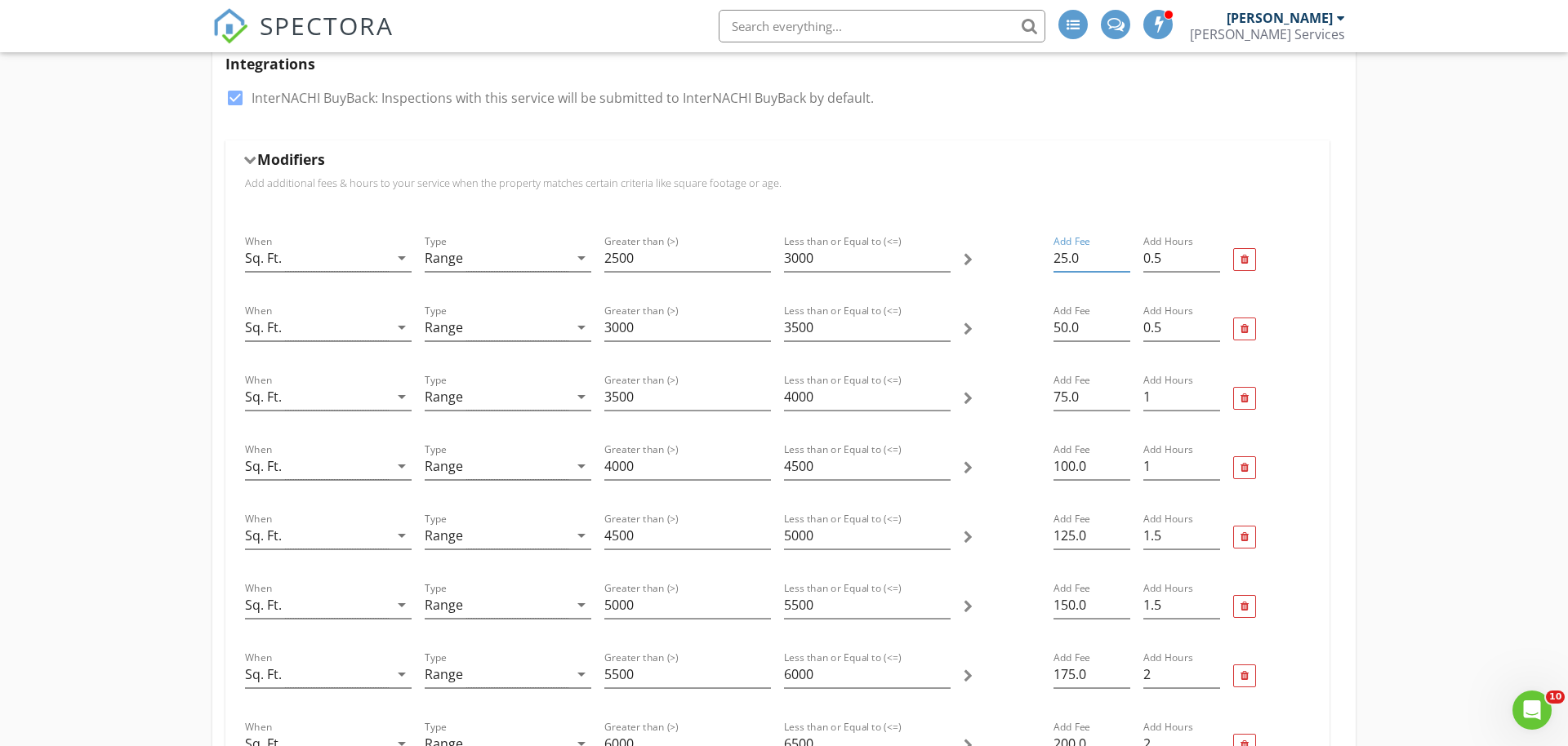
click at [1083, 255] on input "25.0" at bounding box center [1091, 258] width 77 height 27
type input "75"
click at [1087, 337] on input "50.0" at bounding box center [1091, 328] width 77 height 27
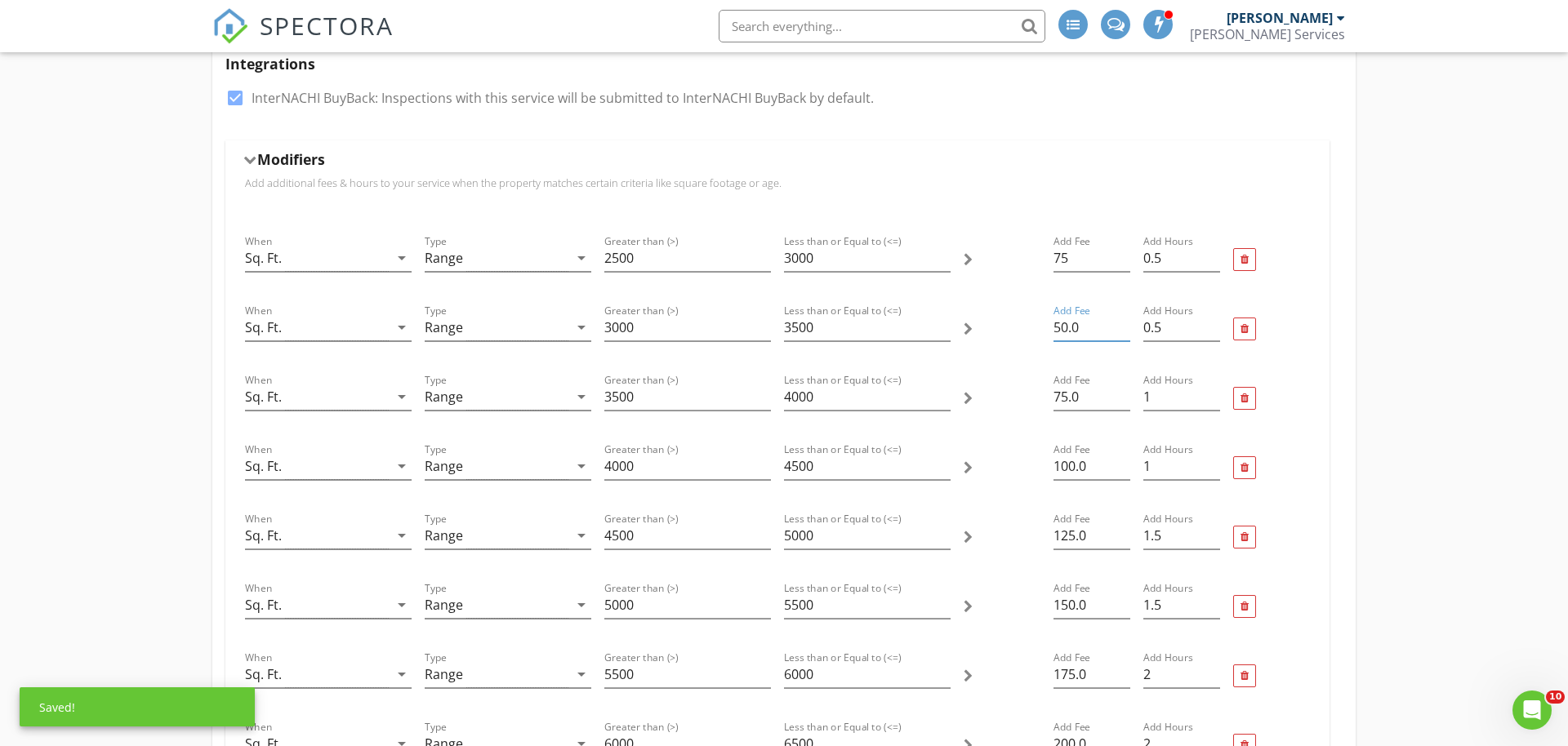
click at [1088, 337] on input "50.0" at bounding box center [1091, 328] width 77 height 27
type input "100"
click at [1063, 400] on input "75.0" at bounding box center [1091, 397] width 77 height 27
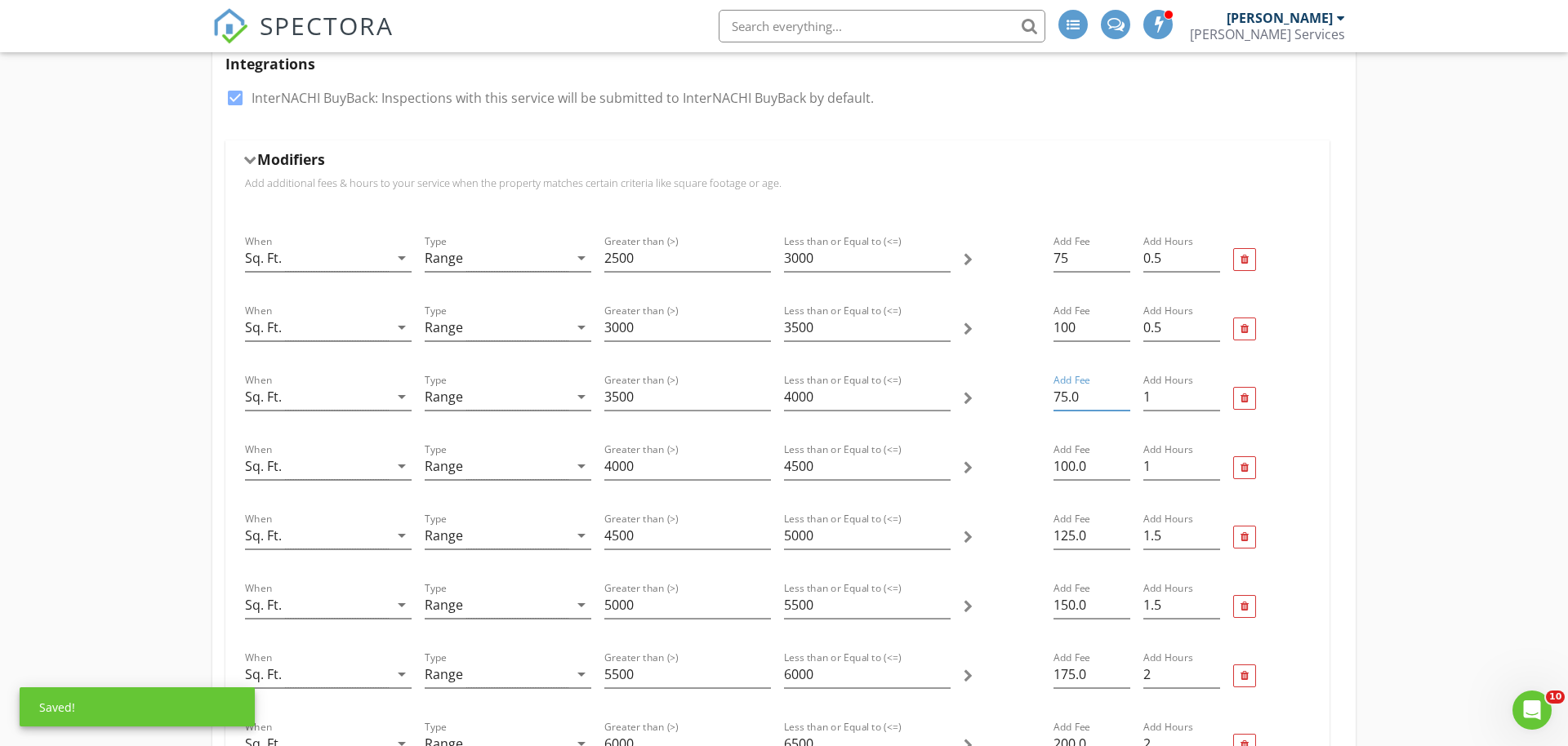
click at [1063, 400] on input "75.0" at bounding box center [1091, 397] width 77 height 27
type input "125"
click at [1071, 457] on input "100.0" at bounding box center [1091, 466] width 77 height 27
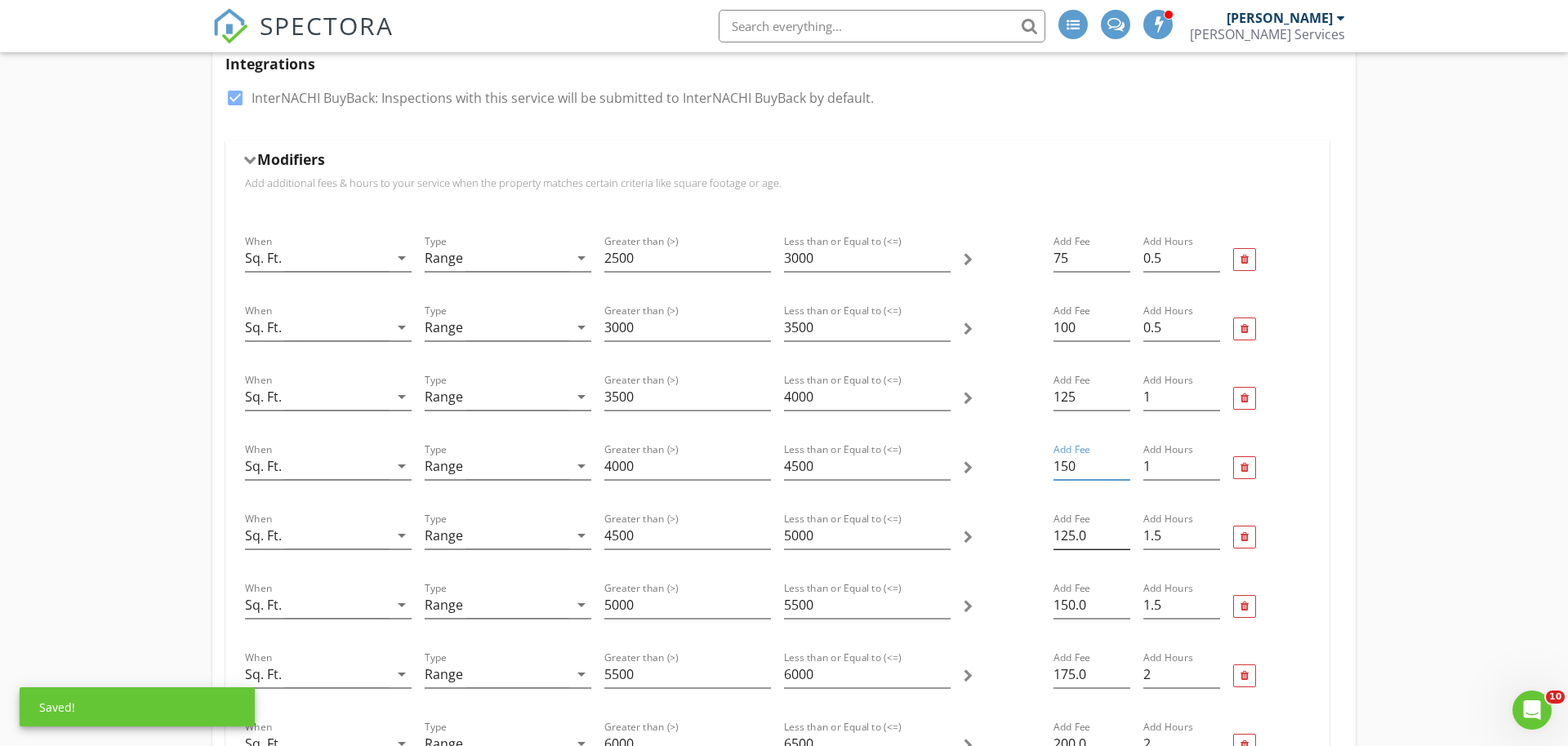
type input "150"
click at [1077, 524] on input "125.0" at bounding box center [1091, 536] width 77 height 27
type input "175"
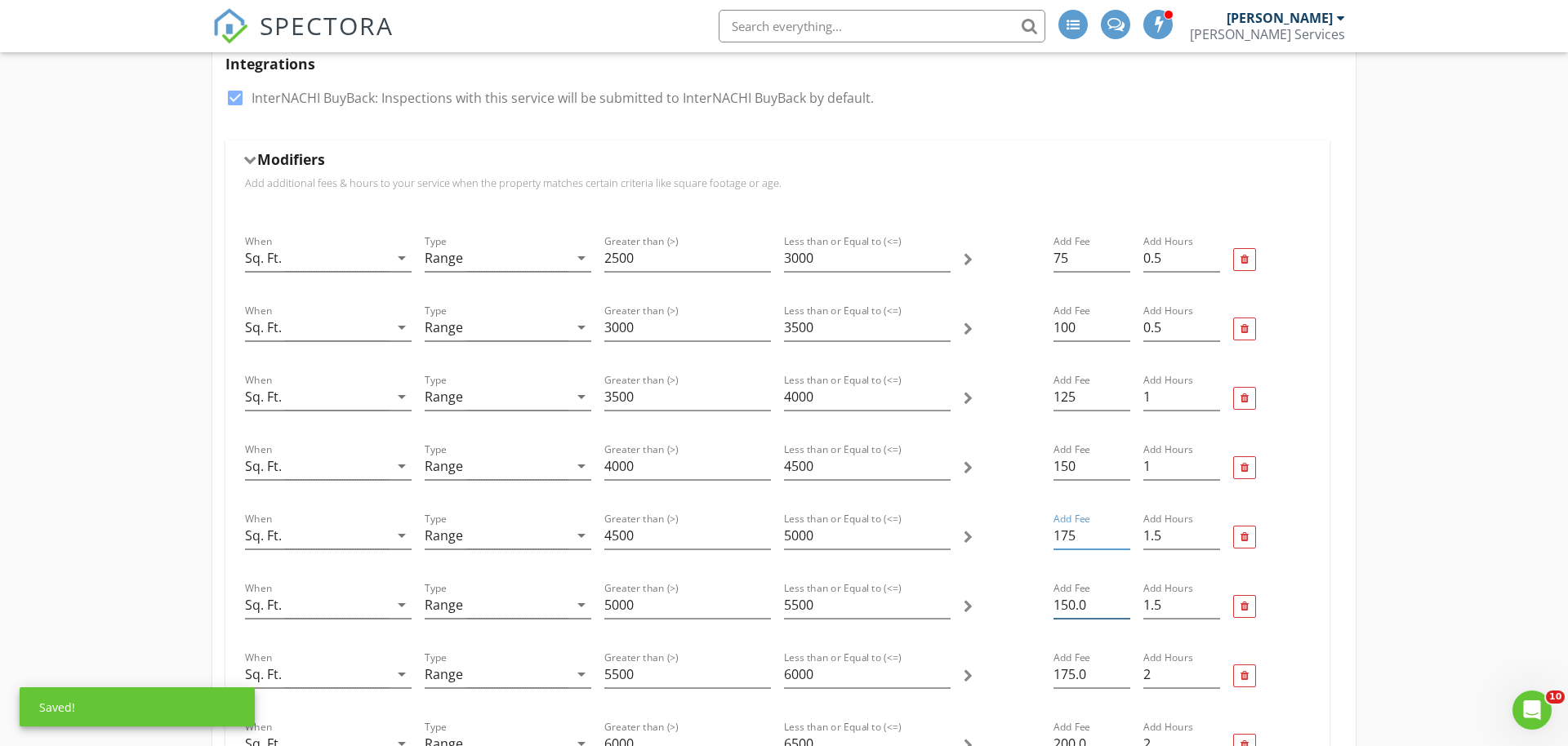
click at [1073, 603] on input "150.0" at bounding box center [1091, 606] width 77 height 27
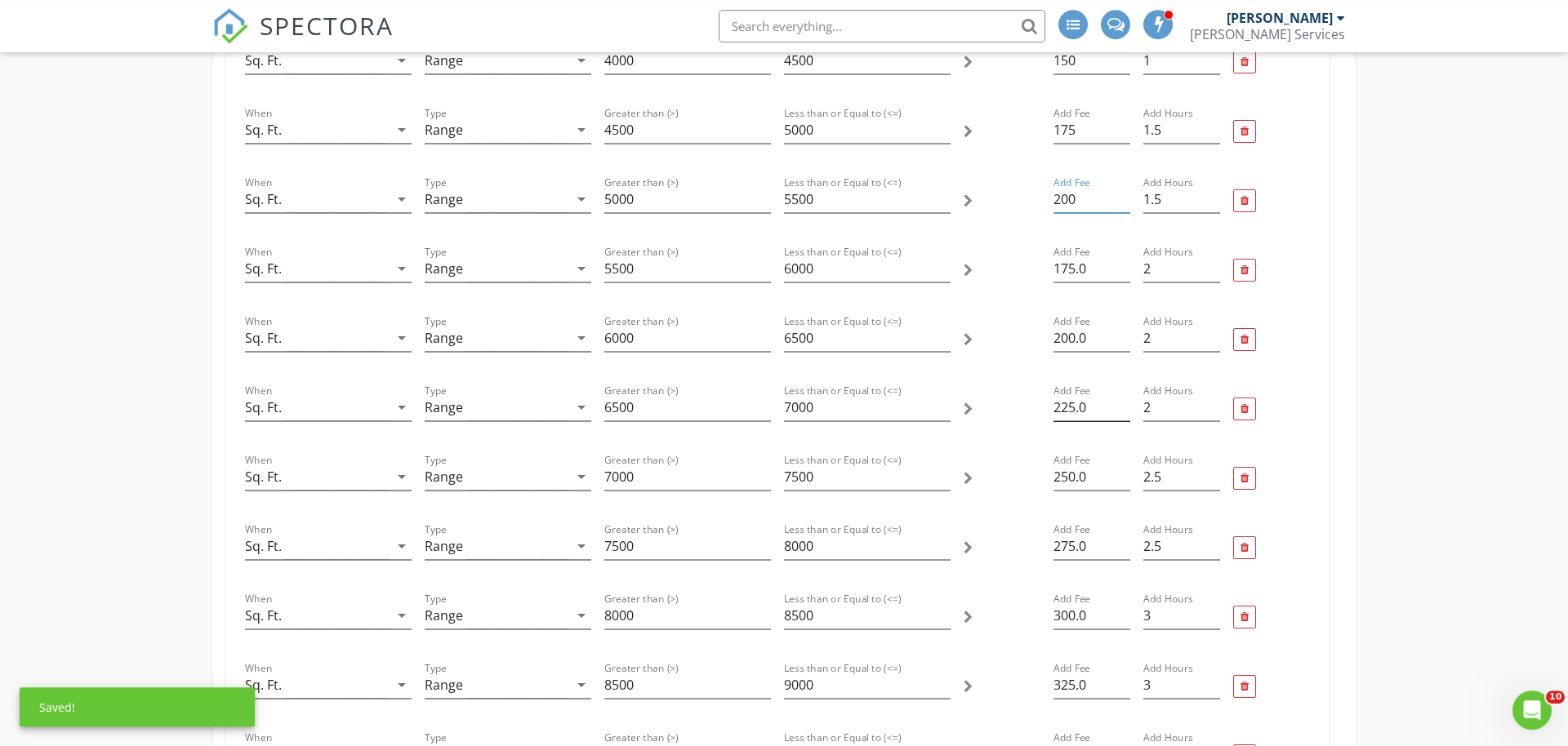
scroll to position [999, 0]
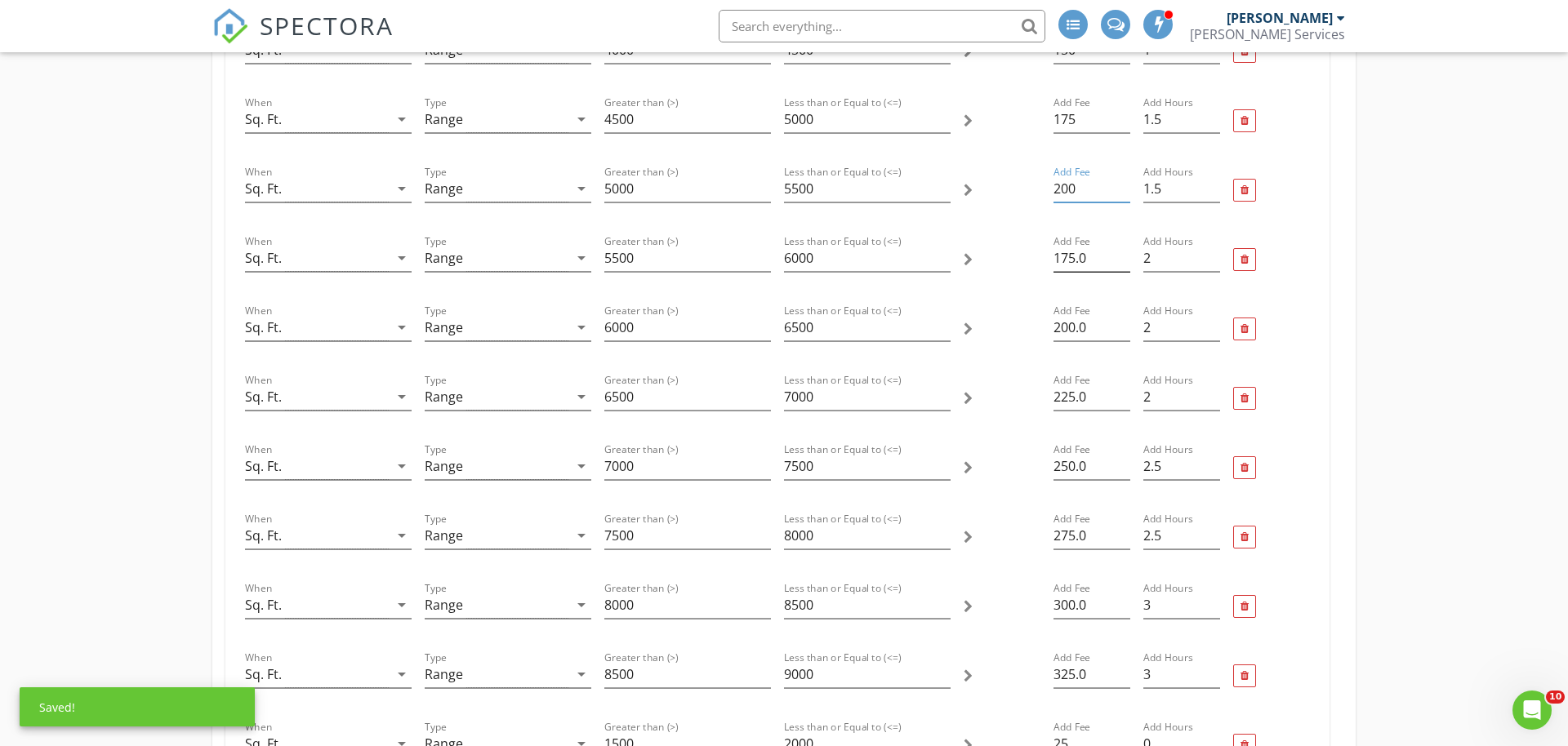
type input "200"
click at [1078, 257] on input "175.0" at bounding box center [1091, 258] width 77 height 27
type input "225"
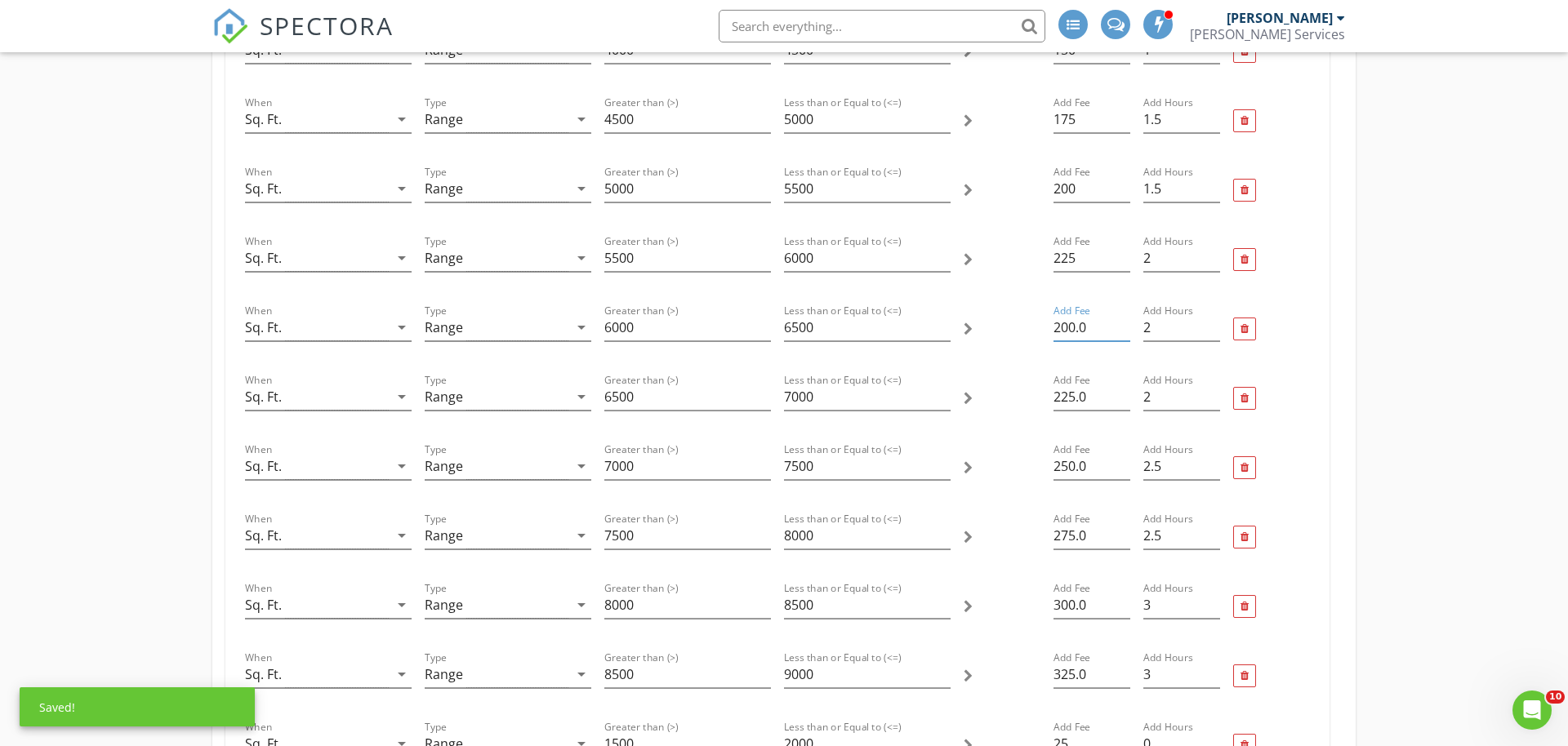
click at [1084, 328] on input "200.0" at bounding box center [1091, 328] width 77 height 27
type input "250"
click at [1068, 395] on input "225.0" at bounding box center [1091, 397] width 77 height 27
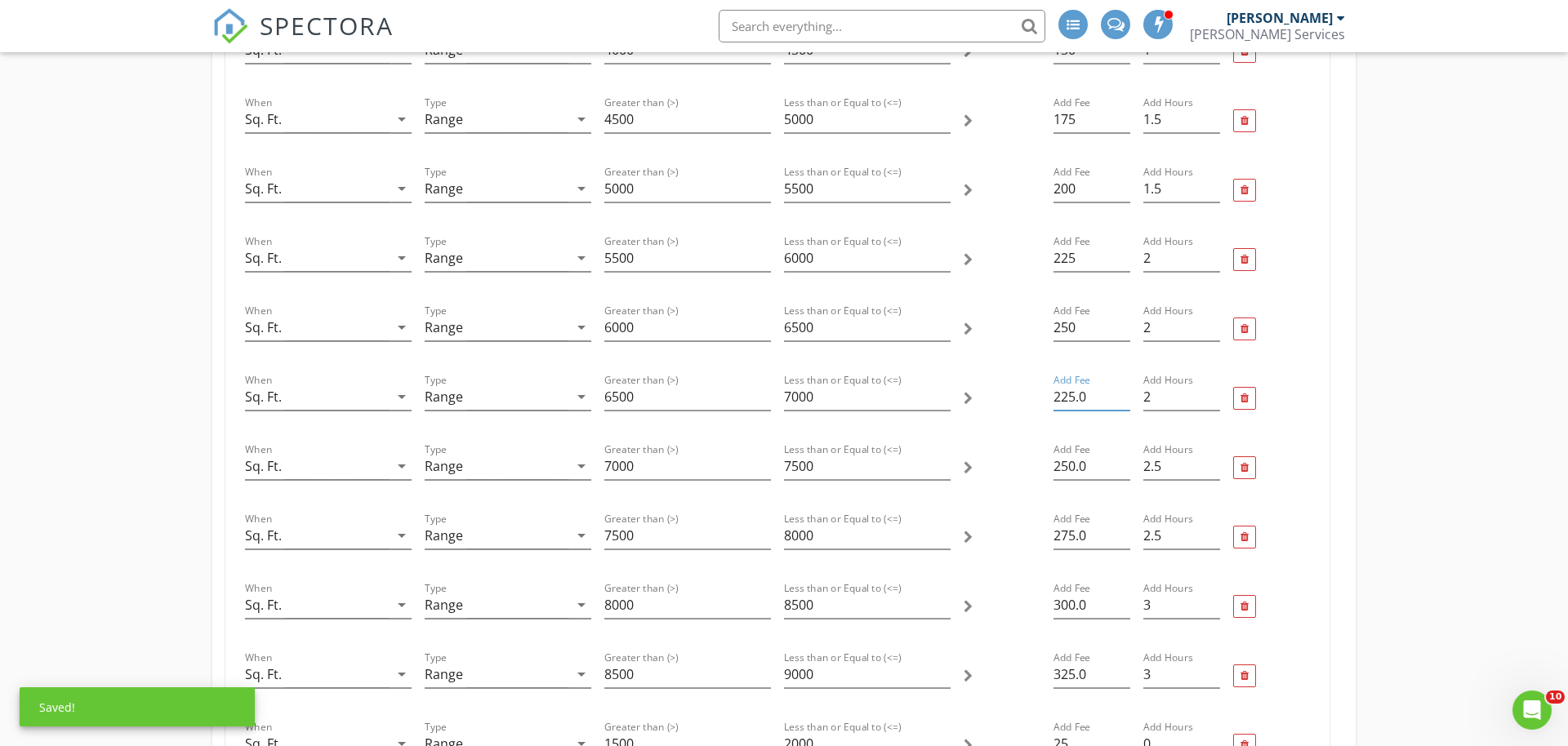
click at [1068, 395] on input "225.0" at bounding box center [1091, 397] width 77 height 27
type input "275"
click at [1075, 452] on input "250.0" at bounding box center [1091, 466] width 77 height 27
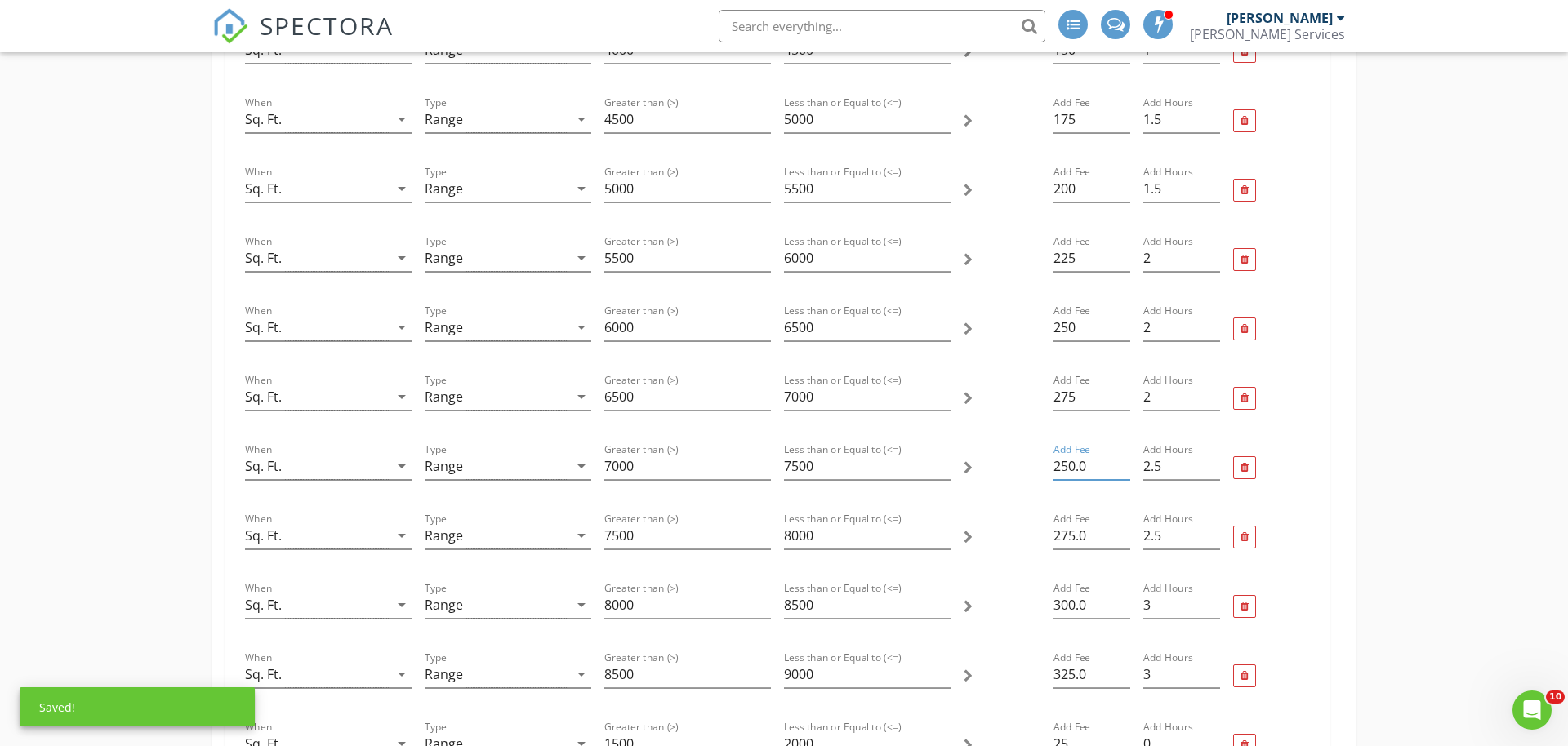
click at [1075, 452] on input "250.0" at bounding box center [1091, 466] width 77 height 27
type input "300"
click at [1071, 542] on input "275.0" at bounding box center [1091, 536] width 77 height 27
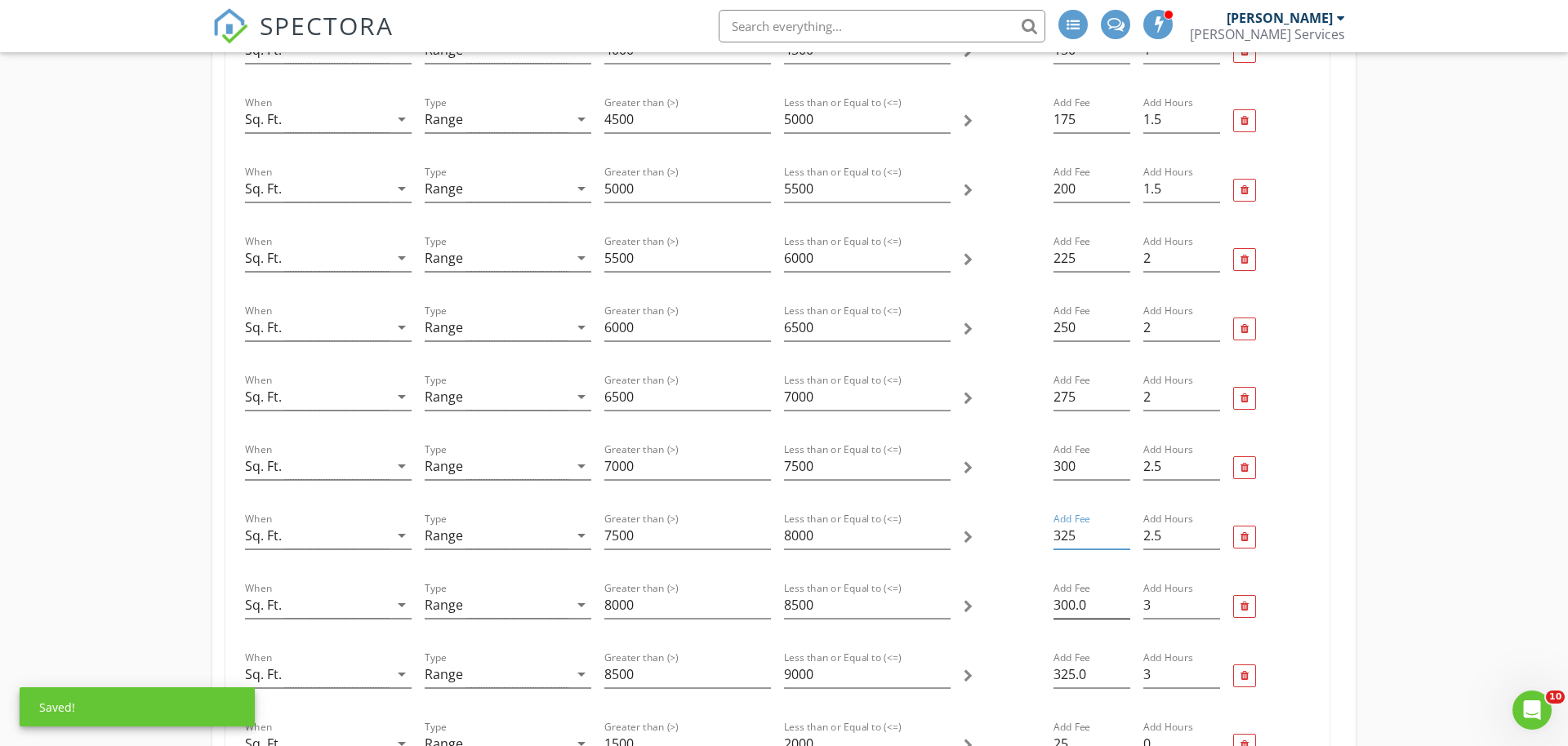
type input "325"
click at [1080, 595] on input "300.0" at bounding box center [1091, 606] width 77 height 27
type input "350"
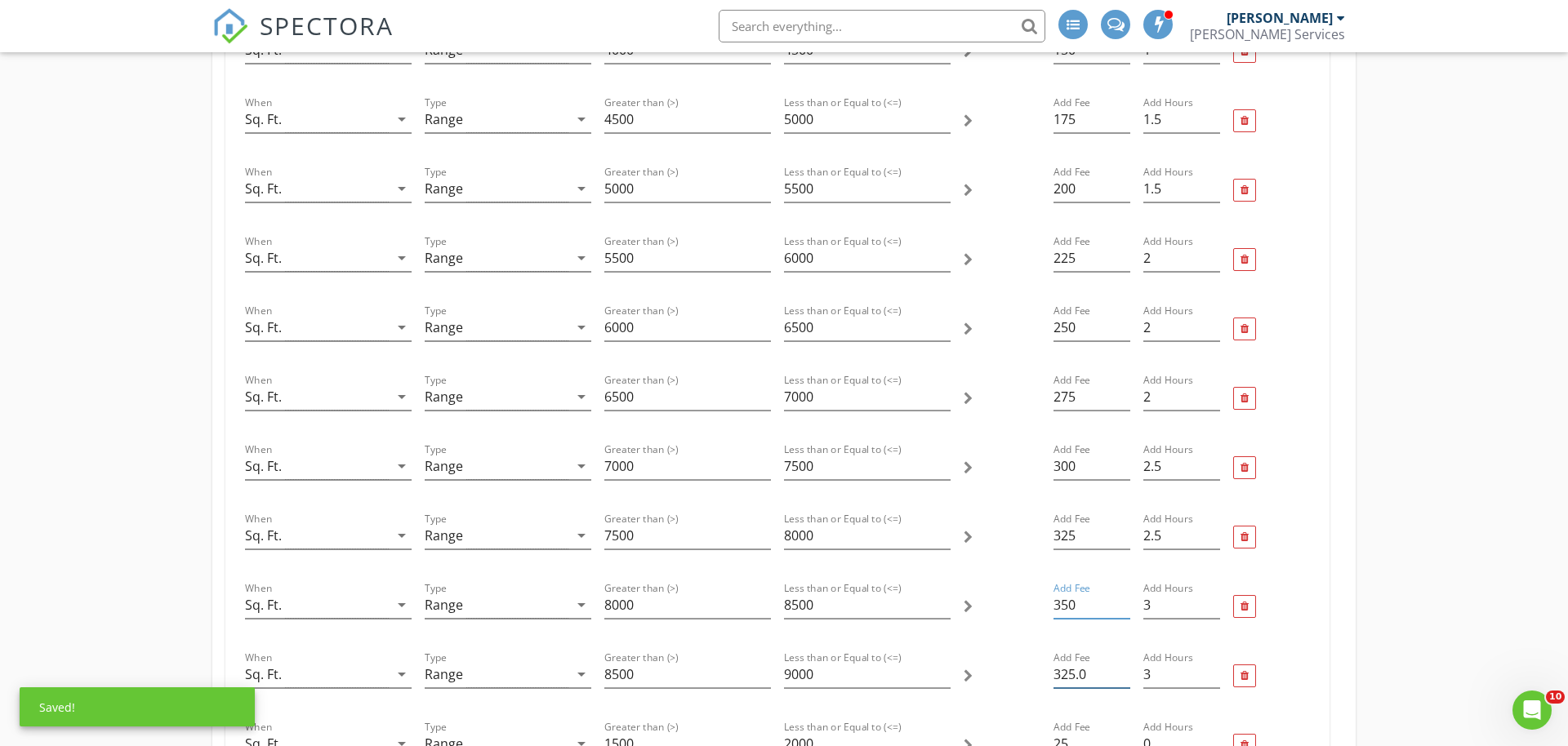
click at [1065, 673] on input "325.0" at bounding box center [1091, 675] width 77 height 27
type input "375"
click at [1320, 573] on div "When Sq. Ft. arrow_drop_down Type Range arrow_drop_down Greater than (>) 2500 L…" at bounding box center [777, 357] width 1104 height 1121
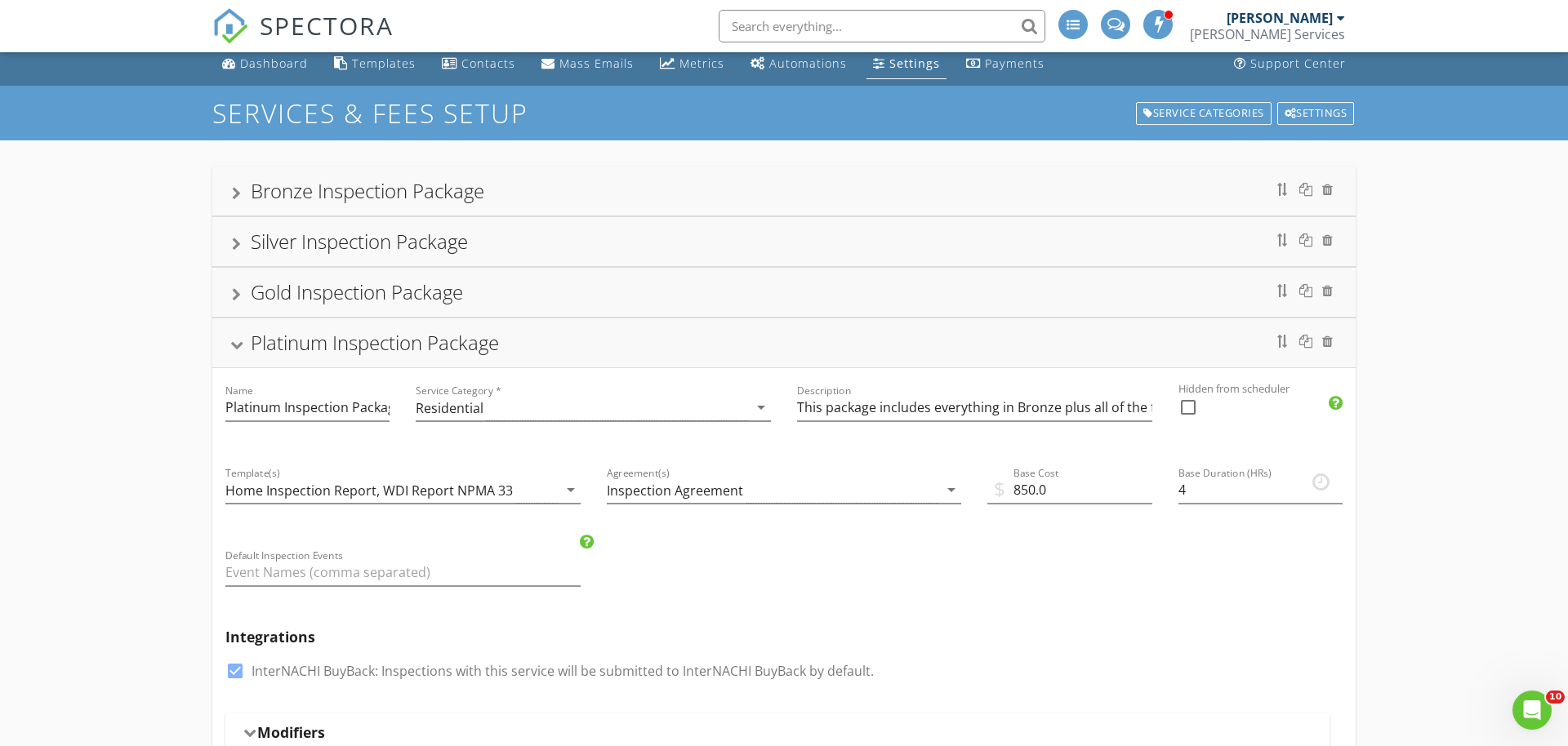
scroll to position [0, 0]
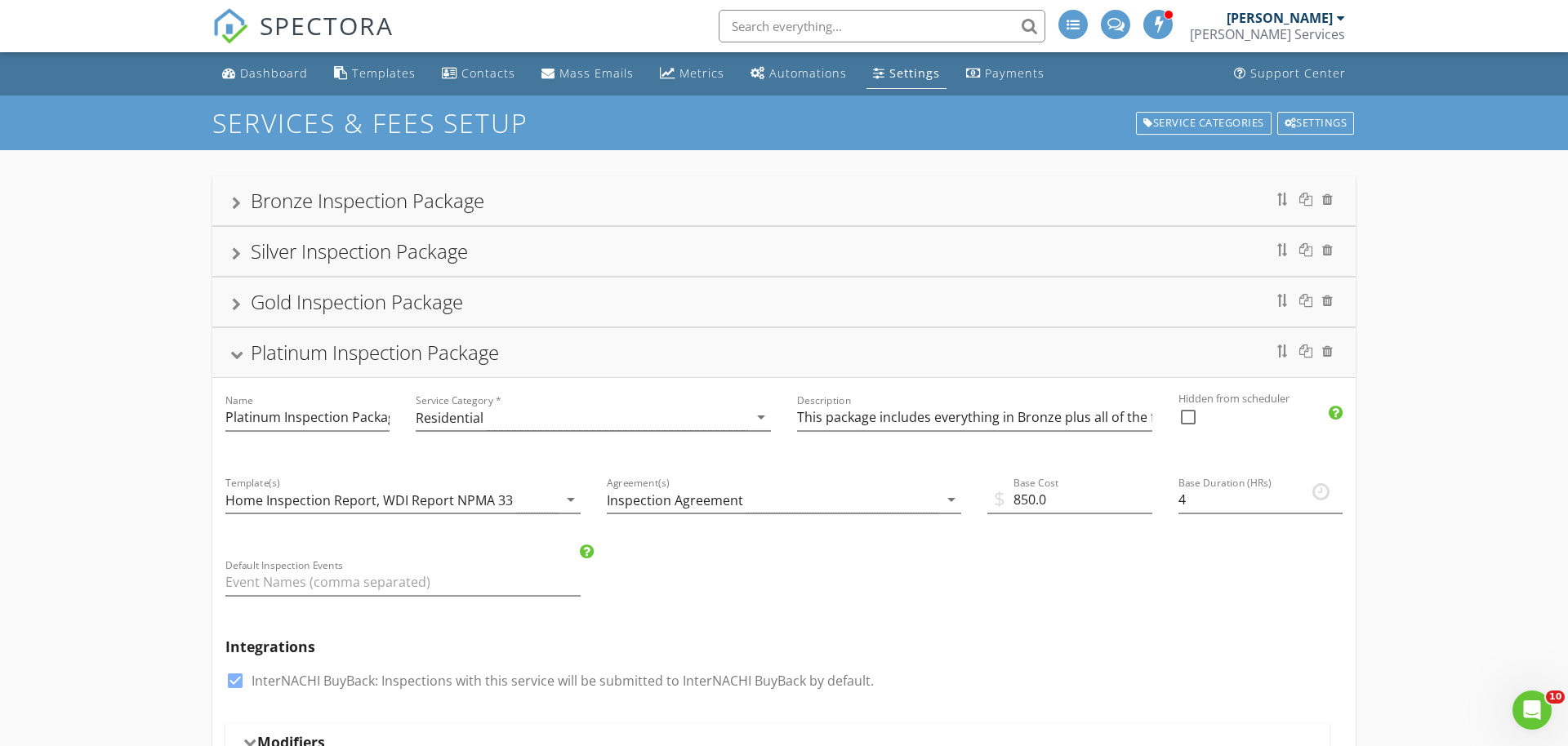
click at [373, 358] on div "Platinum Inspection Package" at bounding box center [375, 352] width 248 height 27
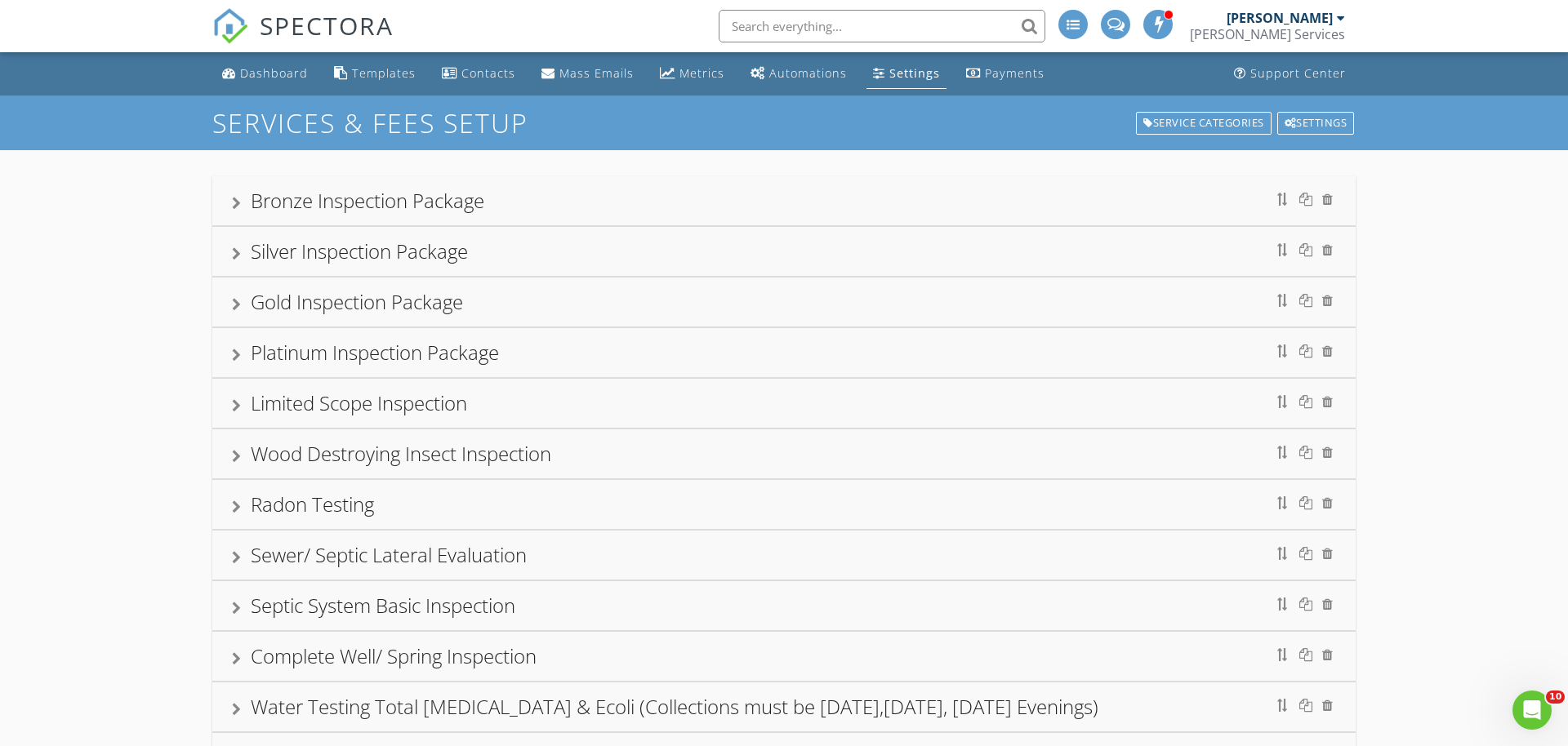
click at [372, 359] on div "Platinum Inspection Package" at bounding box center [375, 352] width 248 height 27
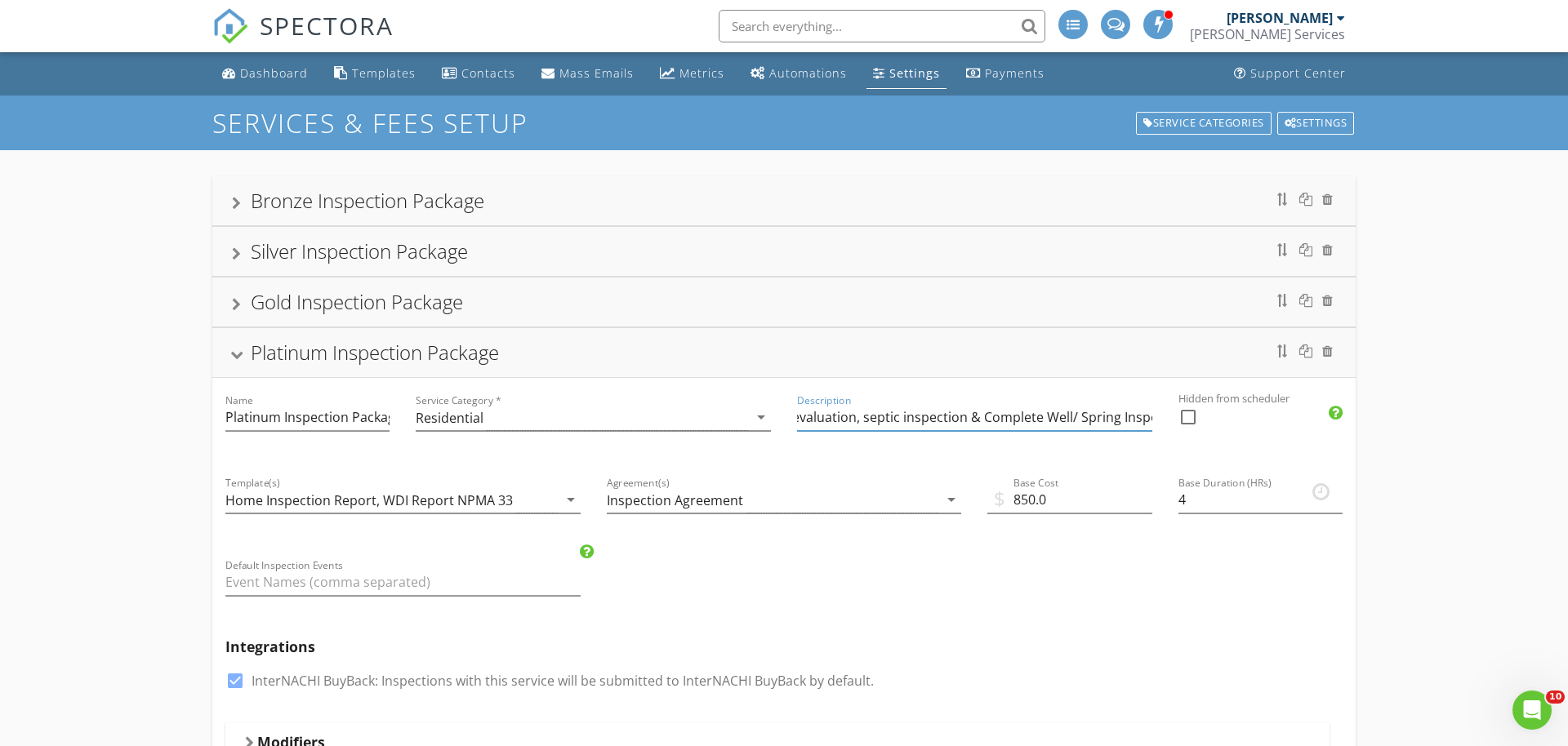
scroll to position [0, 656]
drag, startPoint x: 917, startPoint y: 423, endPoint x: 1150, endPoint y: 405, distance: 233.7
click at [1152, 412] on input "This package includes everything in Bronze plus all of the following: a radon t…" at bounding box center [975, 417] width 355 height 27
click at [251, 357] on div "Platinum Inspection Package" at bounding box center [784, 352] width 1104 height 29
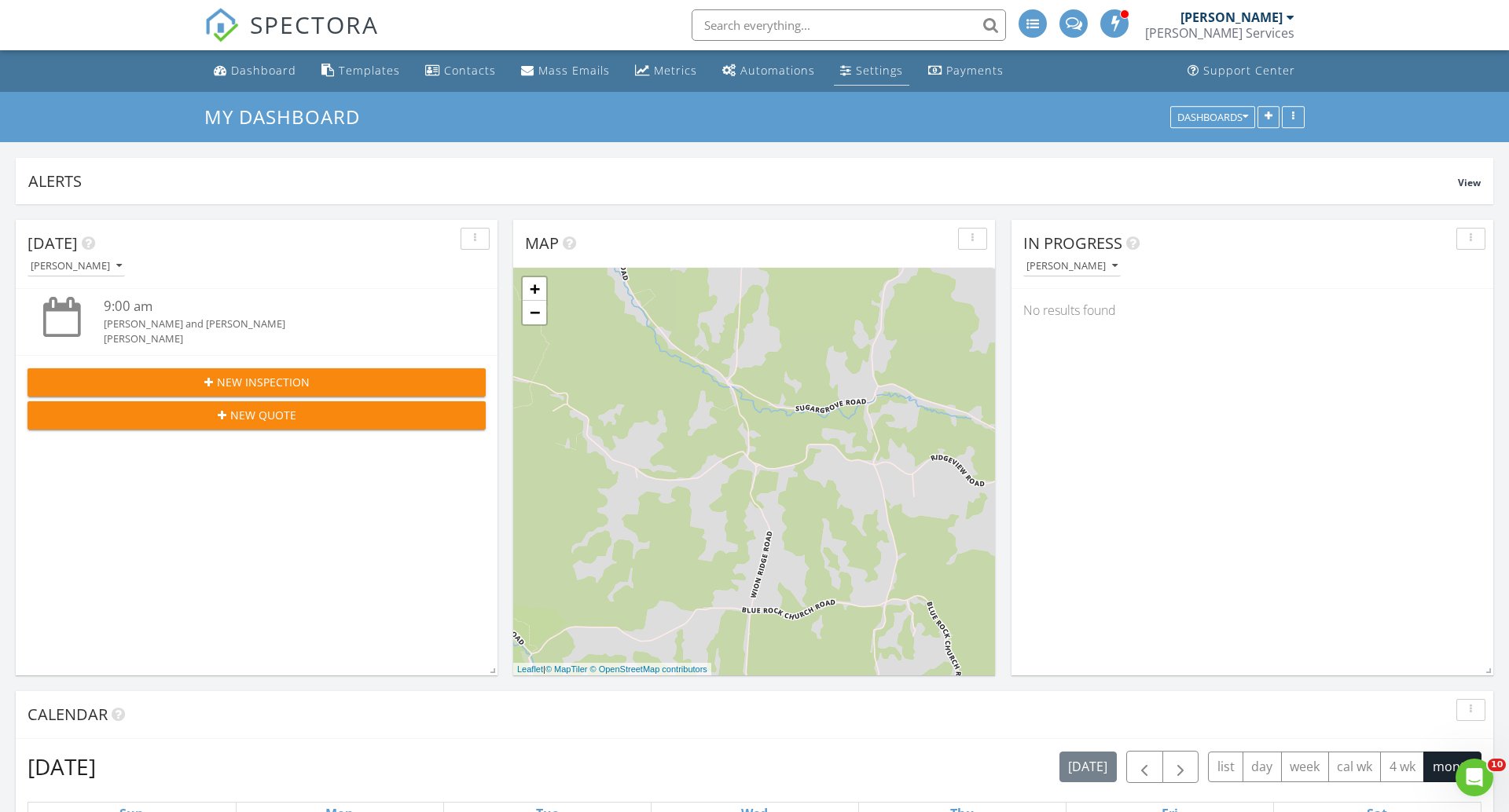
click at [858, 73] on div "Settings" at bounding box center [879, 70] width 47 height 15
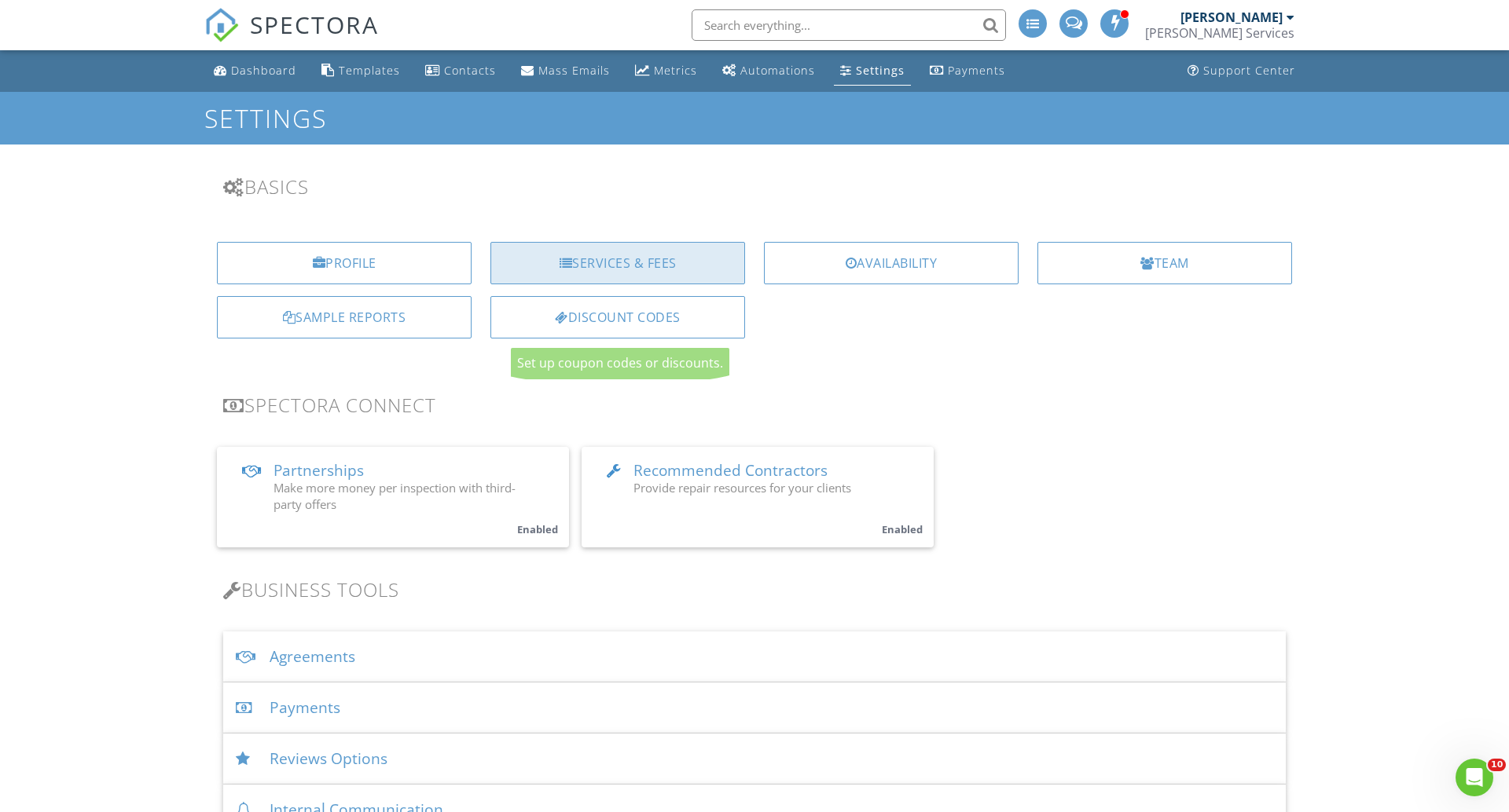
click at [593, 268] on div "Services & Fees" at bounding box center [617, 263] width 254 height 42
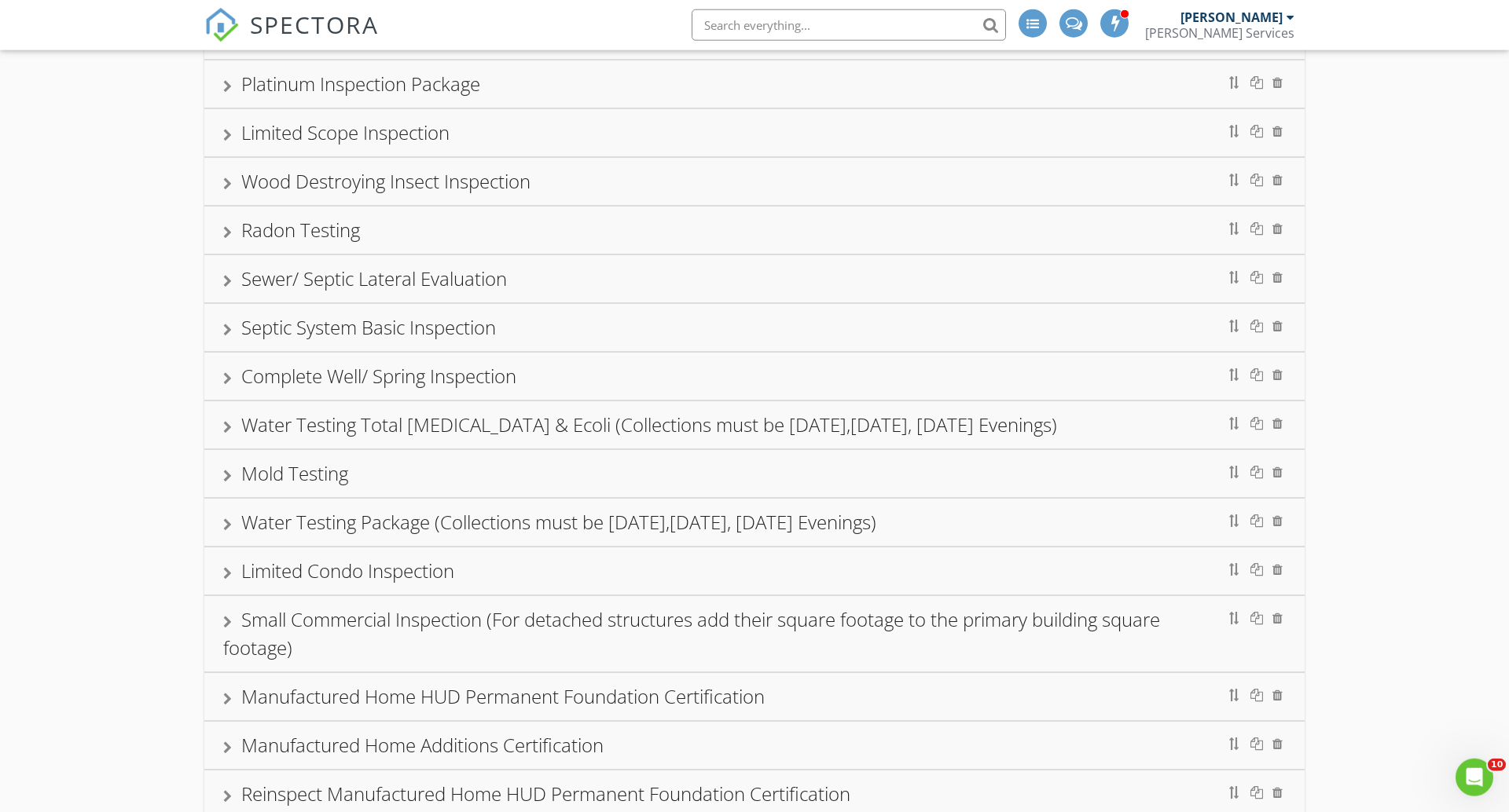
scroll to position [192, 0]
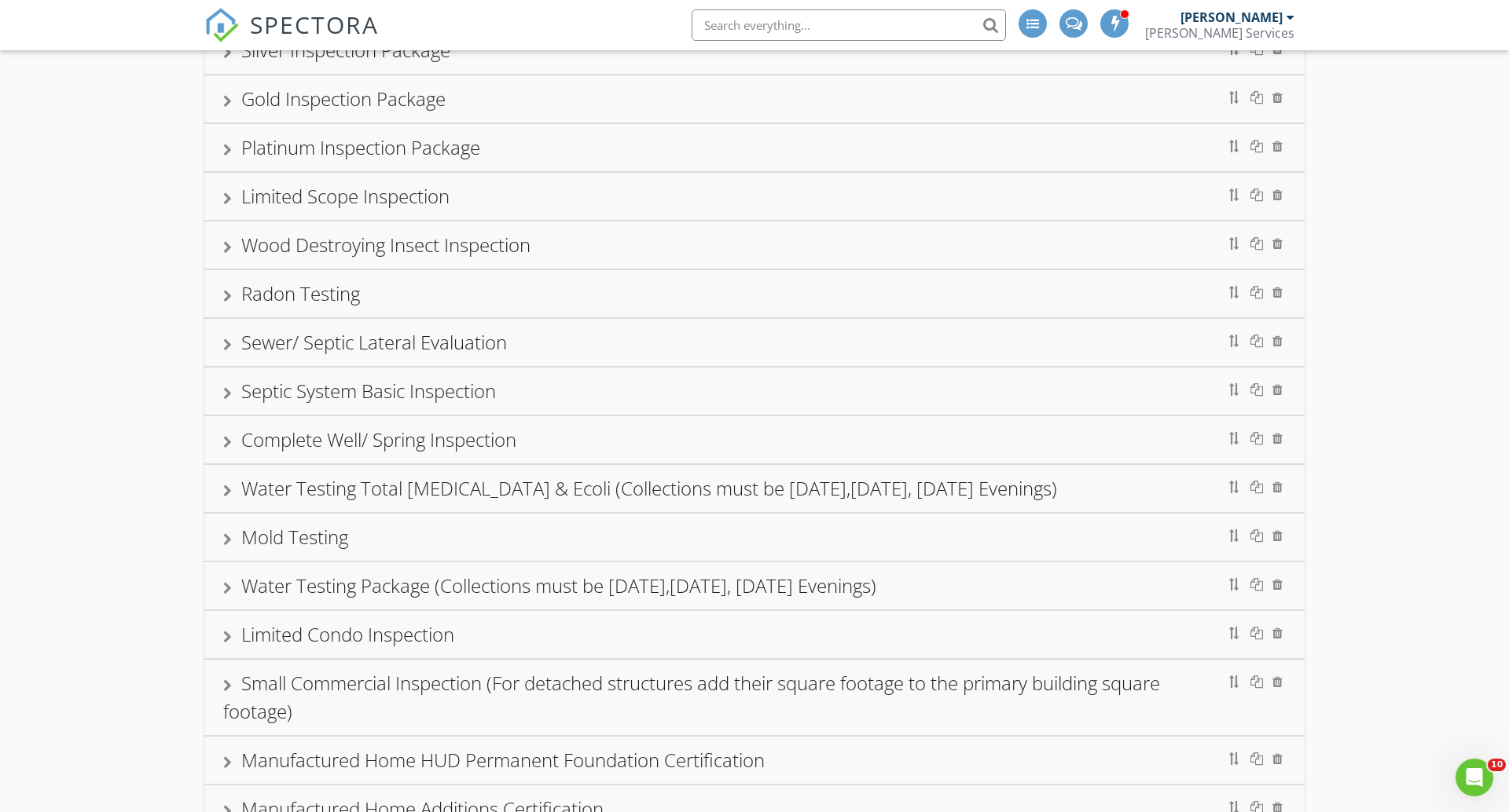
click at [335, 291] on div "Radon Testing" at bounding box center [300, 294] width 118 height 26
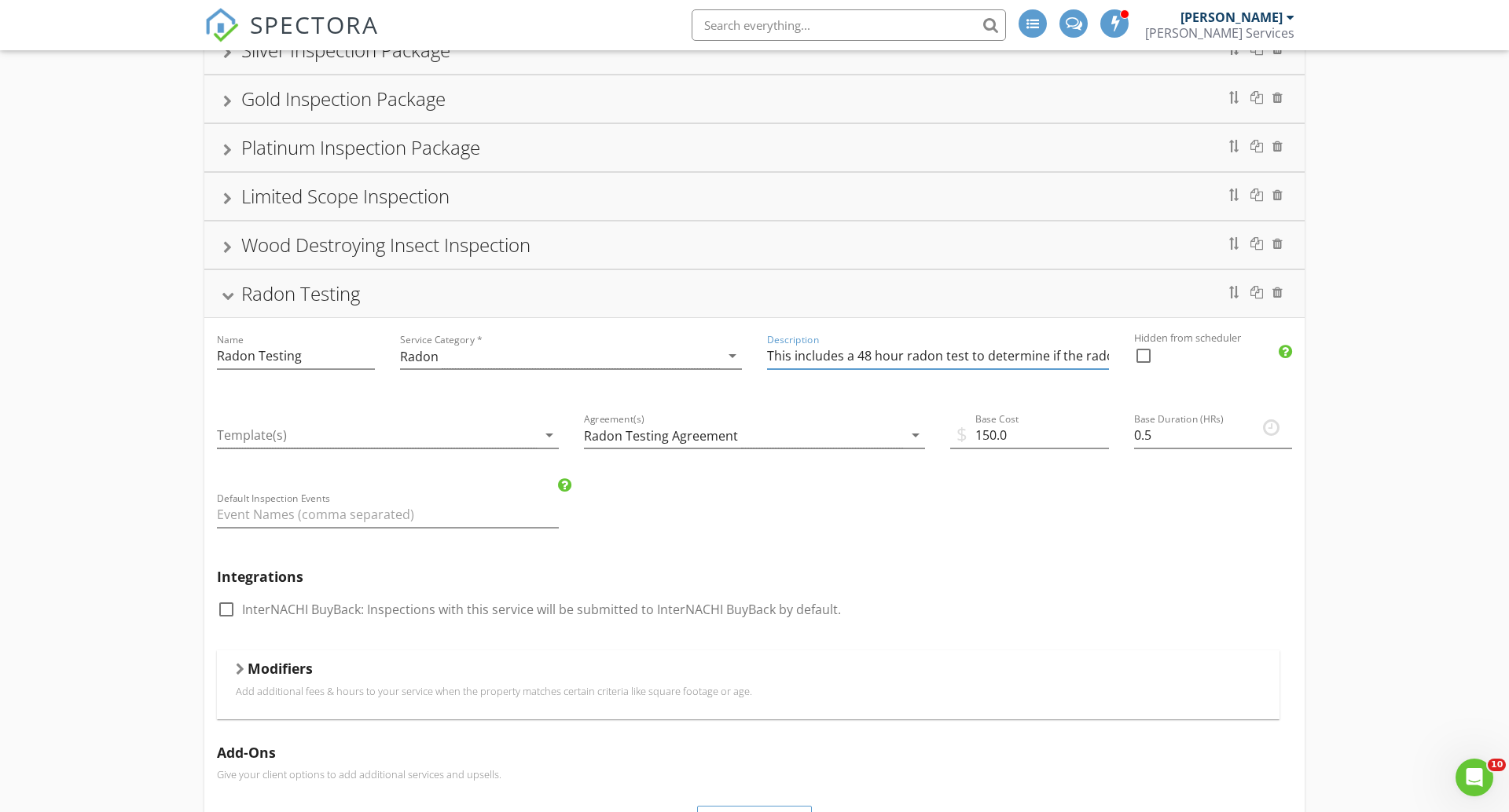
click at [898, 356] on input "This includes a 48 hour radon test to determine if the radon levle are below th…" at bounding box center [938, 357] width 342 height 26
